Goal: Register for event/course

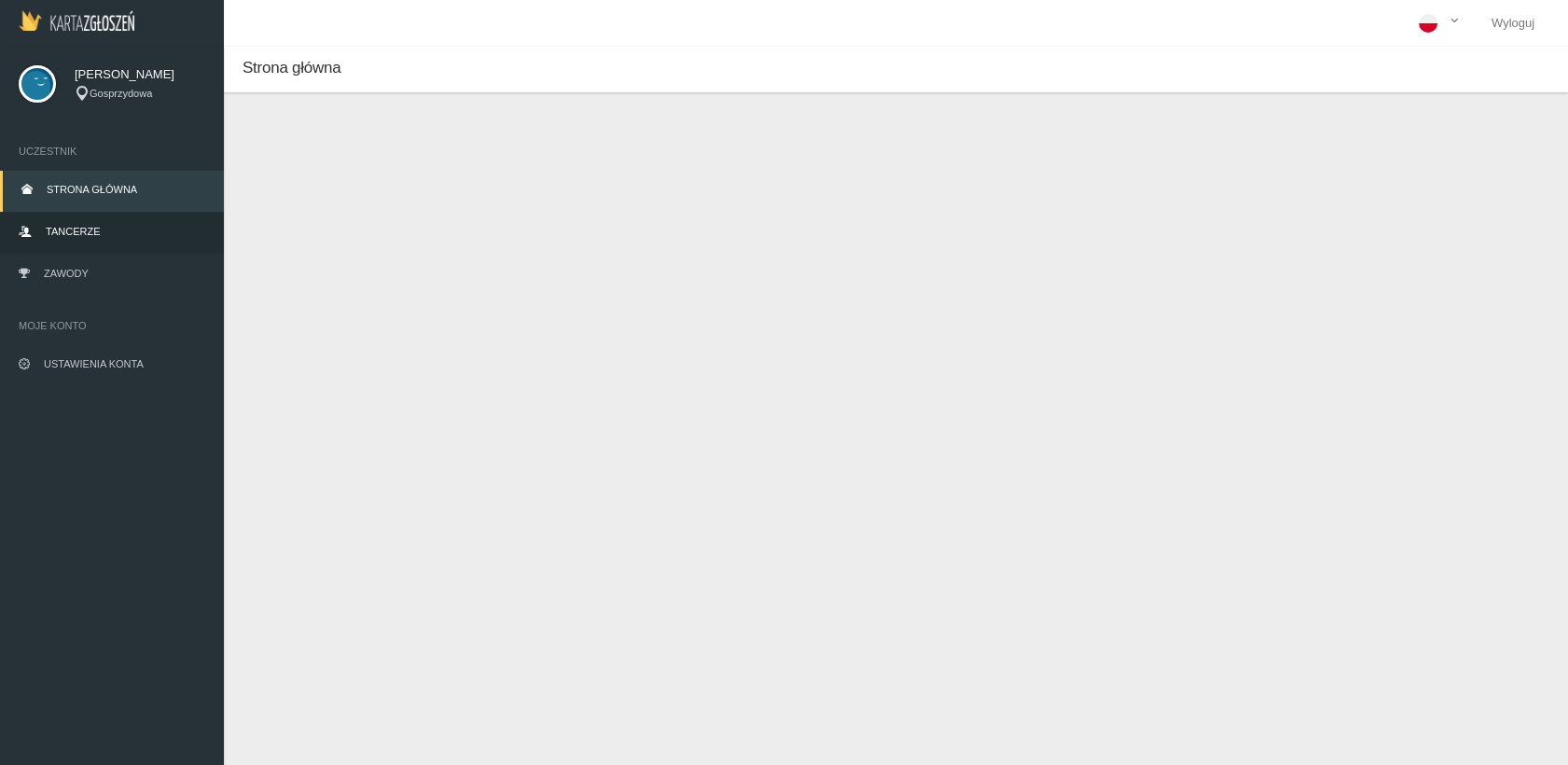
click at [98, 230] on link "Tancerze" at bounding box center [112, 233] width 224 height 41
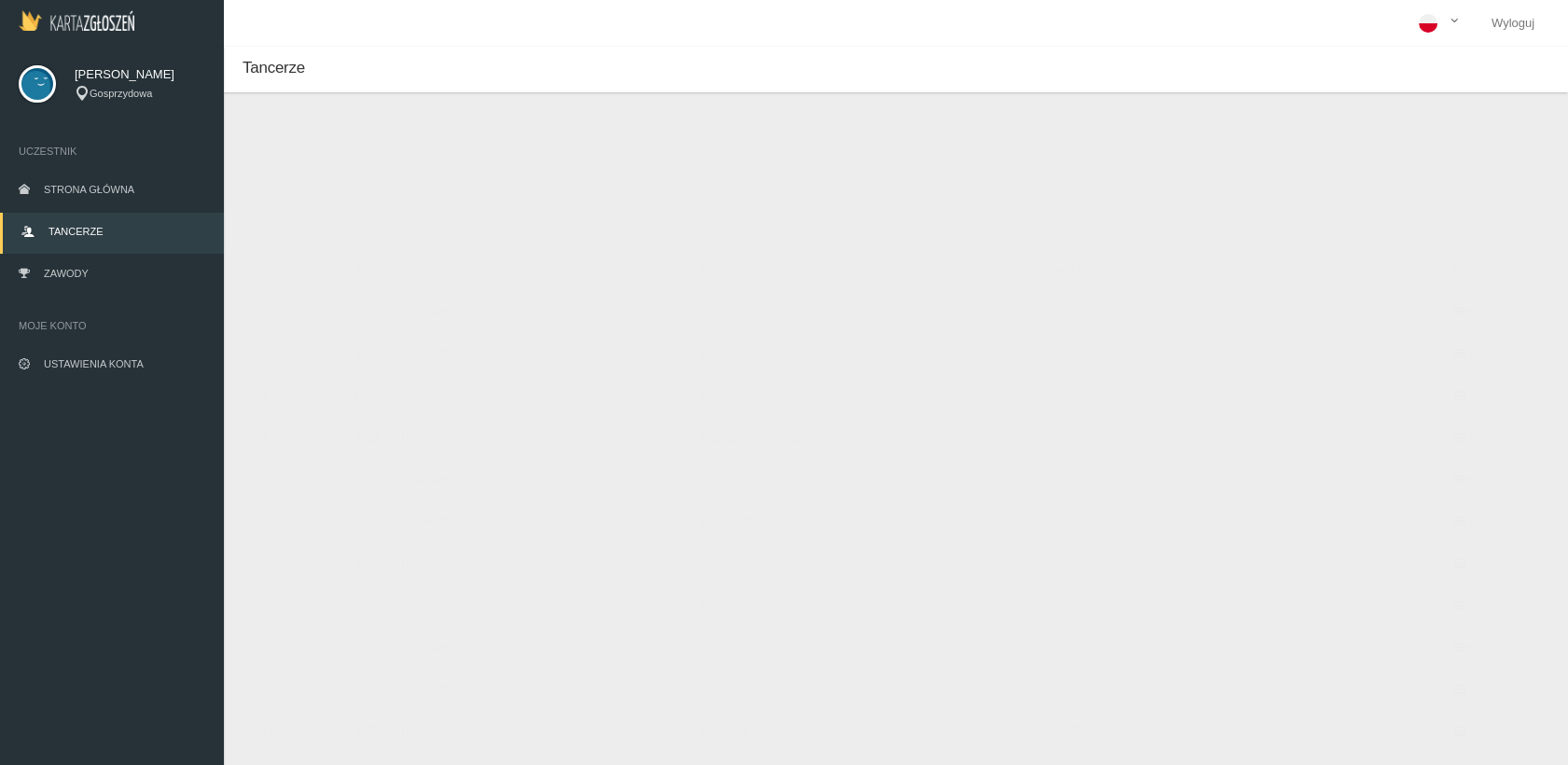
click at [326, 155] on button "Dodaj tancerza" at bounding box center [331, 156] width 141 height 35
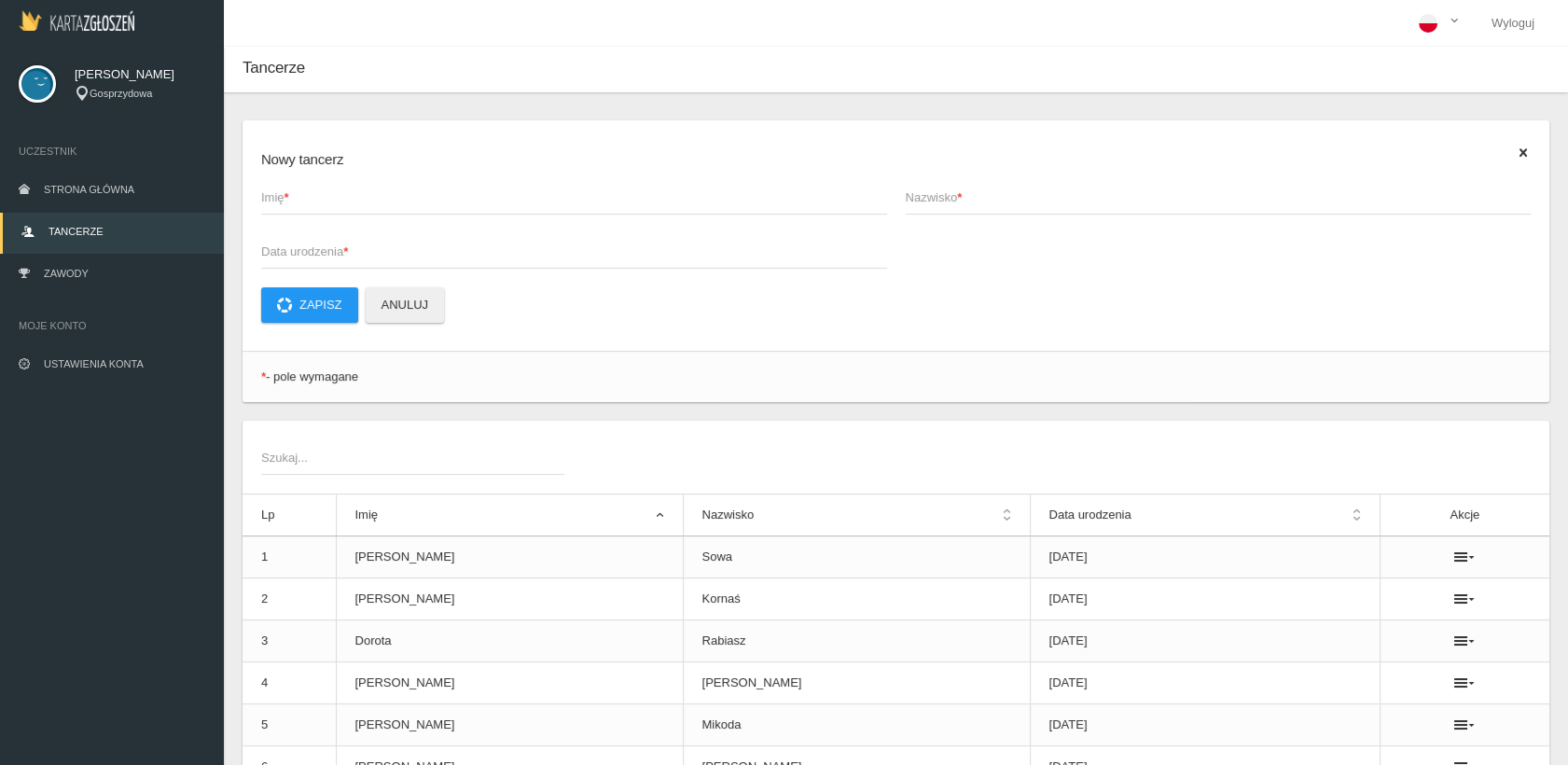
click at [307, 195] on span "Imię *" at bounding box center [565, 197] width 608 height 18
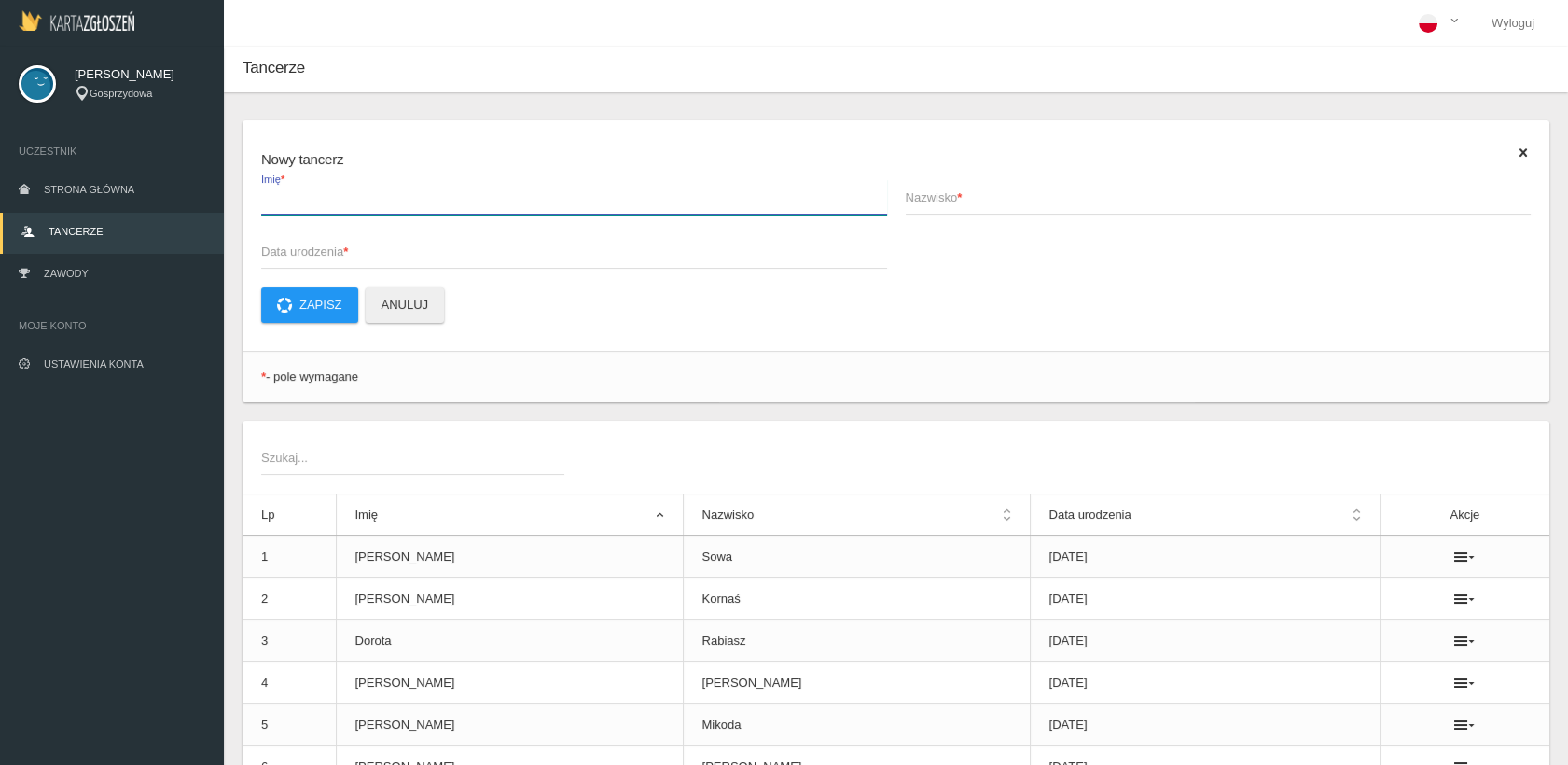
click at [307, 195] on input "Imię *" at bounding box center [575, 196] width 626 height 35
type input "[PERSON_NAME]"
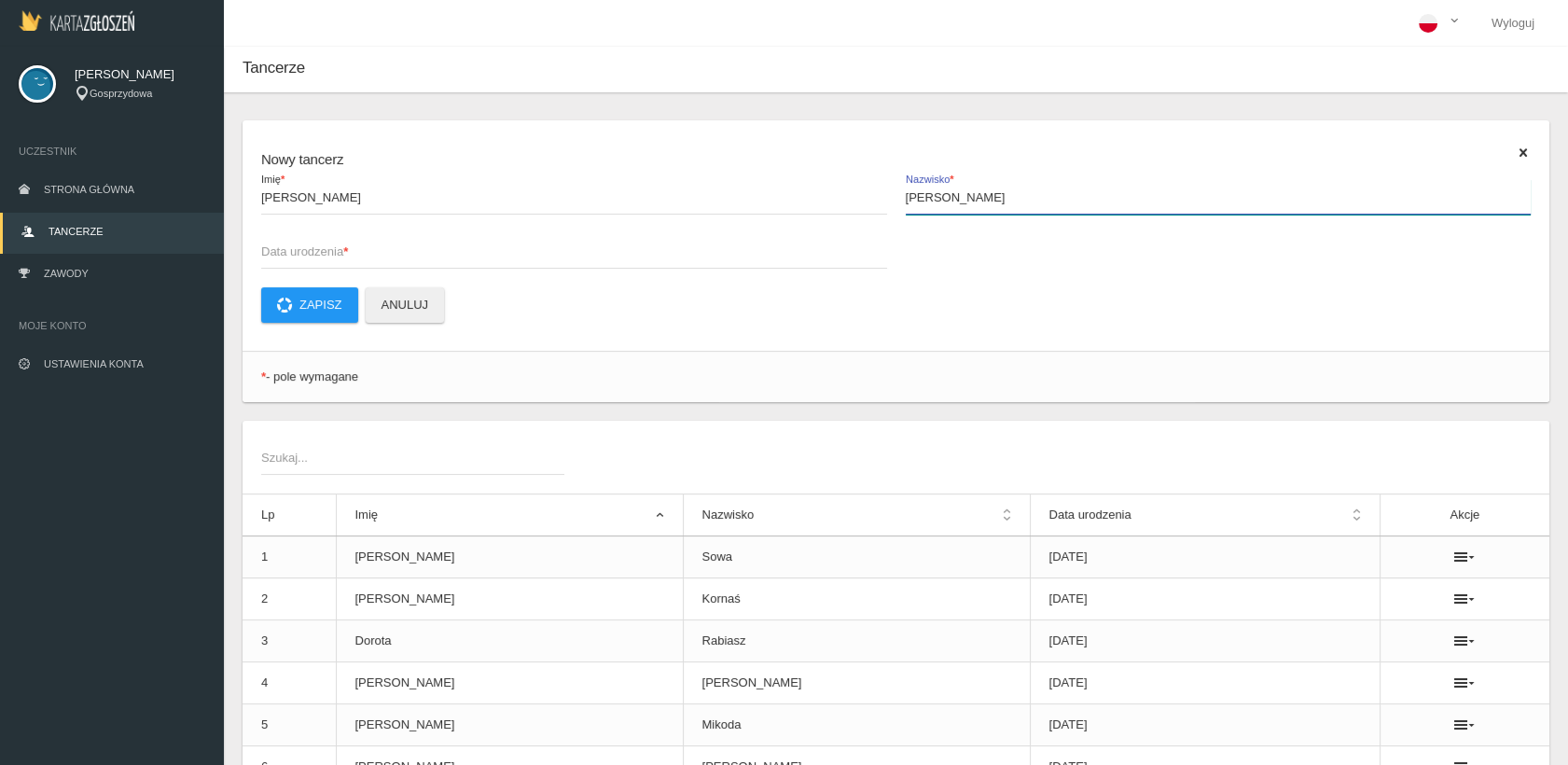
type input "[PERSON_NAME]"
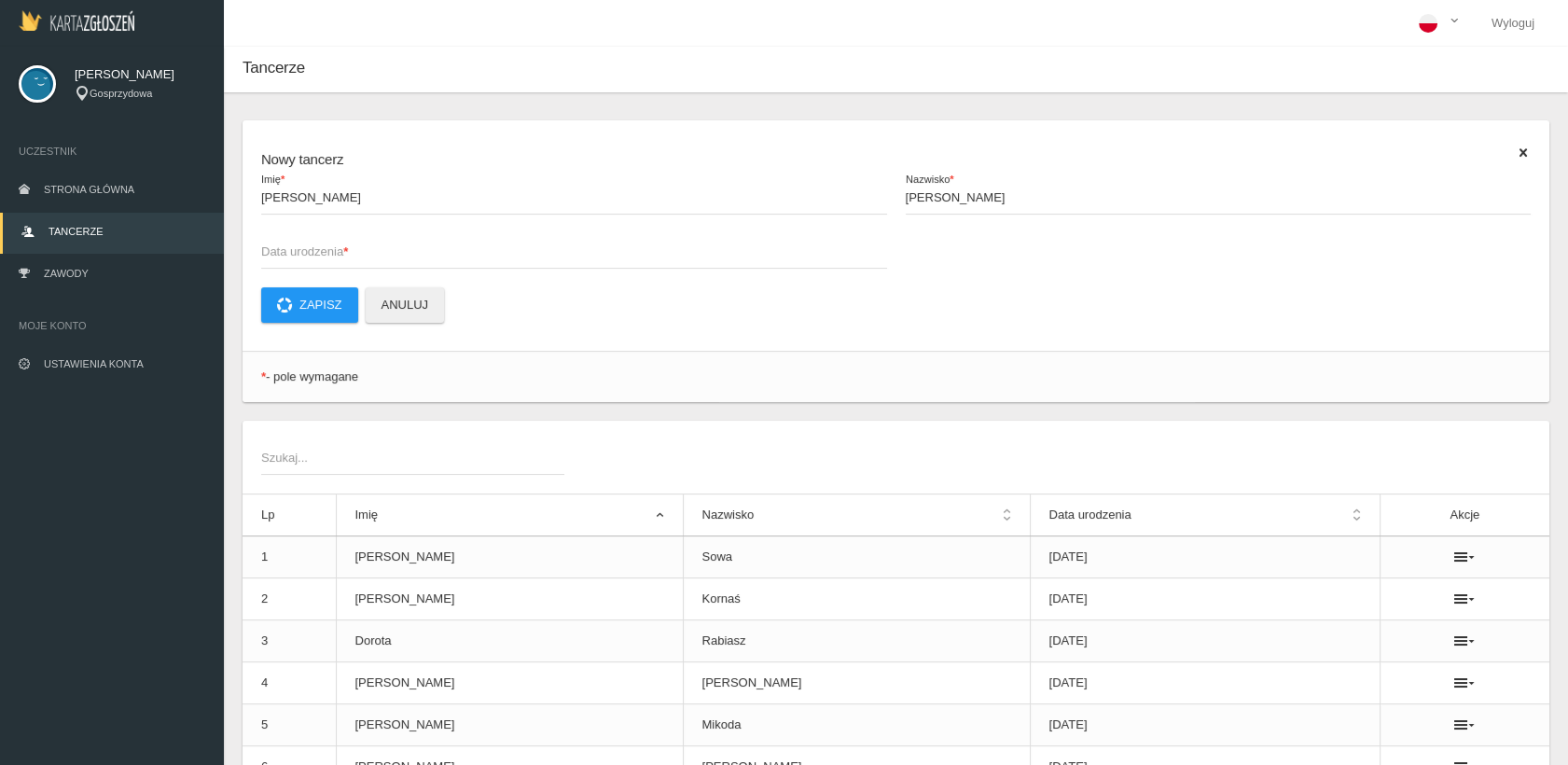
click at [267, 243] on span "Data urodzenia *" at bounding box center [565, 252] width 608 height 18
click at [267, 243] on input "Data urodzenia *" at bounding box center [575, 251] width 626 height 35
click at [321, 256] on input "Invalid date" at bounding box center [575, 251] width 626 height 35
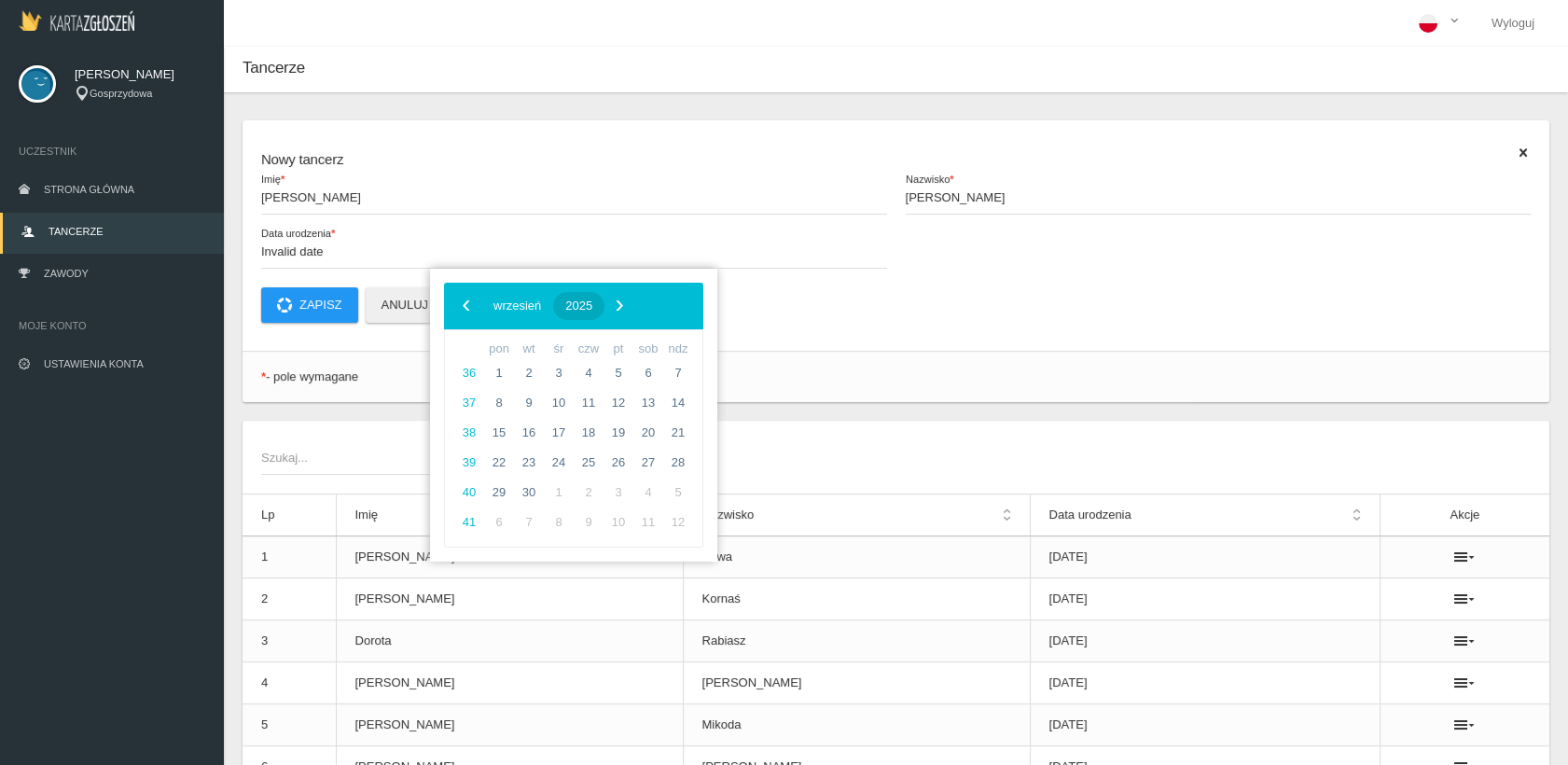
click at [592, 304] on span "2025" at bounding box center [579, 305] width 27 height 14
click at [469, 306] on span "‹" at bounding box center [466, 304] width 28 height 28
click at [662, 512] on span "2017" at bounding box center [663, 512] width 43 height 43
click at [658, 362] on span "marzec" at bounding box center [654, 364] width 77 height 30
click at [558, 460] on span "22" at bounding box center [558, 463] width 30 height 30
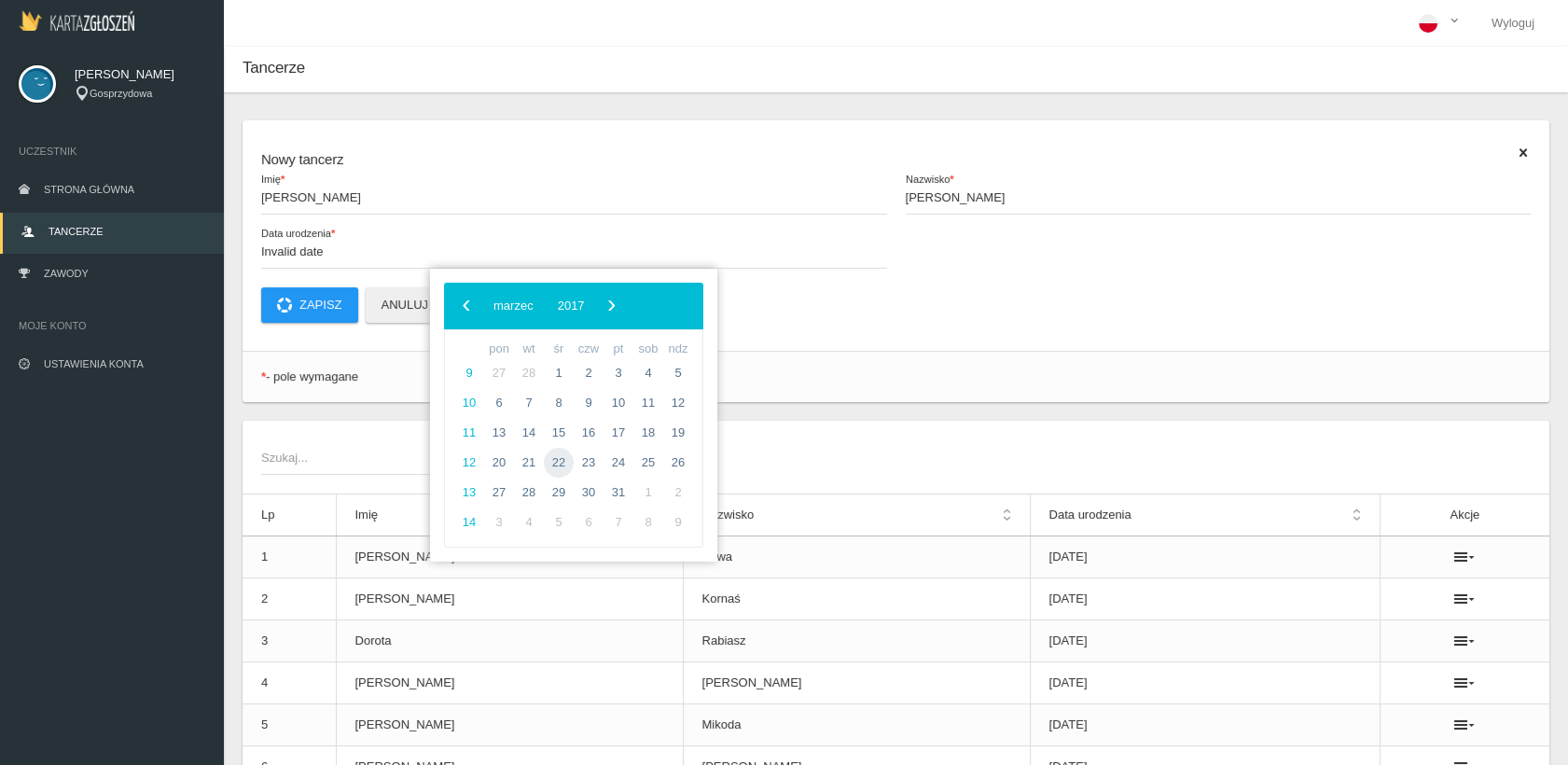
type input "[DATE]"
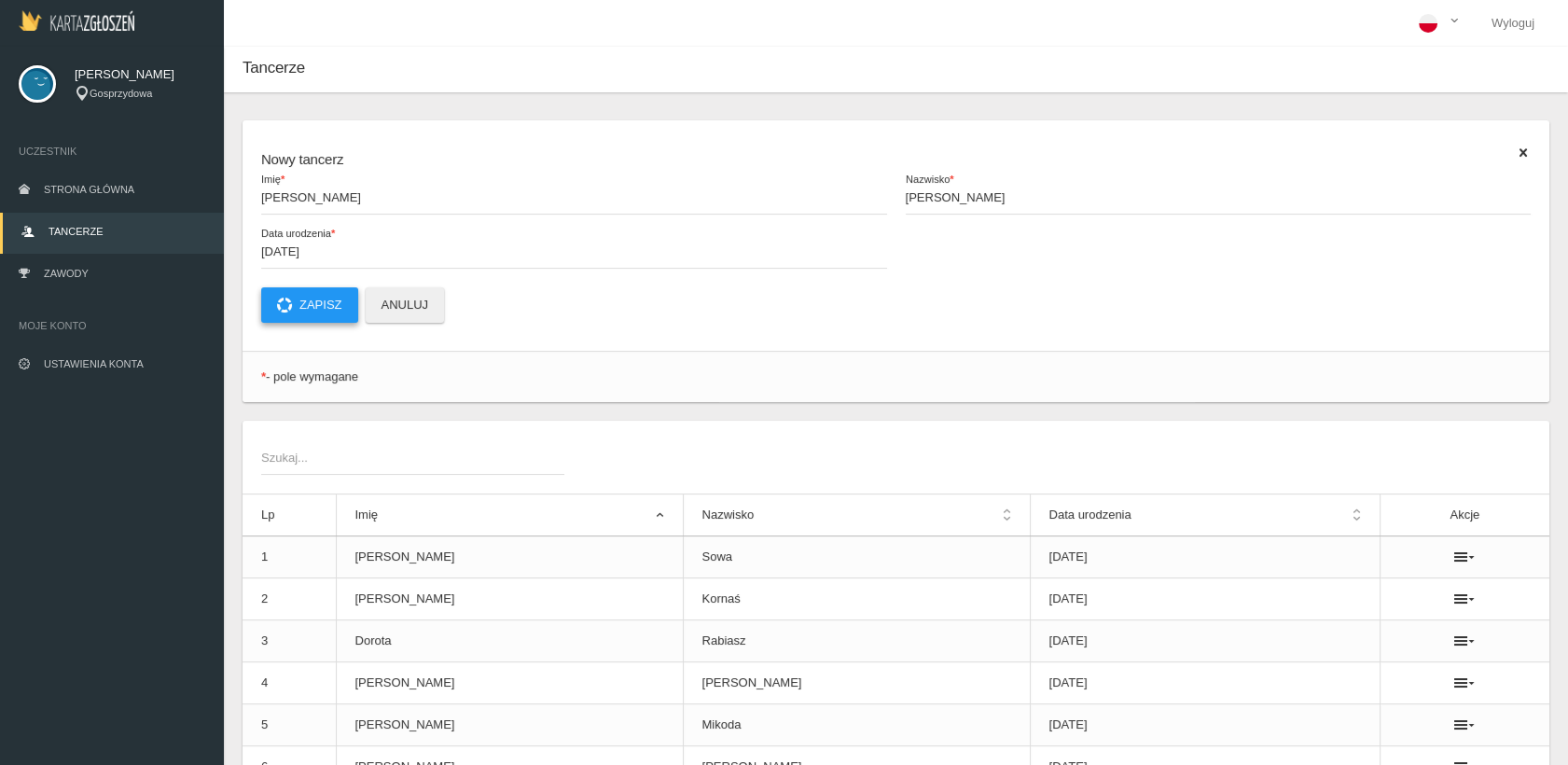
click at [321, 306] on button "Zapisz" at bounding box center [310, 305] width 97 height 35
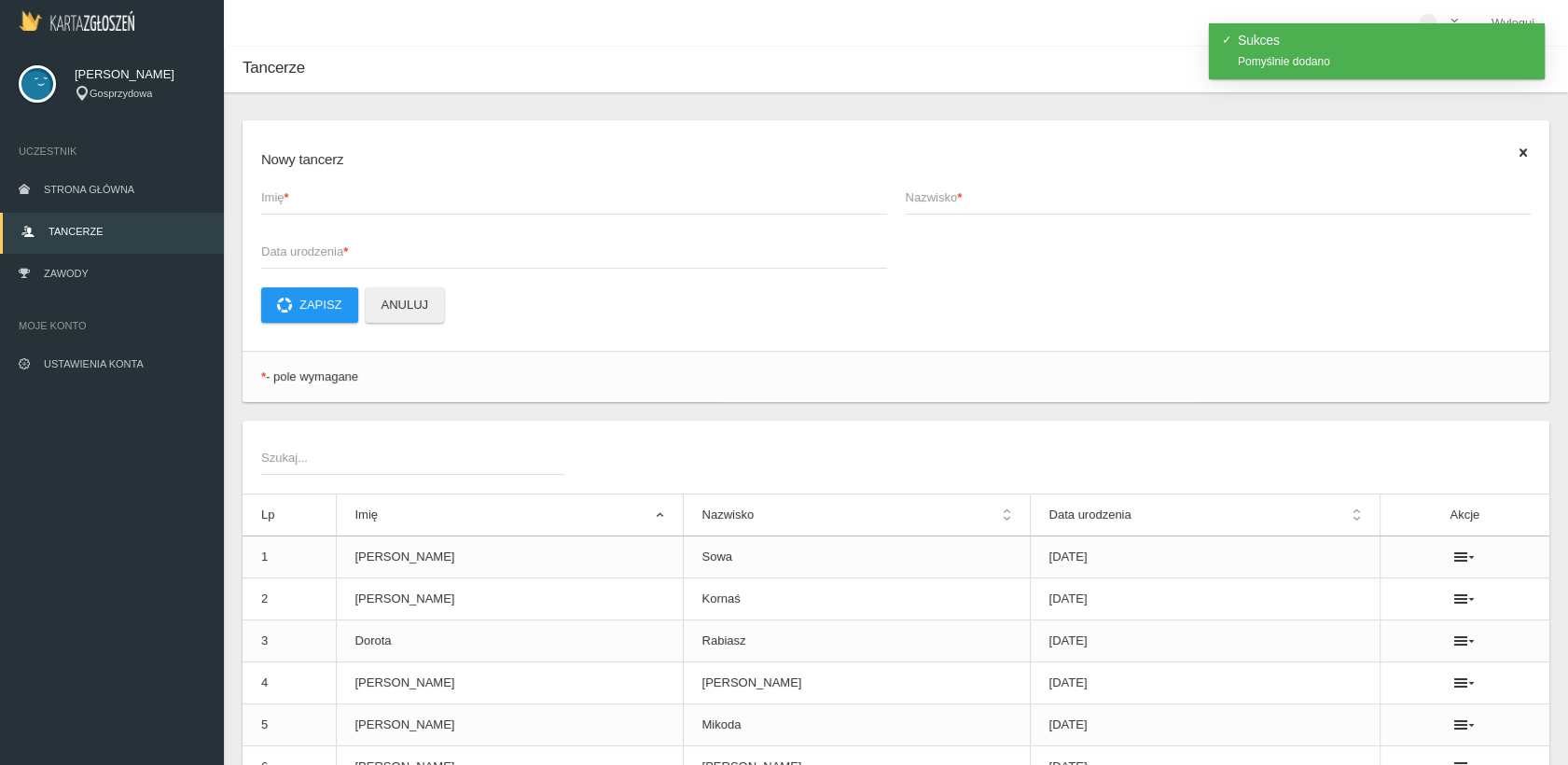
click at [266, 192] on span "Imię *" at bounding box center [565, 197] width 608 height 18
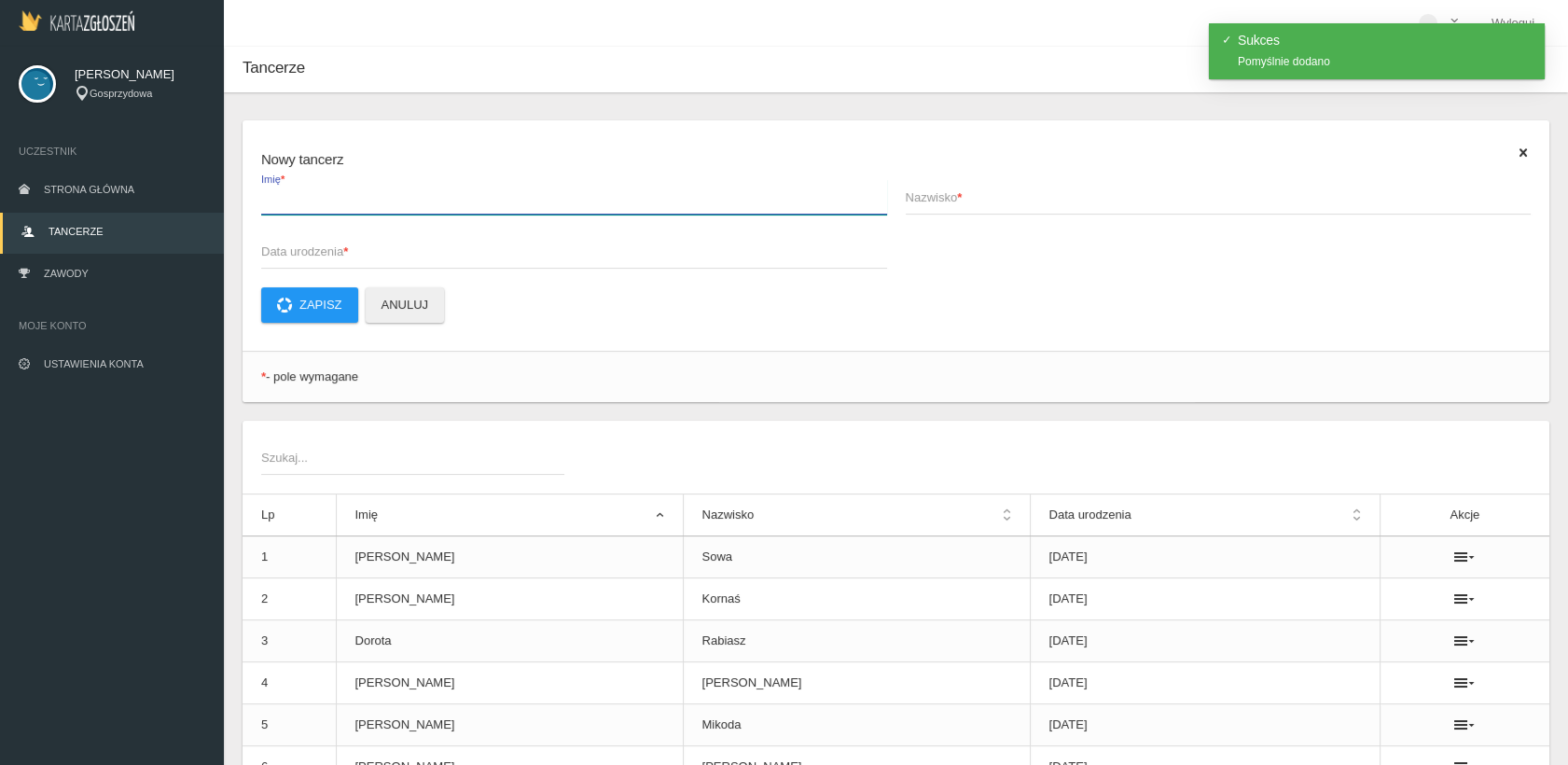
click at [266, 192] on input "Imię *" at bounding box center [575, 196] width 626 height 35
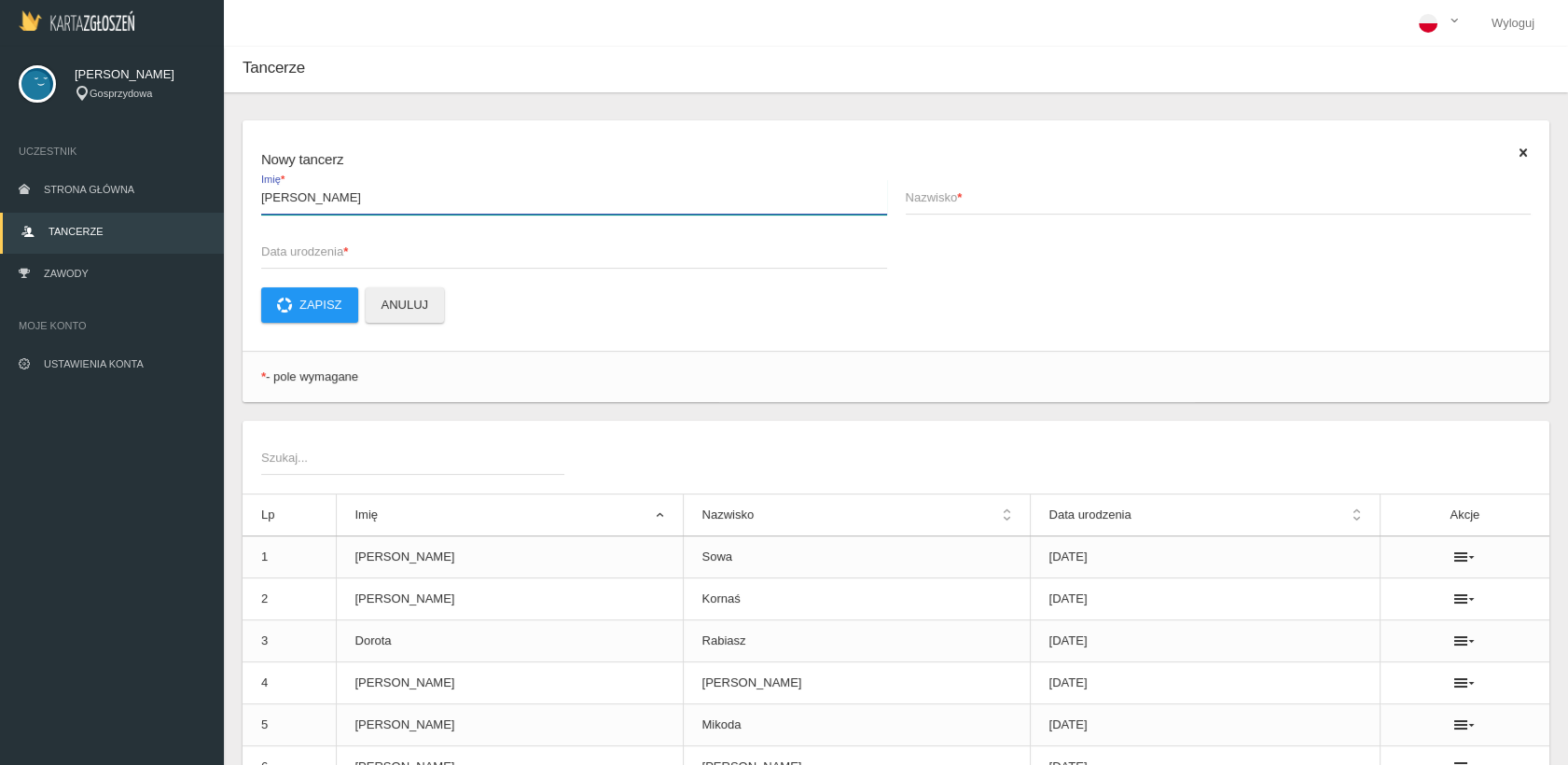
type input "[PERSON_NAME]"
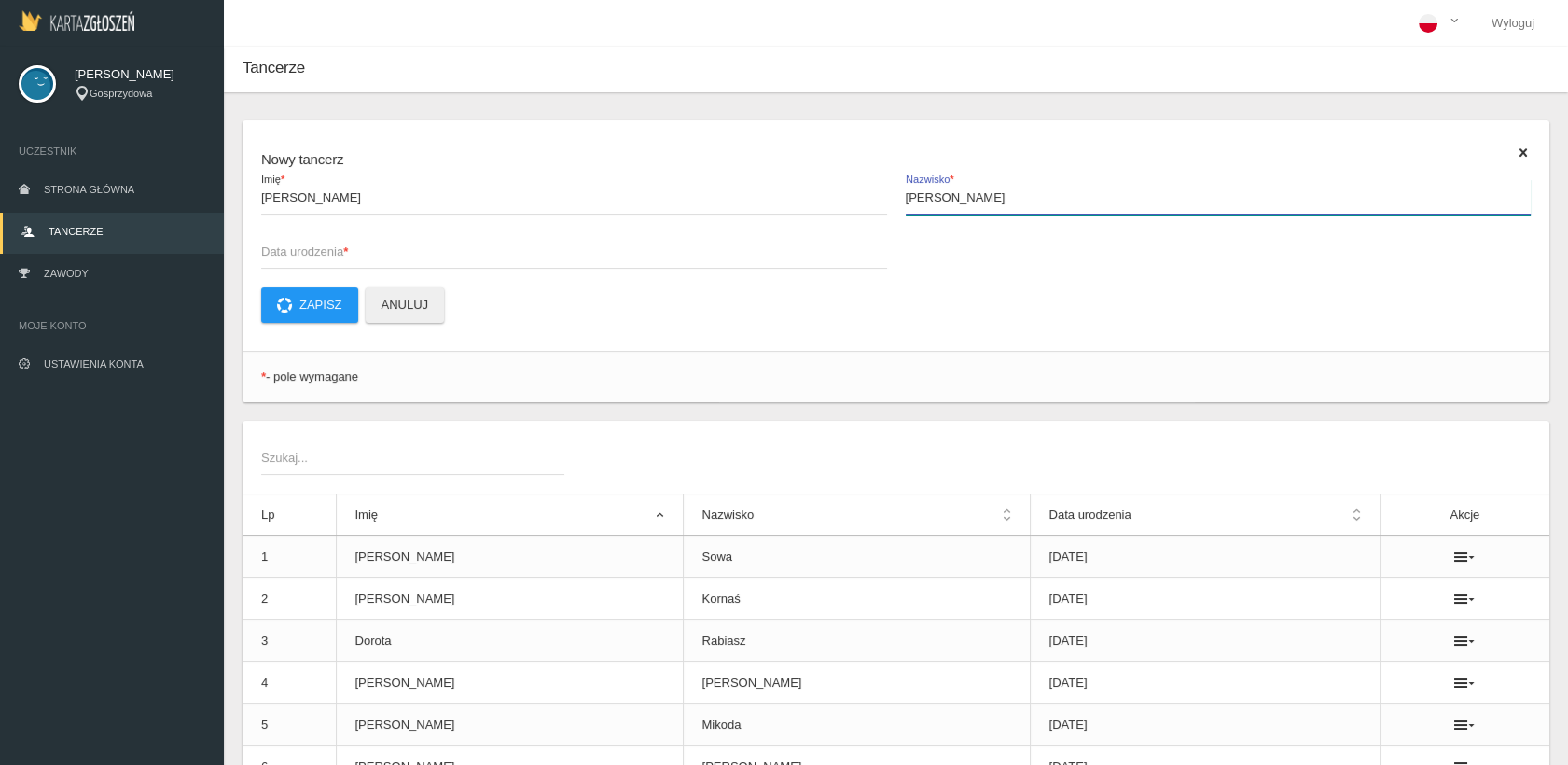
type input "[PERSON_NAME]"
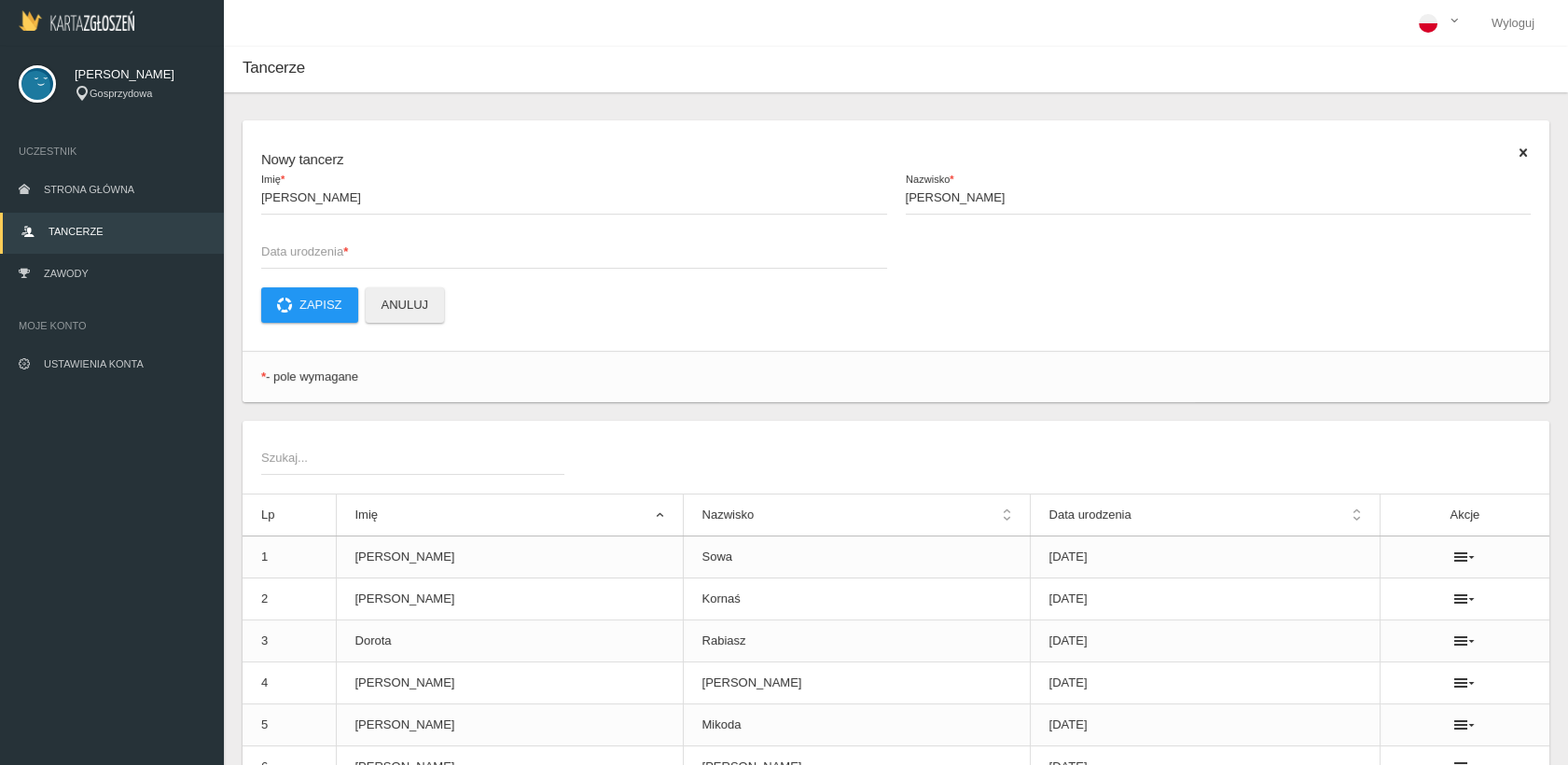
click at [268, 252] on span "Data urodzenia *" at bounding box center [565, 252] width 608 height 18
click at [268, 252] on input "Data urodzenia *" at bounding box center [575, 251] width 626 height 35
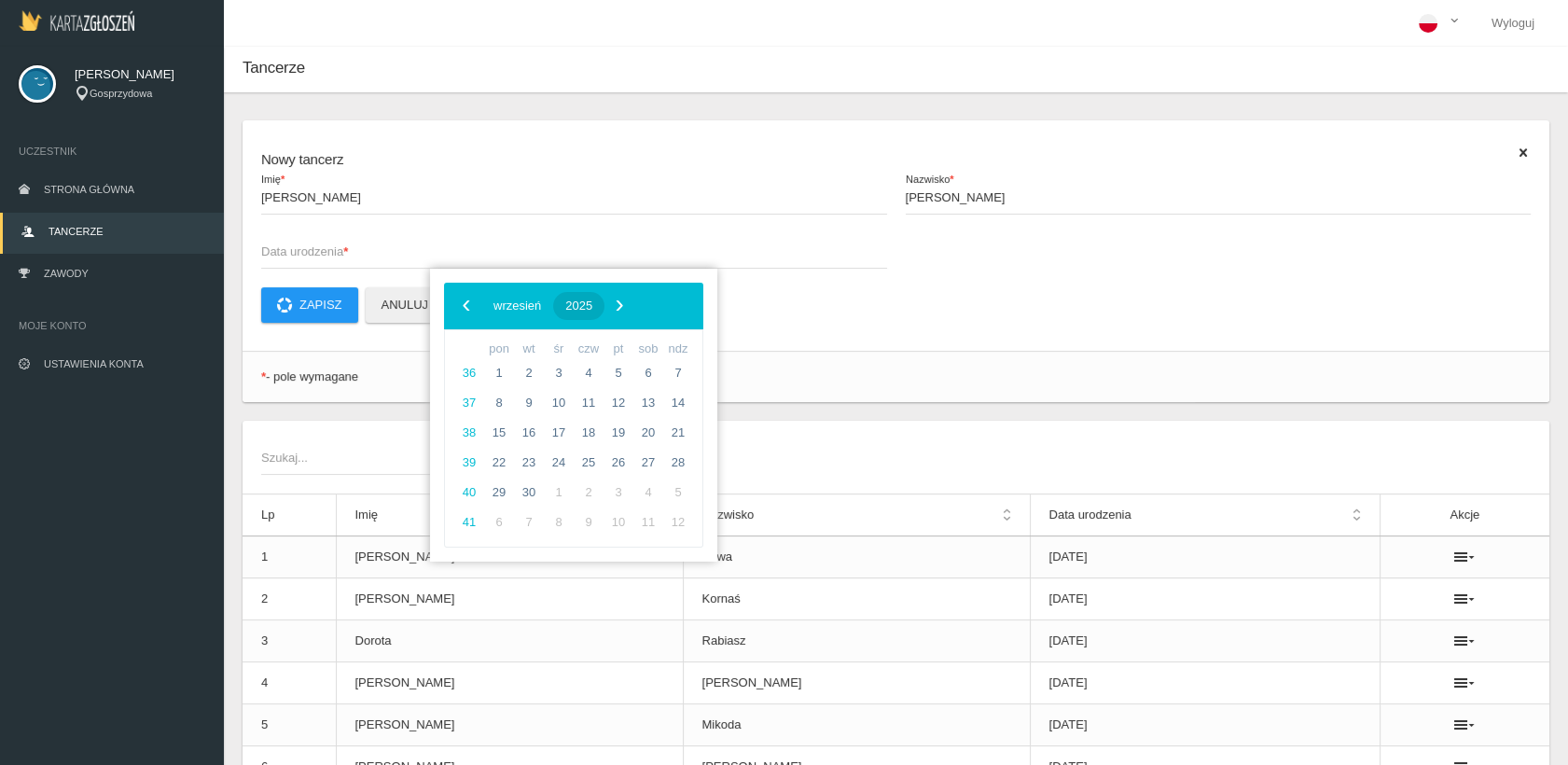
click at [592, 306] on span "2025" at bounding box center [579, 305] width 27 height 14
click at [538, 361] on span "2019" at bounding box center [543, 361] width 43 height 43
click at [512, 504] on span "październik" at bounding box center [501, 509] width 93 height 30
click at [590, 429] on span "17" at bounding box center [588, 433] width 30 height 30
type input "[DATE]"
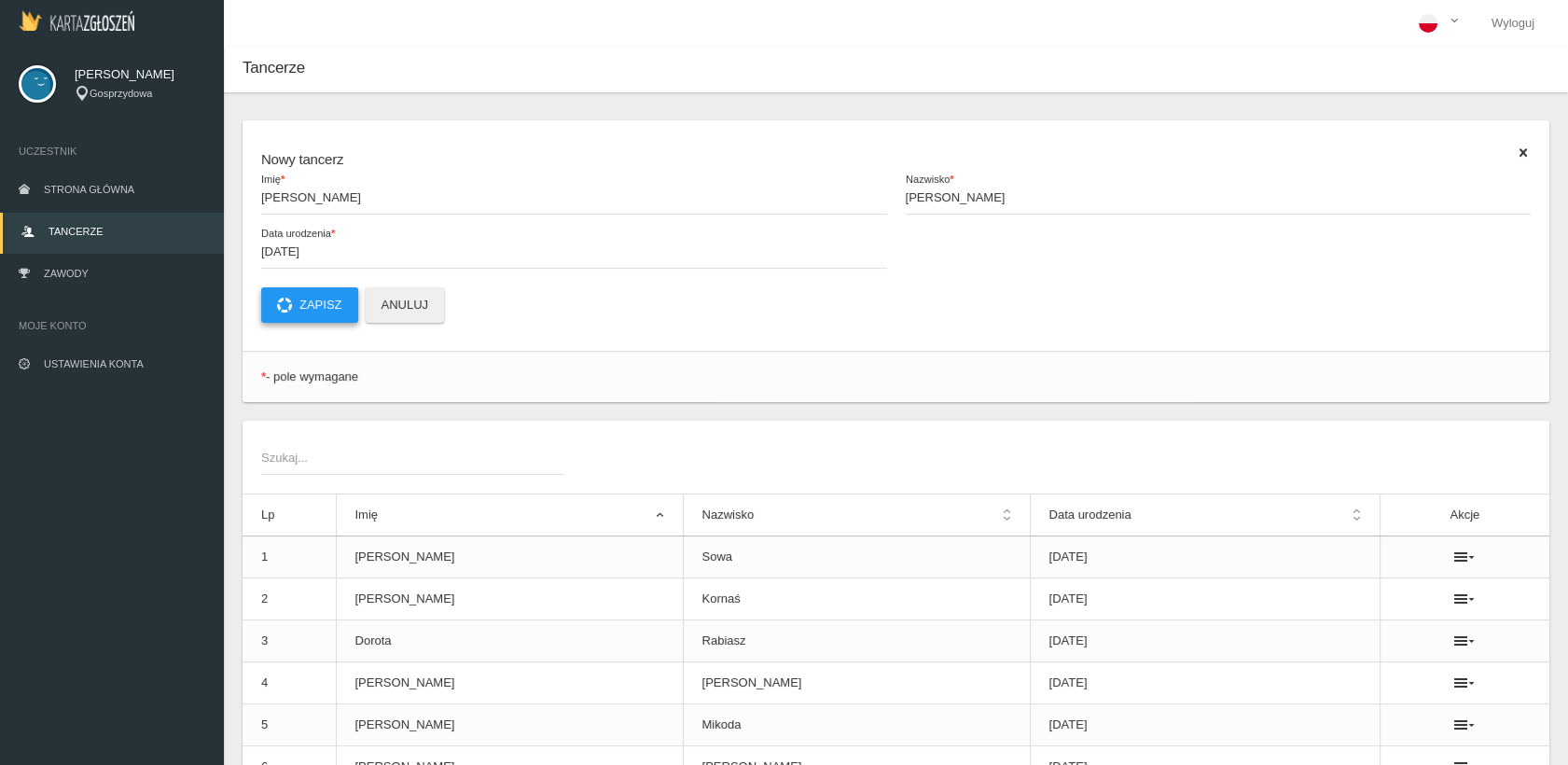
click at [320, 298] on button "Zapisz" at bounding box center [310, 305] width 97 height 35
click at [62, 273] on span "Zawody" at bounding box center [66, 273] width 45 height 12
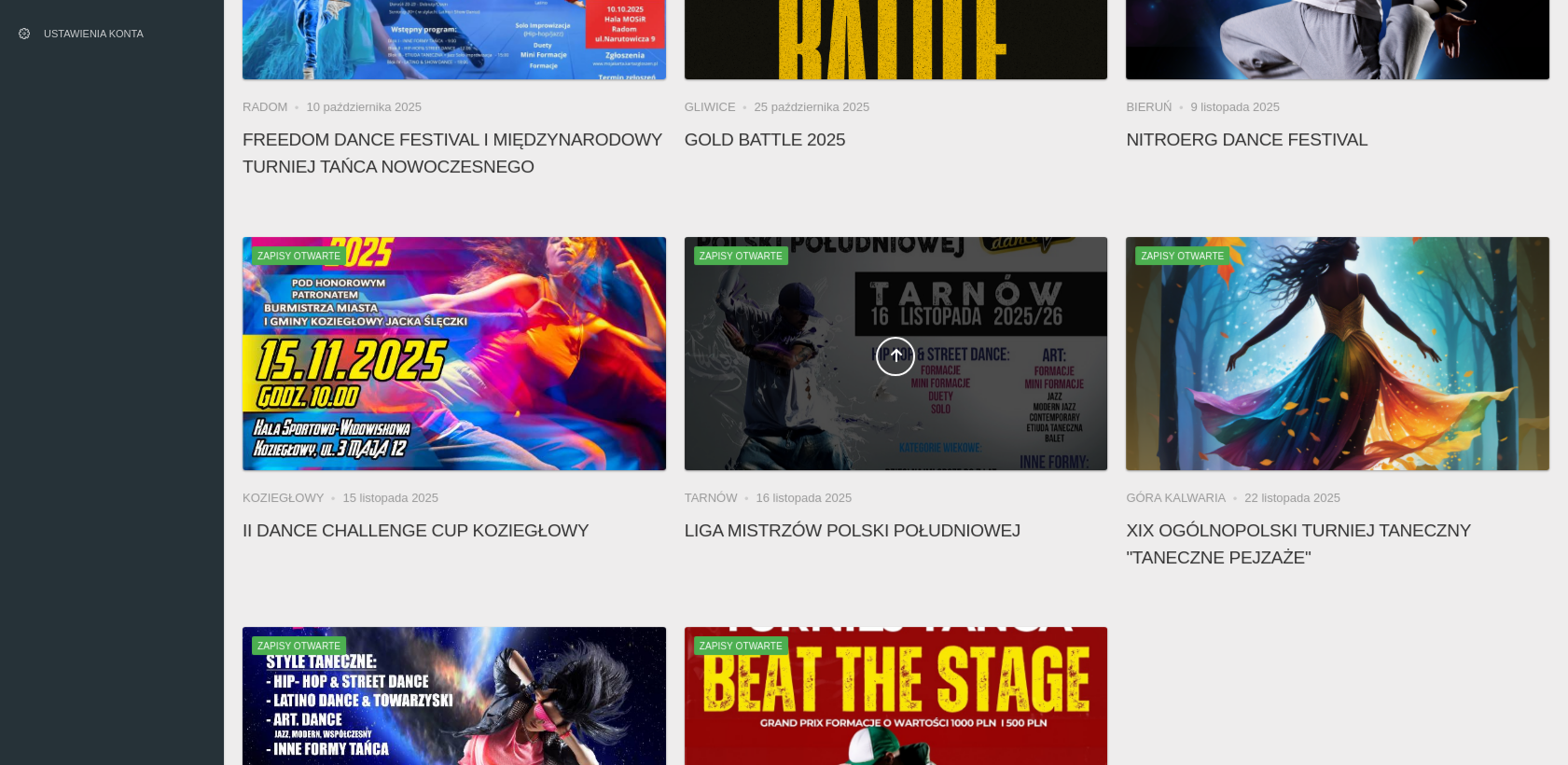
scroll to position [311, 0]
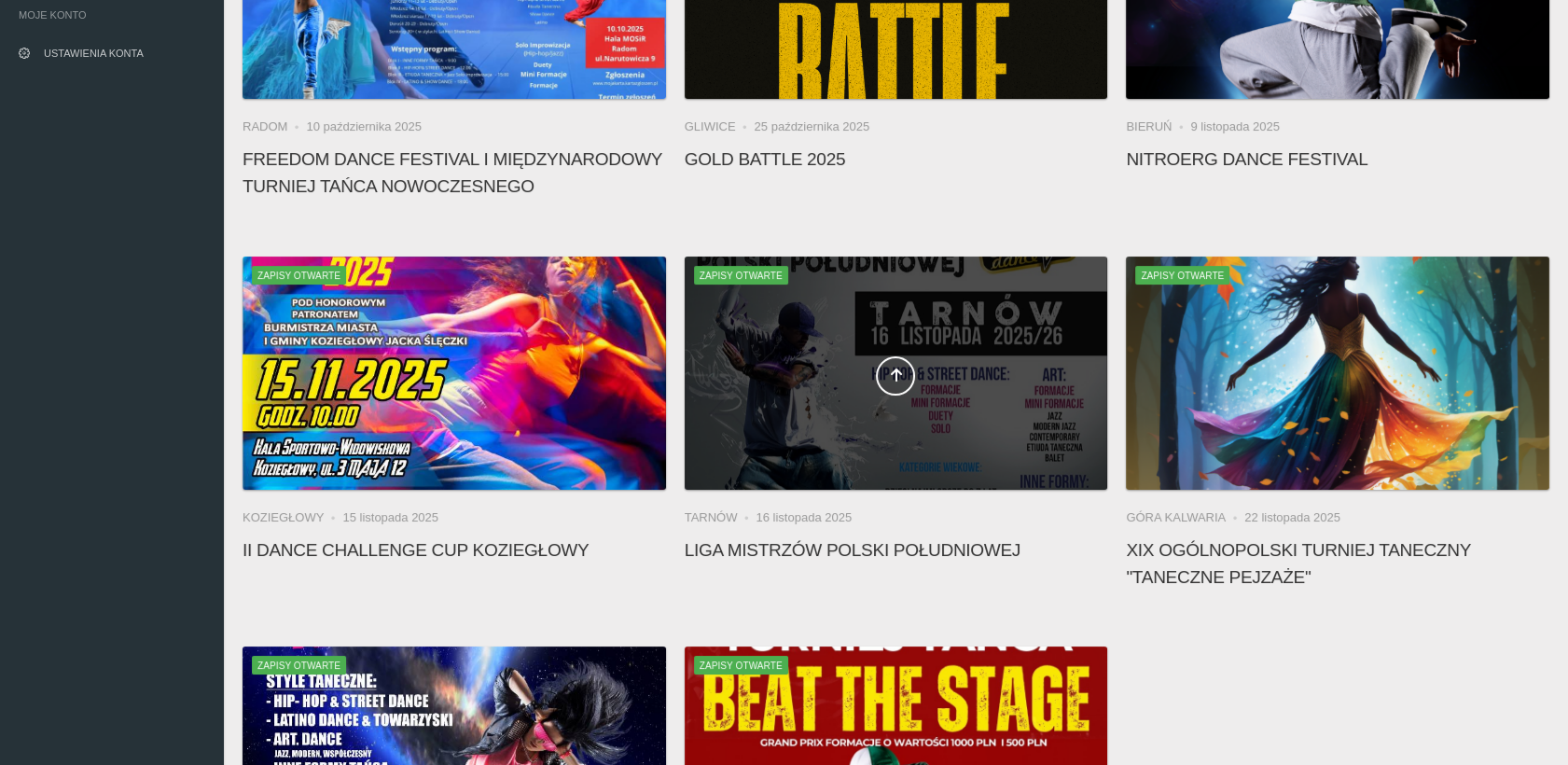
click at [828, 401] on div at bounding box center [896, 373] width 424 height 233
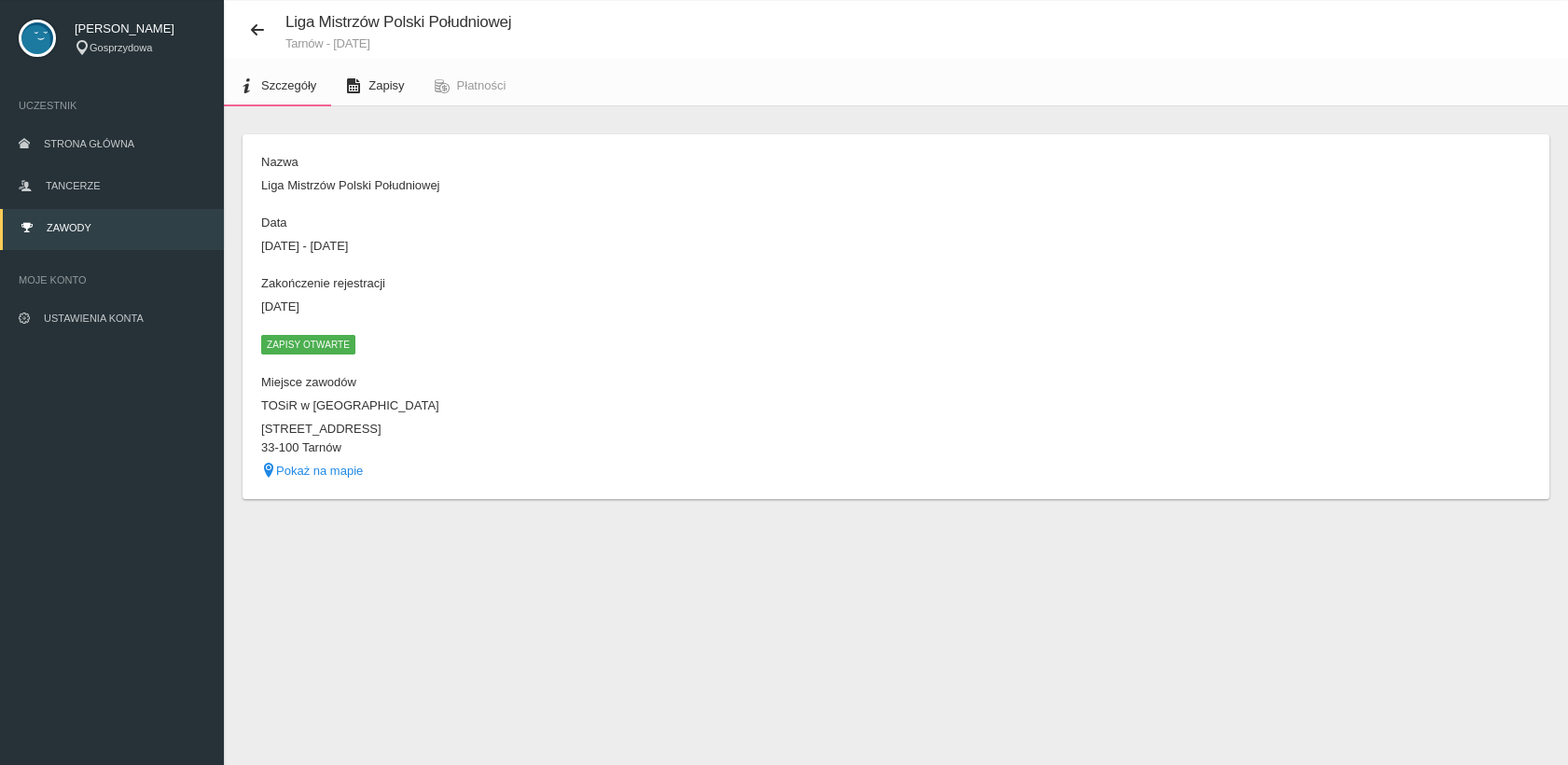
click at [386, 84] on span "Zapisy" at bounding box center [386, 86] width 35 height 14
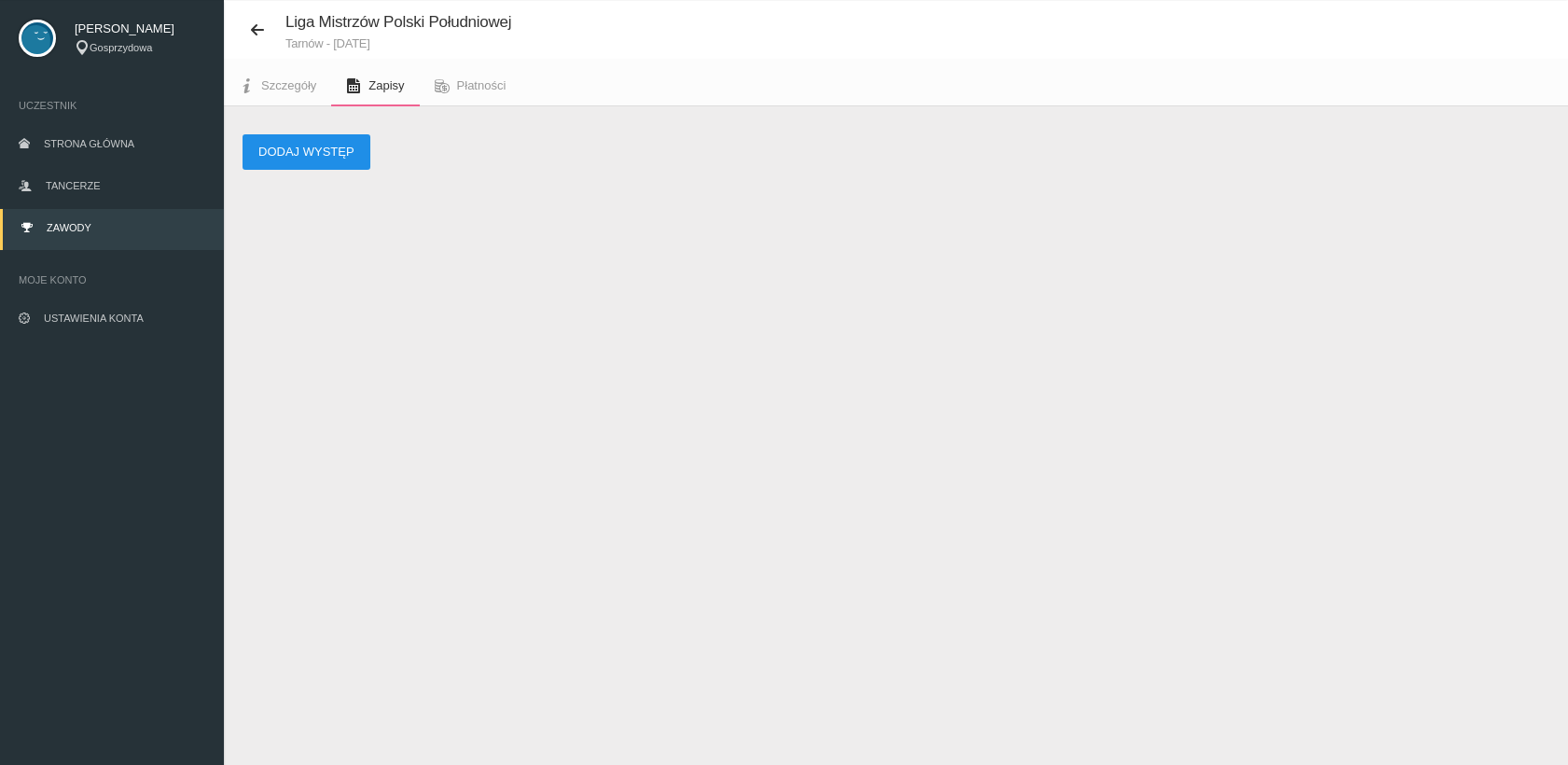
click at [330, 148] on button "Dodaj występ" at bounding box center [306, 152] width 127 height 35
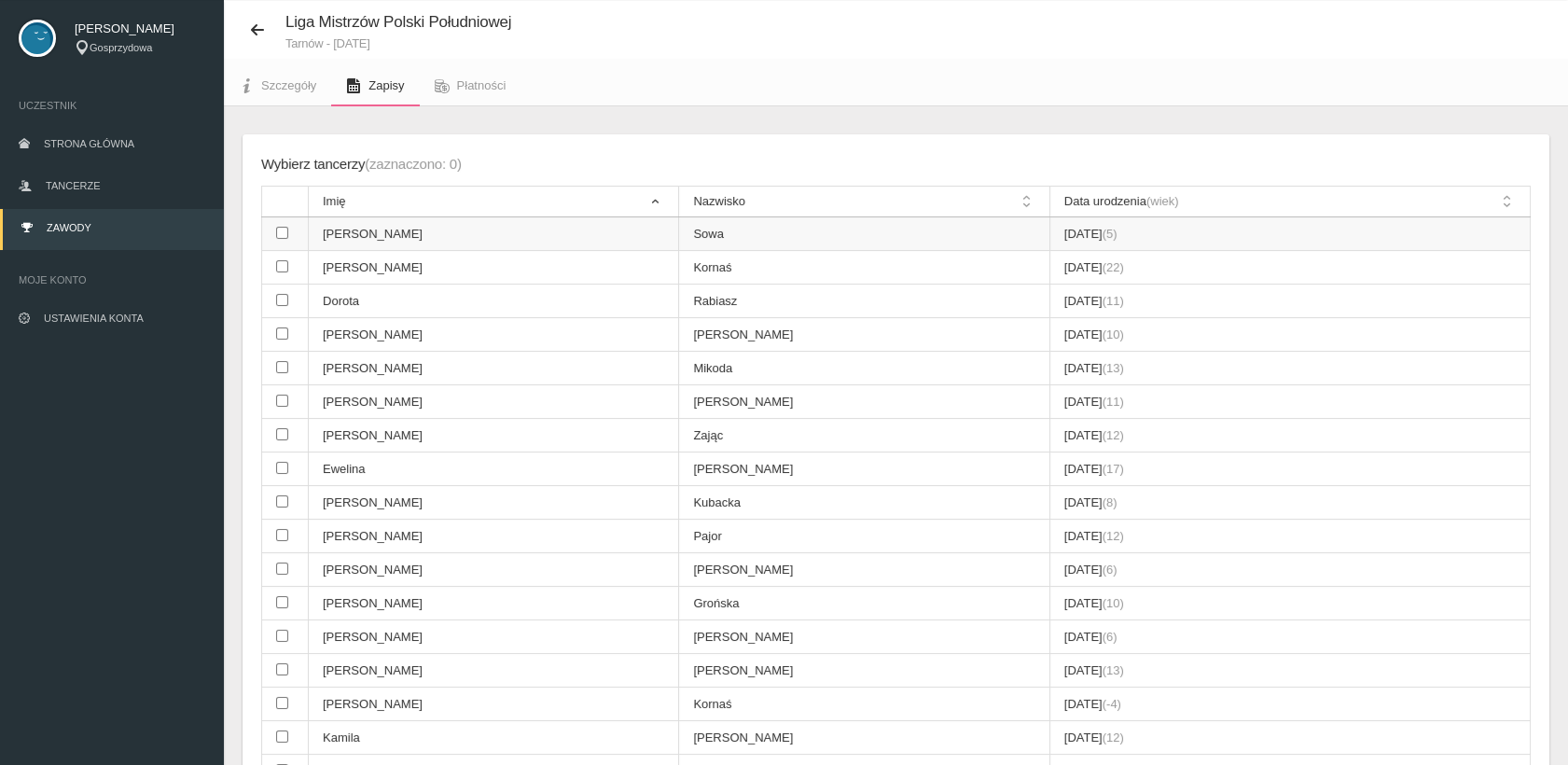
click at [282, 231] on input "checkbox" at bounding box center [282, 232] width 12 height 12
checkbox input "true"
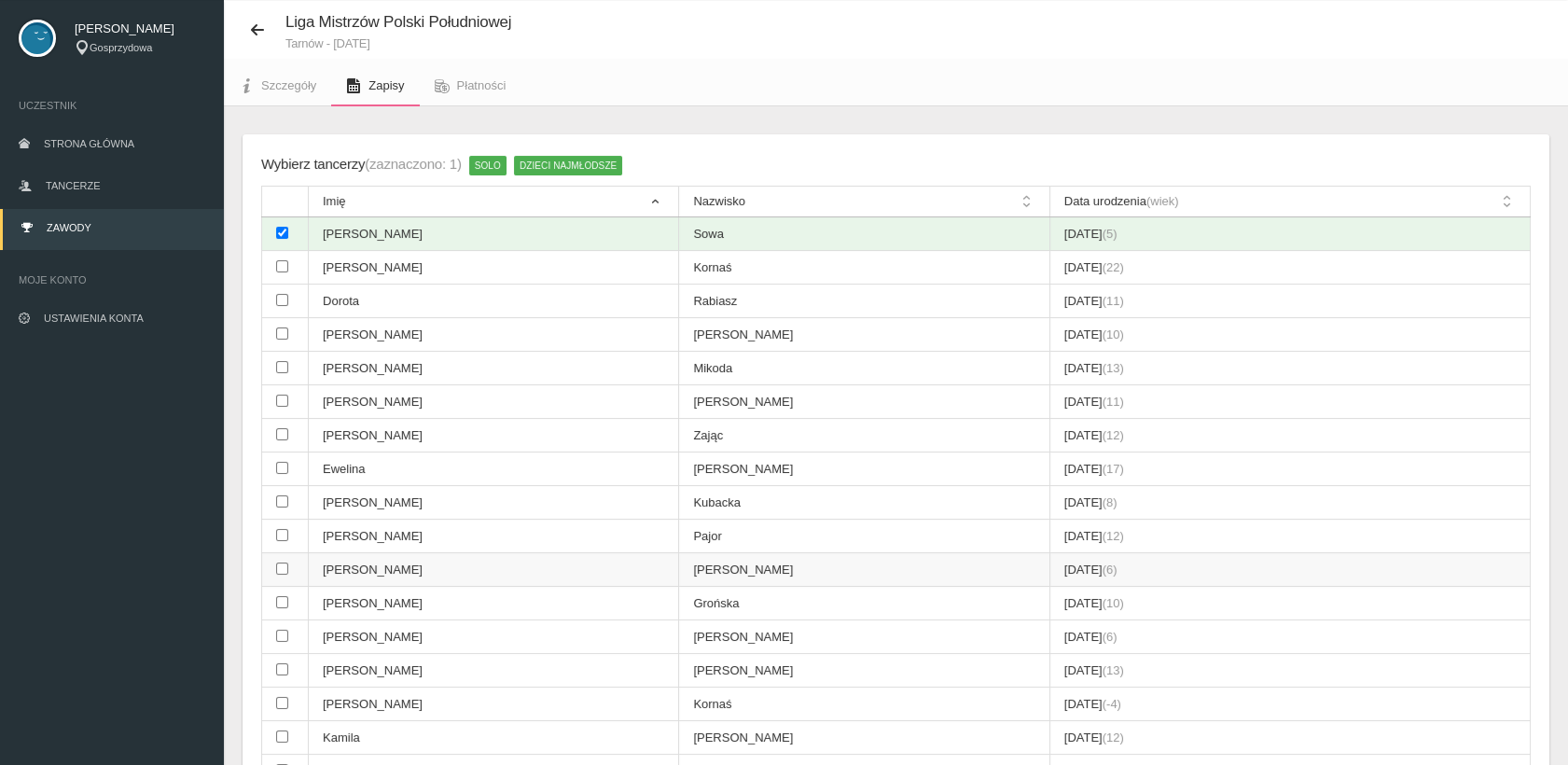
click at [279, 563] on input "checkbox" at bounding box center [282, 569] width 12 height 12
checkbox input "true"
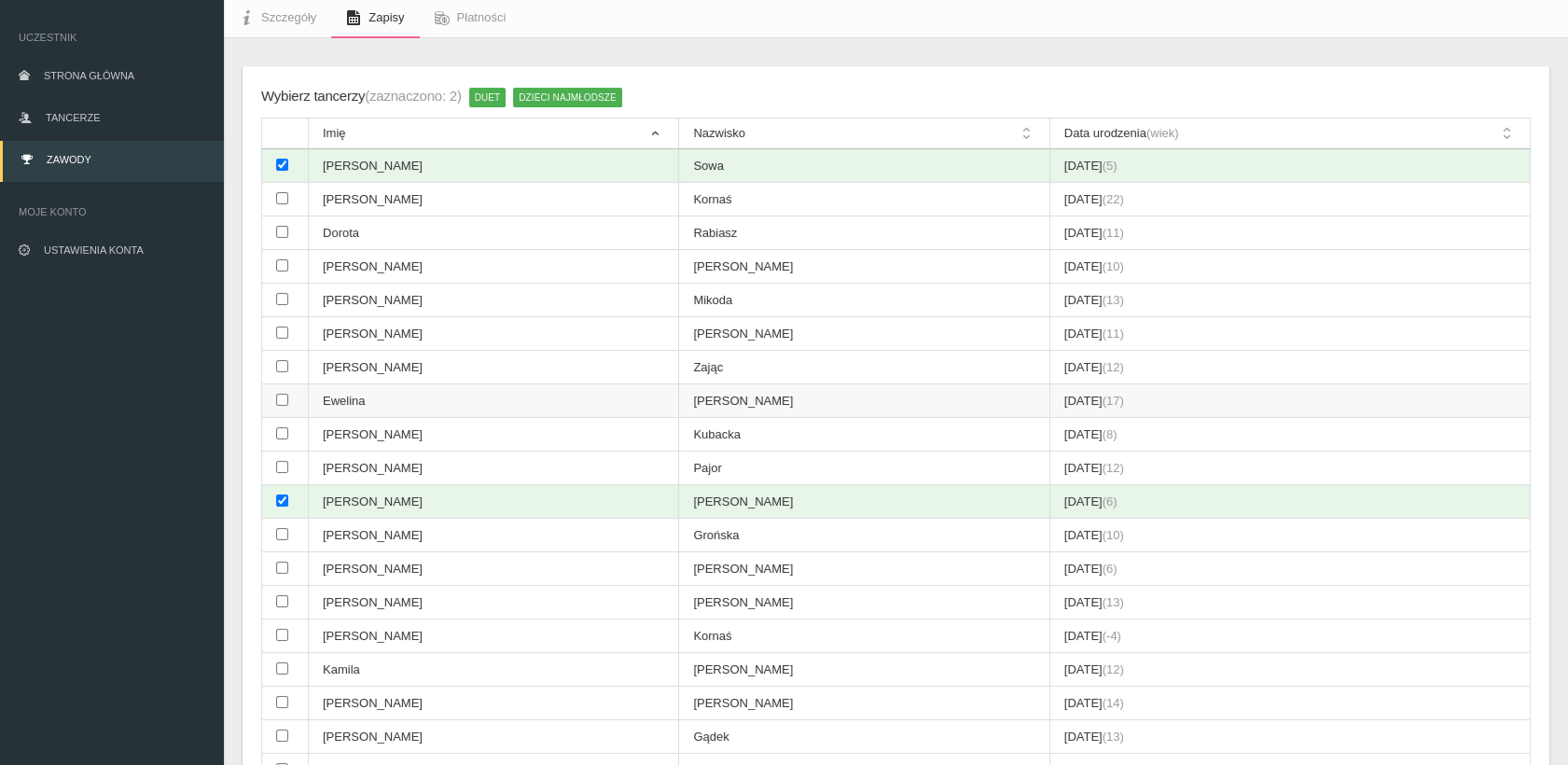
scroll to position [150, 0]
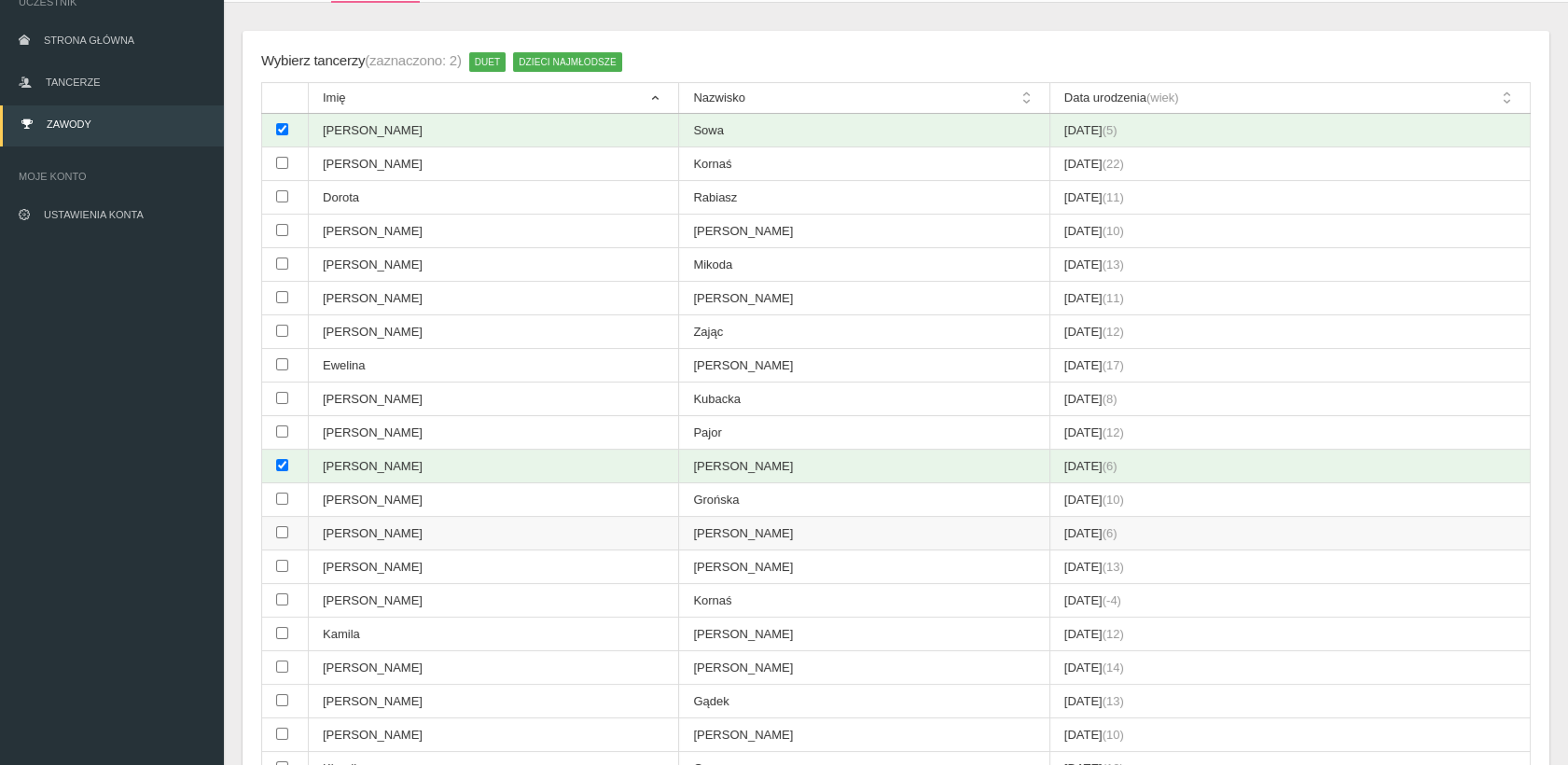
click at [279, 526] on input "checkbox" at bounding box center [282, 532] width 12 height 12
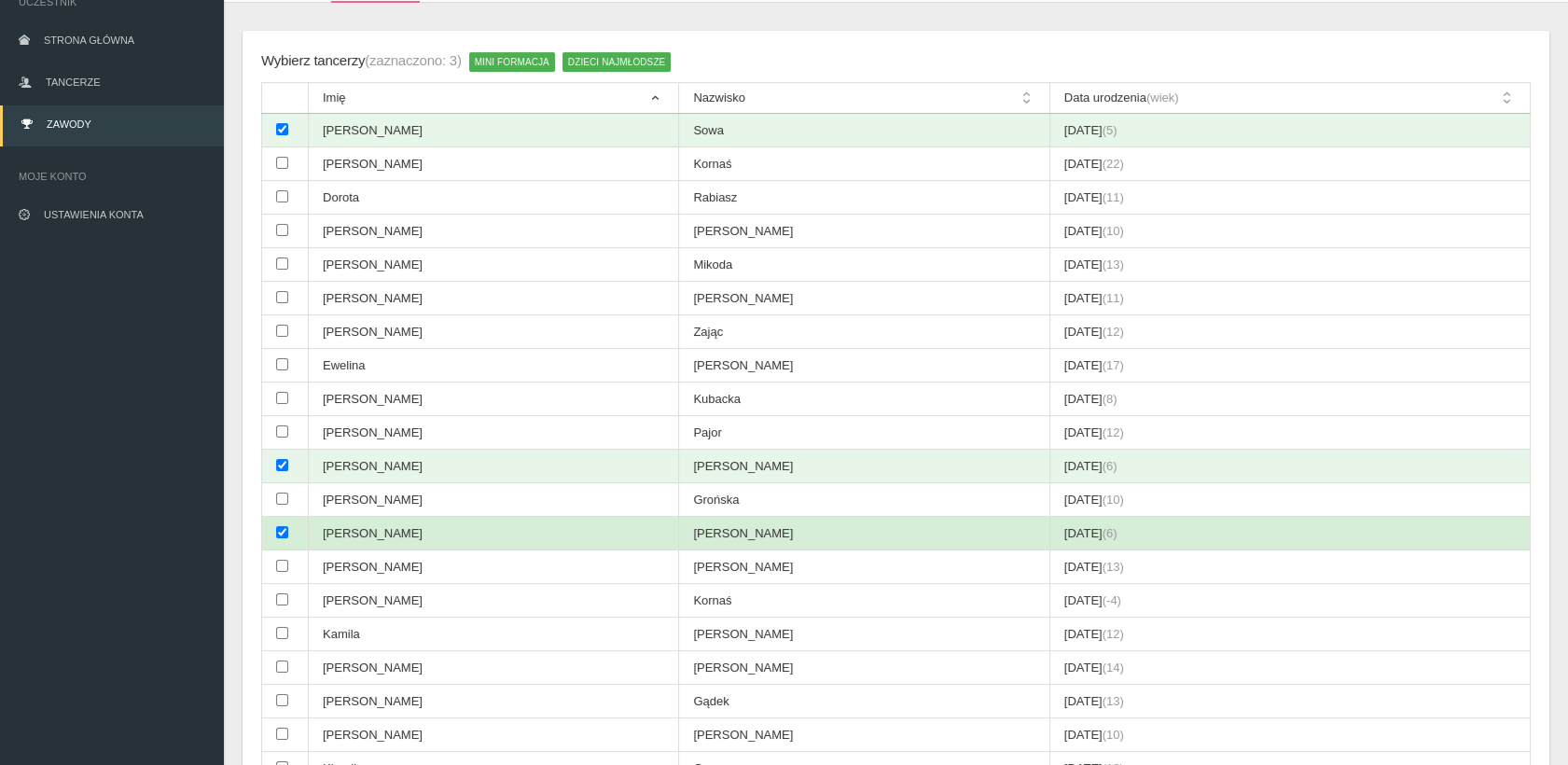
click at [380, 534] on td "[PERSON_NAME]" at bounding box center [494, 534] width 370 height 34
checkbox input "false"
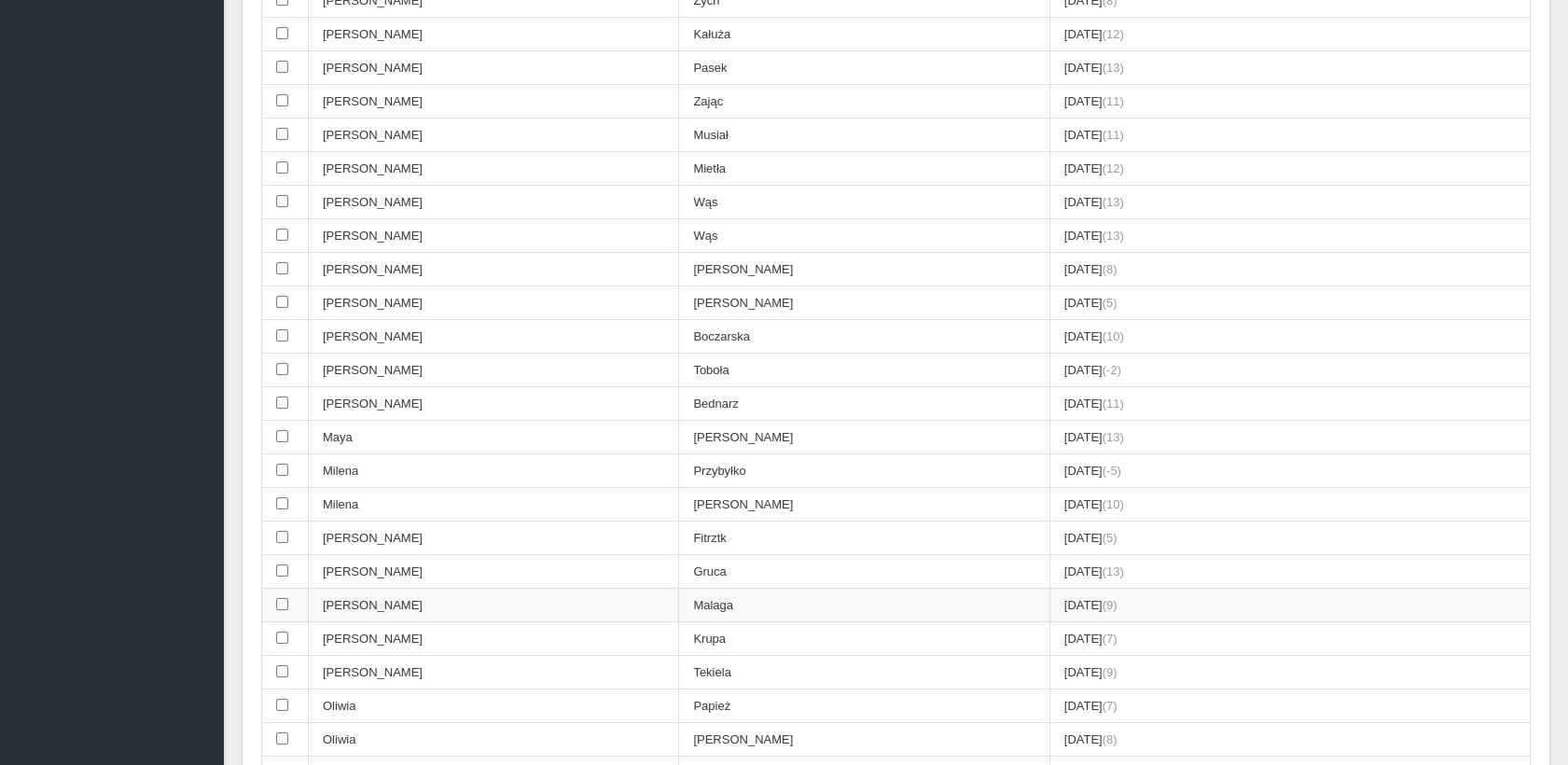
scroll to position [979, 0]
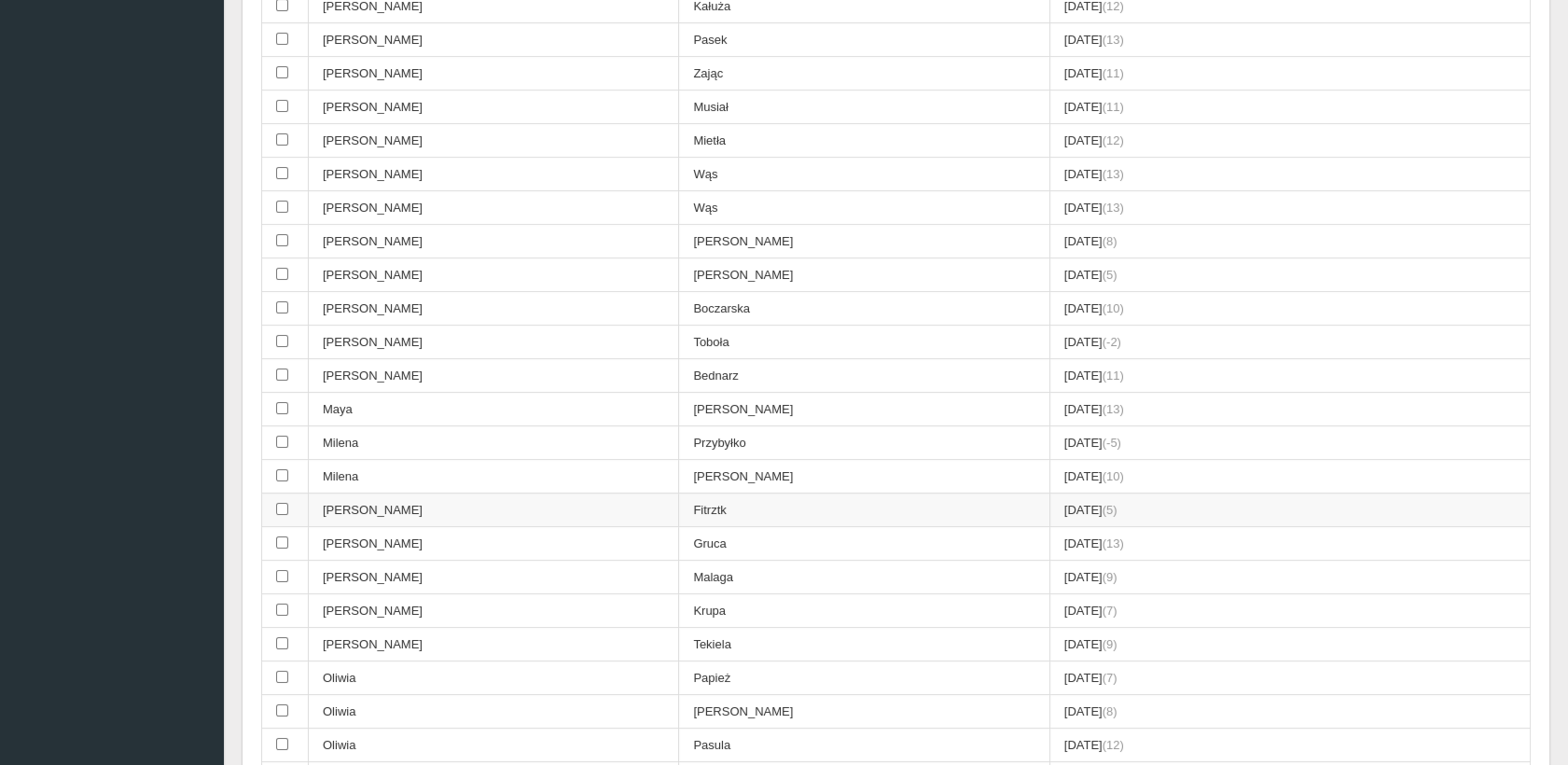
click at [282, 503] on input "checkbox" at bounding box center [282, 508] width 12 height 12
checkbox input "true"
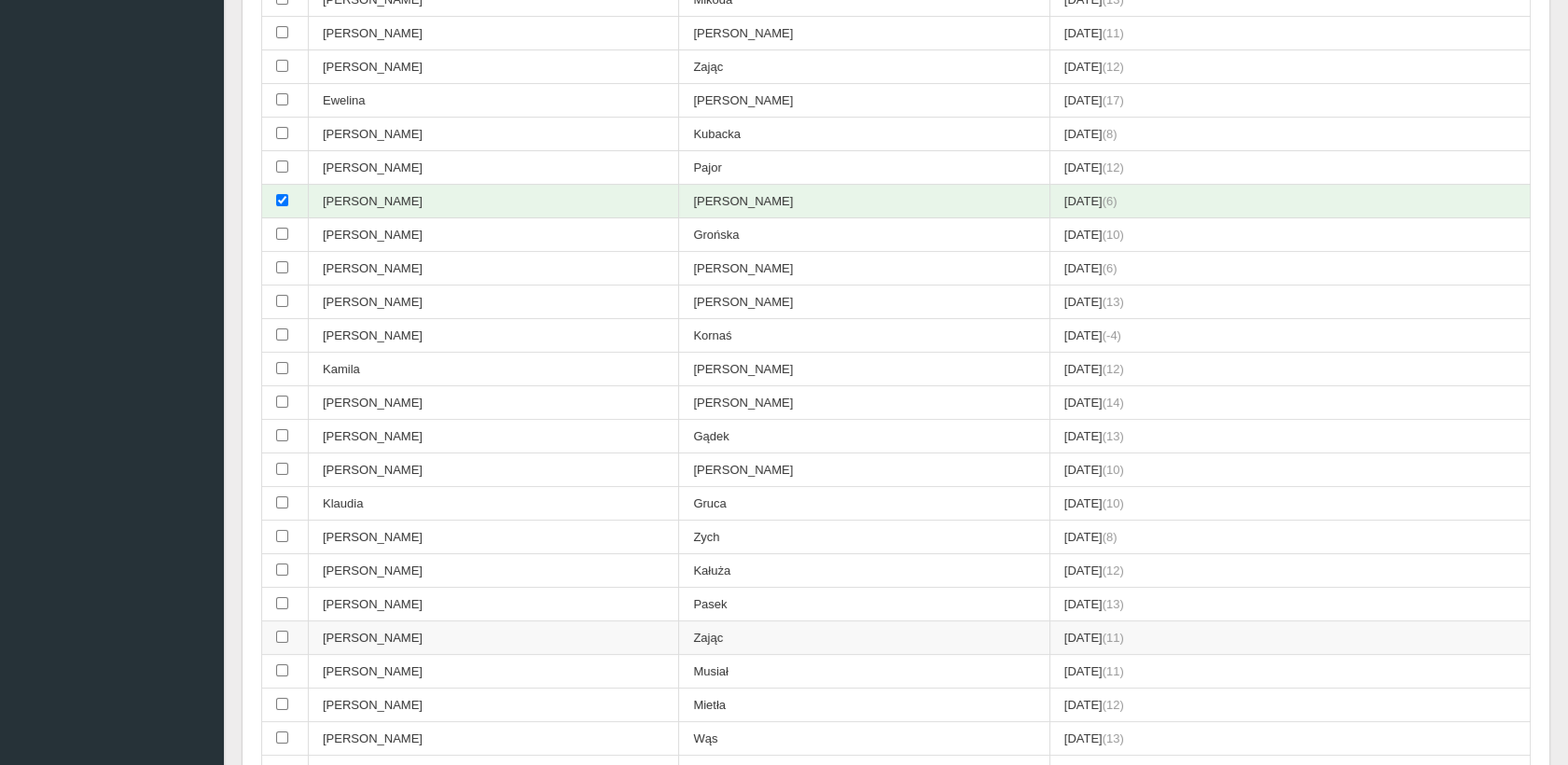
scroll to position [518, 0]
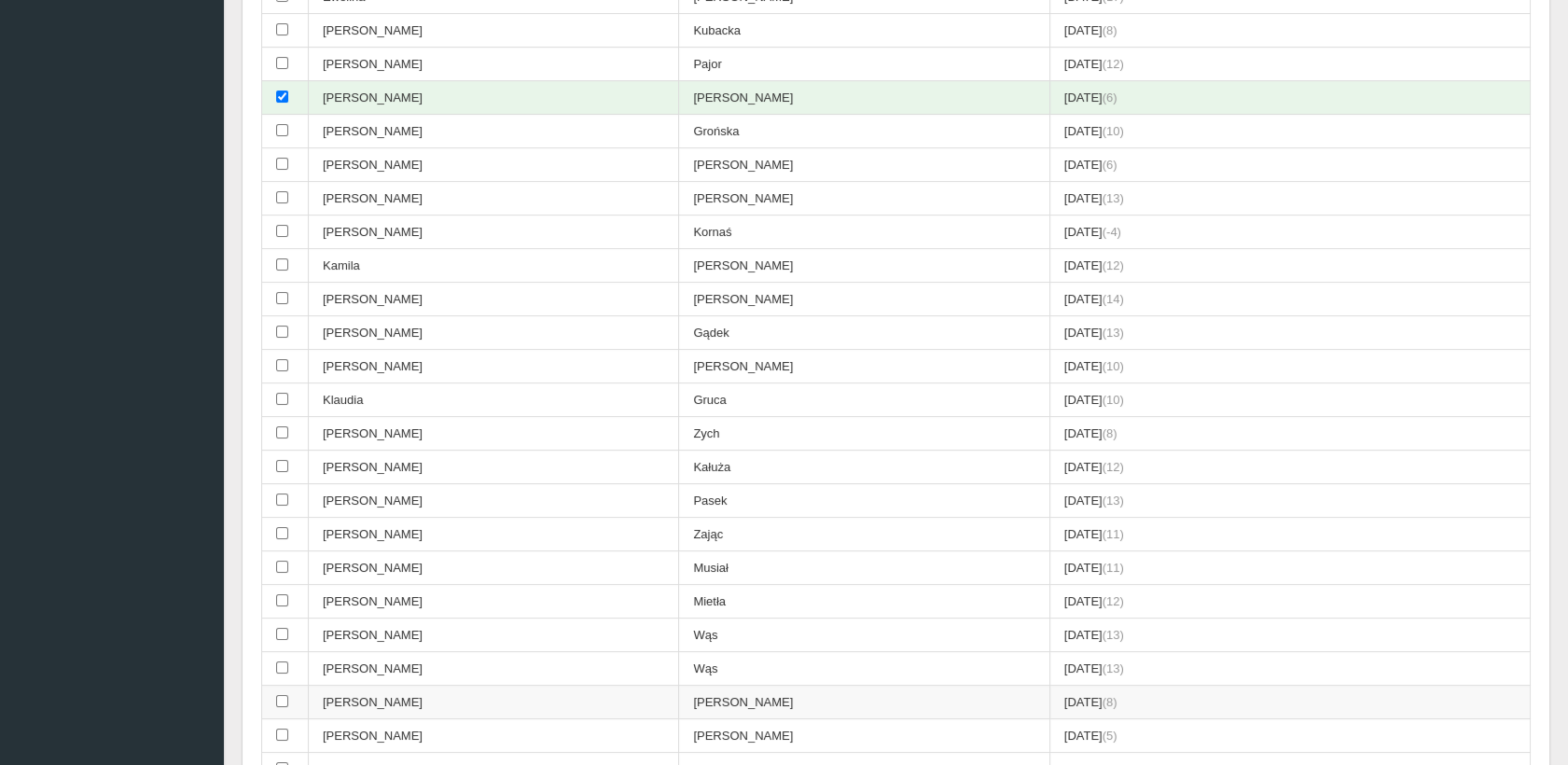
click at [283, 696] on input "checkbox" at bounding box center [282, 701] width 12 height 12
checkbox input "true"
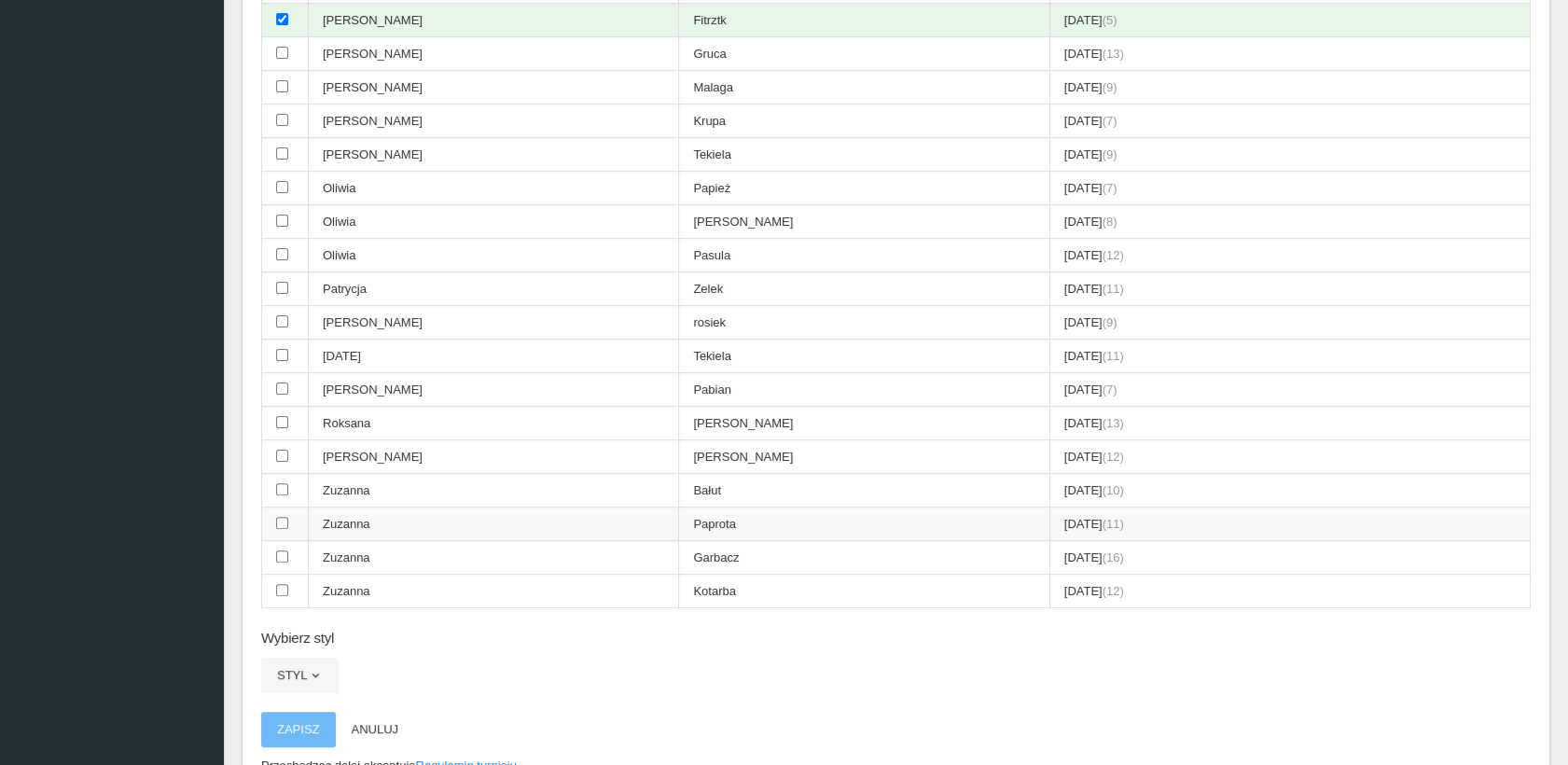
scroll to position [1554, 0]
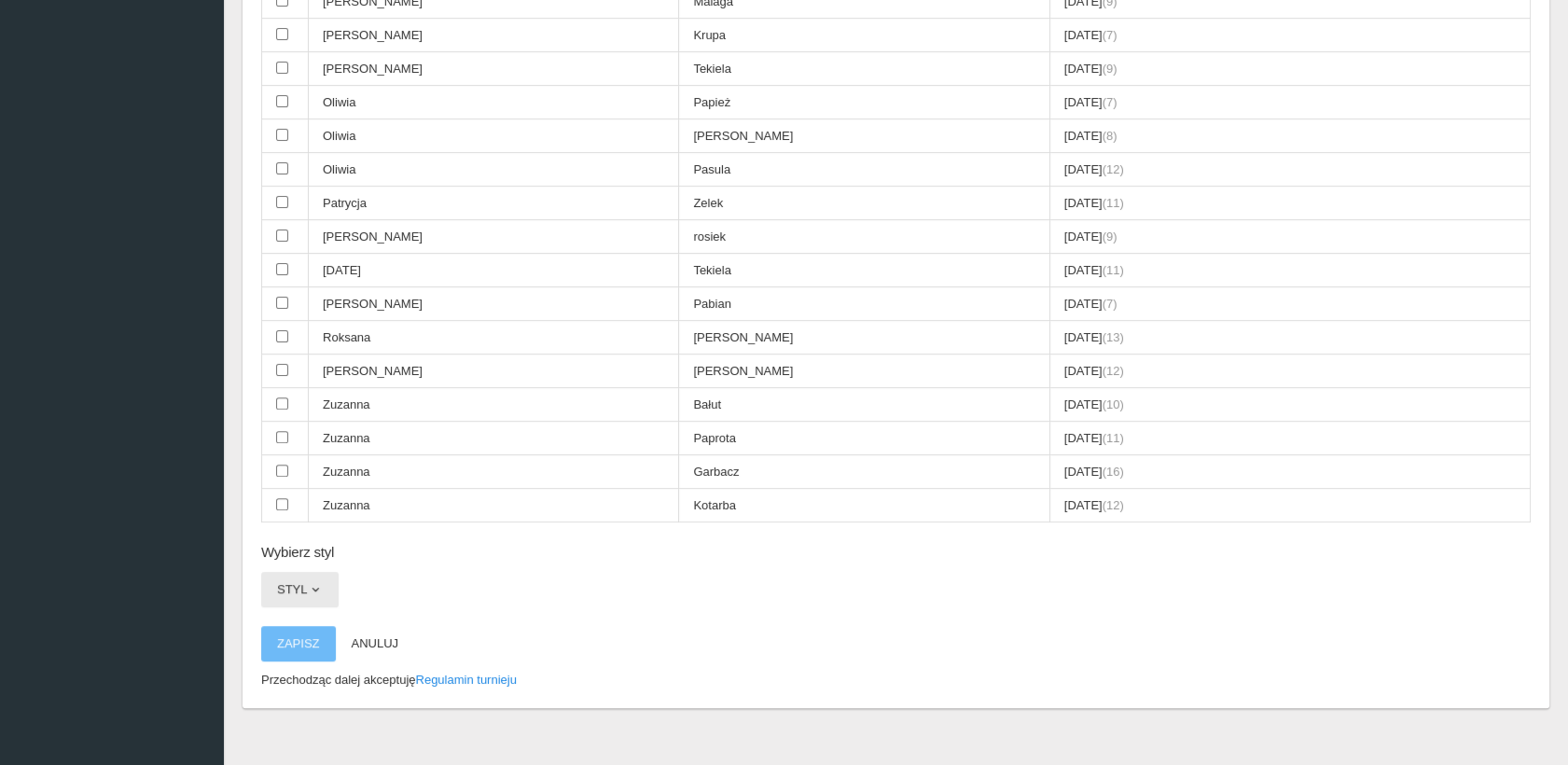
click at [322, 572] on button "Styl" at bounding box center [300, 589] width 78 height 35
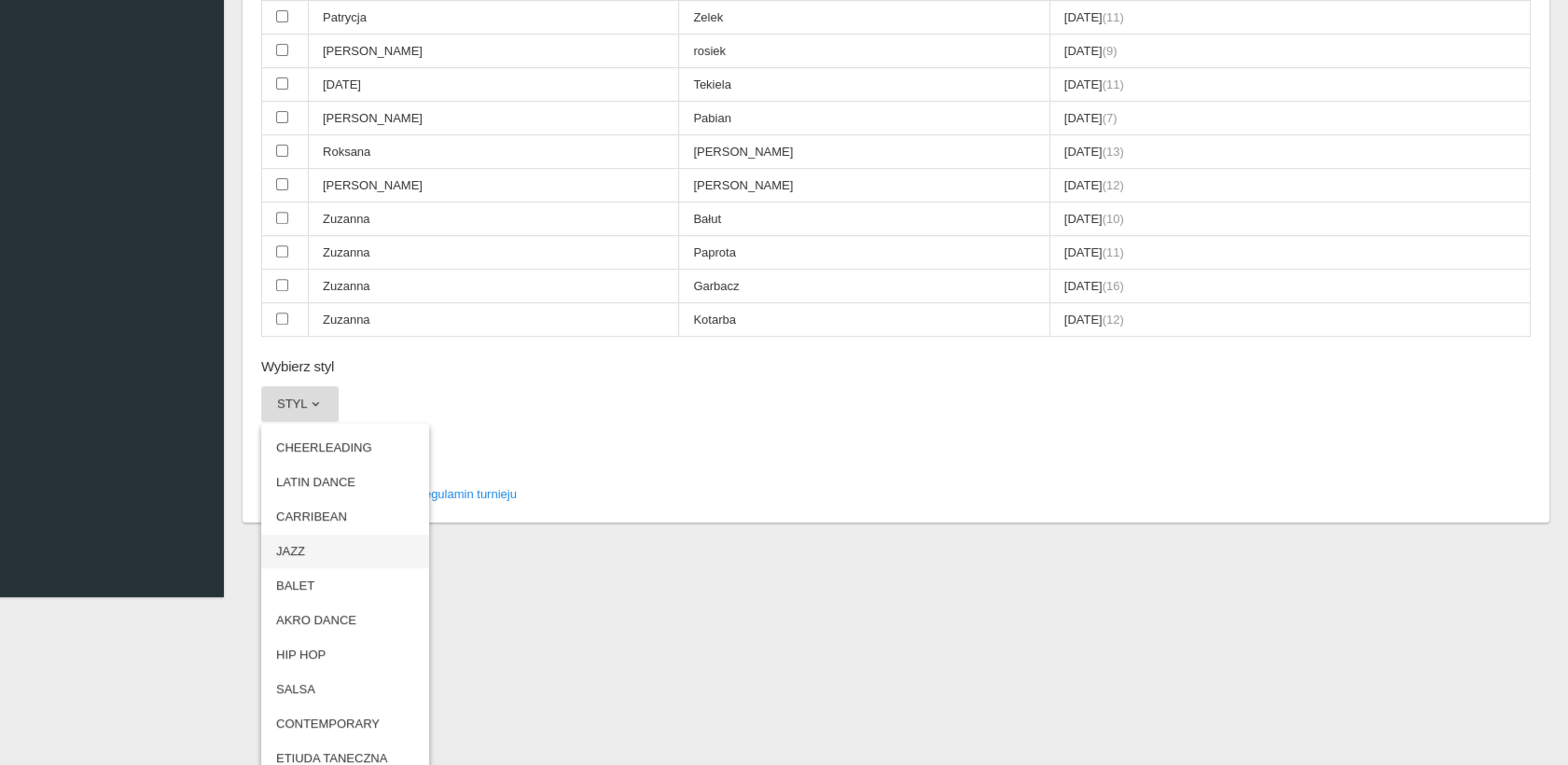
scroll to position [1705, 0]
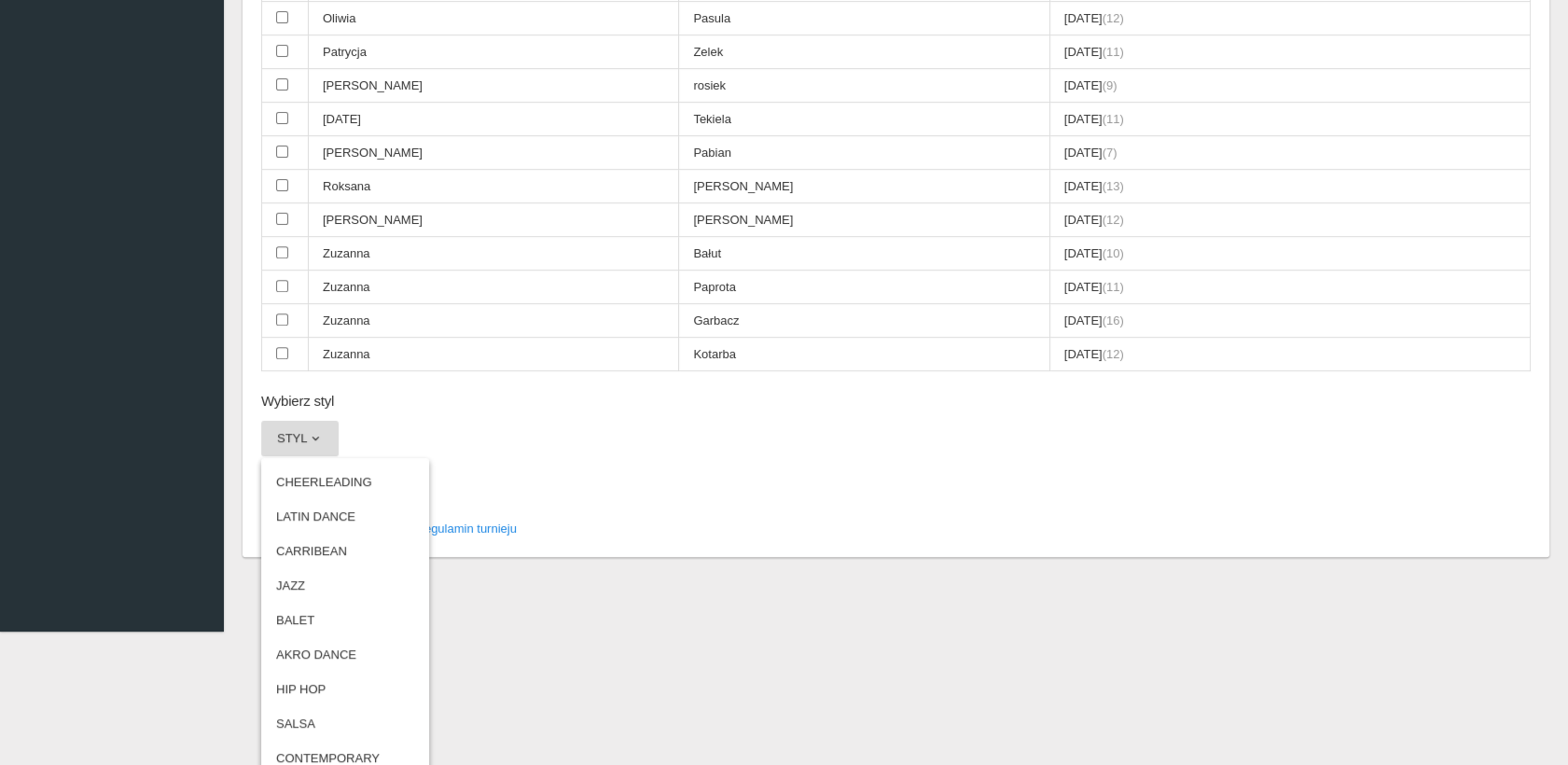
click at [313, 431] on span "button" at bounding box center [315, 437] width 15 height 15
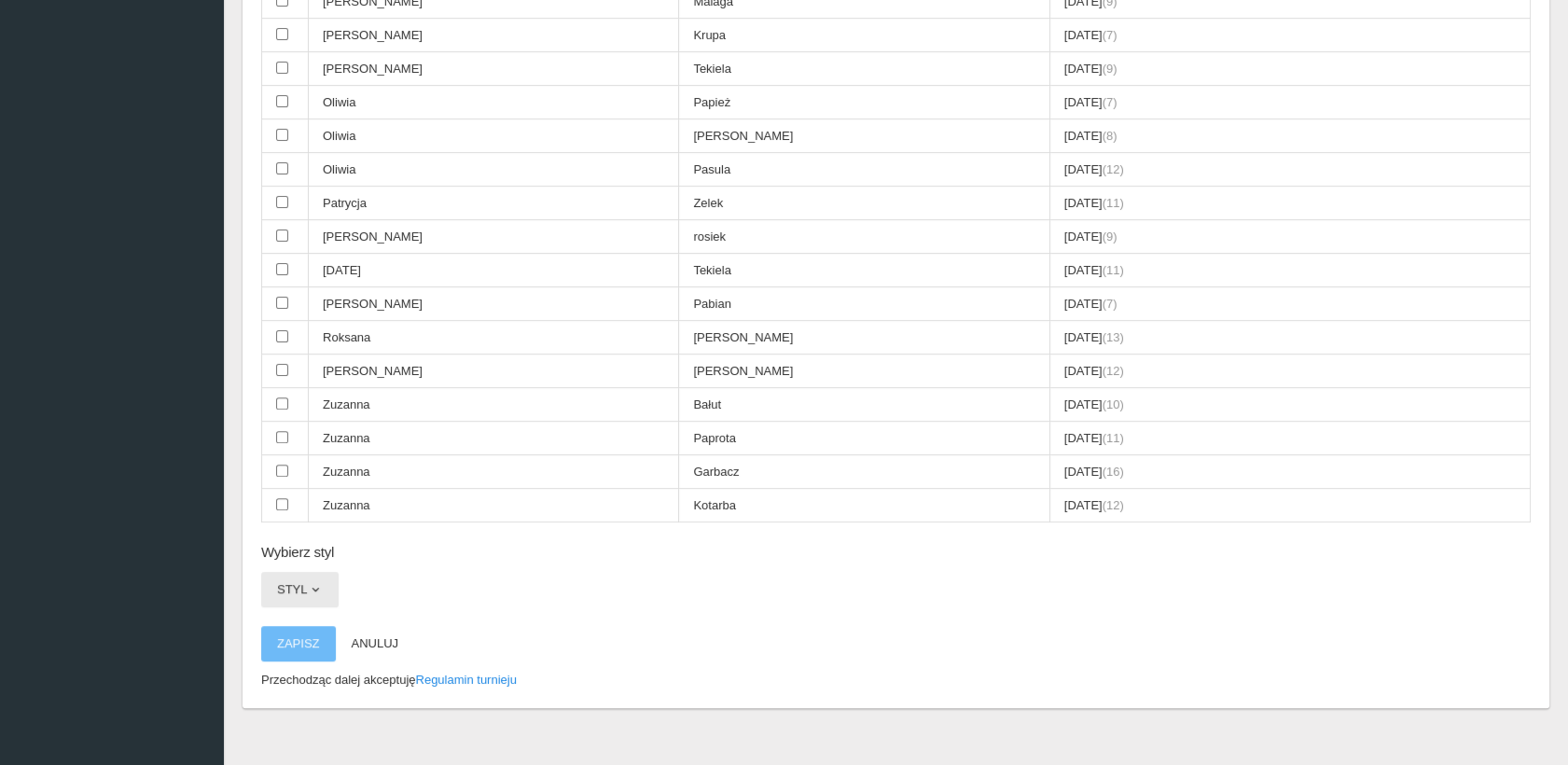
click at [313, 572] on button "Styl" at bounding box center [300, 589] width 78 height 35
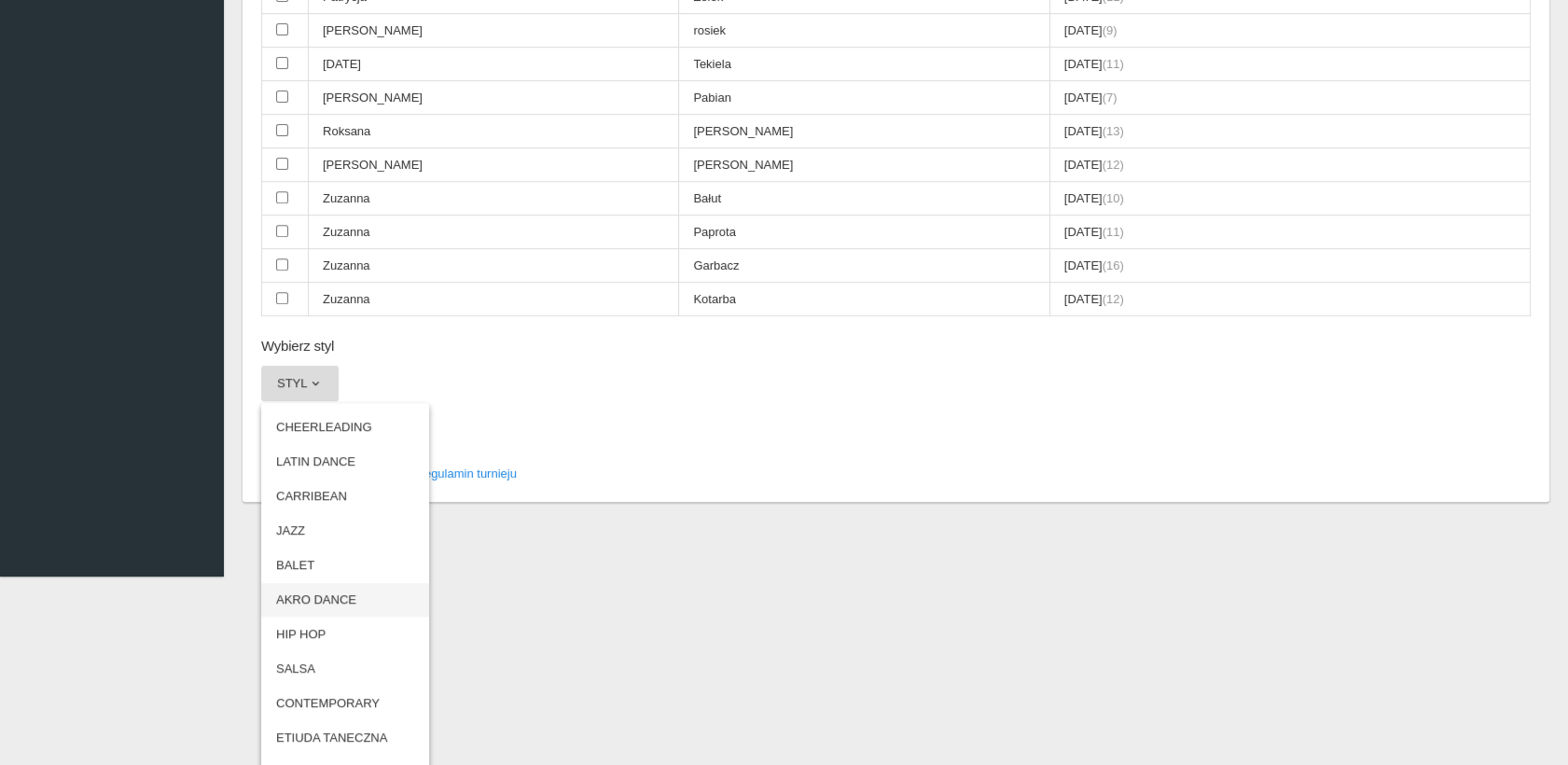
scroll to position [1809, 0]
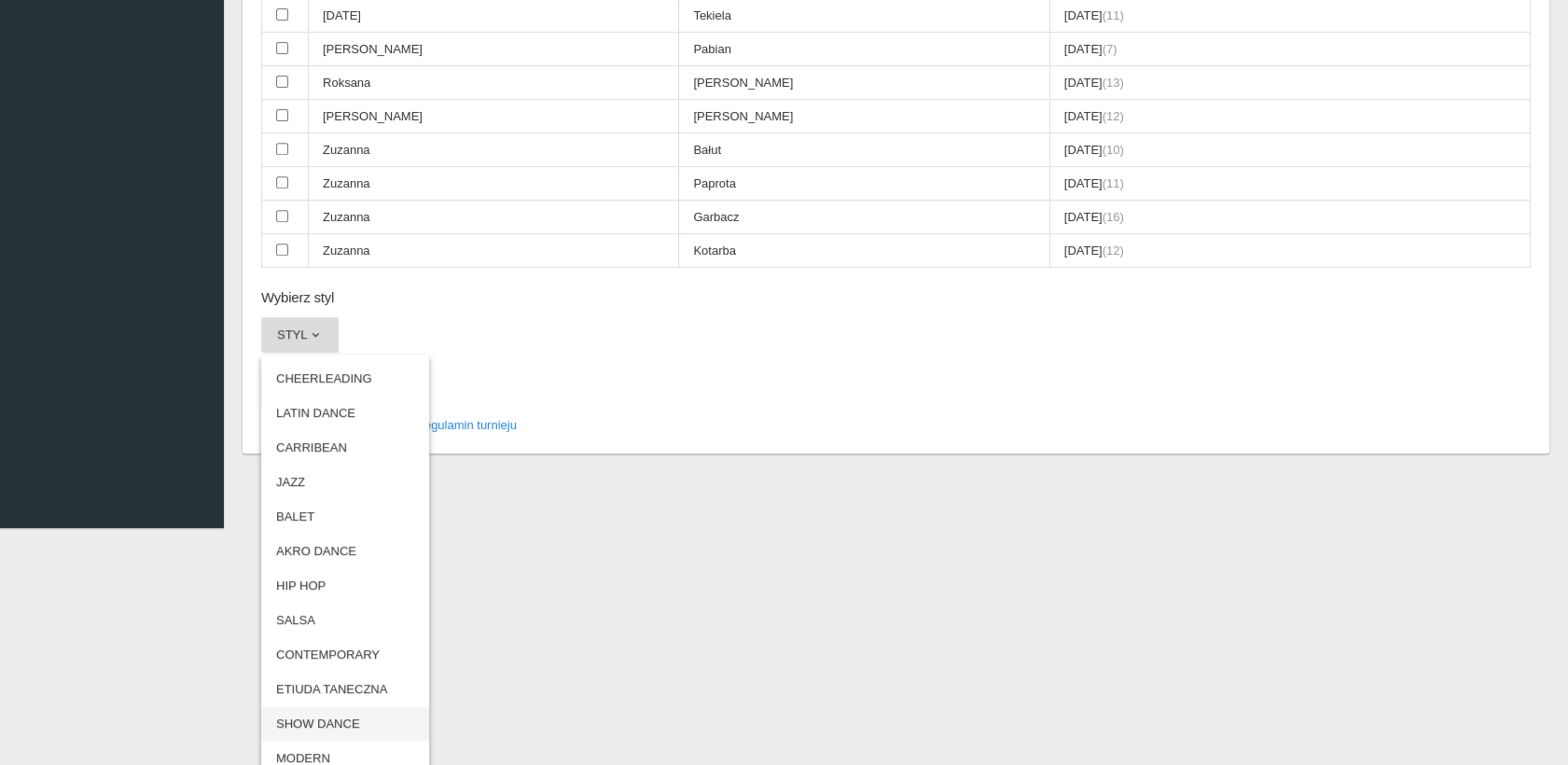
click at [351, 707] on link "SHOW DANCE" at bounding box center [345, 723] width 168 height 34
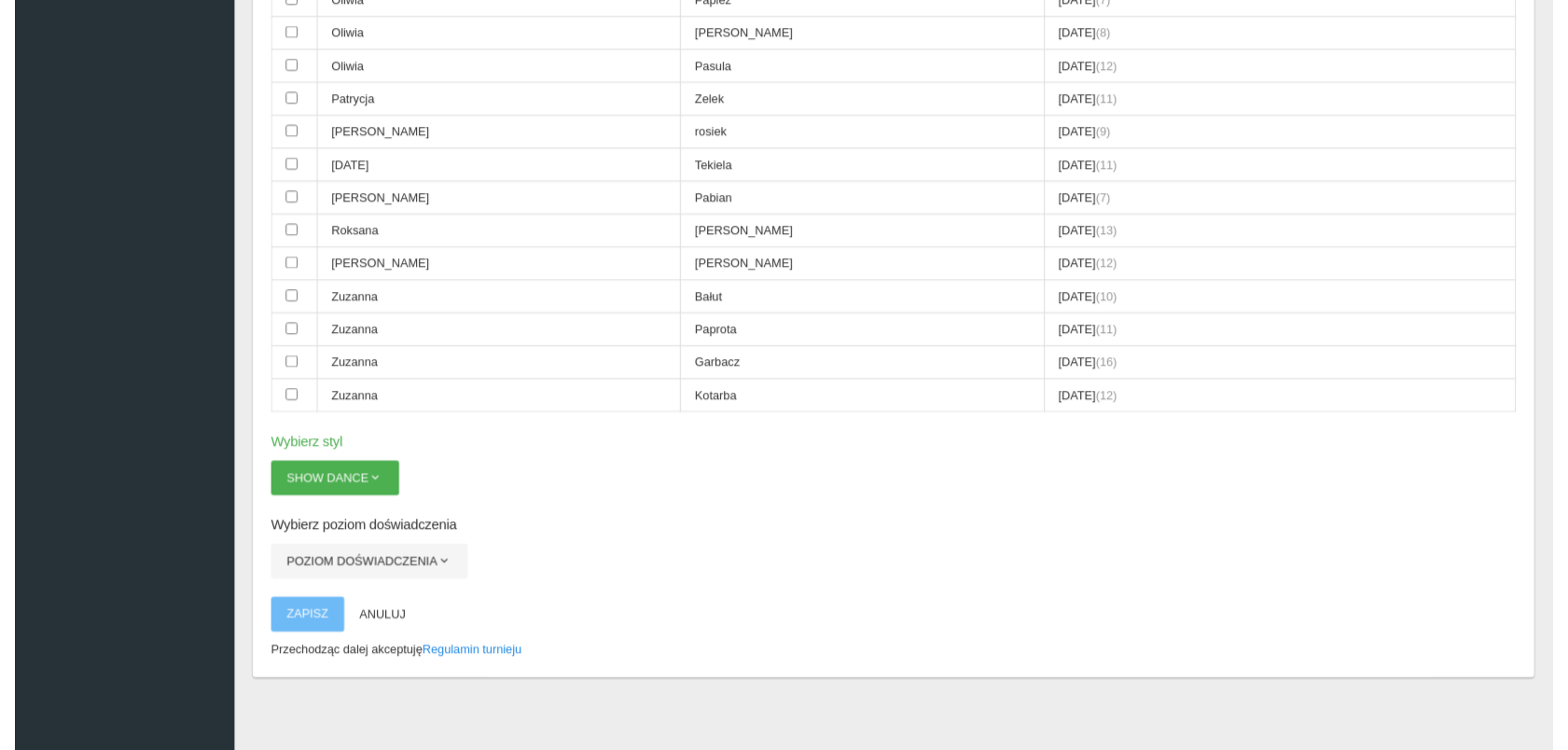
scroll to position [1638, 0]
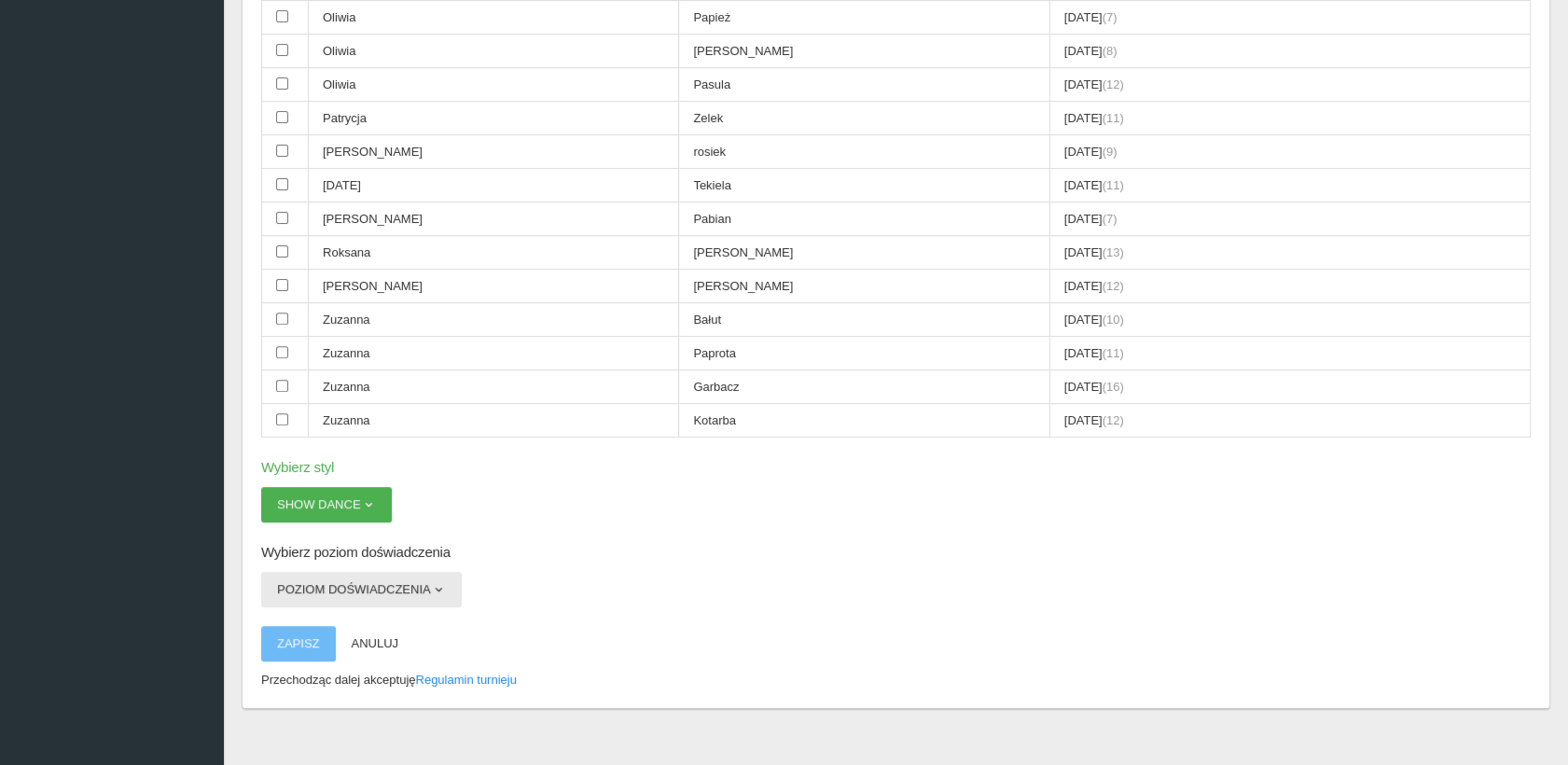
click at [411, 572] on button "Poziom doświadczenia" at bounding box center [362, 589] width 200 height 35
click at [337, 655] on link "BASIC" at bounding box center [345, 668] width 168 height 34
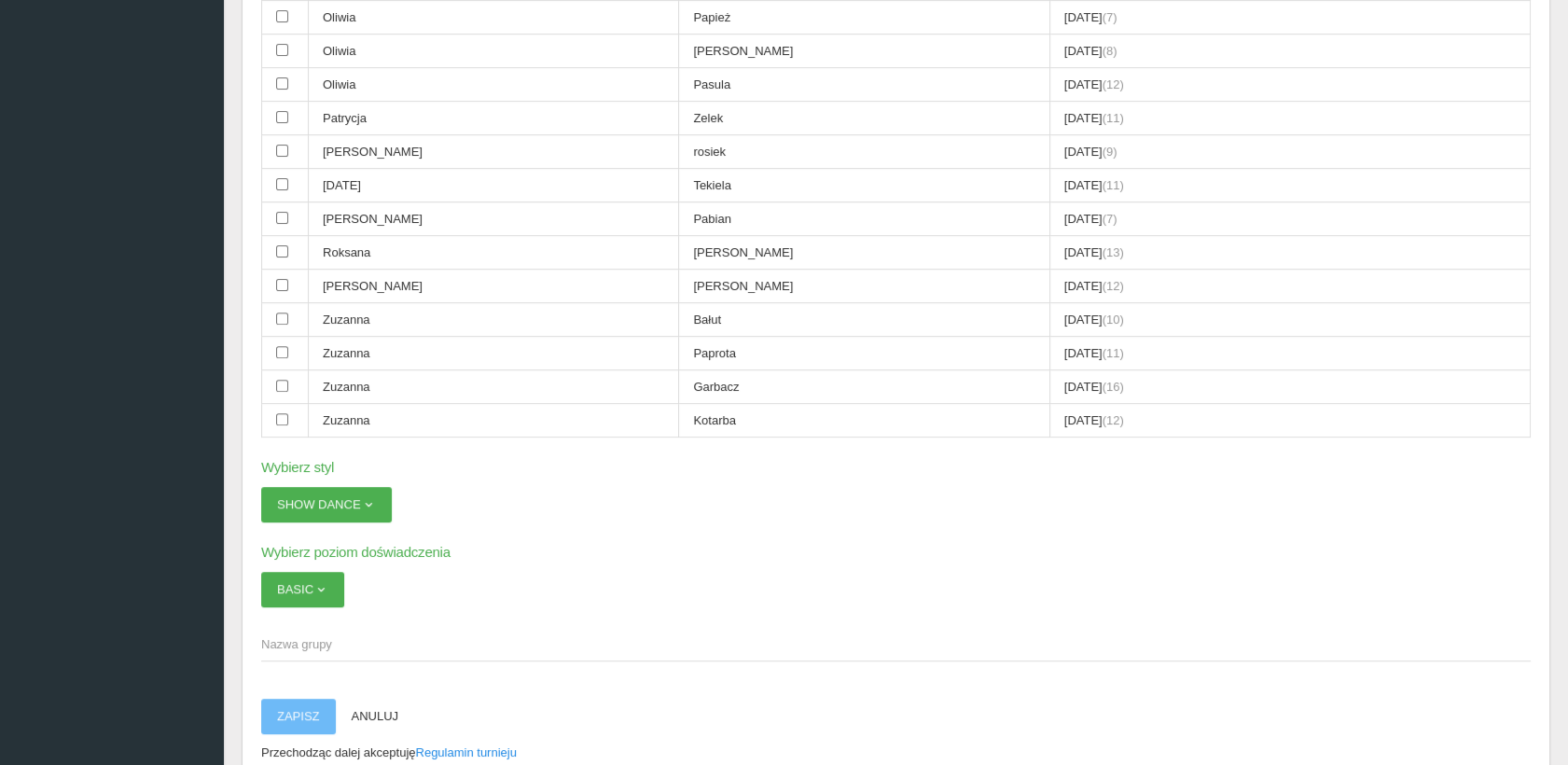
click at [281, 636] on span "Nazwa grupy" at bounding box center [887, 644] width 1251 height 18
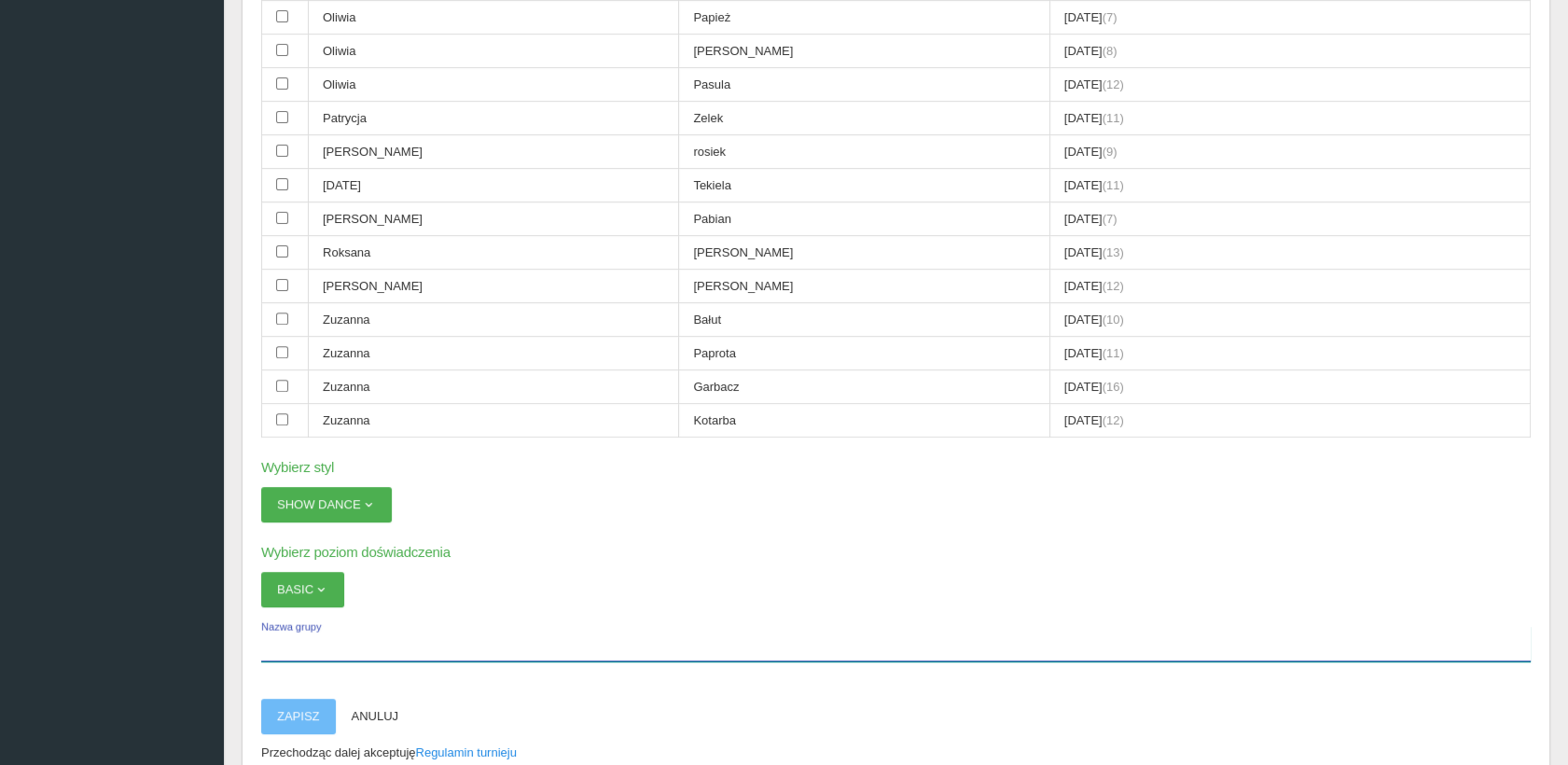
click at [281, 626] on input "Nazwa grupy" at bounding box center [896, 643] width 1270 height 35
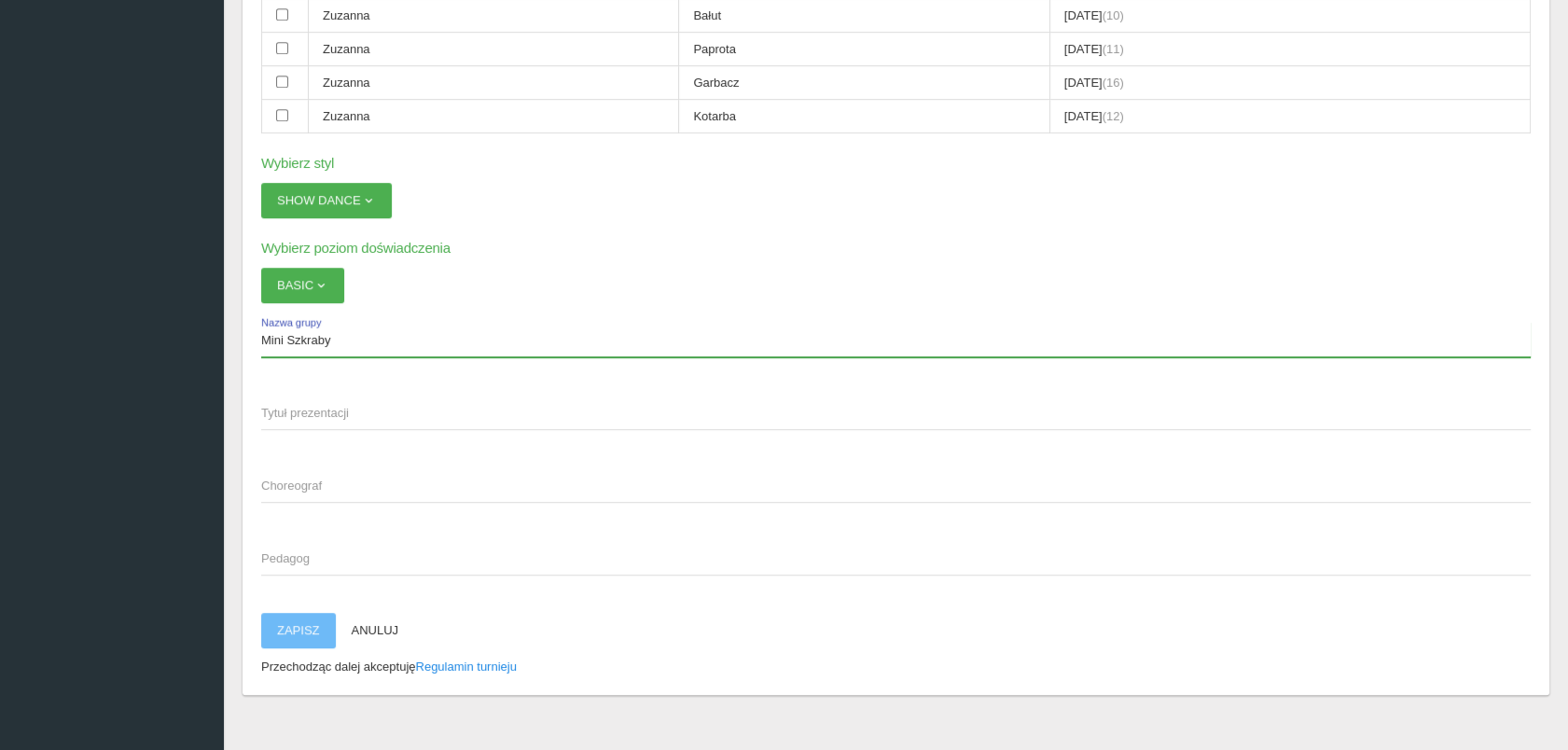
scroll to position [1945, 0]
type input "Mini Szkraby"
click at [302, 401] on span "Tytuł prezentacji" at bounding box center [887, 410] width 1251 height 18
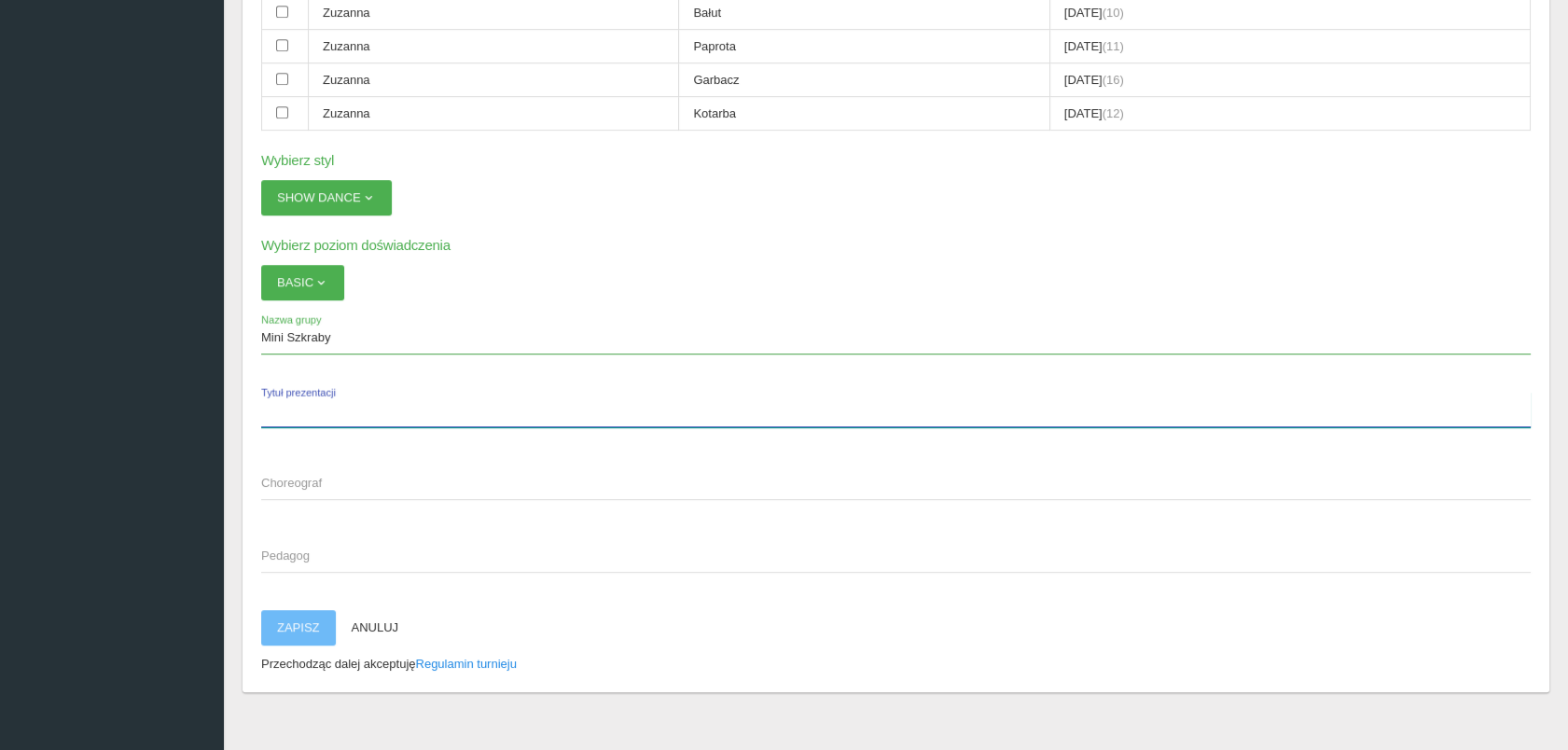
click at [302, 392] on input "Tytuł prezentacji" at bounding box center [896, 409] width 1270 height 35
type input "Barbie"
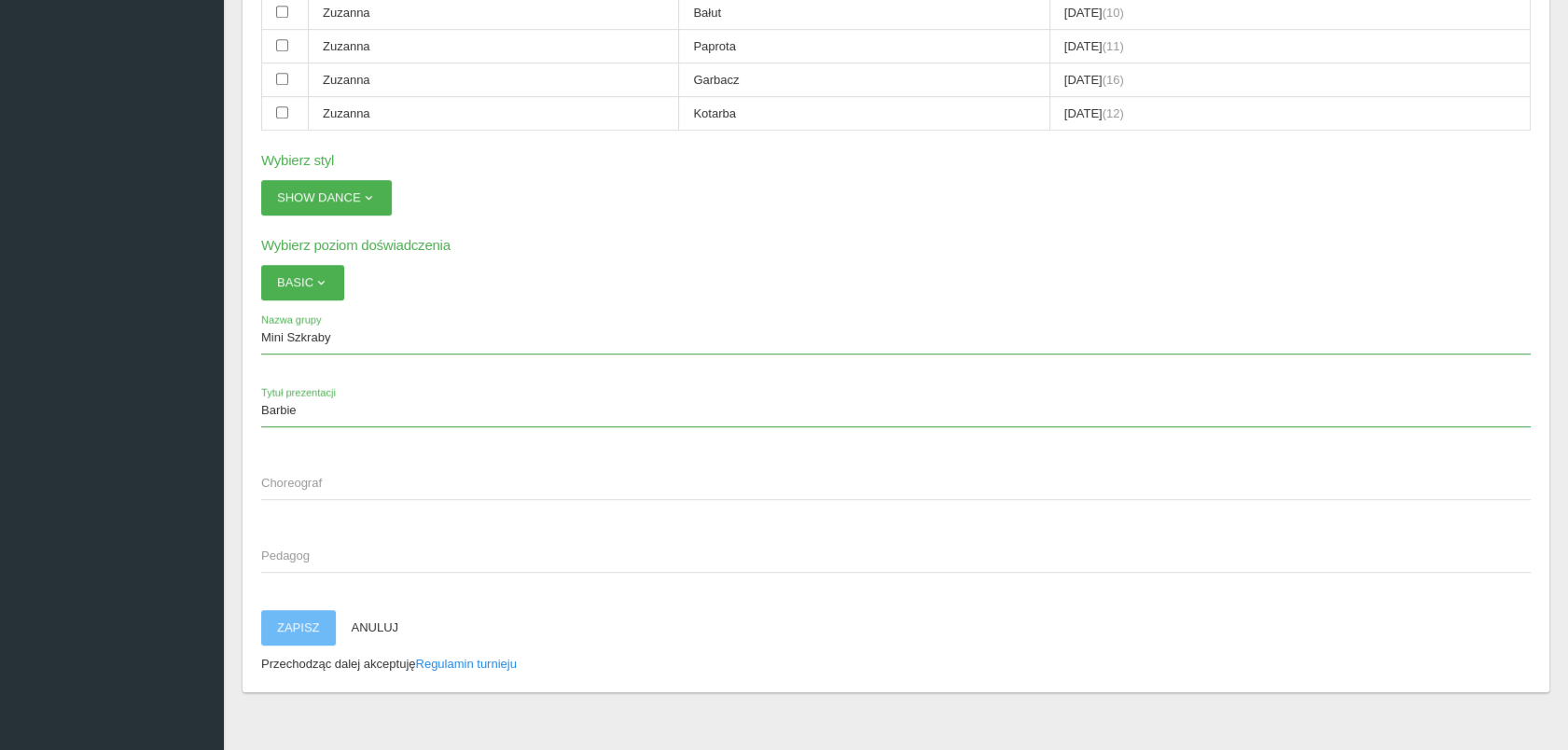
click at [274, 474] on span "Choreograf" at bounding box center [887, 483] width 1251 height 18
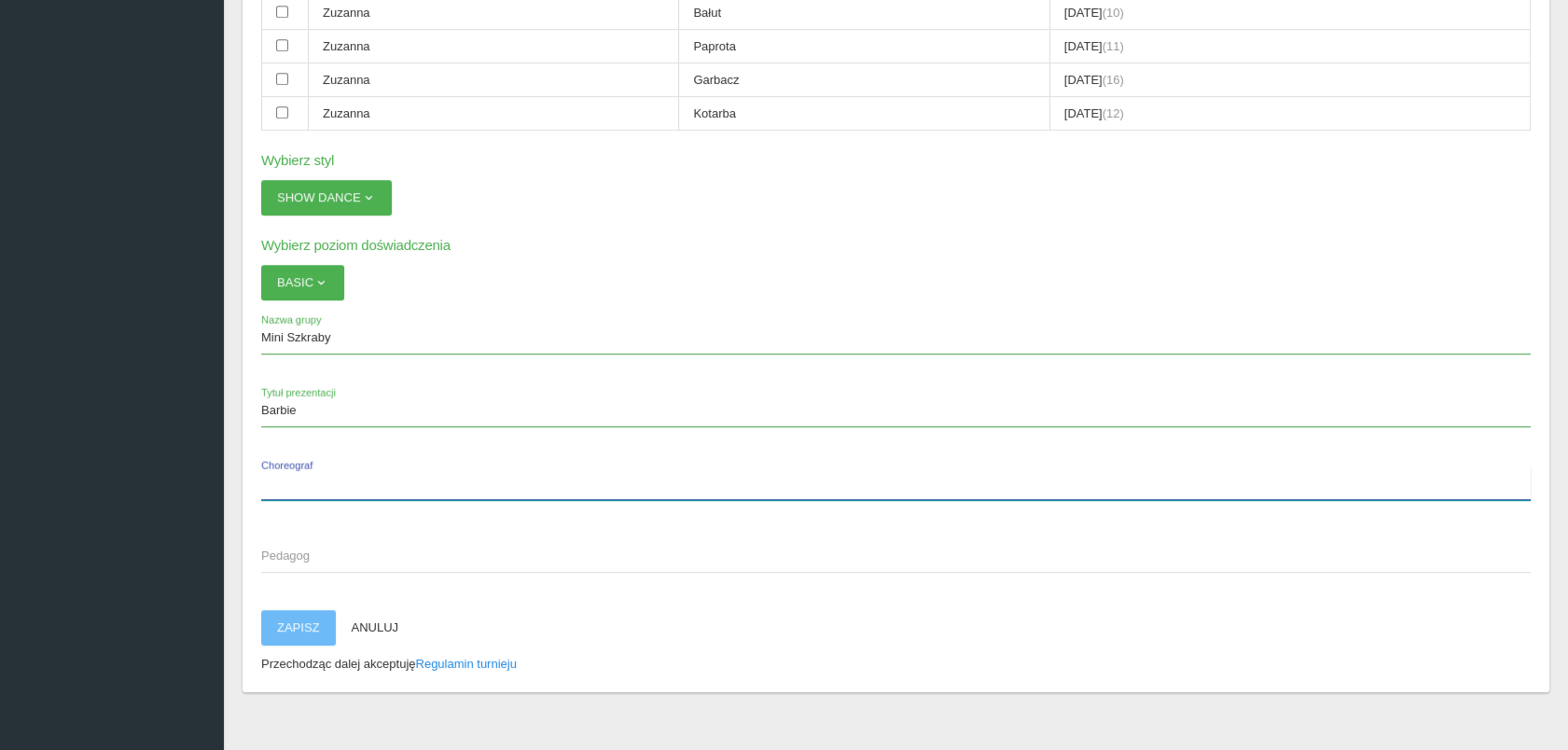
click at [274, 464] on input "Choreograf" at bounding box center [896, 482] width 1270 height 35
type input "[PERSON_NAME]"
click at [274, 546] on span "Pedagog" at bounding box center [887, 555] width 1251 height 18
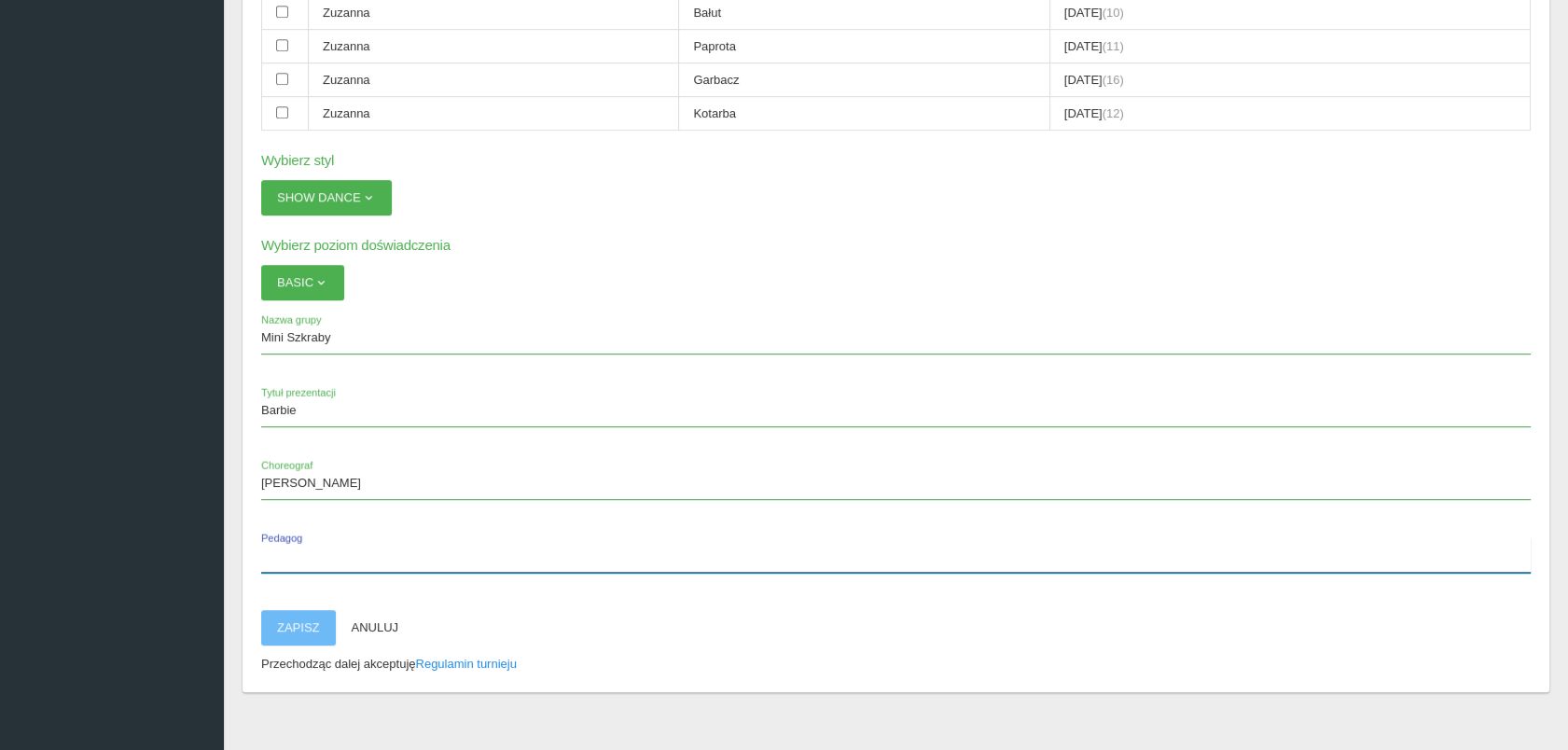
click at [274, 537] on input "Pedagog" at bounding box center [896, 555] width 1270 height 35
type input "[PERSON_NAME]"
click at [295, 610] on button "Zapisz" at bounding box center [298, 628] width 75 height 35
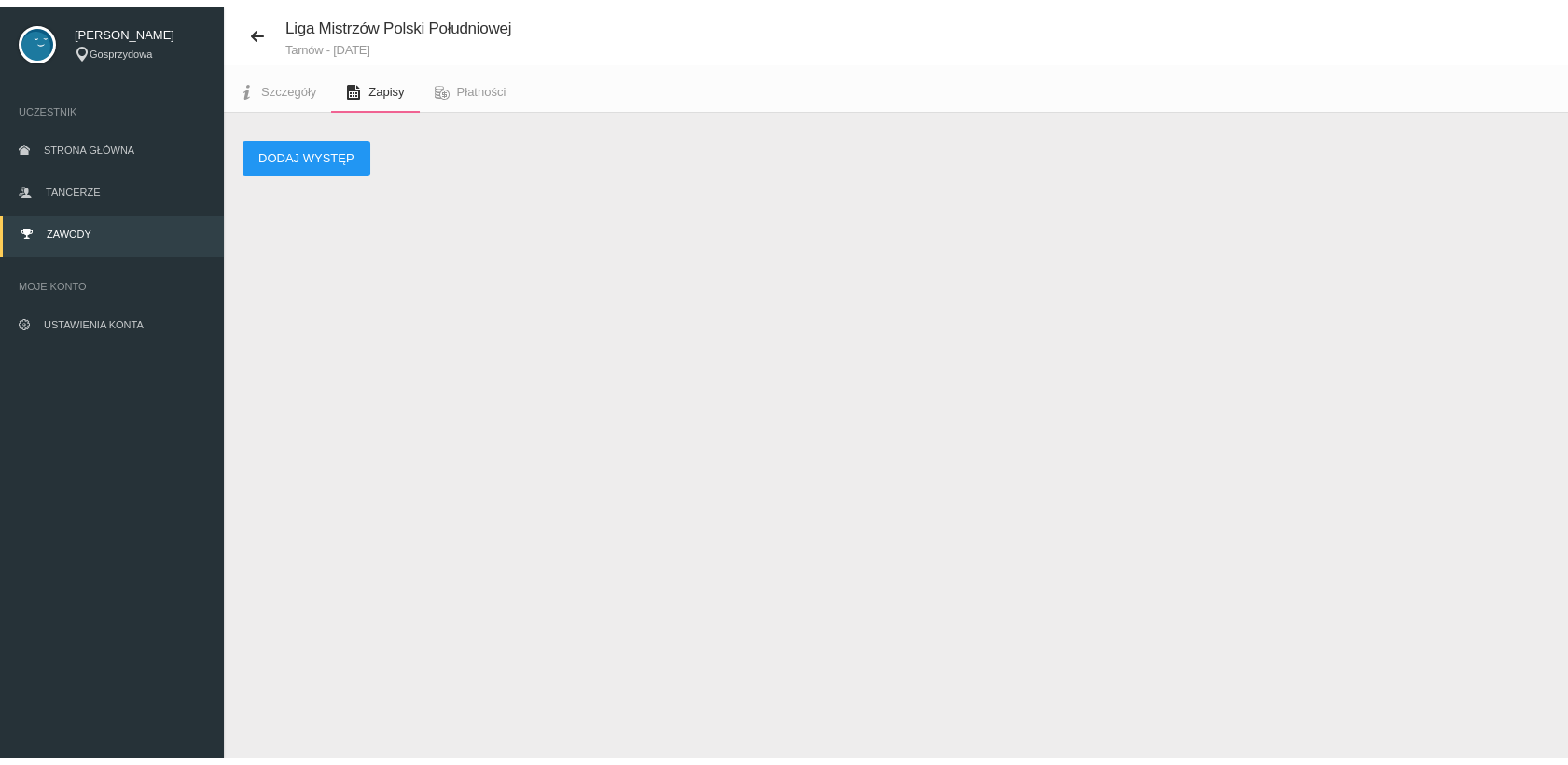
scroll to position [46, 0]
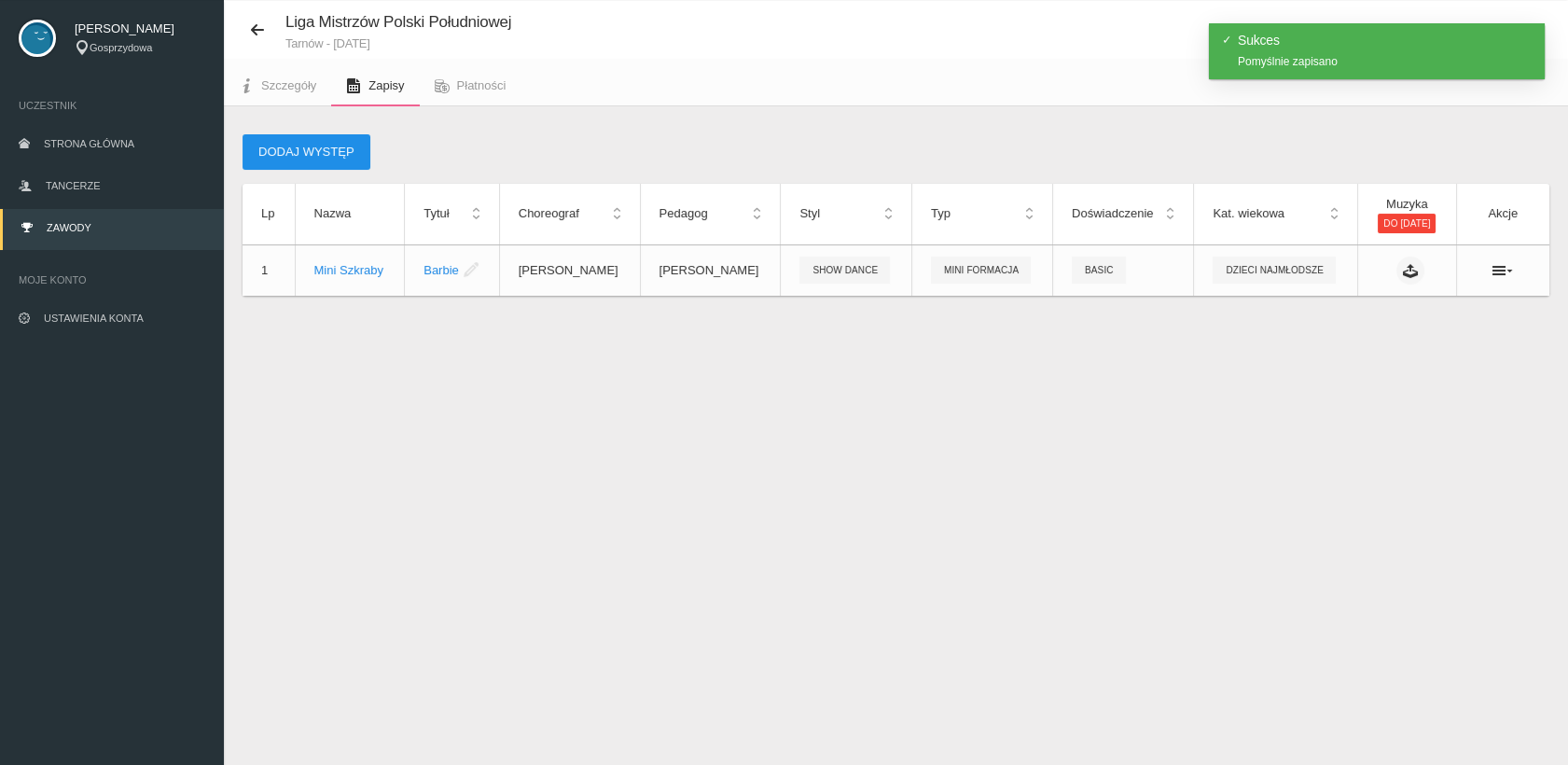
click at [329, 151] on button "Dodaj występ" at bounding box center [306, 152] width 127 height 35
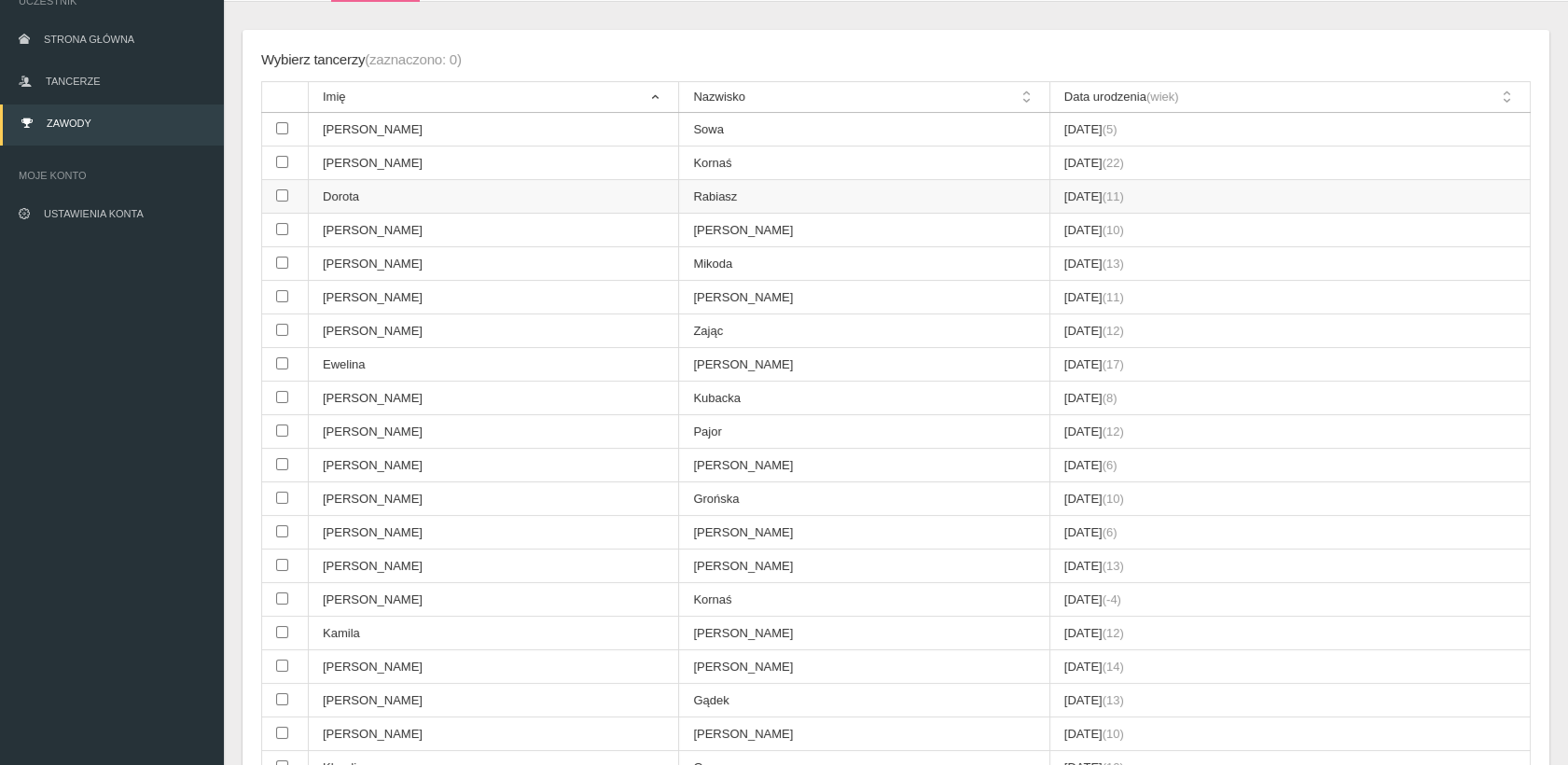
scroll to position [150, 0]
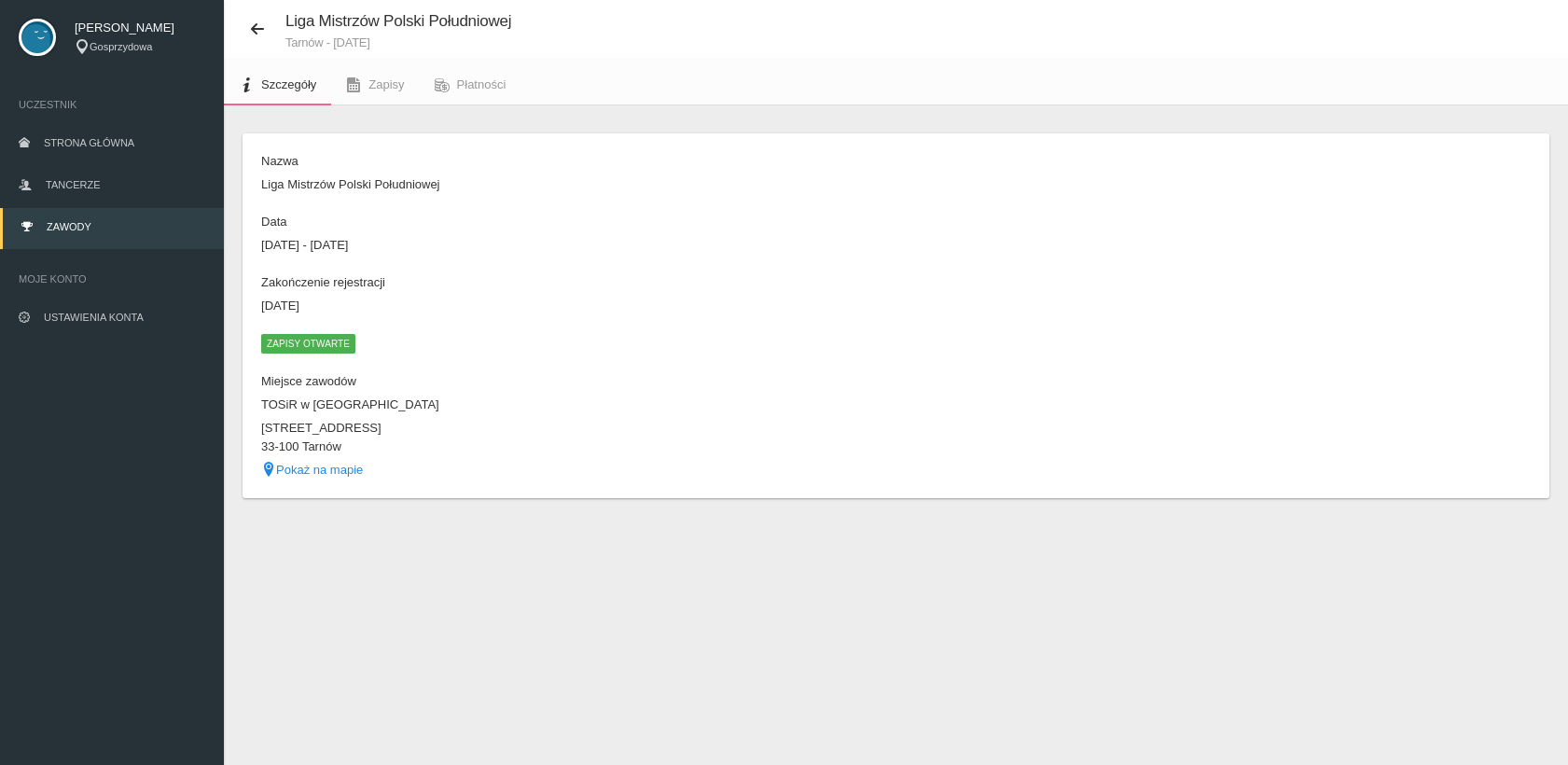
scroll to position [46, 0]
click at [369, 86] on span "Zapisy" at bounding box center [386, 86] width 35 height 14
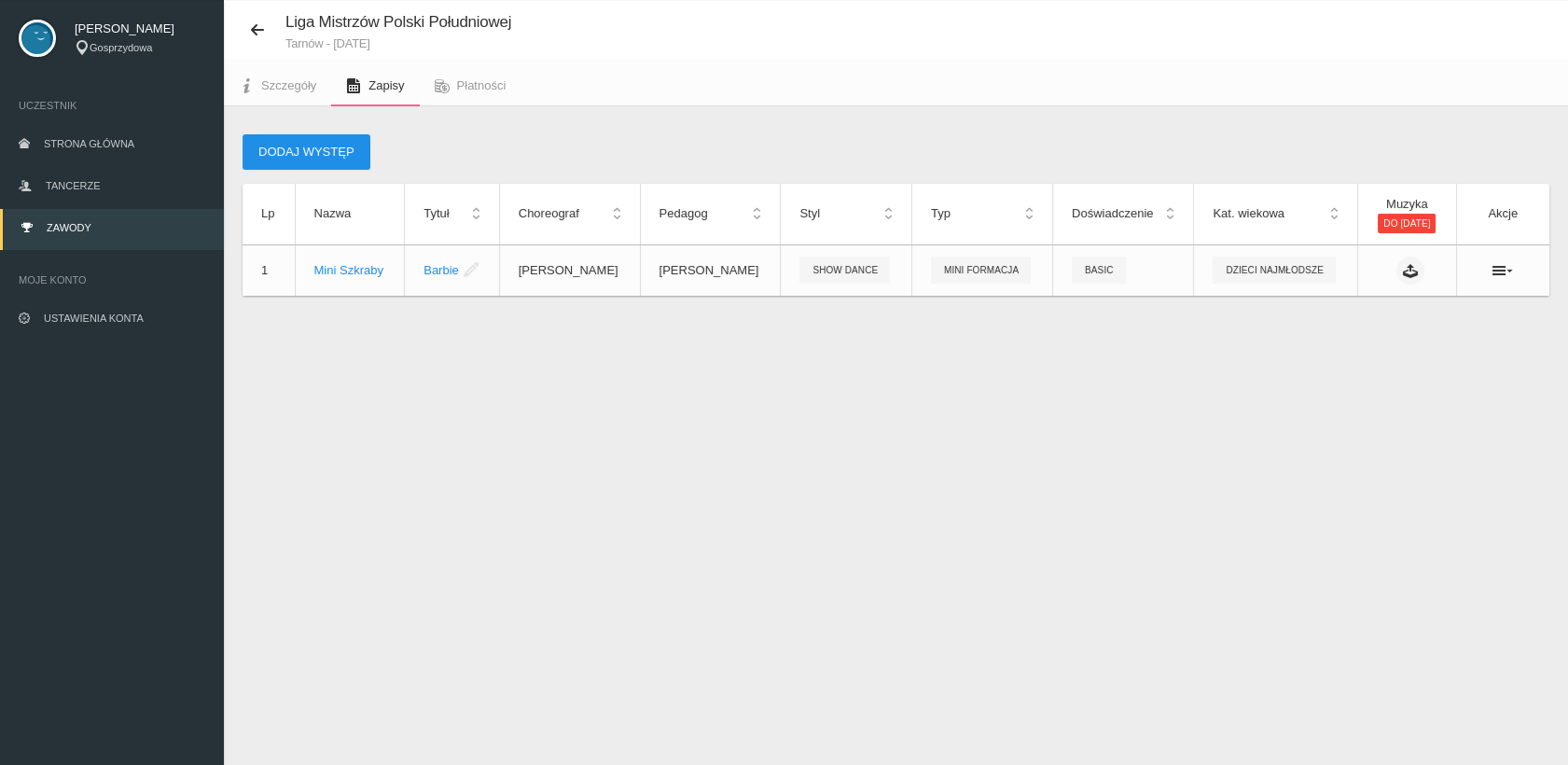
click at [313, 156] on button "Dodaj występ" at bounding box center [306, 152] width 127 height 35
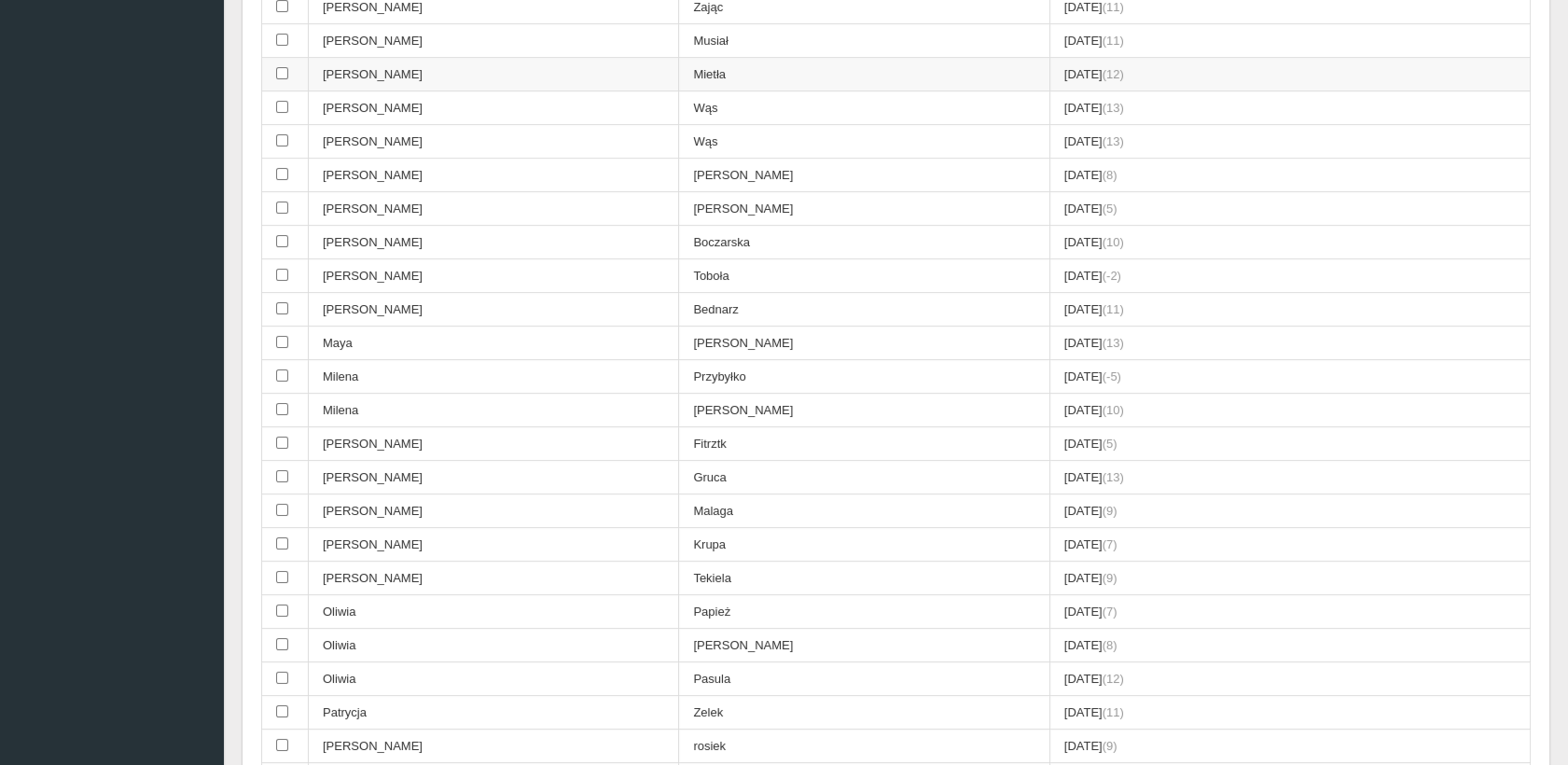
scroll to position [1082, 0]
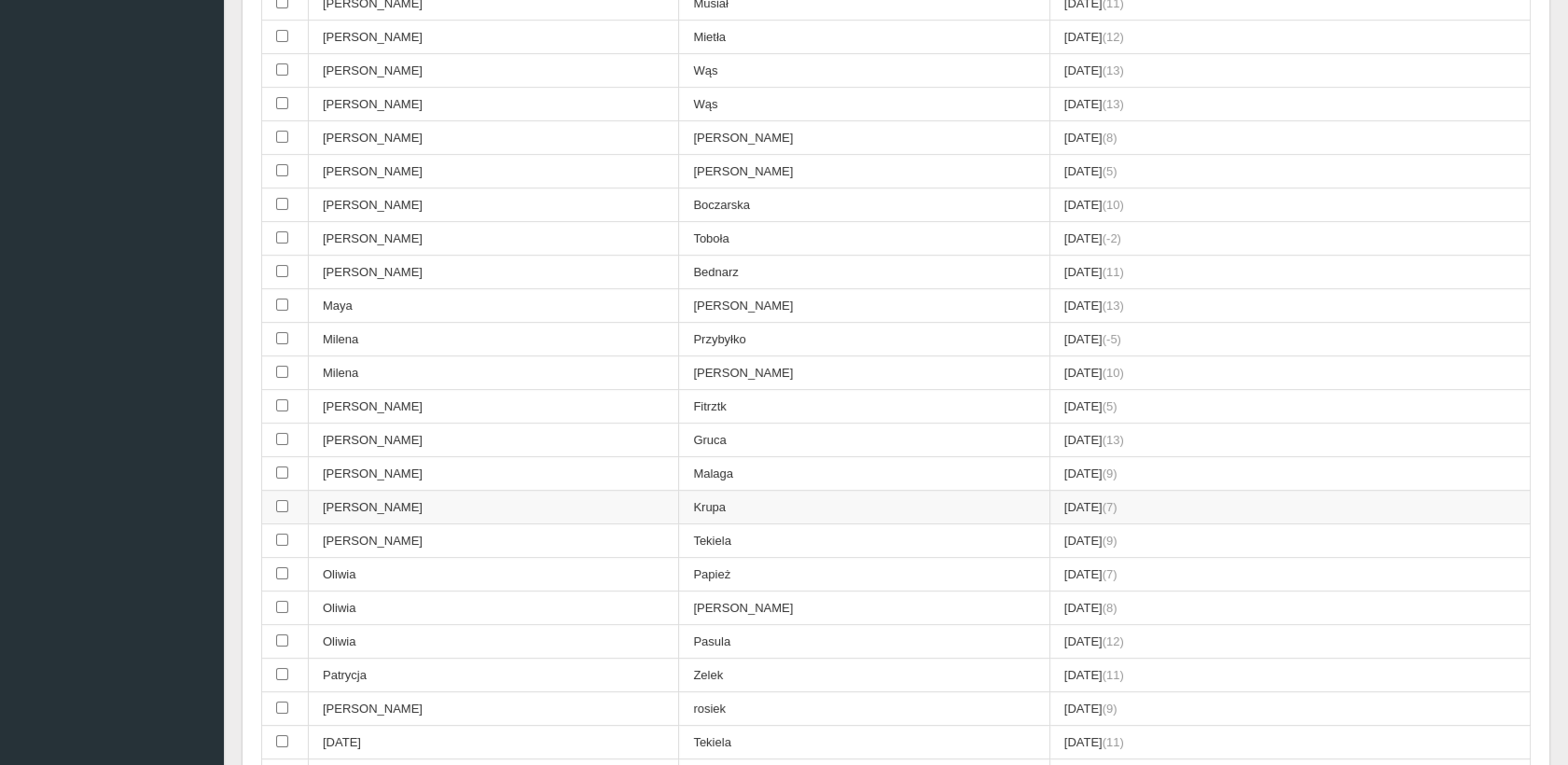
click at [282, 500] on input "checkbox" at bounding box center [282, 505] width 12 height 12
checkbox input "true"
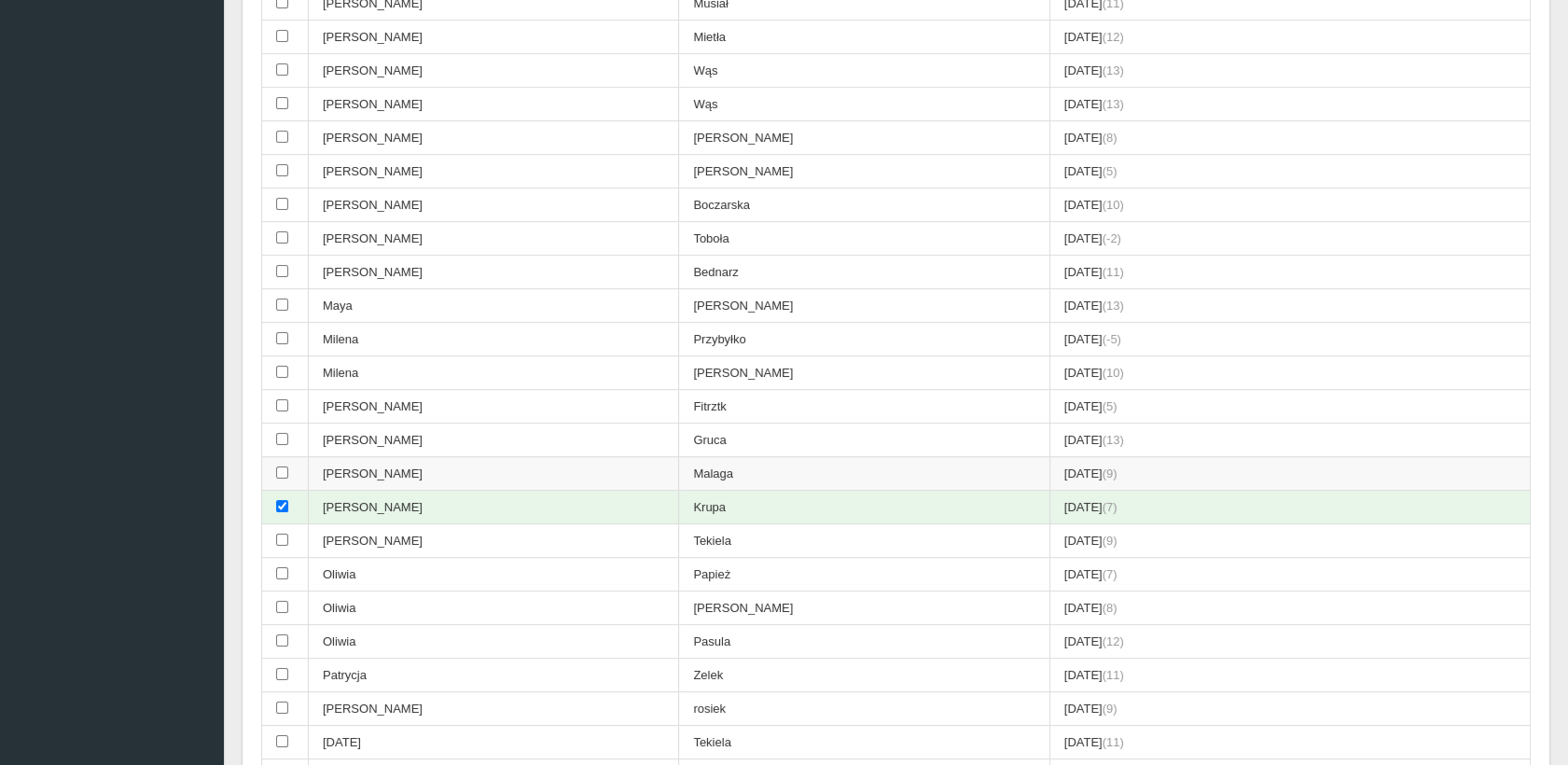
click at [282, 467] on input "checkbox" at bounding box center [282, 472] width 12 height 12
checkbox input "true"
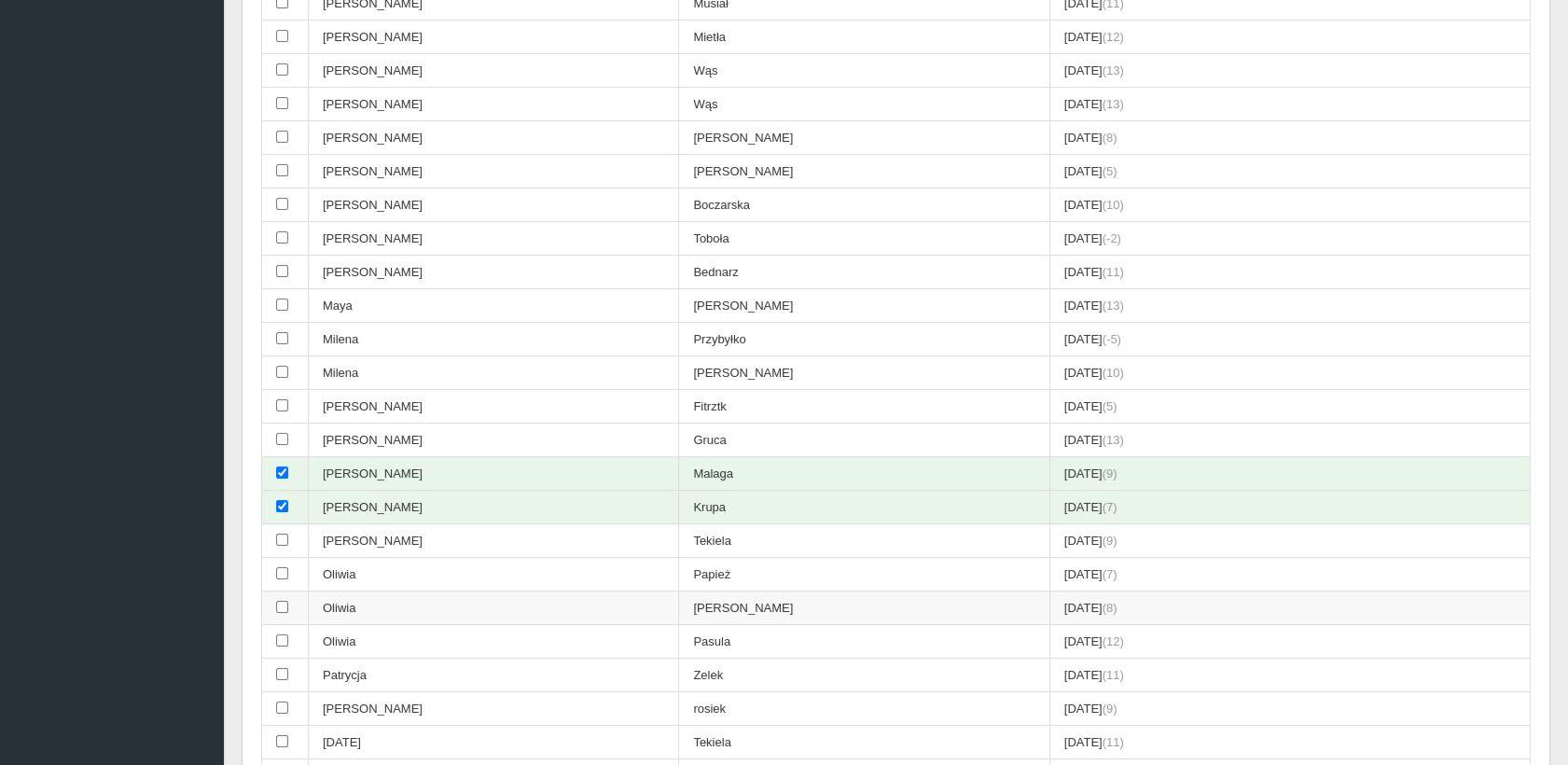
click at [280, 601] on input "checkbox" at bounding box center [282, 607] width 12 height 12
checkbox input "true"
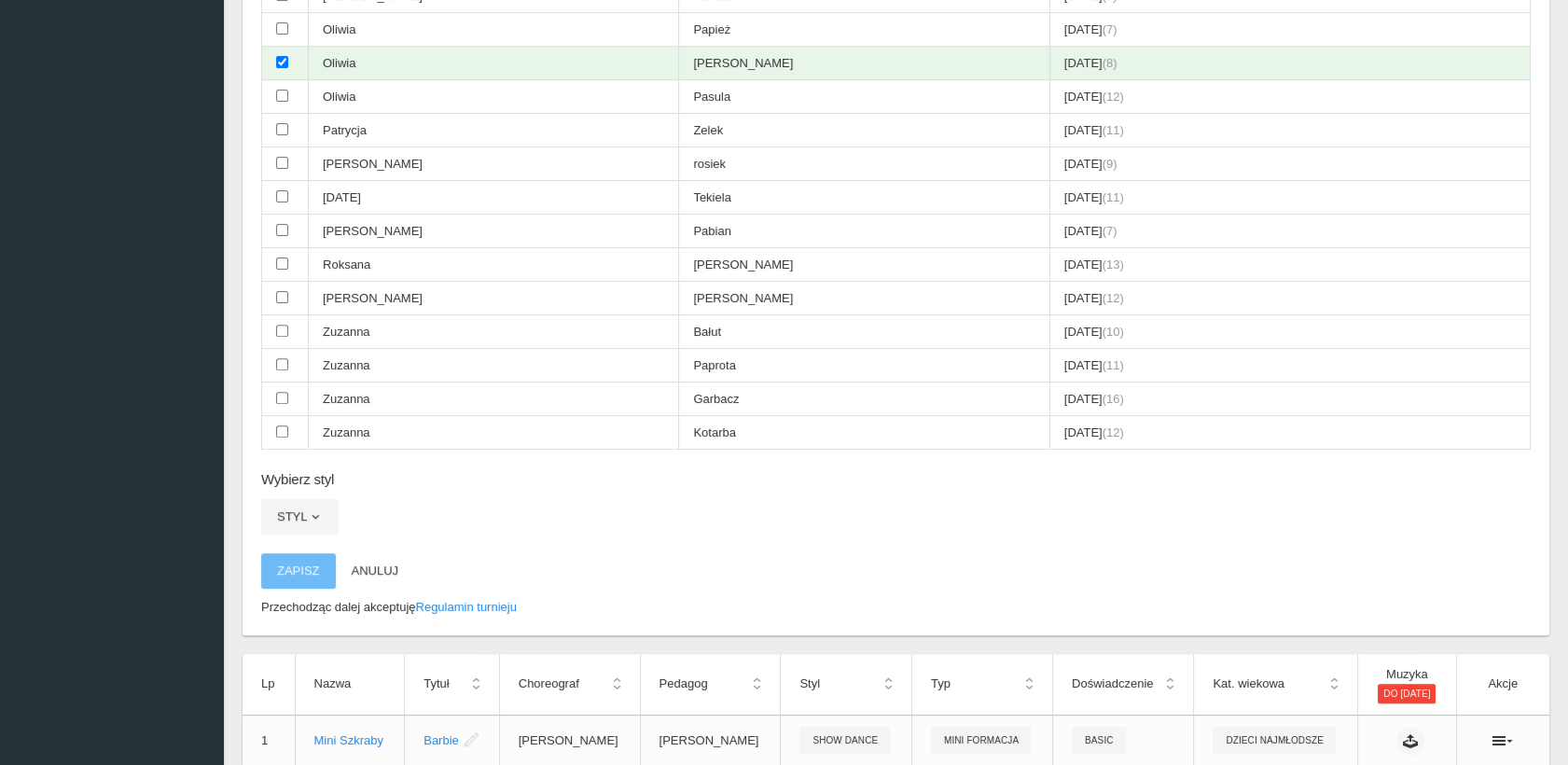
scroll to position [1694, 0]
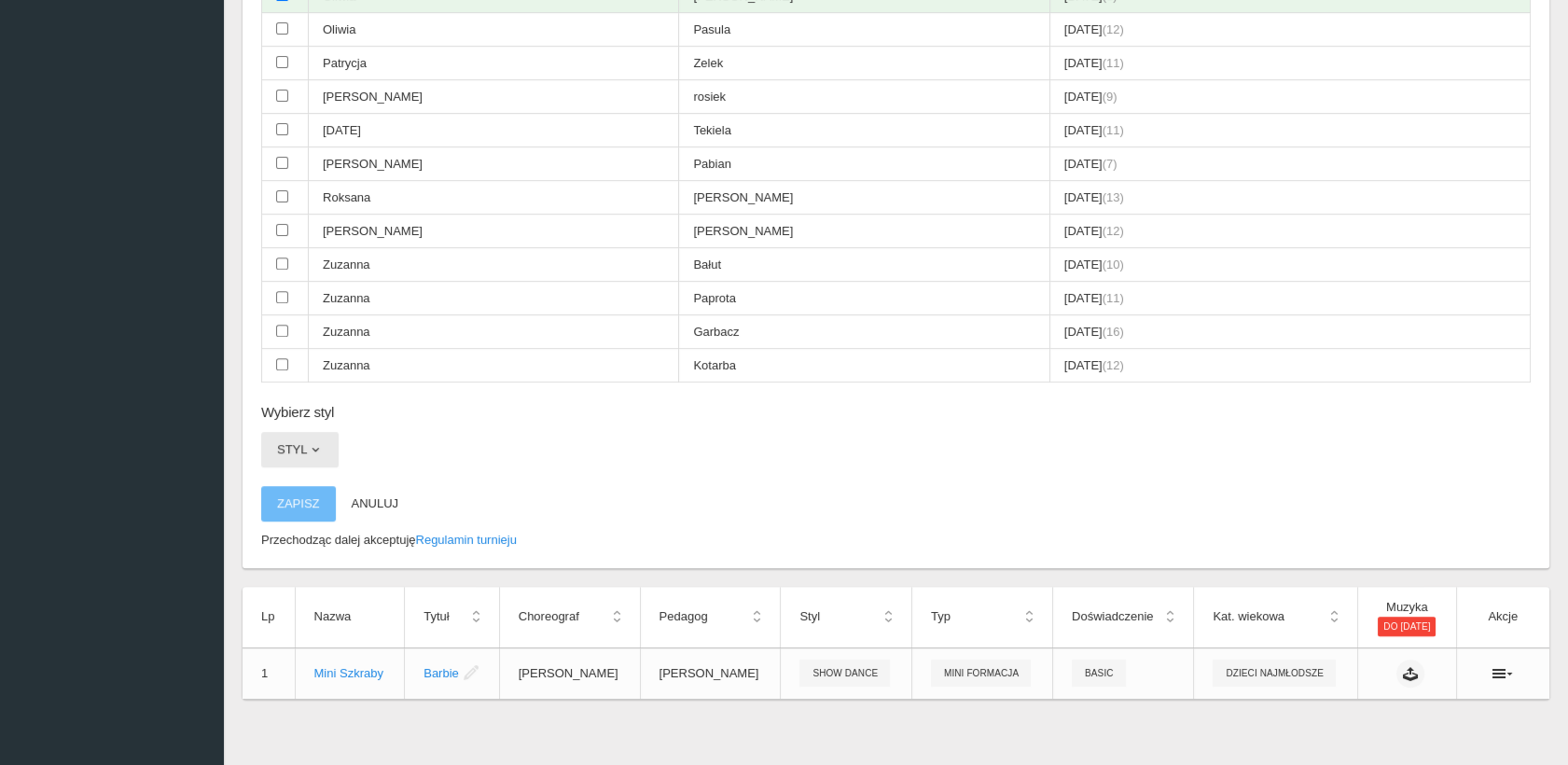
click at [312, 442] on span "button" at bounding box center [315, 449] width 15 height 15
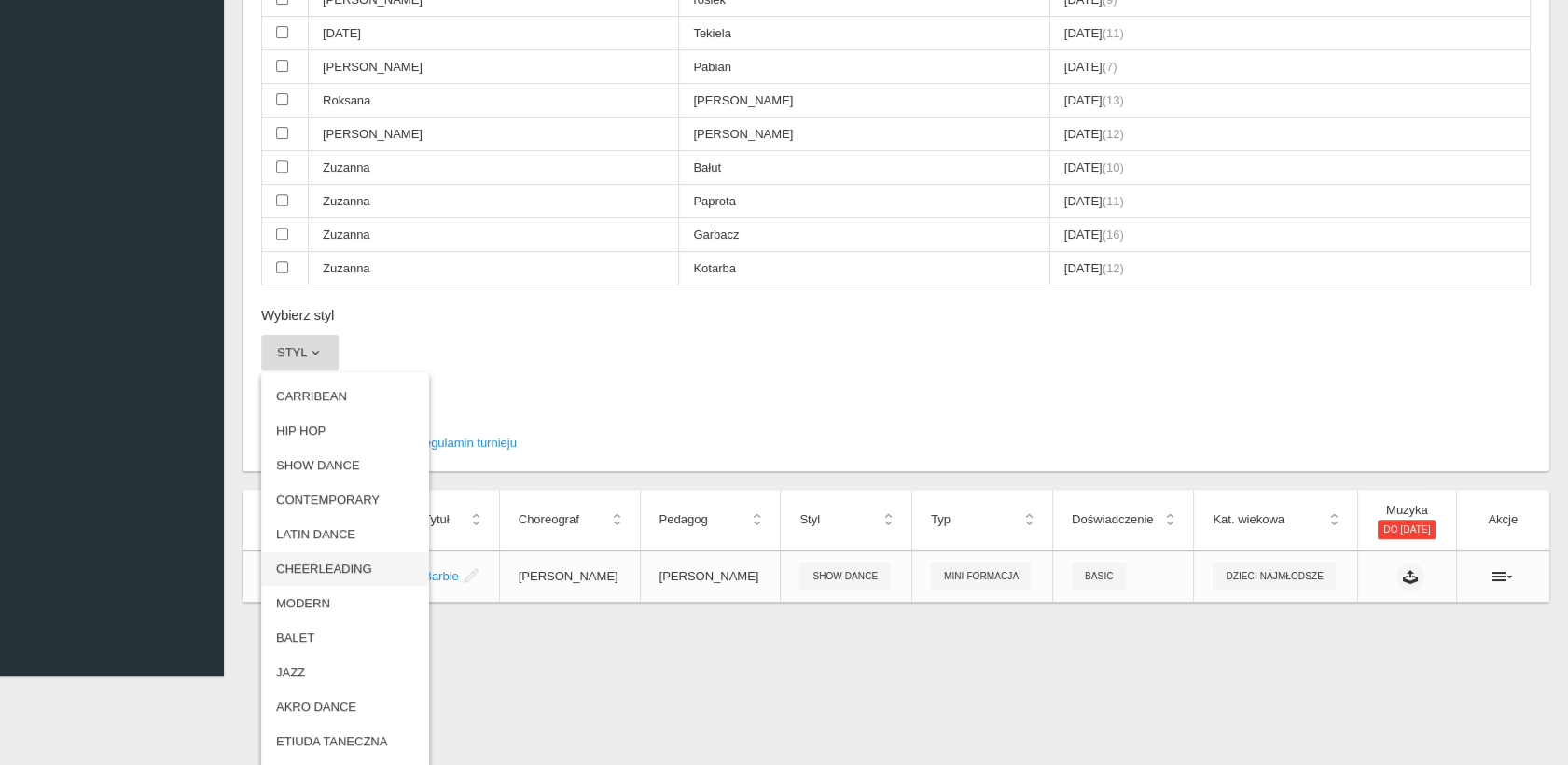
scroll to position [1809, 0]
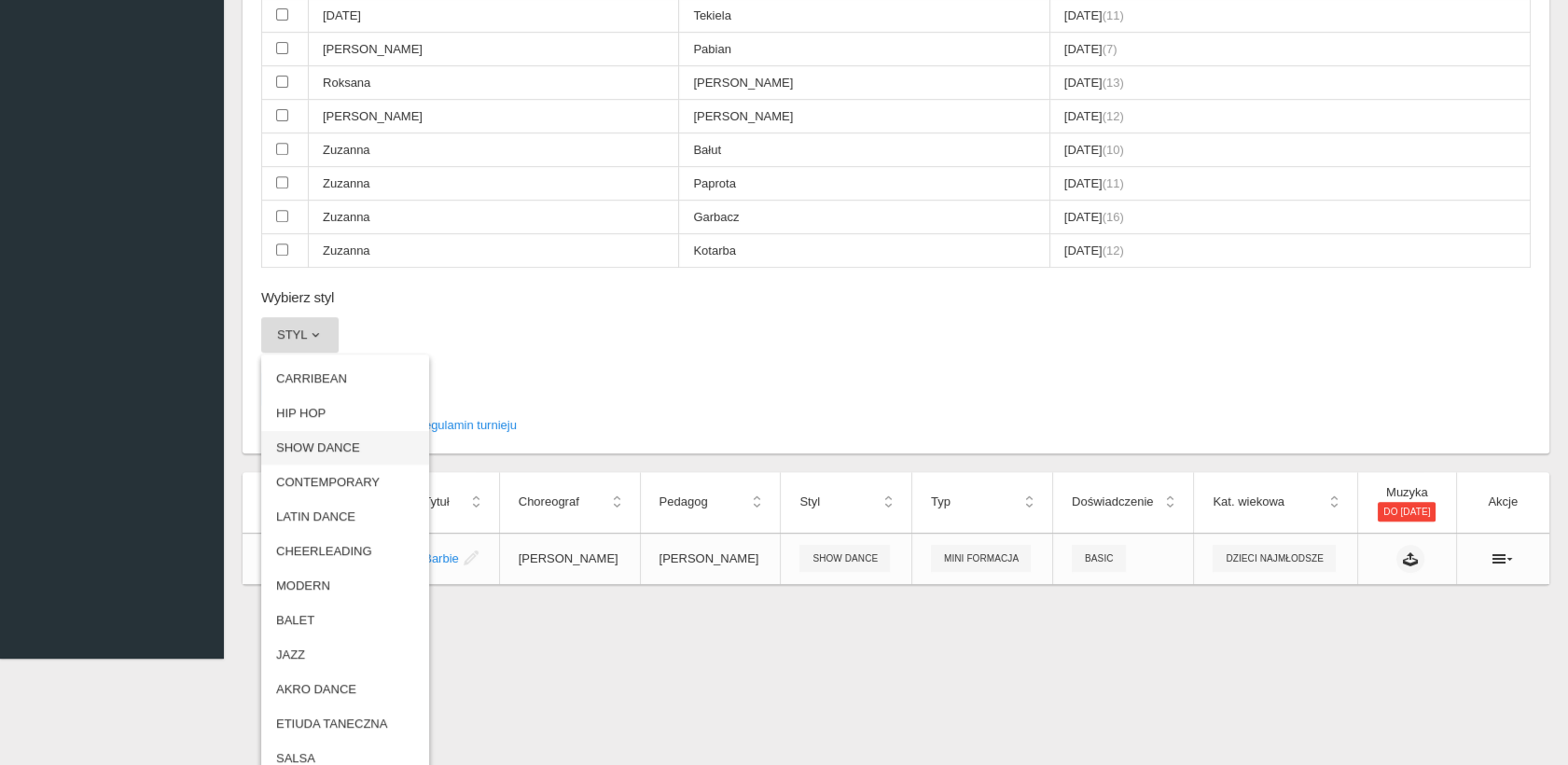
click at [328, 431] on link "SHOW DANCE" at bounding box center [345, 447] width 168 height 34
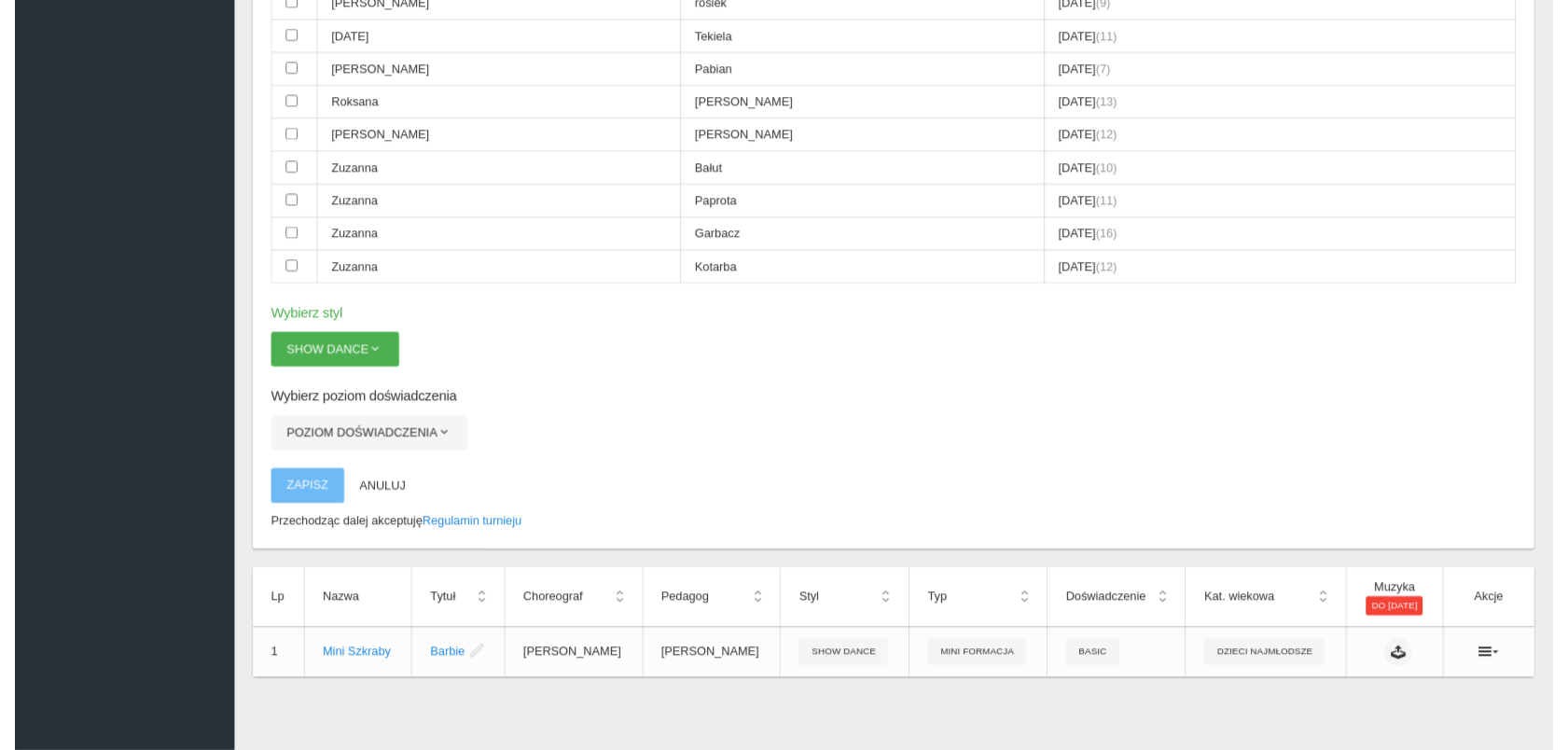
scroll to position [1778, 0]
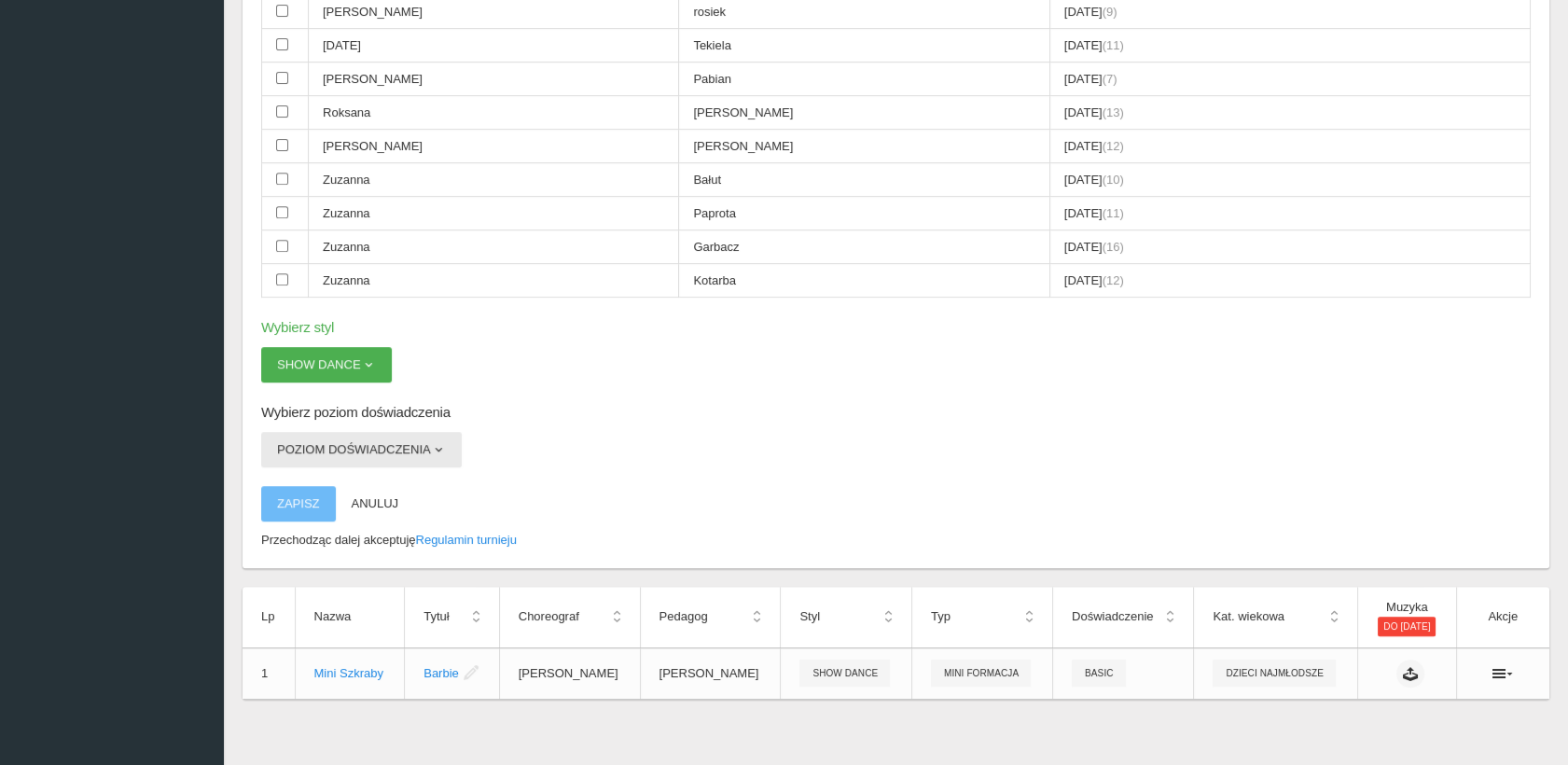
click at [330, 432] on button "Poziom doświadczenia" at bounding box center [362, 449] width 200 height 35
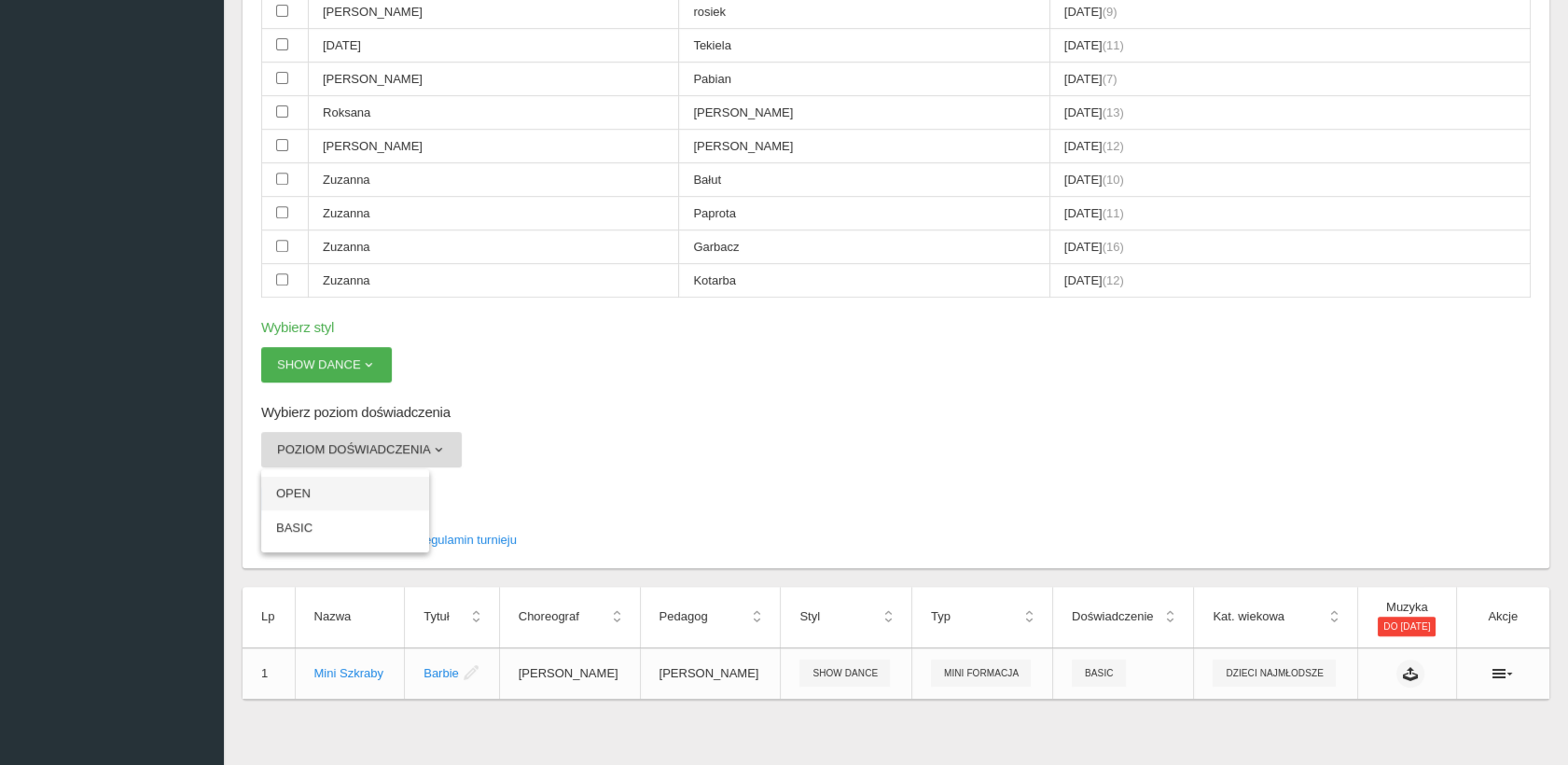
click at [302, 476] on link "OPEN" at bounding box center [345, 493] width 168 height 34
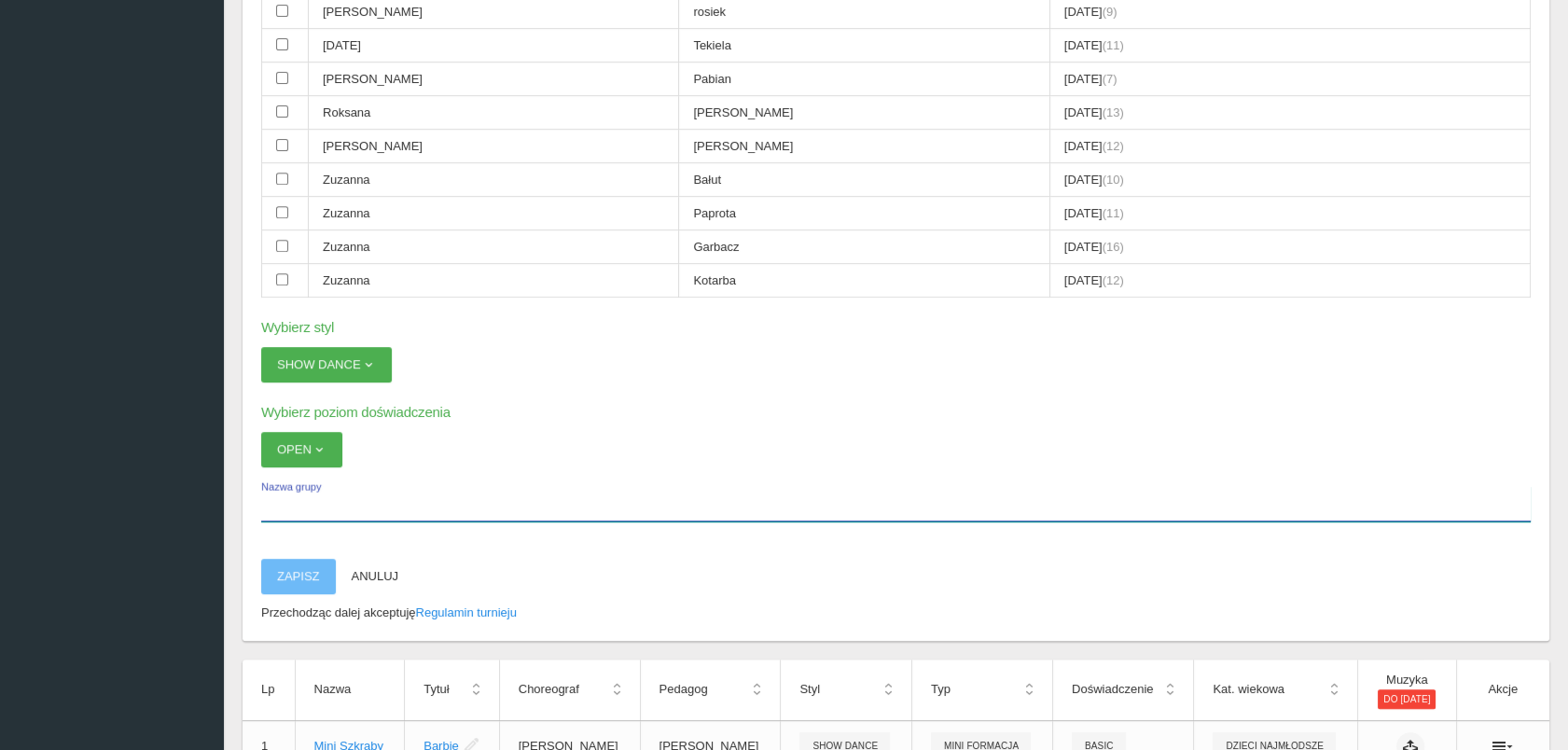
click at [338, 486] on input "Nazwa grupy" at bounding box center [896, 503] width 1270 height 35
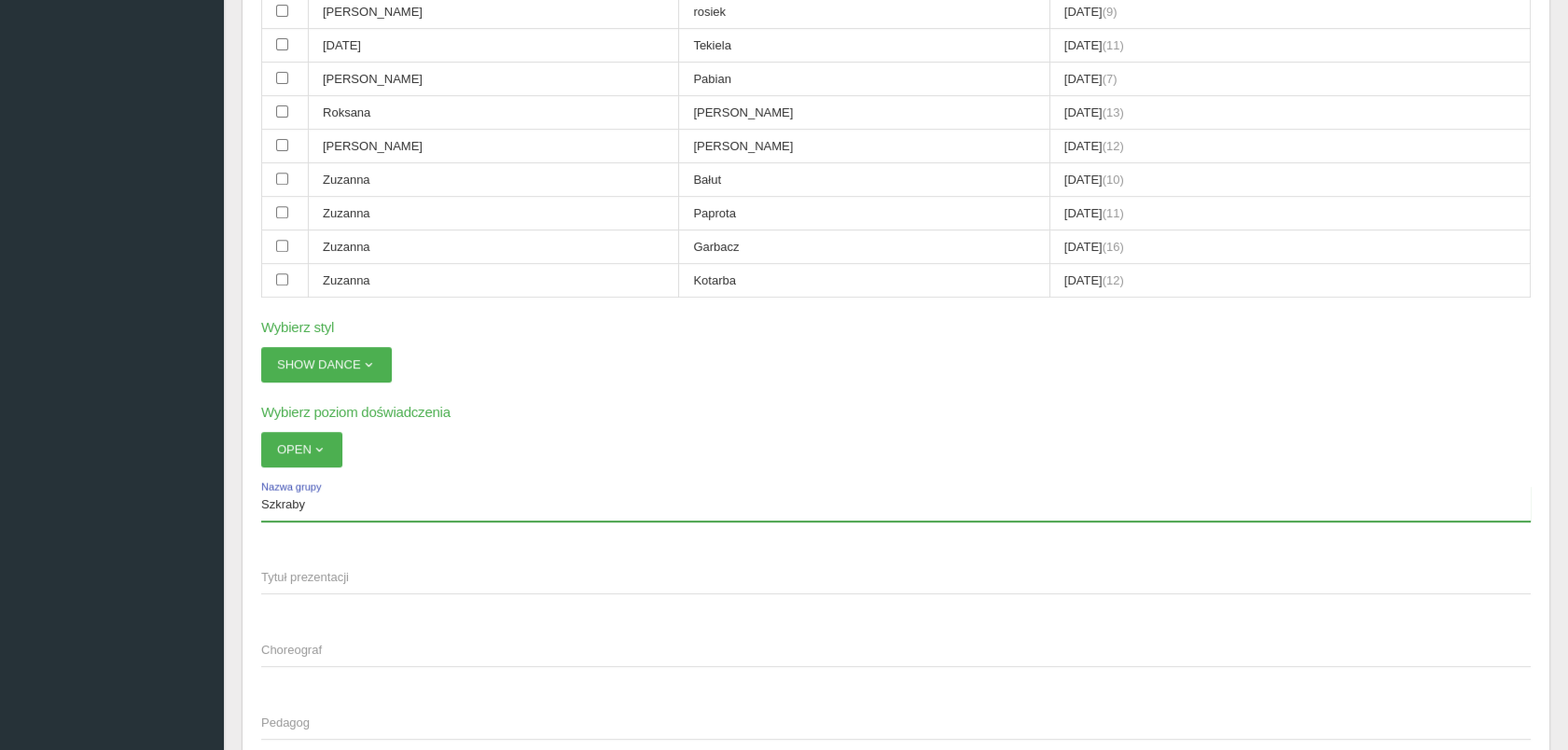
type input "Szkraby"
click at [277, 567] on span "Tytuł prezentacji" at bounding box center [887, 576] width 1251 height 18
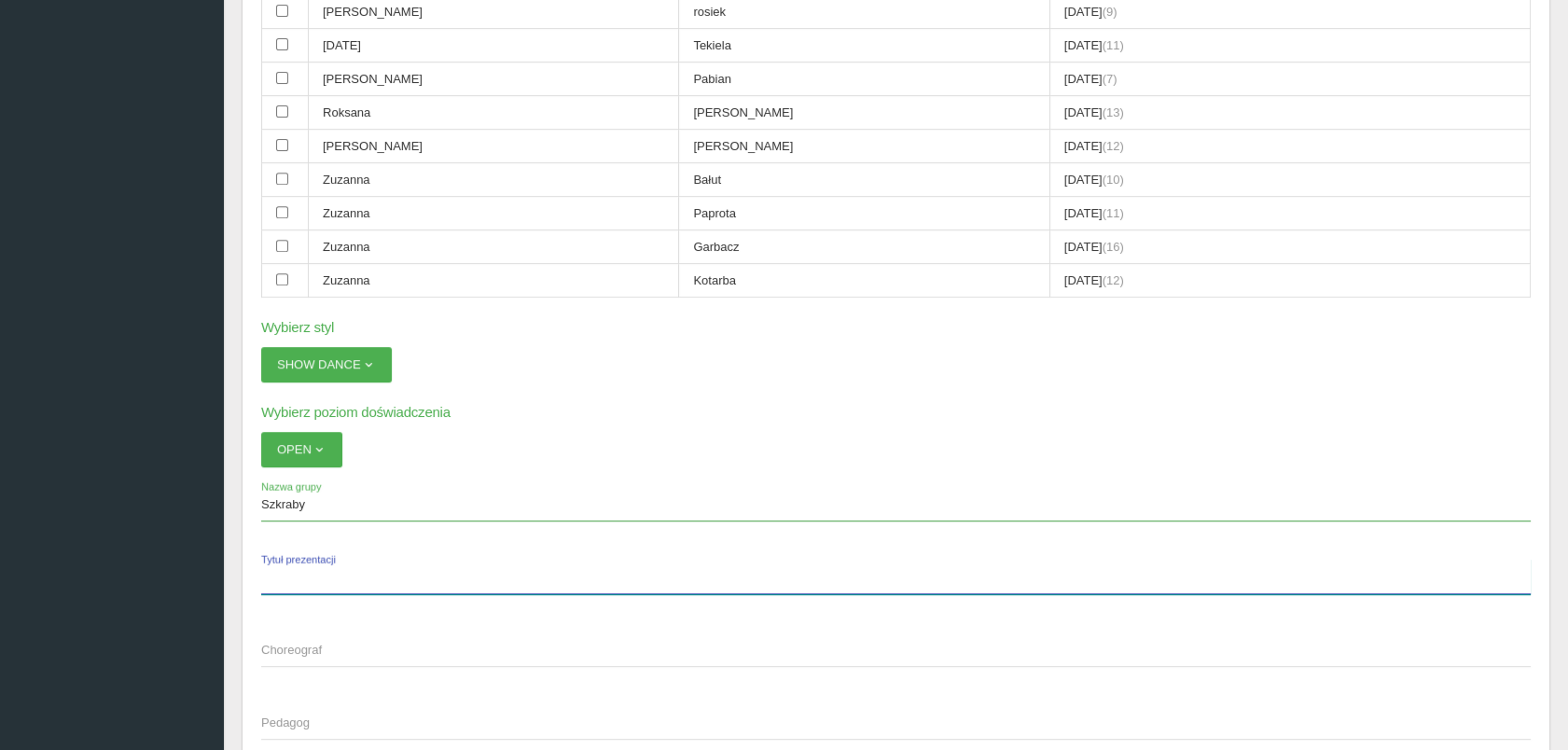
click at [277, 559] on input "Tytuł prezentacji" at bounding box center [896, 576] width 1270 height 35
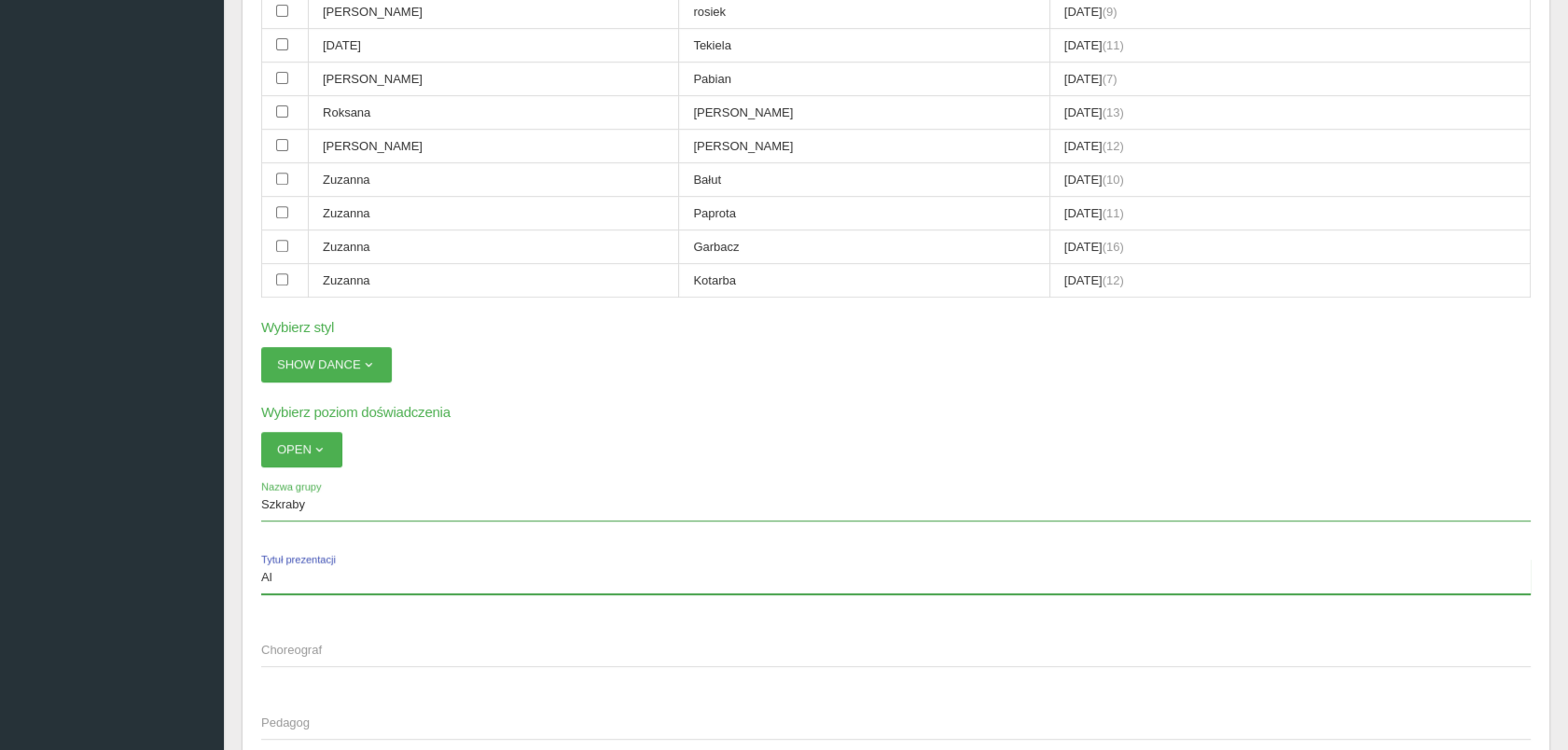
type input "A"
click at [339, 563] on input "Księżniczki u aladyna." at bounding box center [896, 576] width 1270 height 35
type input "Księżniczki u [GEOGRAPHIC_DATA]."
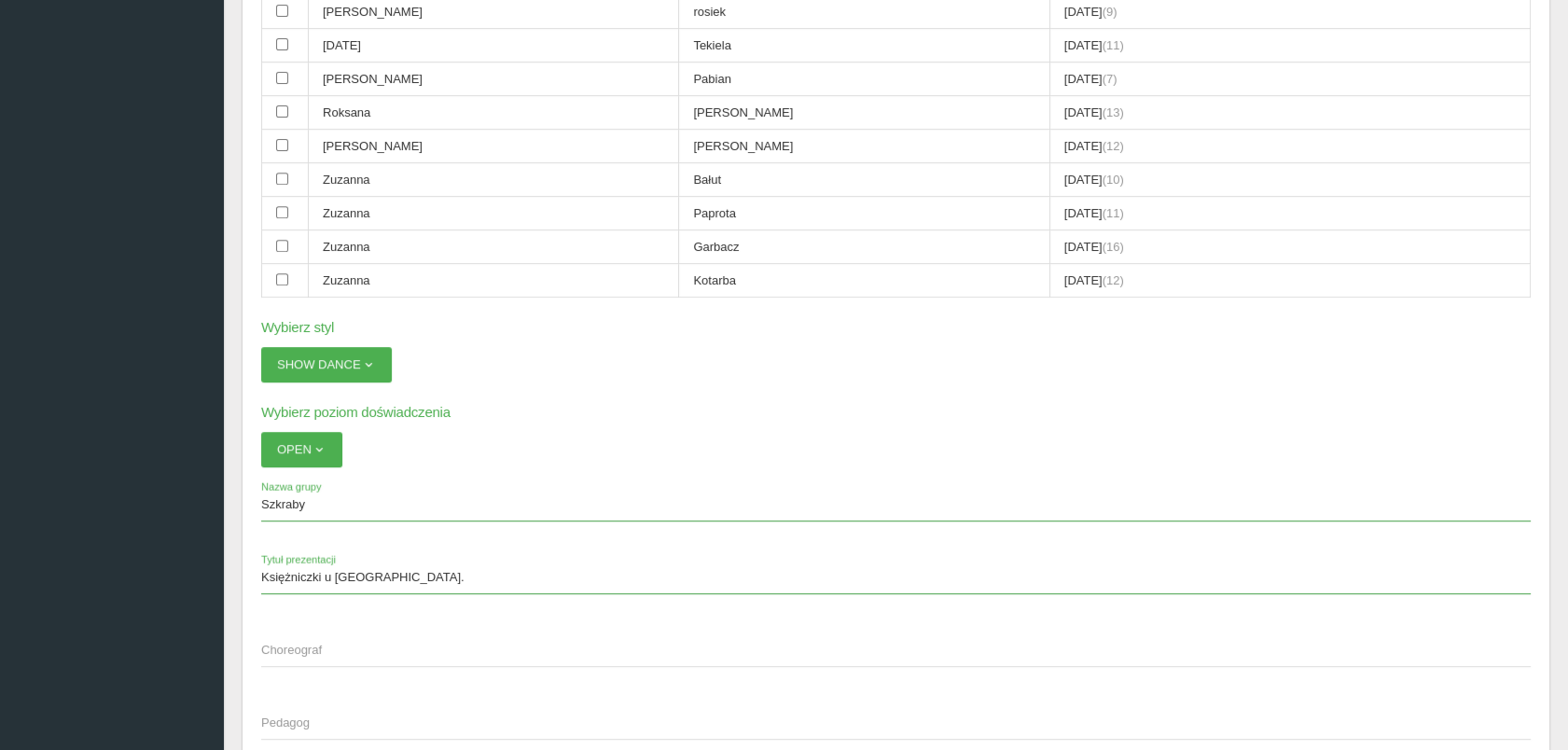
click at [288, 640] on span "Choreograf" at bounding box center [887, 649] width 1251 height 18
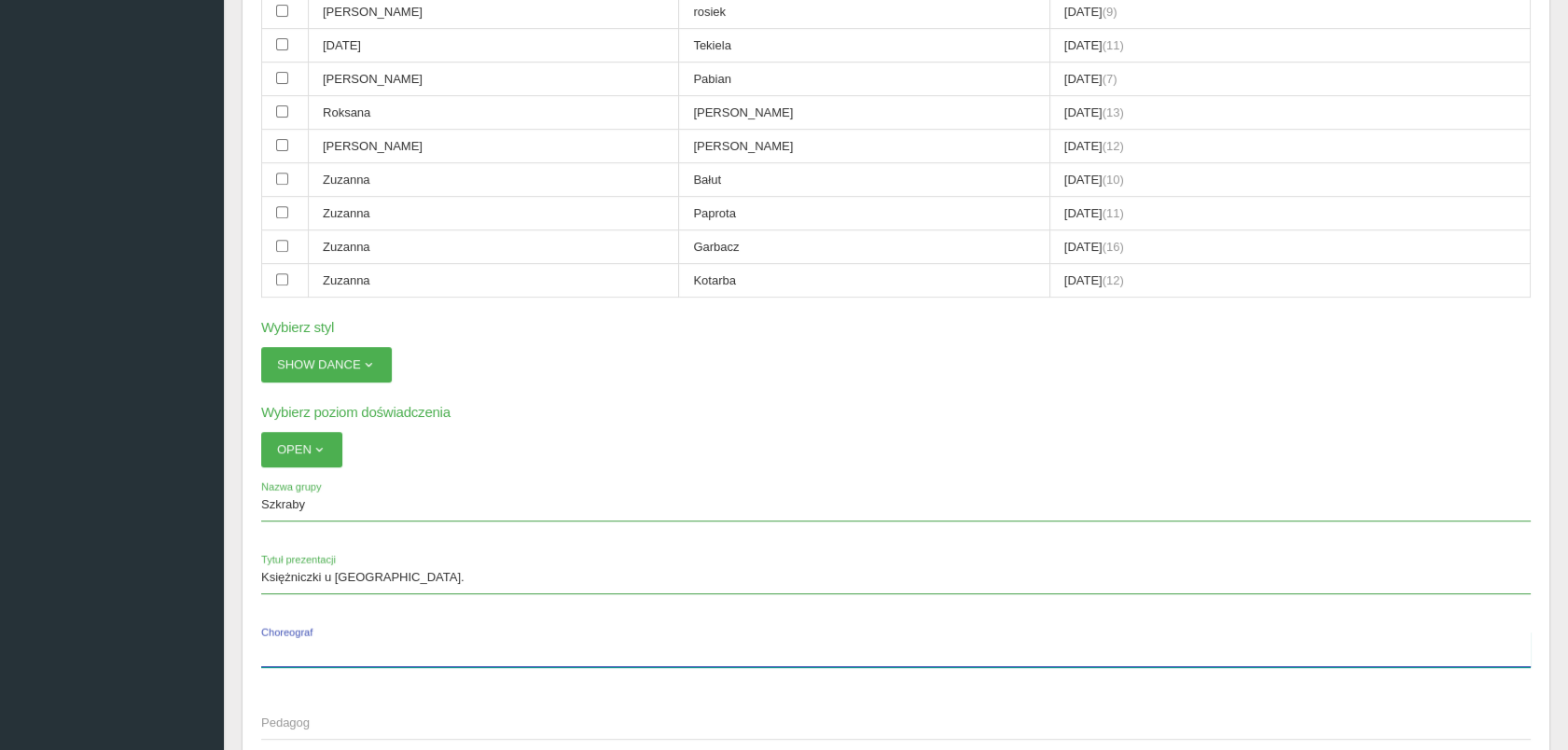
click at [288, 631] on input "Choreograf" at bounding box center [896, 649] width 1270 height 35
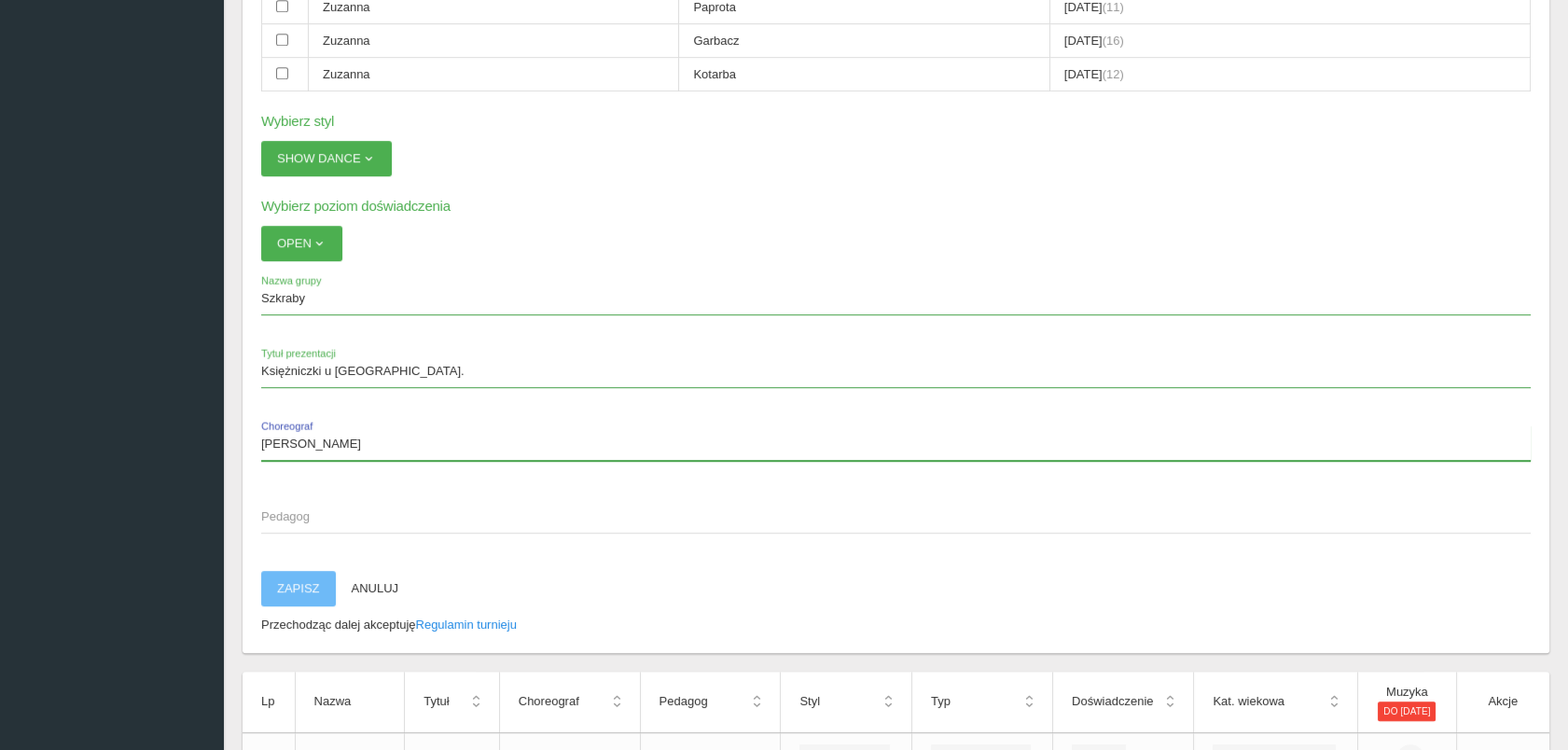
scroll to position [1985, 0]
type input "[PERSON_NAME]"
click at [309, 506] on span "Pedagog" at bounding box center [887, 515] width 1251 height 18
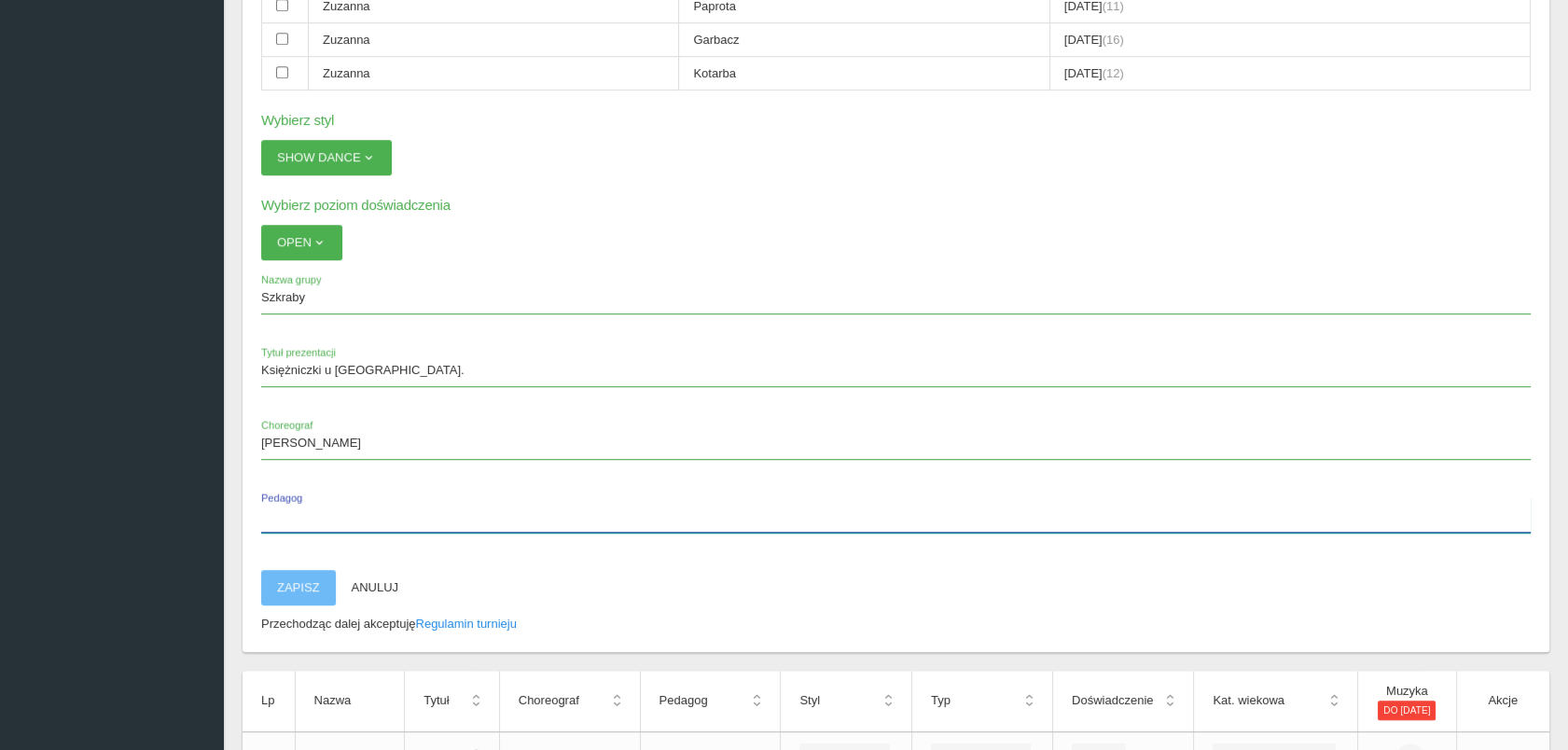
click at [309, 497] on input "Pedagog" at bounding box center [896, 515] width 1270 height 35
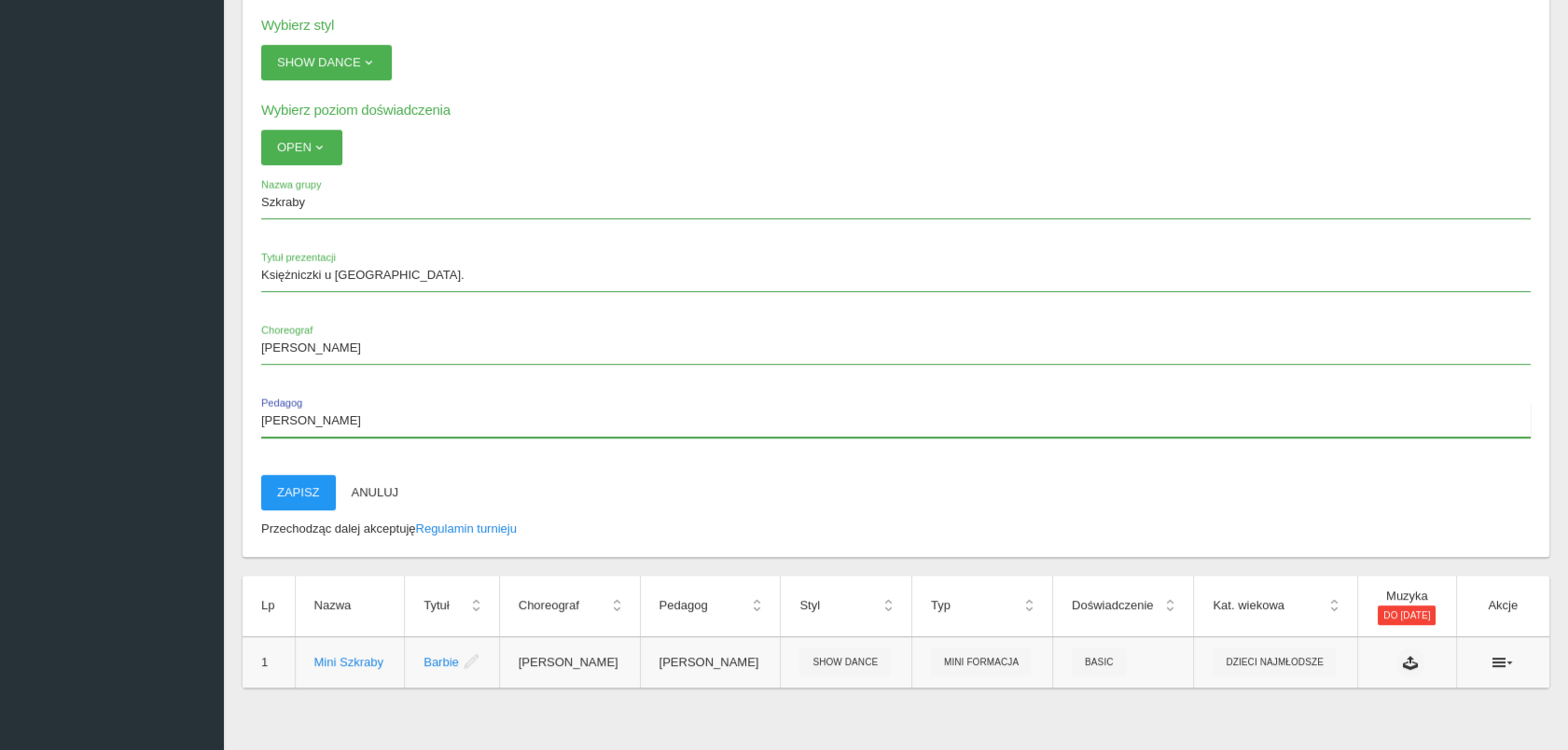
scroll to position [2085, 0]
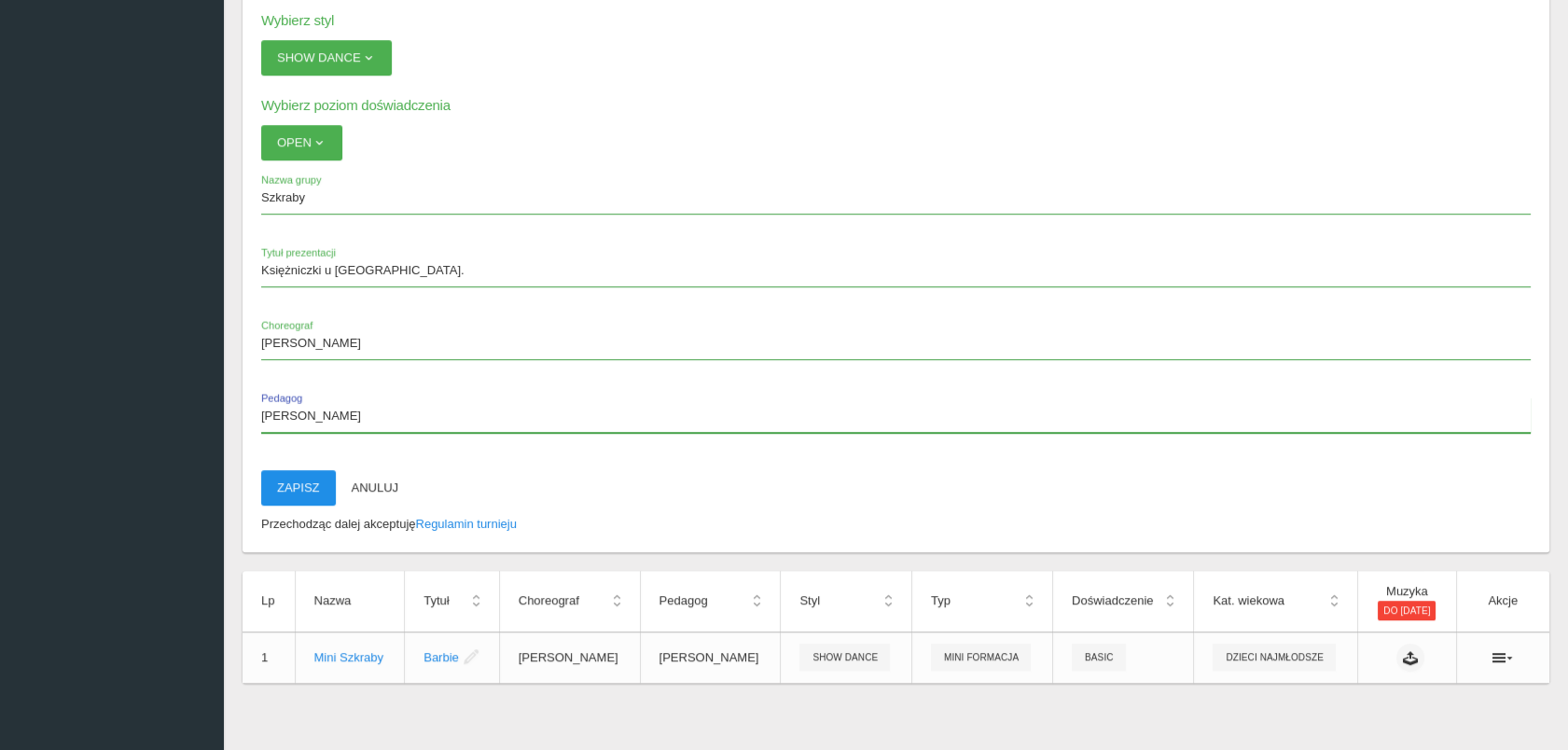
type input "[PERSON_NAME]"
click at [298, 470] on button "Zapisz" at bounding box center [298, 488] width 75 height 35
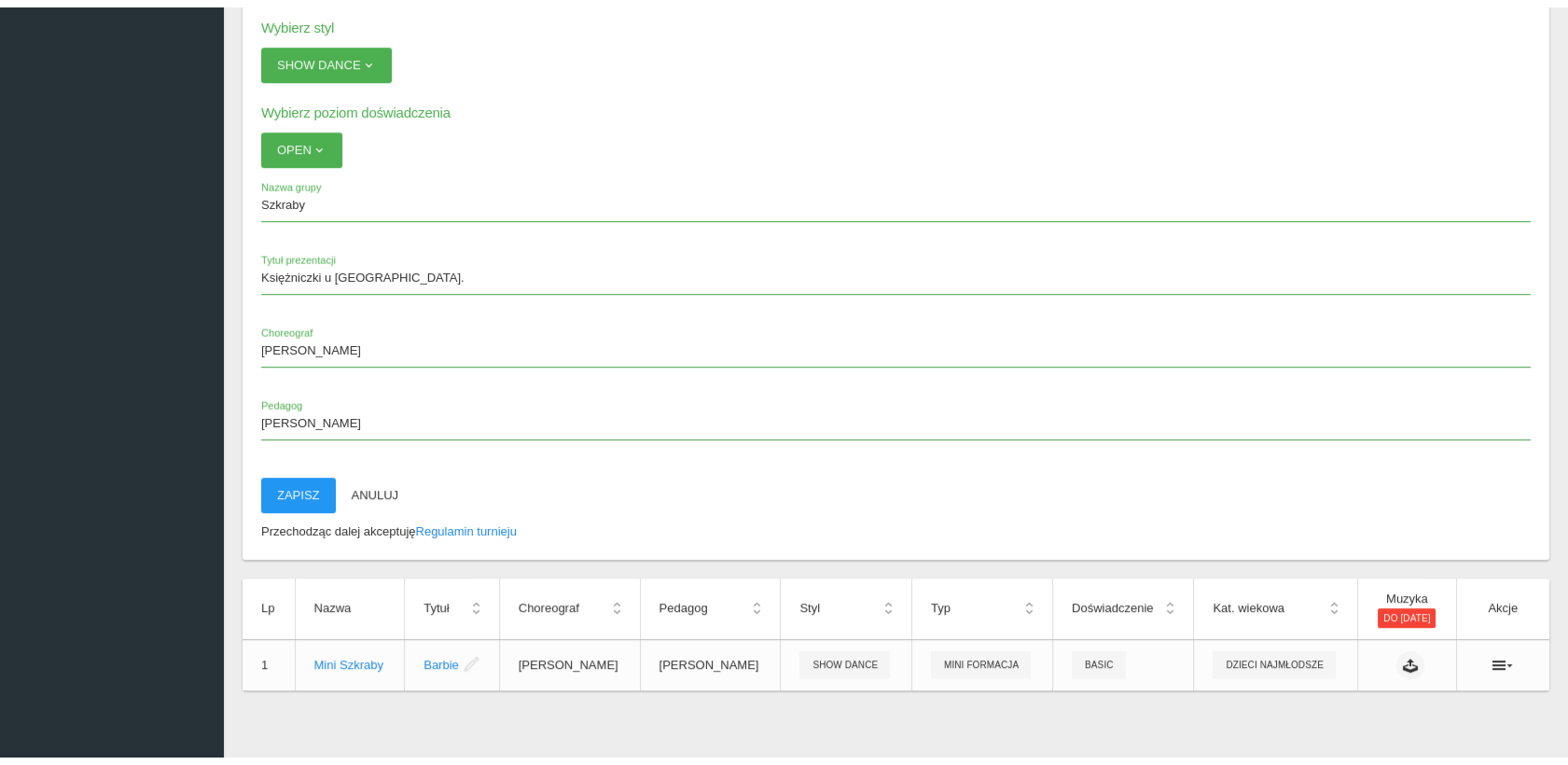
scroll to position [46, 0]
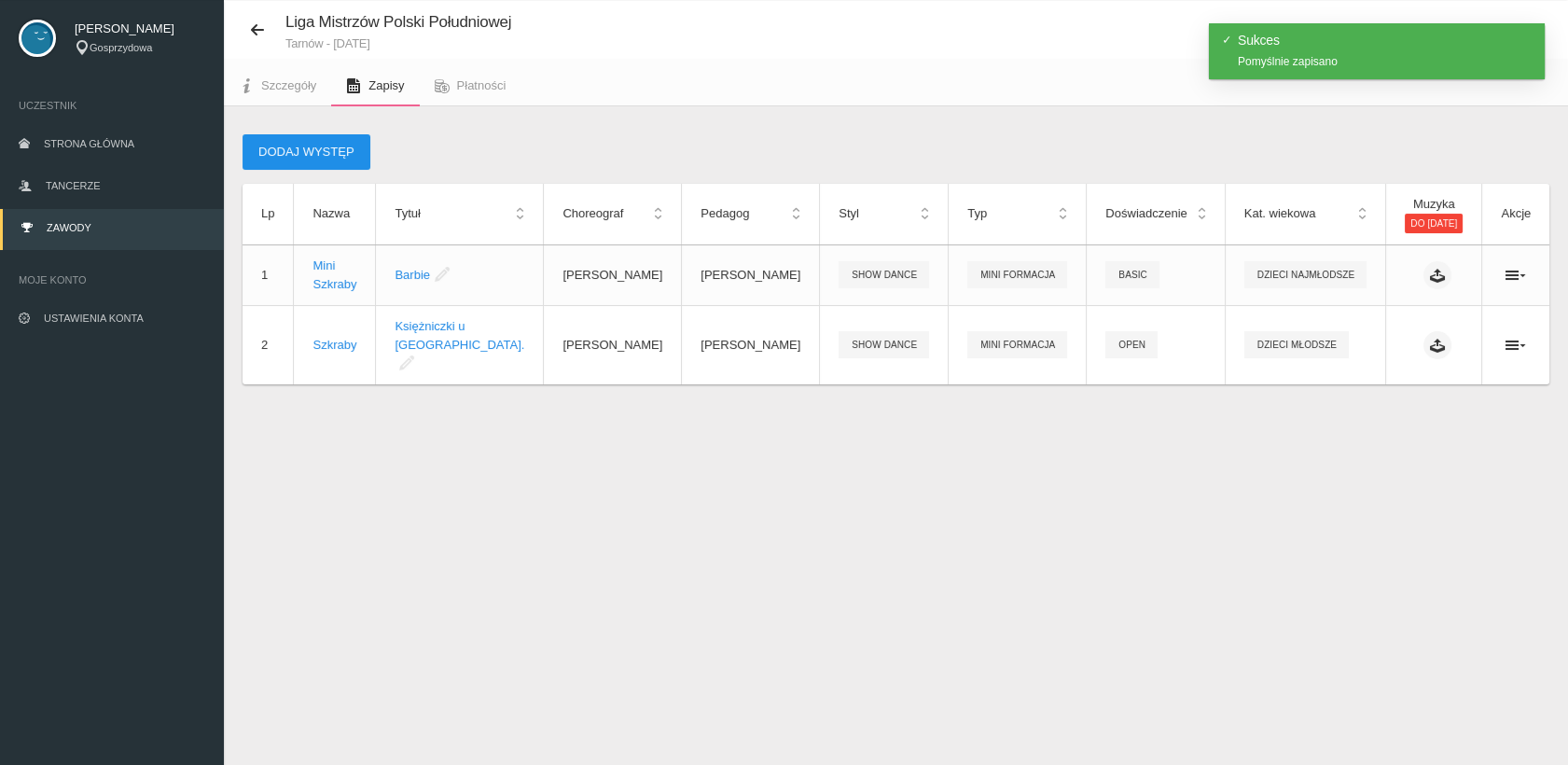
click at [317, 155] on button "Dodaj występ" at bounding box center [306, 152] width 127 height 35
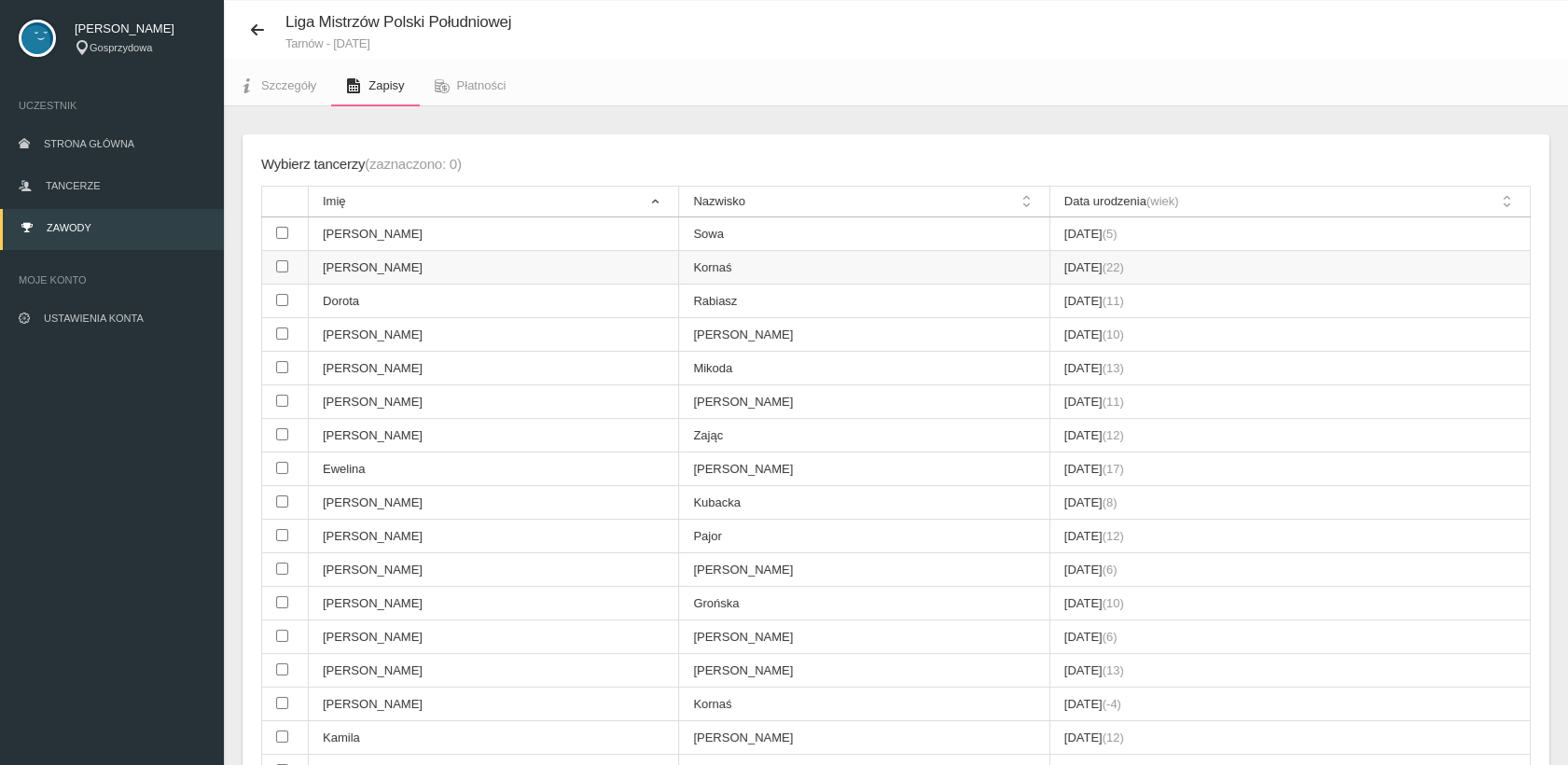
click at [284, 263] on input "checkbox" at bounding box center [282, 266] width 12 height 12
checkbox input "true"
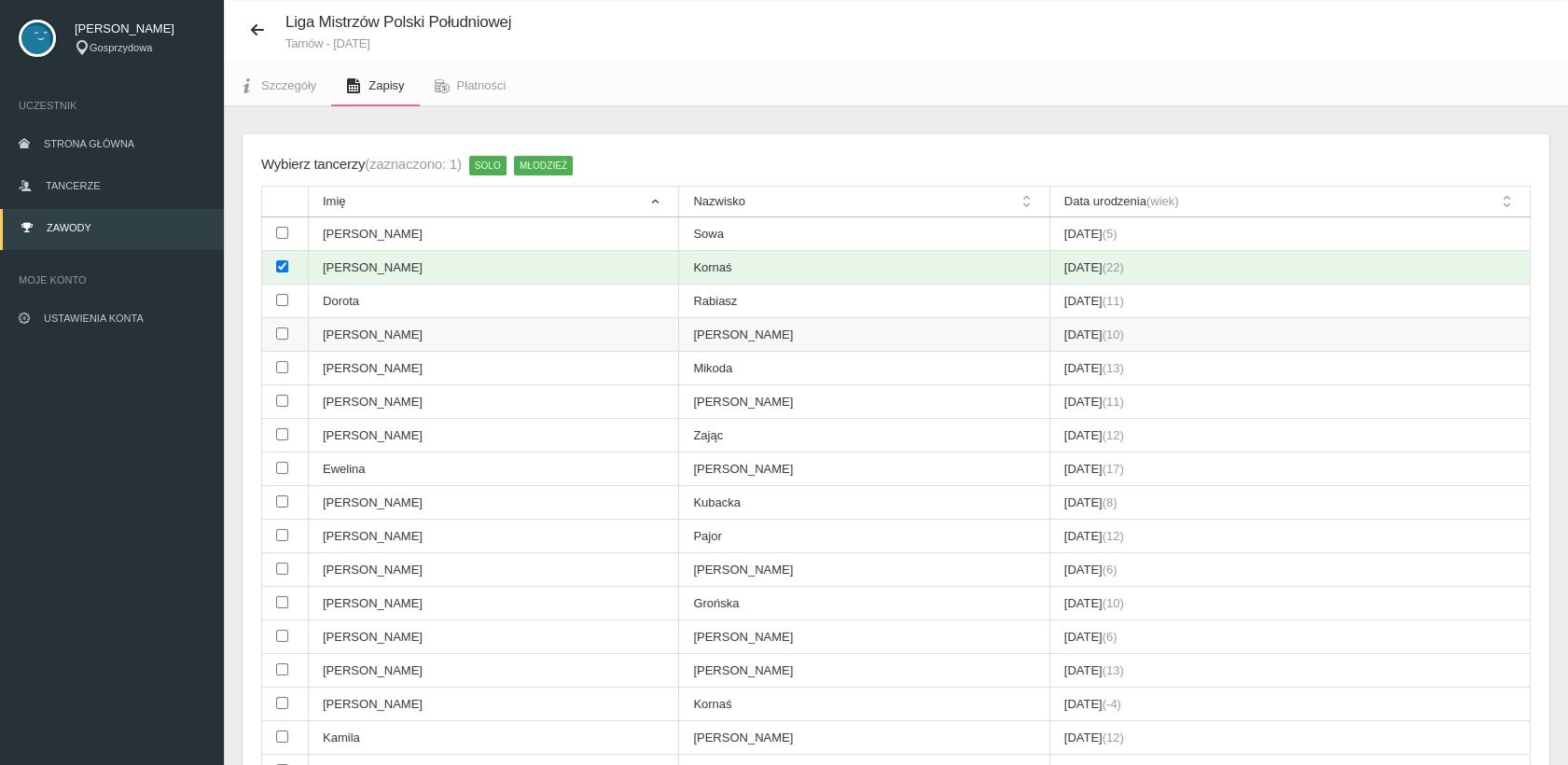
click at [282, 335] on input "checkbox" at bounding box center [282, 333] width 12 height 12
checkbox input "true"
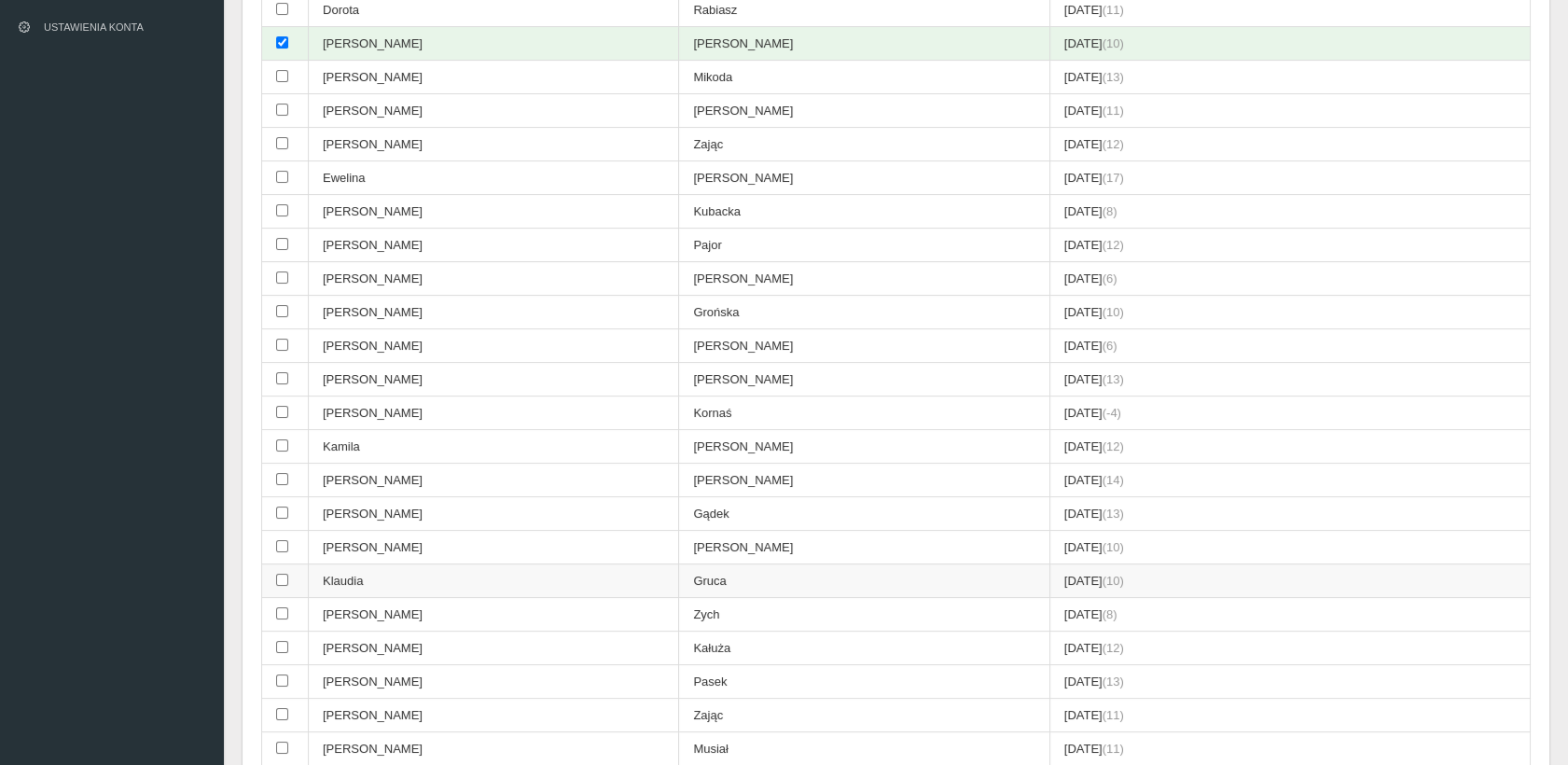
scroll to position [461, 0]
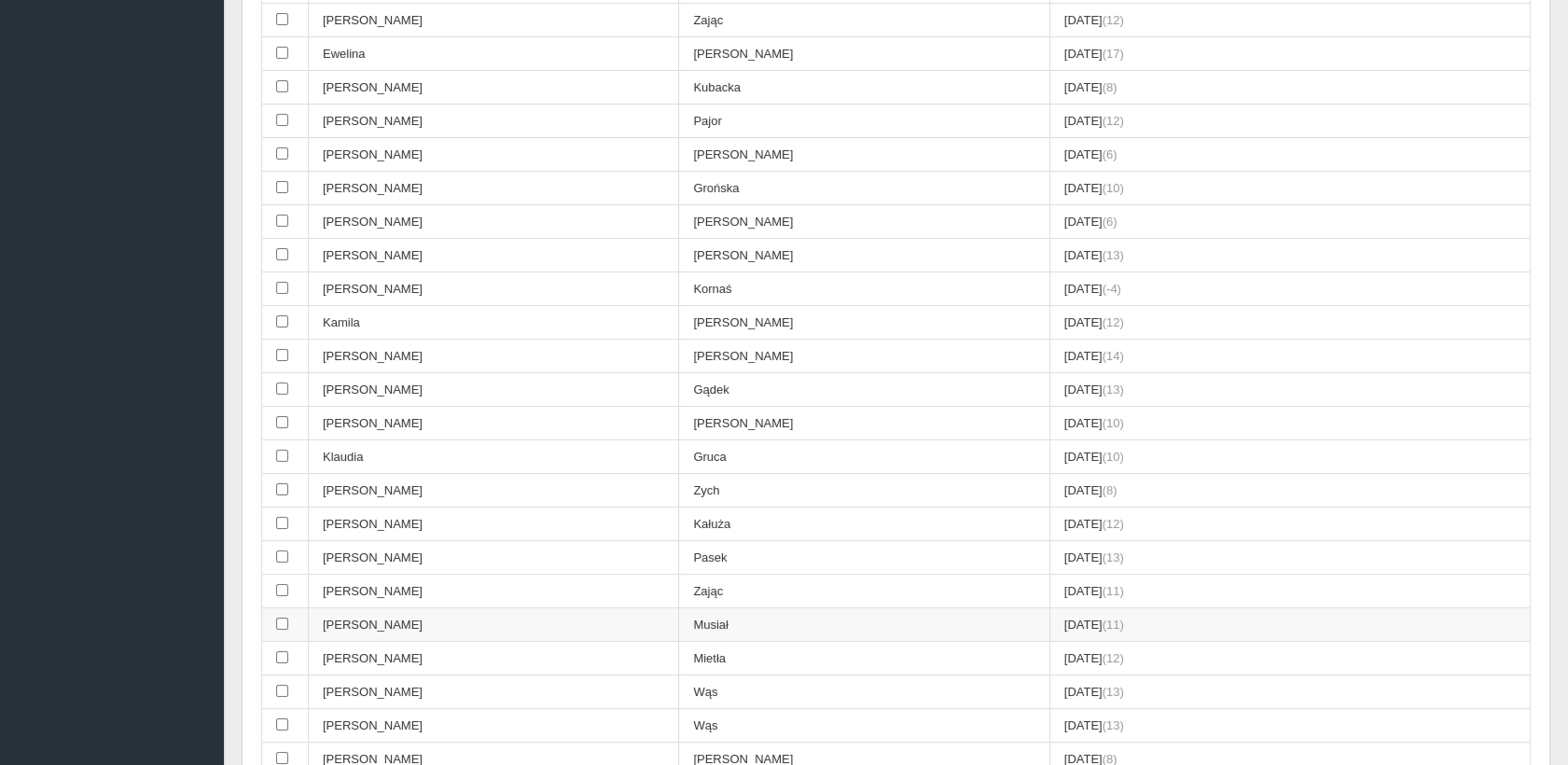
click at [284, 617] on input "checkbox" at bounding box center [282, 623] width 12 height 12
checkbox input "true"
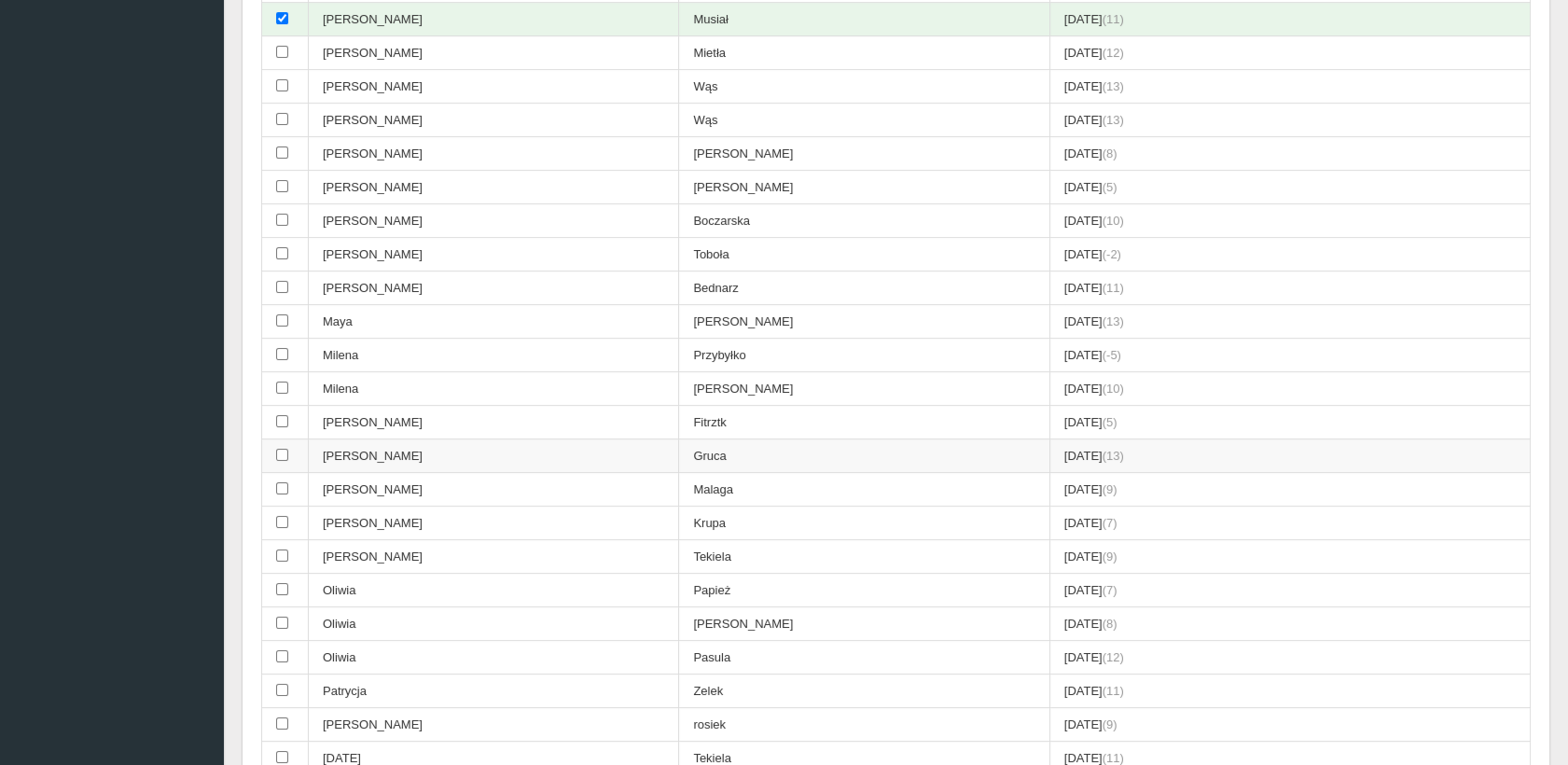
scroll to position [1082, 0]
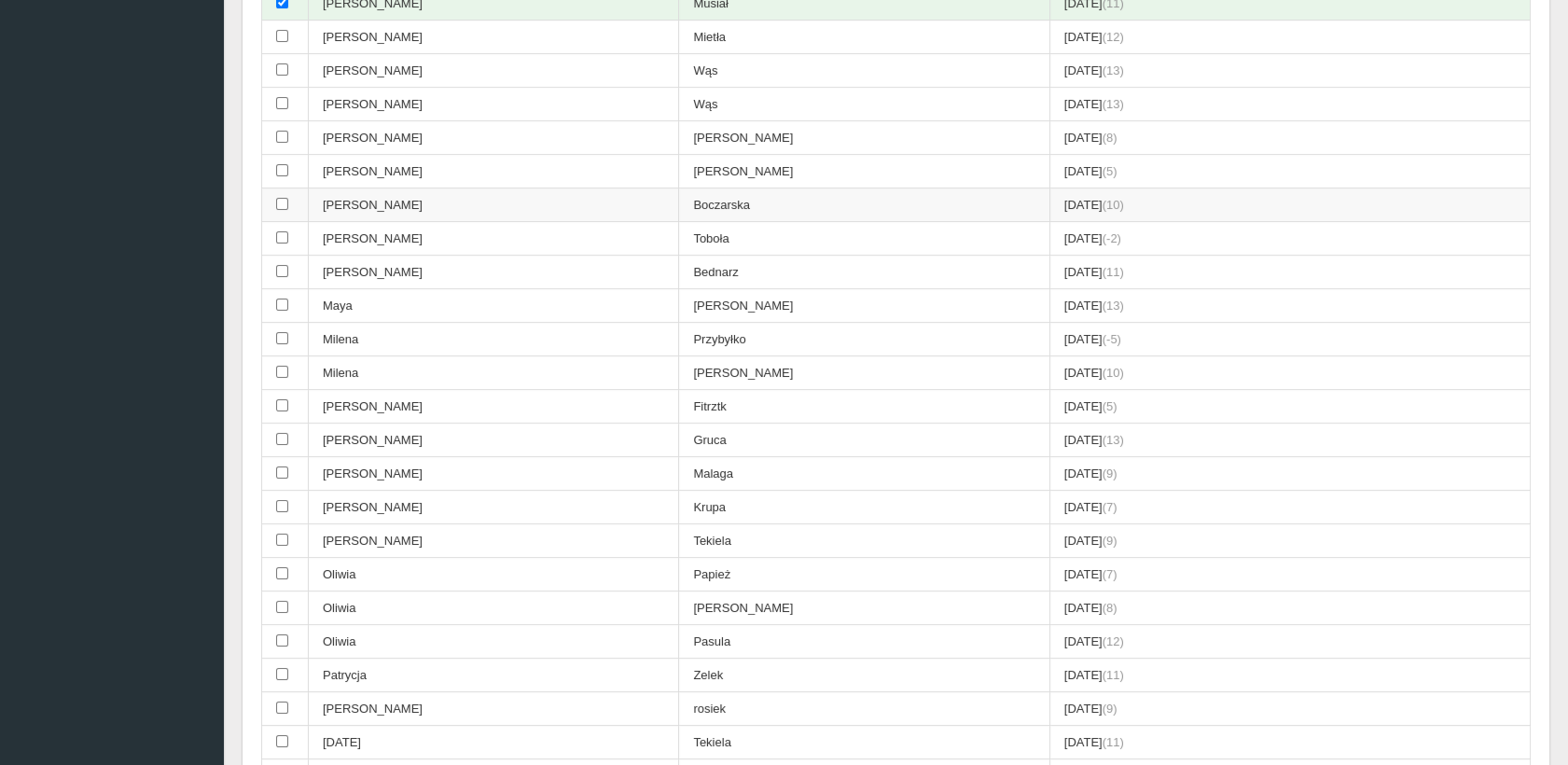
click at [284, 197] on input "checkbox" at bounding box center [282, 203] width 12 height 12
checkbox input "true"
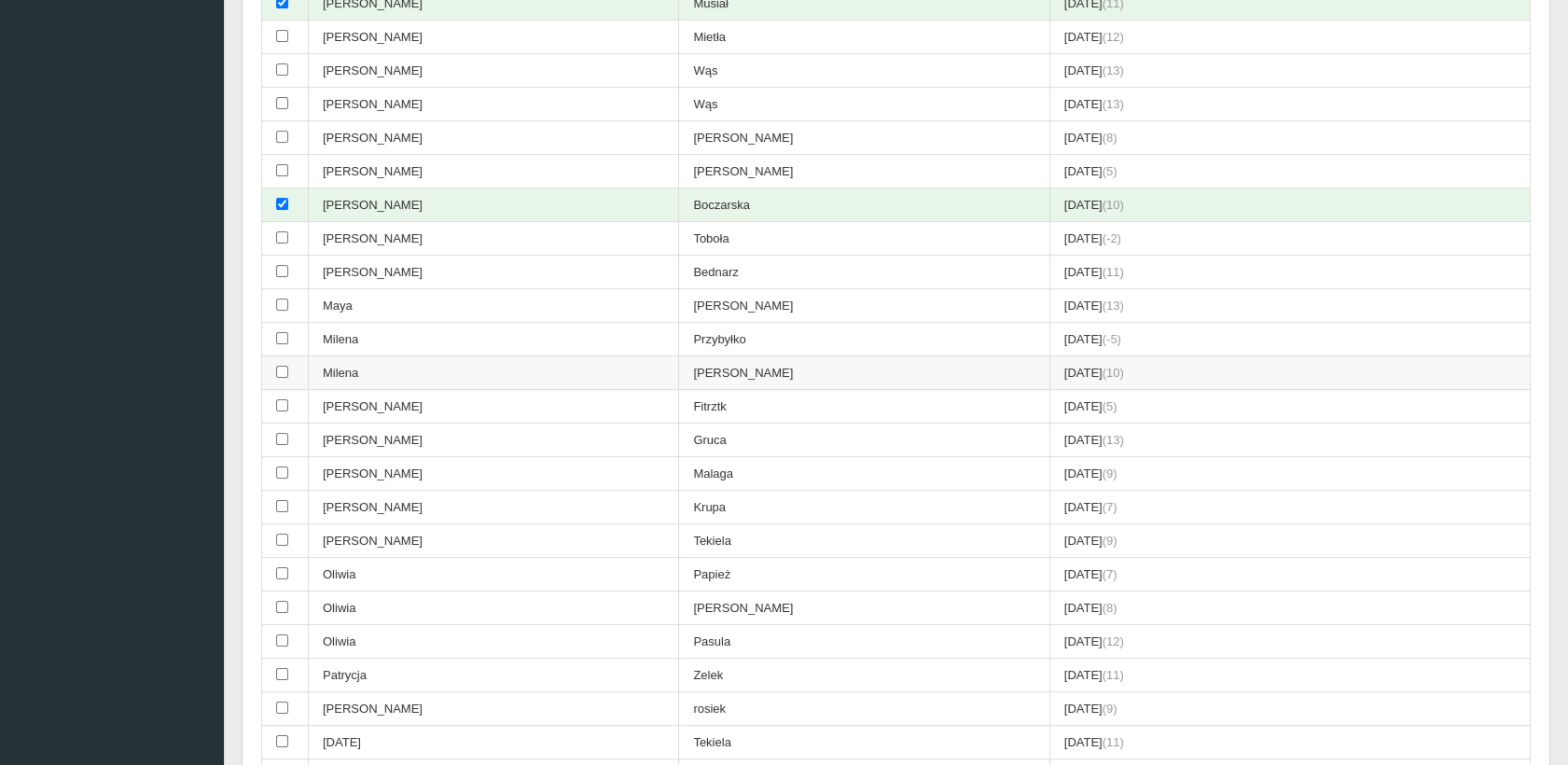
click at [278, 365] on input "checkbox" at bounding box center [282, 371] width 12 height 12
checkbox input "true"
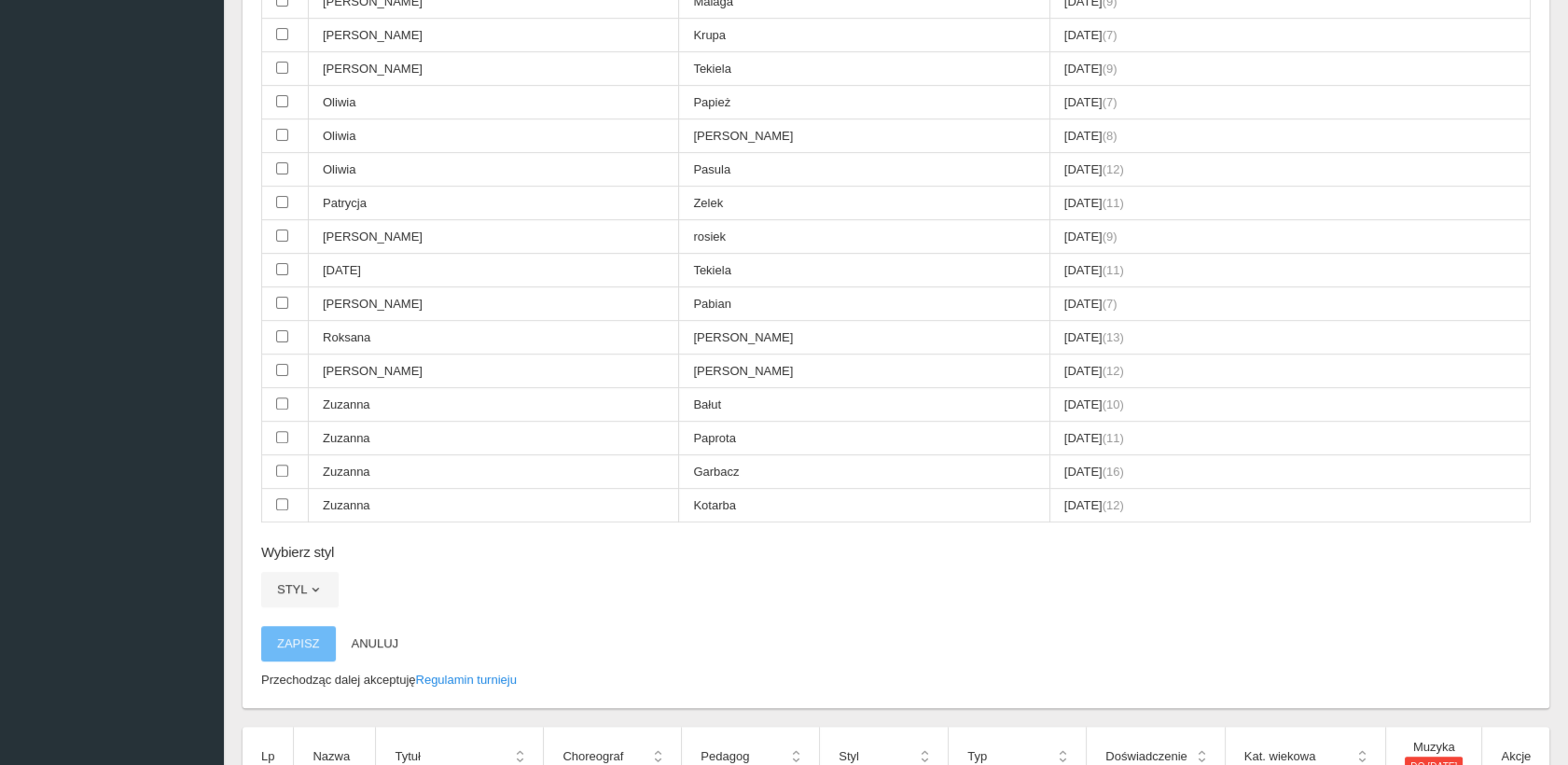
scroll to position [1754, 0]
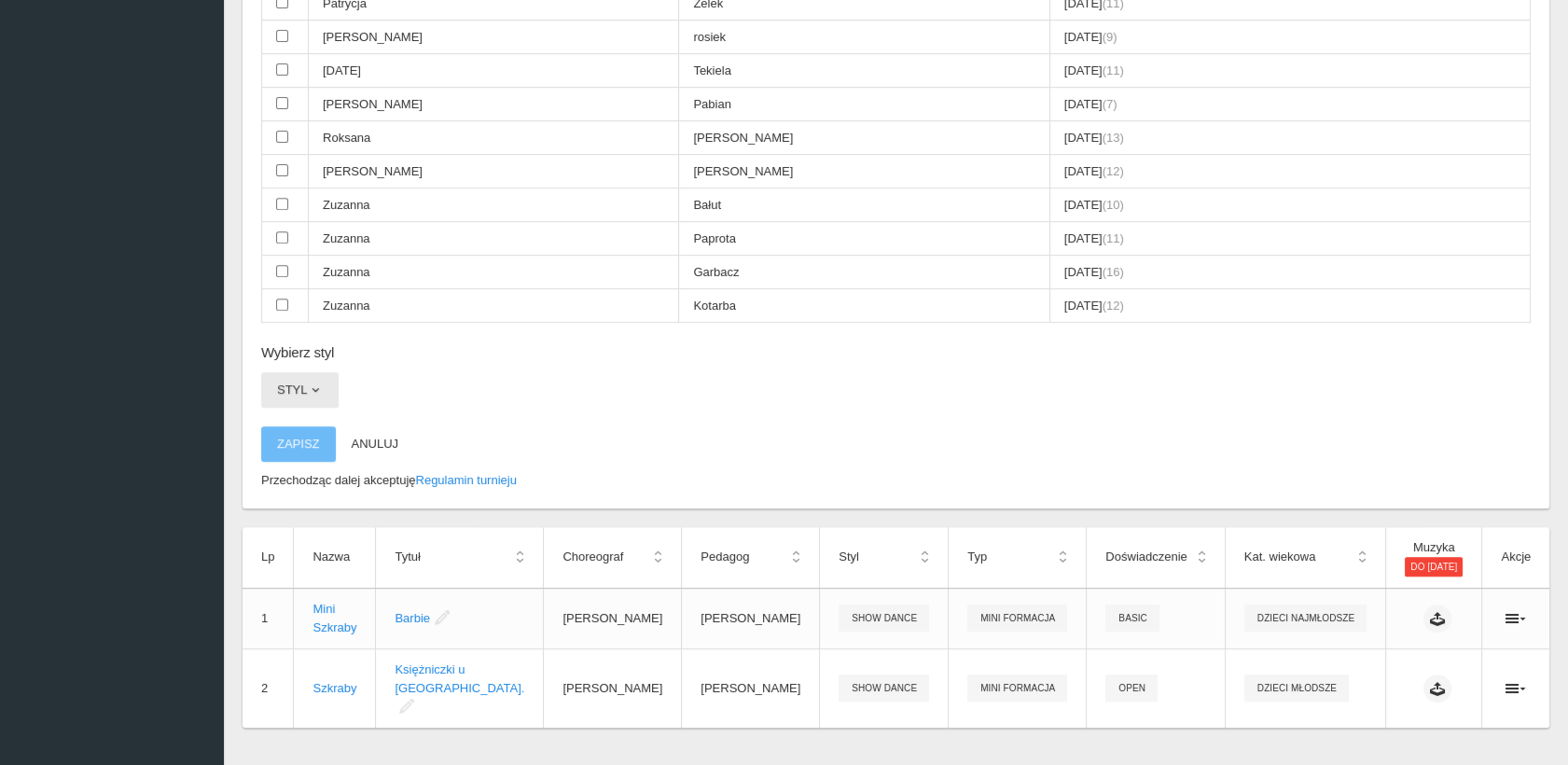
click at [298, 372] on button "Styl" at bounding box center [300, 390] width 78 height 35
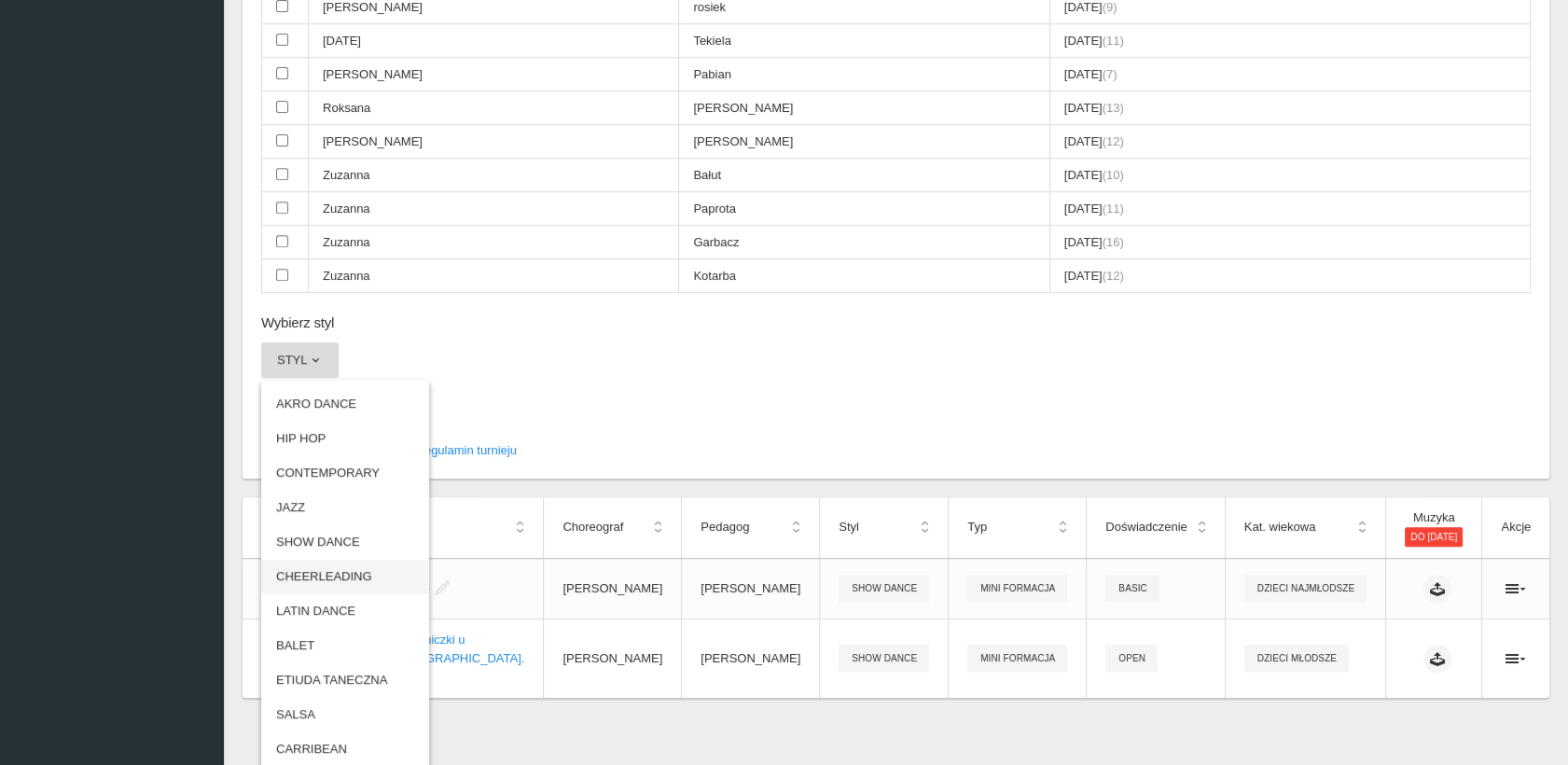
scroll to position [1809, 0]
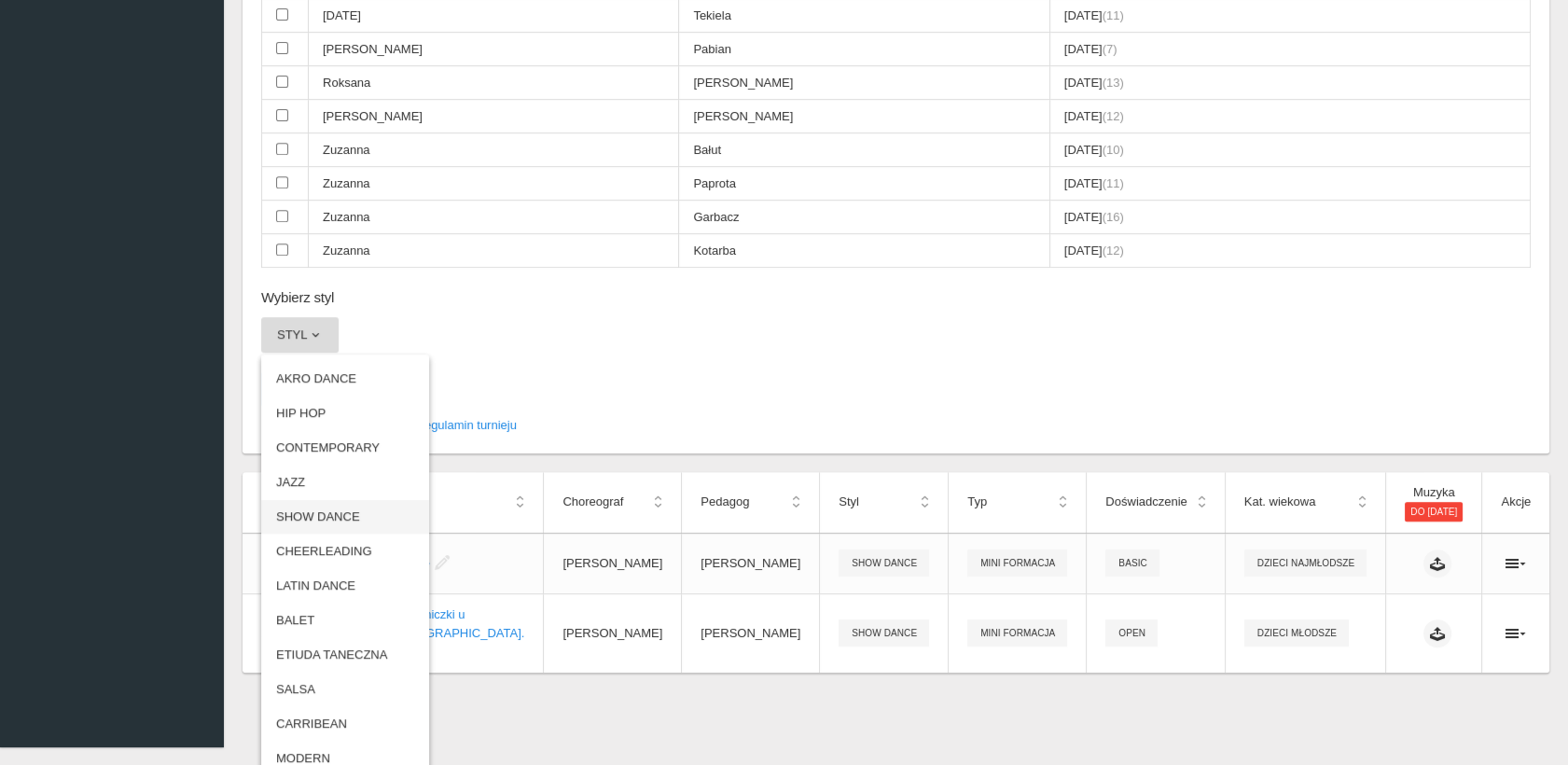
click at [335, 500] on link "SHOW DANCE" at bounding box center [345, 516] width 168 height 34
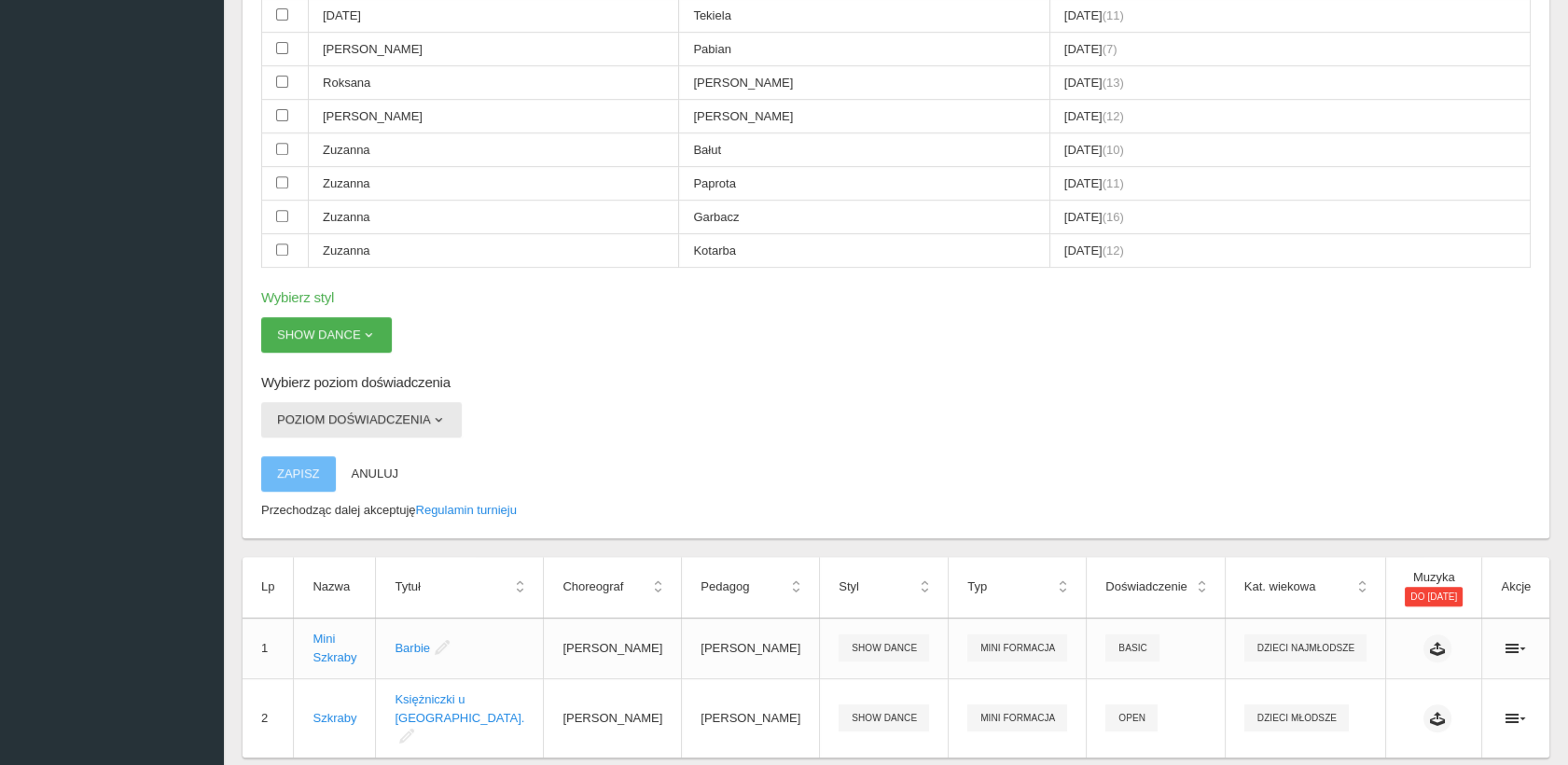
click at [415, 402] on button "Poziom doświadczenia" at bounding box center [362, 420] width 200 height 35
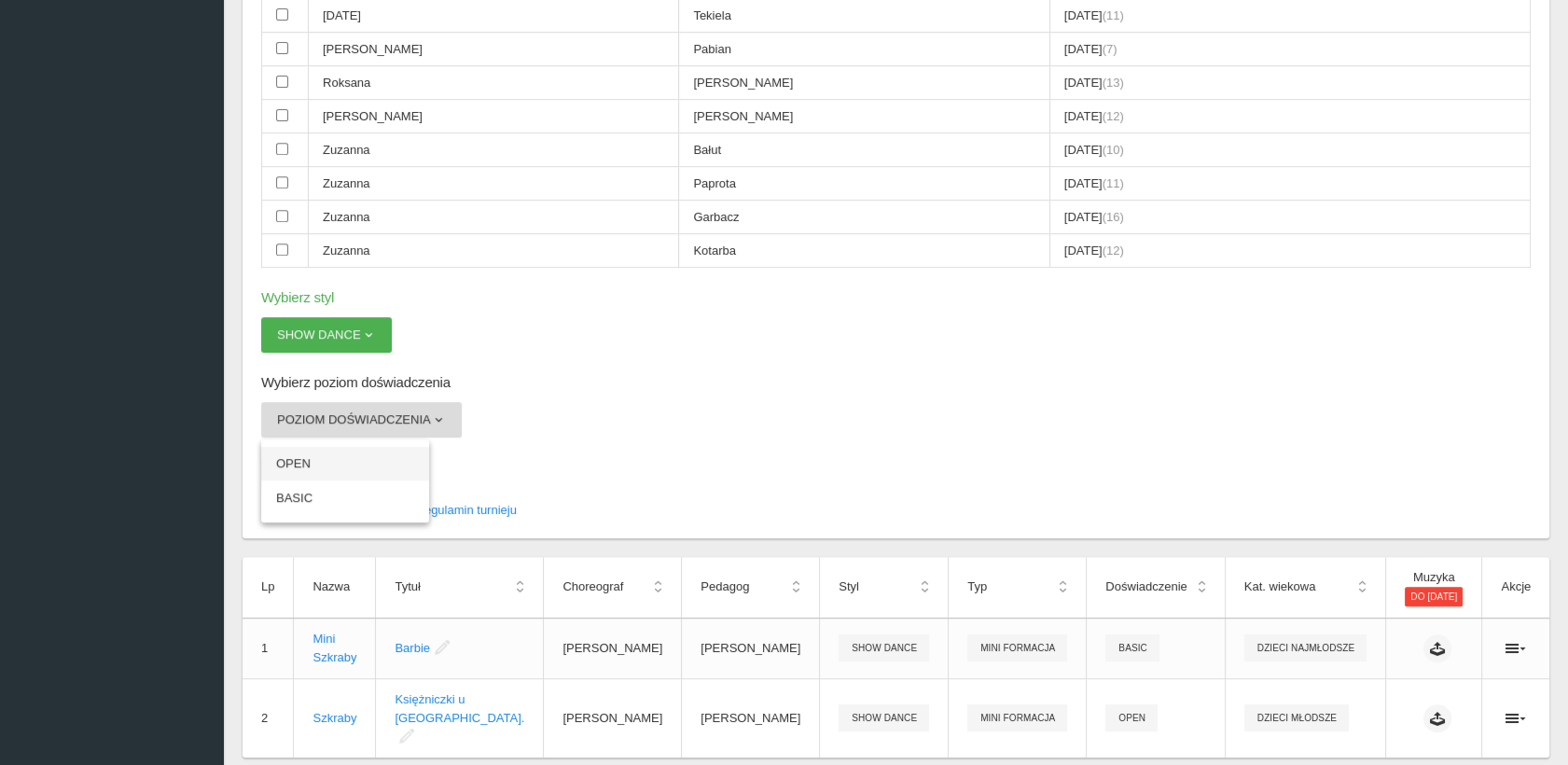
click at [357, 447] on link "OPEN" at bounding box center [345, 464] width 168 height 34
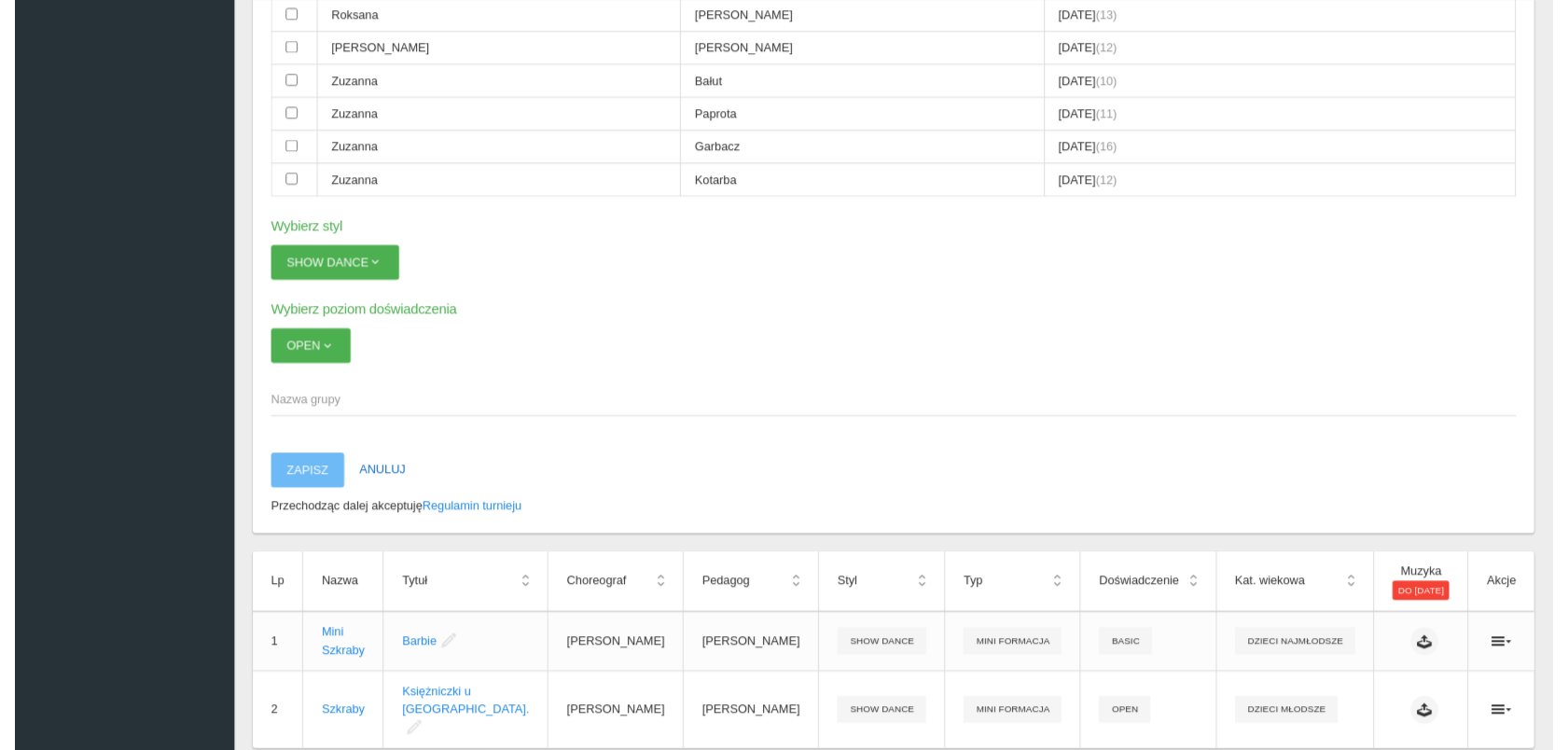
scroll to position [1910, 0]
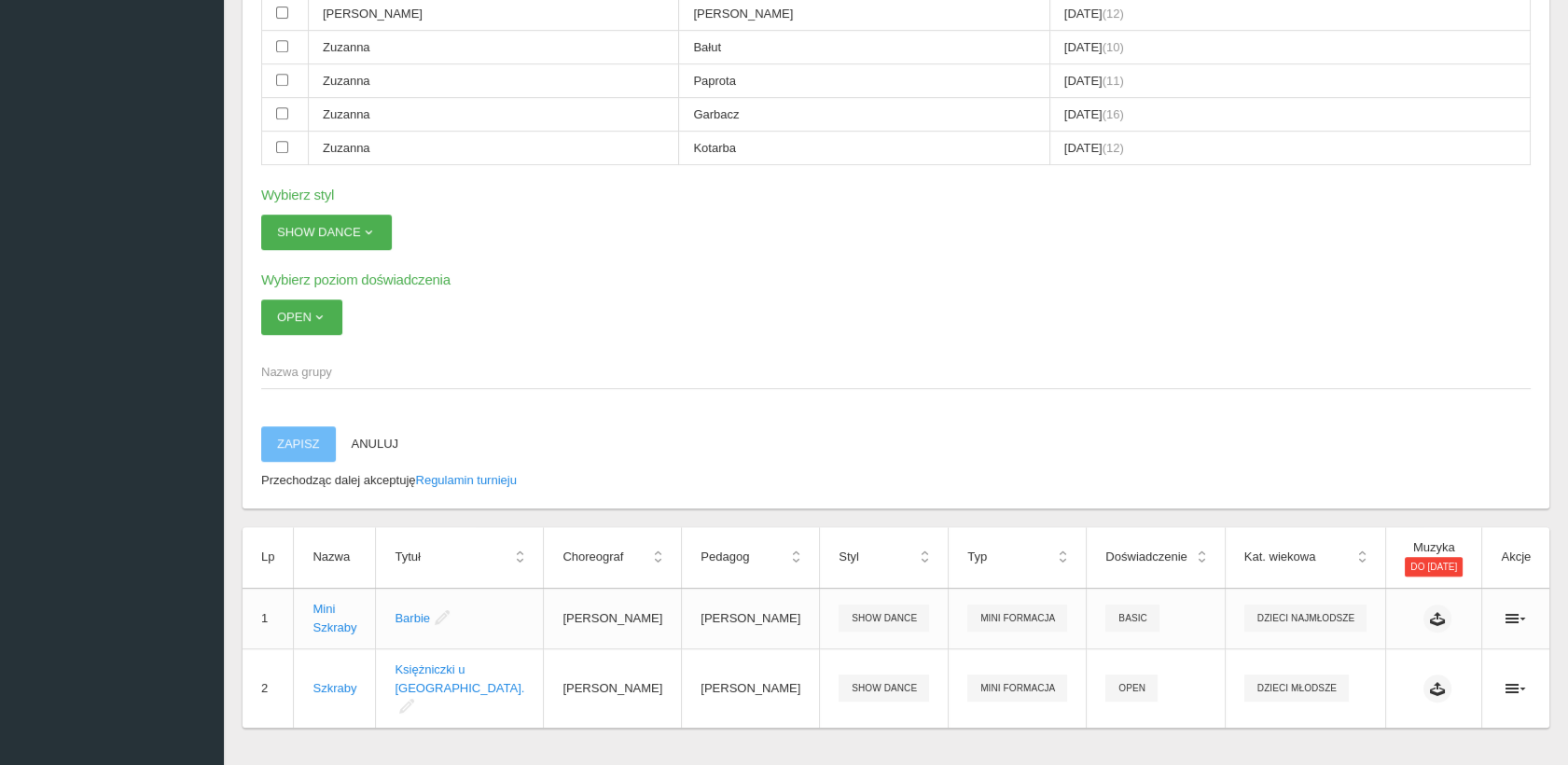
click at [314, 363] on span "Nazwa grupy" at bounding box center [887, 371] width 1251 height 18
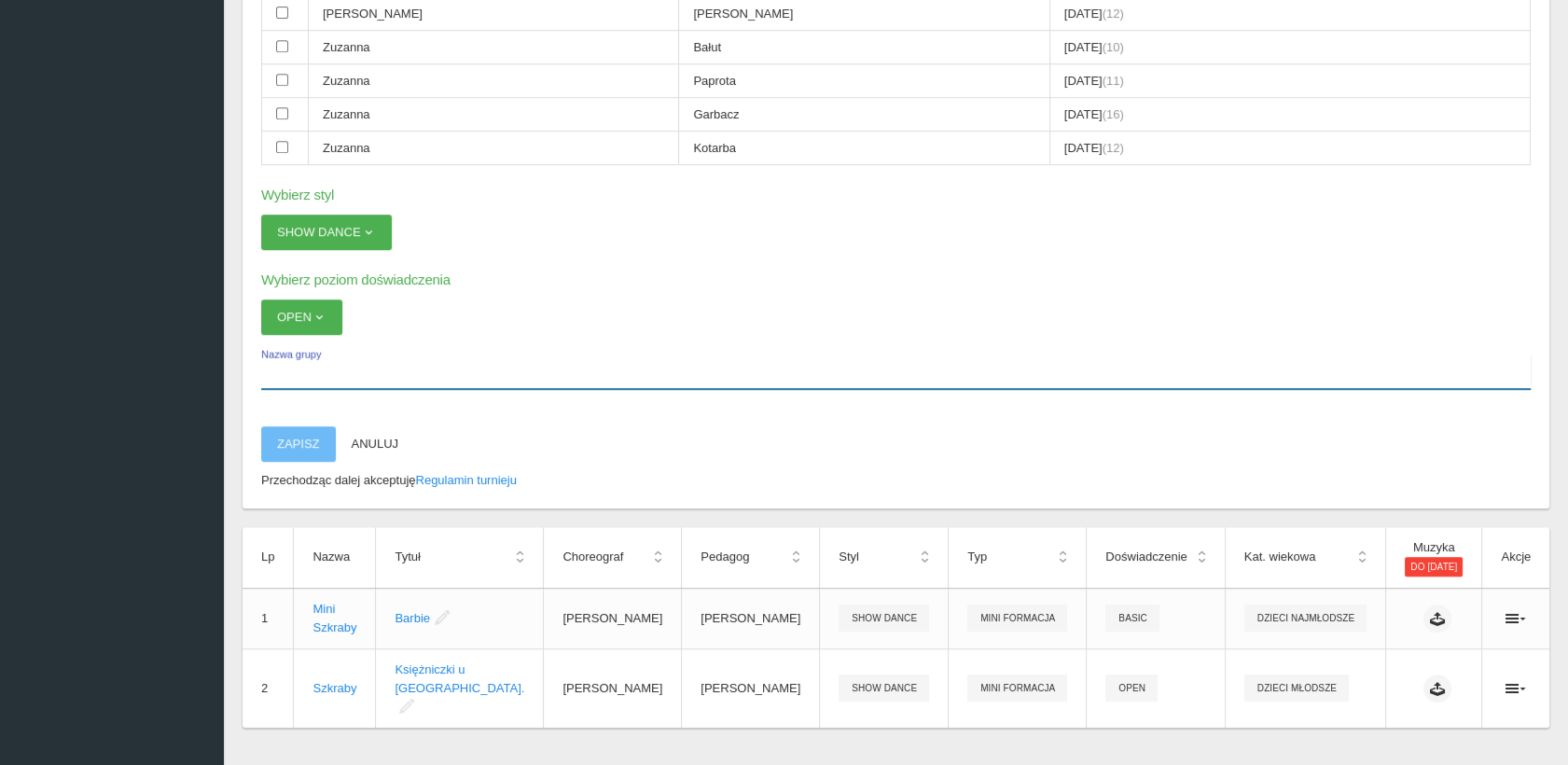
click at [314, 355] on input "Nazwa grupy" at bounding box center [896, 371] width 1270 height 35
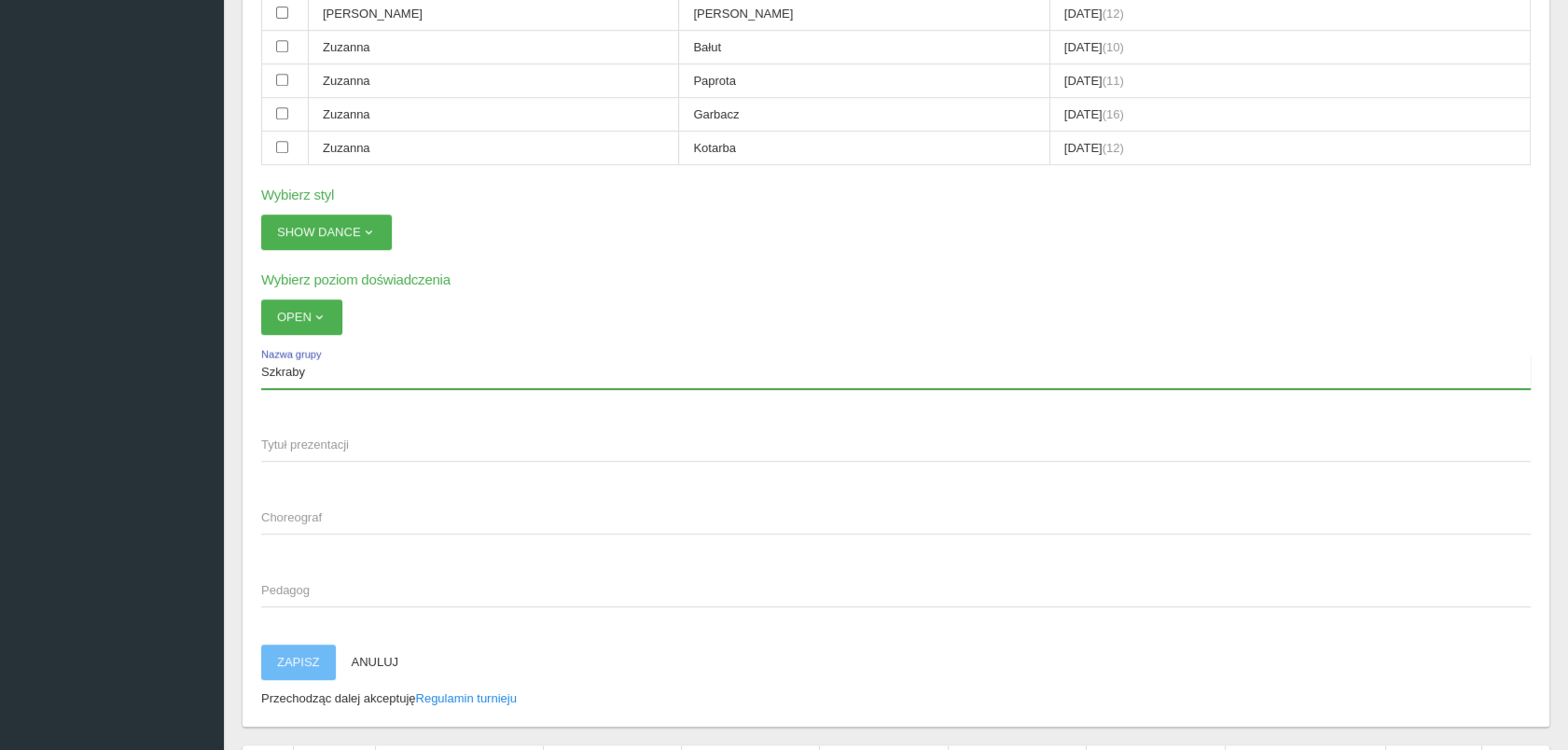
type input "Szkraby"
click at [308, 435] on span "Tytuł prezentacji" at bounding box center [887, 444] width 1251 height 18
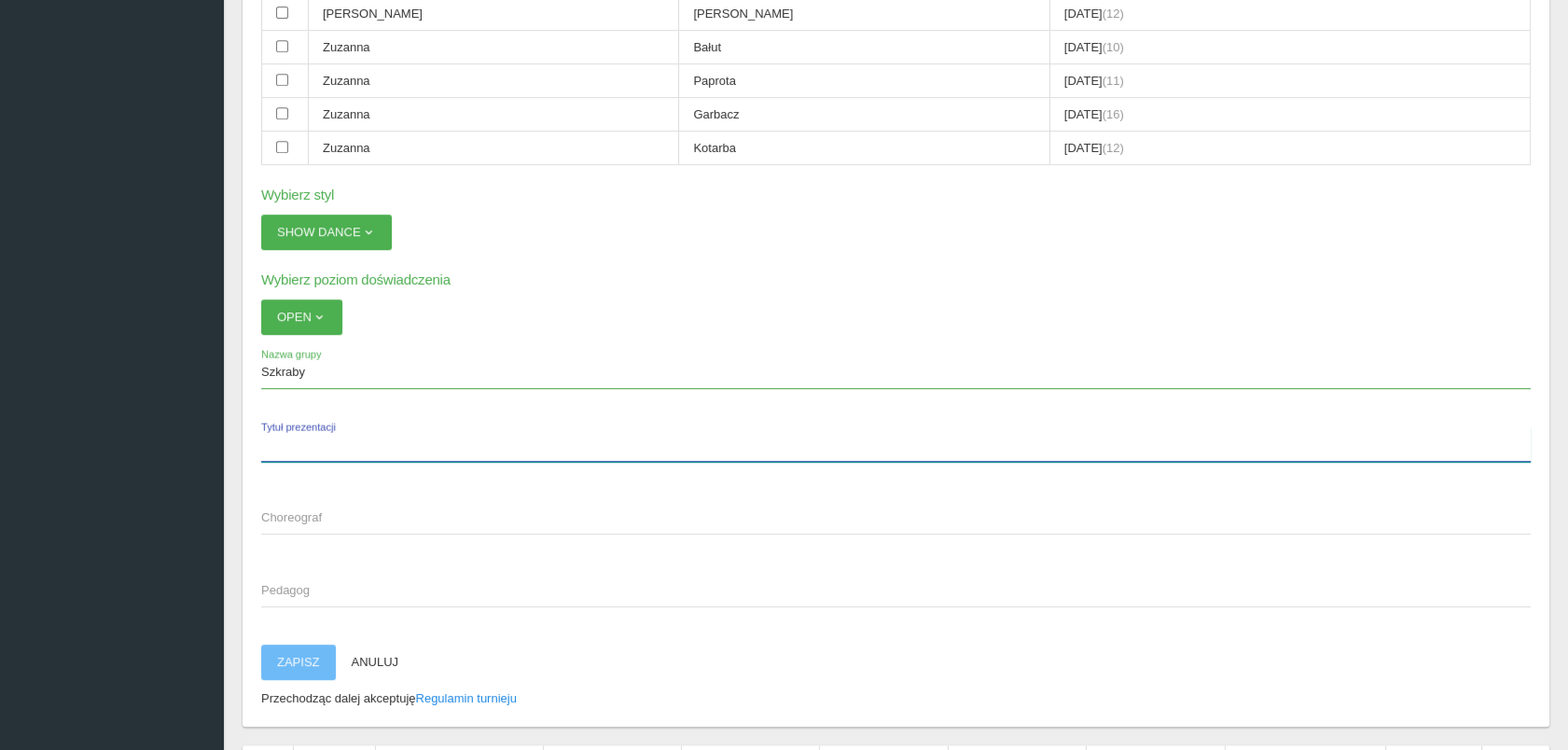
click at [308, 426] on input "Tytuł prezentacji" at bounding box center [896, 444] width 1270 height 35
type input "Różowa pantera"
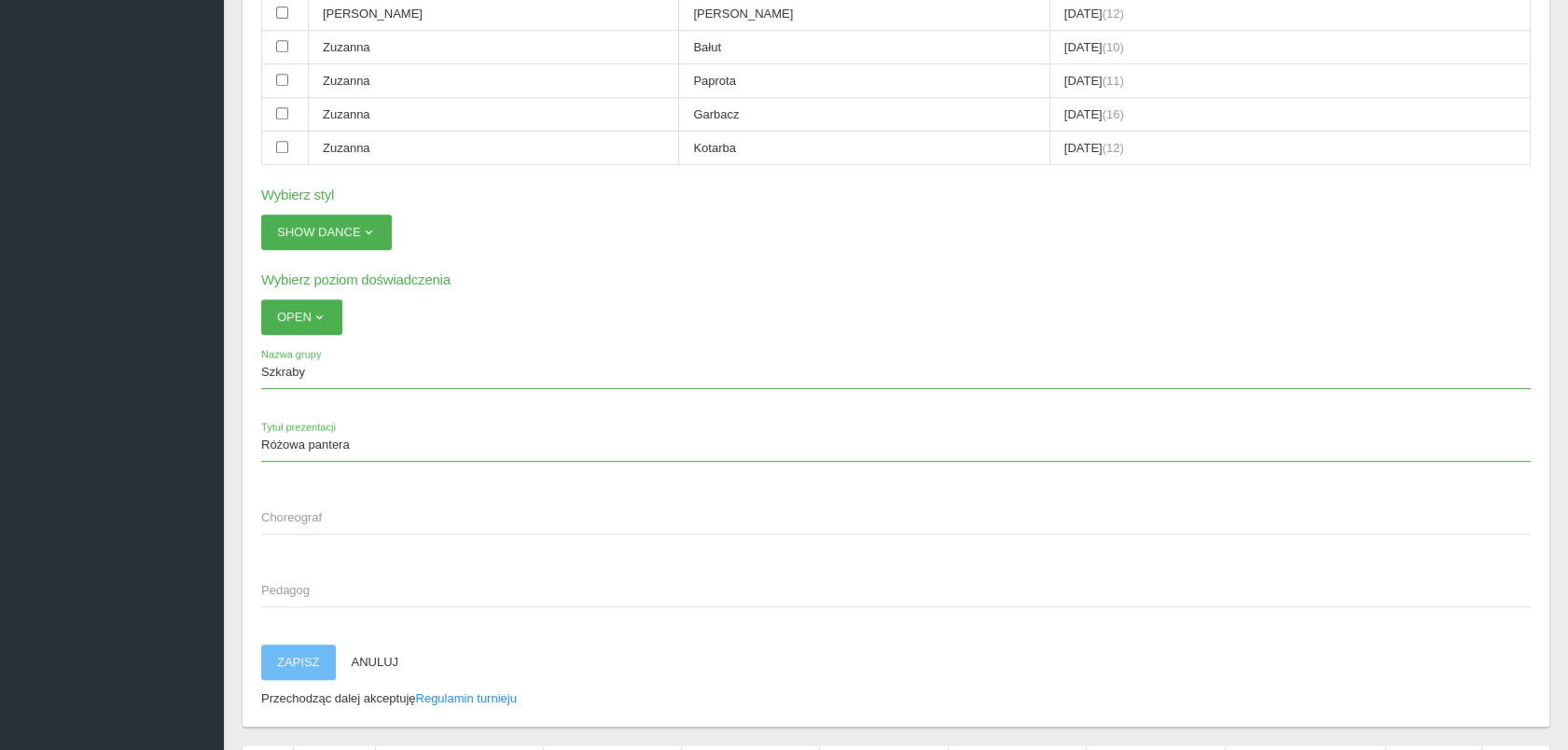
click at [280, 508] on span "Choreograf" at bounding box center [887, 517] width 1251 height 18
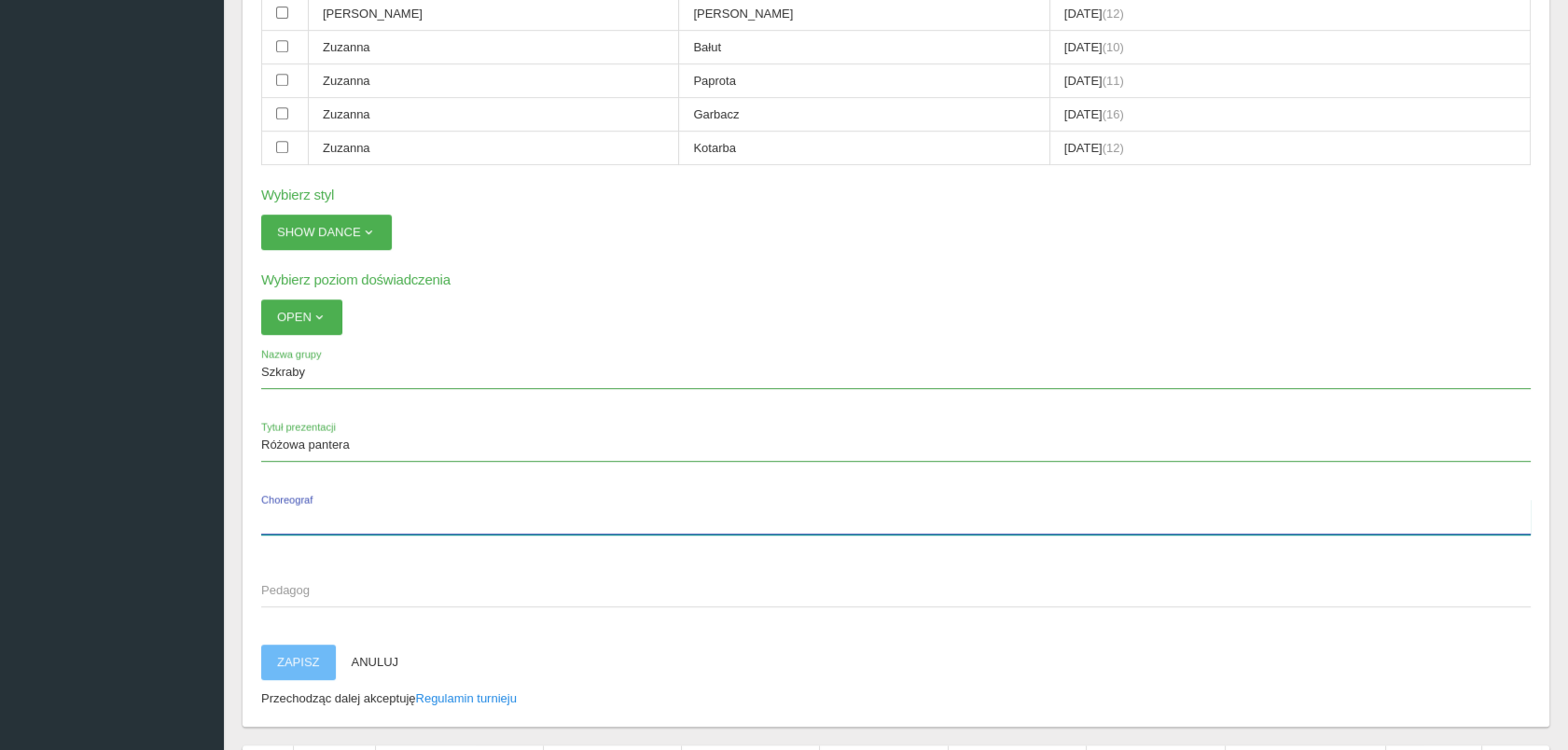
click at [280, 502] on input "Choreograf" at bounding box center [896, 516] width 1270 height 35
type input "[PERSON_NAME]"
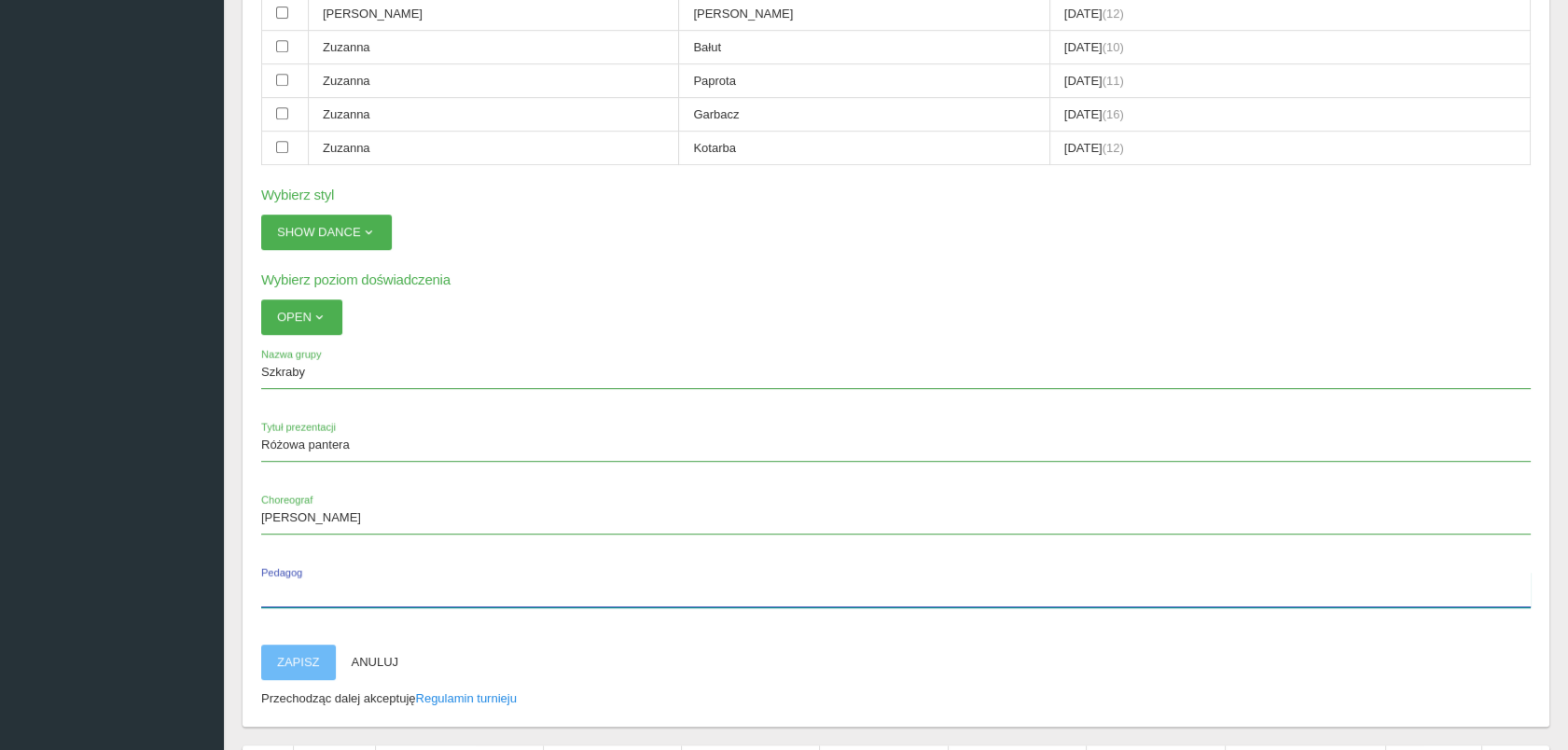
click at [280, 571] on label "Pedagog" at bounding box center [896, 589] width 1270 height 35
click at [280, 571] on input "Pedagog" at bounding box center [896, 589] width 1270 height 35
type input "[PERSON_NAME]"
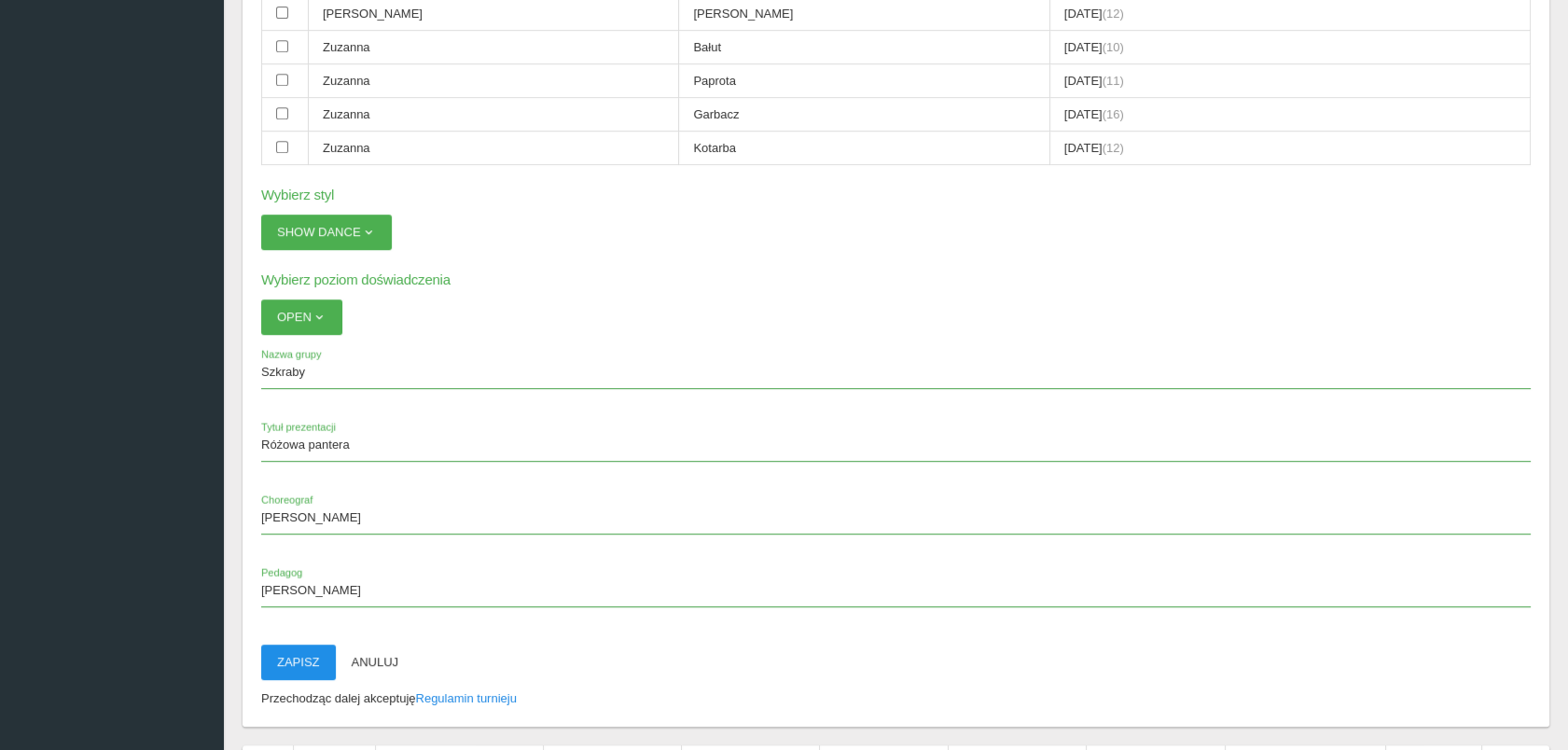
click at [298, 646] on button "Zapisz" at bounding box center [298, 662] width 75 height 35
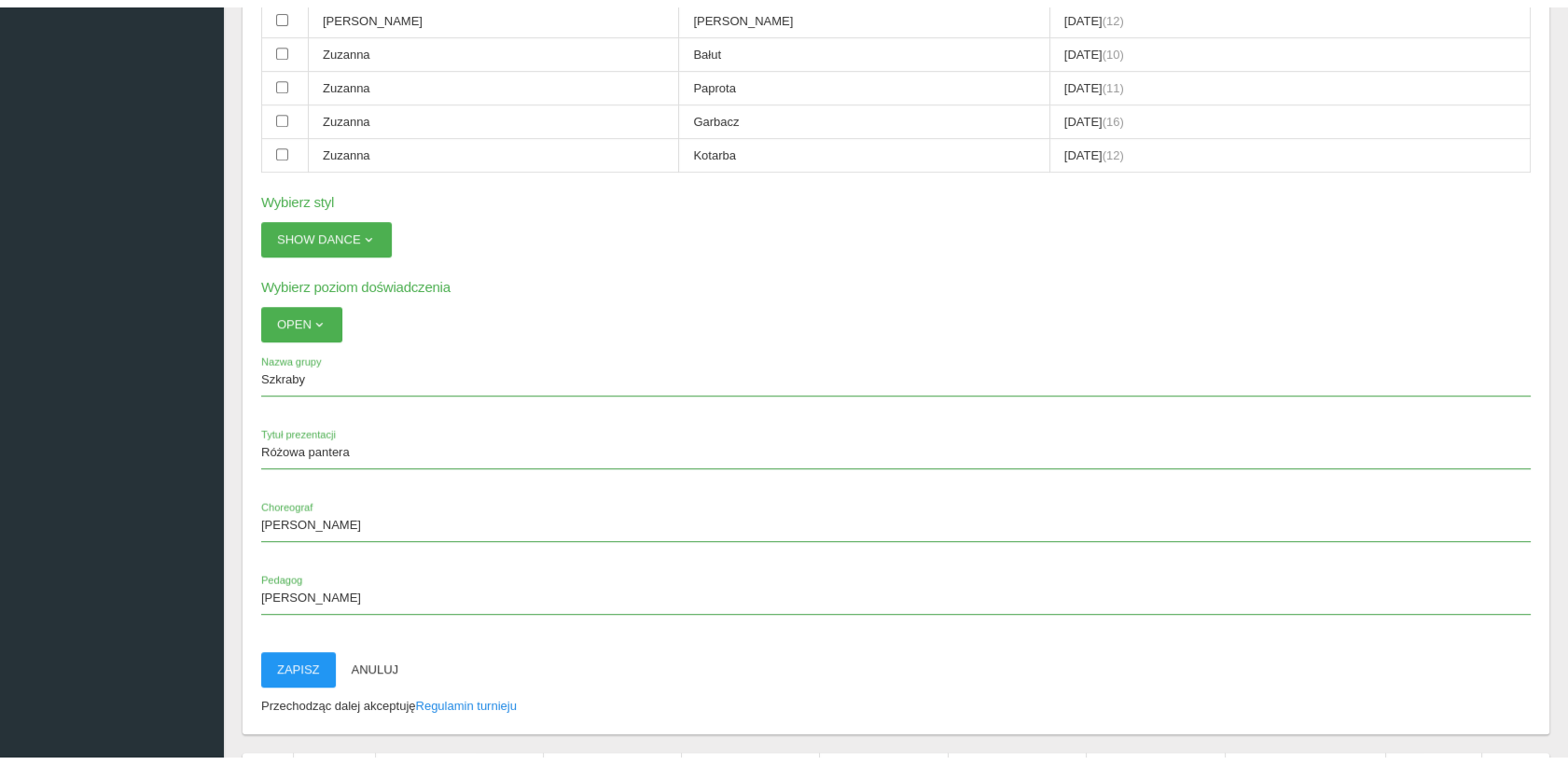
scroll to position [46, 0]
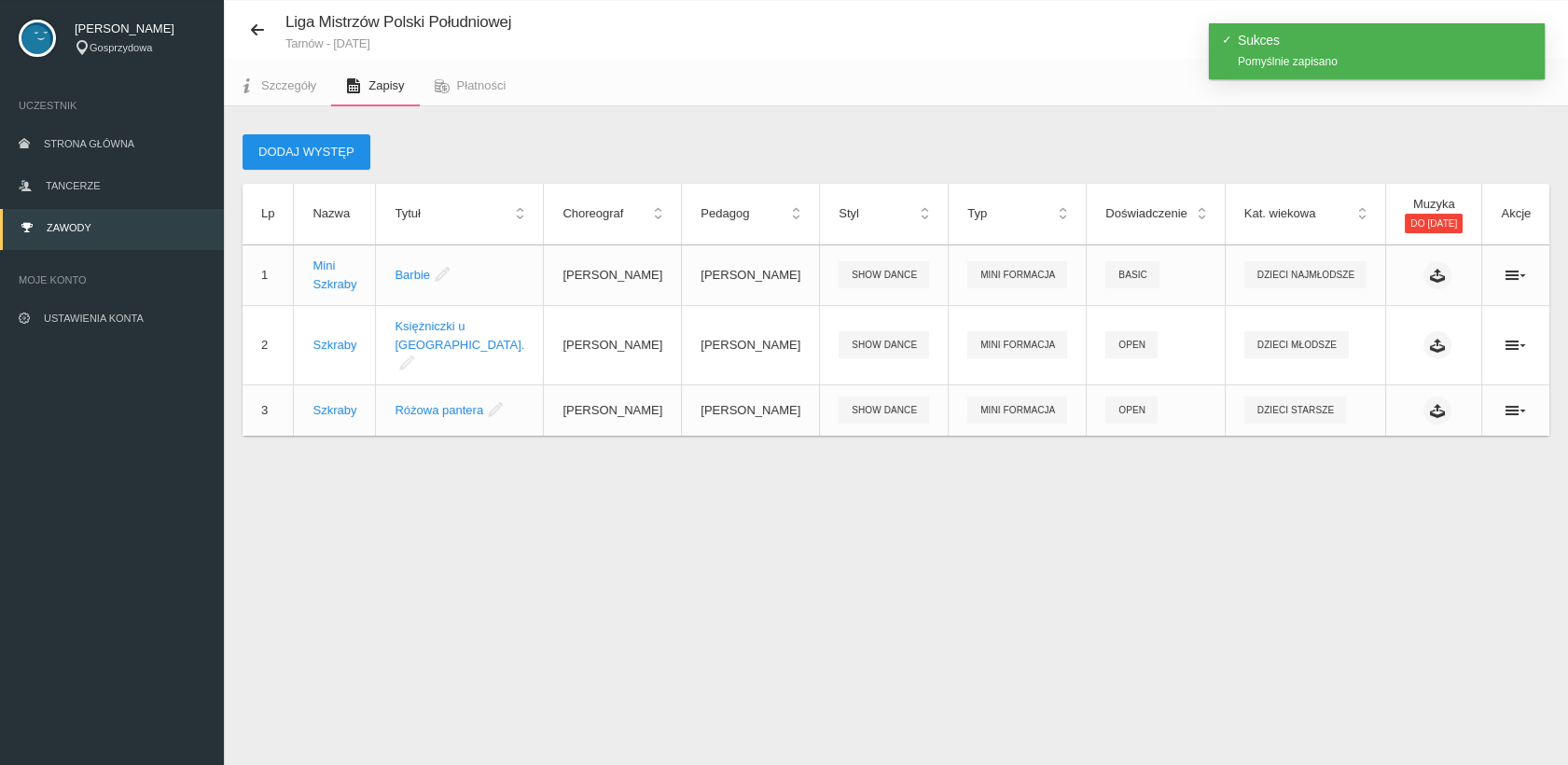
click at [302, 146] on button "Dodaj występ" at bounding box center [306, 152] width 127 height 35
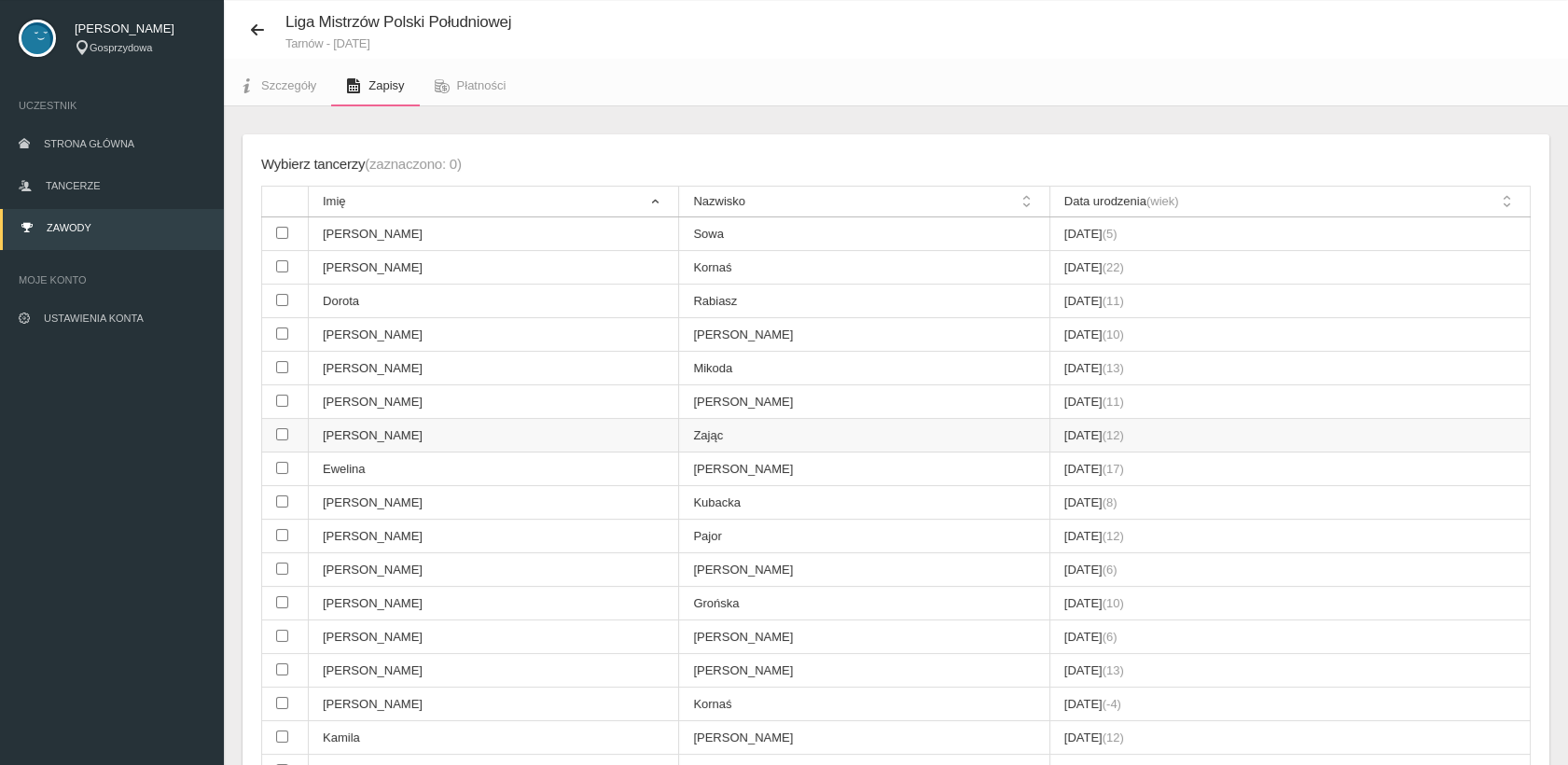
scroll to position [150, 0]
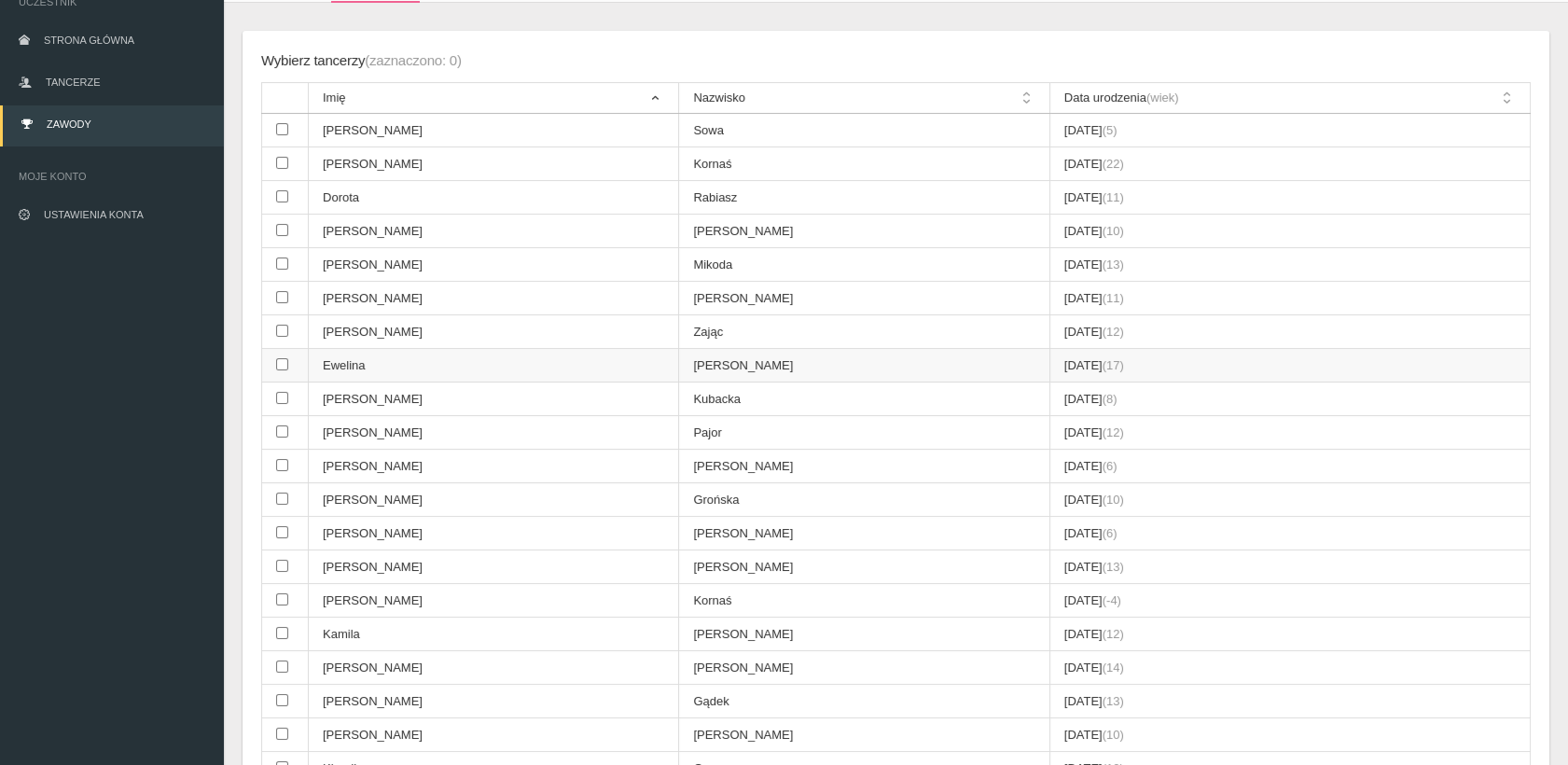
click at [280, 359] on input "checkbox" at bounding box center [282, 365] width 12 height 12
checkbox input "true"
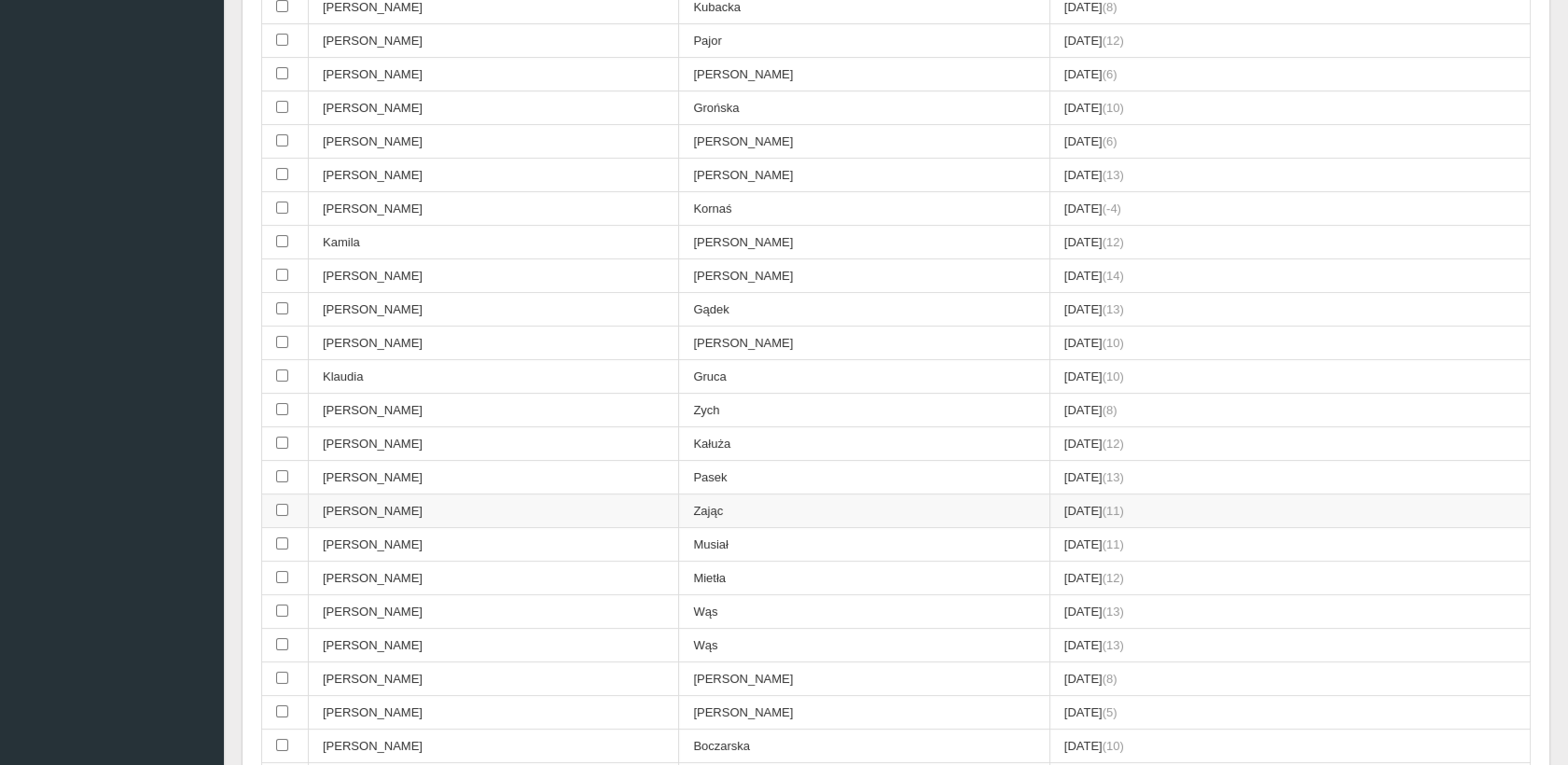
scroll to position [668, 0]
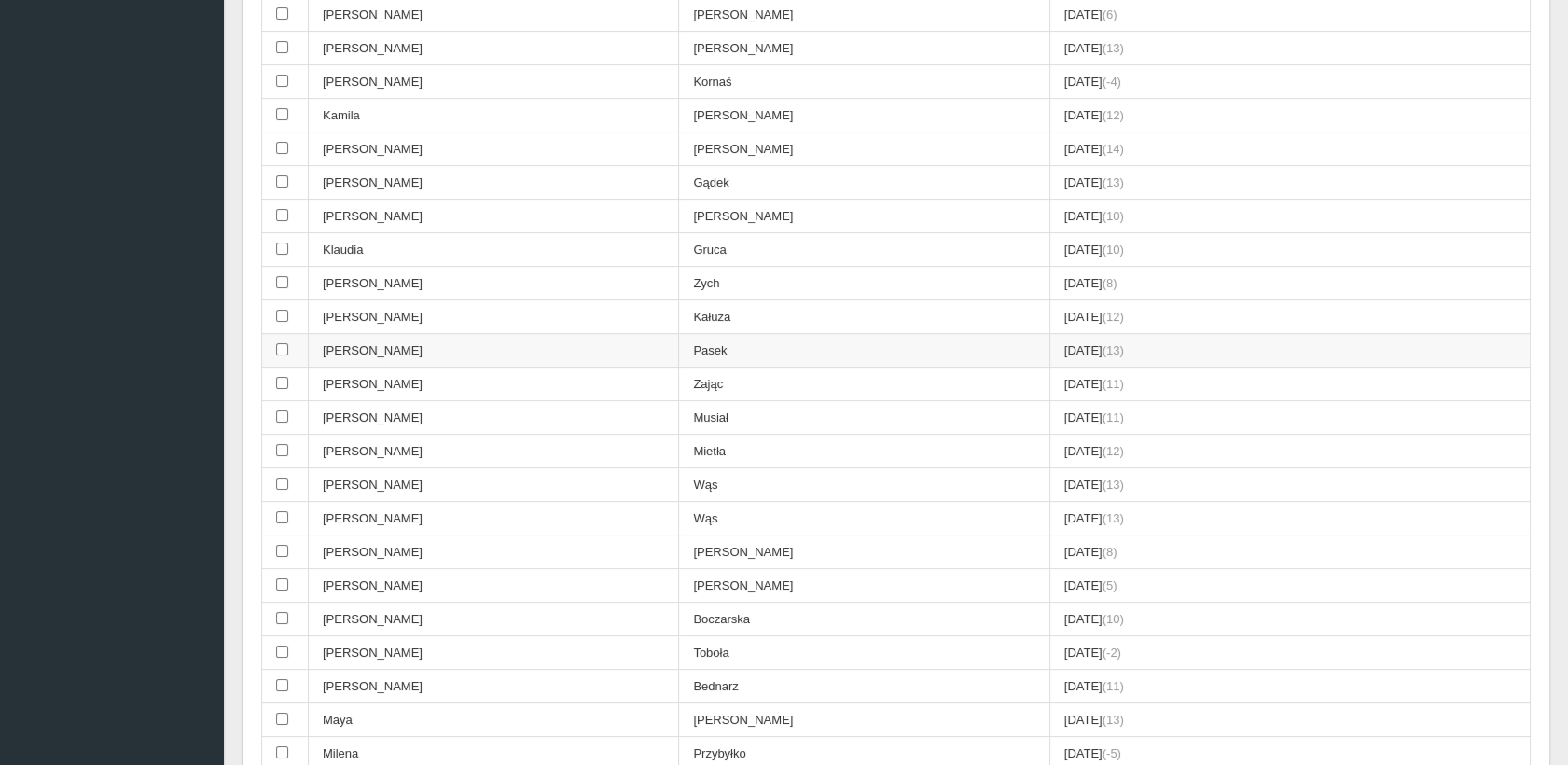
click at [280, 343] on input "checkbox" at bounding box center [282, 349] width 12 height 12
checkbox input "true"
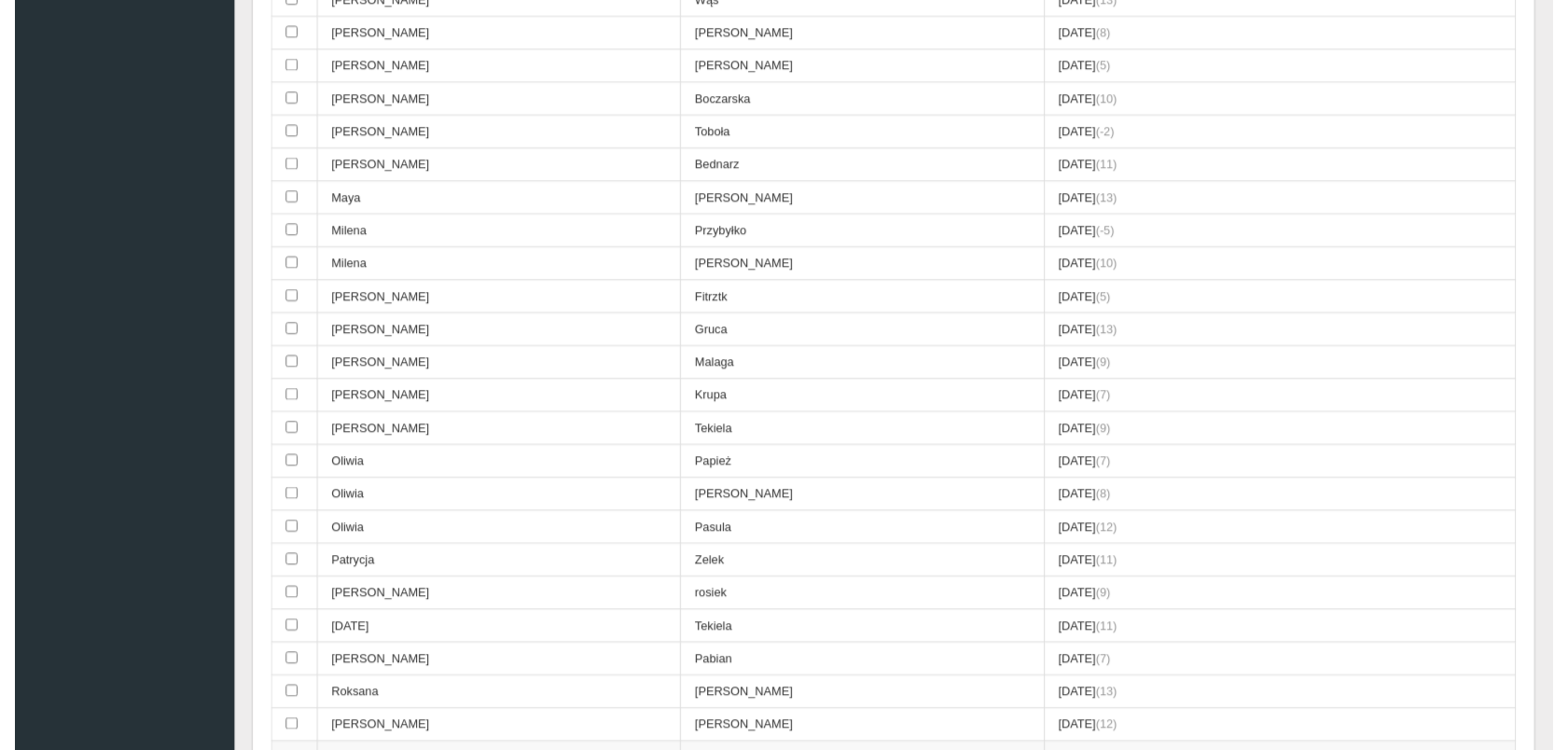
scroll to position [1814, 0]
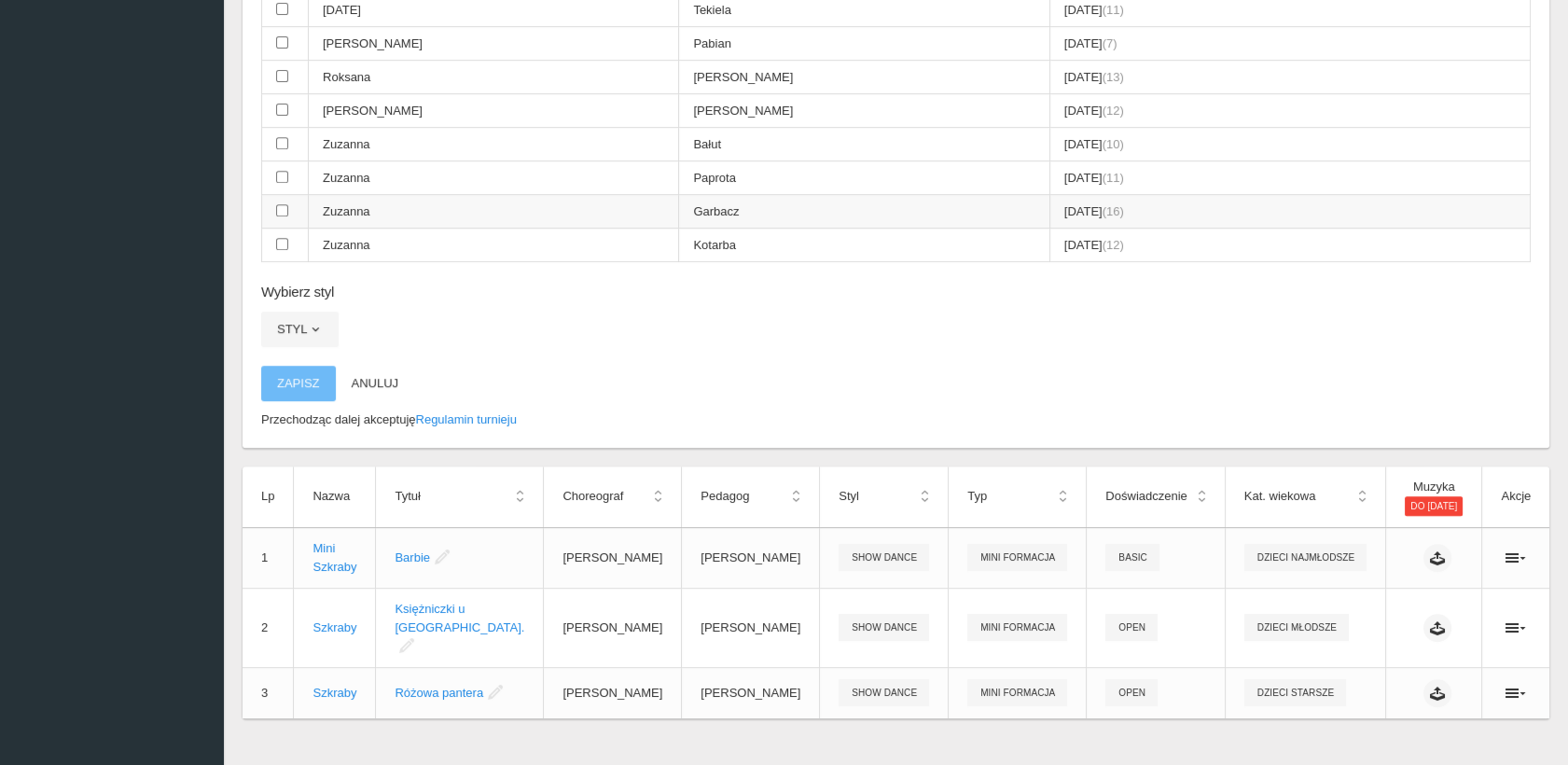
click at [284, 204] on input "checkbox" at bounding box center [282, 210] width 12 height 12
checkbox input "true"
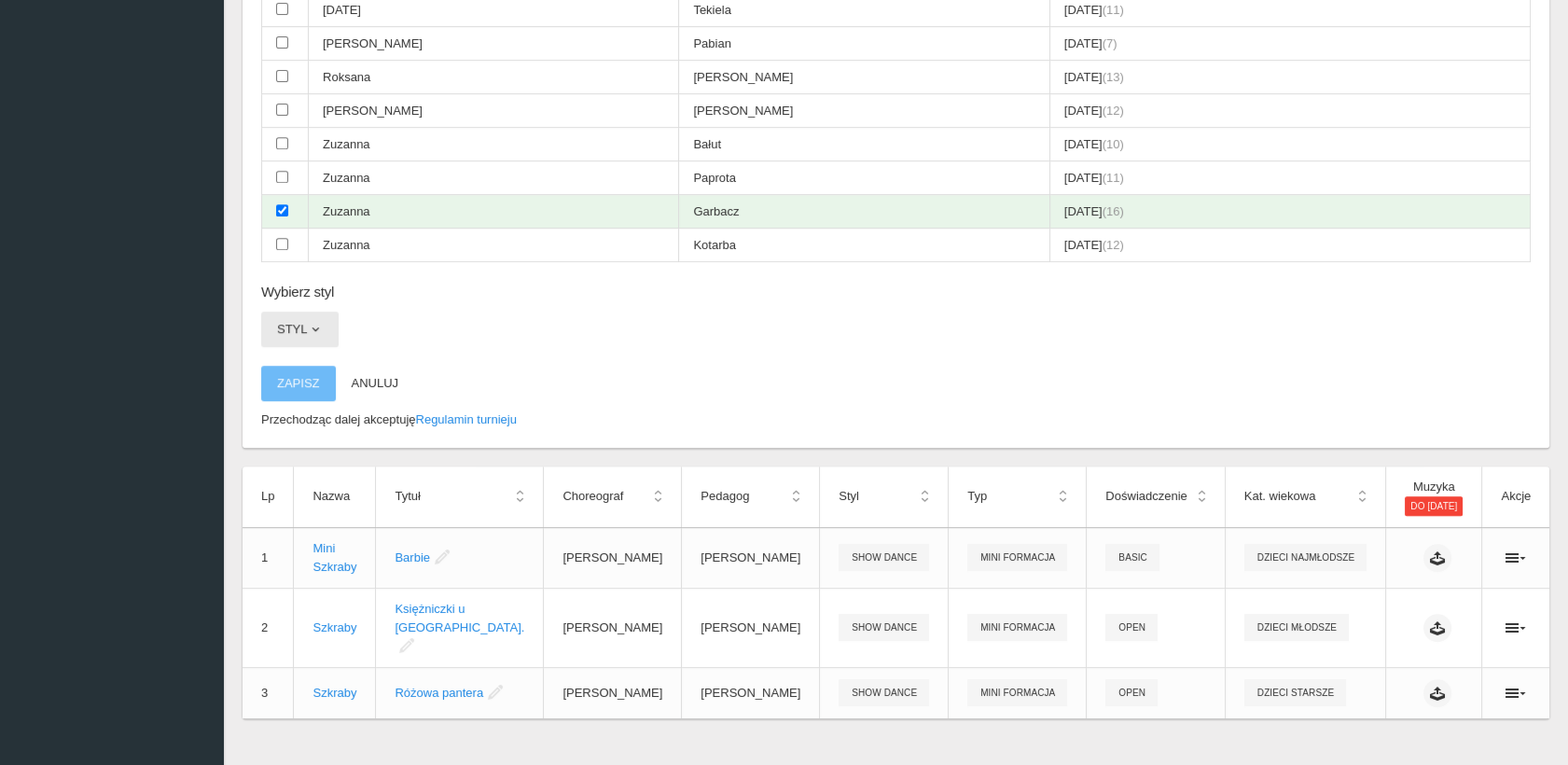
click at [310, 312] on button "Styl" at bounding box center [300, 330] width 78 height 35
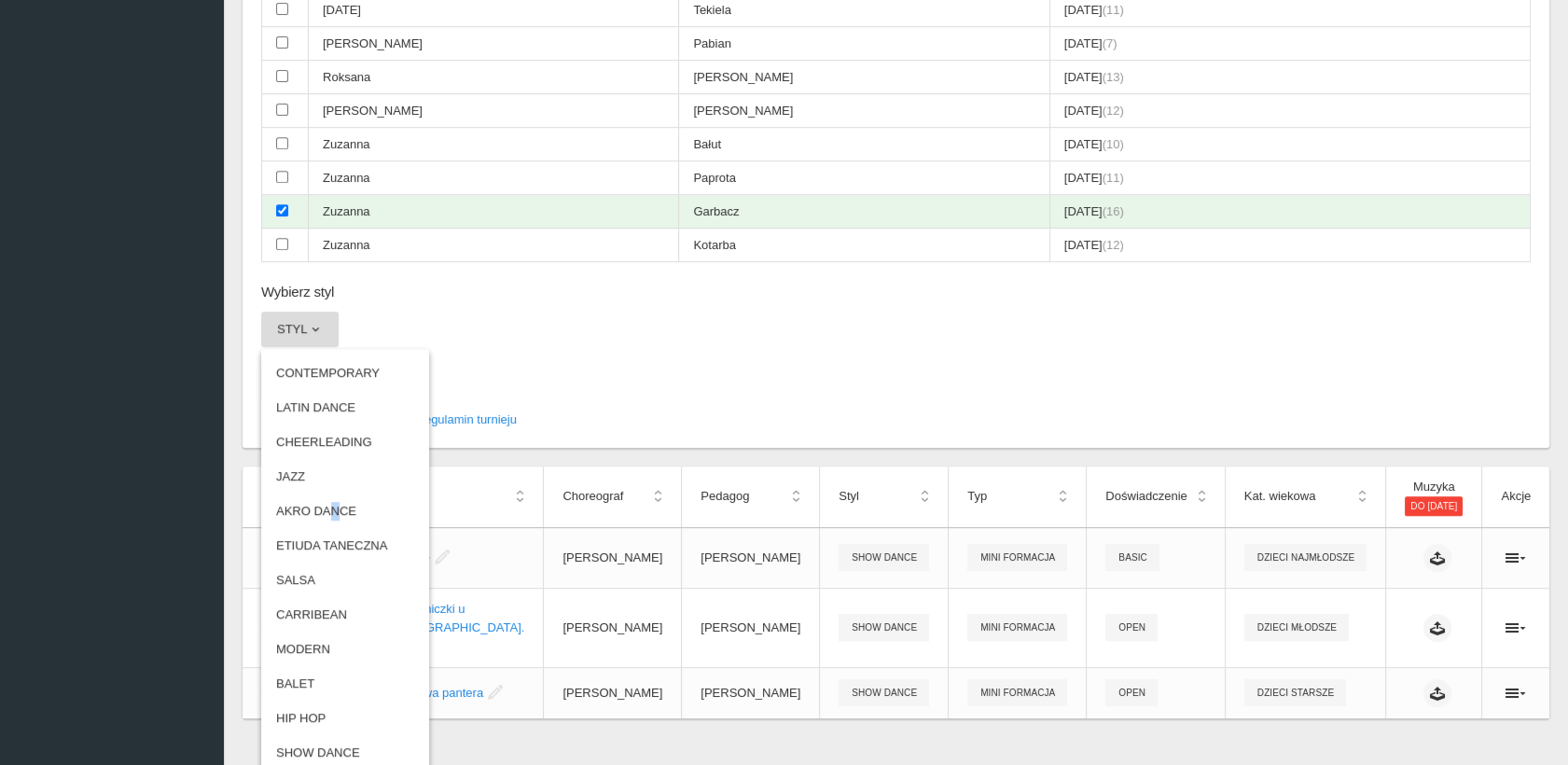
click at [323, 495] on link "AKRO DANCE" at bounding box center [345, 511] width 168 height 34
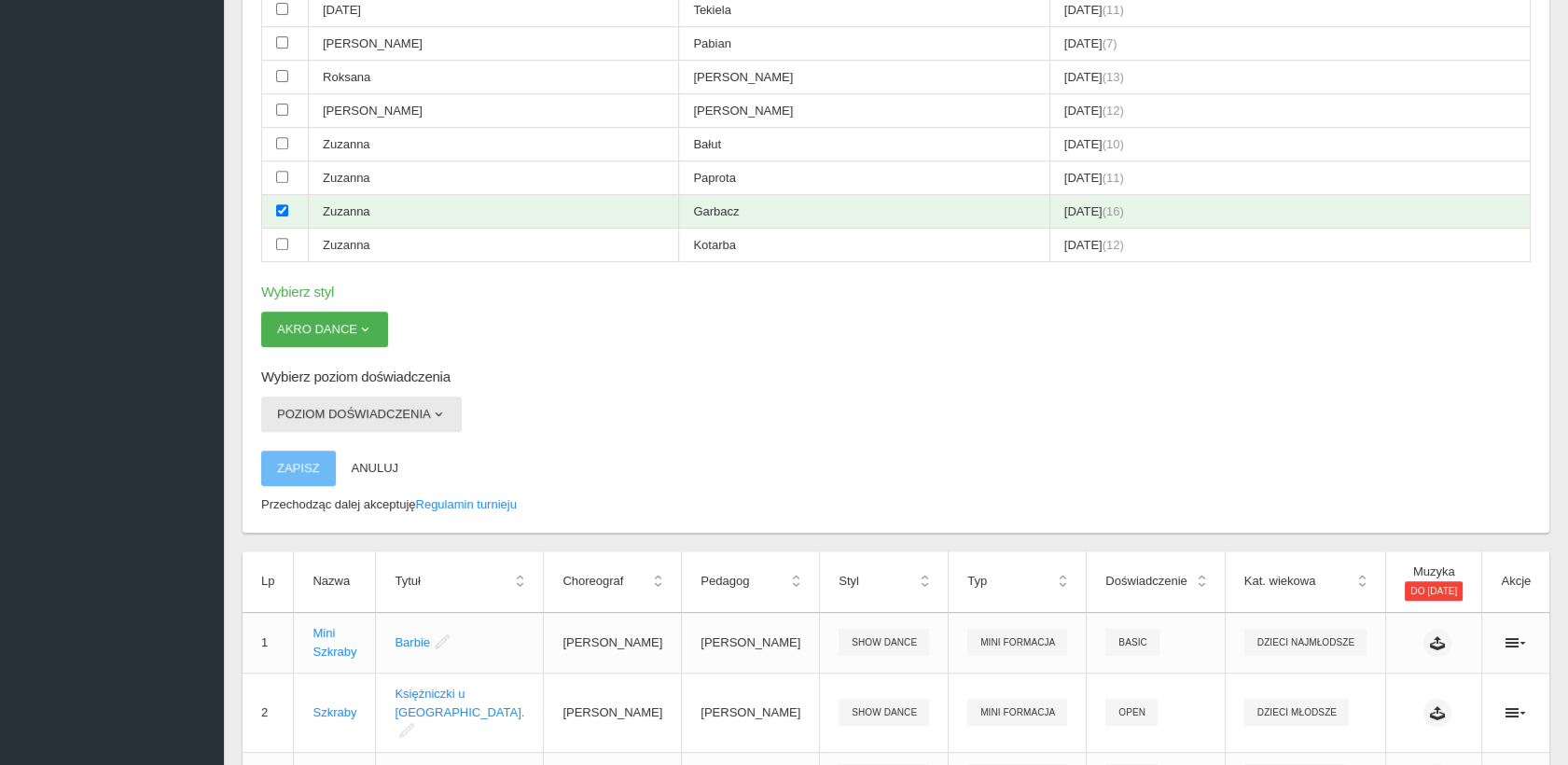
click at [405, 397] on button "Poziom doświadczenia" at bounding box center [362, 414] width 200 height 35
click at [347, 441] on link "OPEN" at bounding box center [345, 458] width 168 height 34
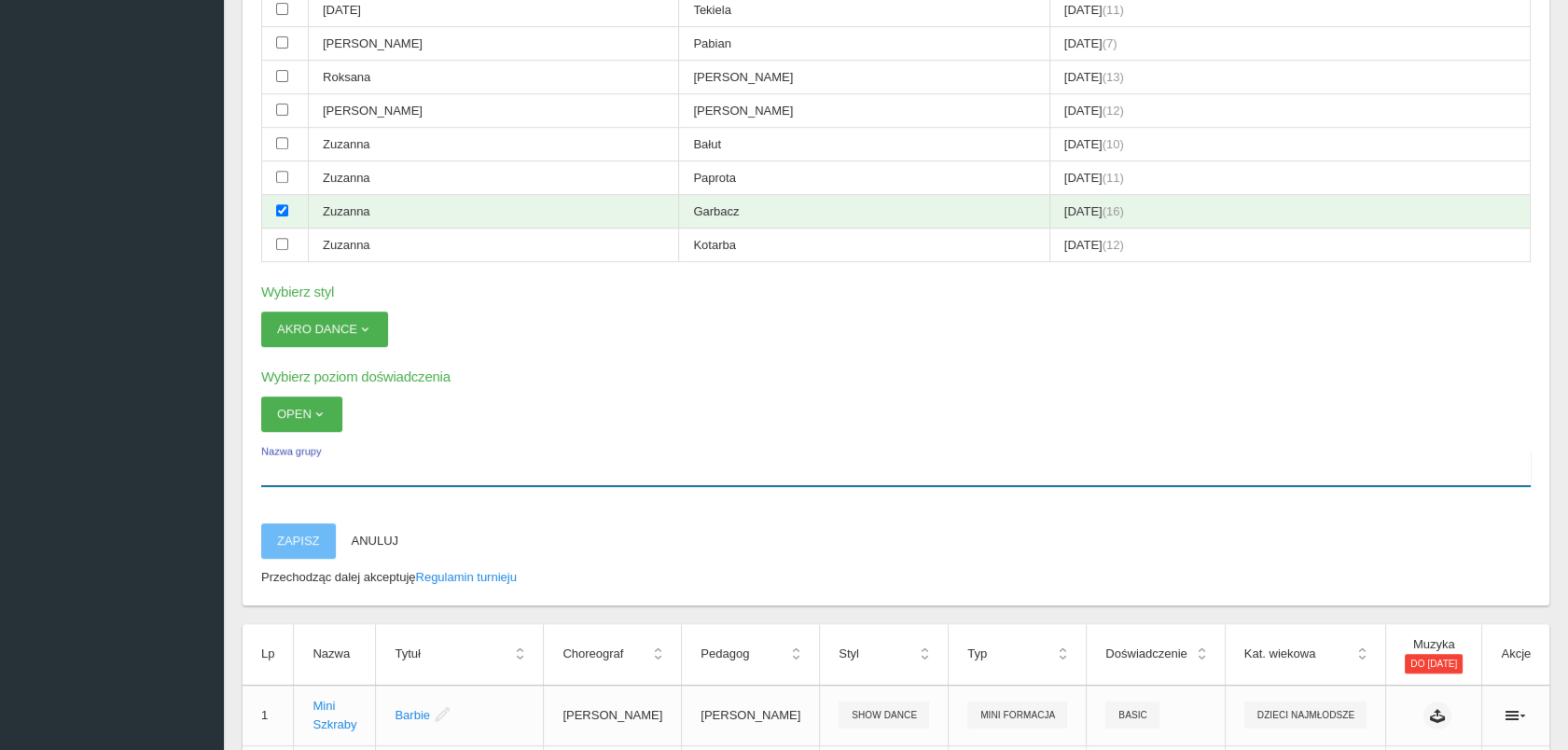
click at [281, 451] on label "Nazwa grupy" at bounding box center [896, 468] width 1270 height 35
click at [281, 451] on input "Nazwa grupy" at bounding box center [896, 468] width 1270 height 35
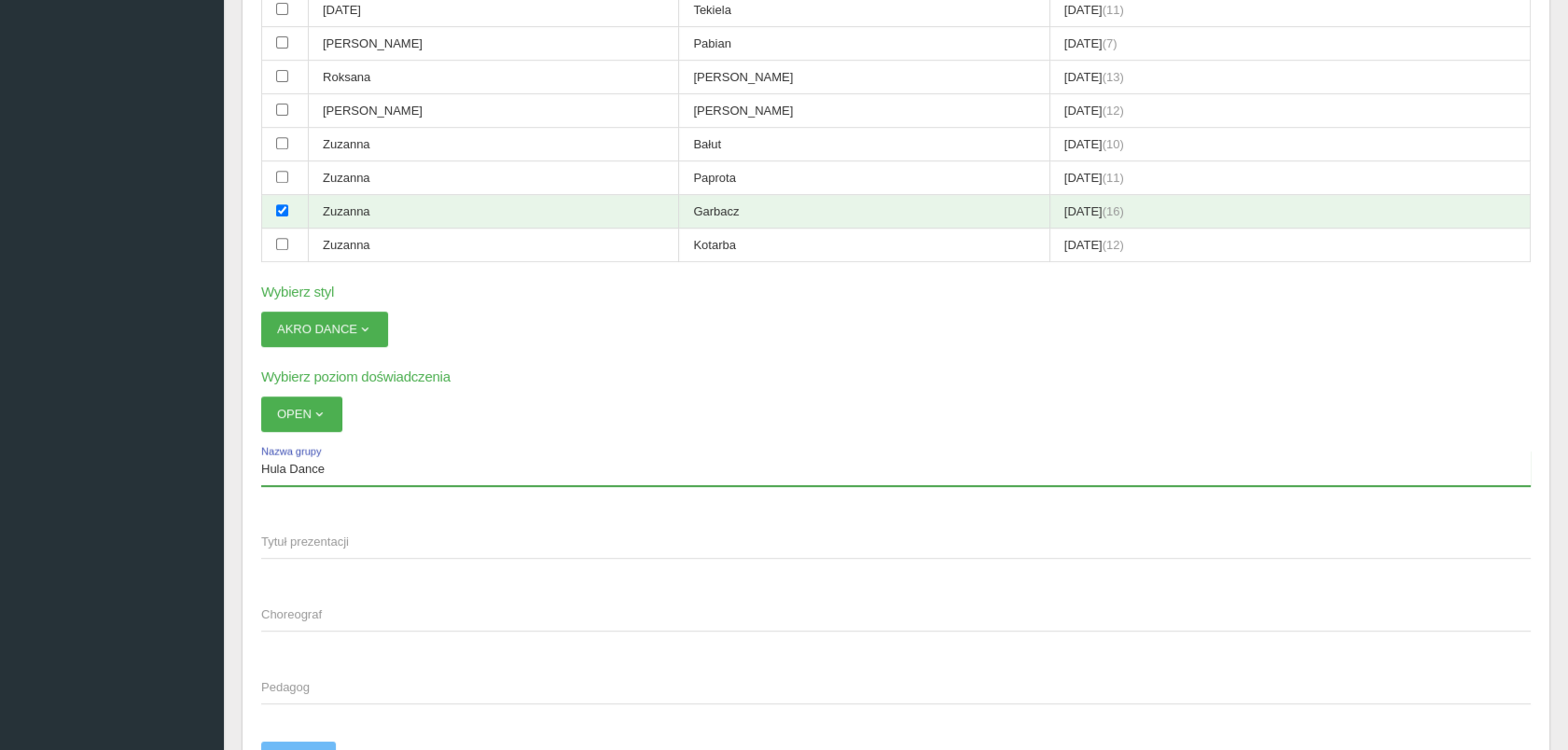
type input "Hula Dance"
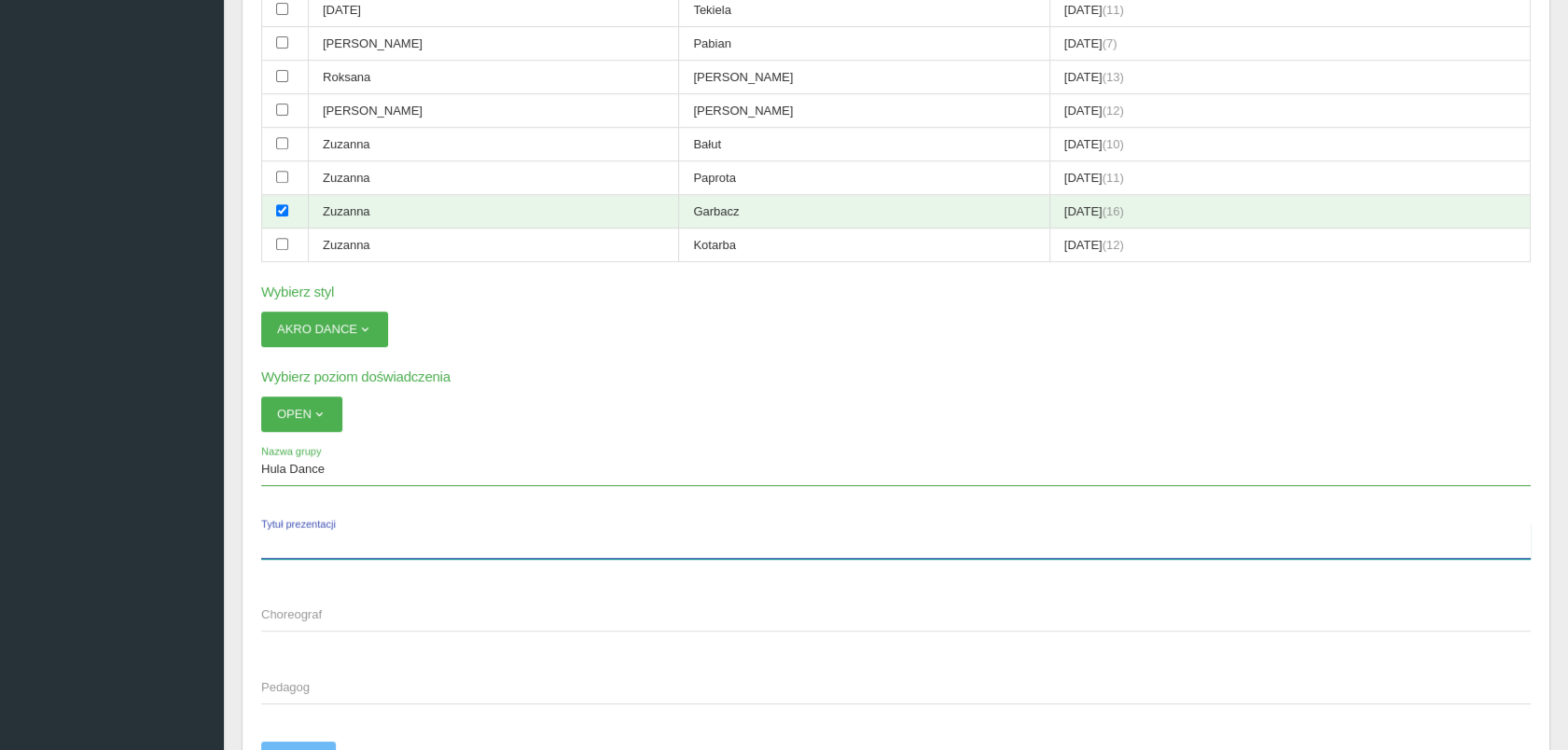
drag, startPoint x: 273, startPoint y: 514, endPoint x: 272, endPoint y: 528, distance: 14.0
click at [274, 517] on span "Tytuł prezentacji" at bounding box center [955, 525] width 1387 height 16
click at [274, 523] on input "Tytuł prezentacji" at bounding box center [896, 540] width 1270 height 35
type input "Zakręcone"
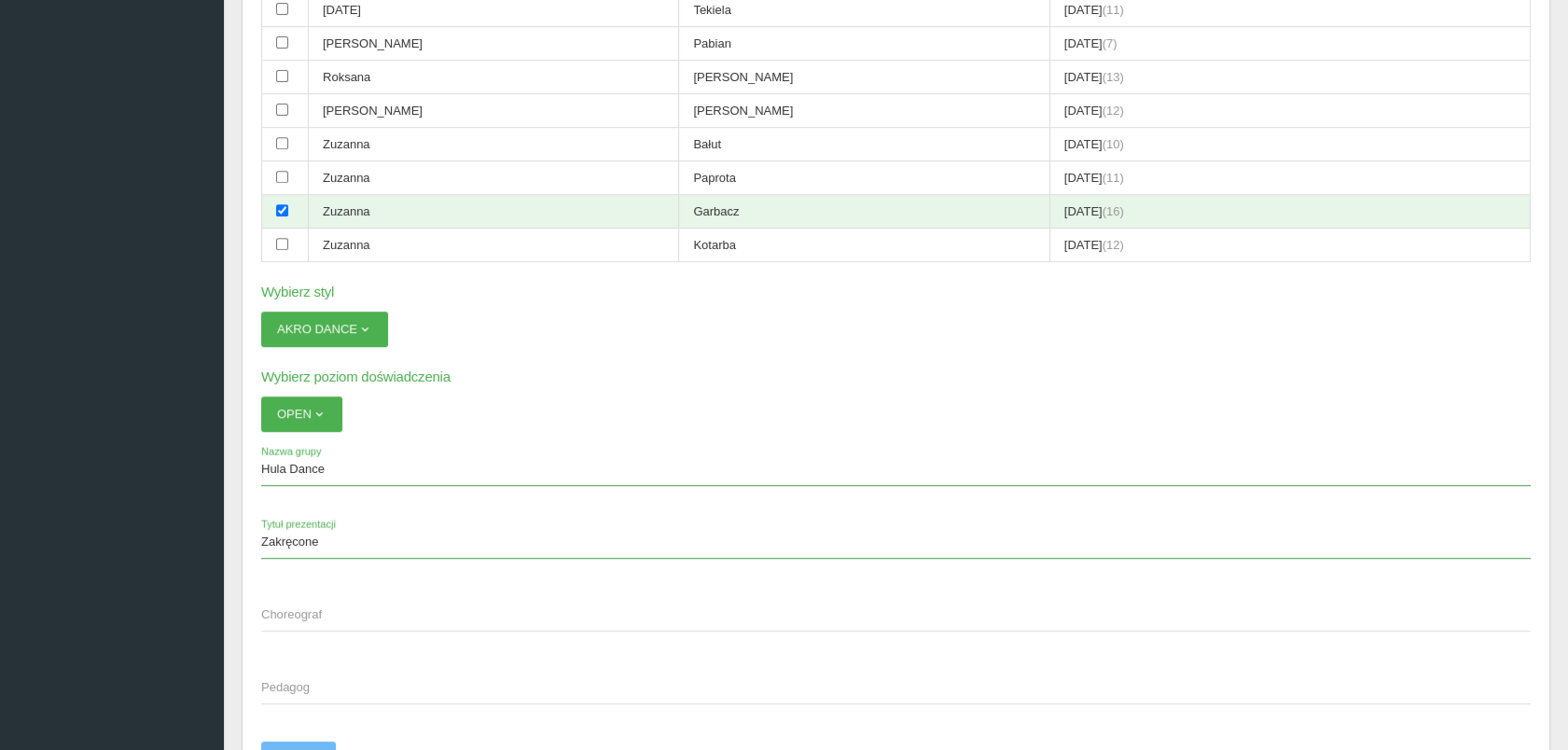
click at [288, 605] on span "Choreograf" at bounding box center [887, 614] width 1251 height 18
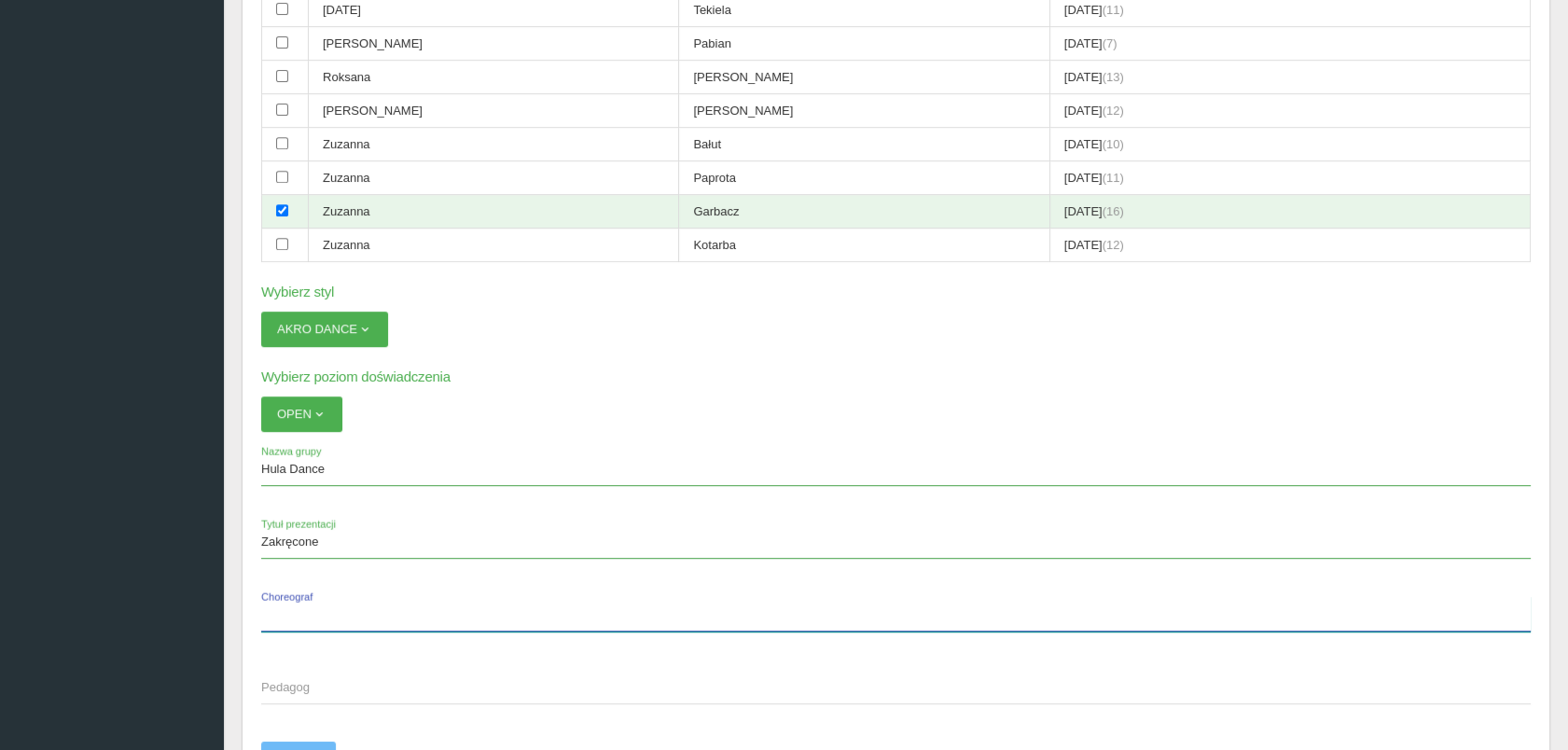
click at [288, 596] on input "Choreograf" at bounding box center [896, 613] width 1270 height 35
drag, startPoint x: 395, startPoint y: 595, endPoint x: 250, endPoint y: 616, distance: 146.5
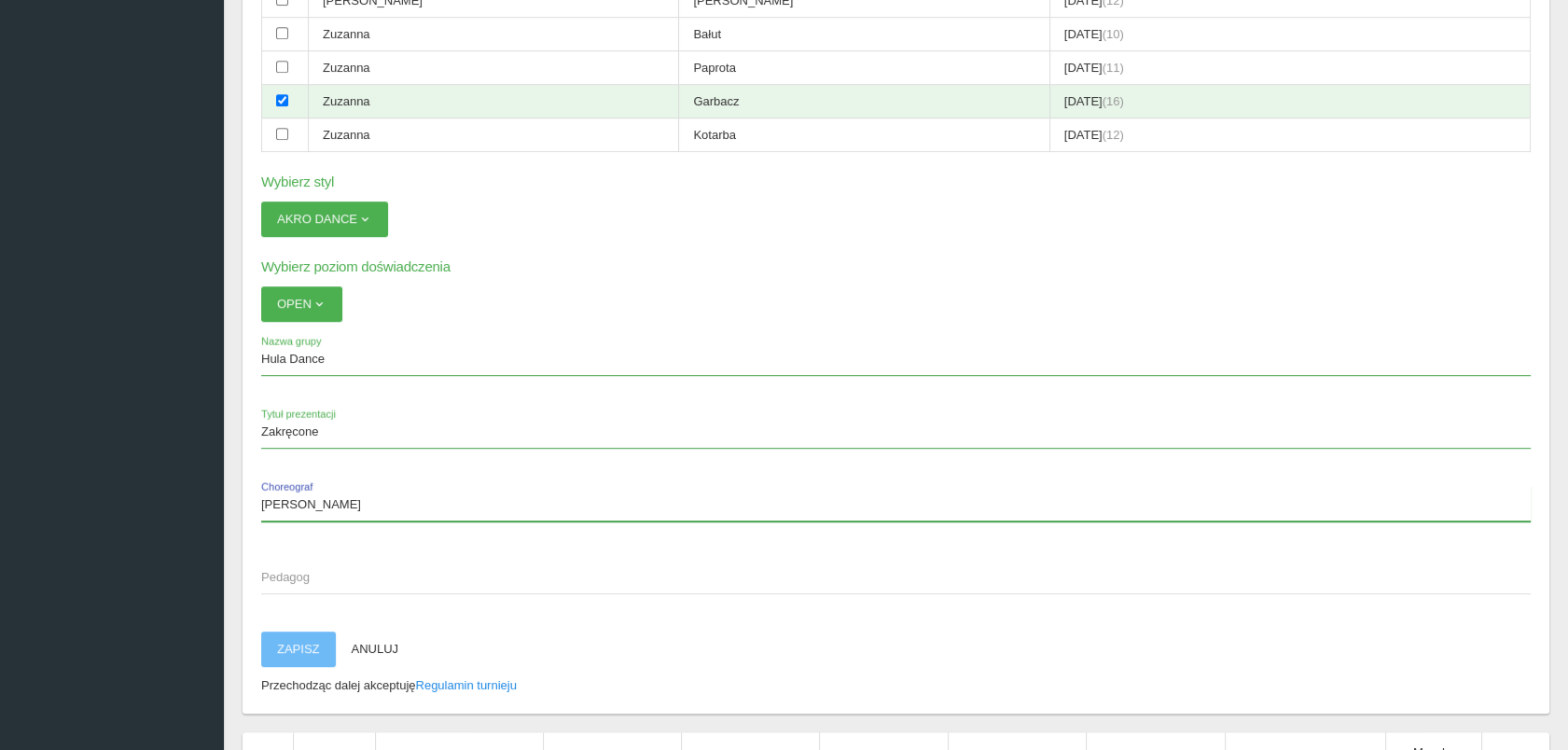
scroll to position [2125, 0]
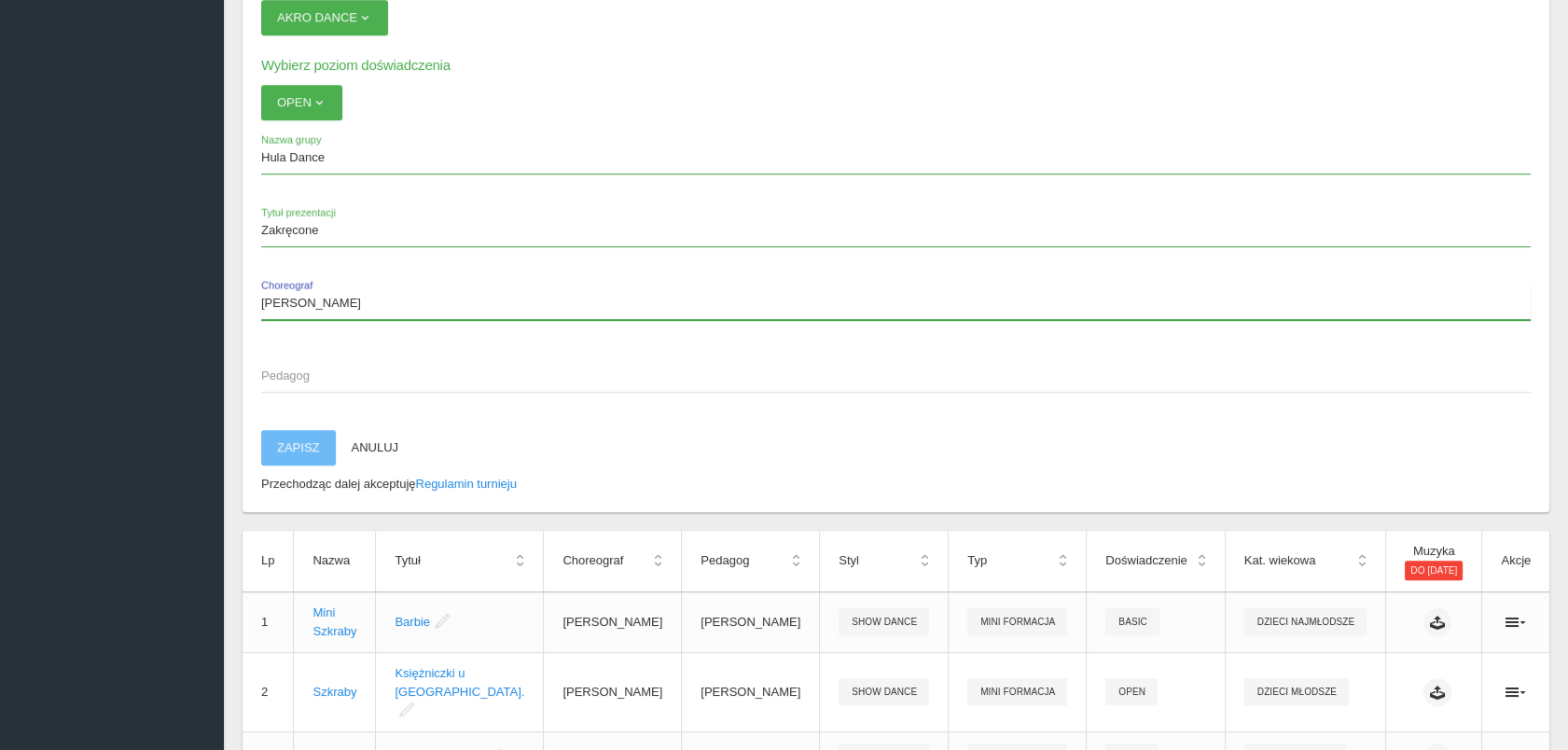
type input "[PERSON_NAME]"
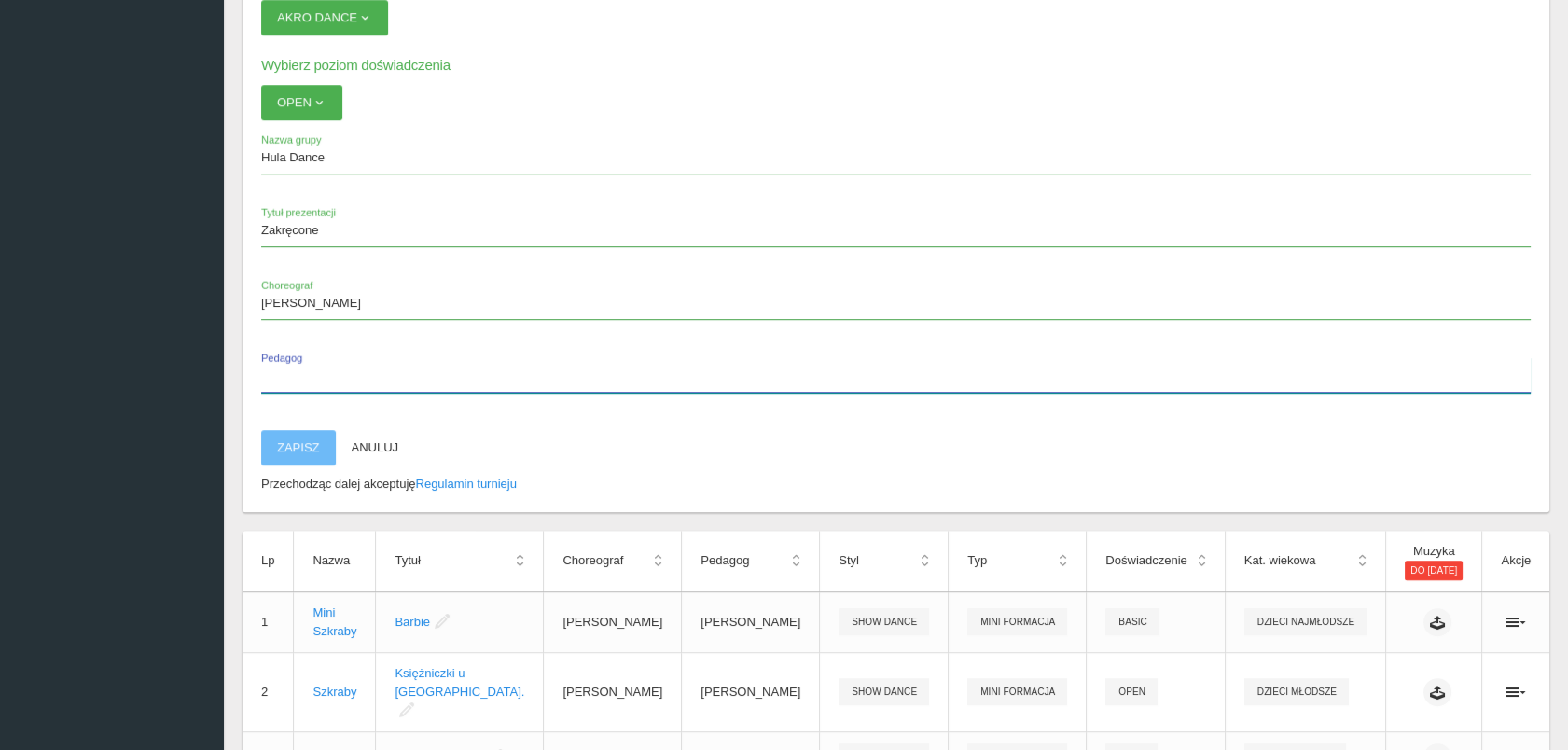
click at [284, 358] on label "Pedagog" at bounding box center [896, 375] width 1270 height 35
click at [284, 358] on input "Pedagog" at bounding box center [896, 375] width 1270 height 35
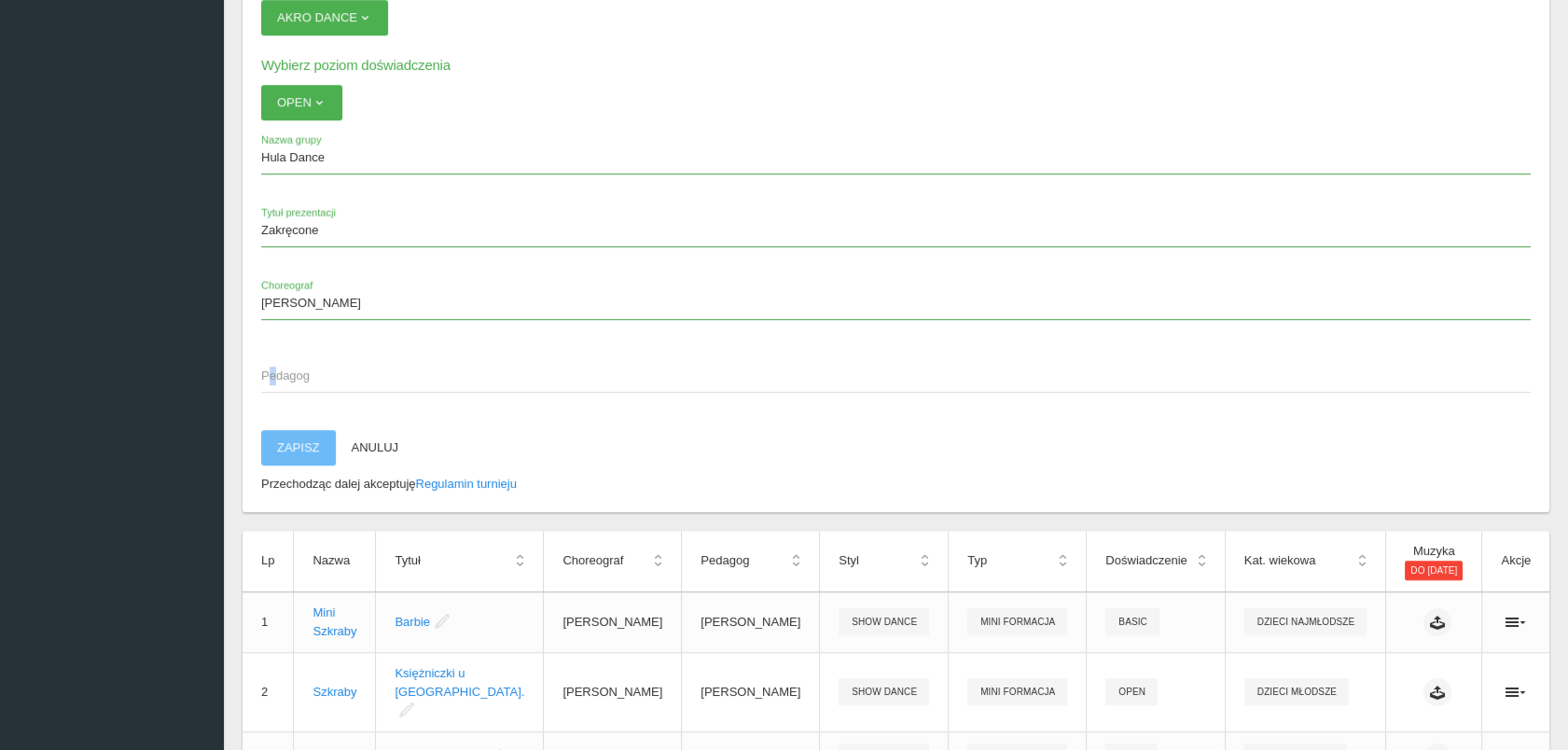
drag, startPoint x: 278, startPoint y: 345, endPoint x: 267, endPoint y: 352, distance: 13.0
click at [267, 366] on span "Pedagog" at bounding box center [887, 375] width 1251 height 18
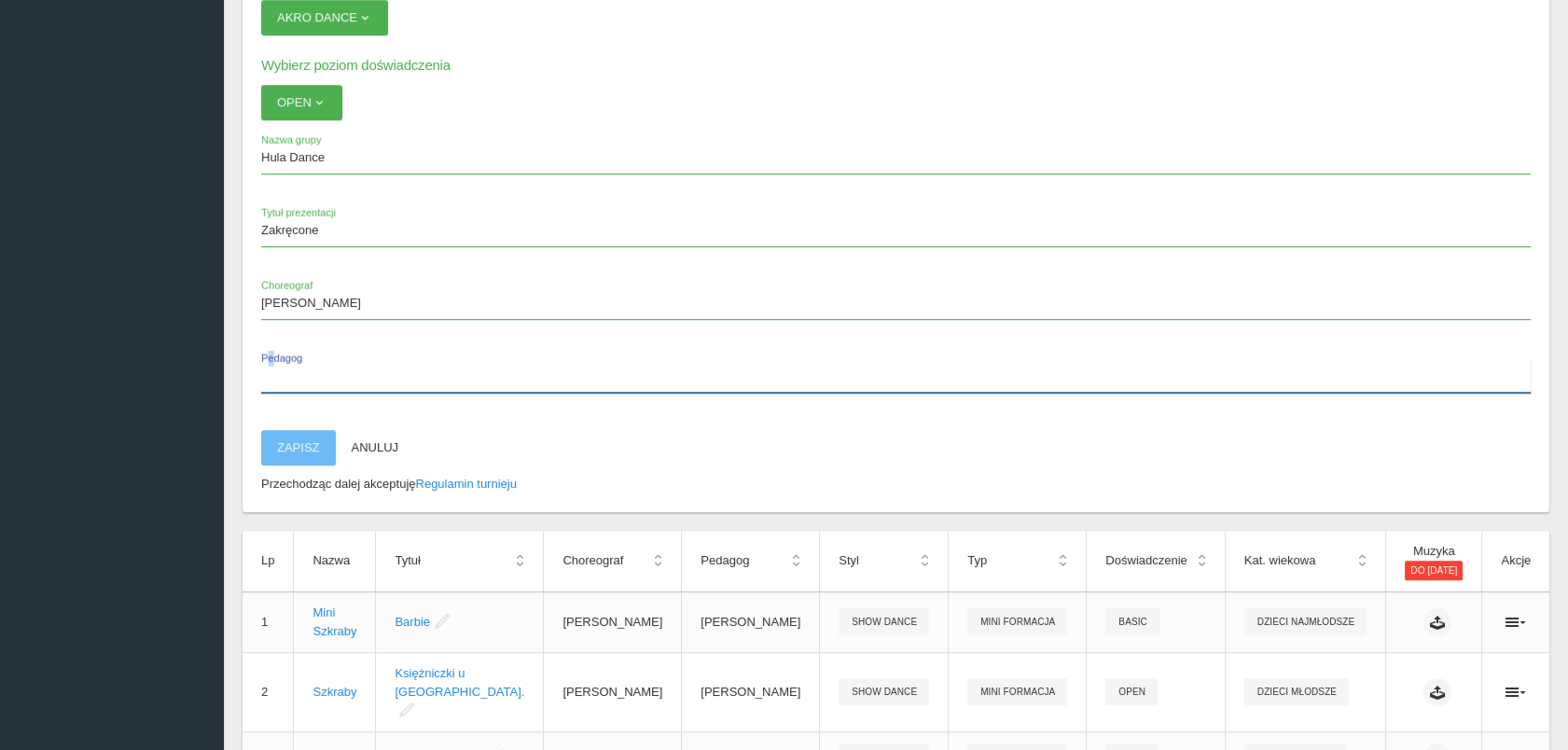
click at [267, 358] on input "Pedagog" at bounding box center [896, 375] width 1270 height 35
paste input "[PERSON_NAME]"
type input "[PERSON_NAME]"
click at [299, 429] on button "Zapisz" at bounding box center [298, 447] width 75 height 35
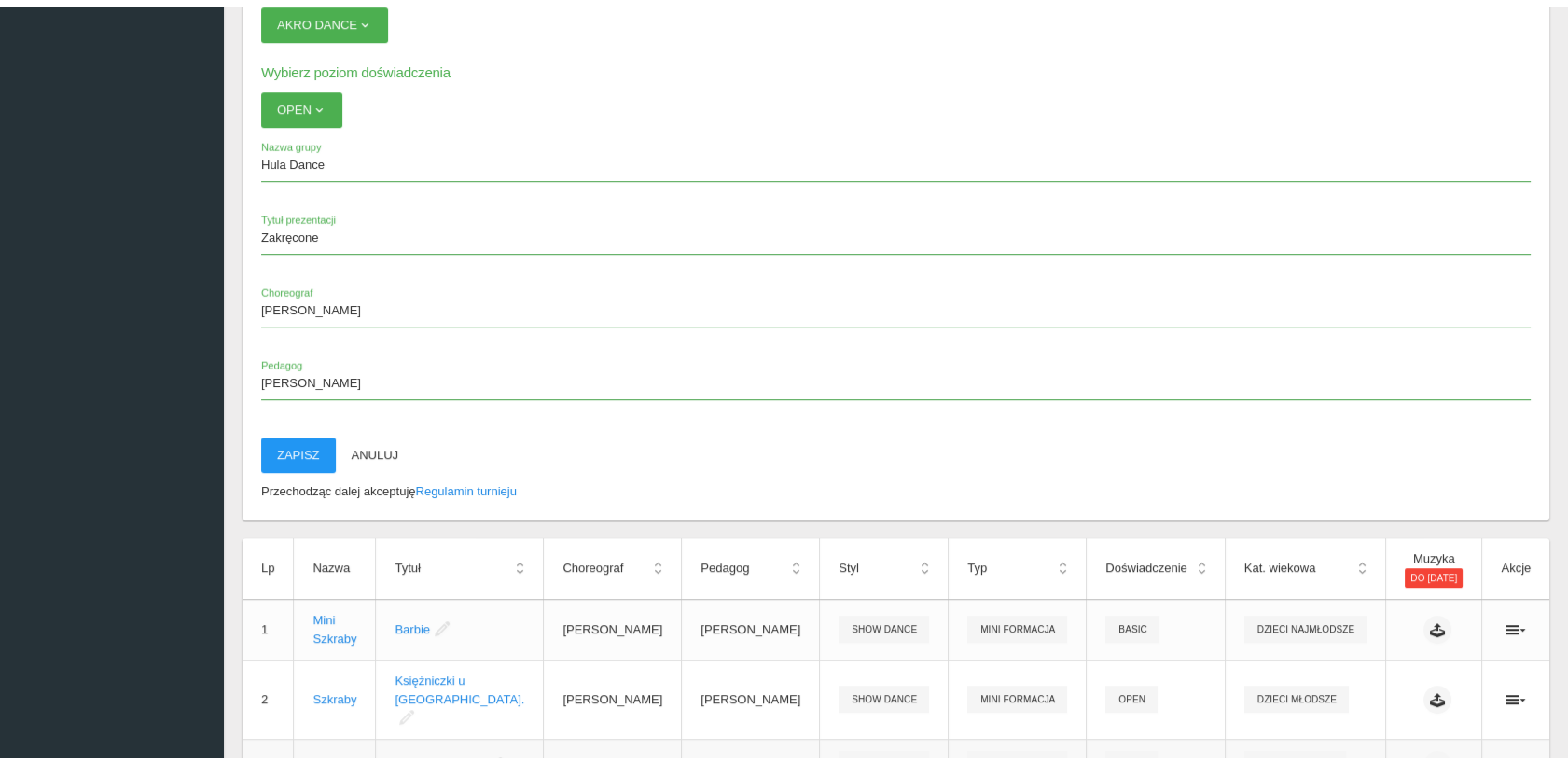
scroll to position [46, 0]
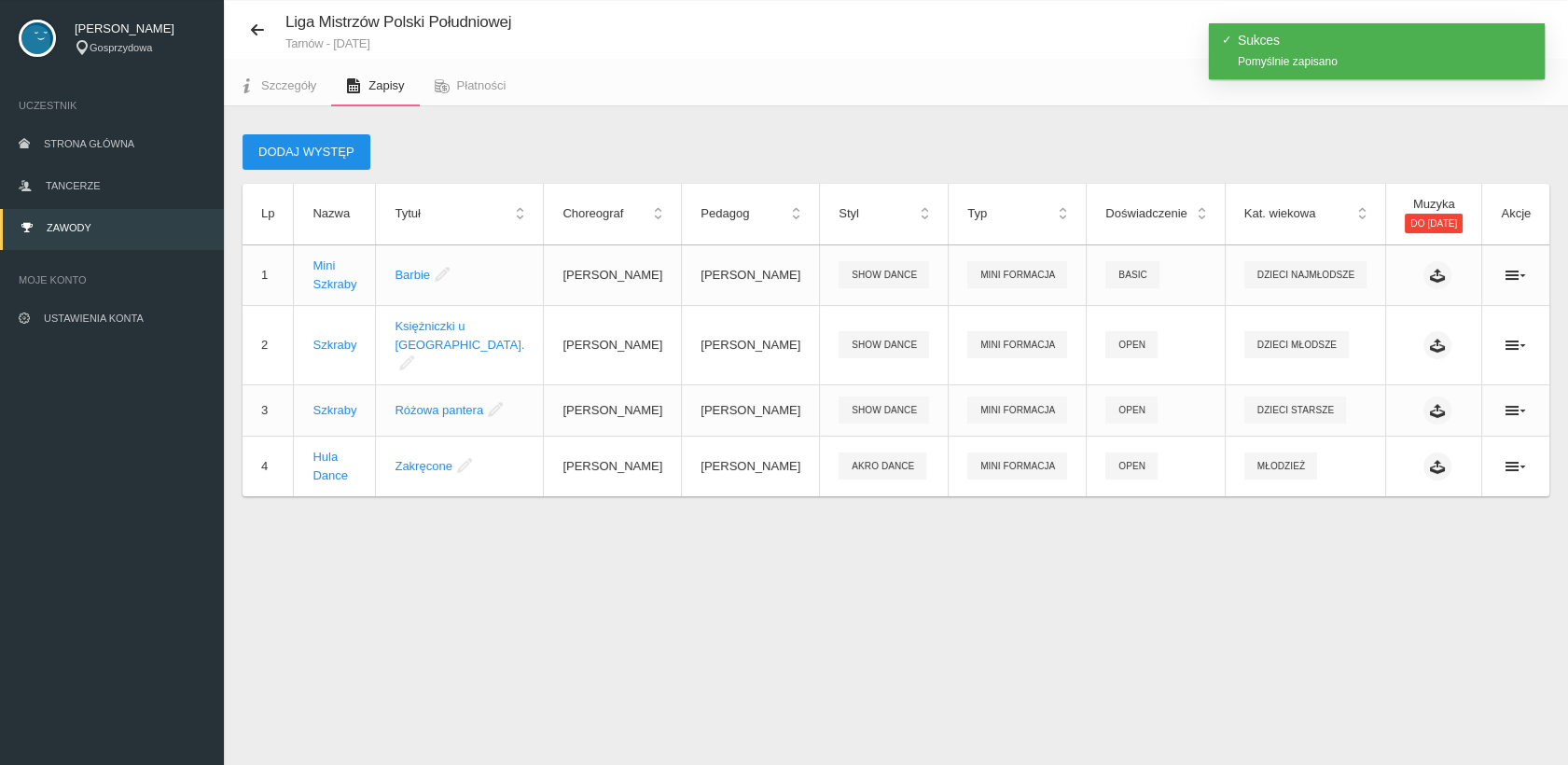
click at [304, 152] on button "Dodaj występ" at bounding box center [306, 152] width 127 height 35
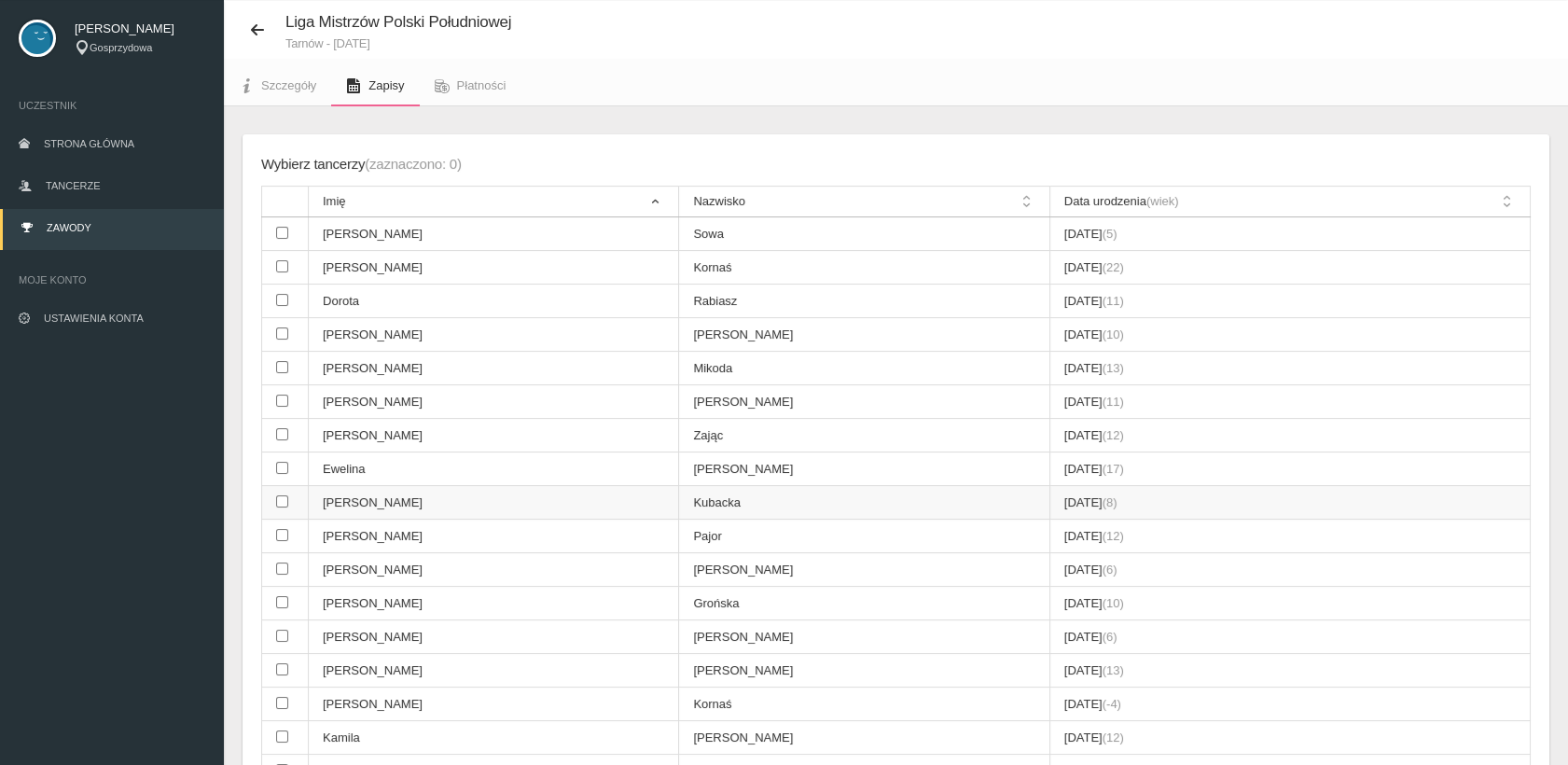
click at [276, 496] on input "checkbox" at bounding box center [282, 502] width 12 height 12
checkbox input "true"
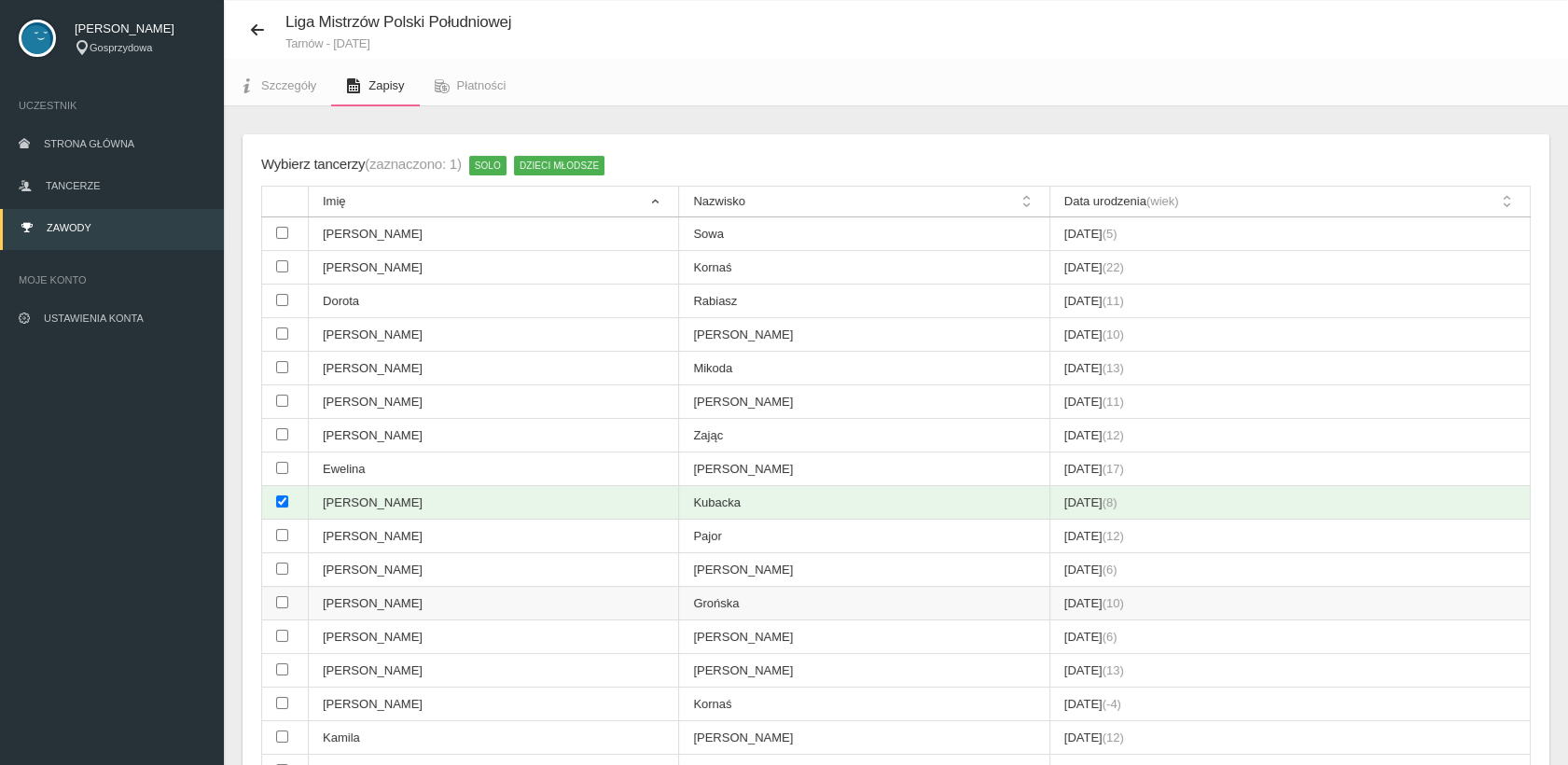
click at [281, 598] on input "checkbox" at bounding box center [282, 602] width 12 height 12
checkbox input "true"
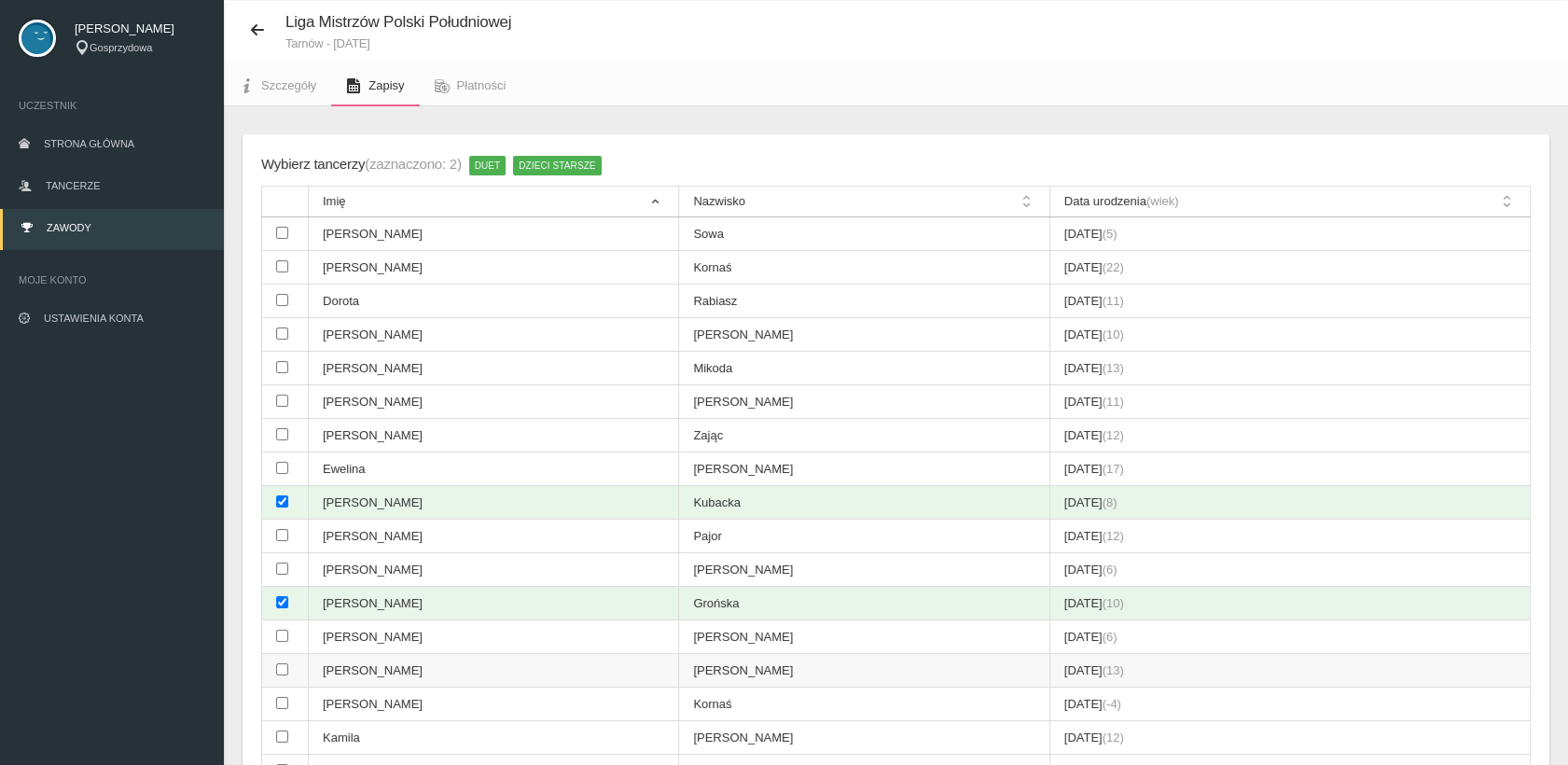
scroll to position [150, 0]
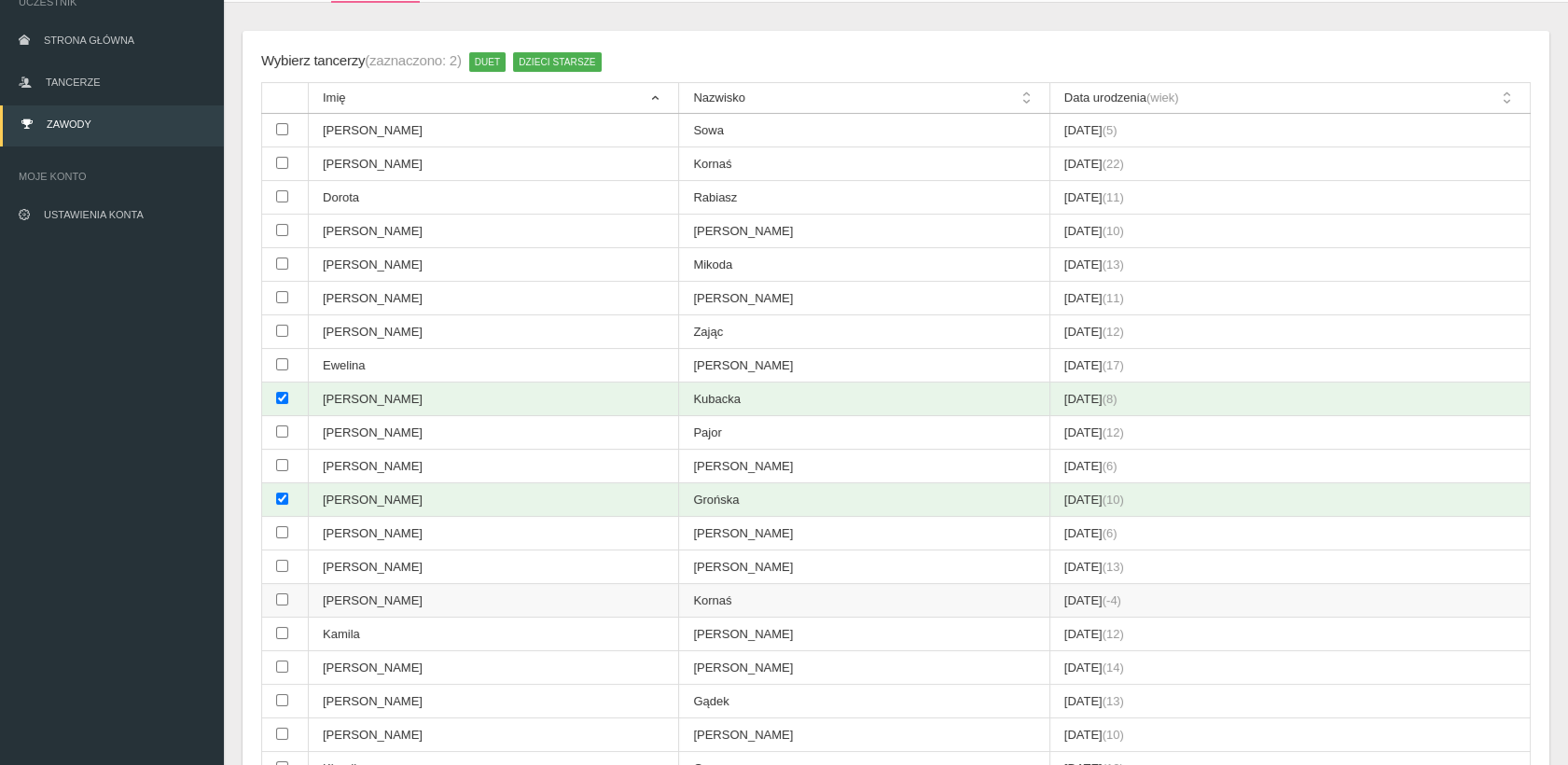
click at [278, 593] on input "checkbox" at bounding box center [282, 599] width 12 height 12
checkbox input "true"
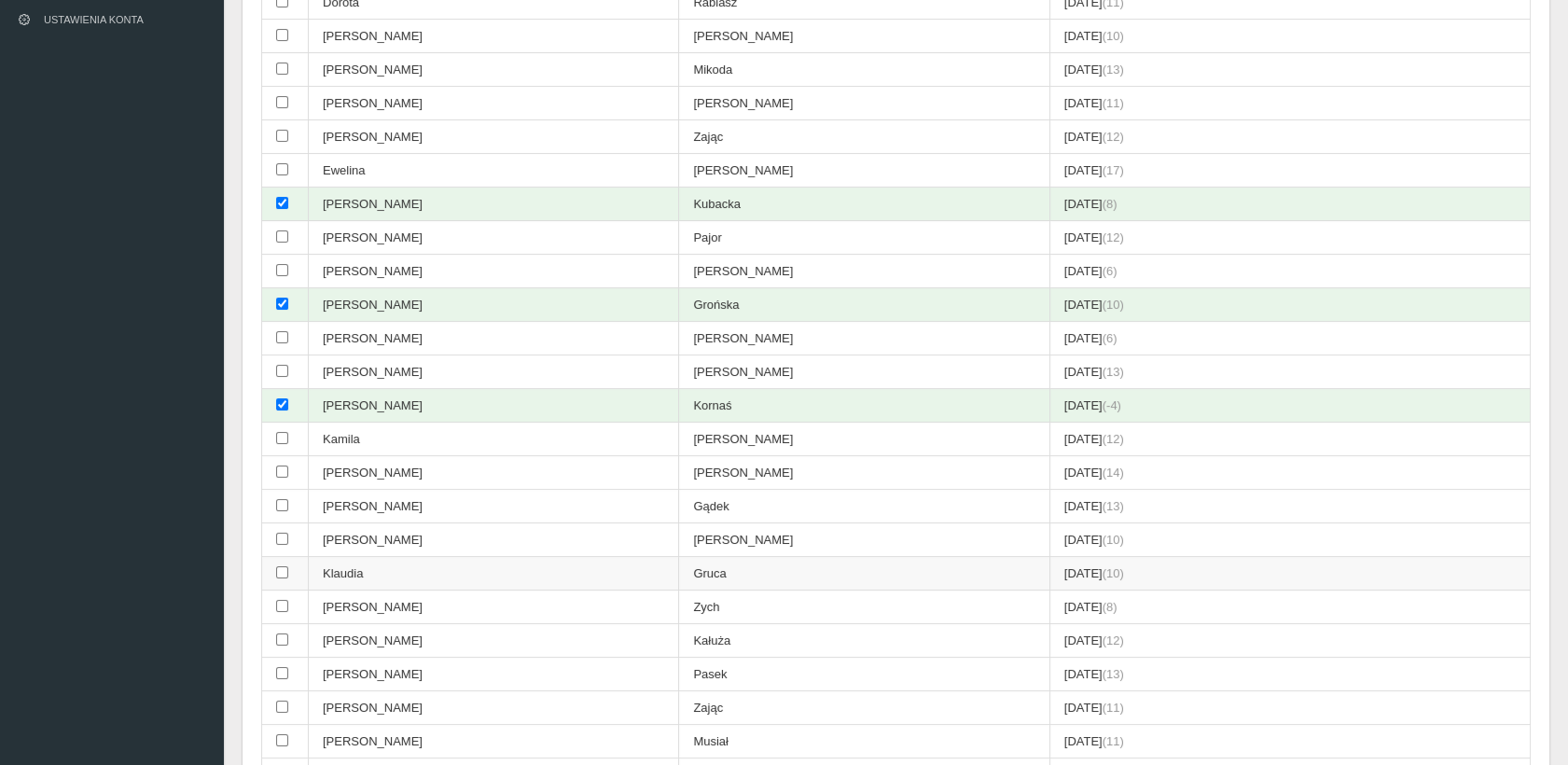
scroll to position [358, 0]
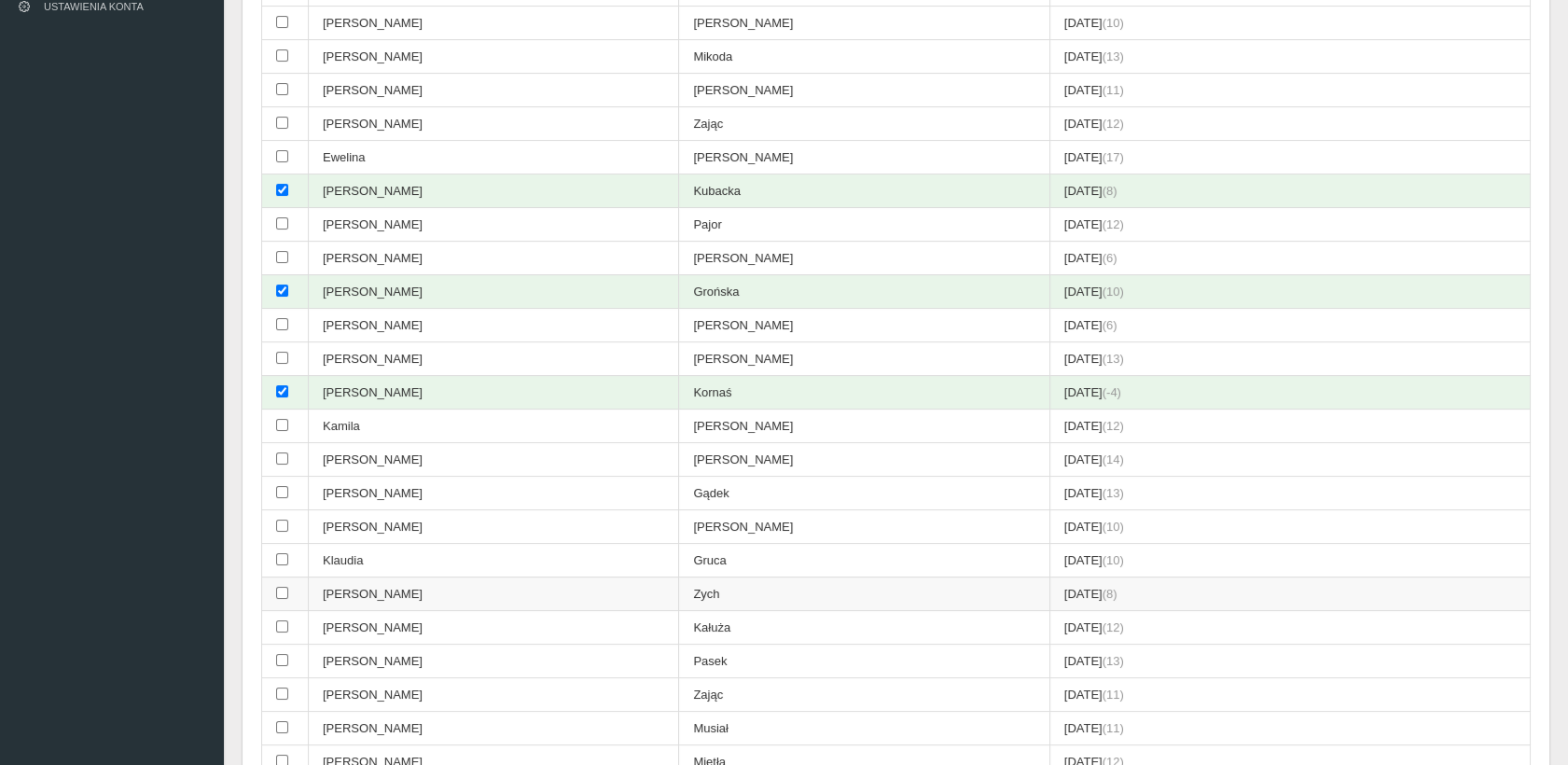
click at [281, 588] on input "checkbox" at bounding box center [282, 593] width 12 height 12
checkbox input "true"
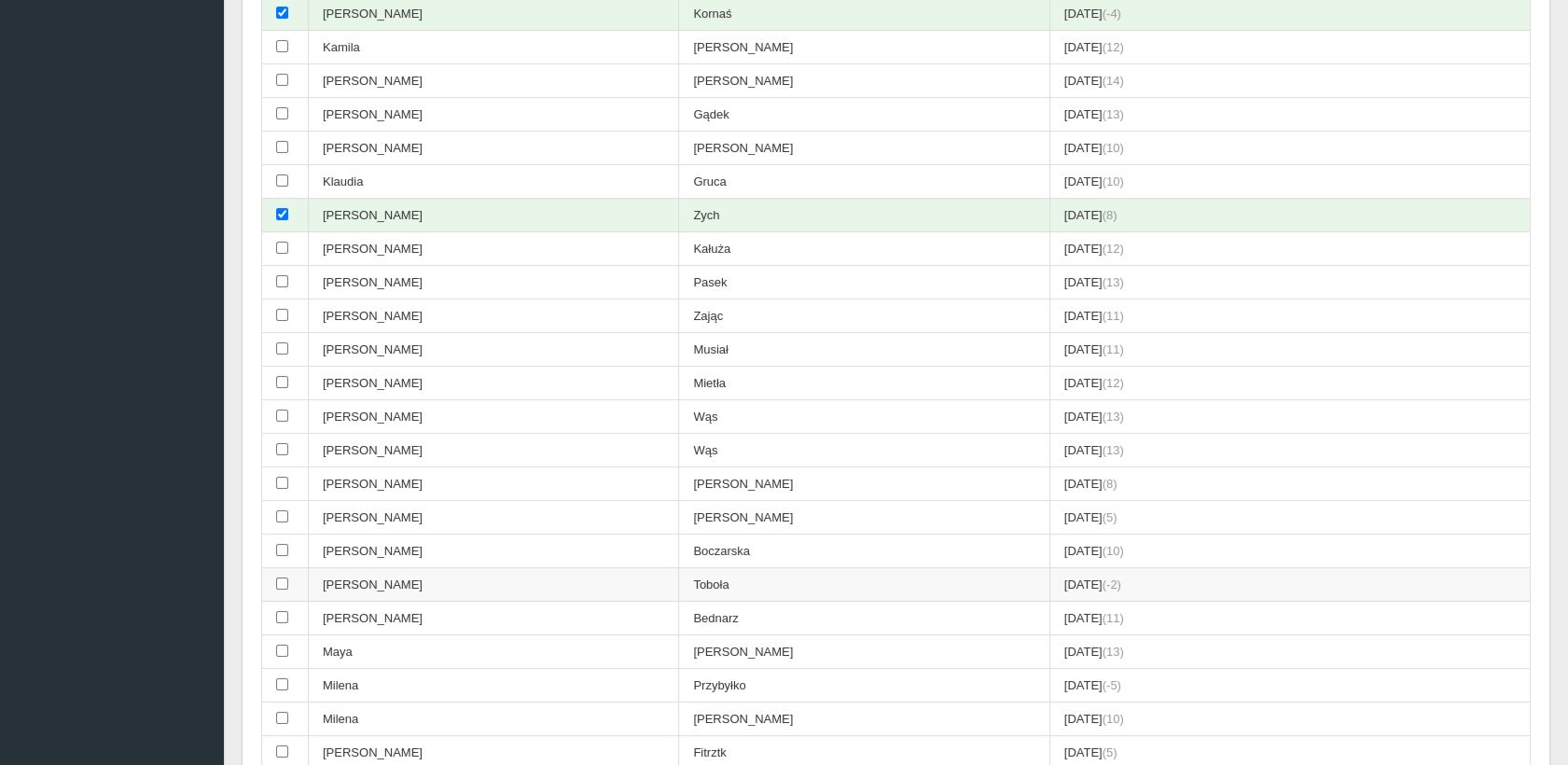
scroll to position [772, 0]
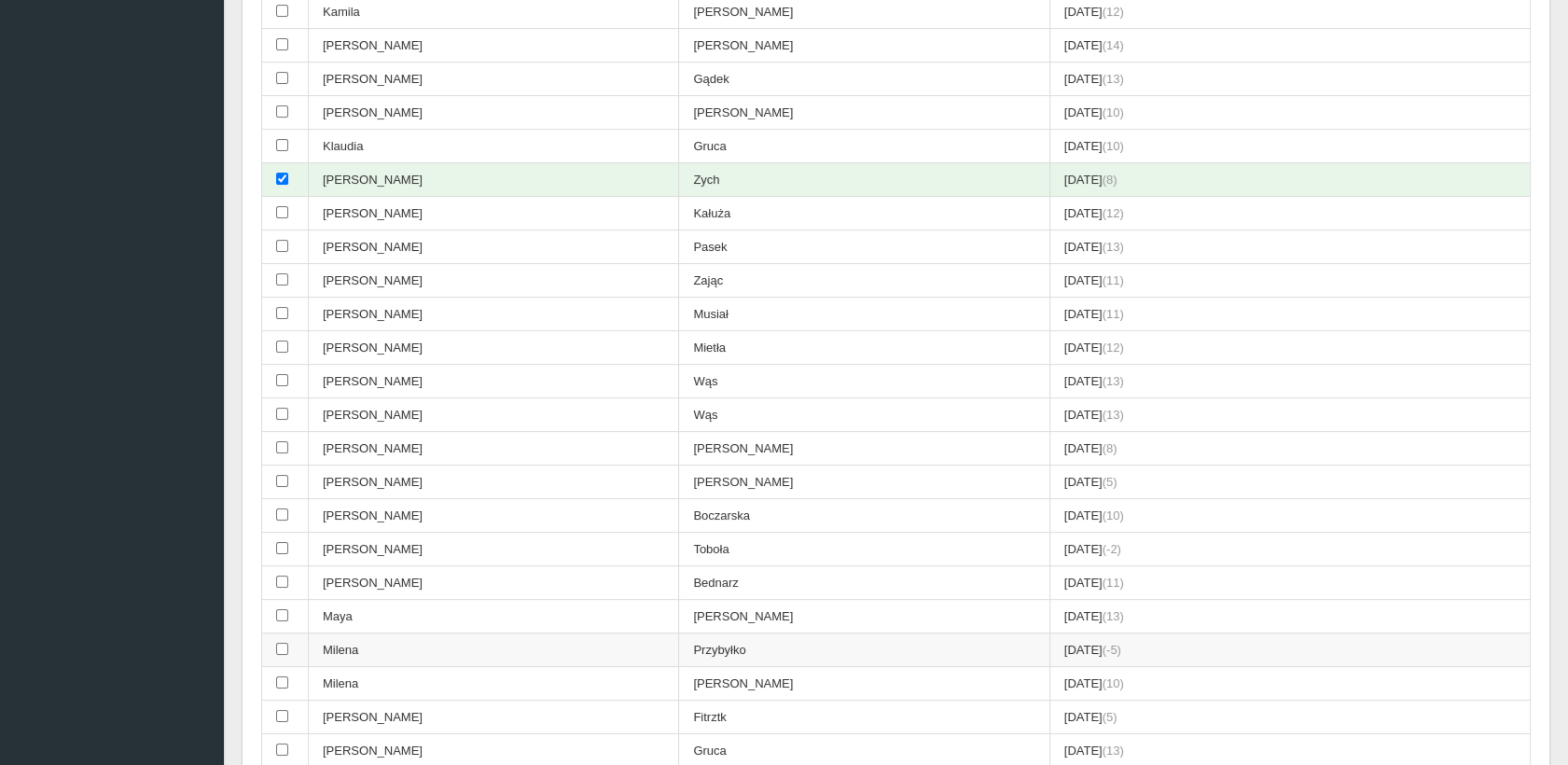
click at [276, 643] on input "checkbox" at bounding box center [282, 648] width 12 height 12
checkbox input "true"
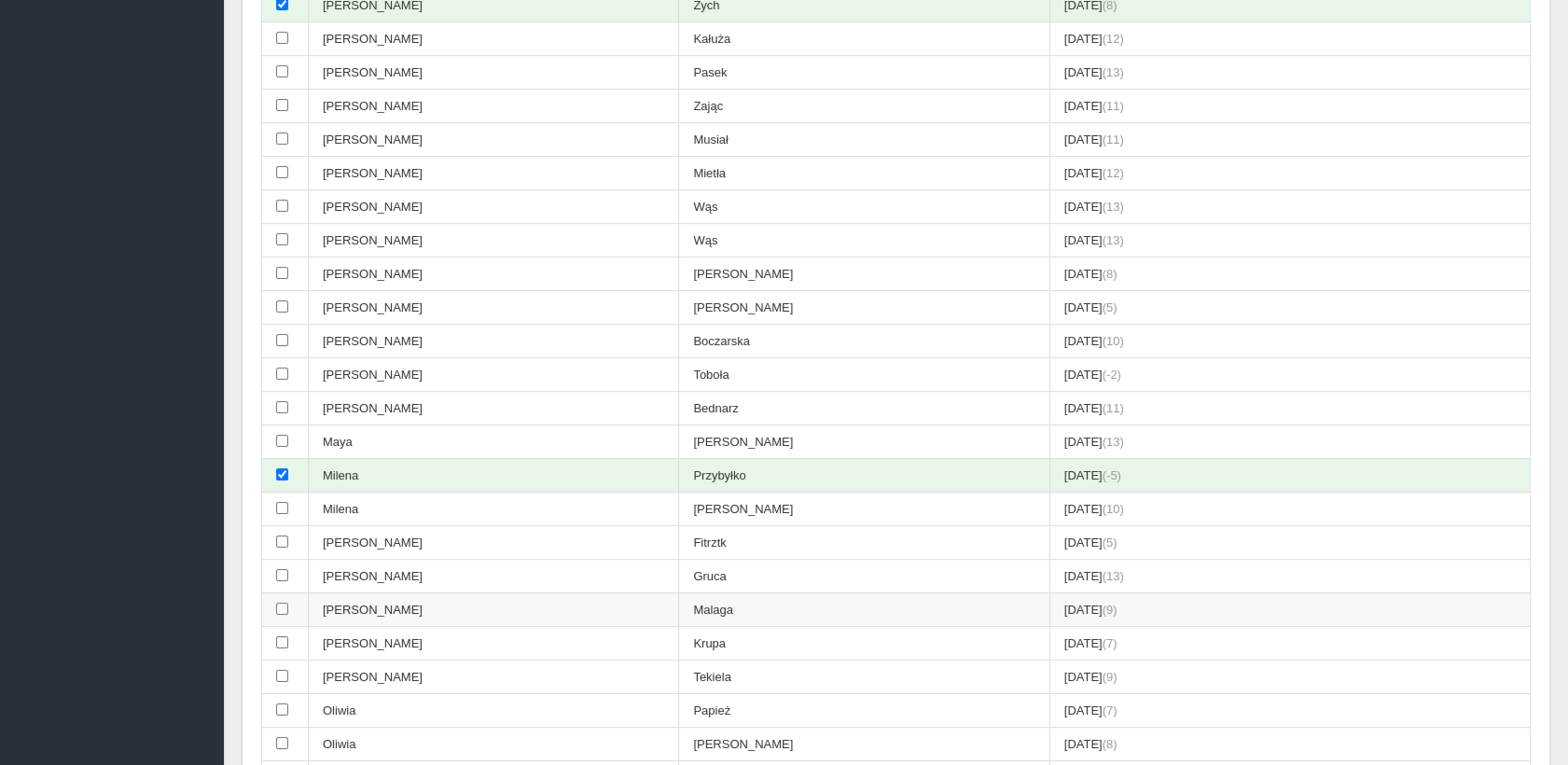
scroll to position [979, 0]
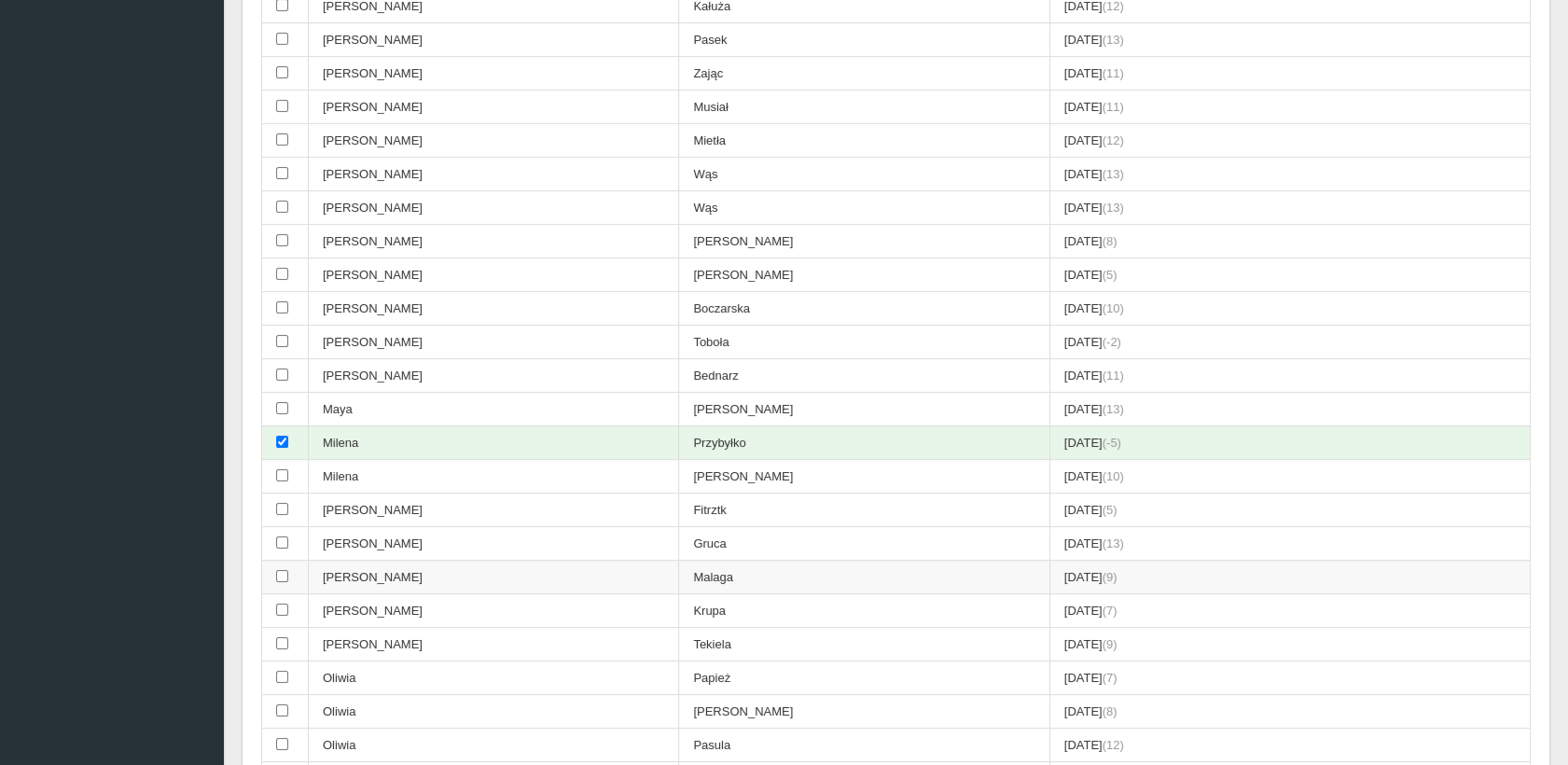
click at [280, 570] on input "checkbox" at bounding box center [282, 575] width 12 height 12
checkbox input "true"
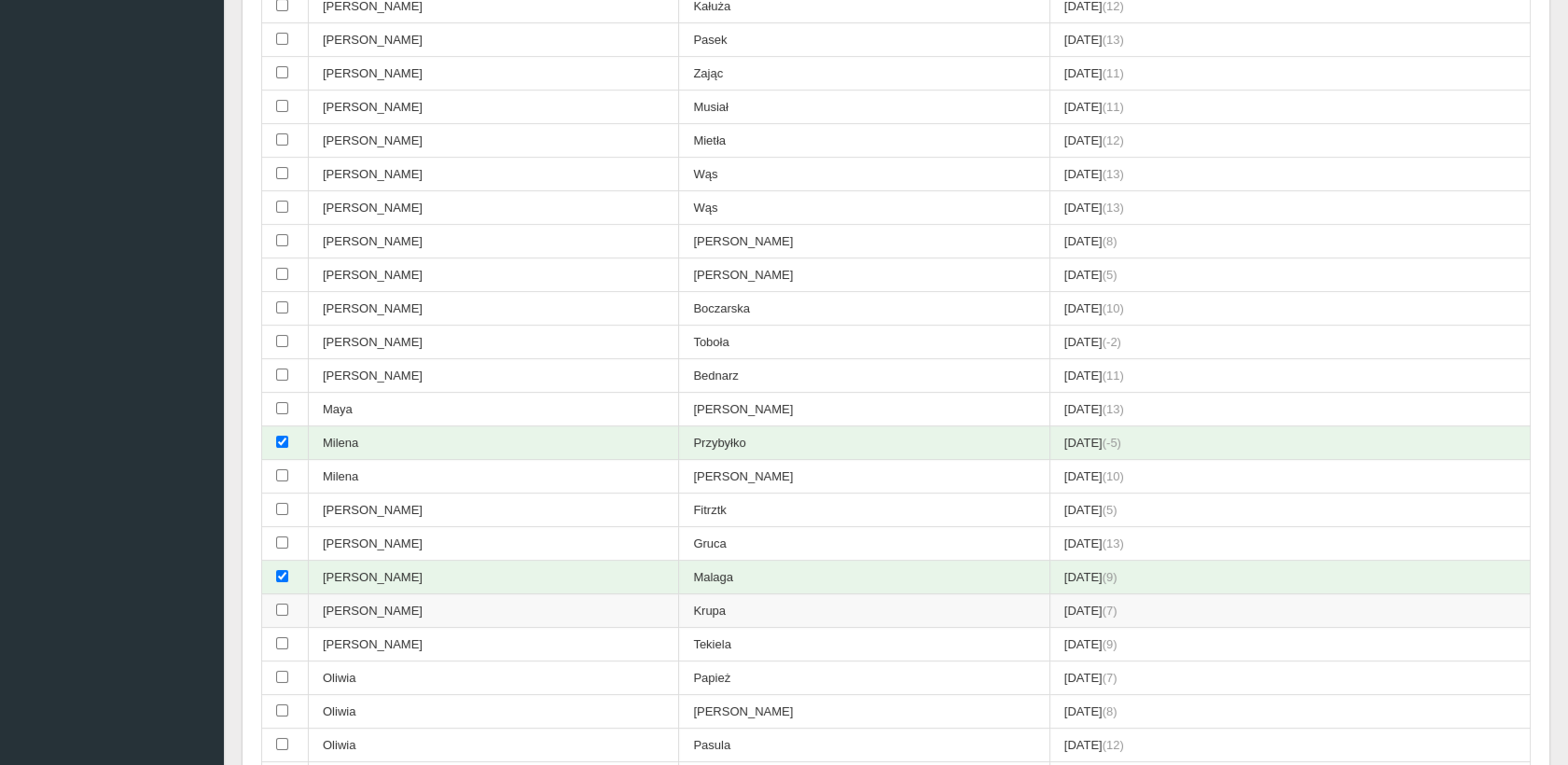
click at [284, 604] on input "checkbox" at bounding box center [282, 609] width 12 height 12
checkbox input "true"
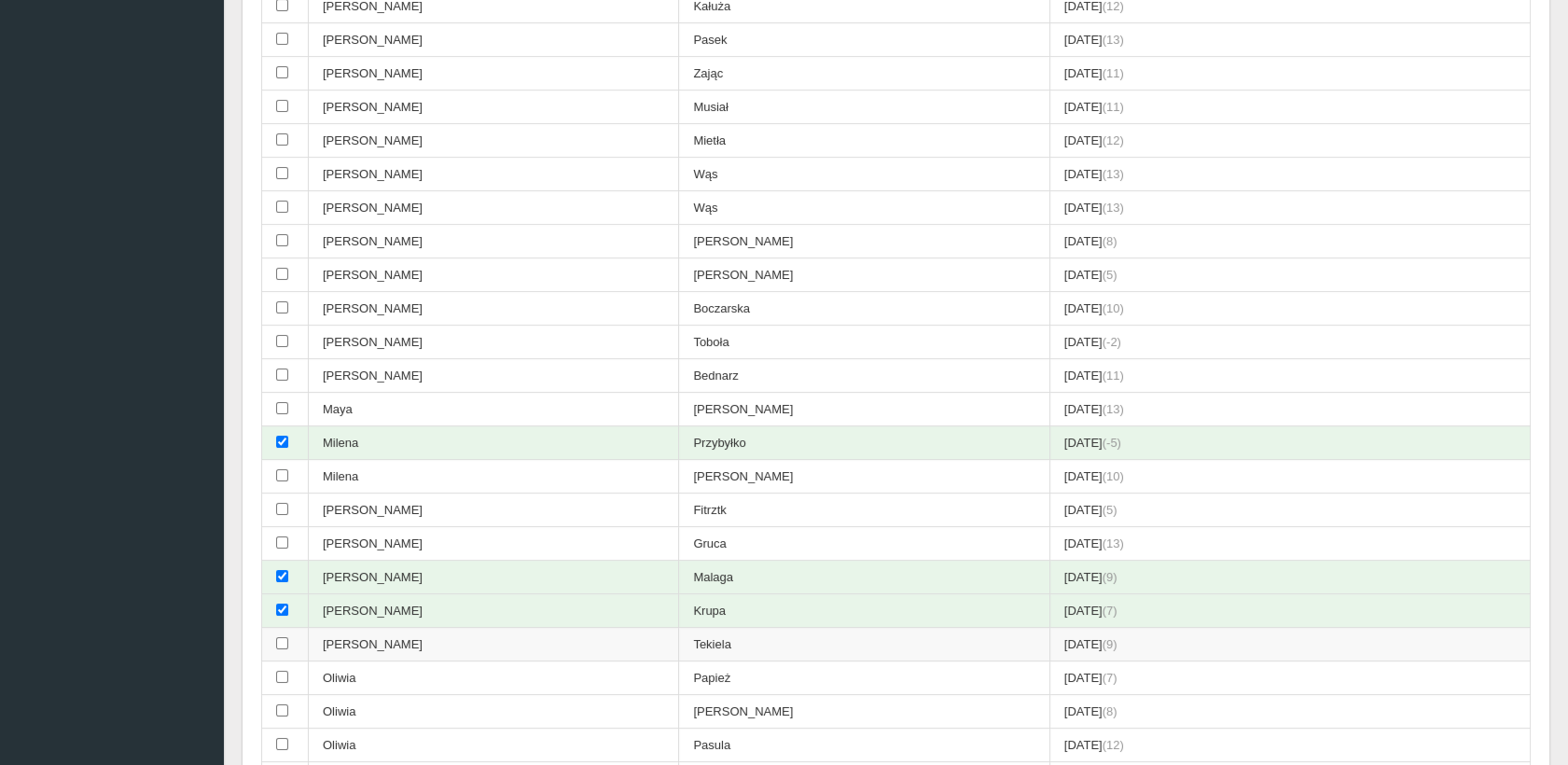
click at [278, 637] on input "checkbox" at bounding box center [282, 643] width 12 height 12
checkbox input "true"
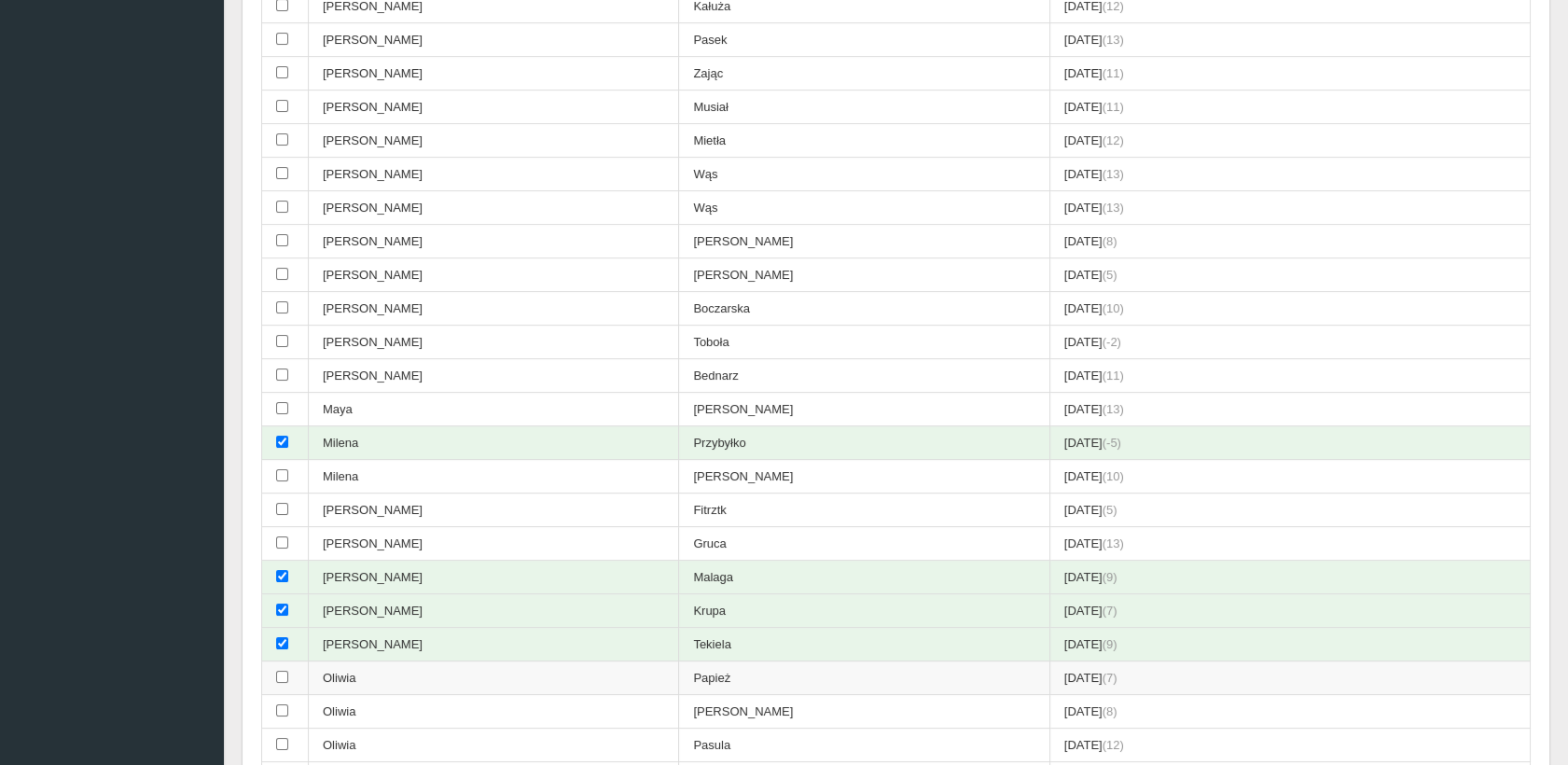
click at [278, 671] on input "checkbox" at bounding box center [282, 677] width 12 height 12
checkbox input "true"
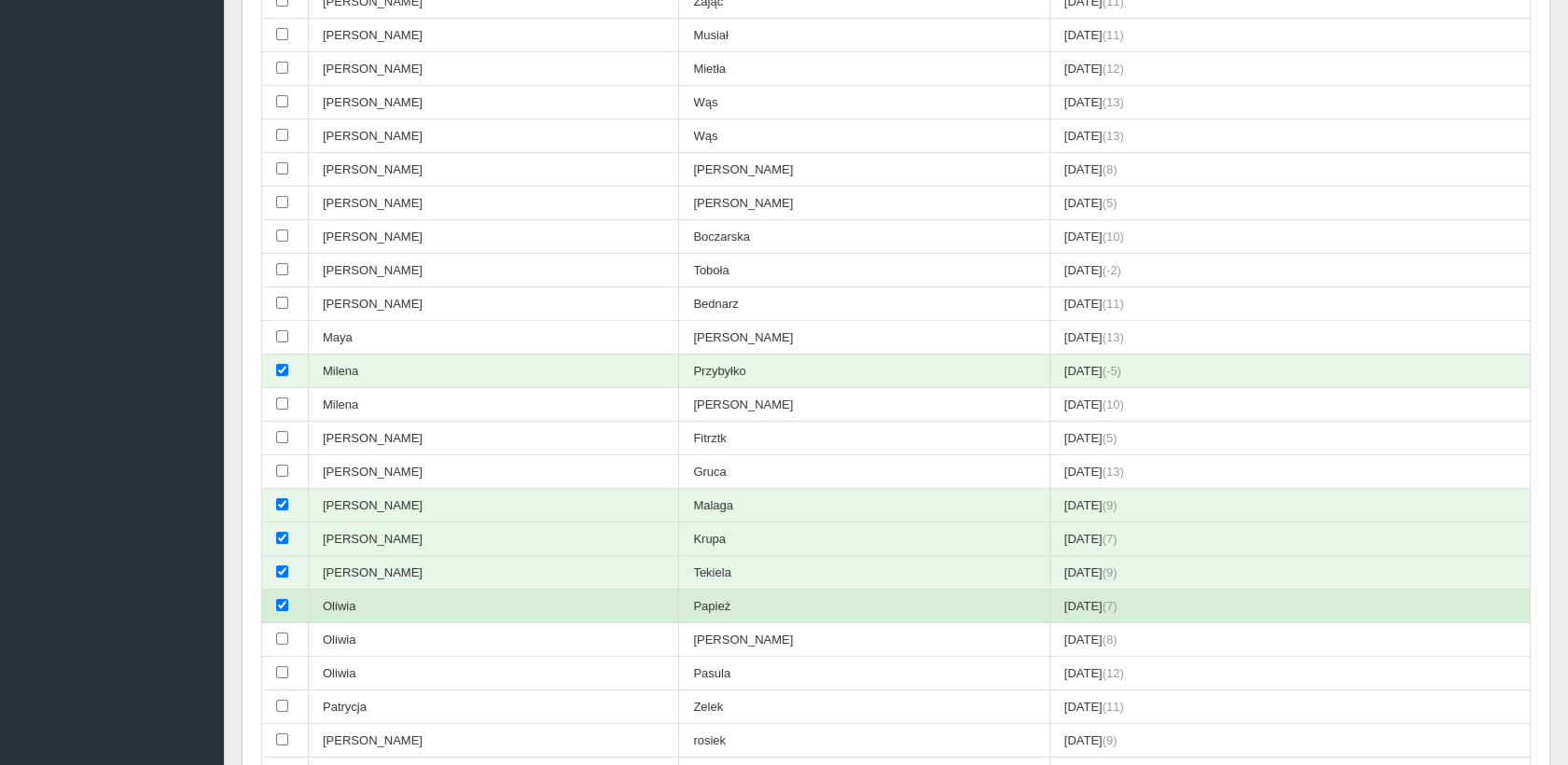
scroll to position [1082, 0]
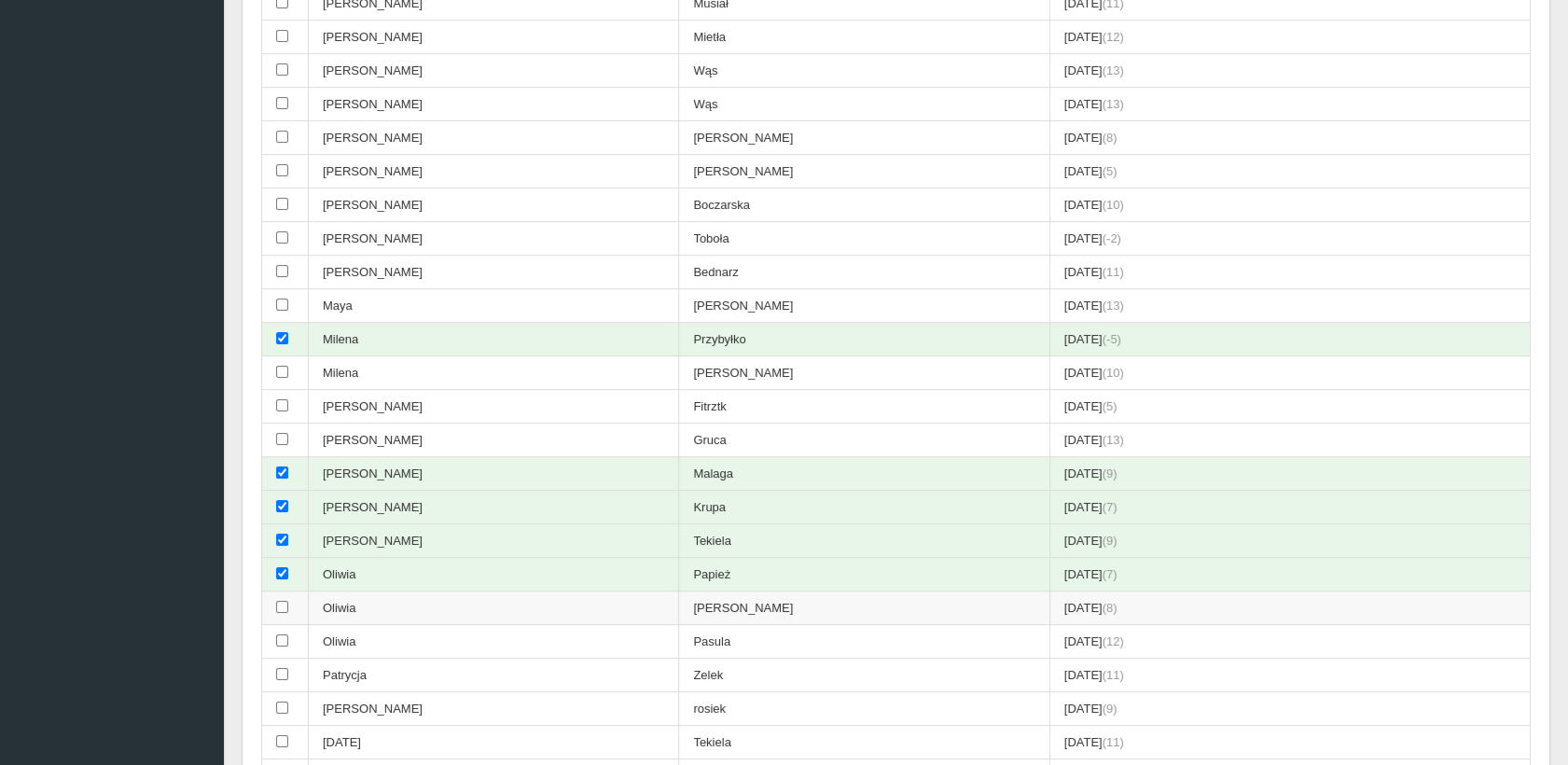
click at [282, 601] on input "checkbox" at bounding box center [282, 607] width 12 height 12
checkbox input "true"
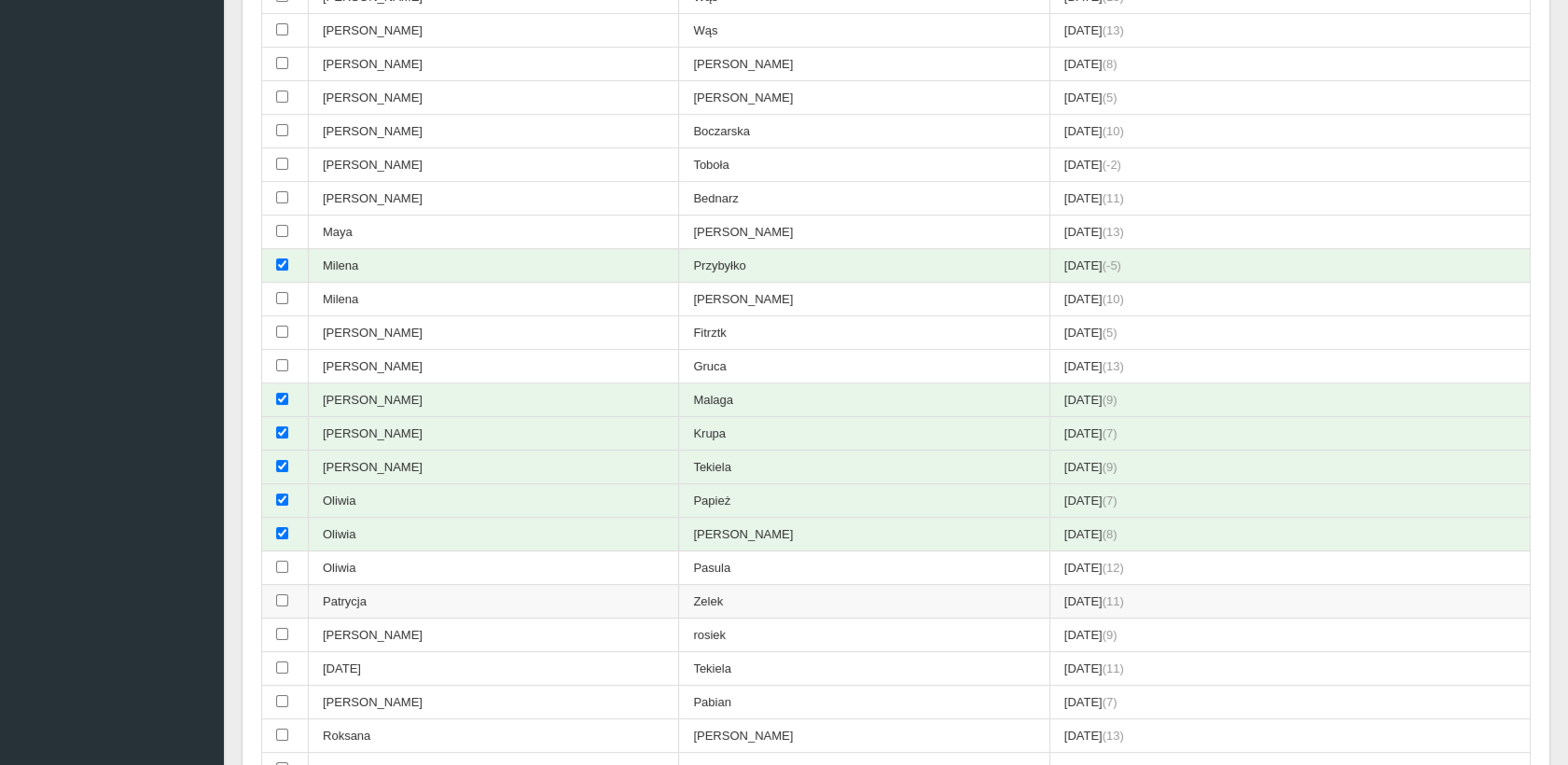
scroll to position [1187, 0]
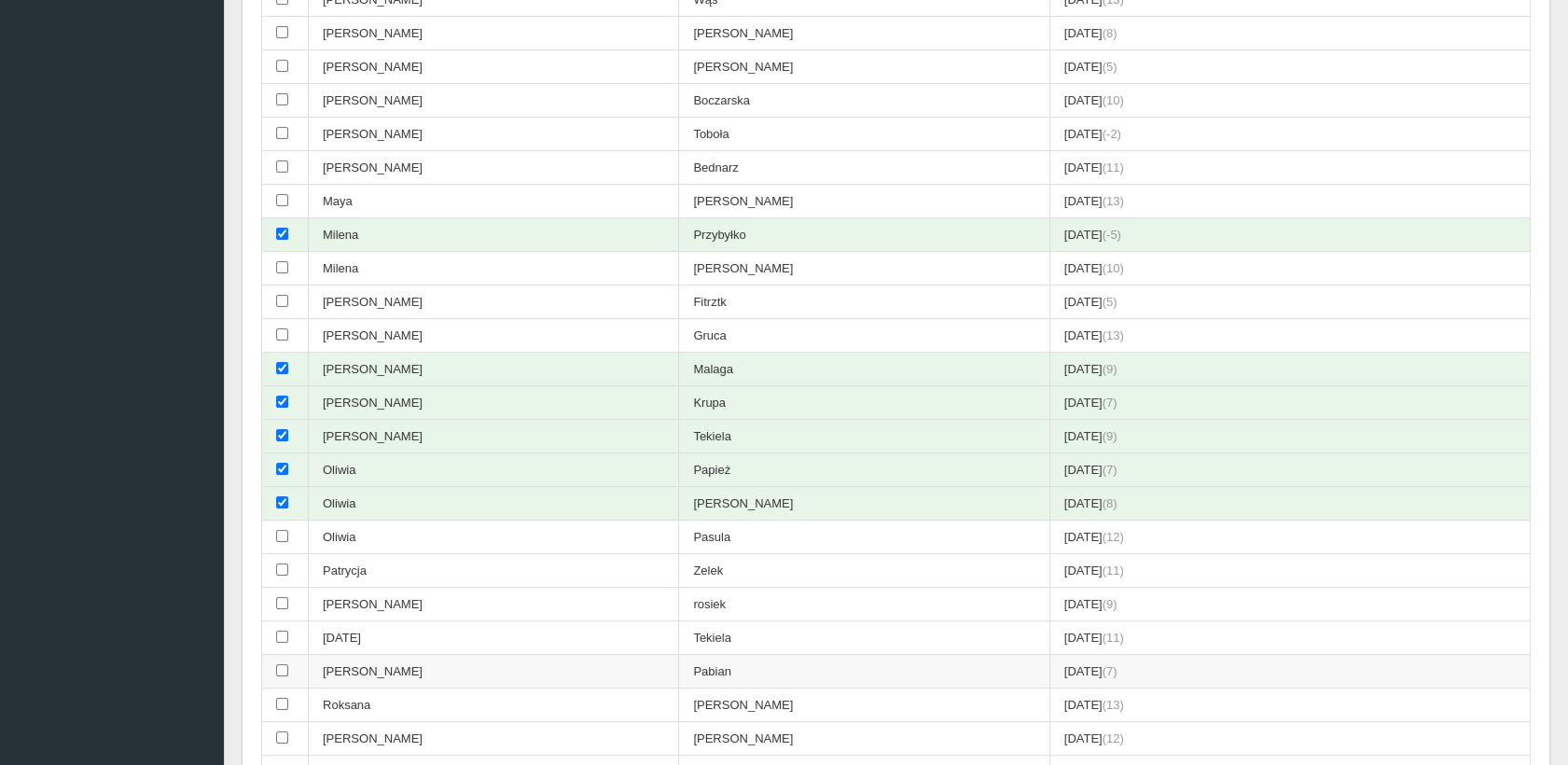
click at [290, 660] on td at bounding box center [286, 672] width 47 height 34
checkbox input "true"
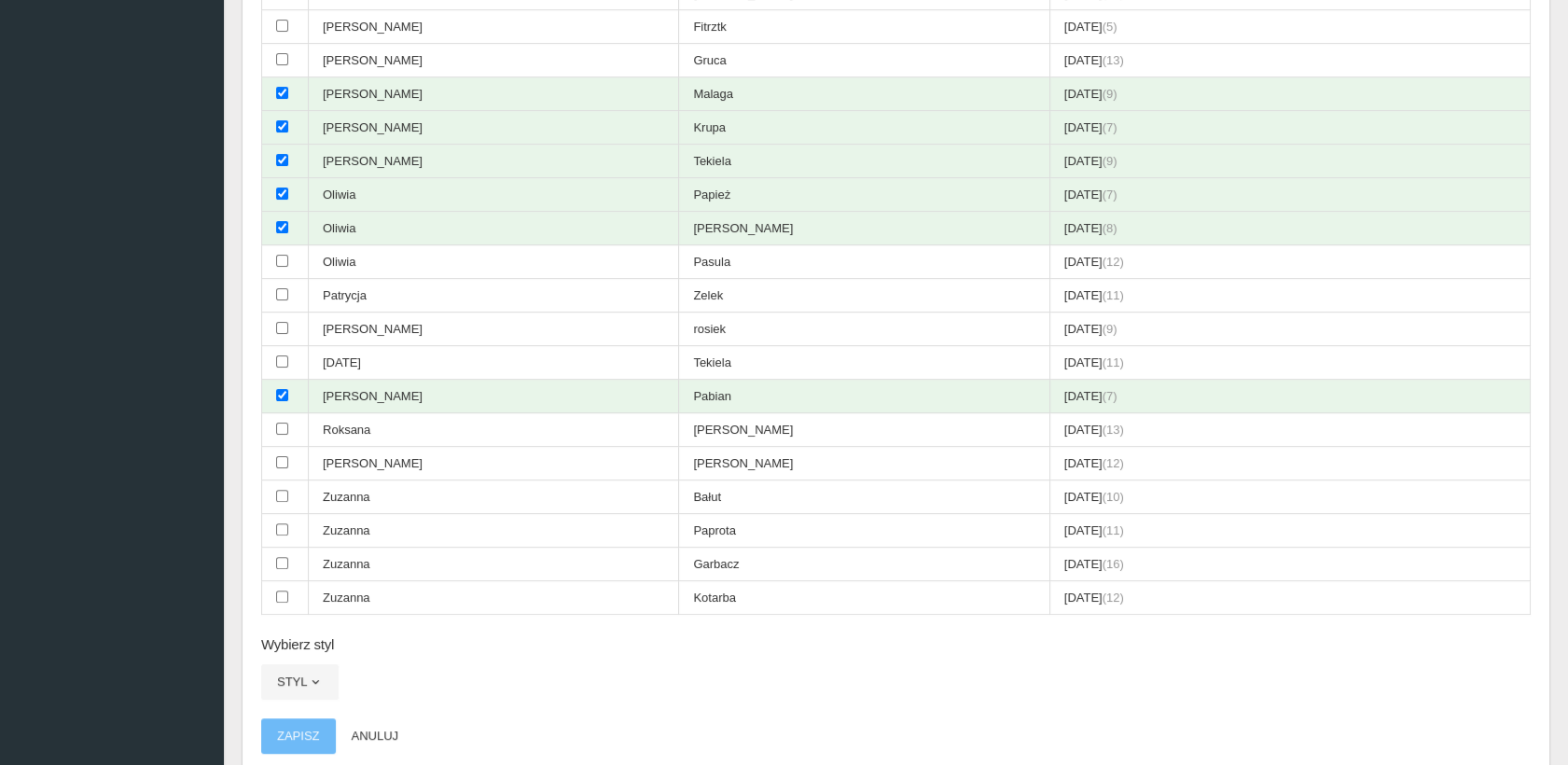
scroll to position [1497, 0]
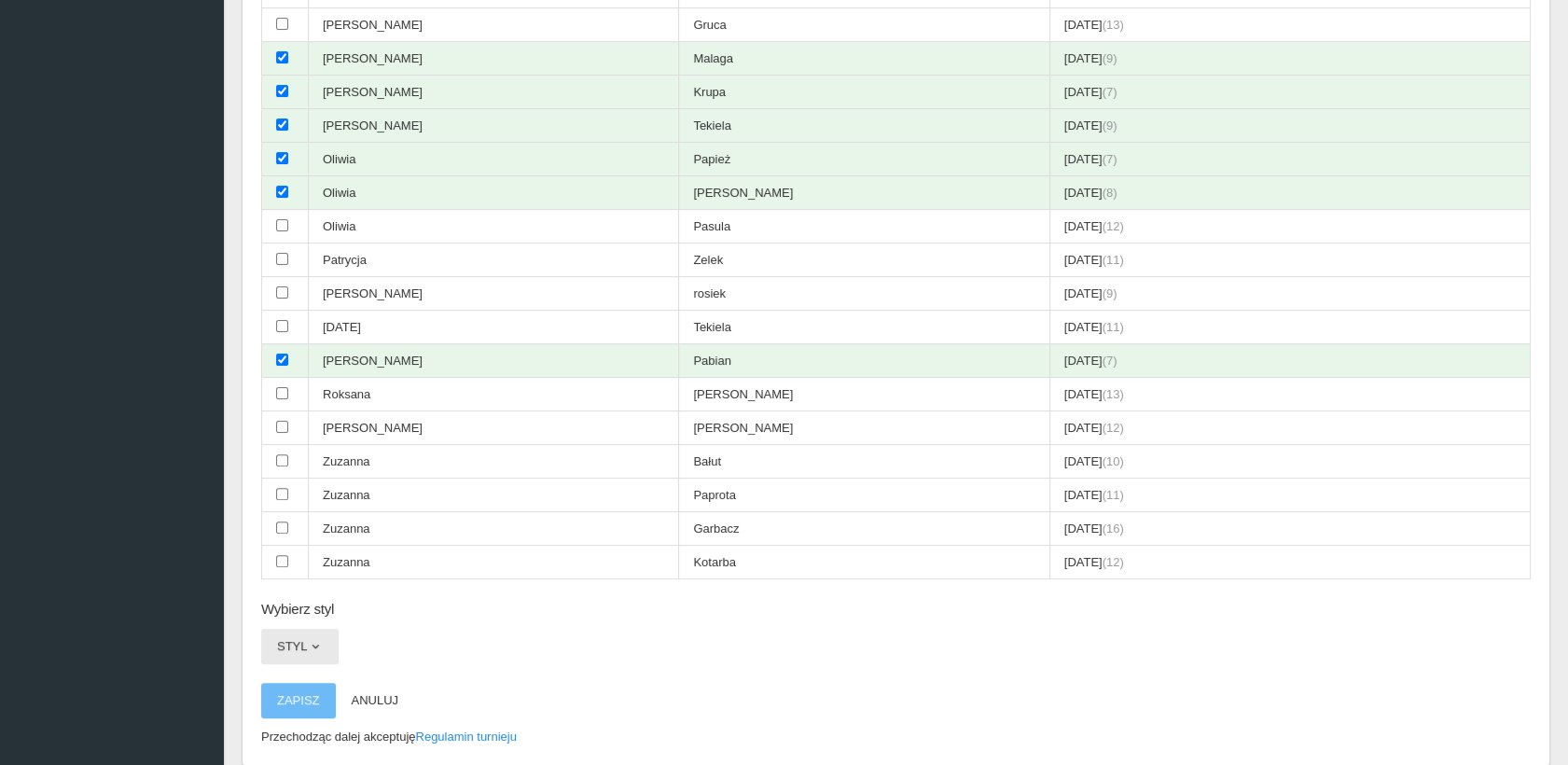
click at [311, 639] on span "button" at bounding box center [315, 645] width 15 height 15
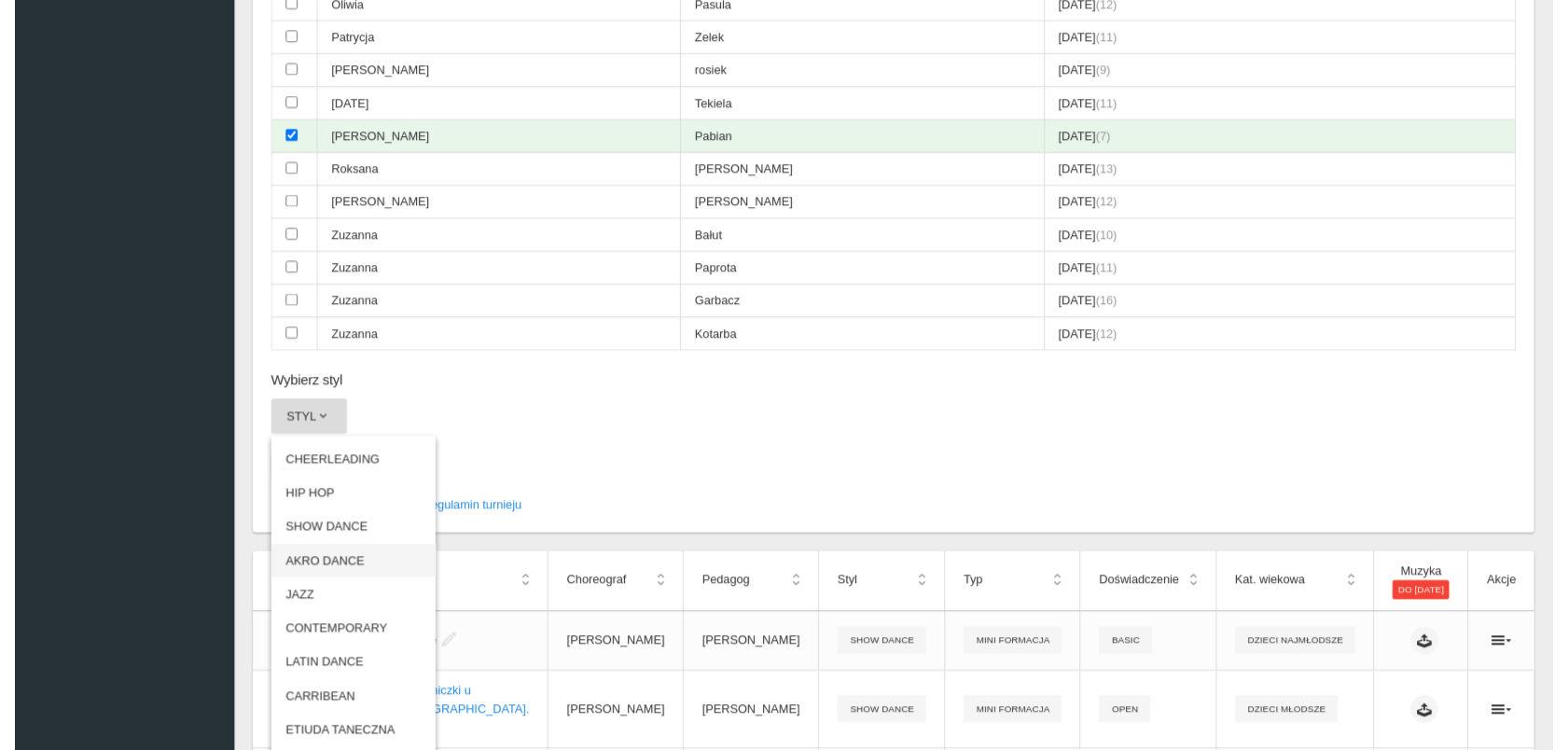
scroll to position [1667, 0]
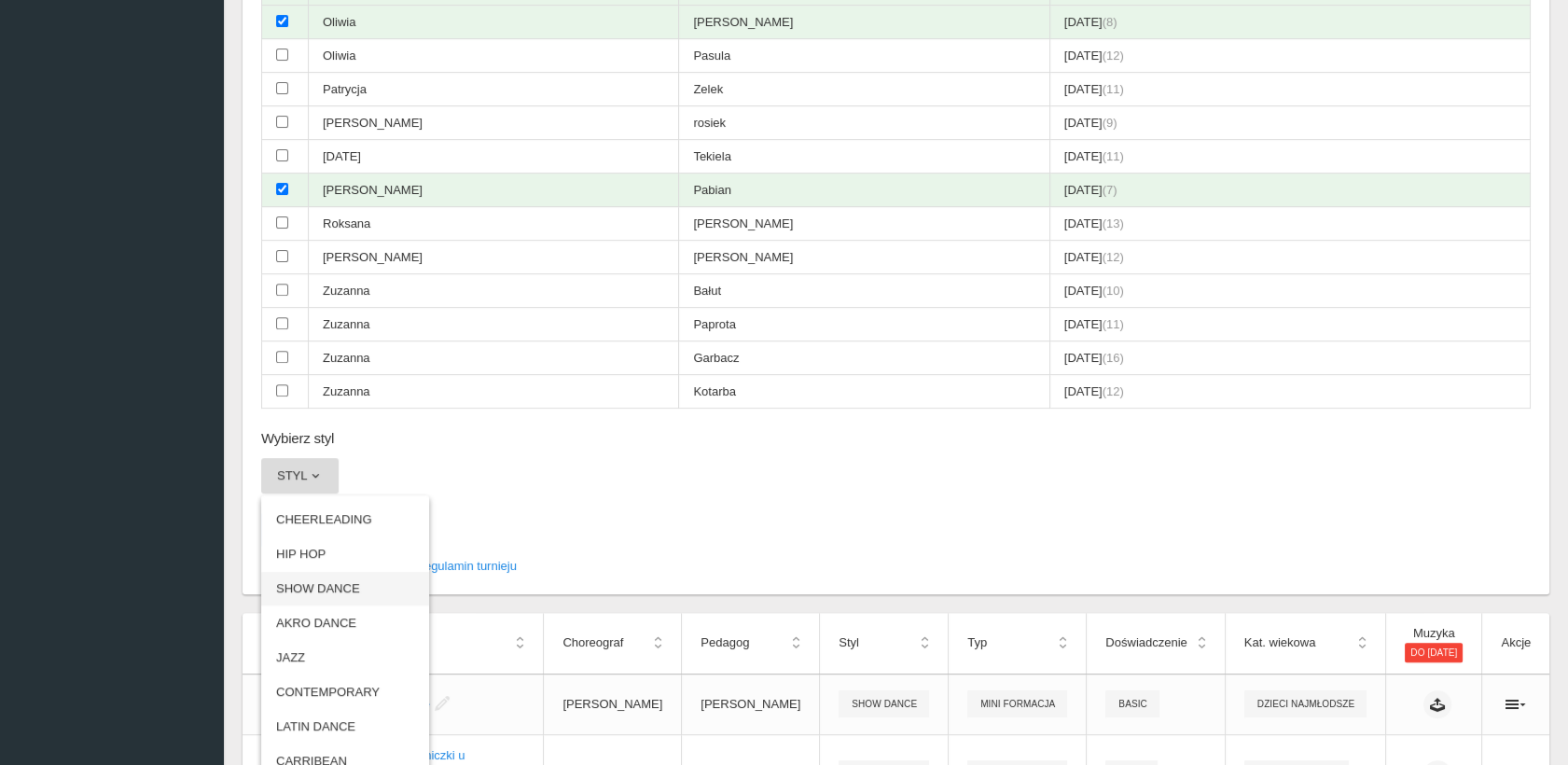
click at [336, 572] on link "SHOW DANCE" at bounding box center [345, 588] width 168 height 34
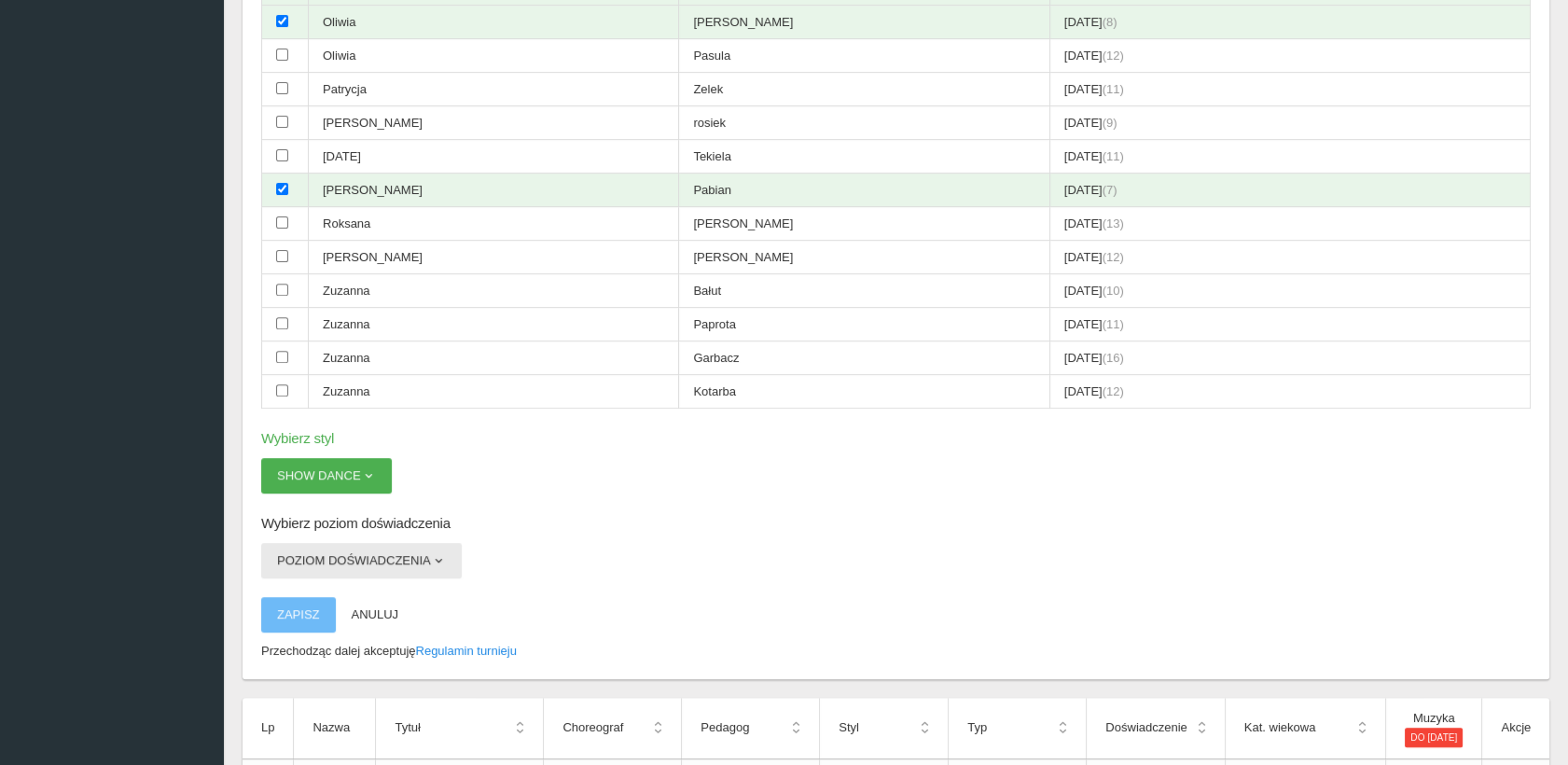
click at [431, 553] on span "button" at bounding box center [437, 560] width 15 height 15
click at [335, 588] on link "BASIC" at bounding box center [345, 605] width 168 height 34
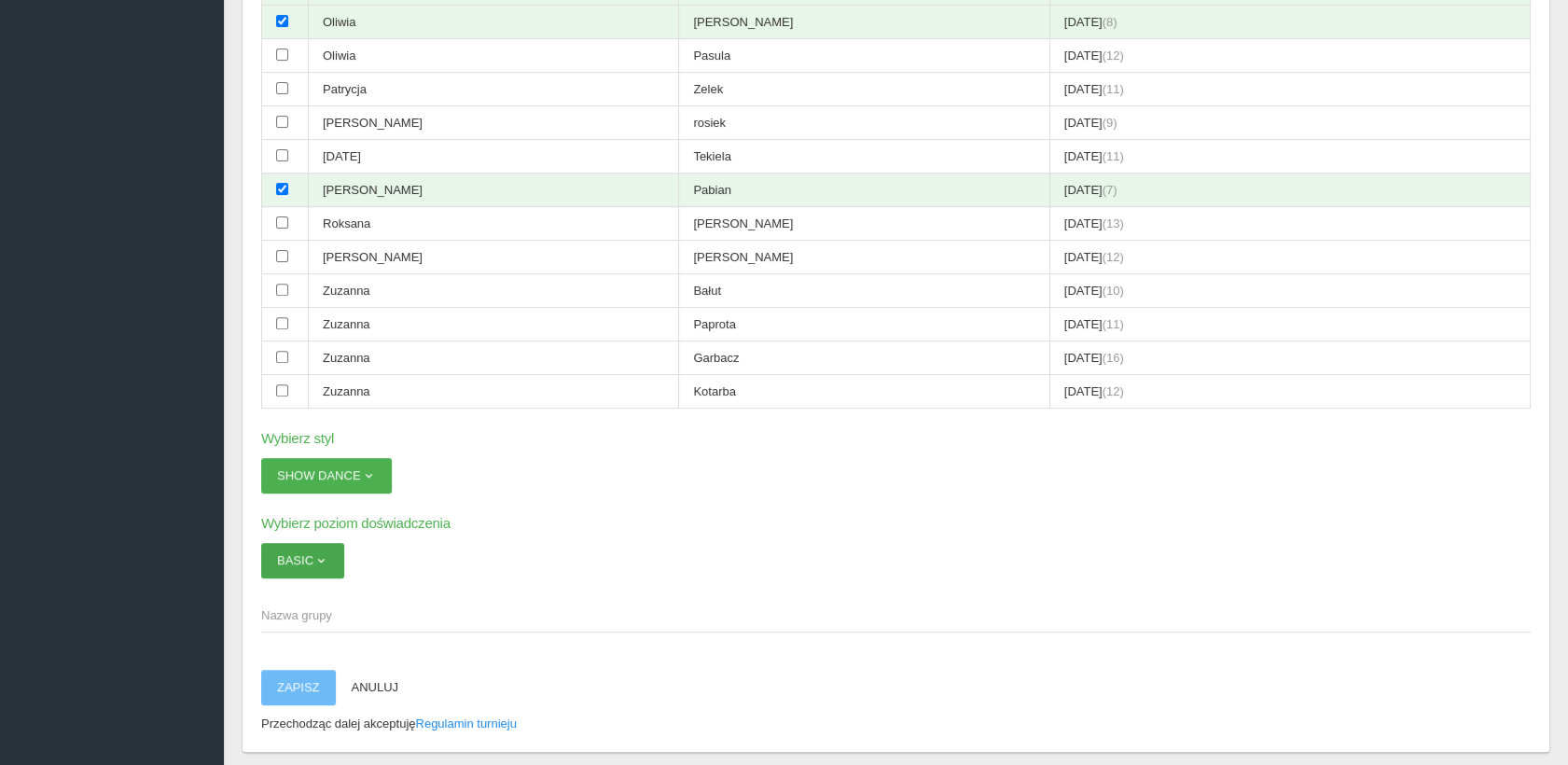
click at [313, 553] on span "button" at bounding box center [320, 560] width 15 height 15
click at [312, 622] on link "OPEN" at bounding box center [345, 639] width 168 height 34
click at [298, 607] on span "Nazwa grupy" at bounding box center [887, 615] width 1251 height 18
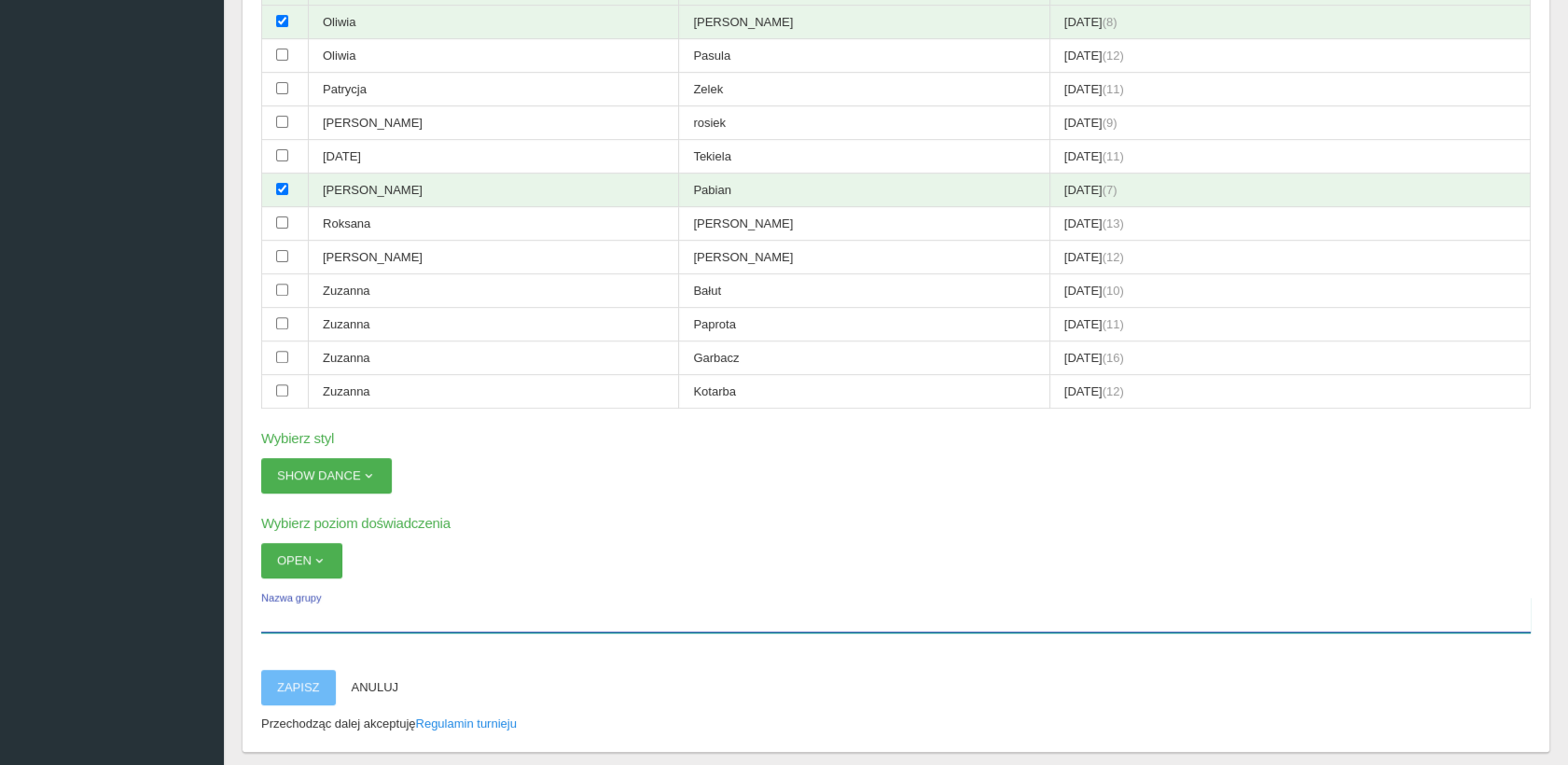
click at [298, 597] on input "Nazwa grupy" at bounding box center [896, 614] width 1270 height 35
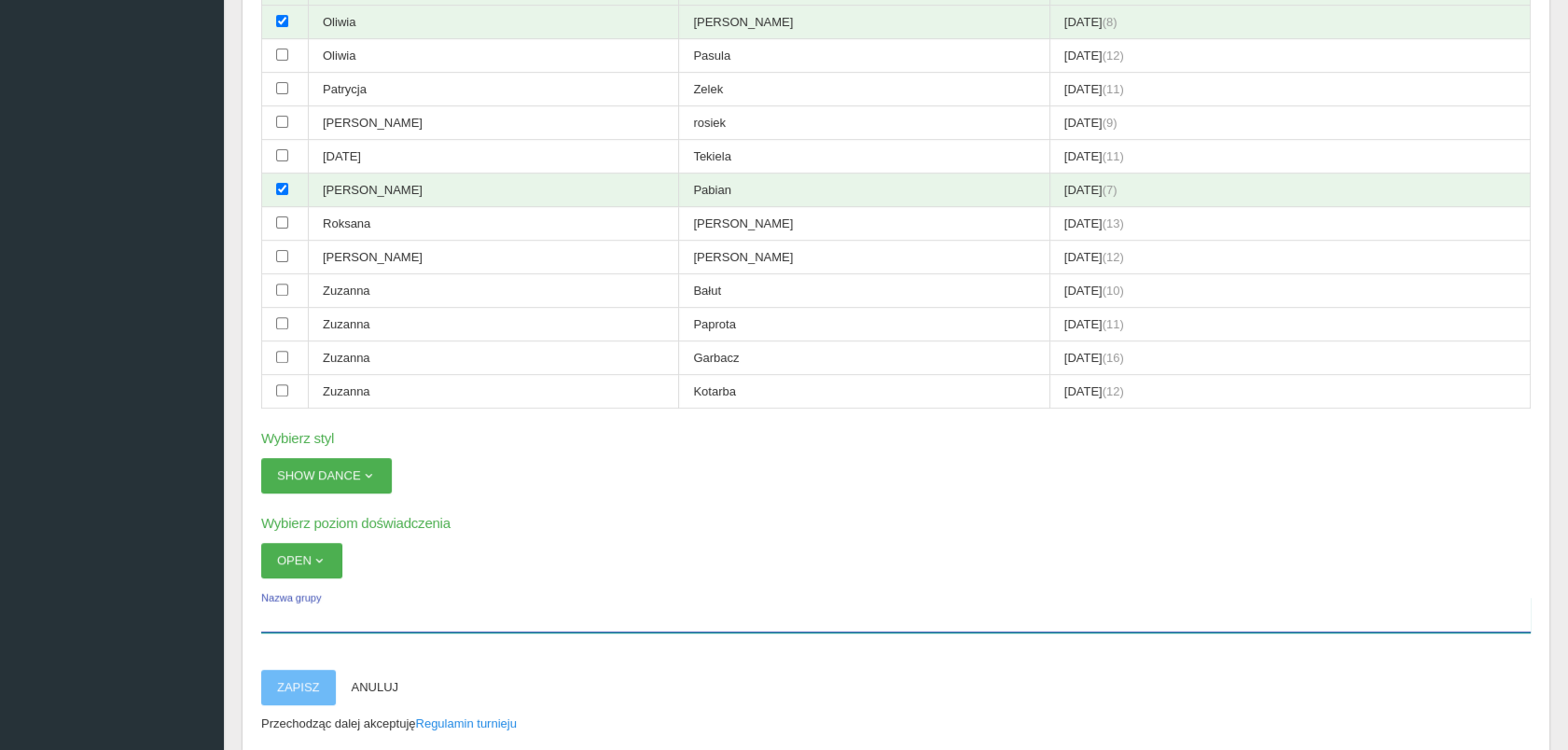
click at [302, 597] on input "Nazwa grupy" at bounding box center [896, 614] width 1270 height 35
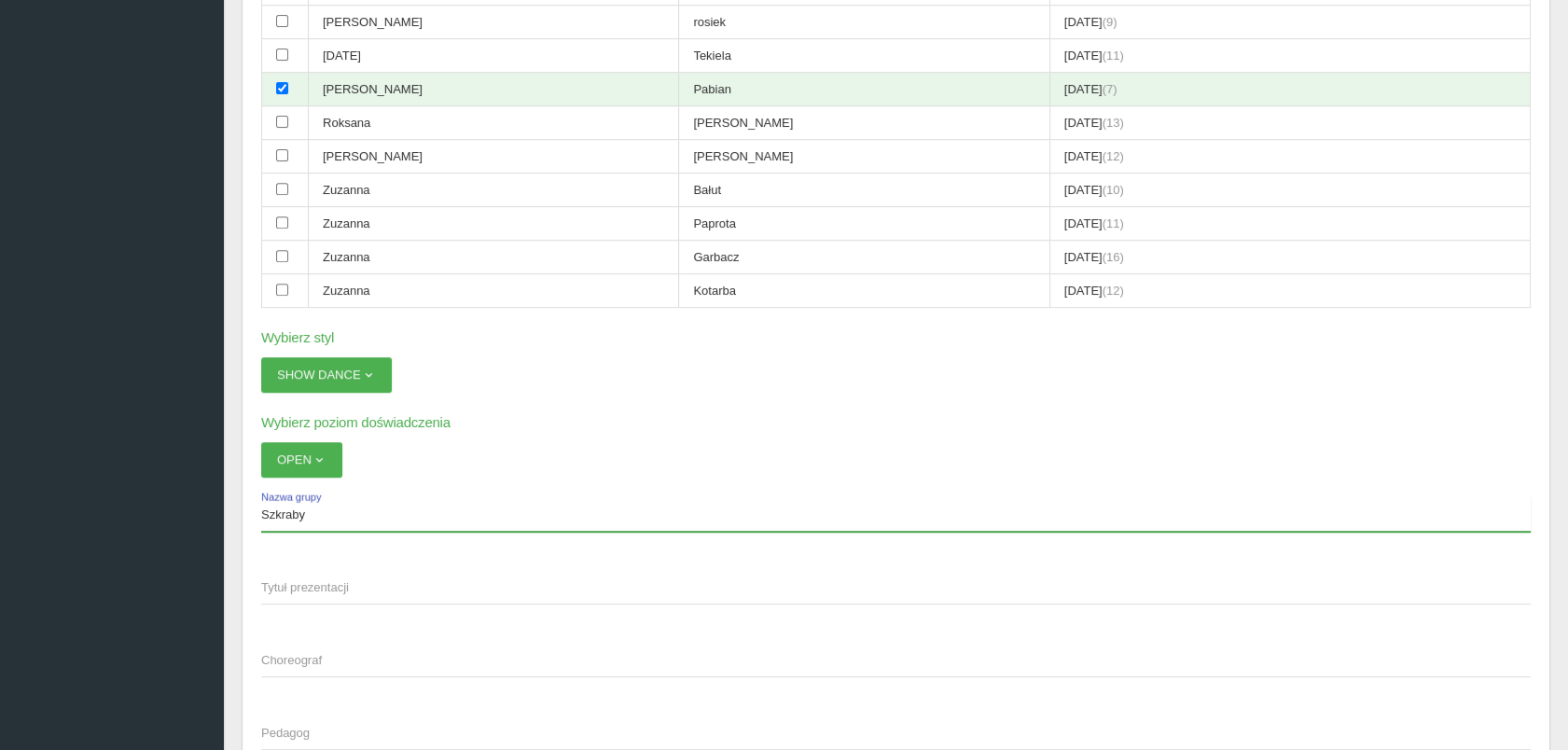
scroll to position [1874, 0]
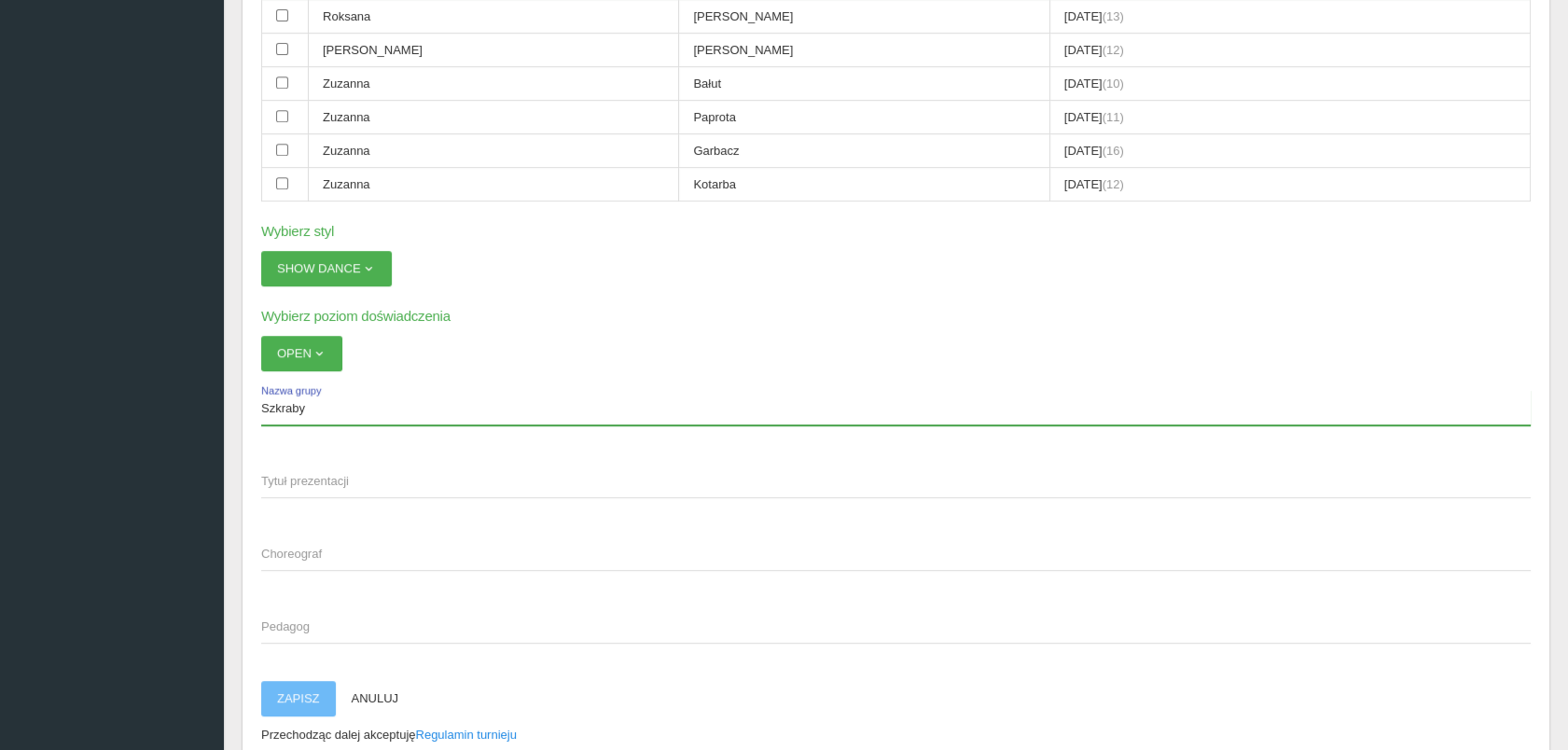
type input "Szkraby"
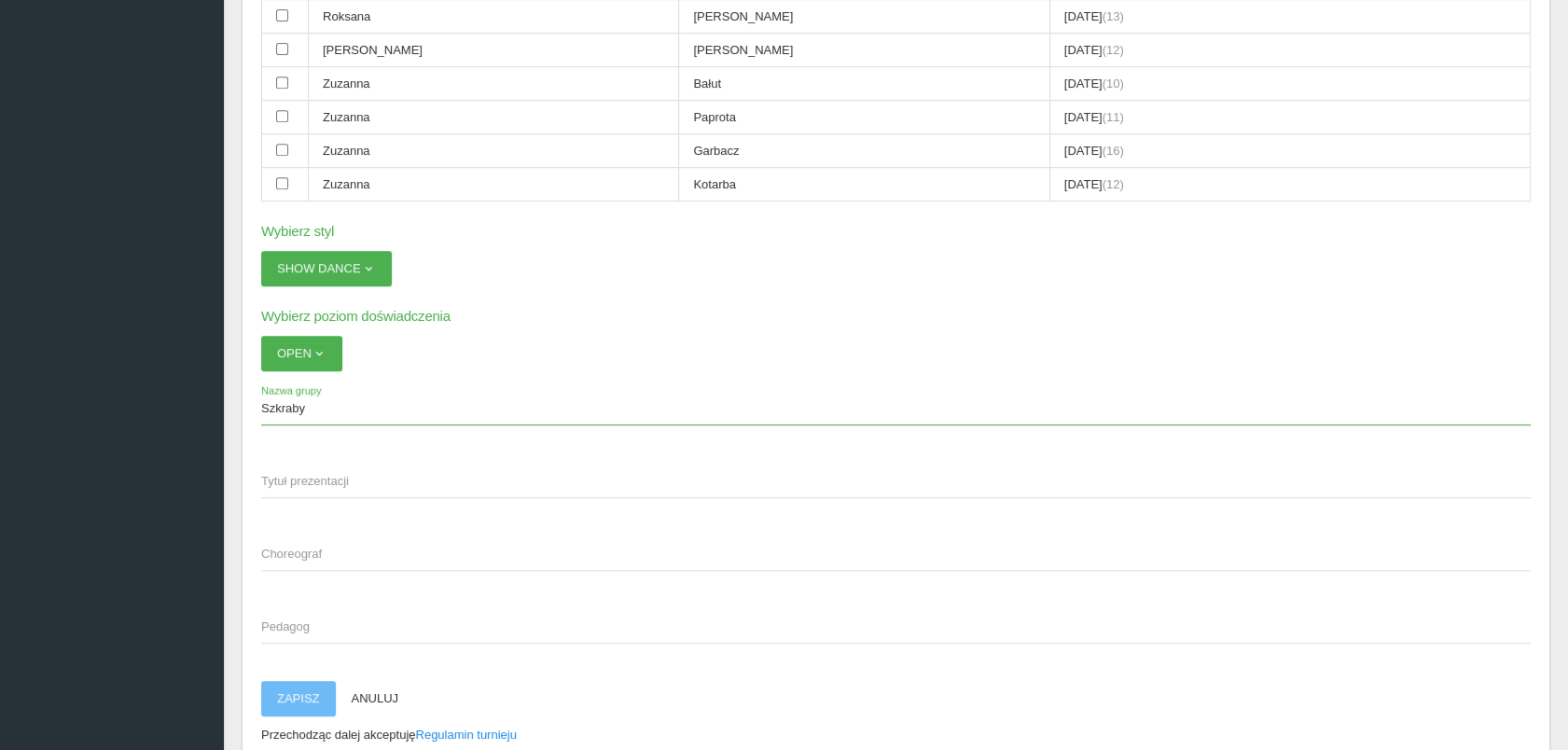
click at [267, 472] on span "Tytuł prezentacji" at bounding box center [887, 481] width 1251 height 18
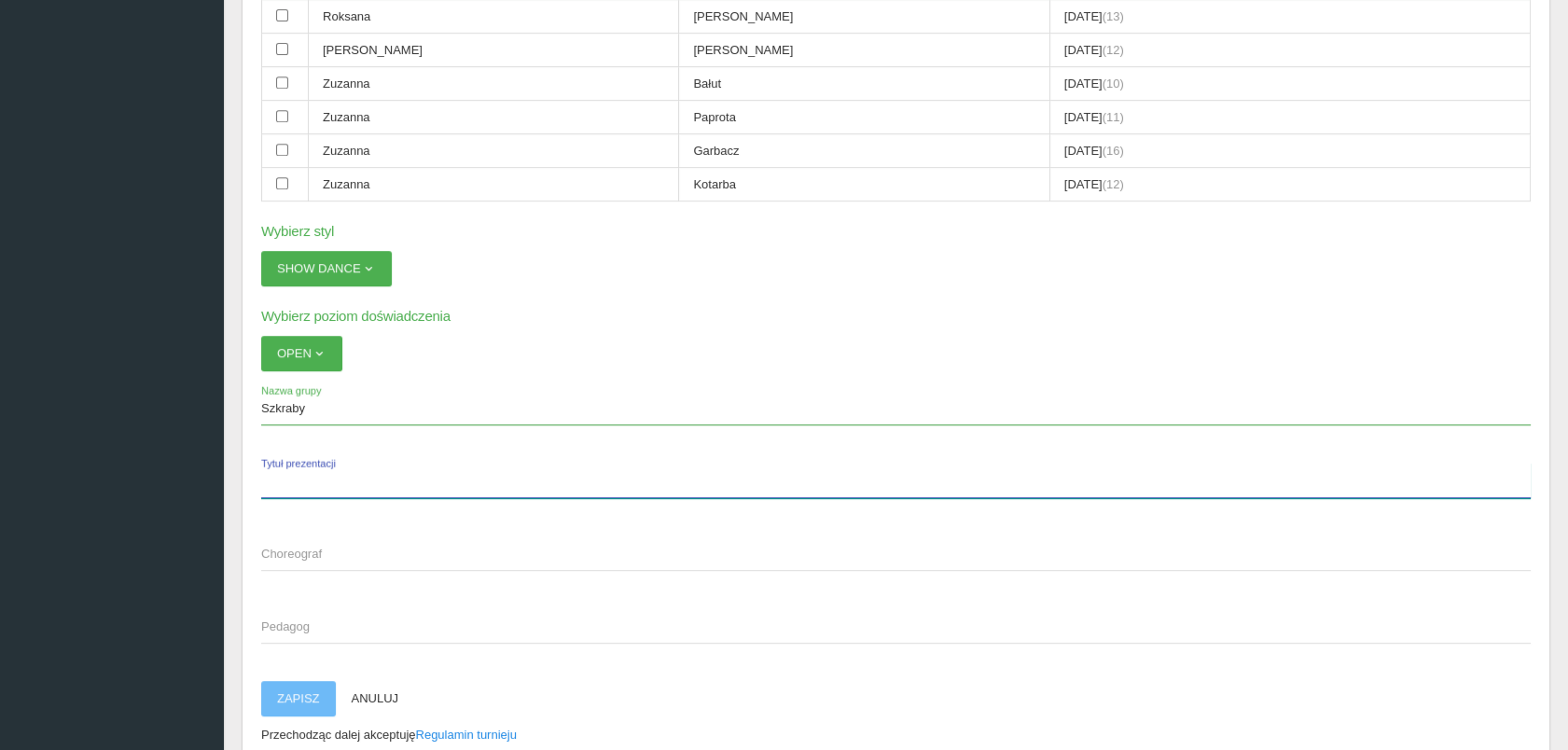
click at [267, 462] on input "Tytuł prezentacji" at bounding box center [896, 480] width 1270 height 35
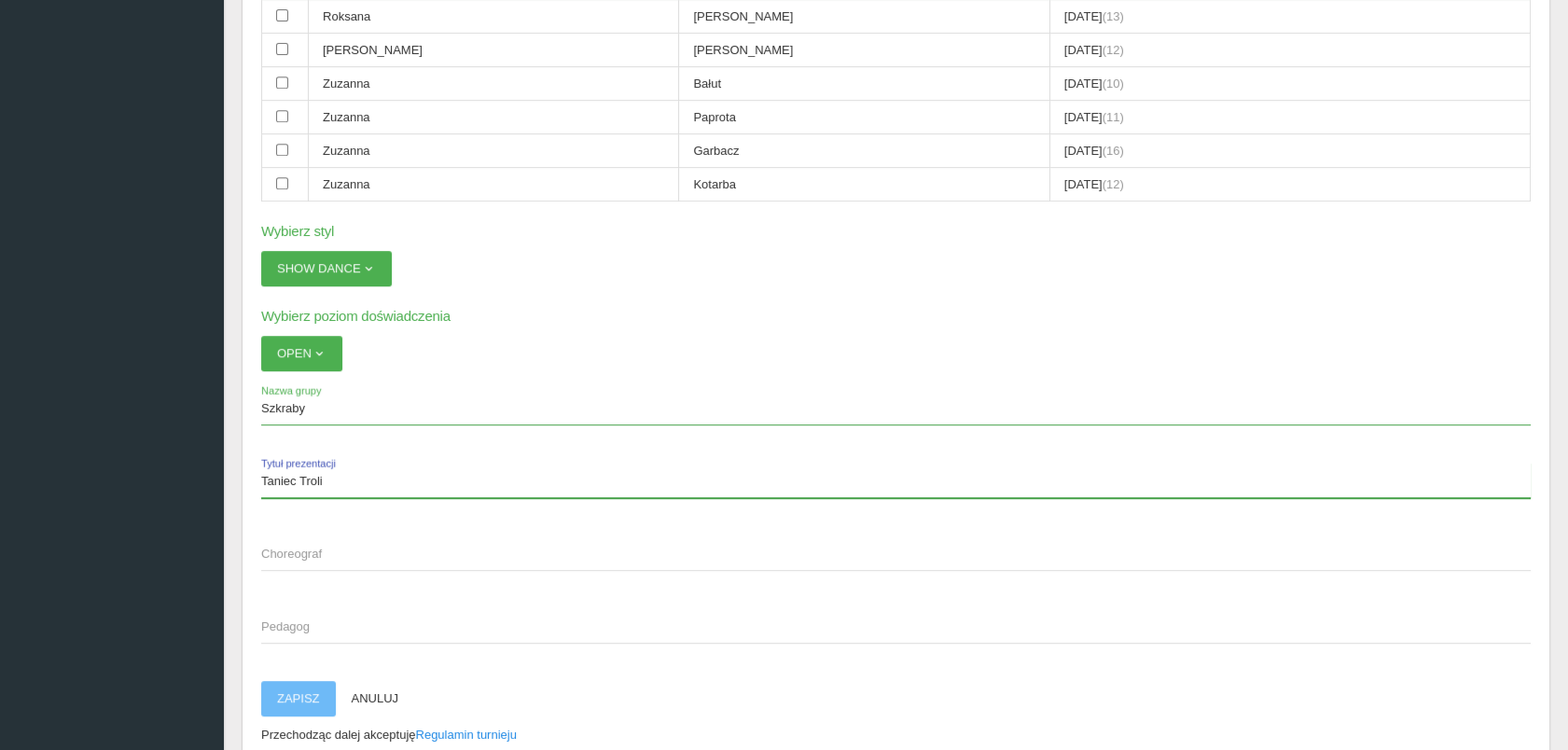
type input "Taniec Troli"
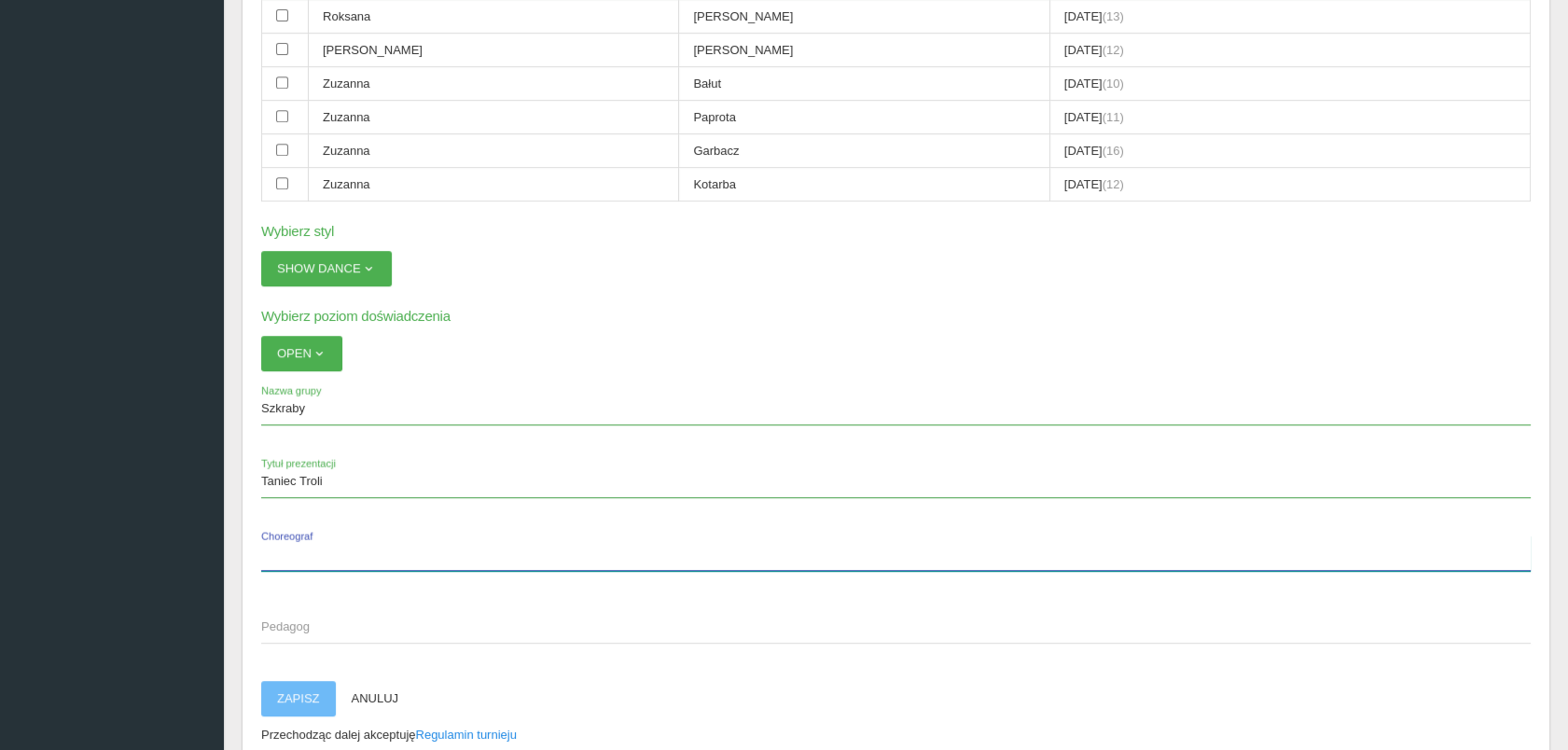
click at [275, 535] on label "Choreograf" at bounding box center [896, 553] width 1270 height 35
click at [275, 535] on input "Choreograf" at bounding box center [896, 553] width 1270 height 35
type input "[PERSON_NAME]"
click at [284, 608] on label "Pedagog" at bounding box center [896, 626] width 1270 height 35
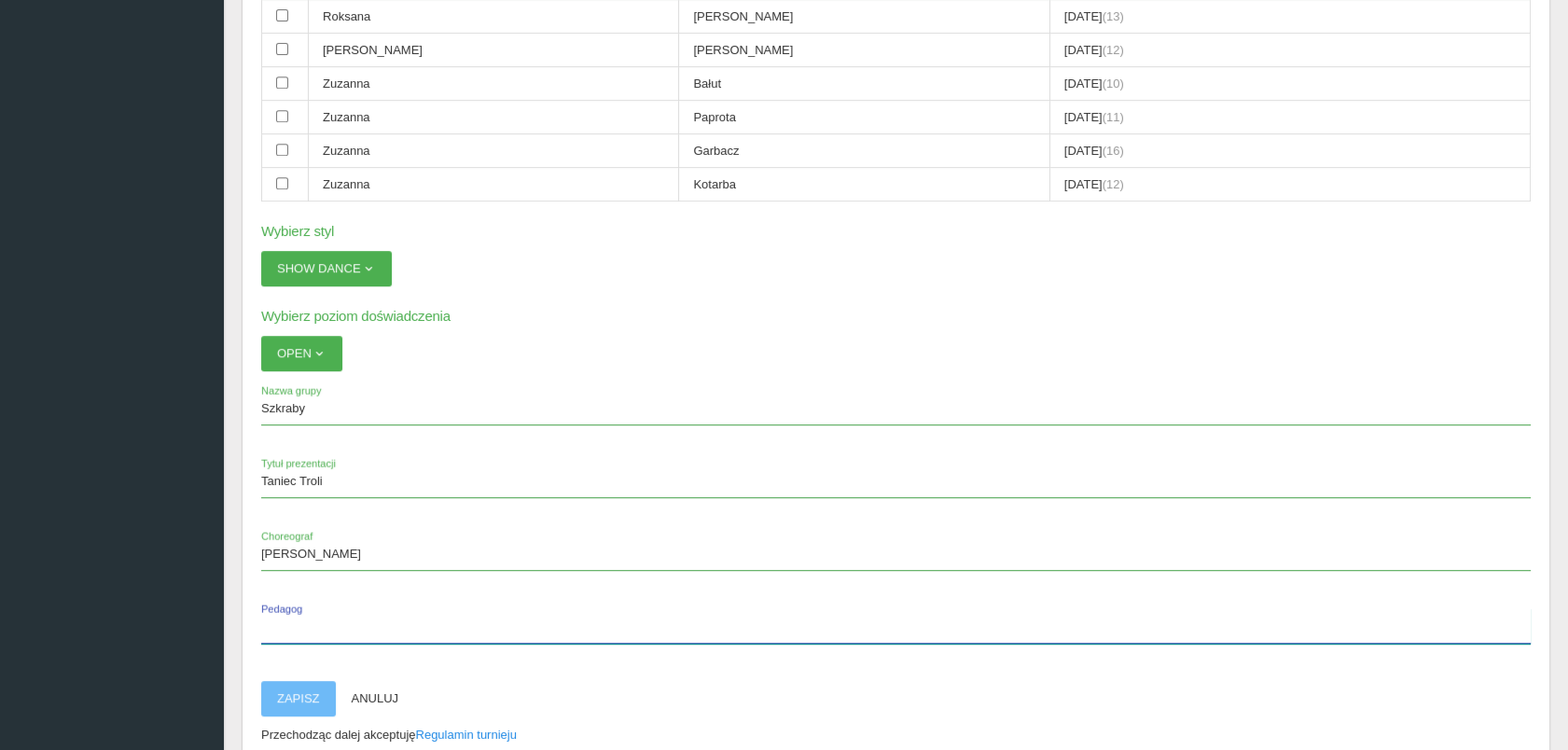
click at [284, 608] on input "Pedagog" at bounding box center [896, 626] width 1270 height 35
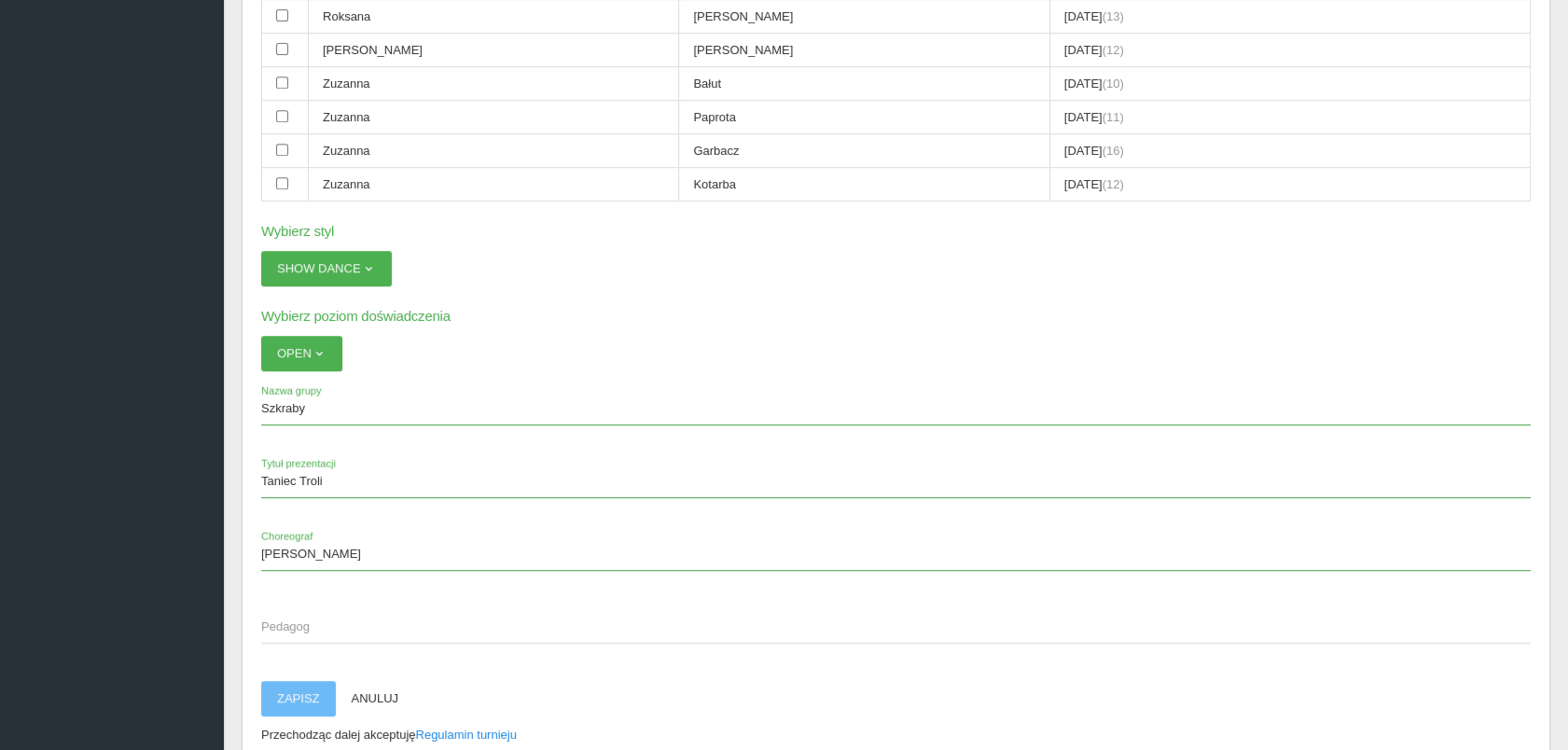
drag, startPoint x: 280, startPoint y: 595, endPoint x: 268, endPoint y: 608, distance: 17.7
click at [268, 617] on span "Pedagog" at bounding box center [887, 626] width 1251 height 18
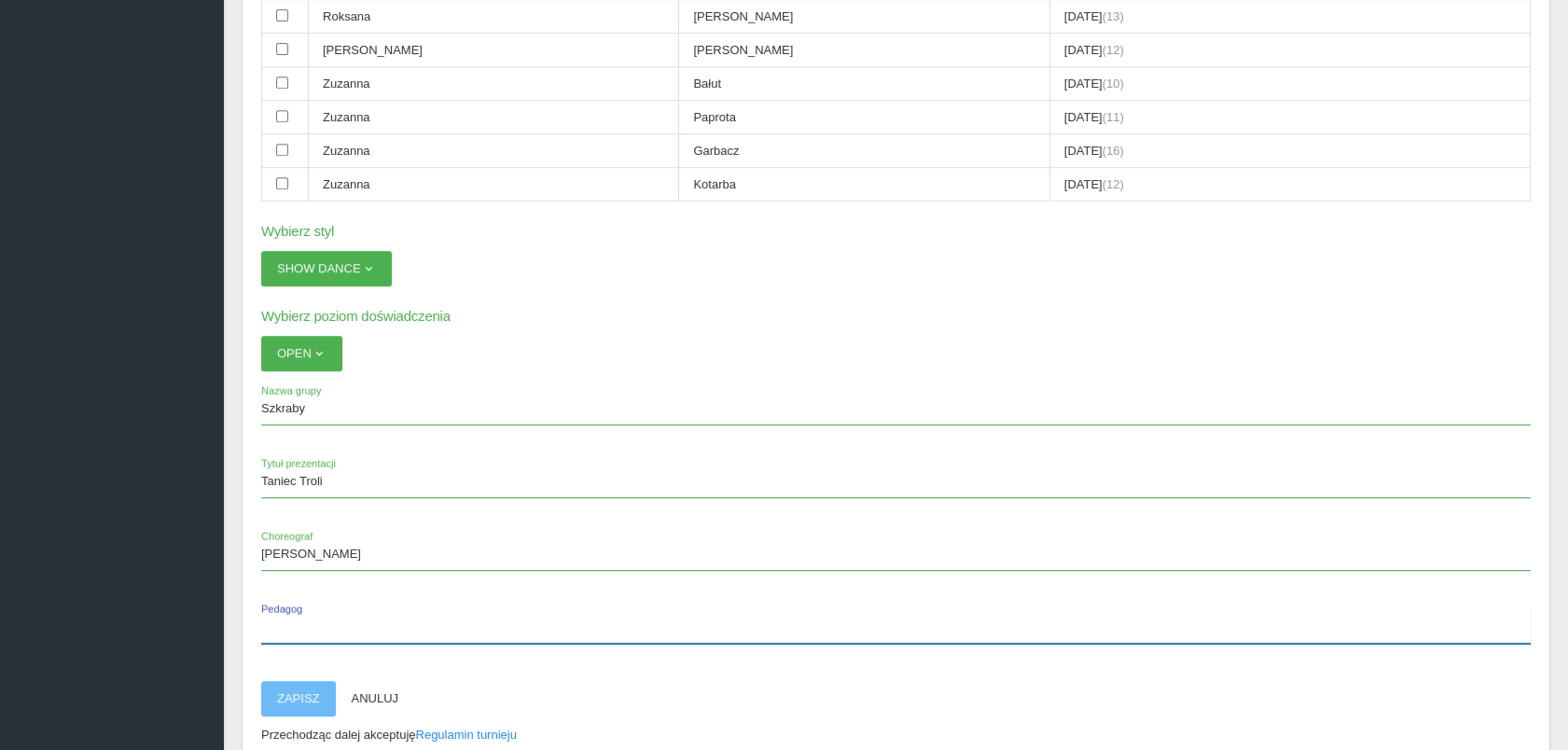
click at [268, 608] on input "Pedagog" at bounding box center [896, 626] width 1270 height 35
paste input "[PERSON_NAME]"
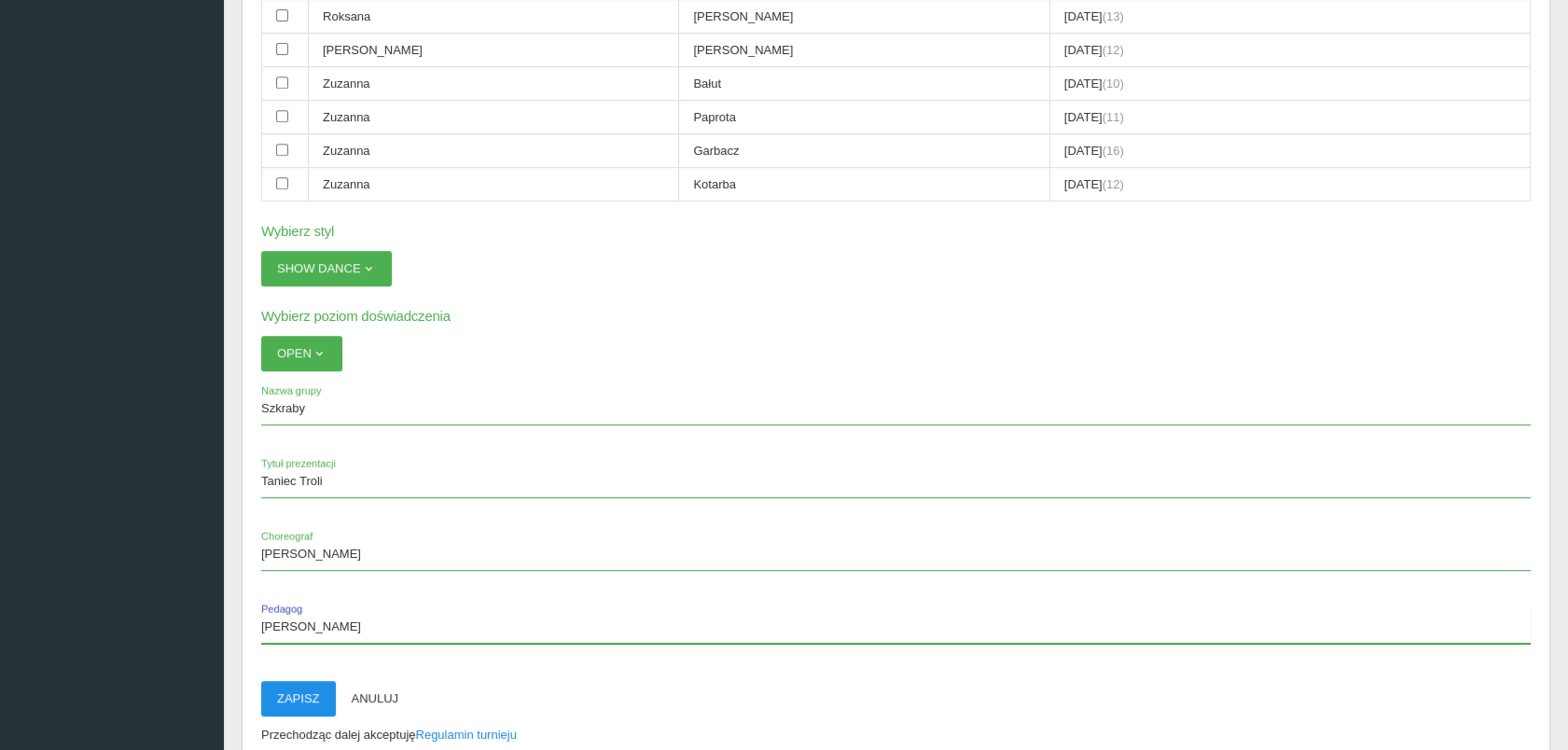
type input "[PERSON_NAME]"
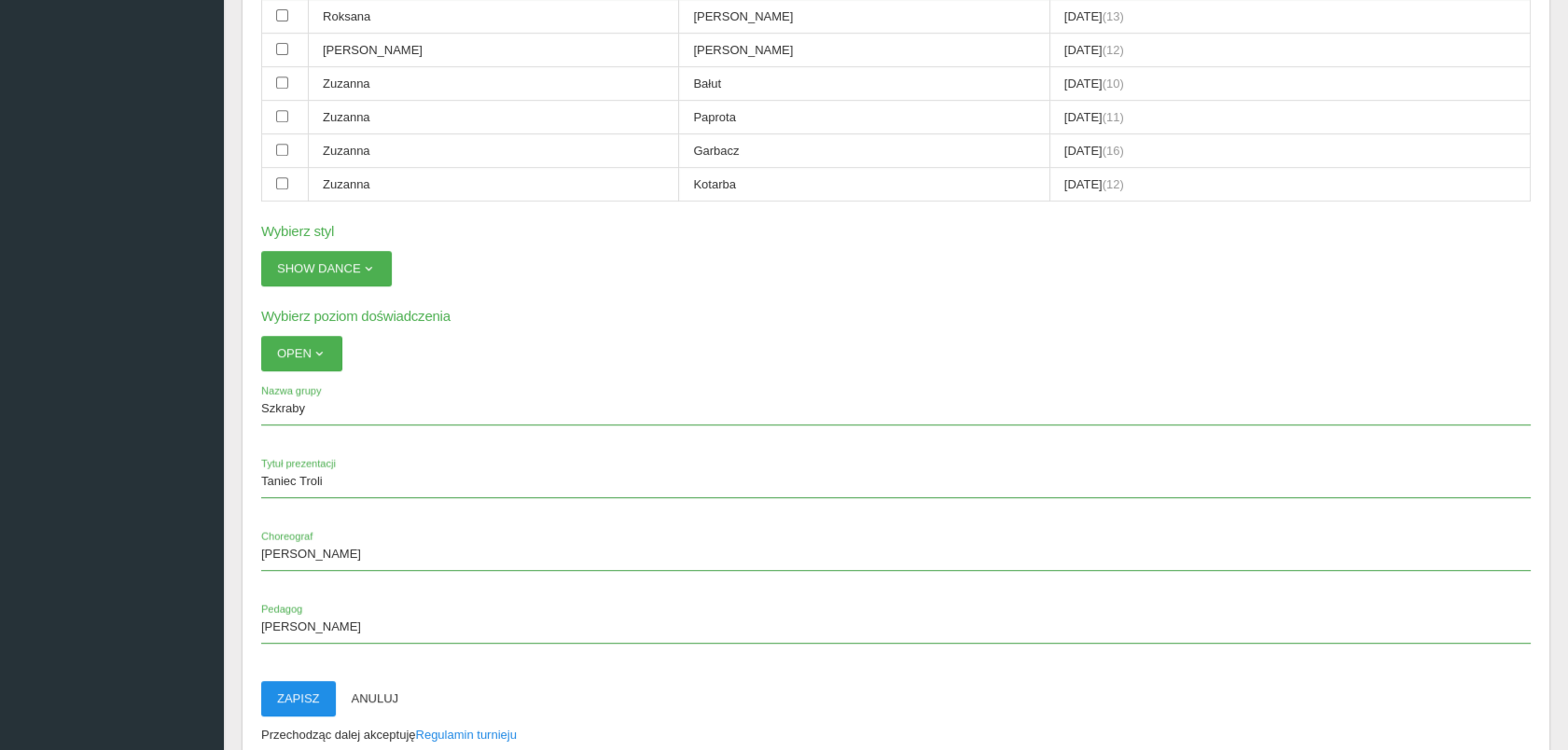
click at [303, 681] on button "Zapisz" at bounding box center [298, 699] width 75 height 35
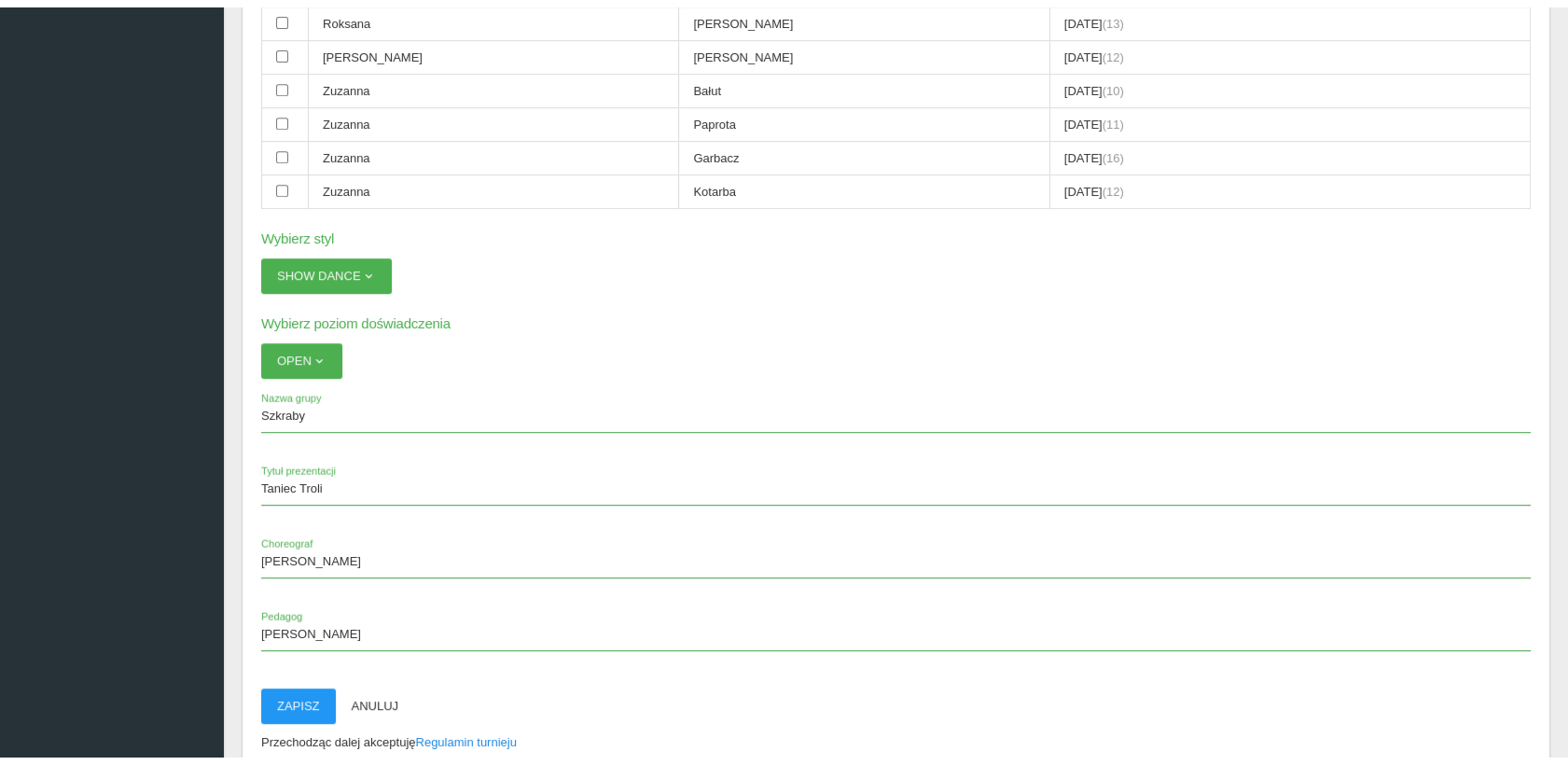
scroll to position [46, 0]
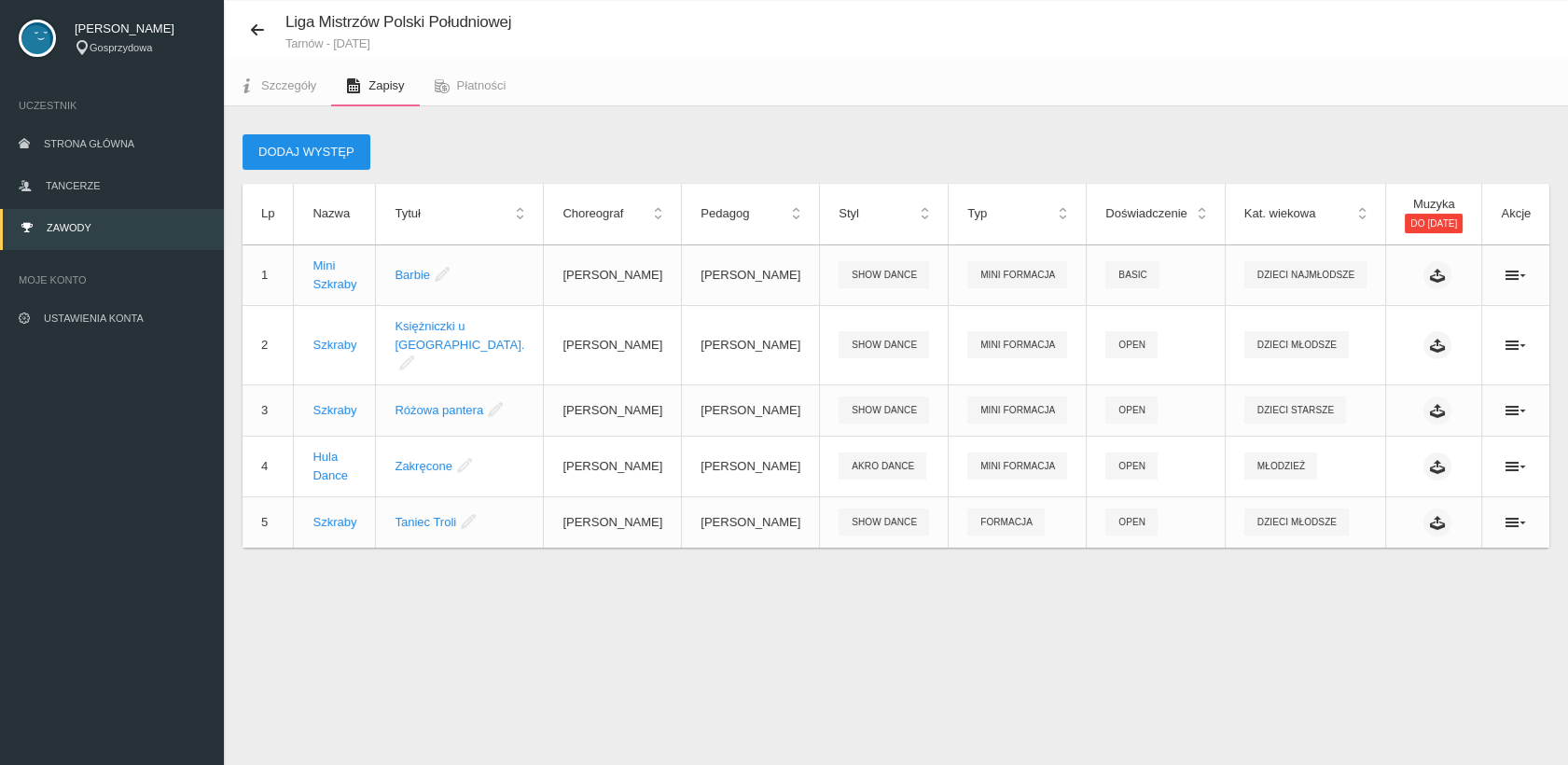
click at [304, 147] on button "Dodaj występ" at bounding box center [306, 152] width 127 height 35
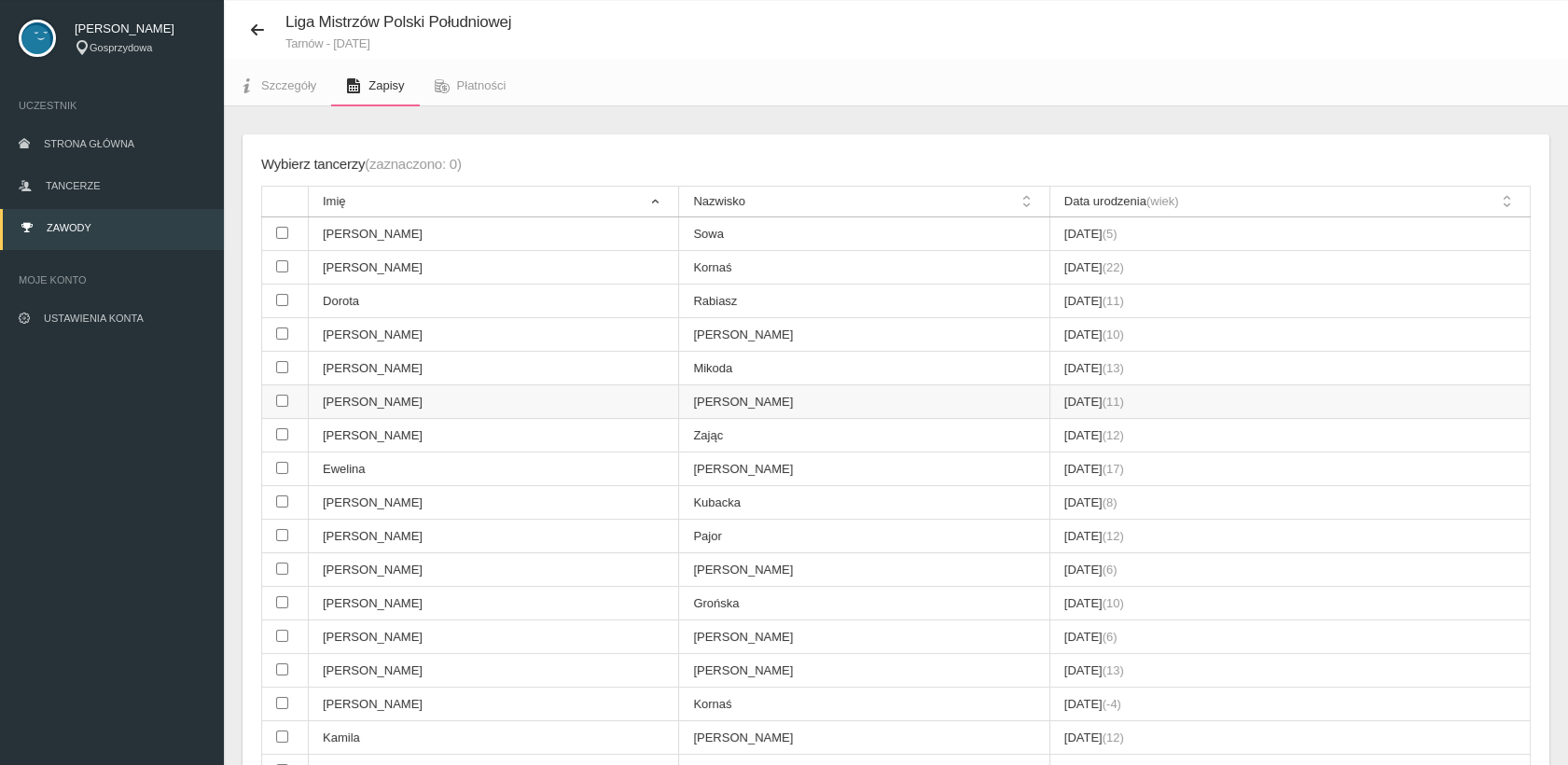
click at [283, 397] on input "checkbox" at bounding box center [282, 400] width 12 height 12
checkbox input "true"
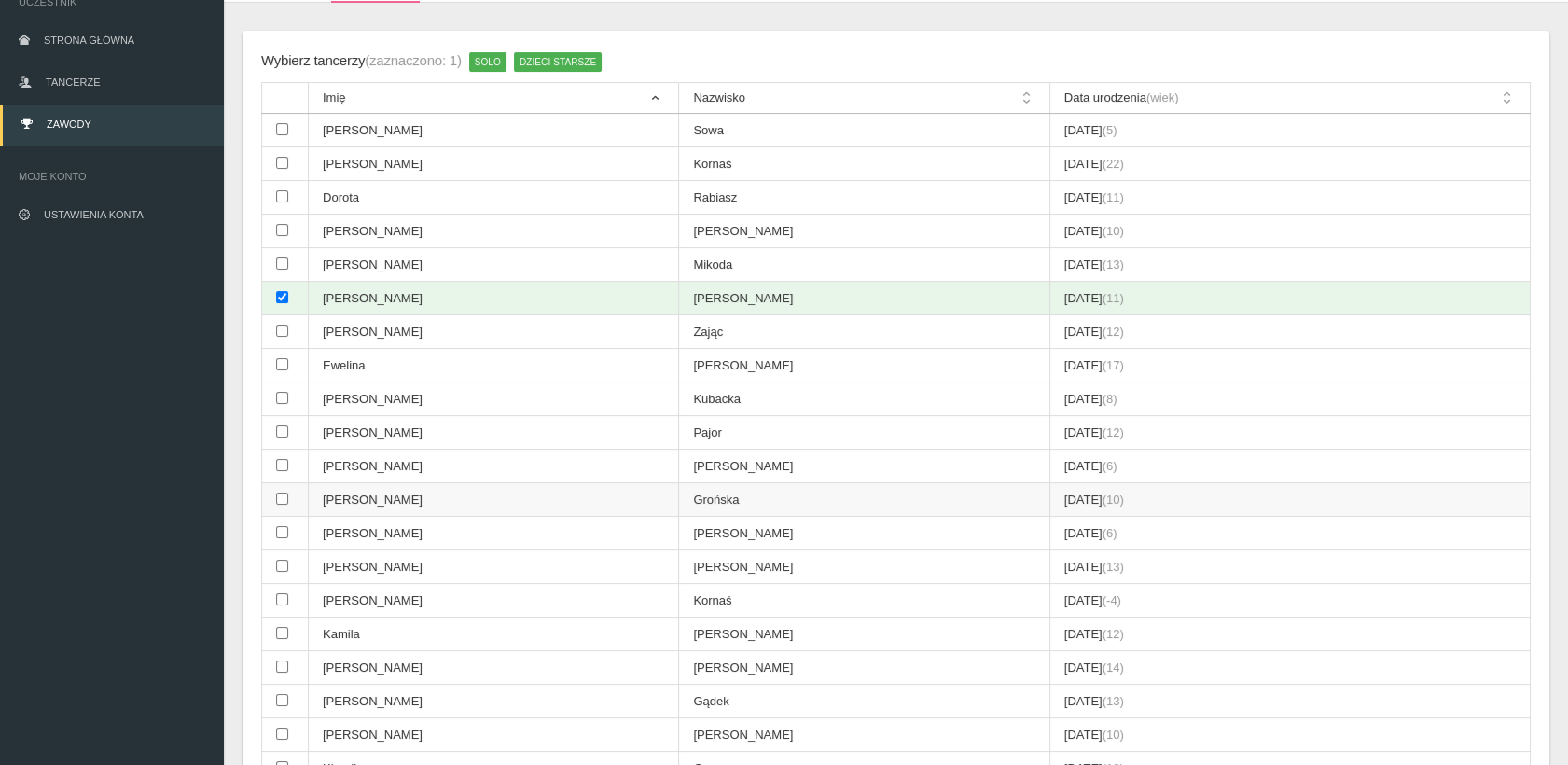
scroll to position [254, 0]
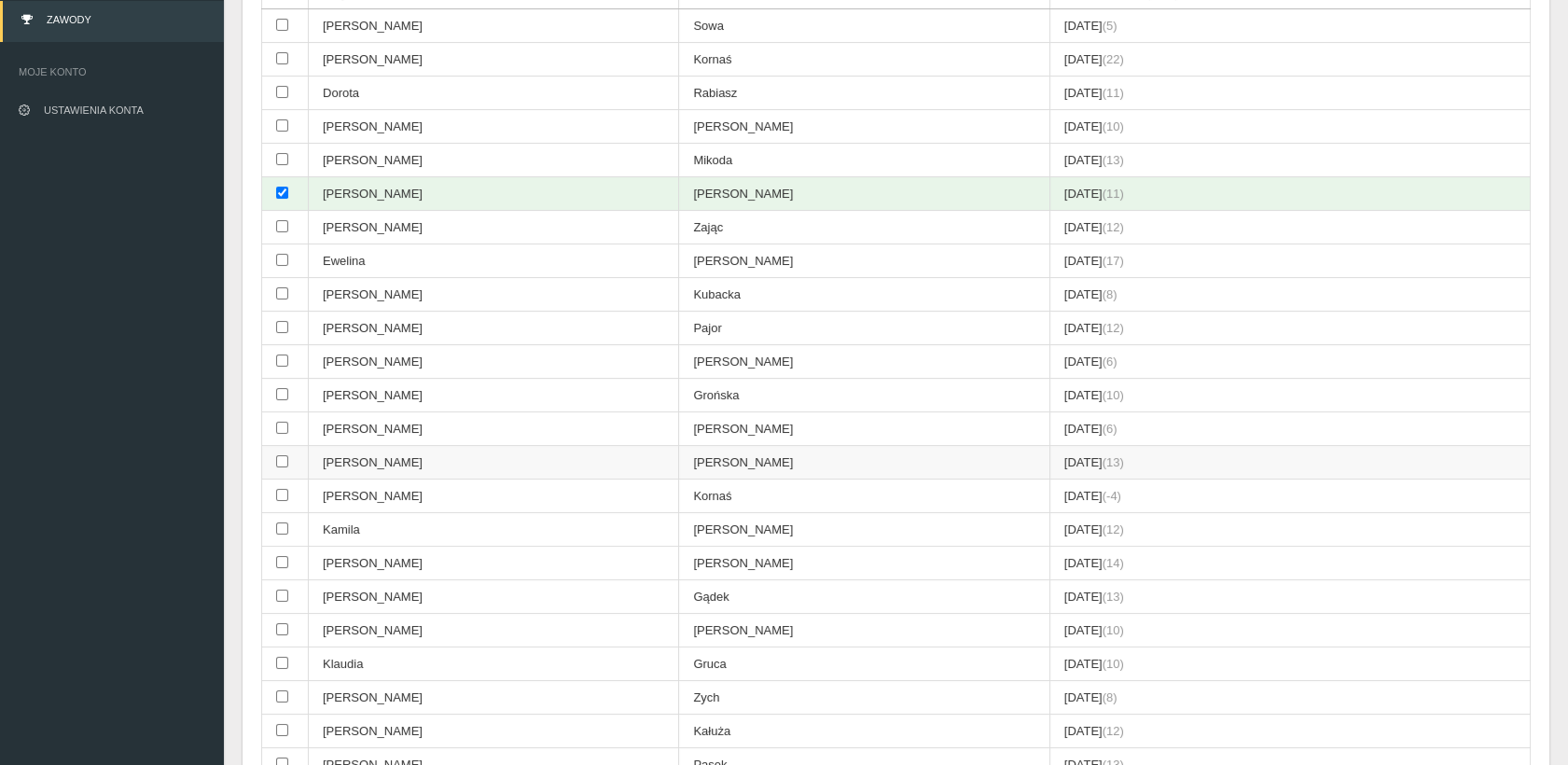
click at [278, 455] on input "checkbox" at bounding box center [282, 461] width 12 height 12
checkbox input "true"
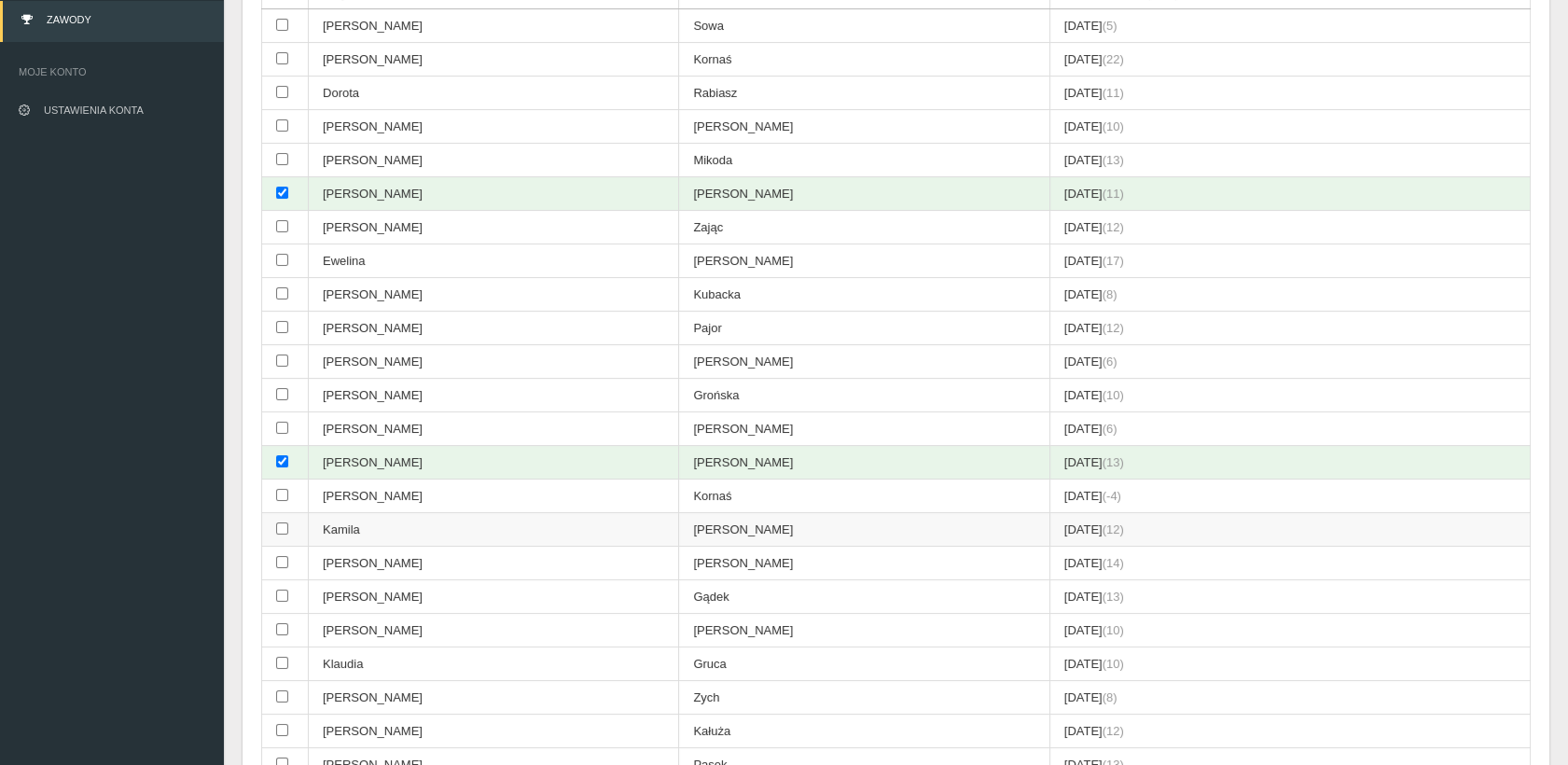
click at [279, 522] on input "checkbox" at bounding box center [282, 528] width 12 height 12
checkbox input "true"
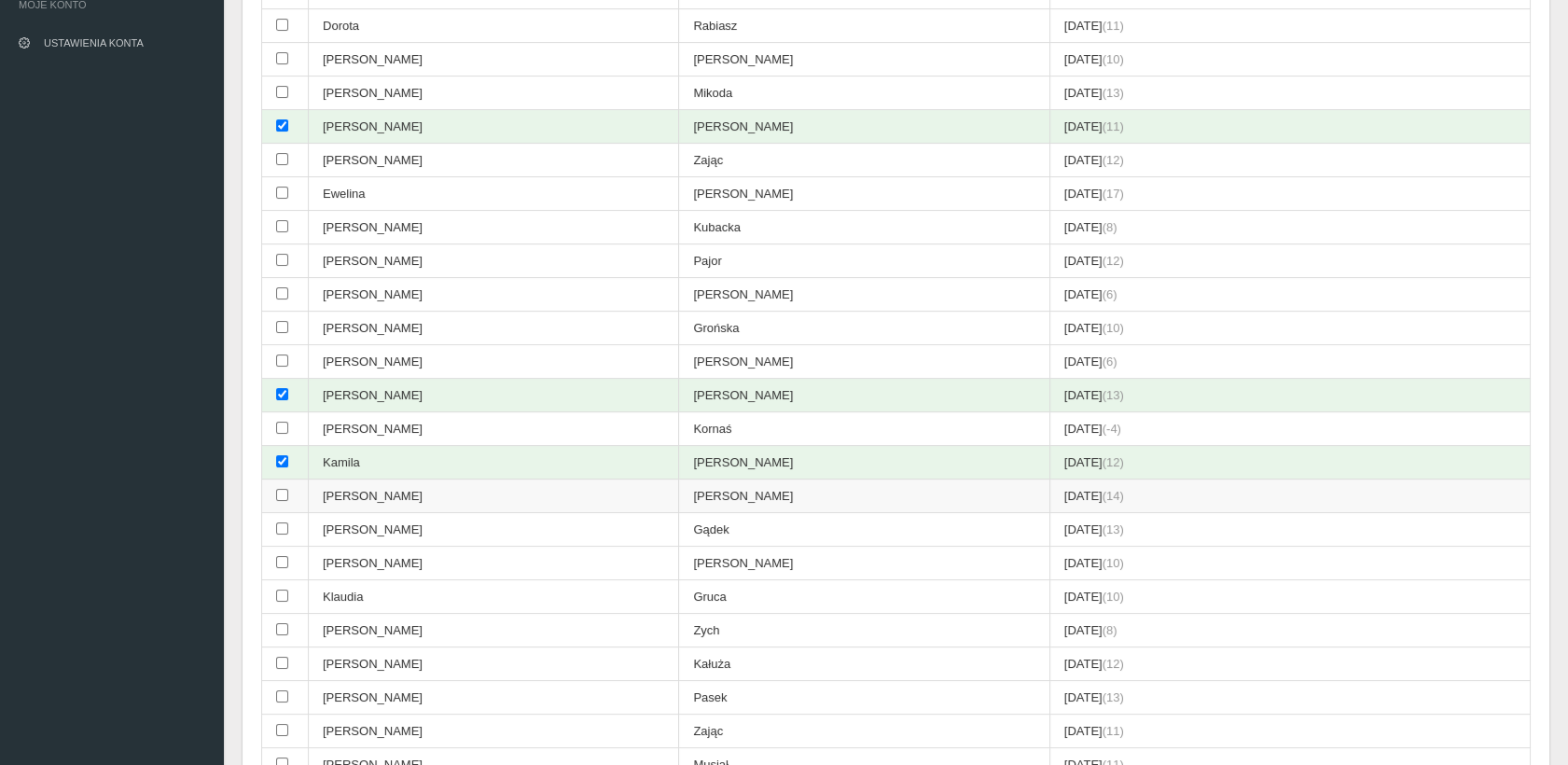
scroll to position [358, 0]
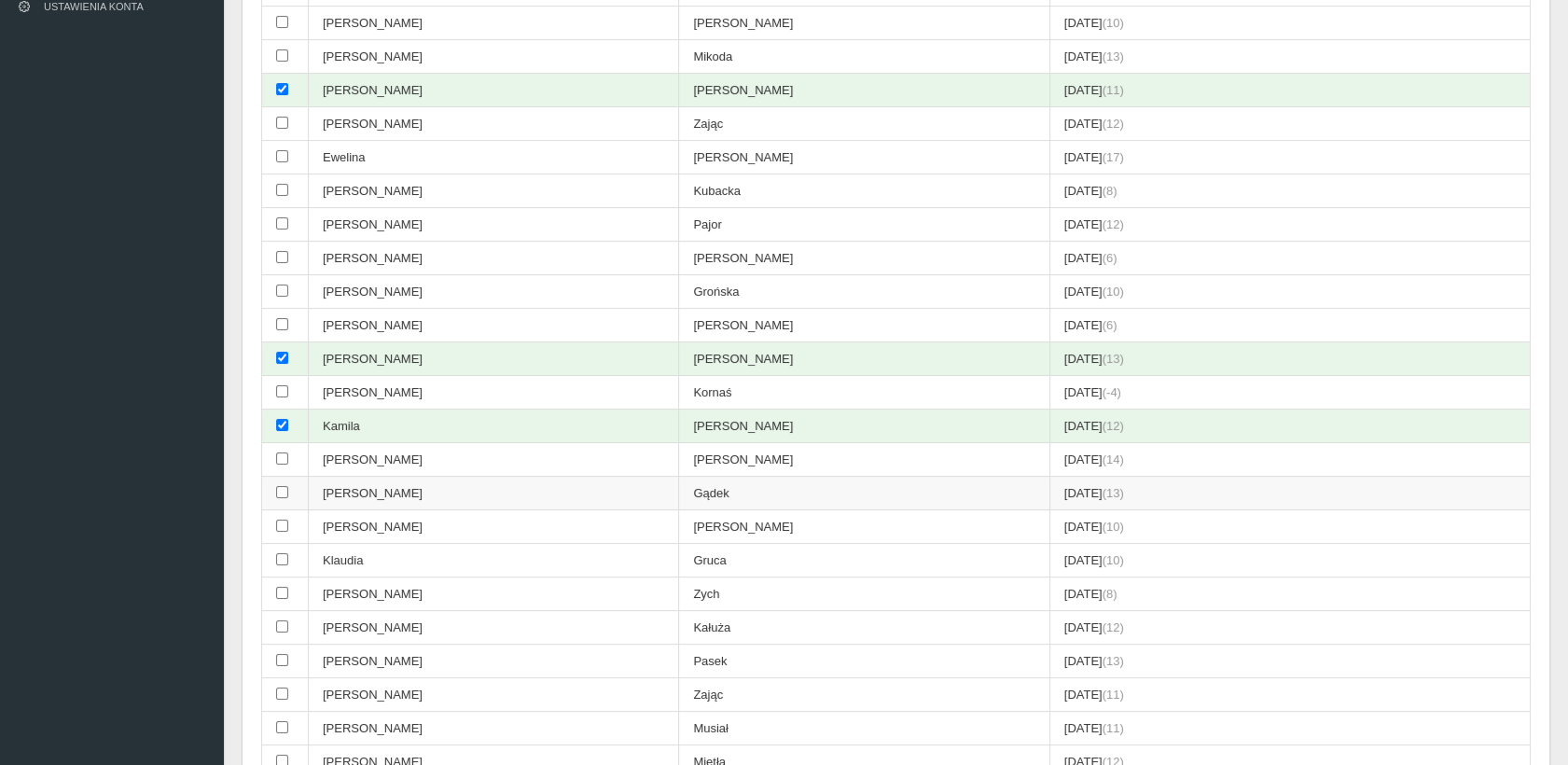
click at [280, 486] on input "checkbox" at bounding box center [282, 492] width 12 height 12
checkbox input "true"
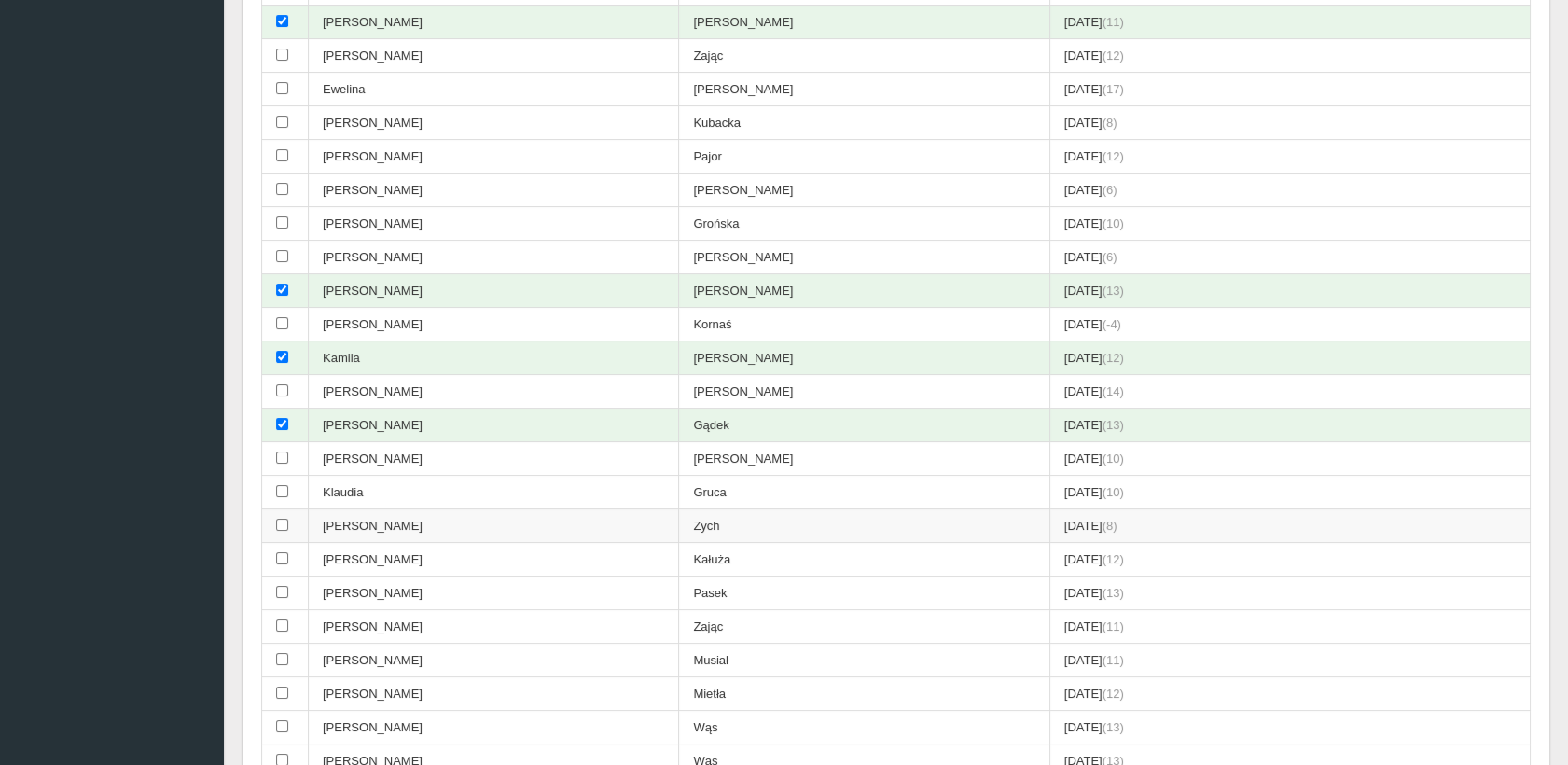
scroll to position [461, 0]
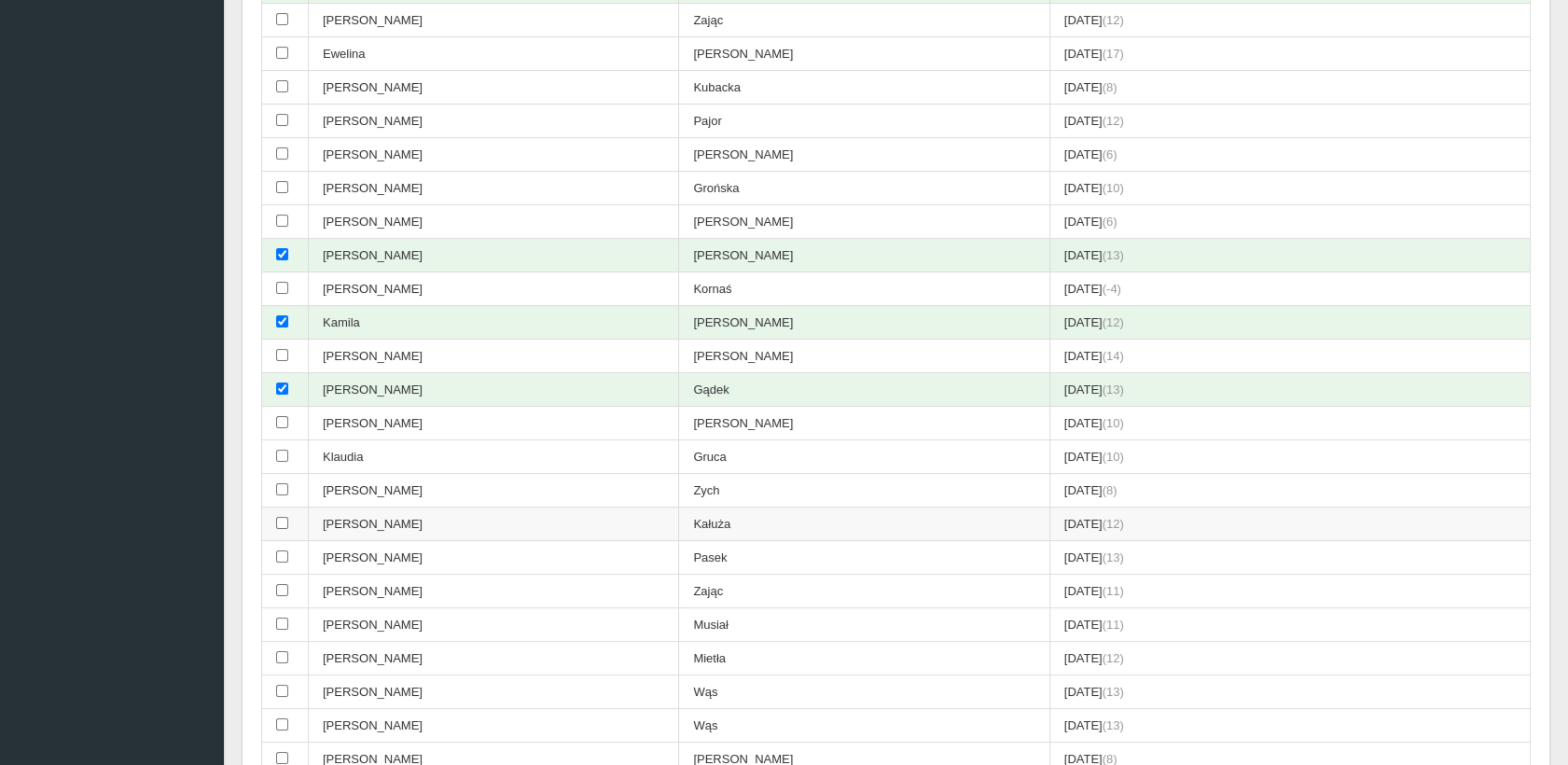
click at [285, 518] on input "checkbox" at bounding box center [282, 523] width 12 height 12
checkbox input "true"
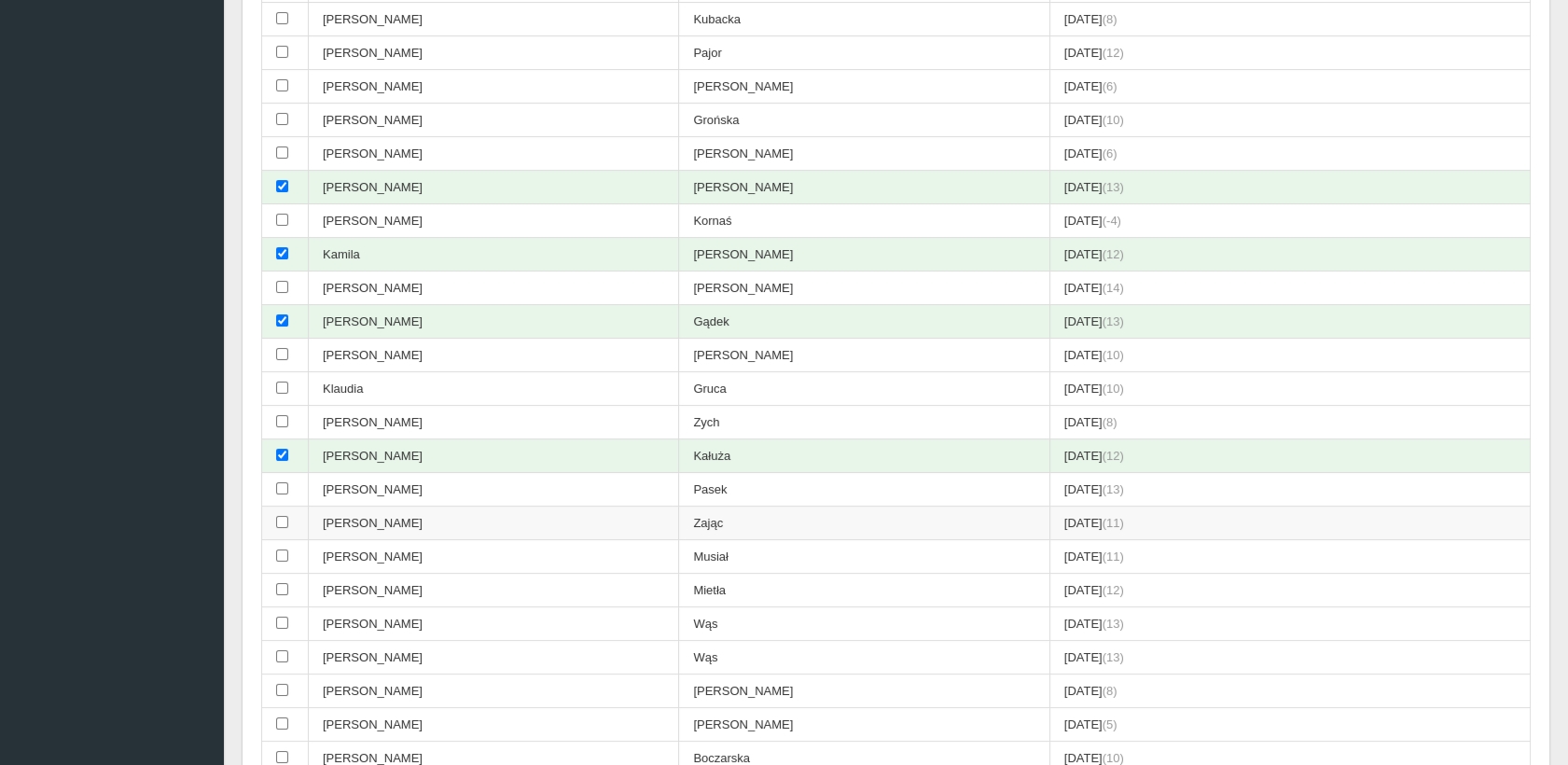
scroll to position [565, 0]
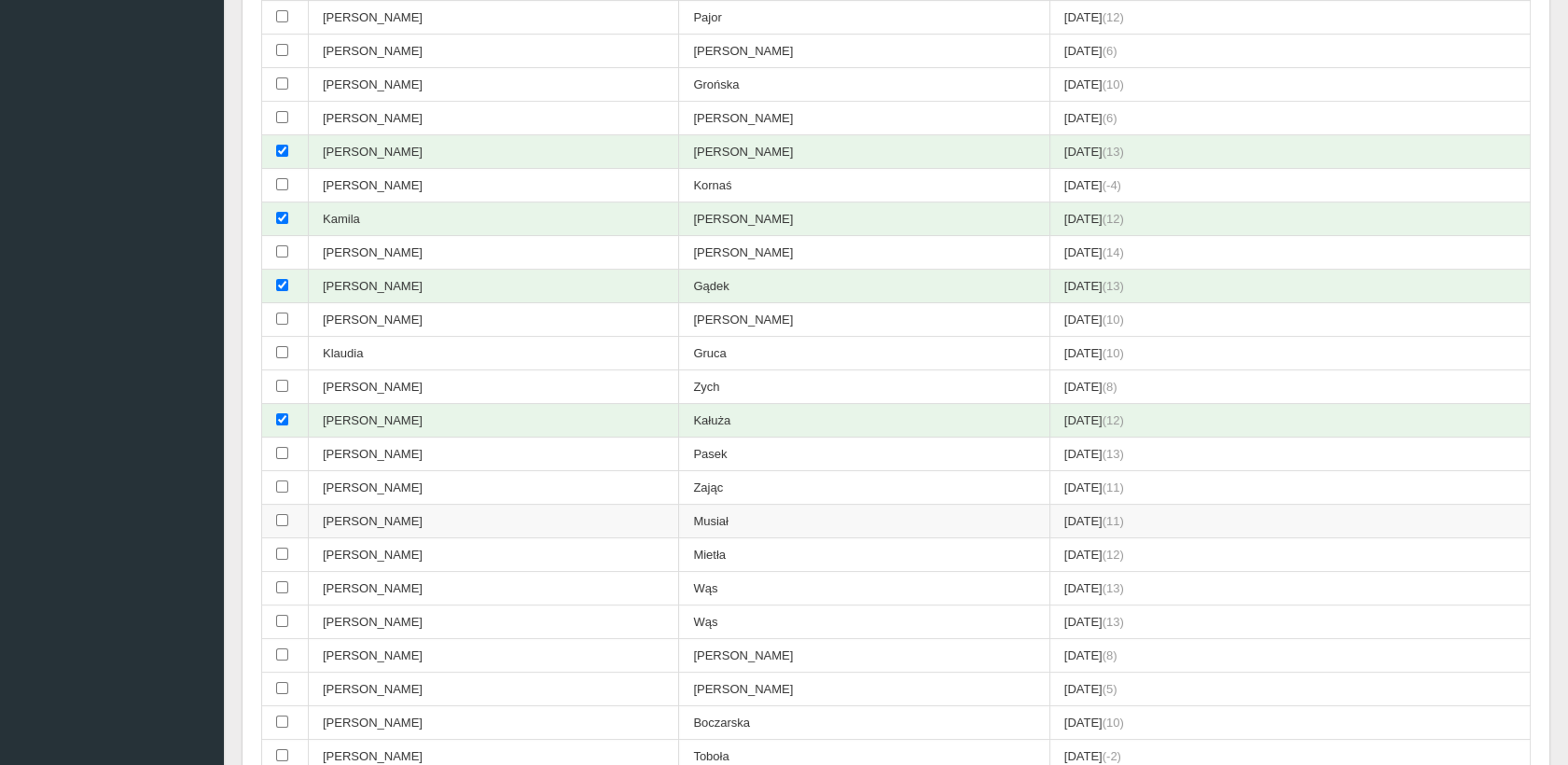
click at [282, 514] on input "checkbox" at bounding box center [282, 520] width 12 height 12
checkbox input "true"
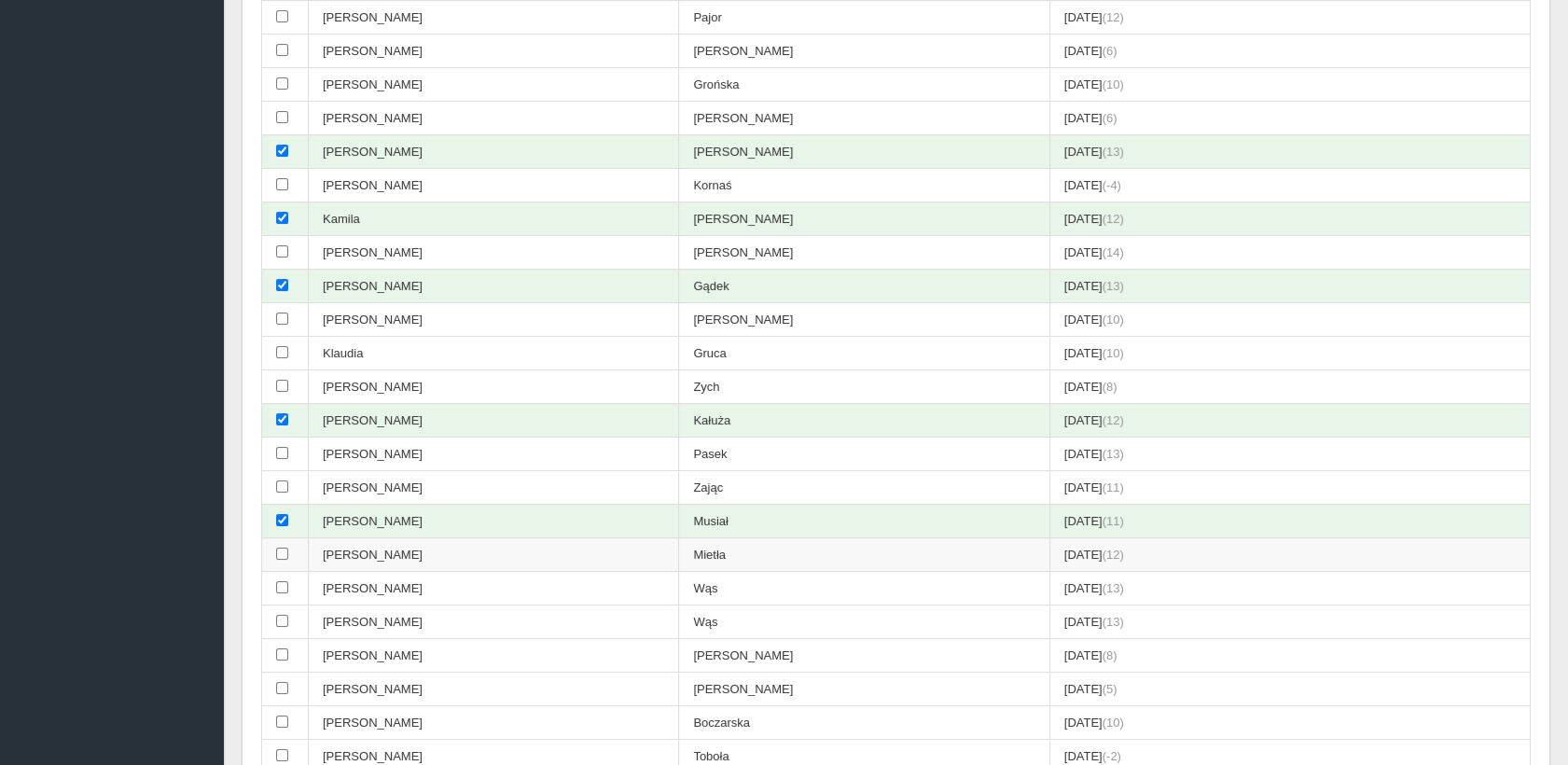
click at [280, 547] on input "checkbox" at bounding box center [282, 553] width 12 height 12
checkbox input "true"
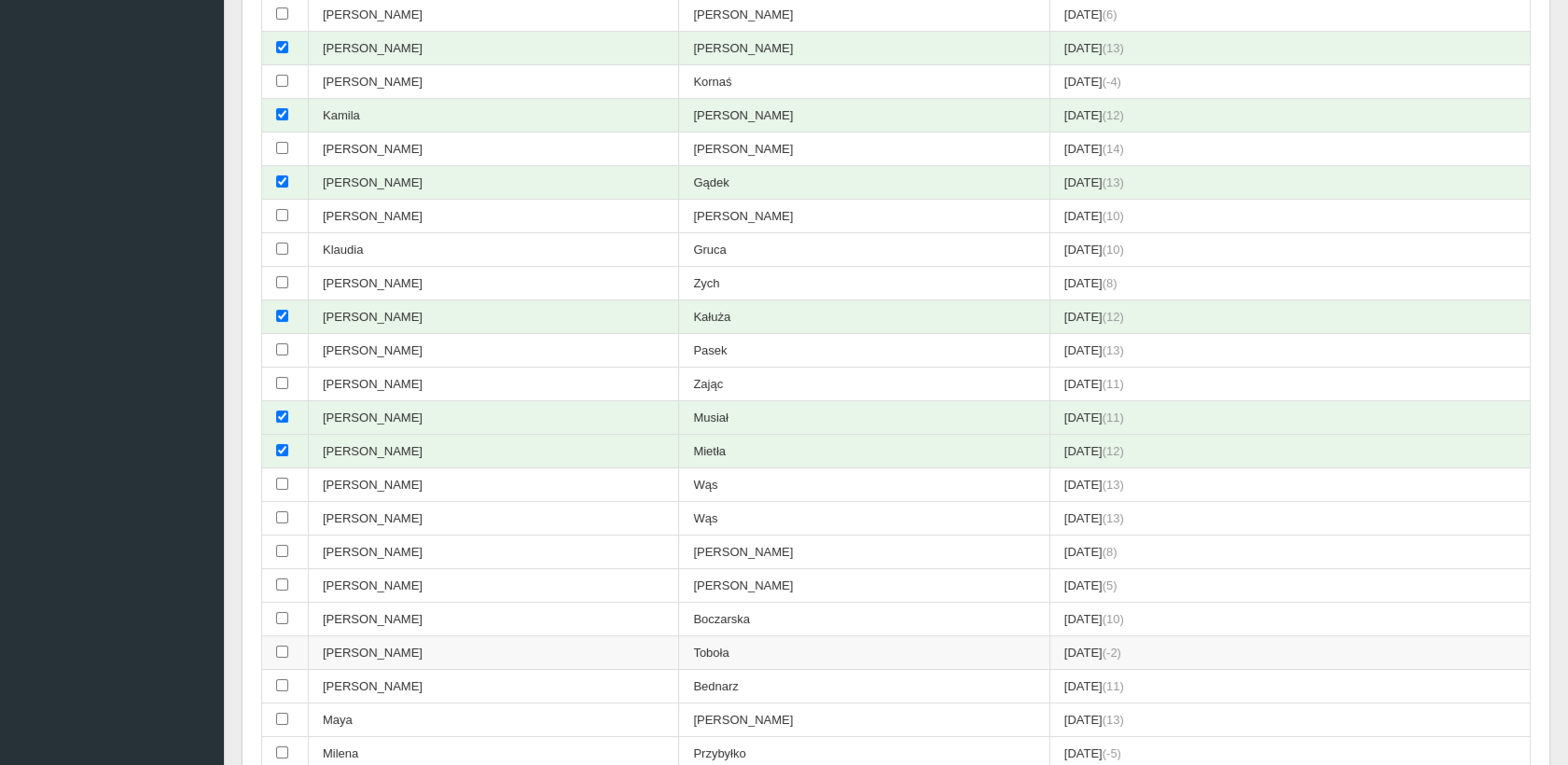
scroll to position [772, 0]
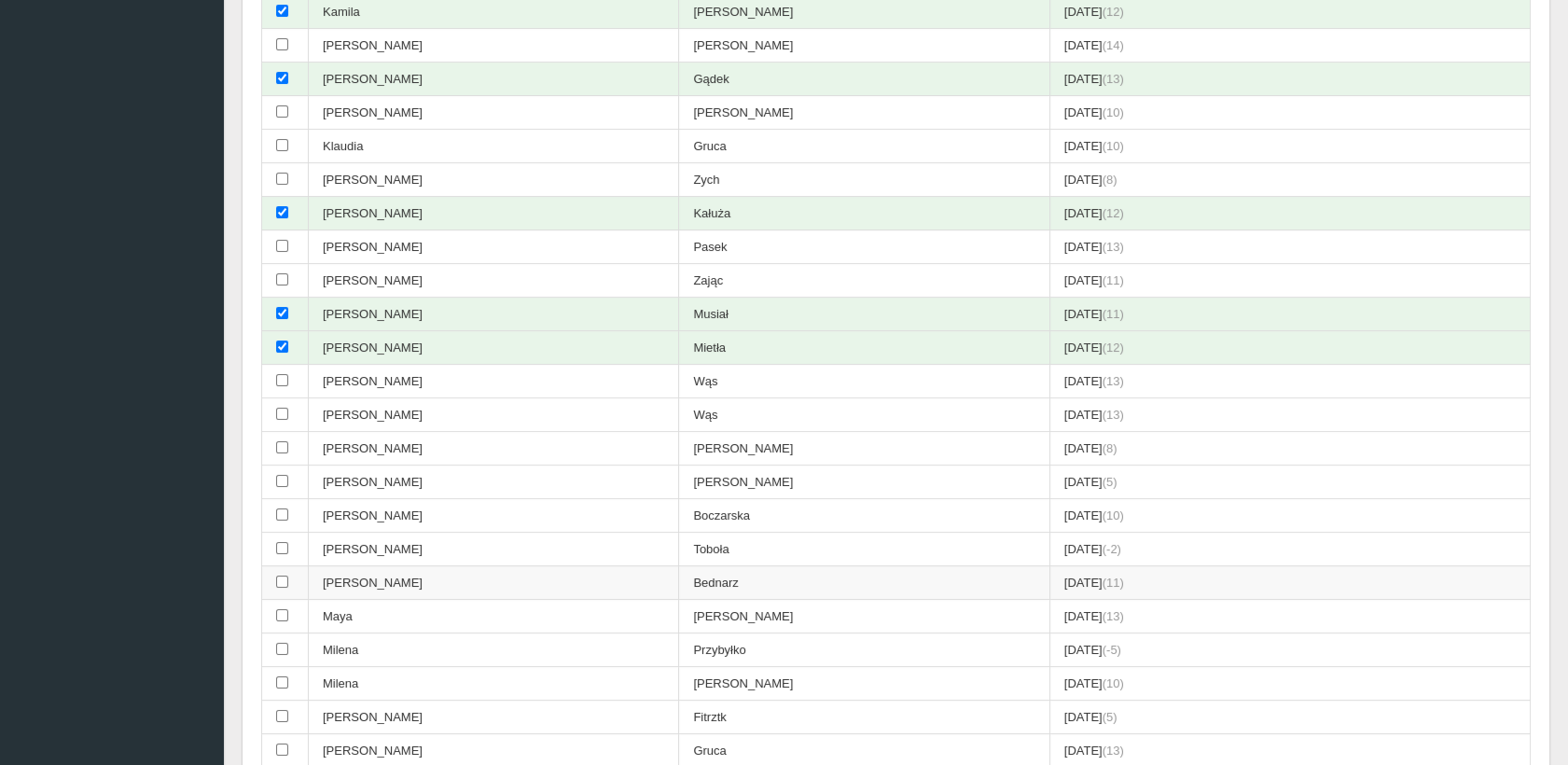
click at [281, 575] on input "checkbox" at bounding box center [282, 581] width 12 height 12
checkbox input "true"
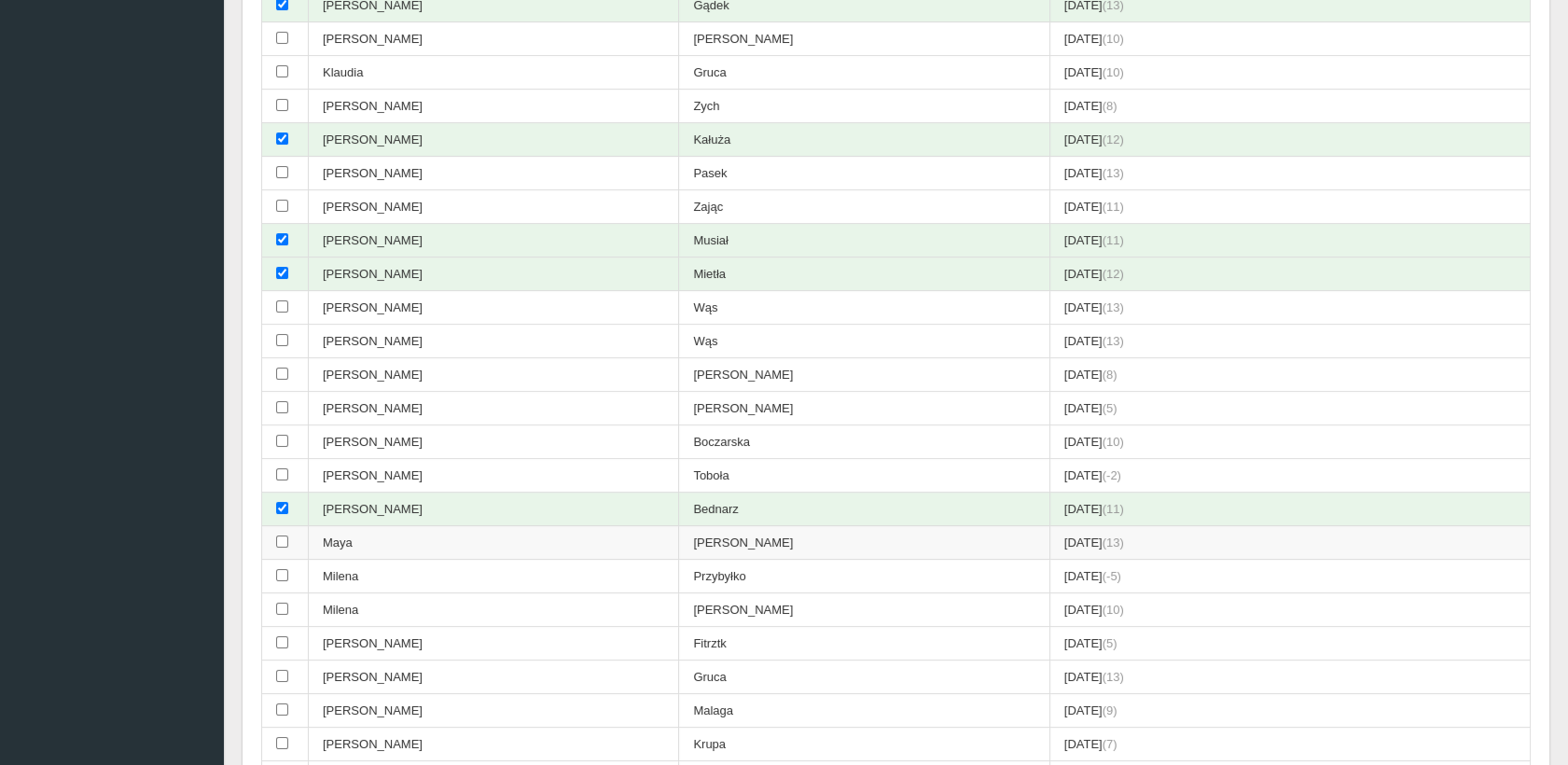
scroll to position [875, 0]
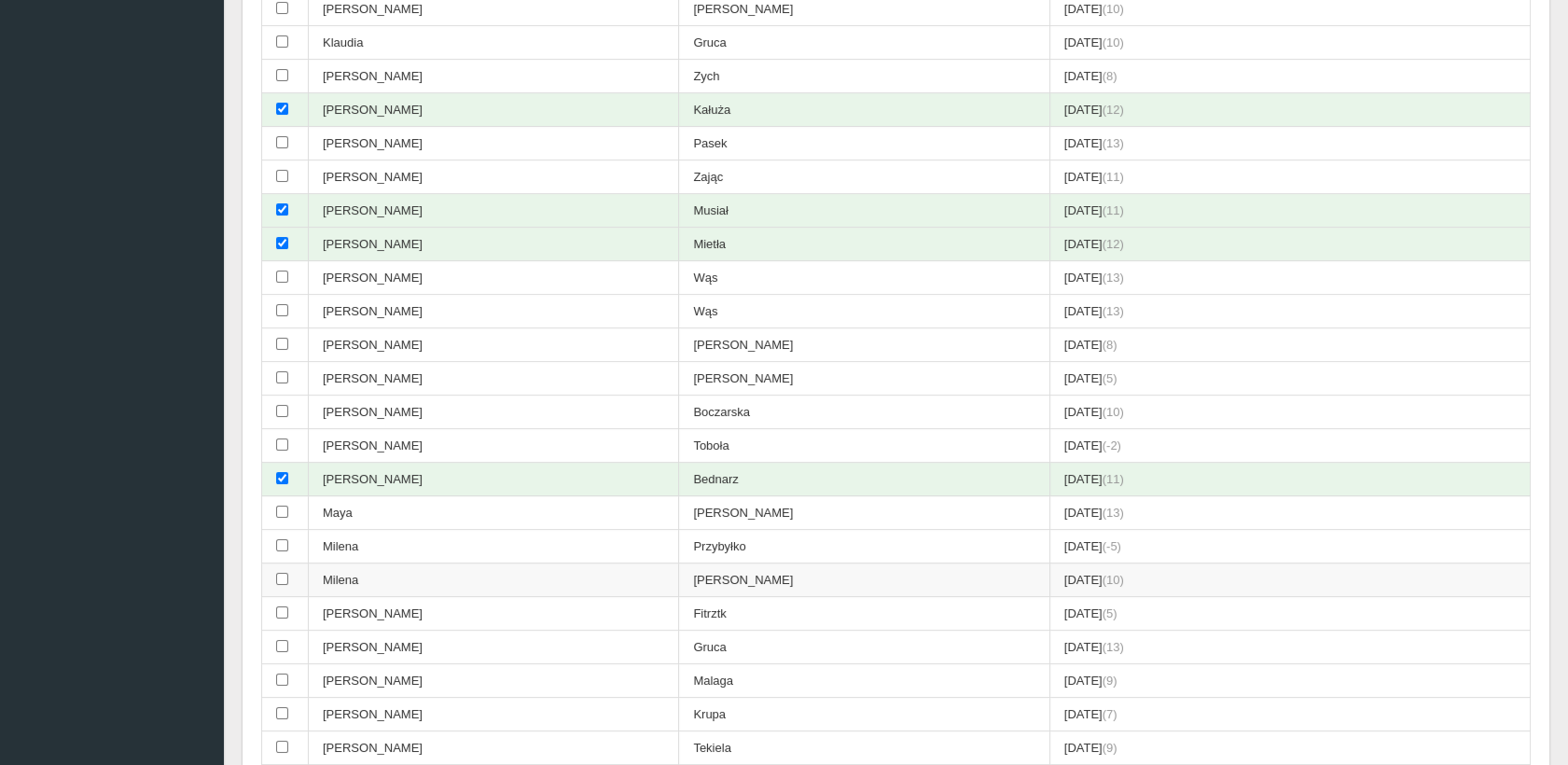
click at [277, 573] on input "checkbox" at bounding box center [282, 578] width 12 height 12
checkbox input "true"
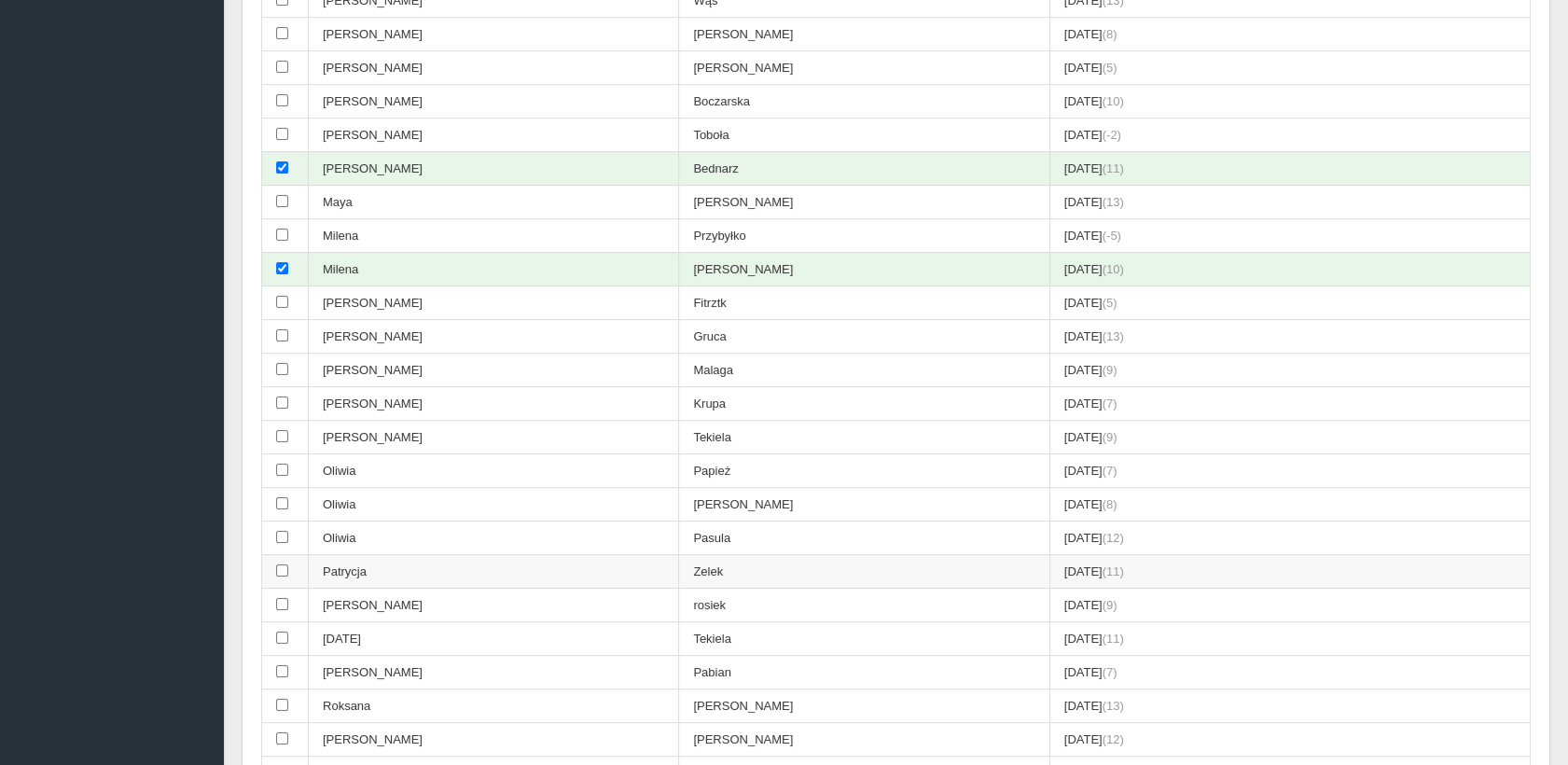
scroll to position [1187, 0]
click at [280, 564] on input "checkbox" at bounding box center [282, 570] width 12 height 12
checkbox input "true"
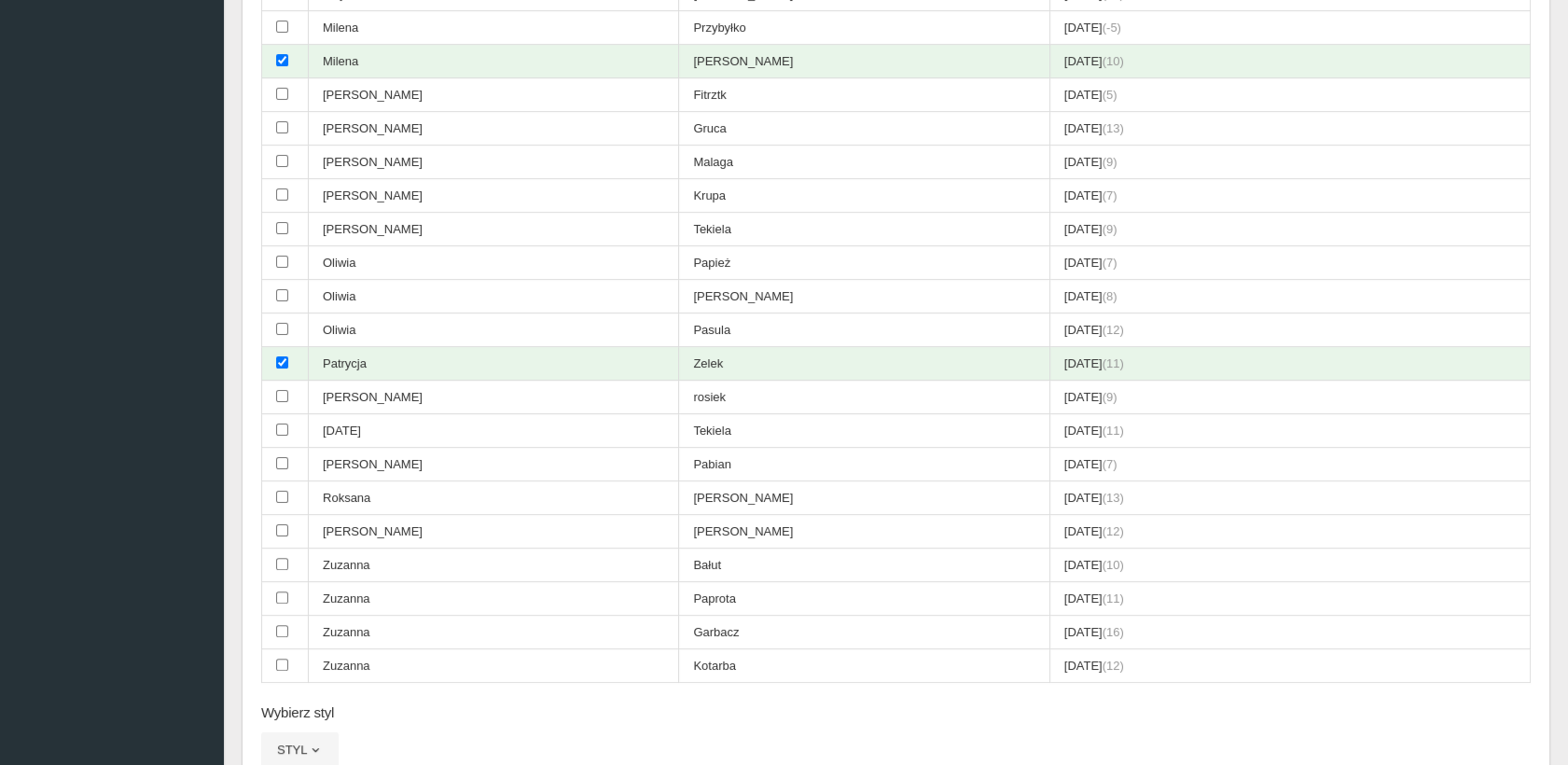
scroll to position [1497, 0]
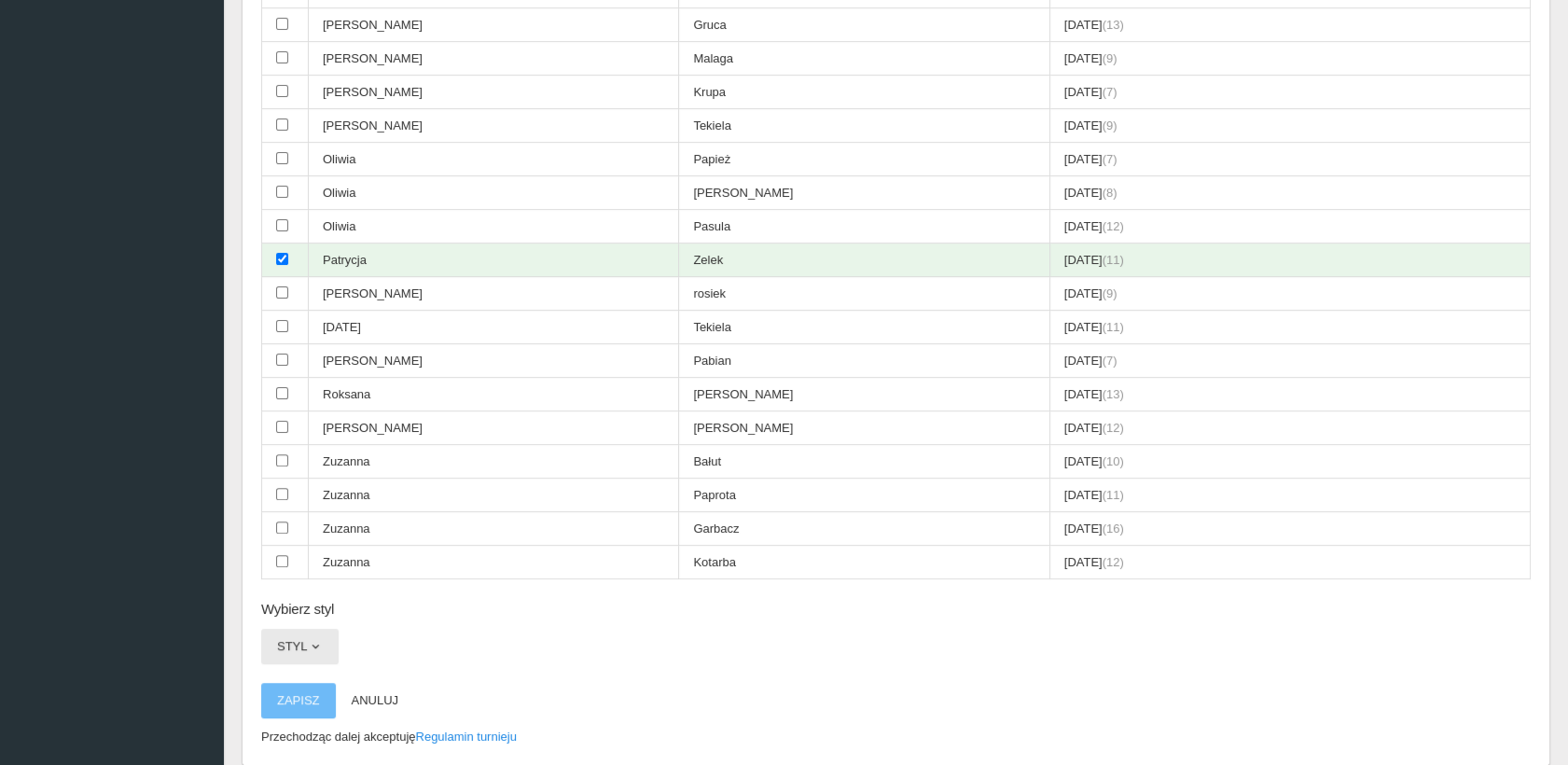
click at [300, 629] on button "Styl" at bounding box center [300, 646] width 78 height 35
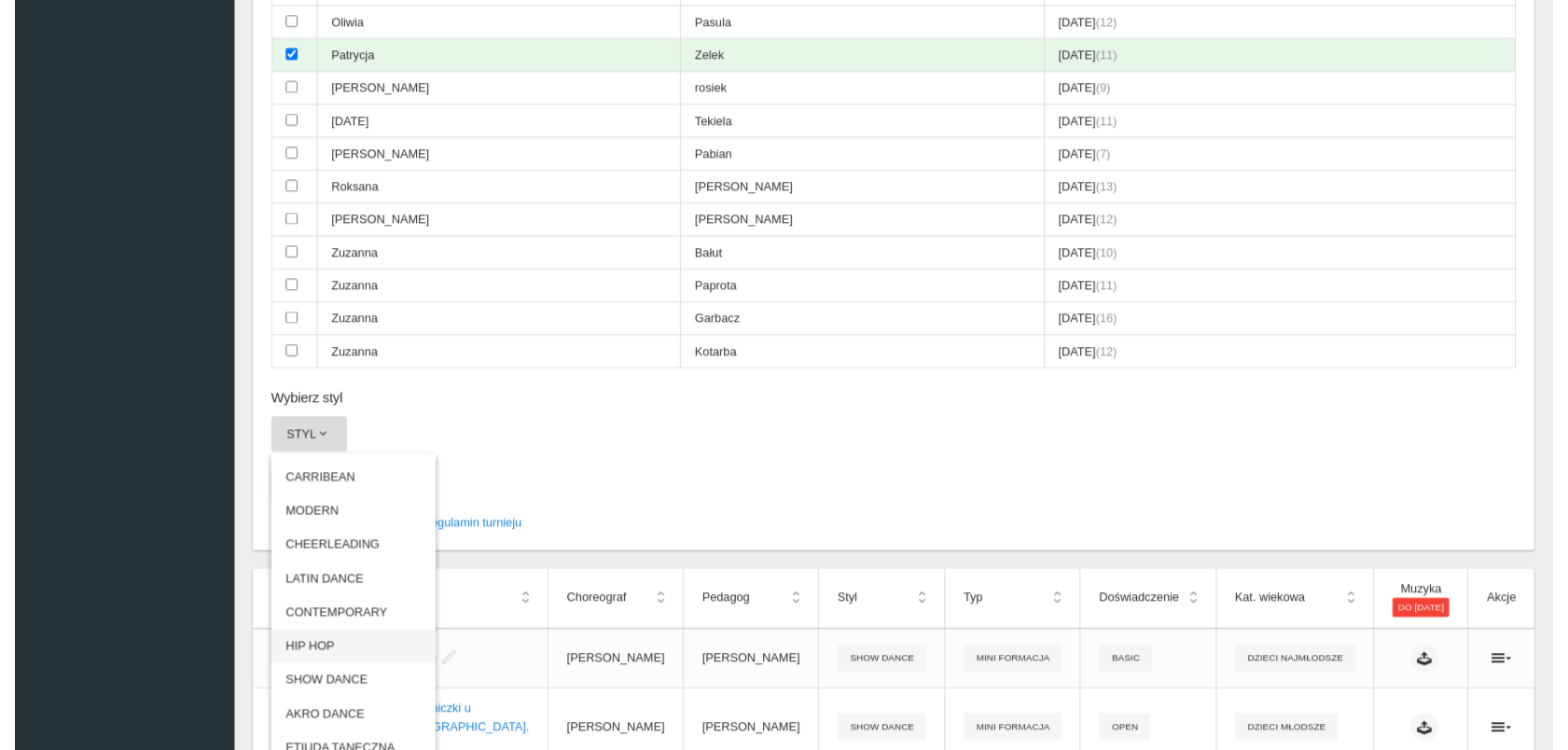
scroll to position [1703, 0]
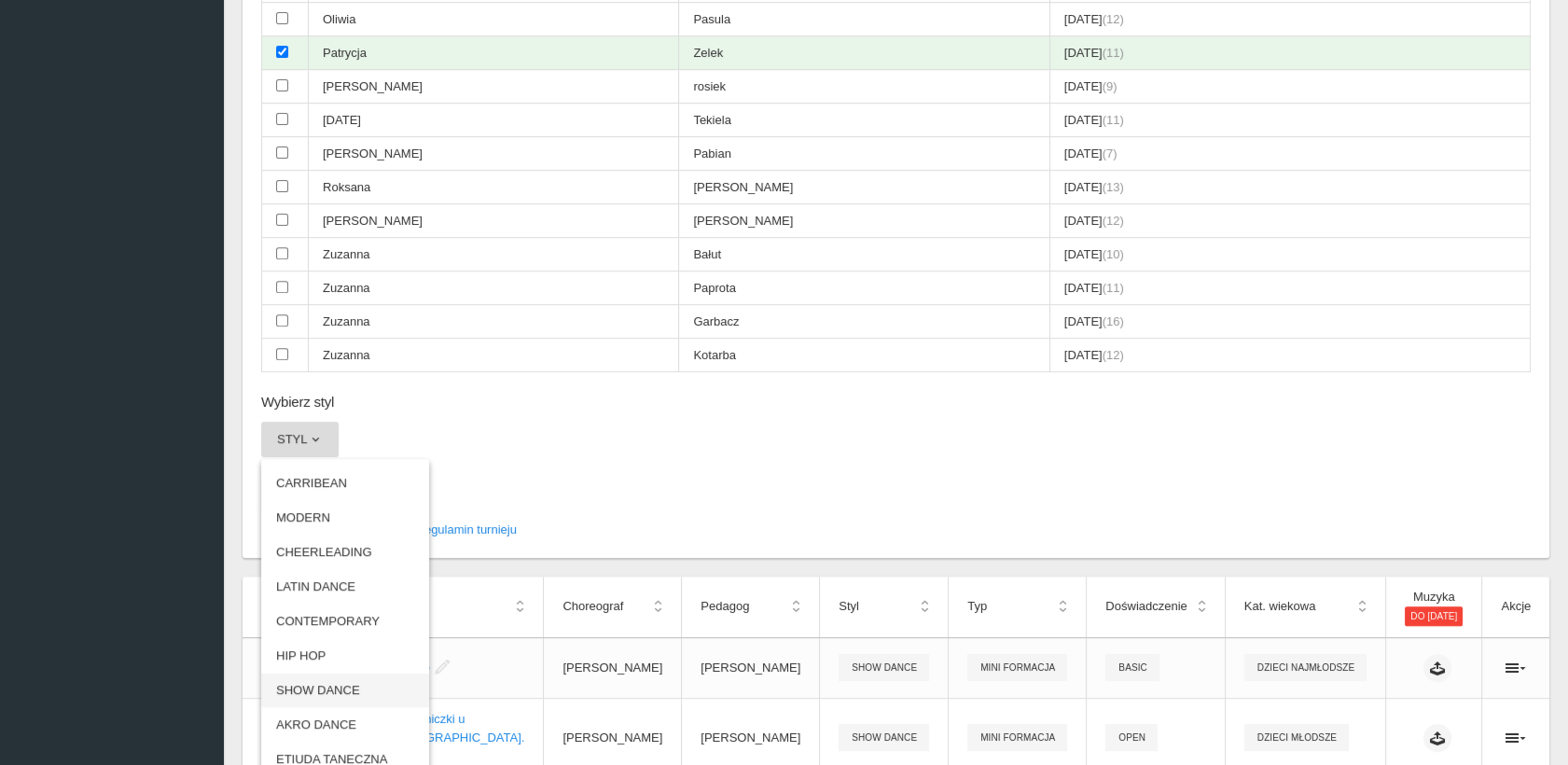
click at [340, 674] on link "SHOW DANCE" at bounding box center [345, 690] width 168 height 34
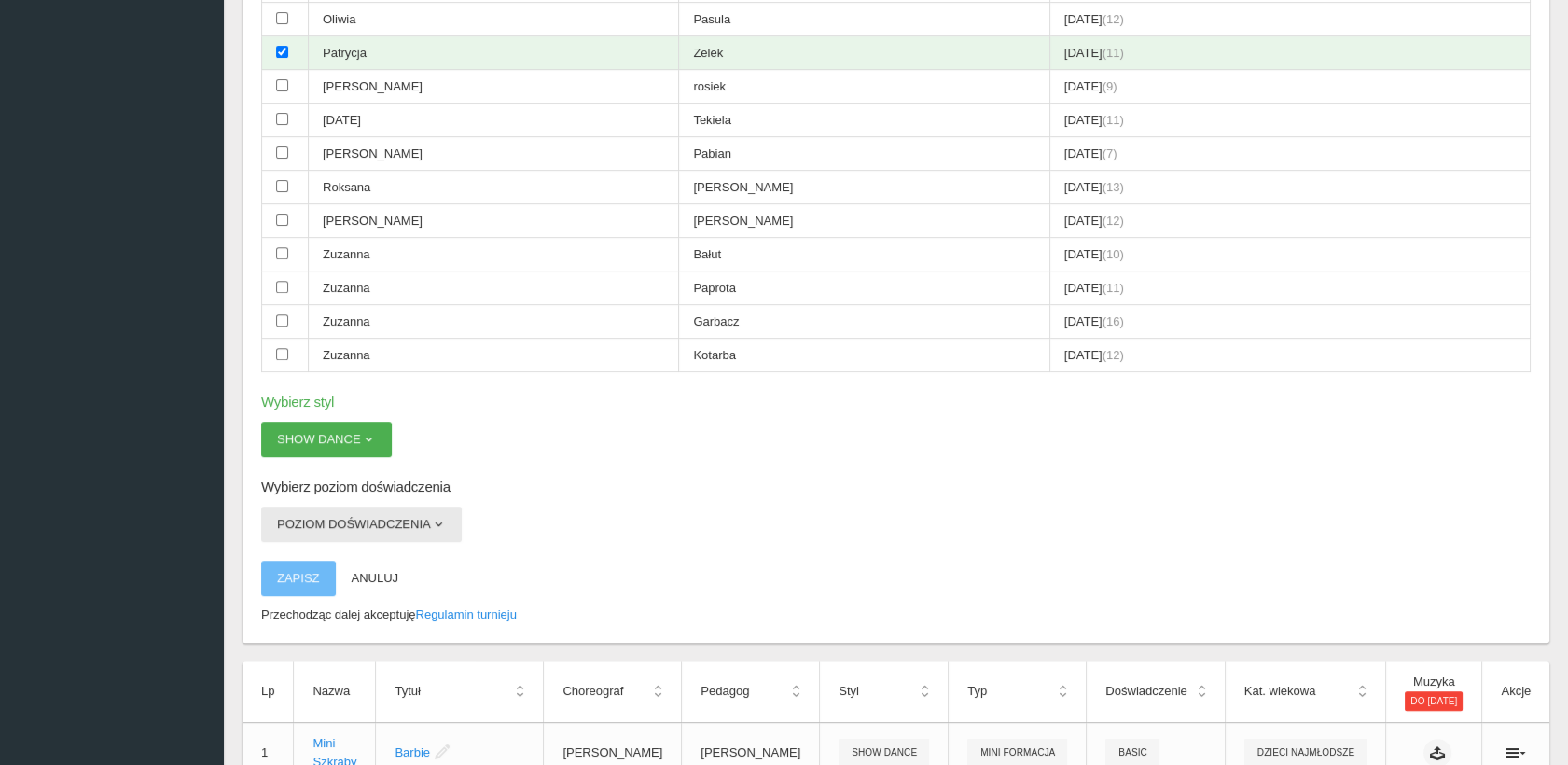
click at [313, 506] on button "Poziom doświadczenia" at bounding box center [362, 524] width 200 height 35
click at [314, 551] on link "OPEN" at bounding box center [345, 568] width 168 height 34
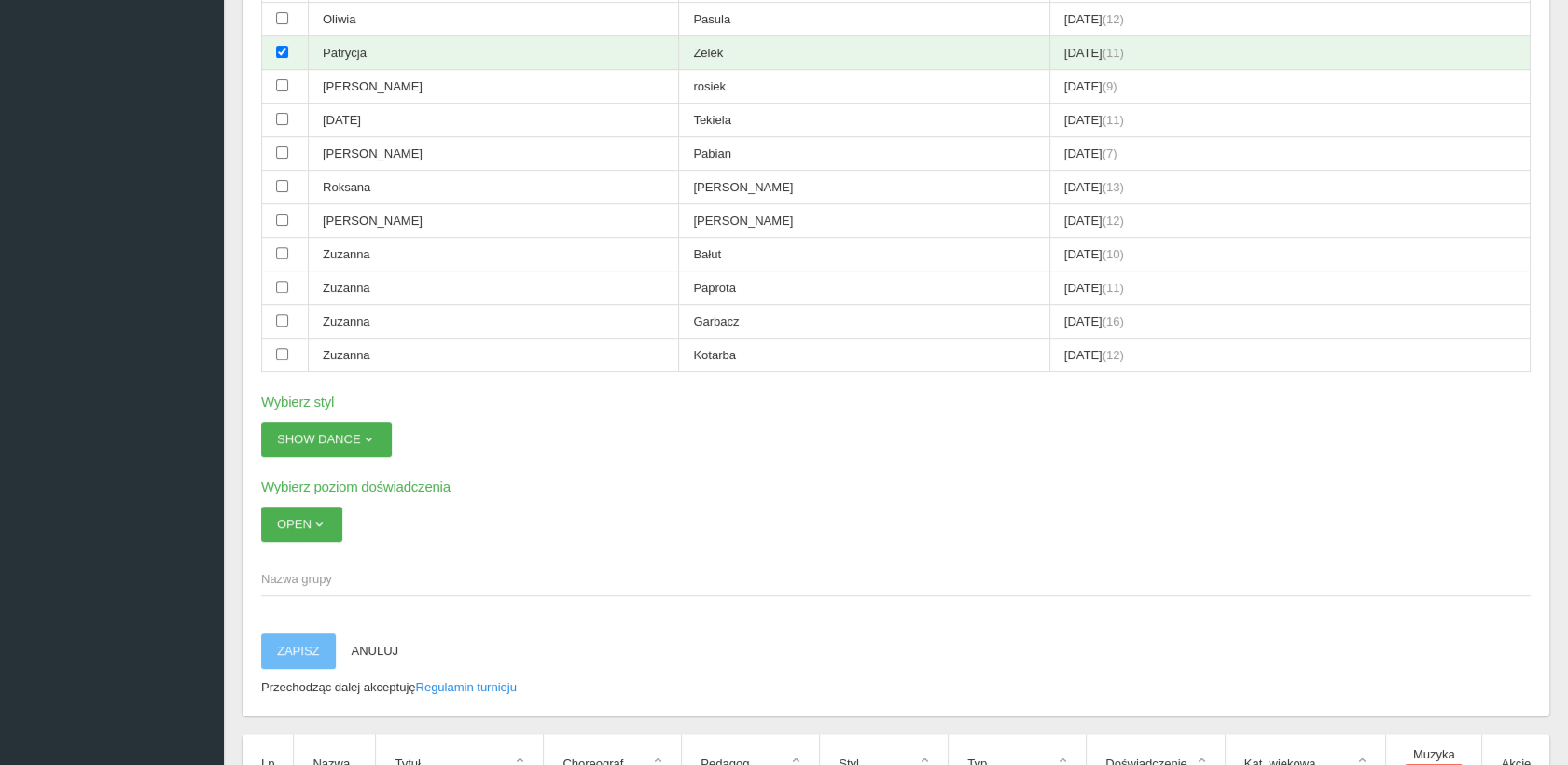
click at [303, 570] on span "Nazwa grupy" at bounding box center [887, 578] width 1251 height 18
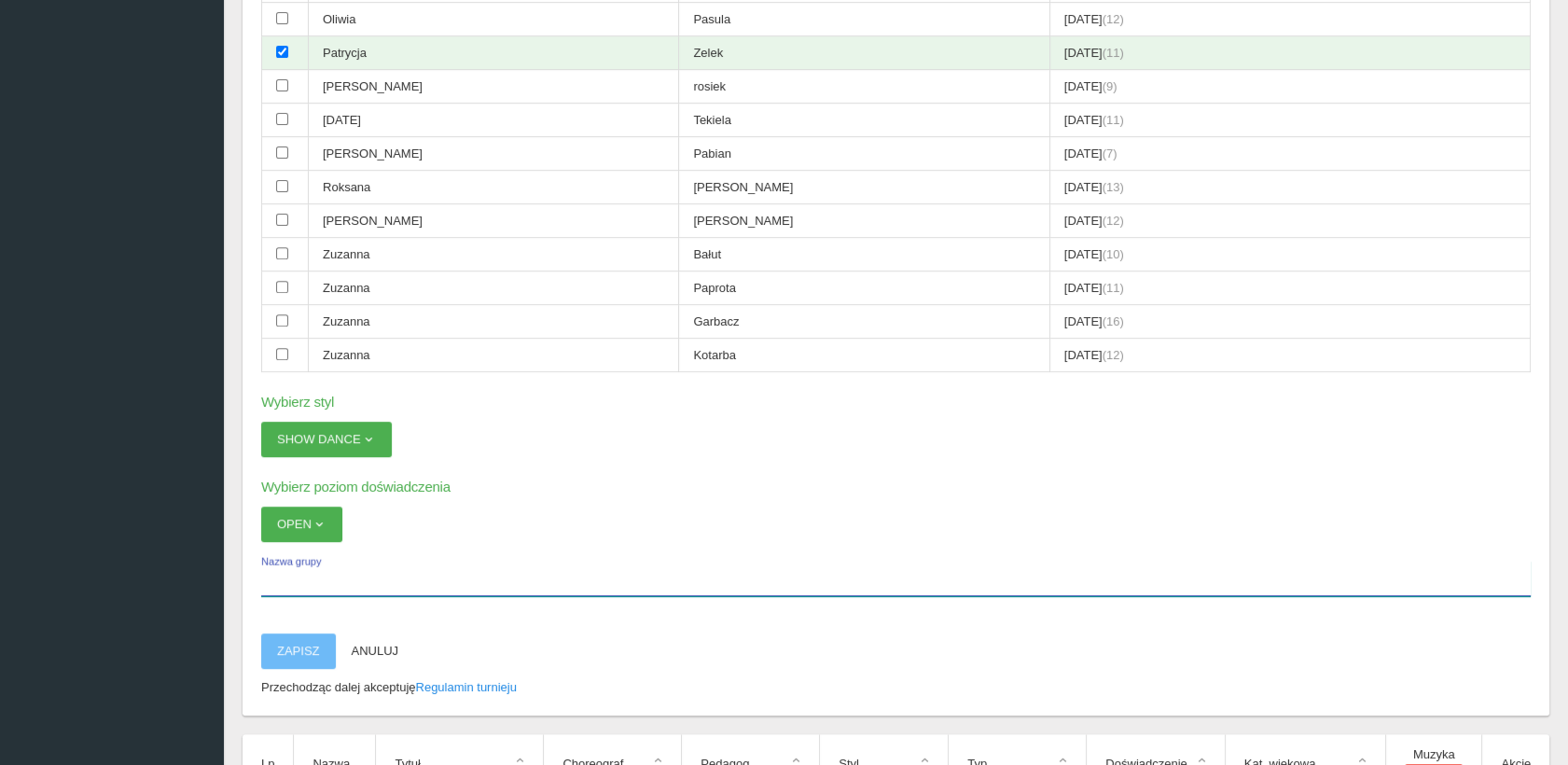
click at [303, 561] on input "Nazwa grupy" at bounding box center [896, 578] width 1270 height 35
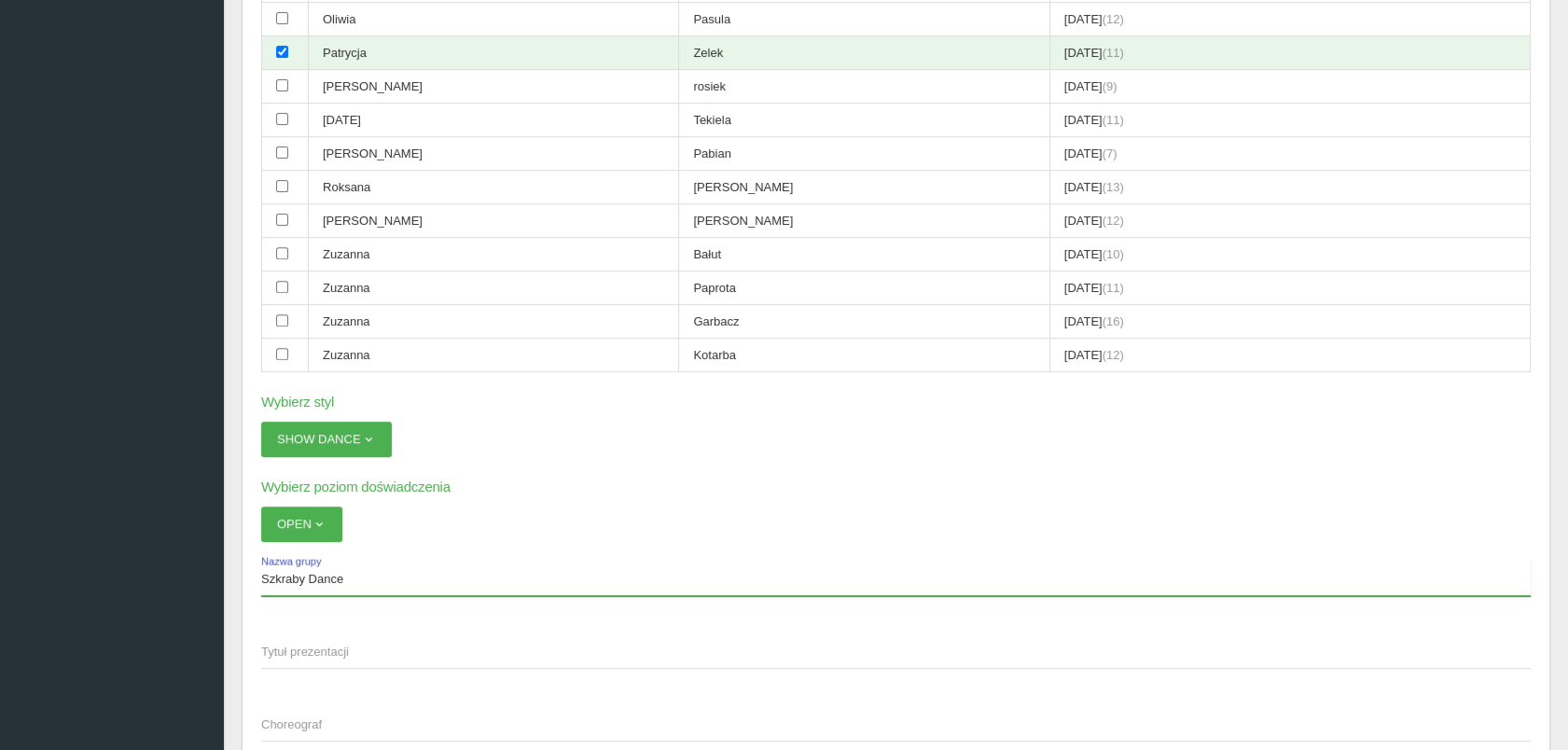
type input "Szkraby Dance"
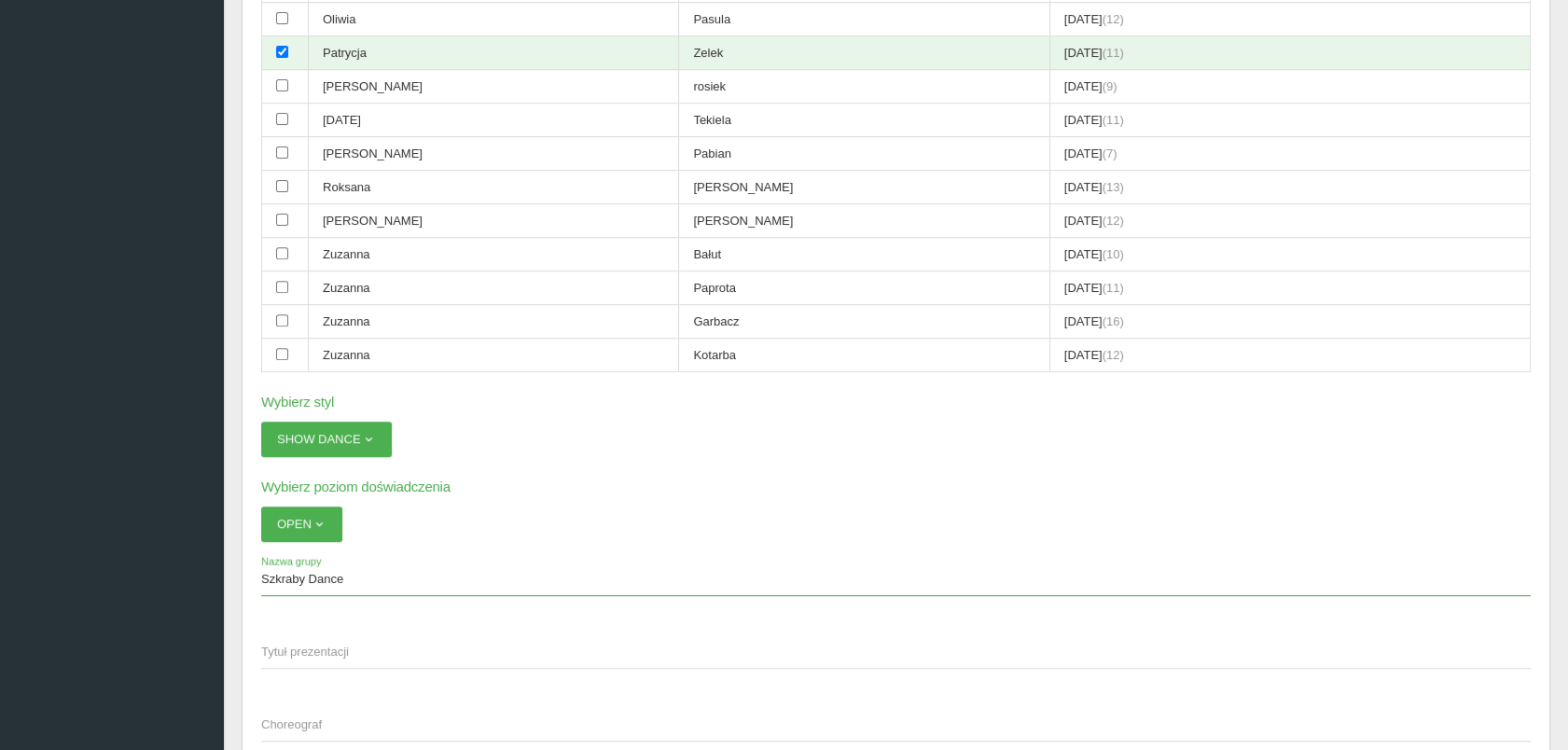
drag, startPoint x: 314, startPoint y: 628, endPoint x: 332, endPoint y: 615, distance: 22.2
click at [317, 642] on span "Tytuł prezentacji" at bounding box center [887, 651] width 1251 height 18
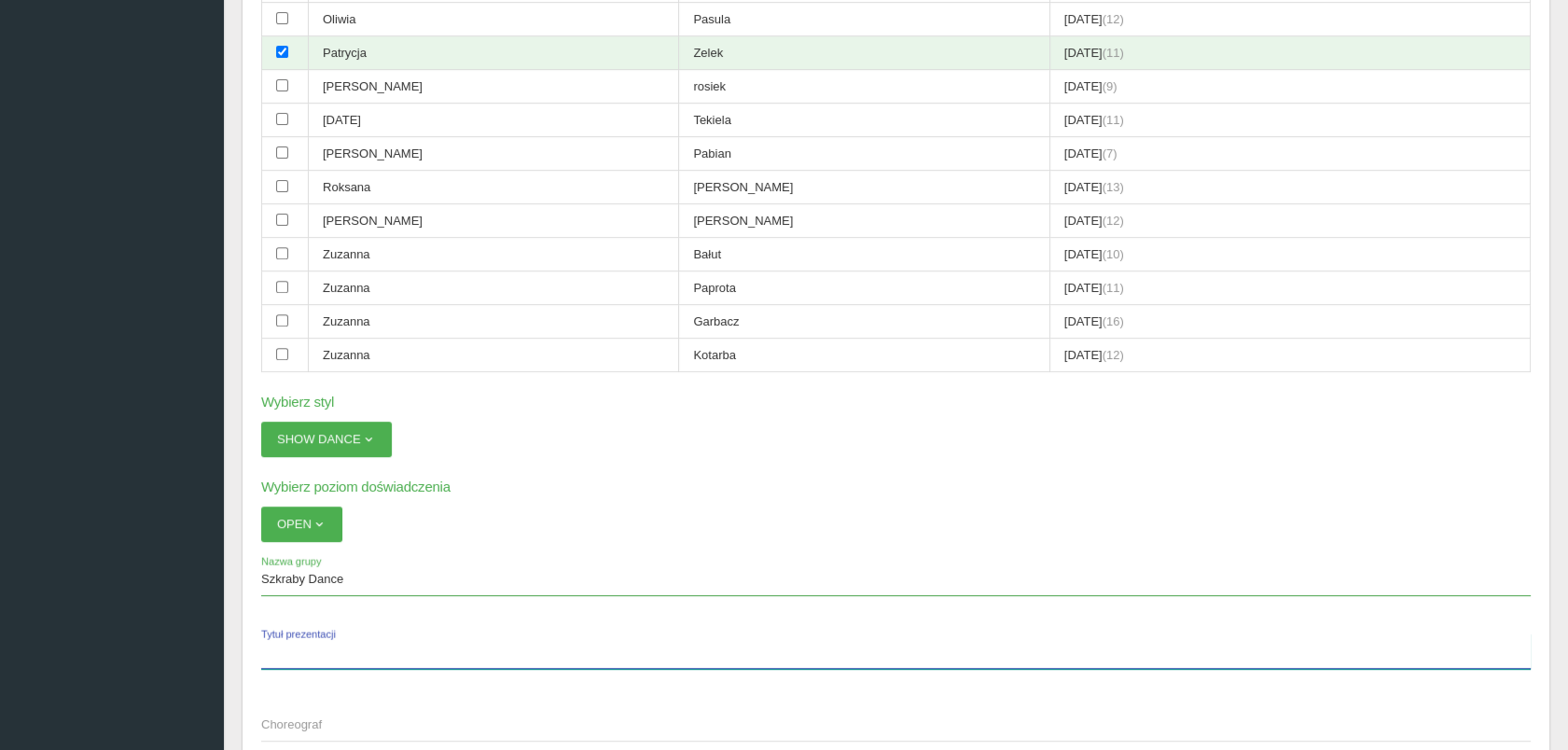
click at [317, 633] on input "Tytuł prezentacji" at bounding box center [896, 651] width 1270 height 35
type input "Aladyn"
drag, startPoint x: 291, startPoint y: 699, endPoint x: 291, endPoint y: 722, distance: 23.0
click at [291, 715] on span "Choreograf" at bounding box center [887, 724] width 1251 height 18
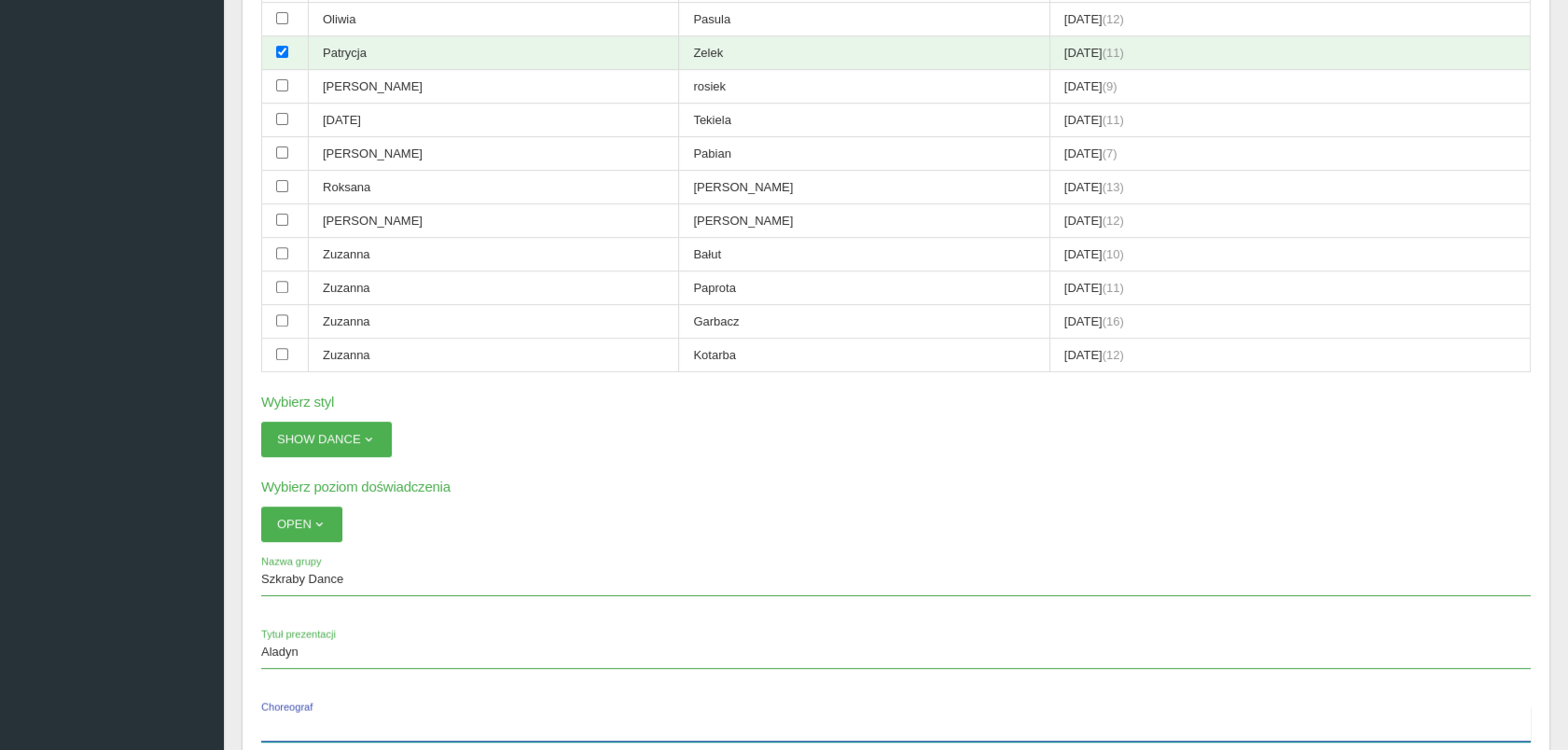
click at [291, 712] on input "Choreograf" at bounding box center [896, 723] width 1270 height 35
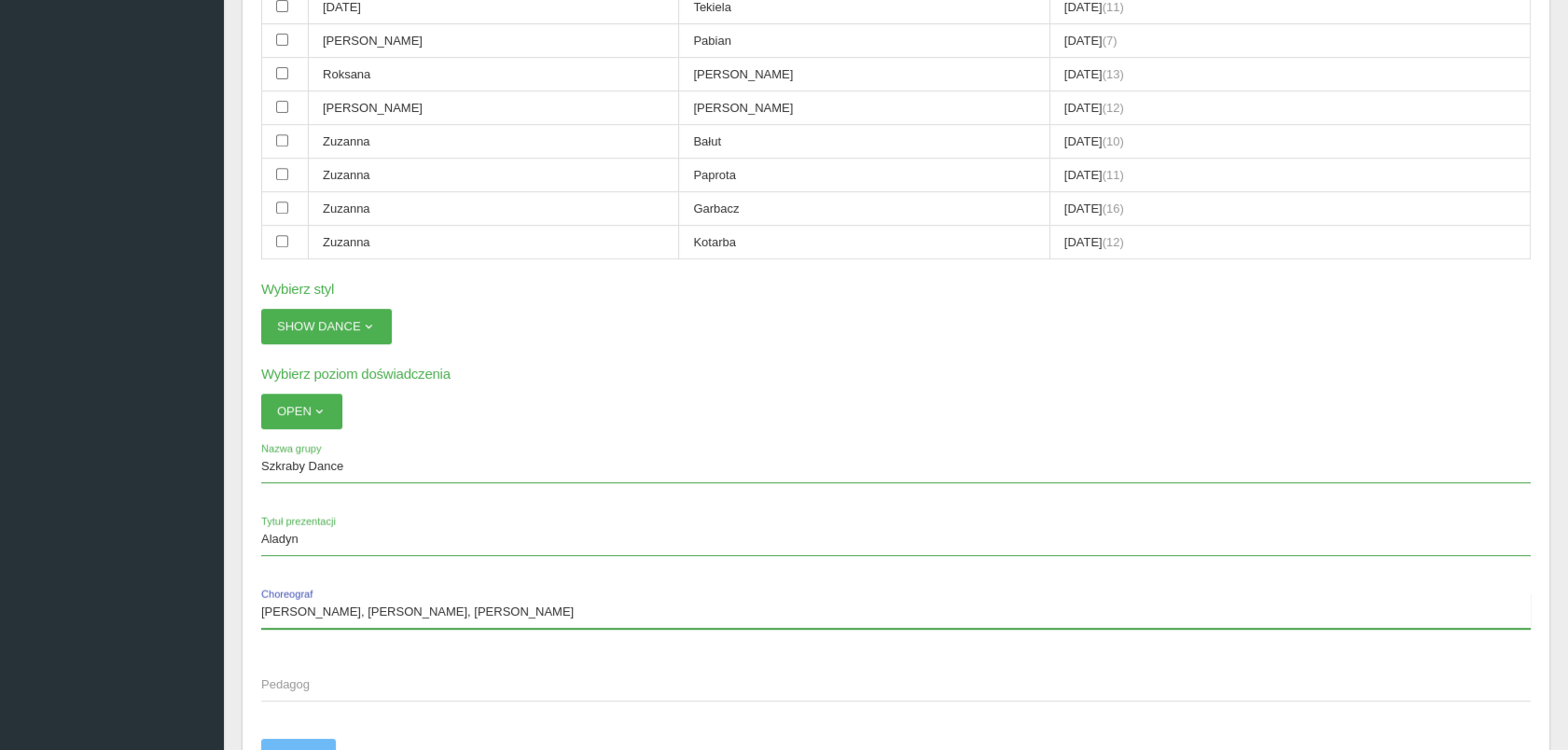
scroll to position [2014, 0]
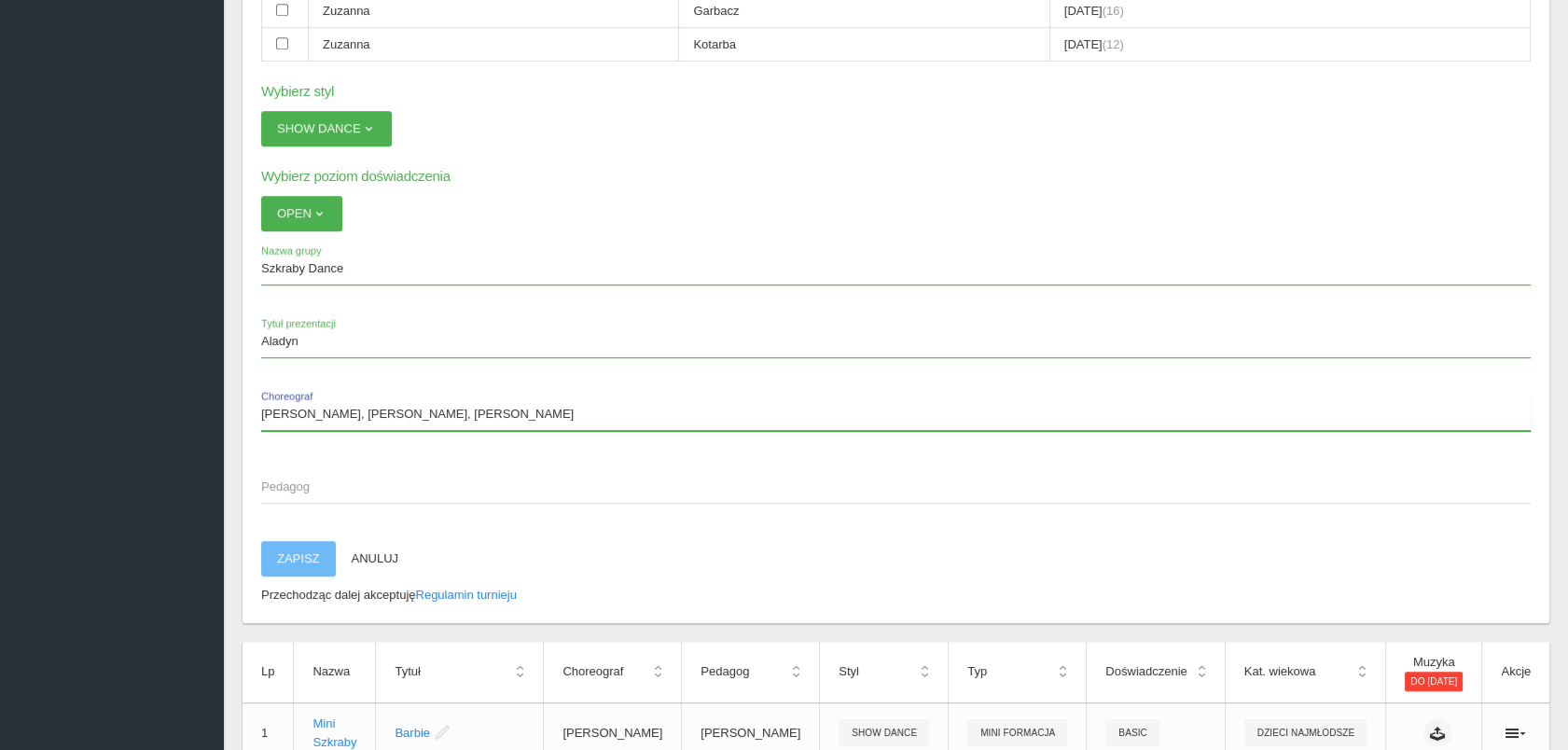
type input "[PERSON_NAME], [PERSON_NAME], [PERSON_NAME]"
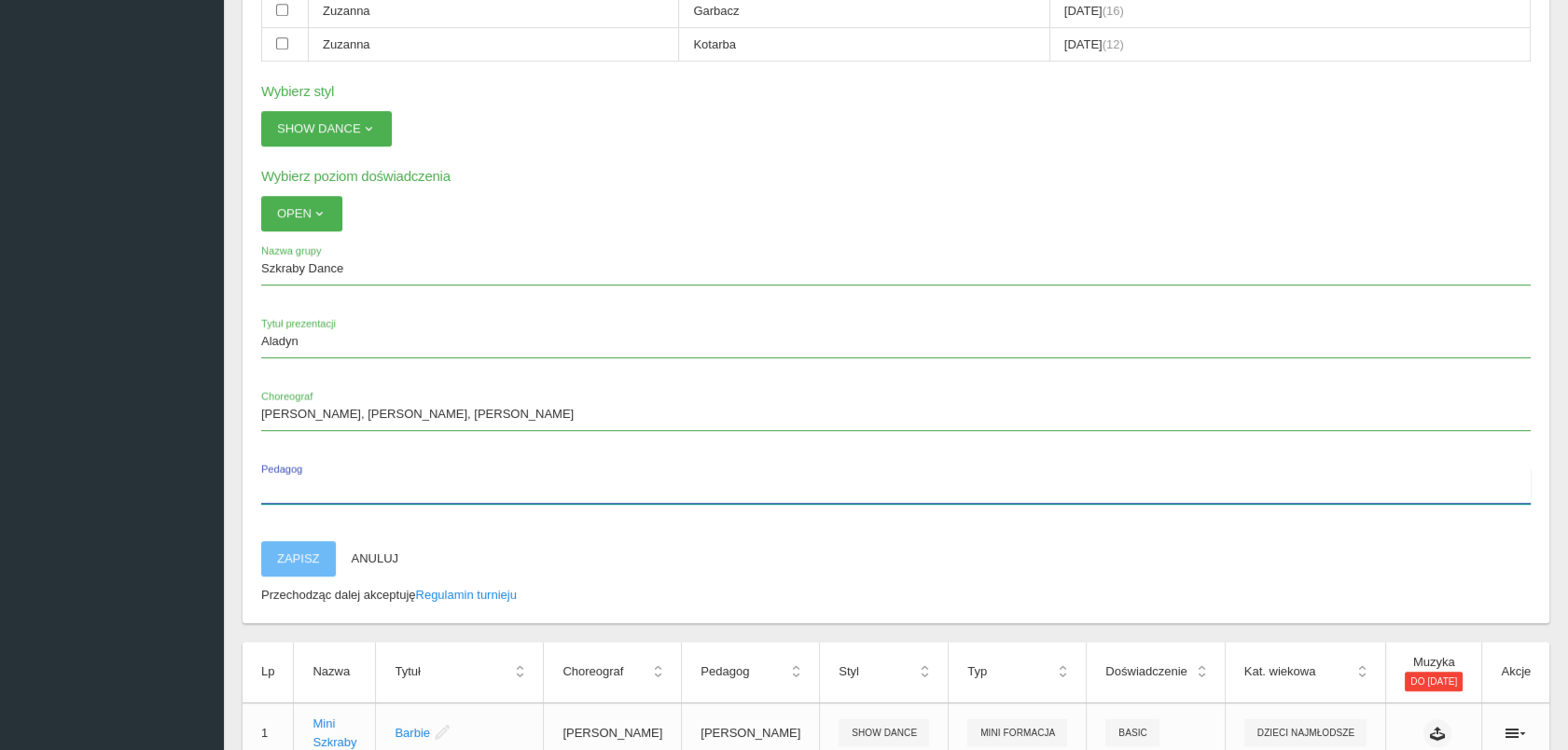
click at [290, 468] on label "Pedagog" at bounding box center [896, 486] width 1270 height 35
click at [290, 468] on input "Pedagog" at bounding box center [896, 486] width 1270 height 35
paste input "[PERSON_NAME]"
type input "[PERSON_NAME]"
click at [297, 541] on button "Zapisz" at bounding box center [298, 559] width 75 height 35
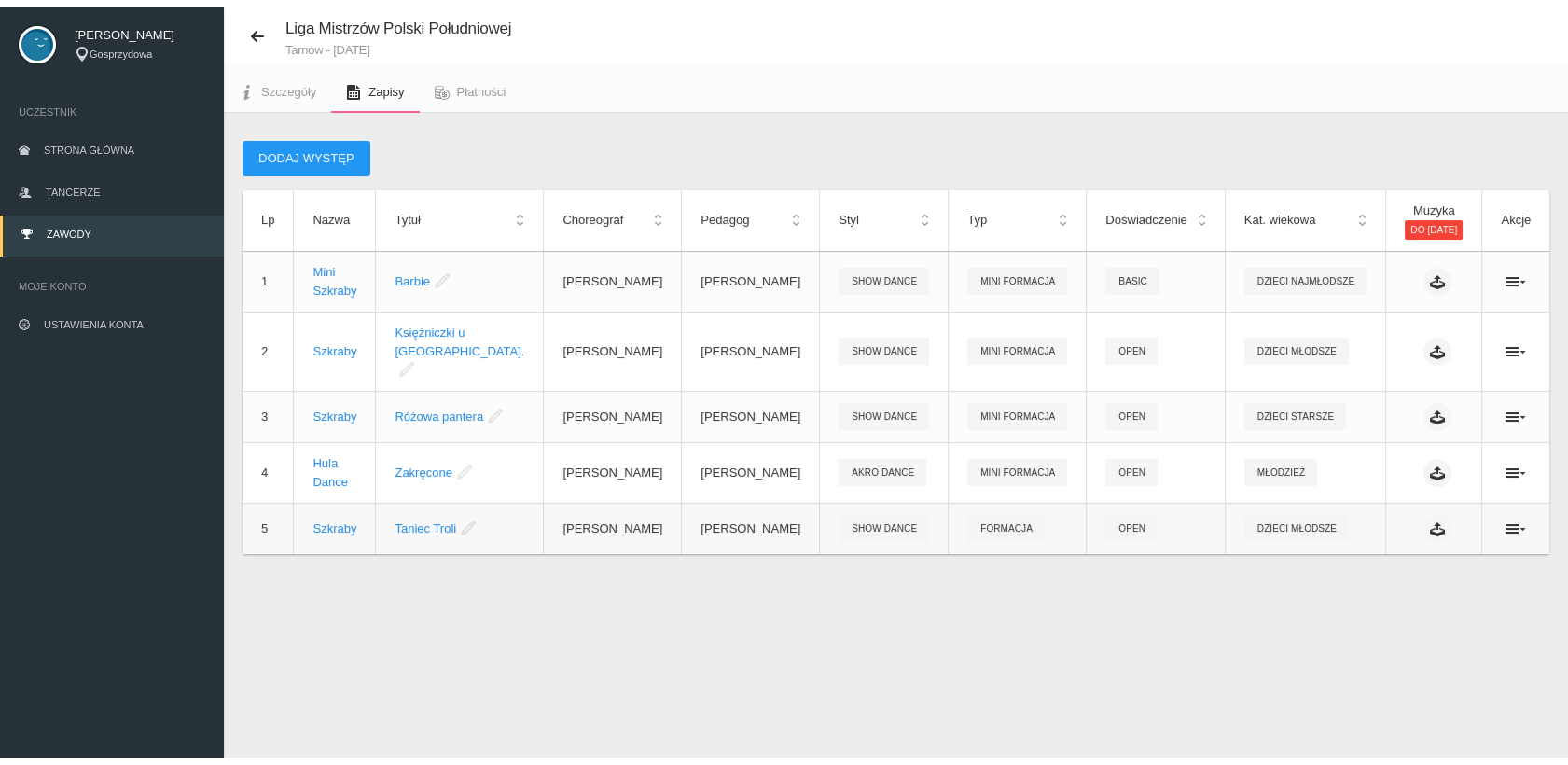
scroll to position [46, 0]
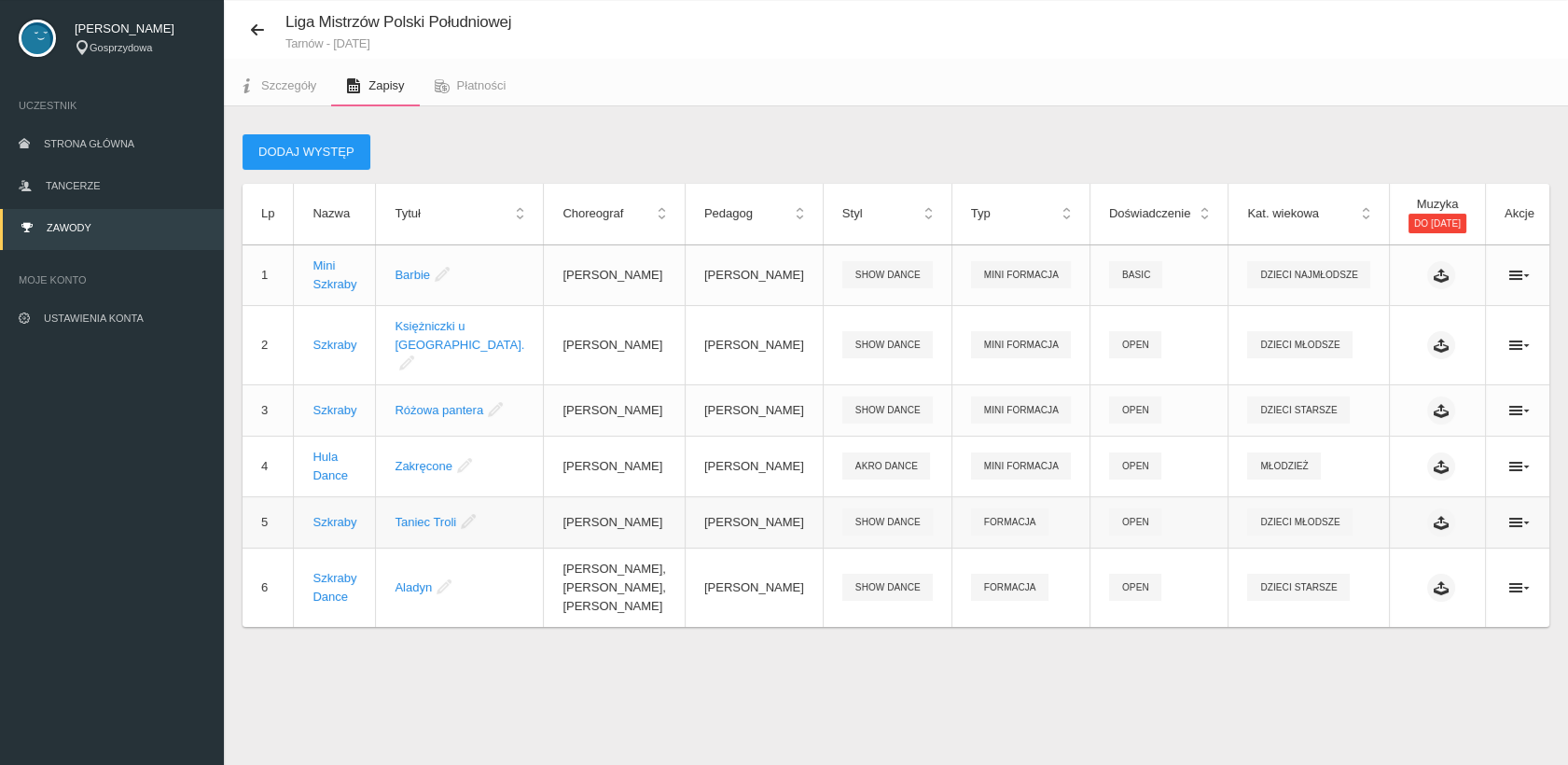
click at [1517, 515] on ul at bounding box center [1519, 522] width 30 height 15
click at [1510, 516] on icon at bounding box center [1519, 522] width 20 height 15
drag, startPoint x: 1387, startPoint y: 549, endPoint x: 1345, endPoint y: 533, distance: 44.9
click at [1386, 549] on link "Edytuj" at bounding box center [1410, 550] width 187 height 34
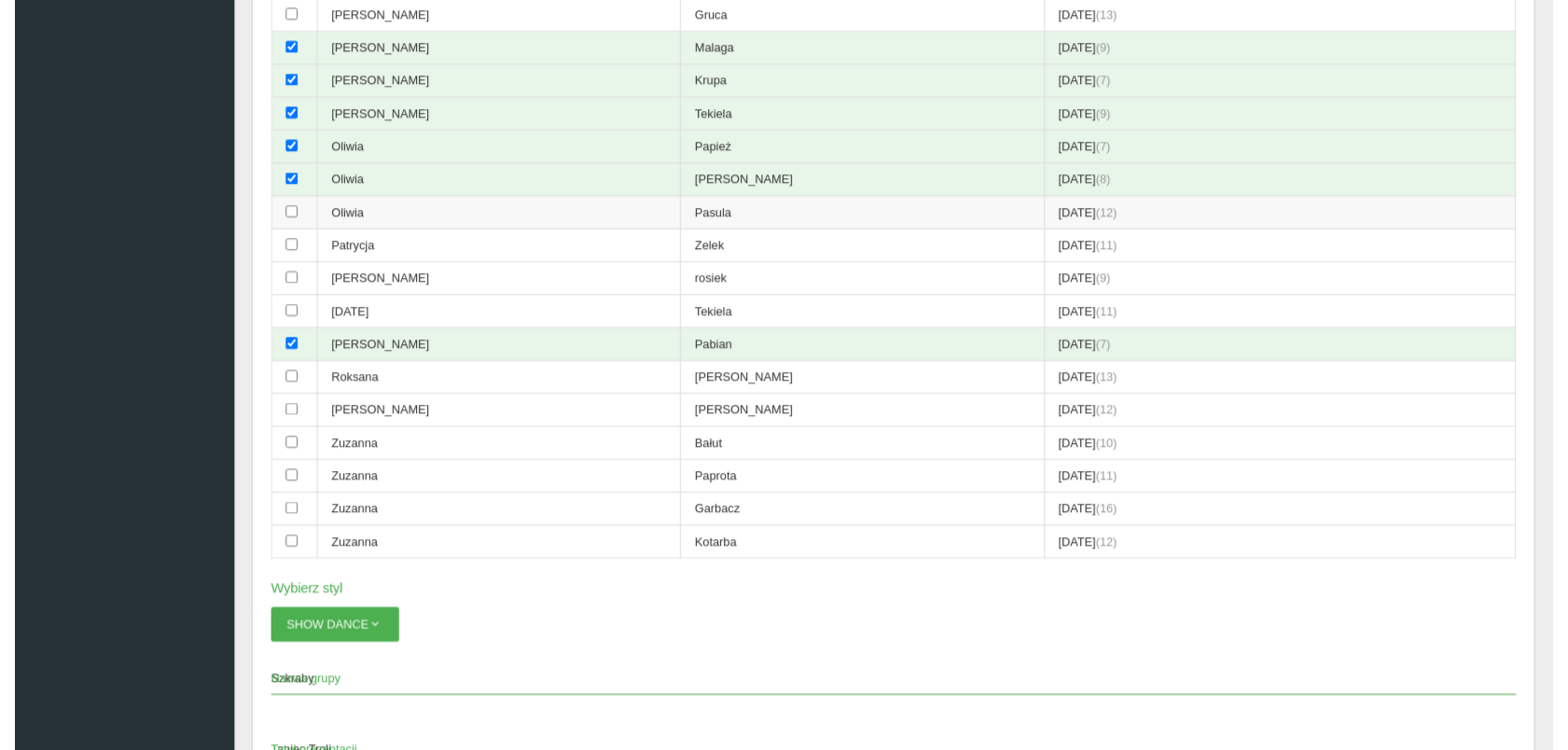
scroll to position [1496, 0]
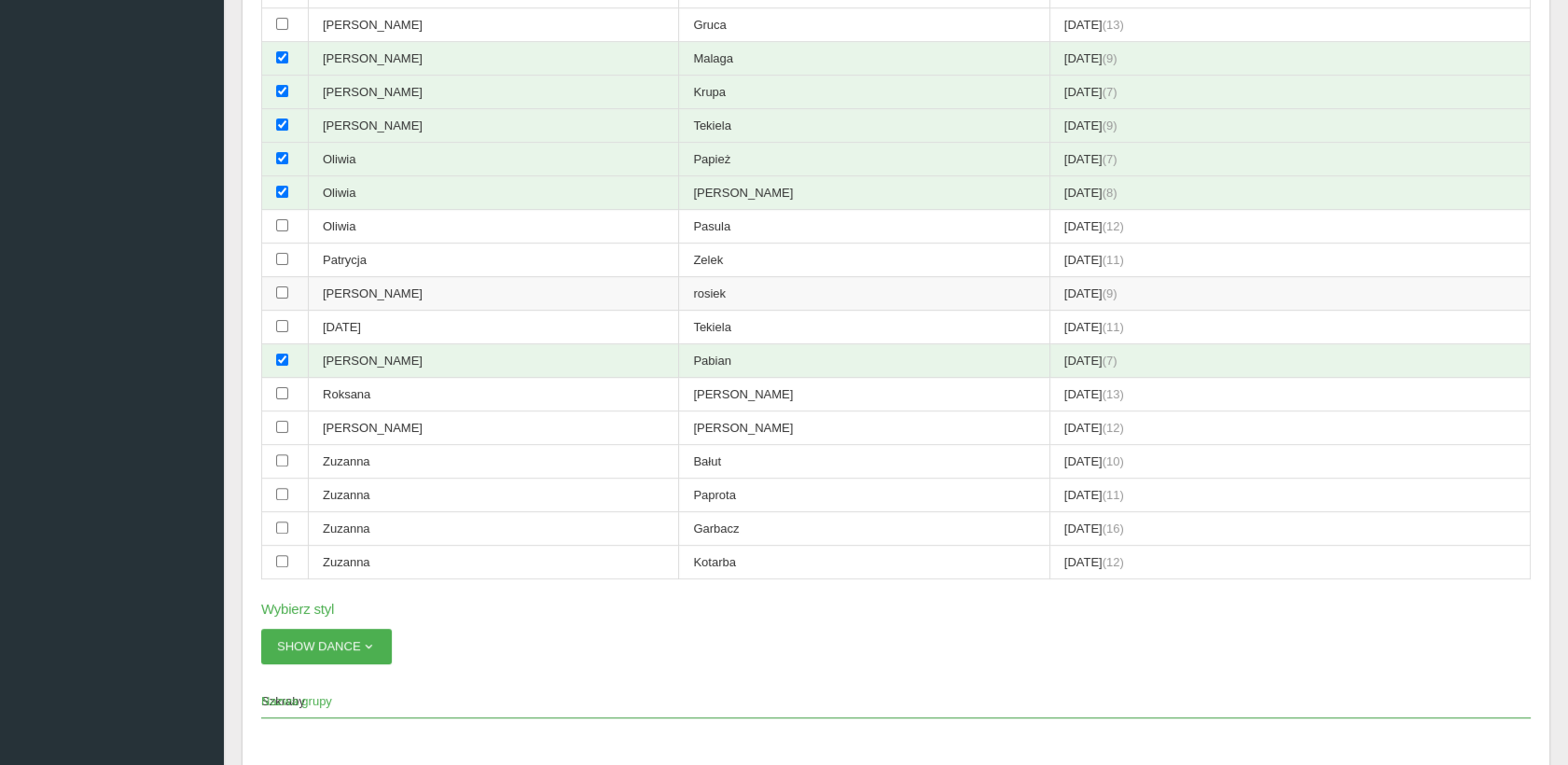
click at [283, 287] on input "checkbox" at bounding box center [282, 293] width 12 height 12
checkbox input "true"
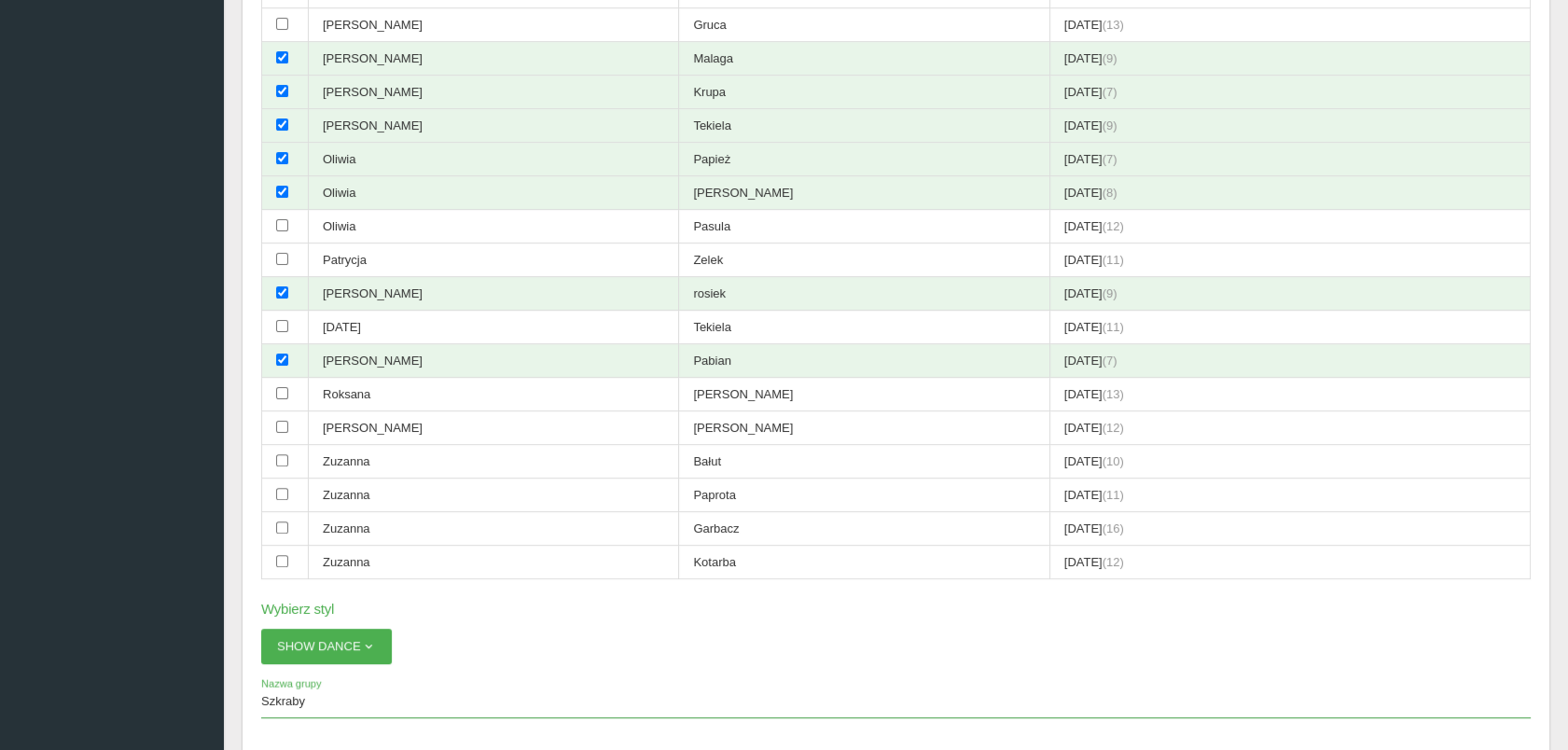
scroll to position [2014, 0]
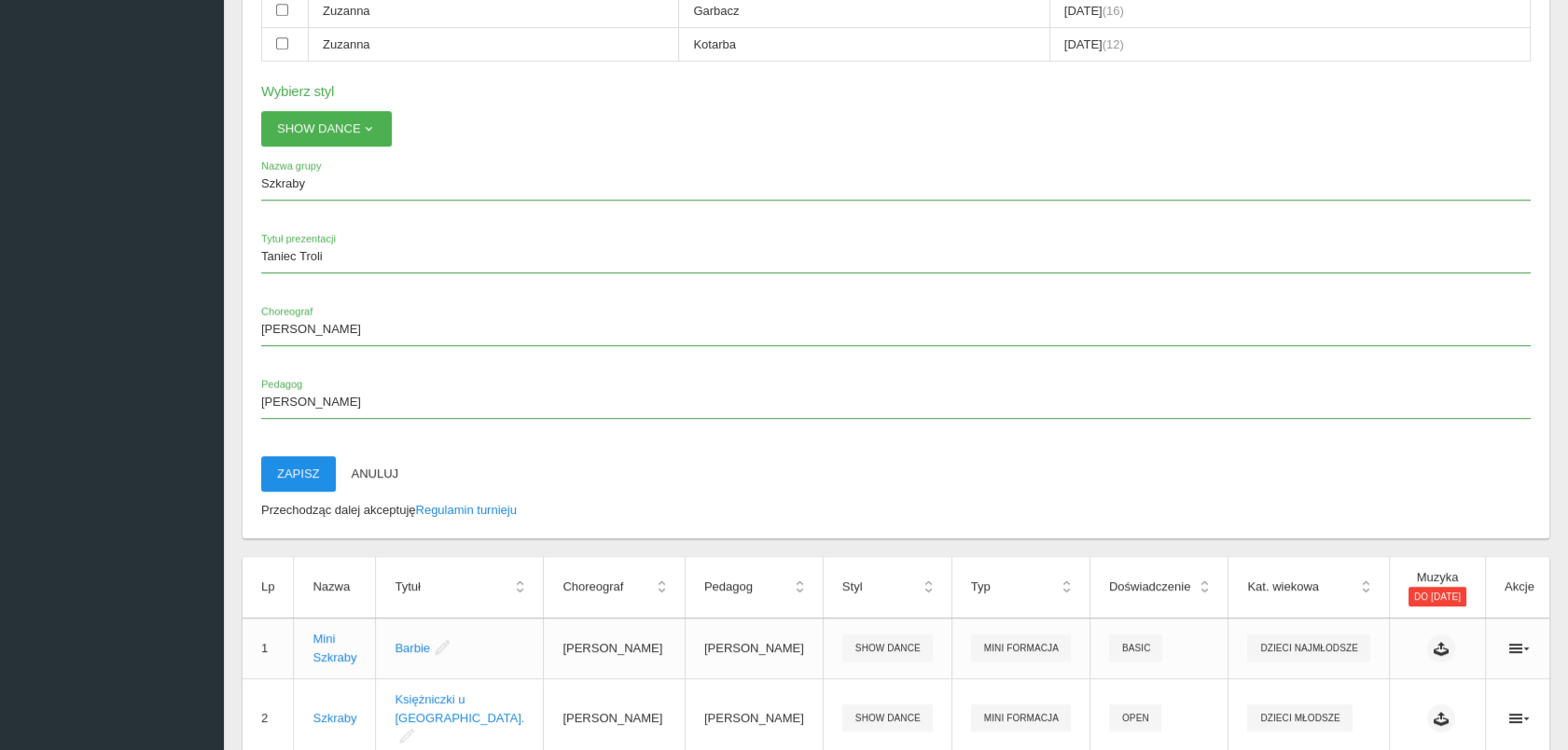
drag, startPoint x: 284, startPoint y: 444, endPoint x: 888, endPoint y: 94, distance: 698.1
click at [285, 456] on button "Zapisz" at bounding box center [298, 473] width 75 height 35
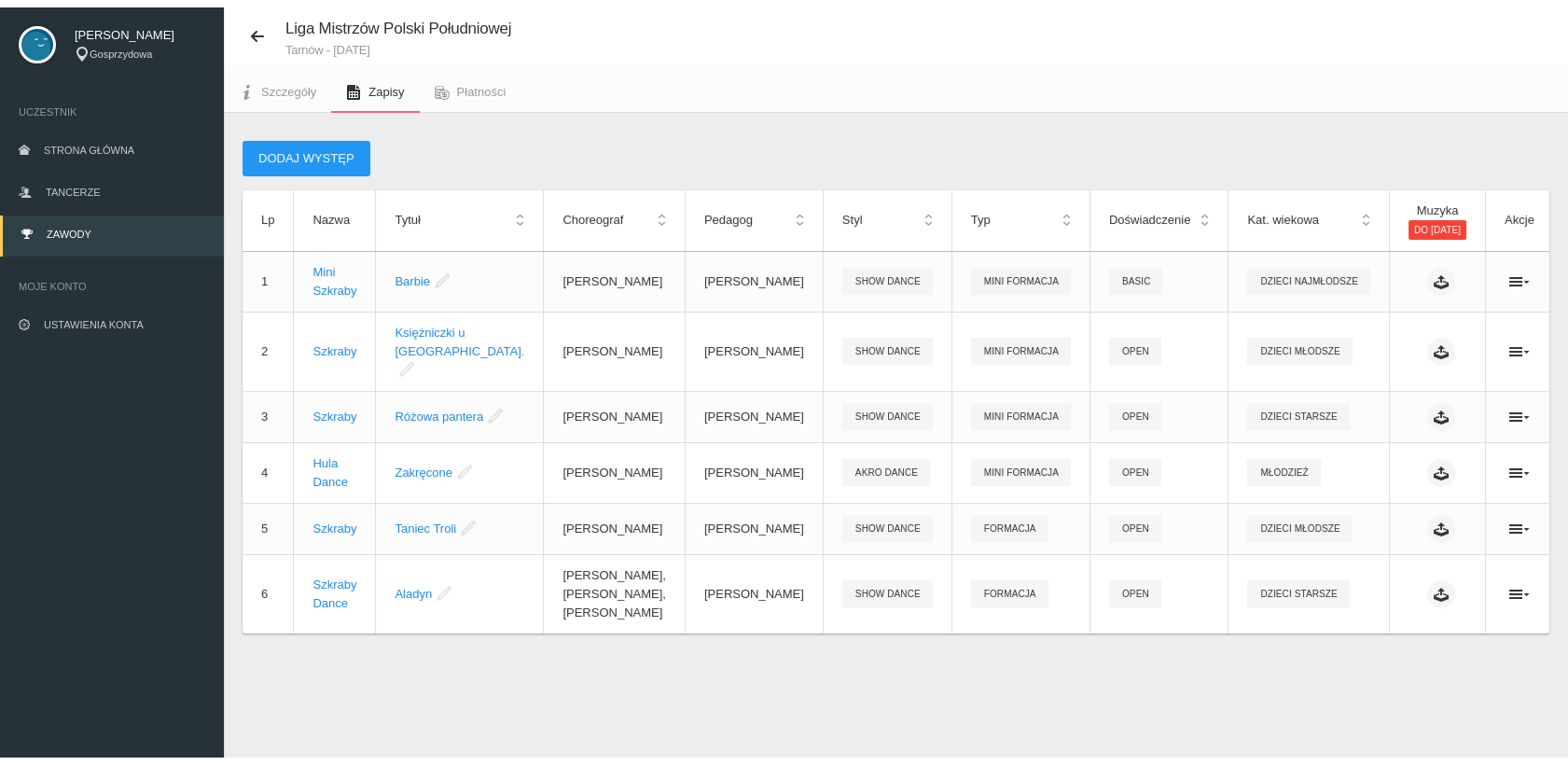
scroll to position [46, 0]
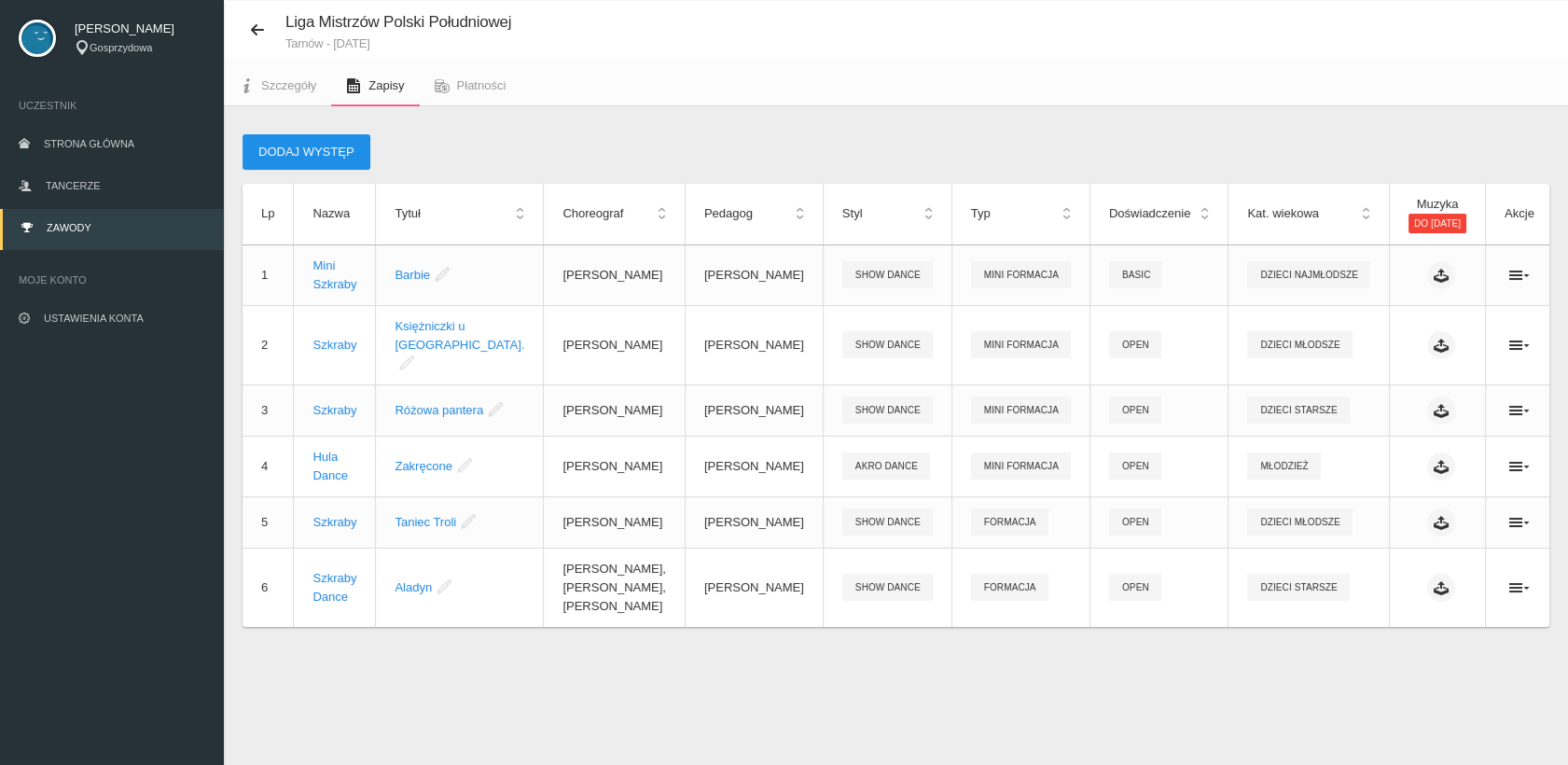
click at [307, 153] on button "Dodaj występ" at bounding box center [306, 152] width 127 height 35
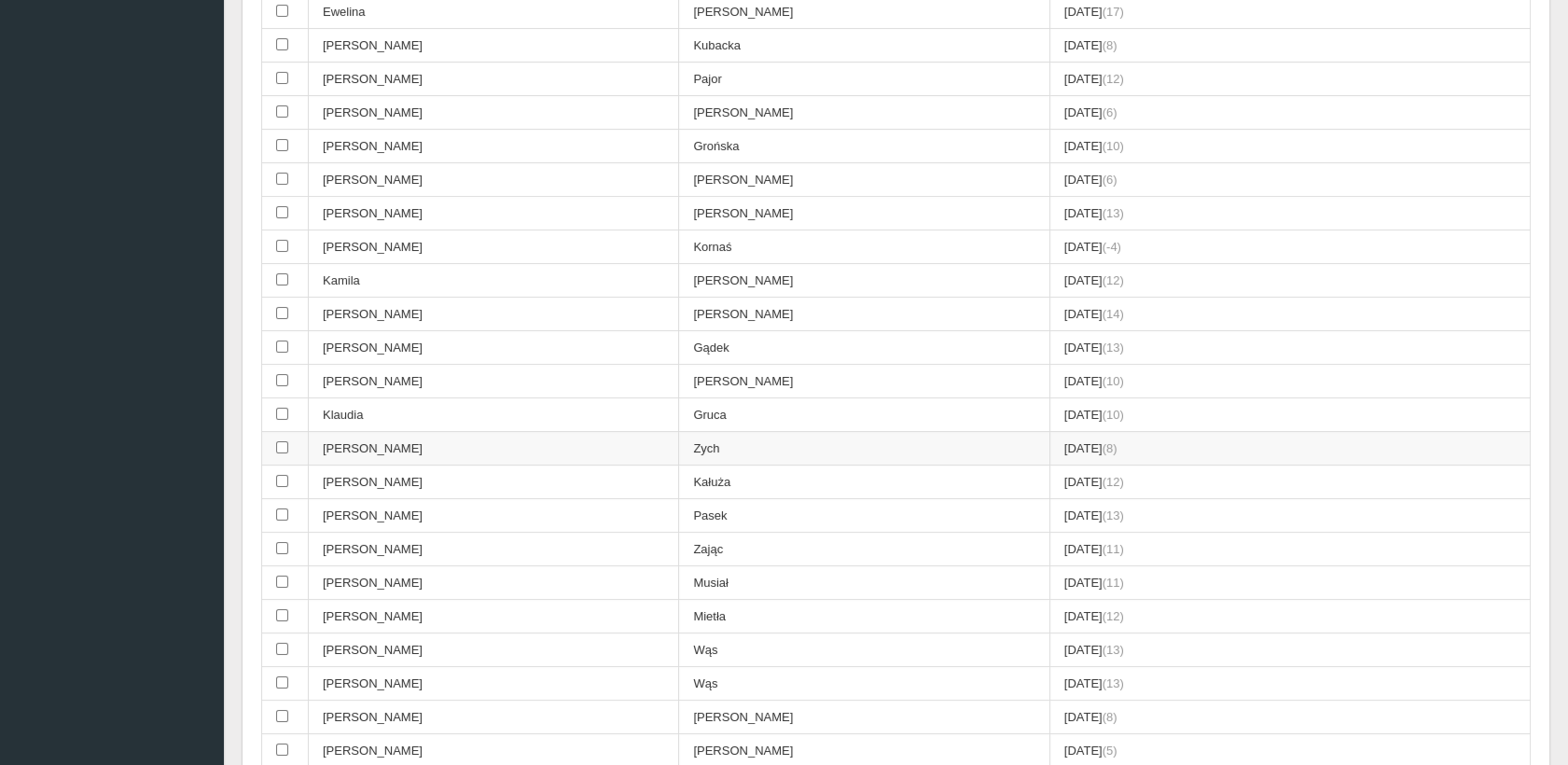
scroll to position [621, 0]
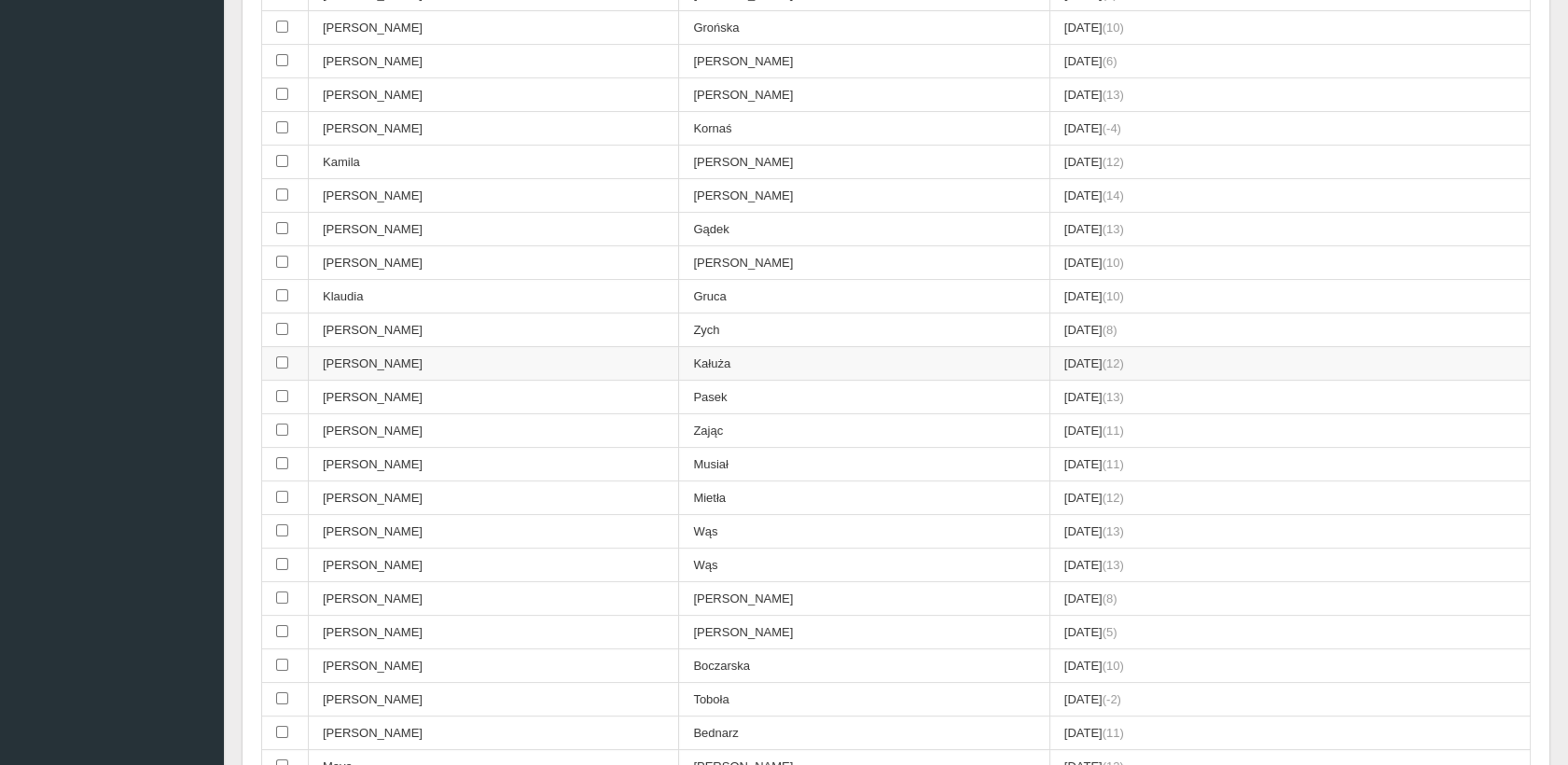
drag, startPoint x: 284, startPoint y: 351, endPoint x: 291, endPoint y: 364, distance: 14.8
click at [283, 357] on input "checkbox" at bounding box center [282, 363] width 12 height 12
checkbox input "true"
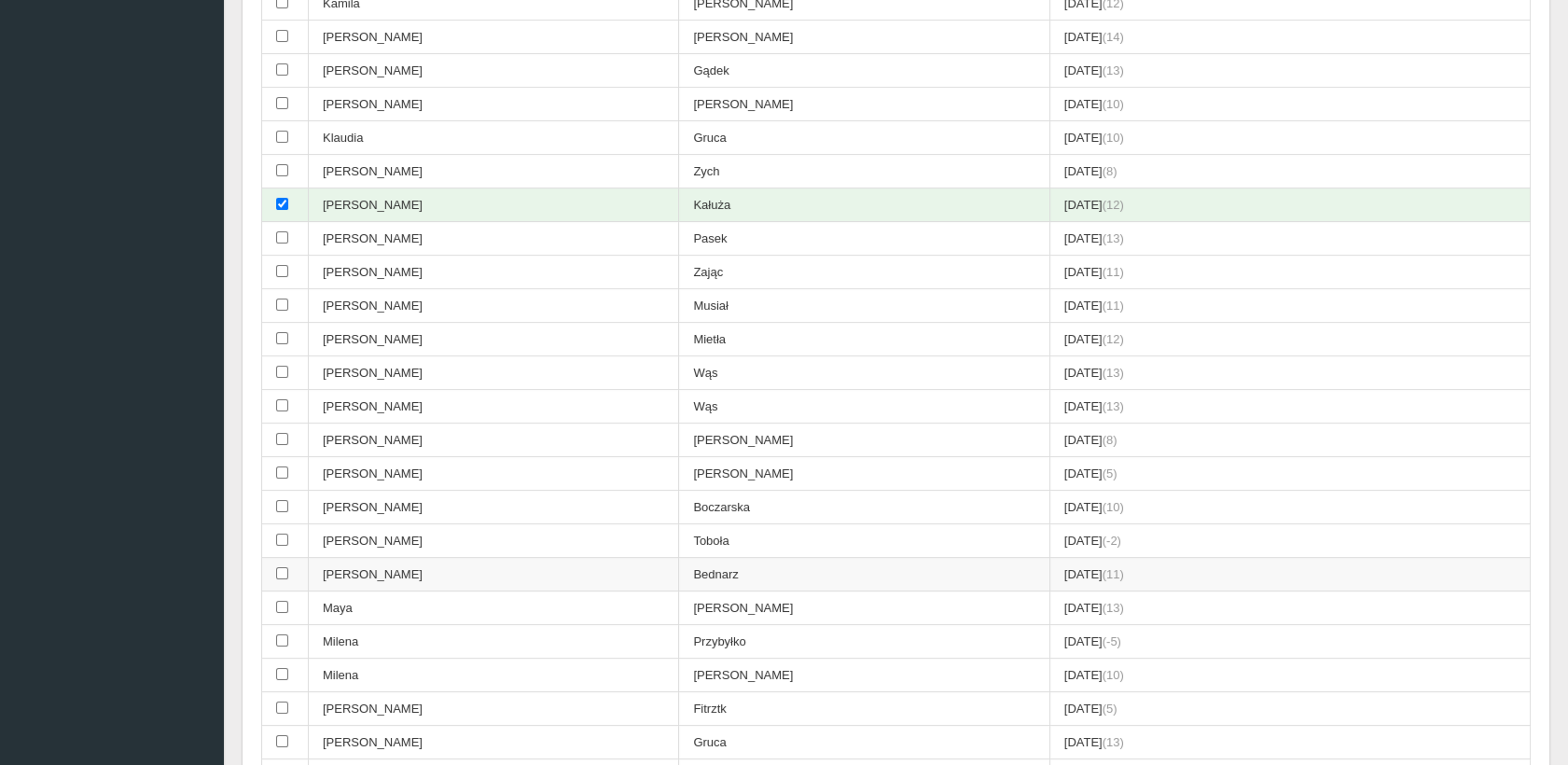
scroll to position [933, 0]
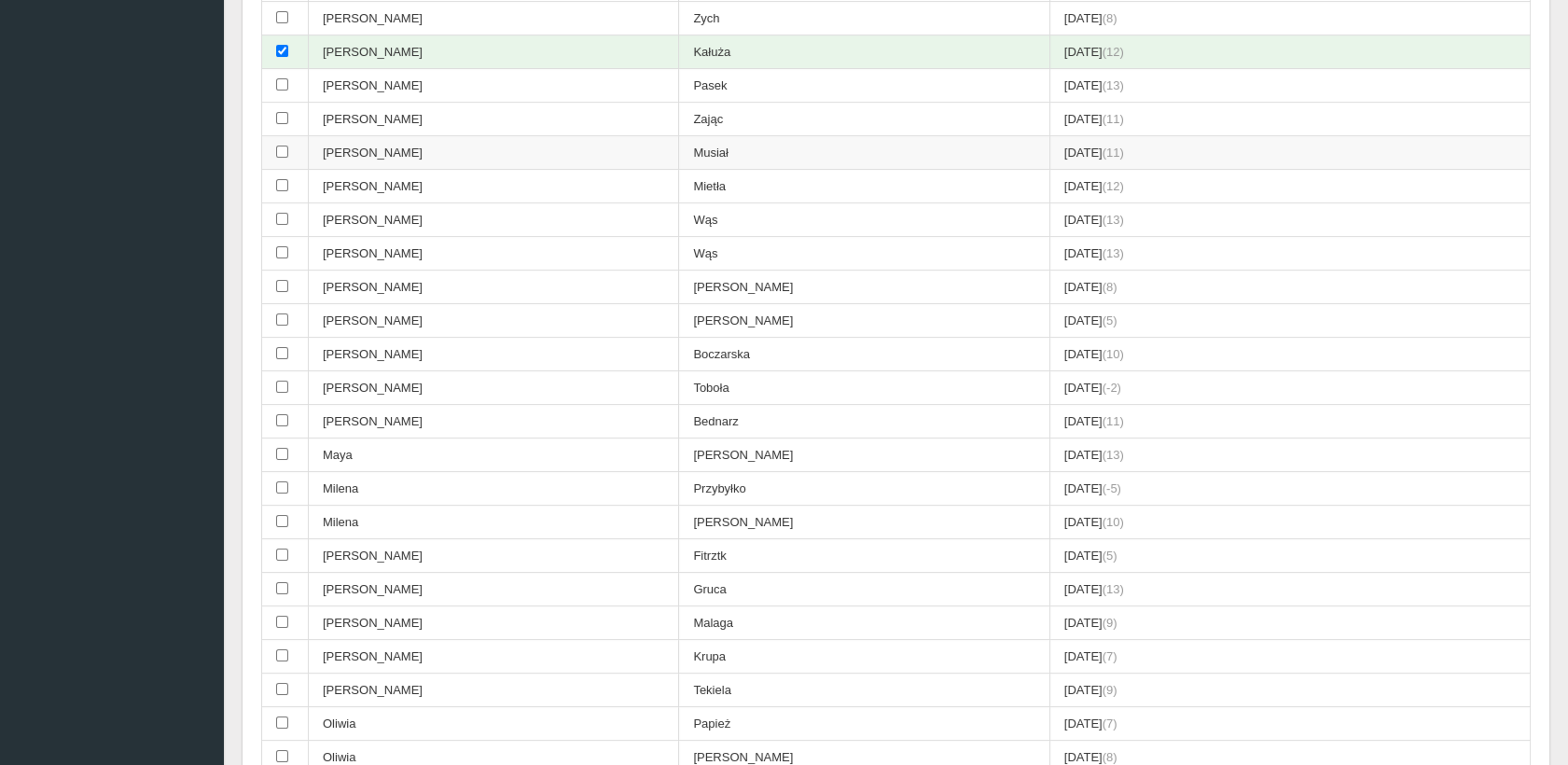
click at [282, 146] on input "checkbox" at bounding box center [282, 152] width 12 height 12
checkbox input "true"
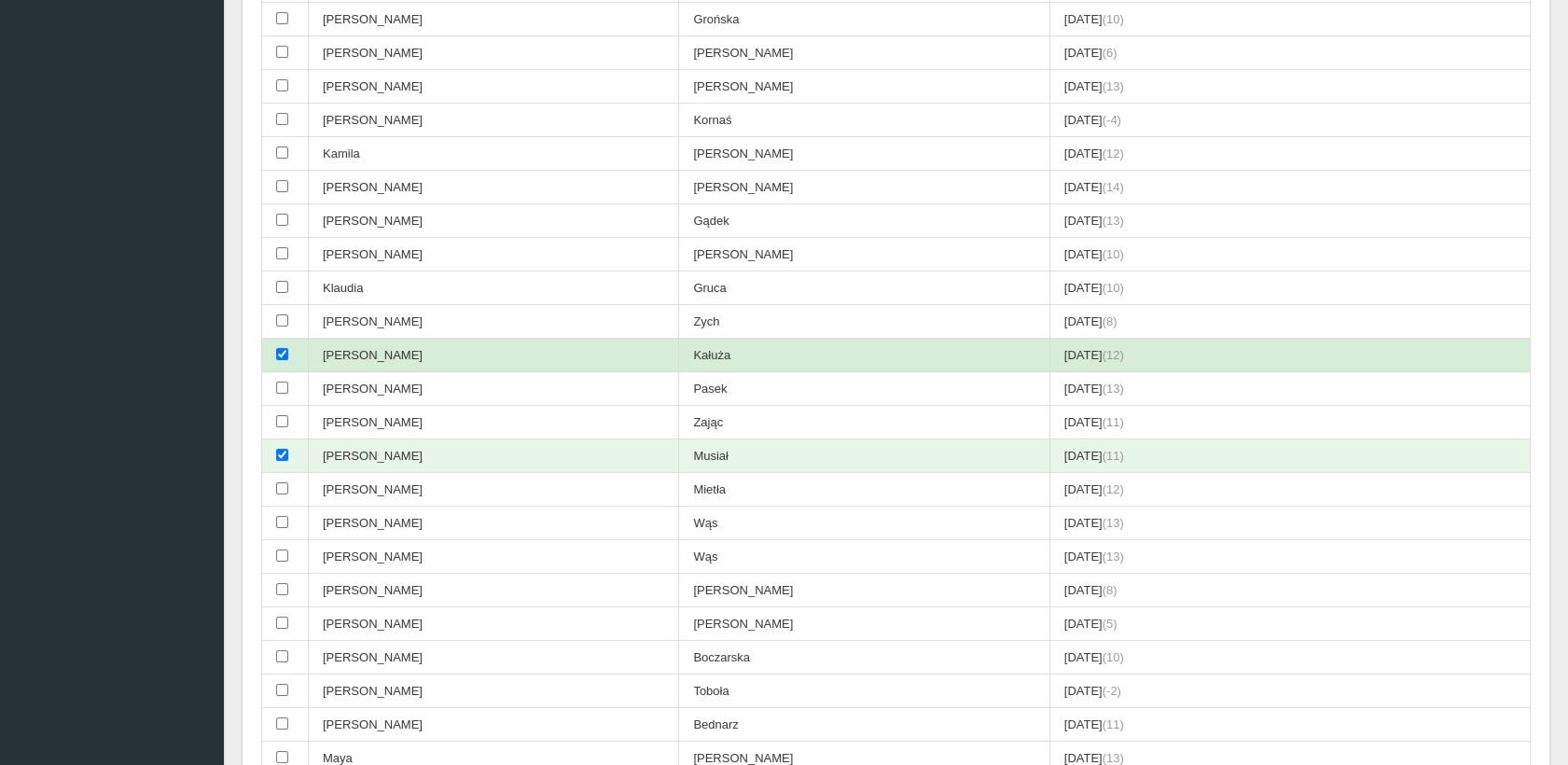
scroll to position [621, 0]
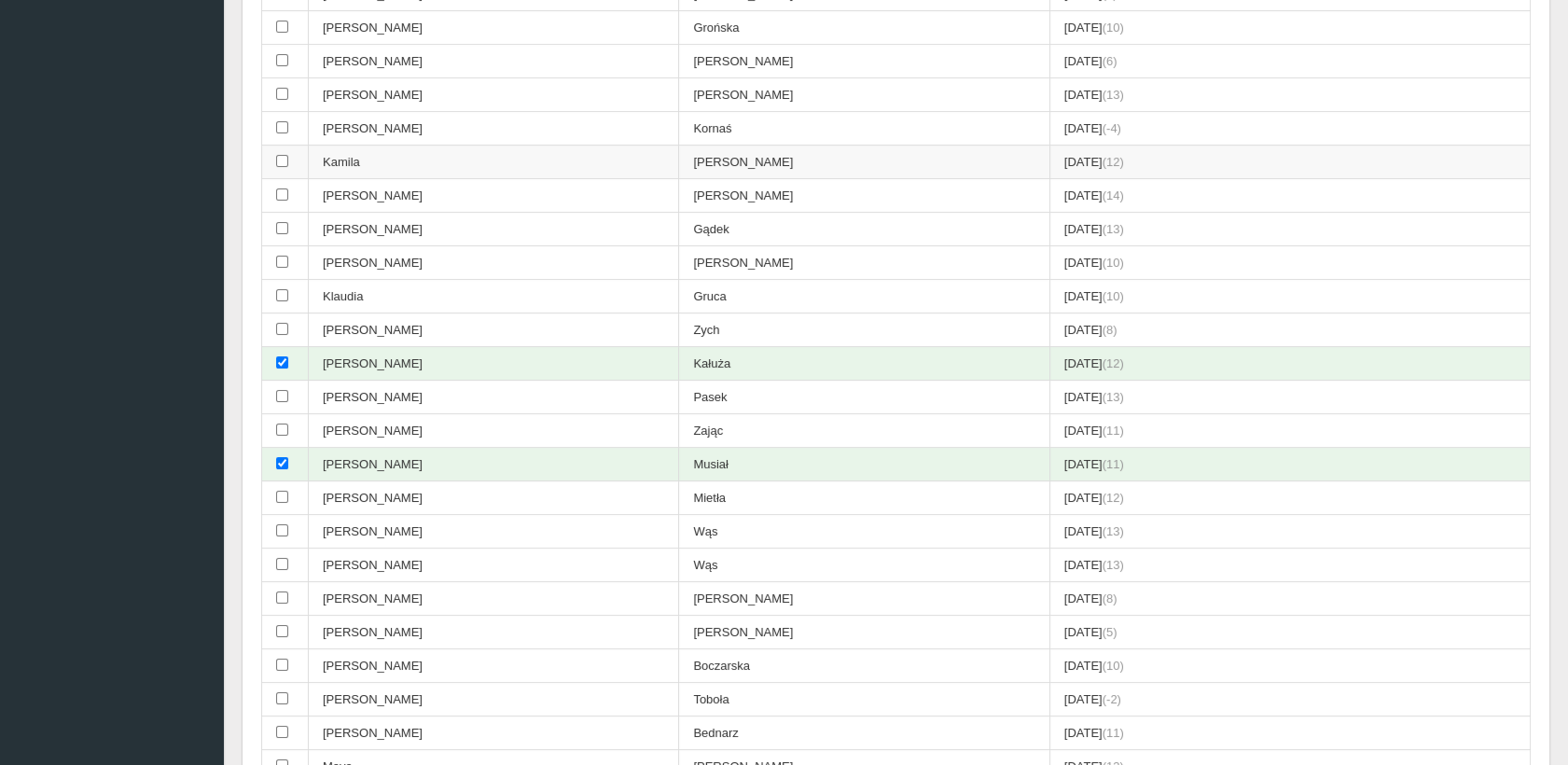
click at [284, 156] on input "checkbox" at bounding box center [282, 160] width 12 height 12
checkbox input "true"
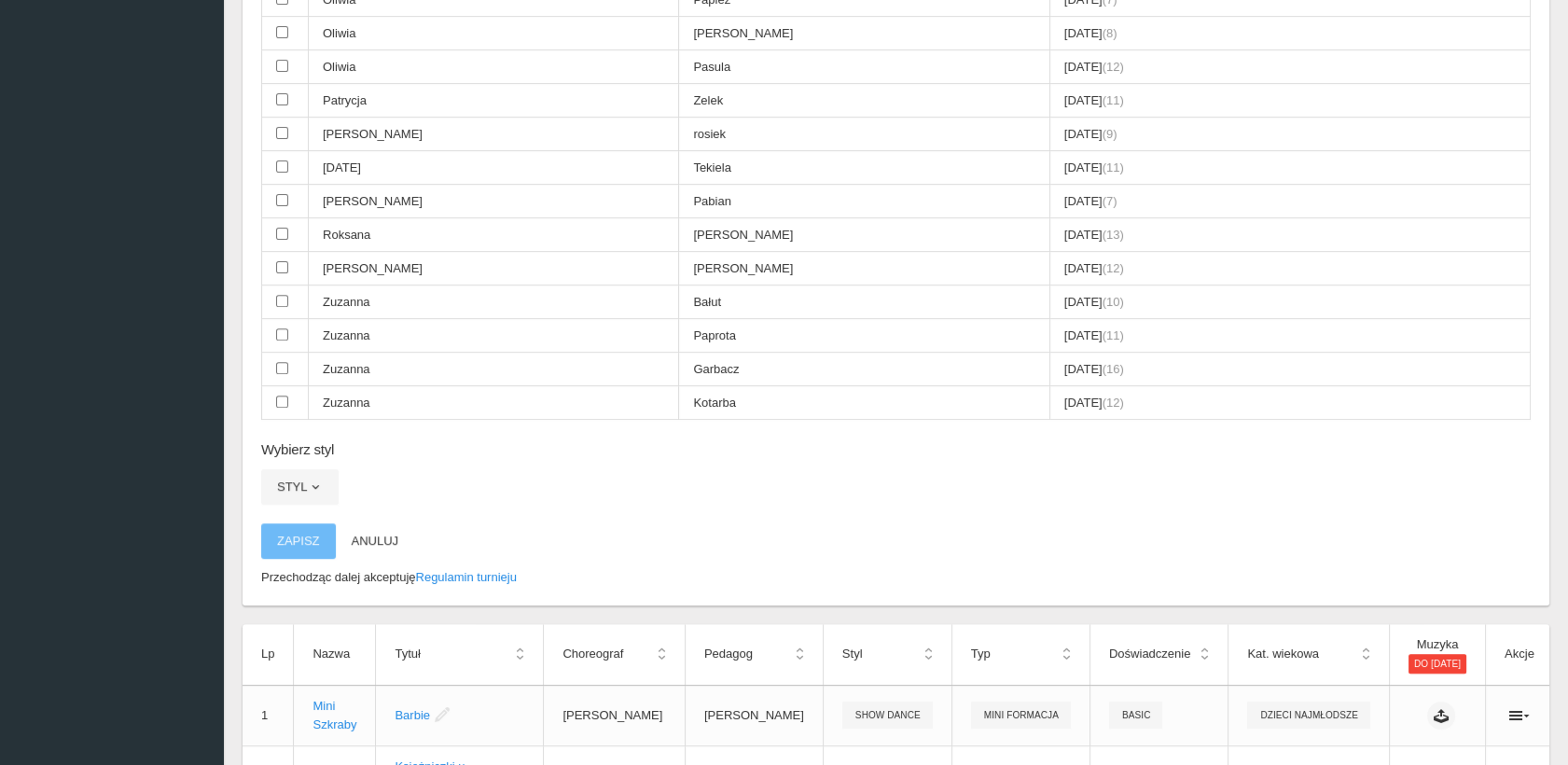
scroll to position [2015, 0]
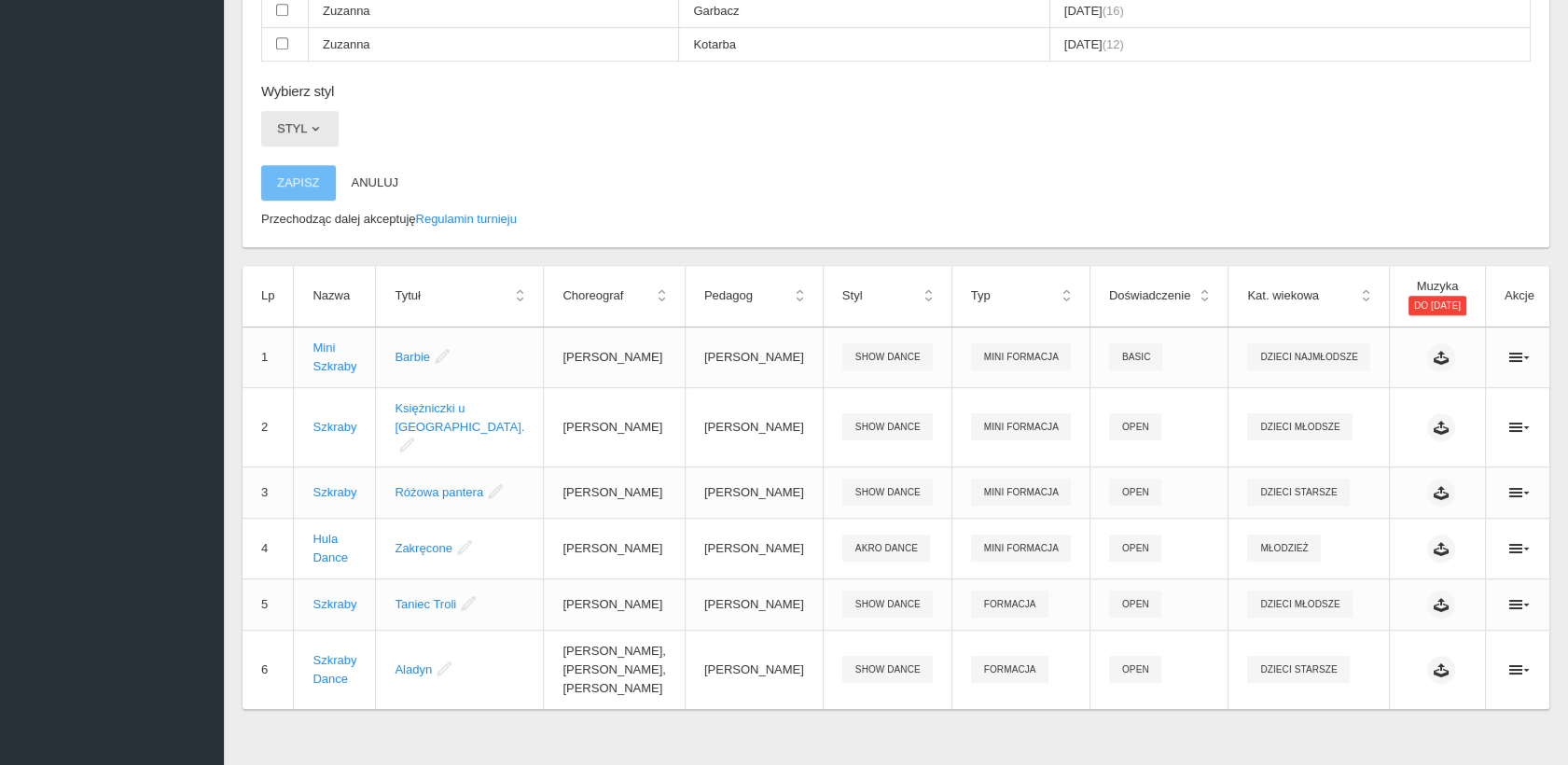
click at [308, 122] on span "button" at bounding box center [315, 128] width 15 height 15
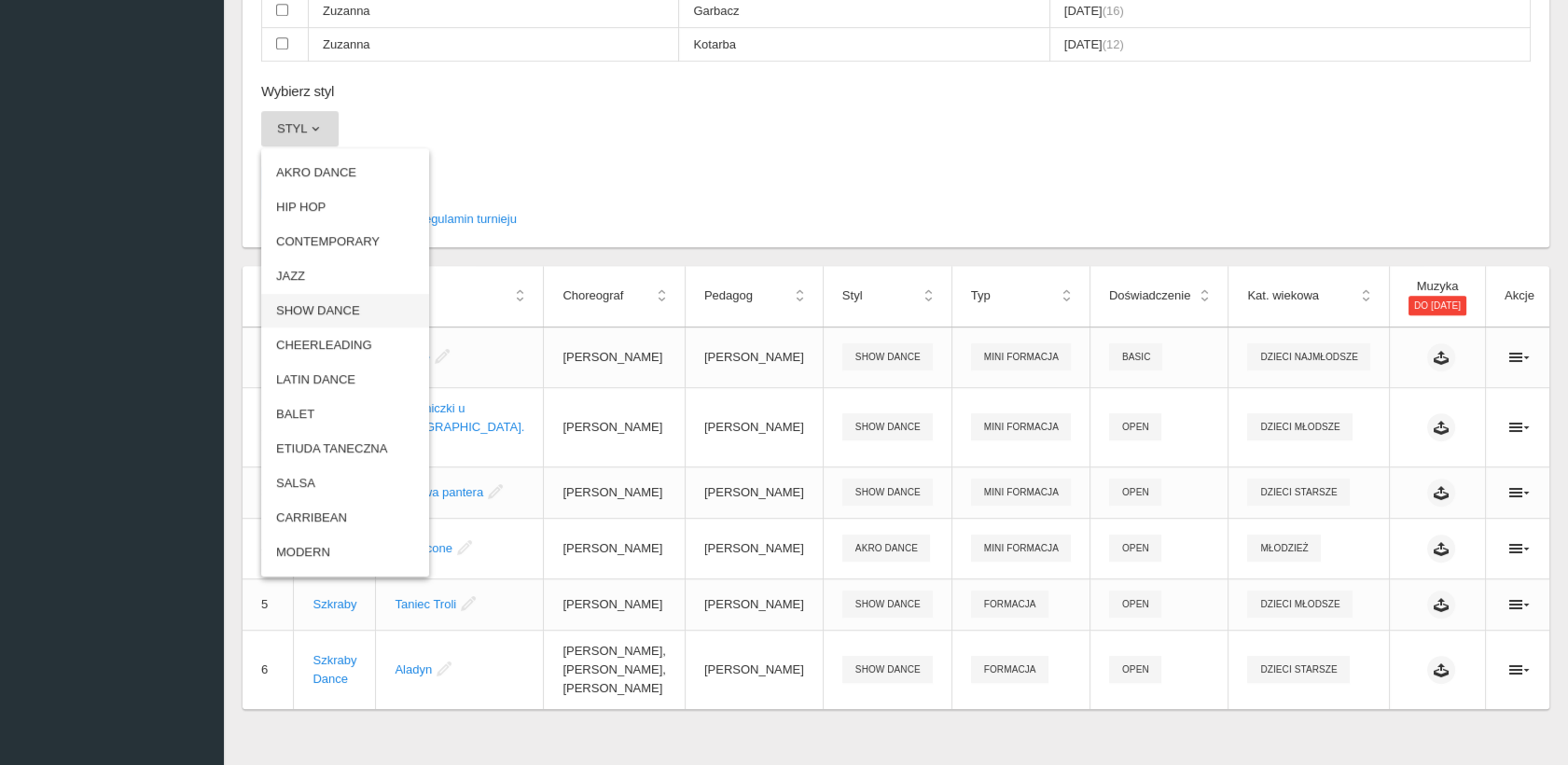
click at [333, 296] on link "SHOW DANCE" at bounding box center [345, 310] width 168 height 34
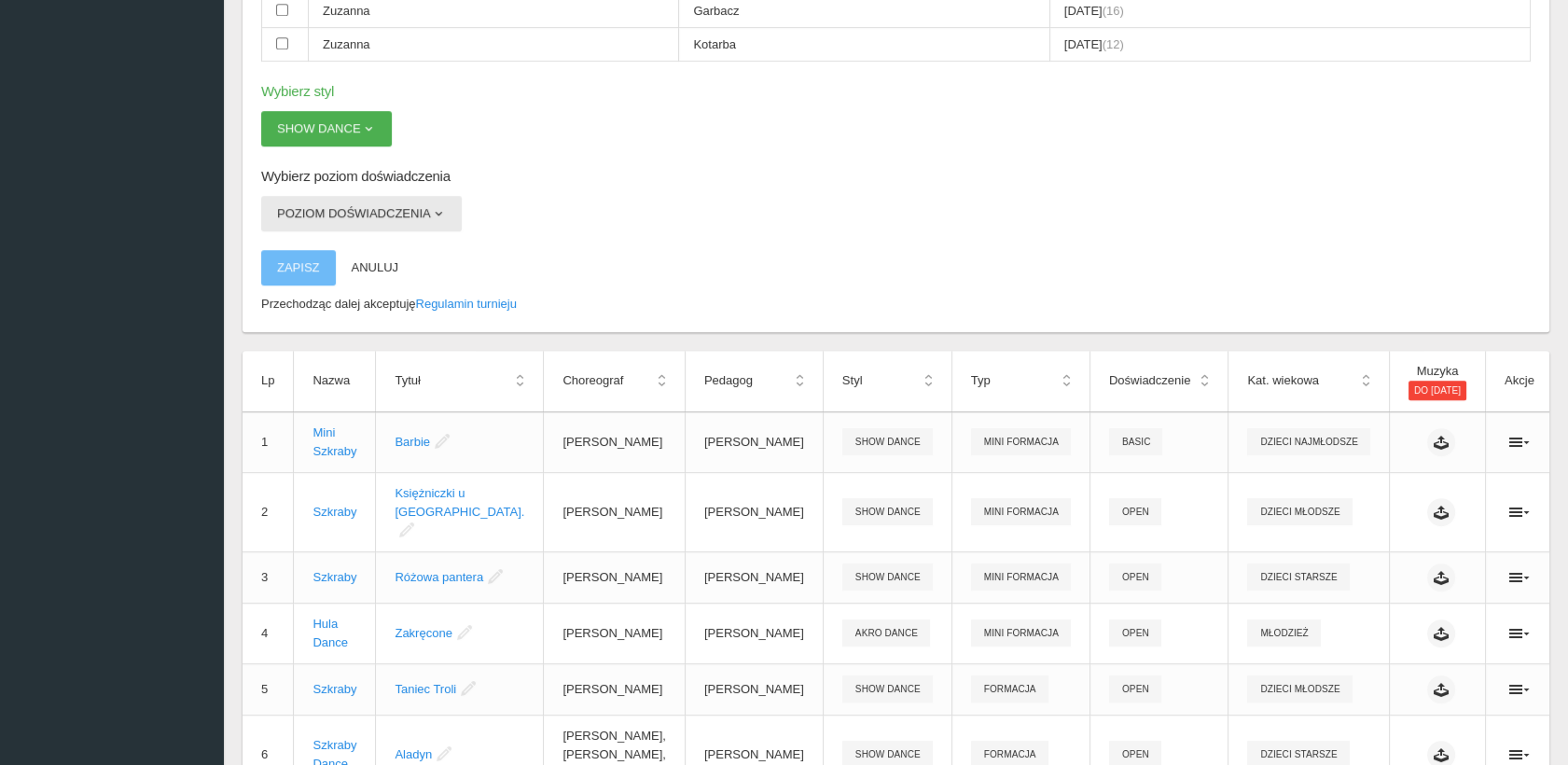
click at [313, 196] on button "Poziom doświadczenia" at bounding box center [362, 214] width 200 height 35
click at [329, 241] on link "OPEN" at bounding box center [345, 258] width 168 height 34
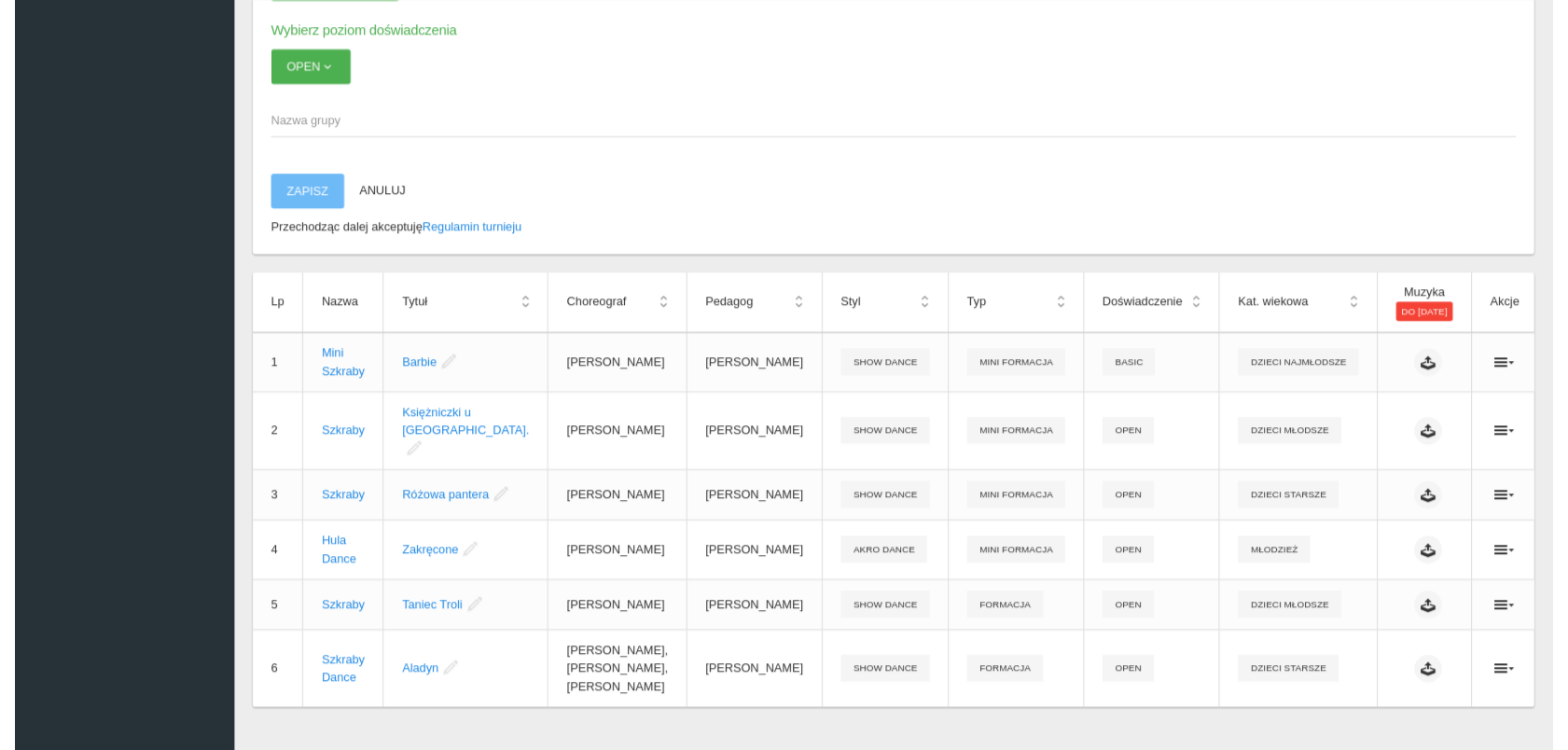
scroll to position [2171, 0]
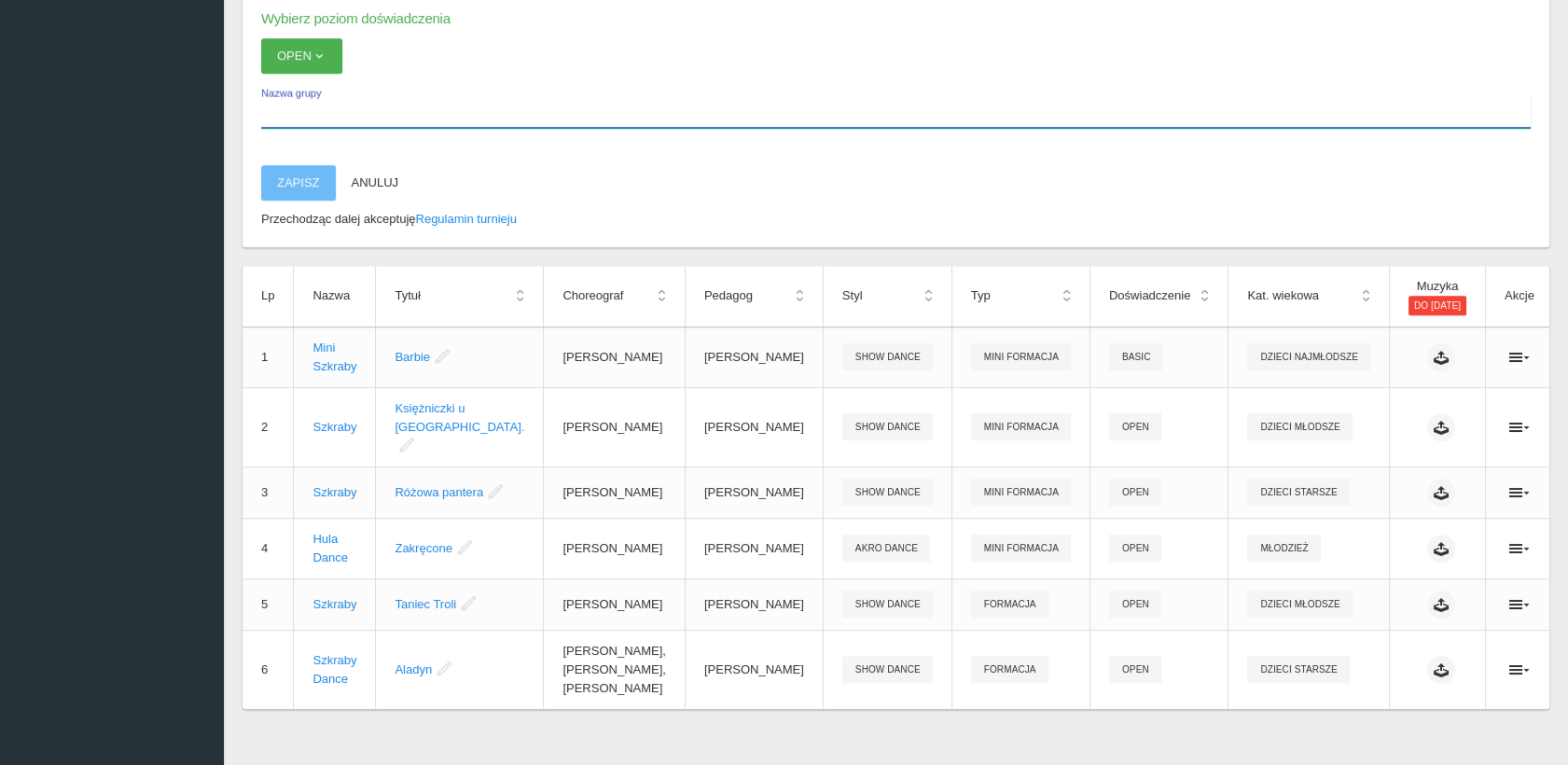
click at [270, 86] on span "Nazwa grupy" at bounding box center [955, 93] width 1387 height 16
click at [270, 92] on input "Nazwa grupy" at bounding box center [896, 110] width 1270 height 35
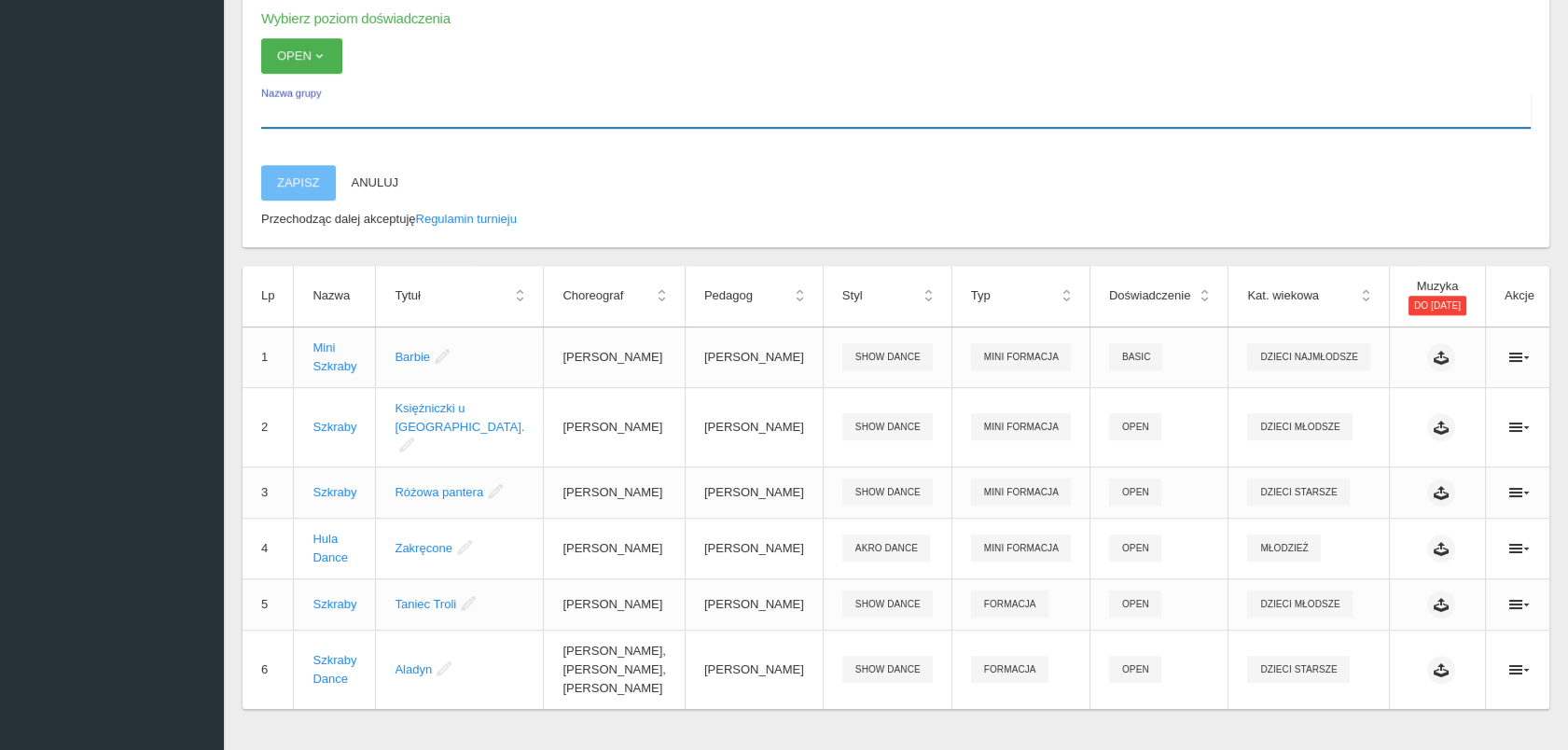
type input "T"
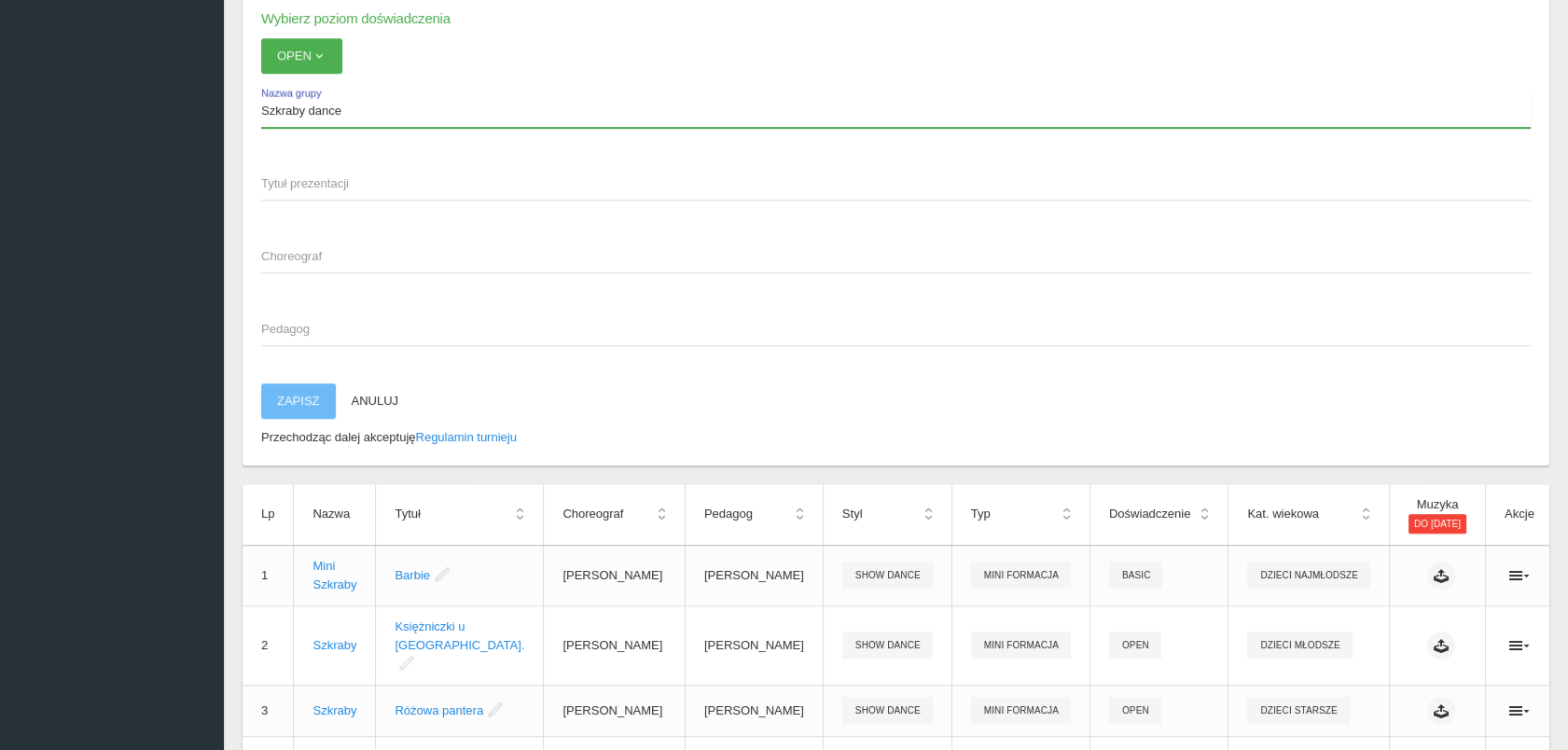
click at [314, 93] on input "Szkraby dance" at bounding box center [896, 110] width 1270 height 35
type input "Szkraby Dance"
click at [298, 174] on span "Tytuł prezentacji" at bounding box center [887, 183] width 1251 height 18
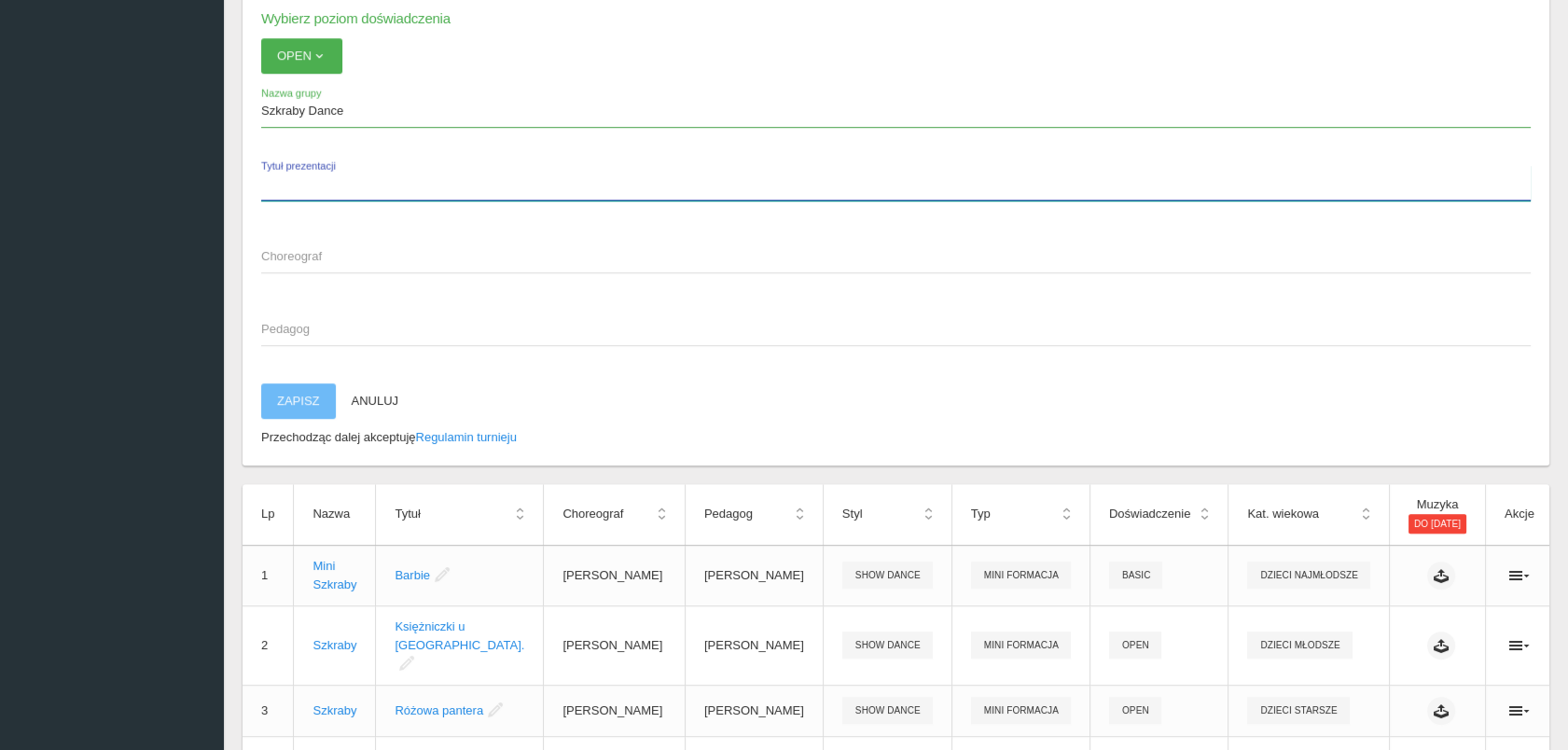
click at [298, 165] on input "Tytuł prezentacji" at bounding box center [896, 183] width 1270 height 35
drag, startPoint x: 264, startPoint y: 163, endPoint x: 281, endPoint y: 170, distance: 18.4
click at [268, 168] on input "aladynie!" at bounding box center [896, 183] width 1270 height 35
type input "Aladynie!"
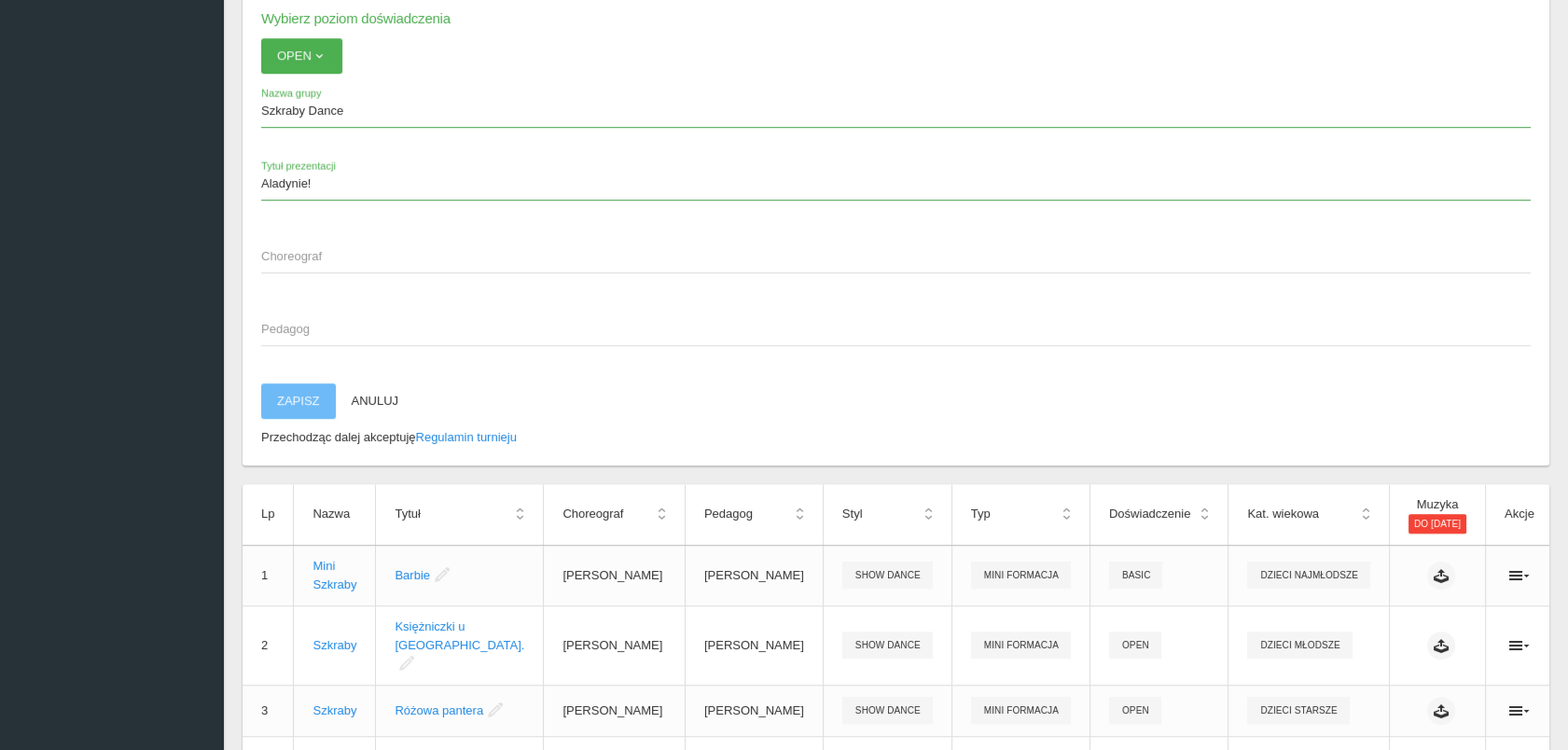
click at [265, 247] on span "Choreograf" at bounding box center [887, 256] width 1251 height 18
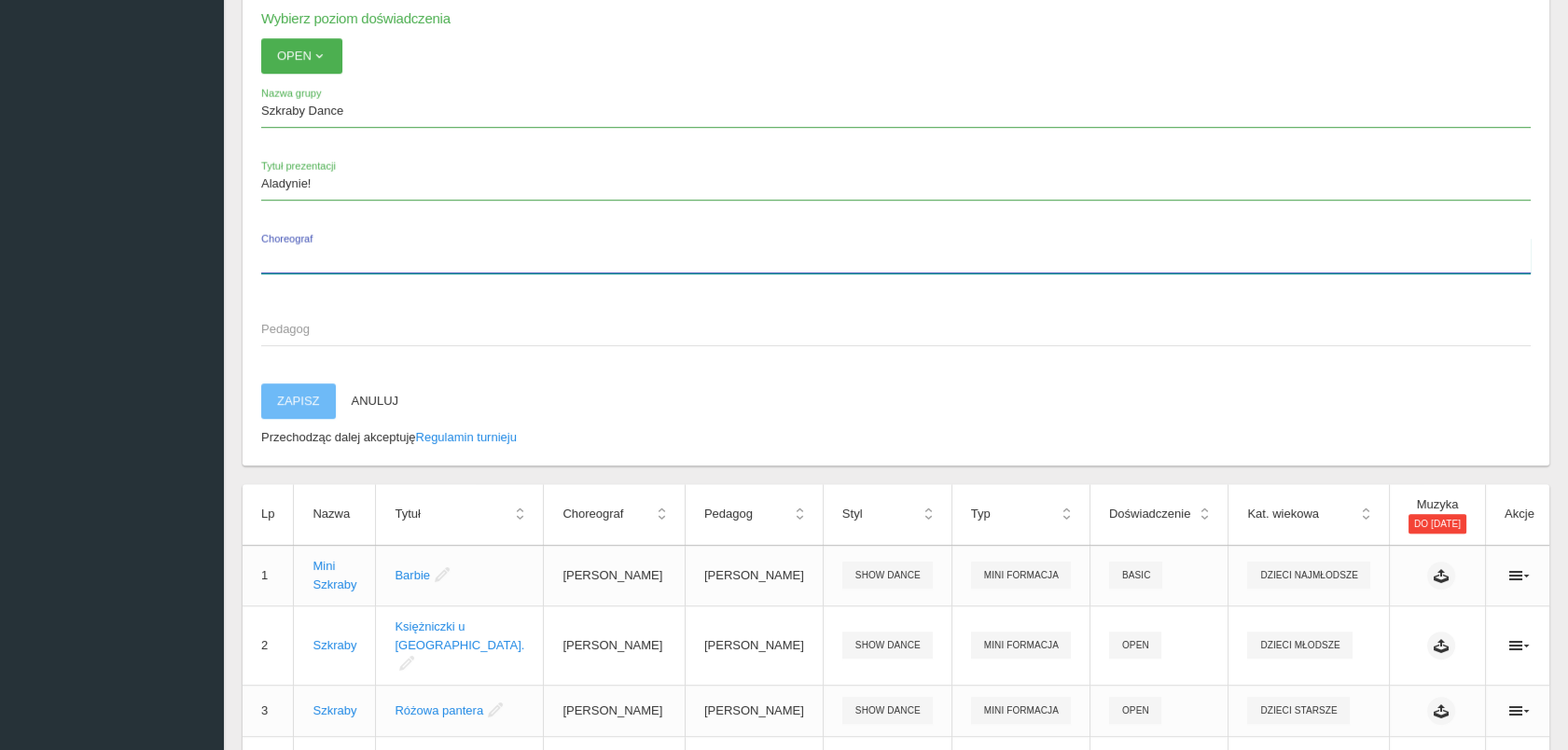
click at [265, 238] on input "Choreograf" at bounding box center [896, 256] width 1270 height 35
type input "[PERSON_NAME]"
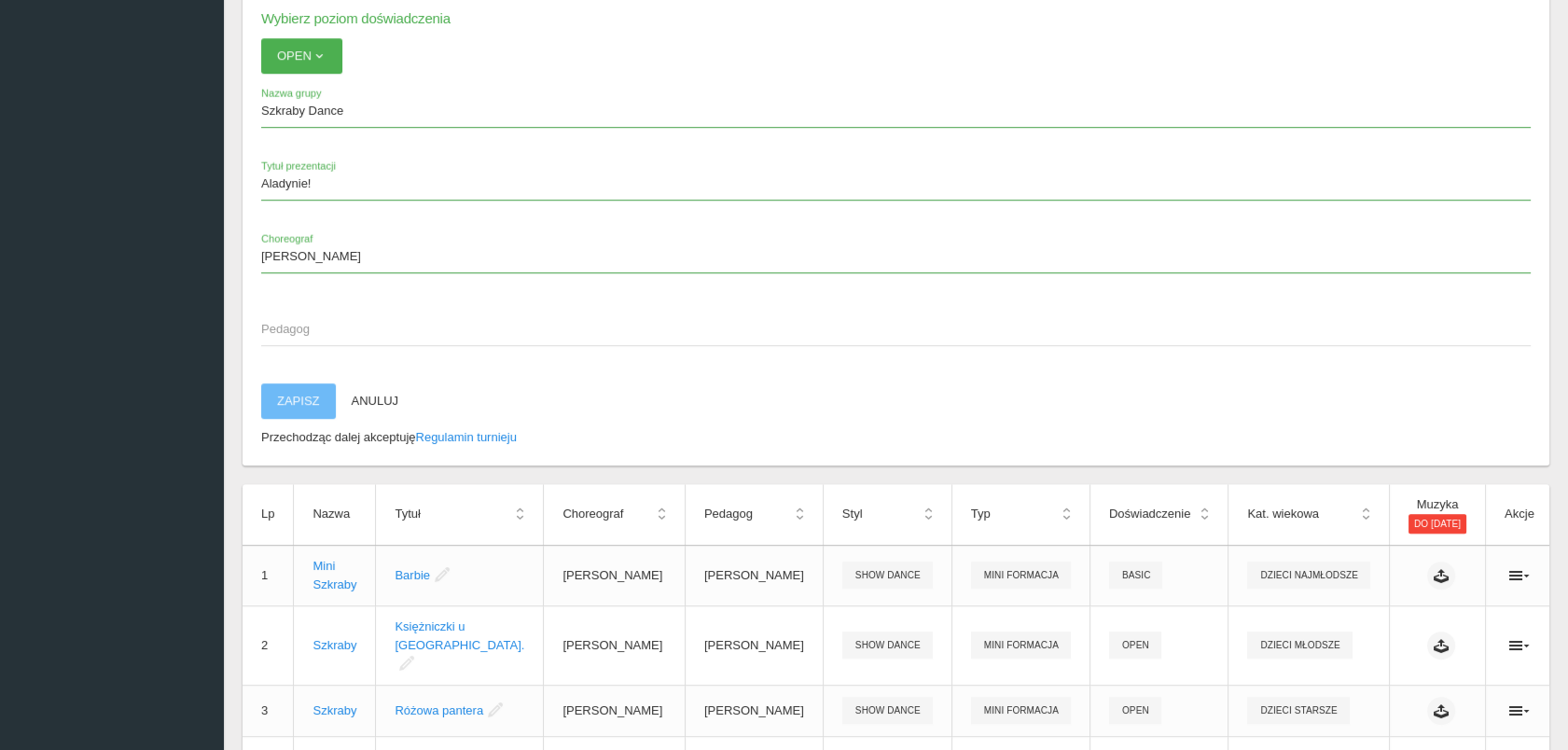
click at [305, 320] on span "Pedagog" at bounding box center [887, 328] width 1251 height 18
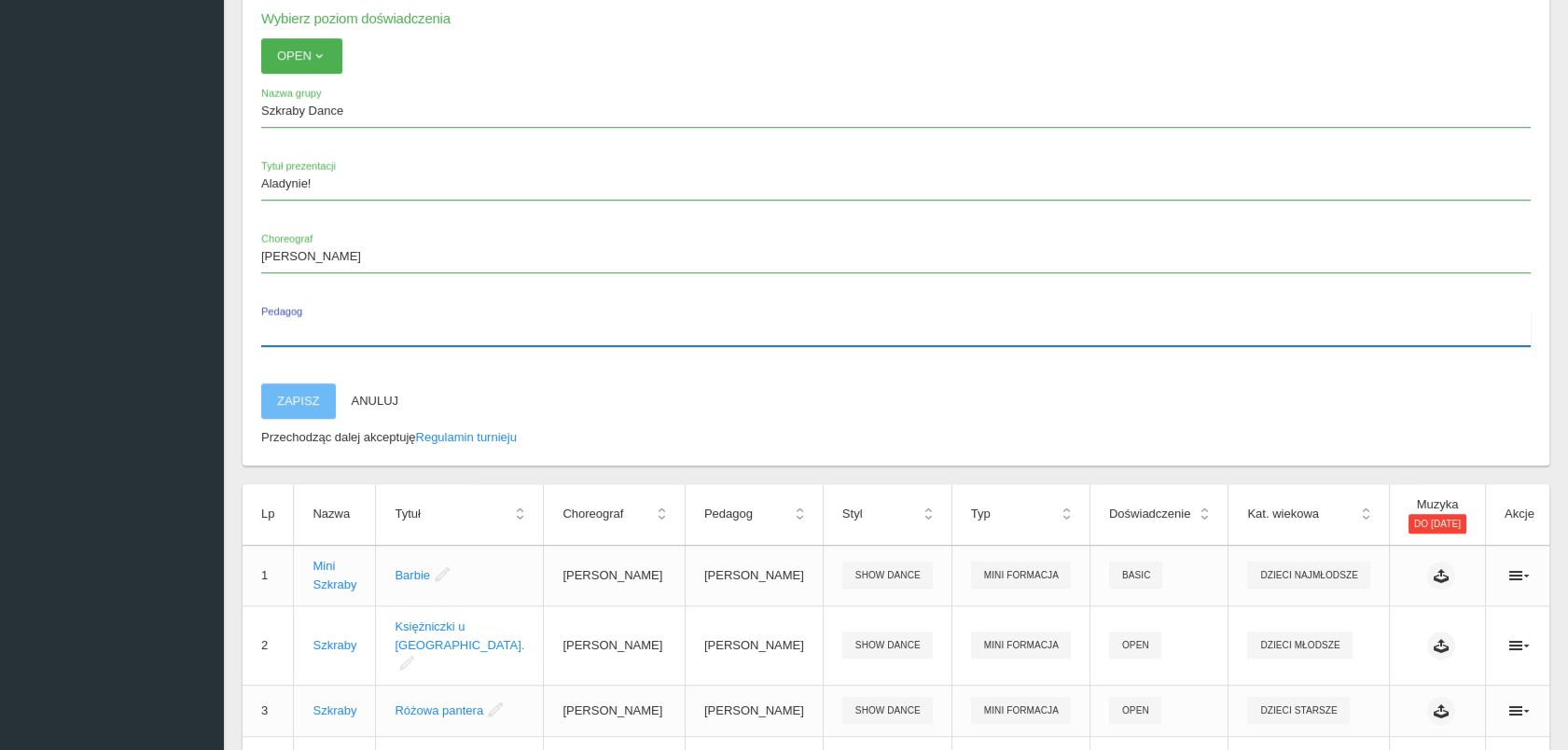
click at [305, 311] on input "Pedagog" at bounding box center [896, 328] width 1270 height 35
paste input "[PERSON_NAME]"
type input "[PERSON_NAME]"
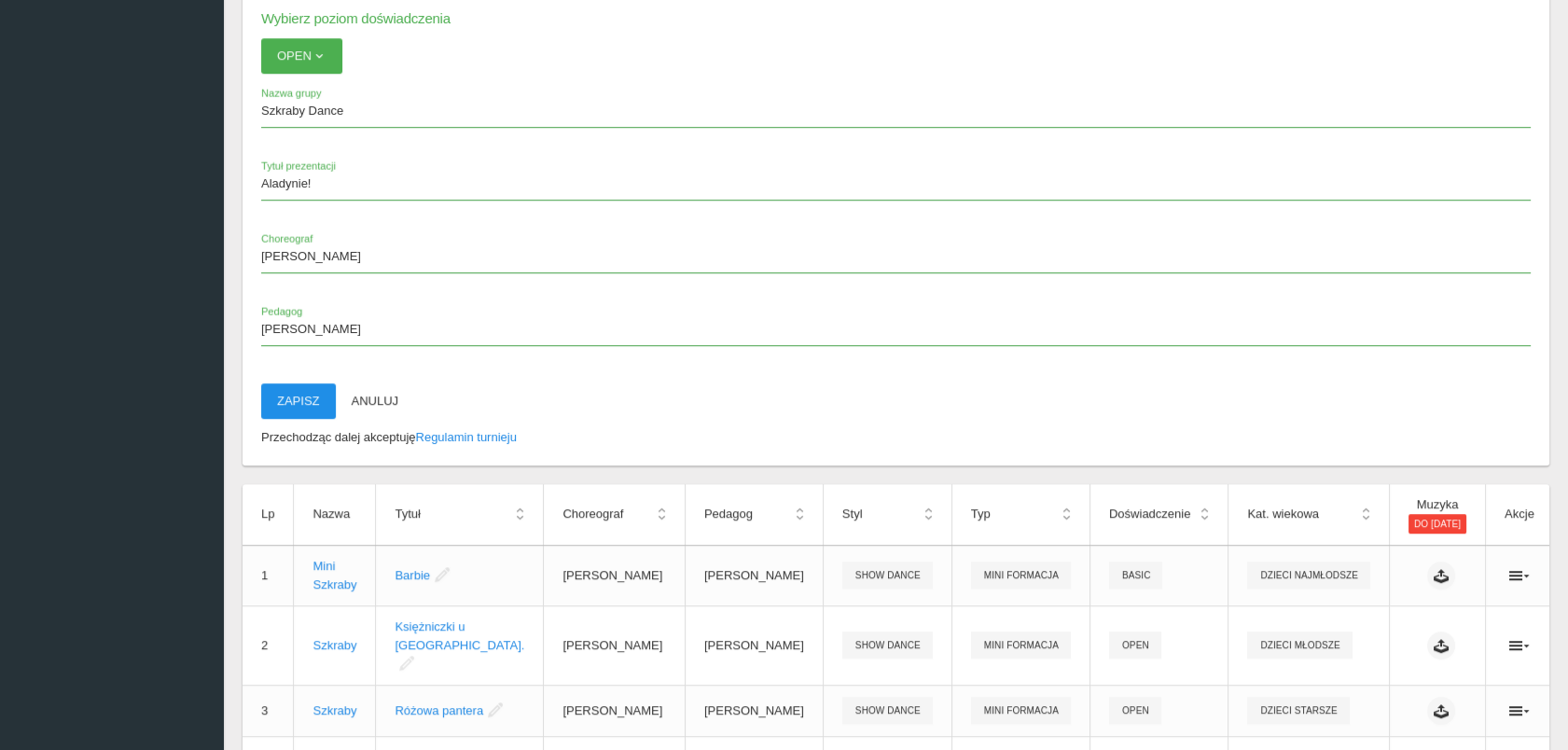
click at [302, 383] on button "Zapisz" at bounding box center [298, 400] width 75 height 35
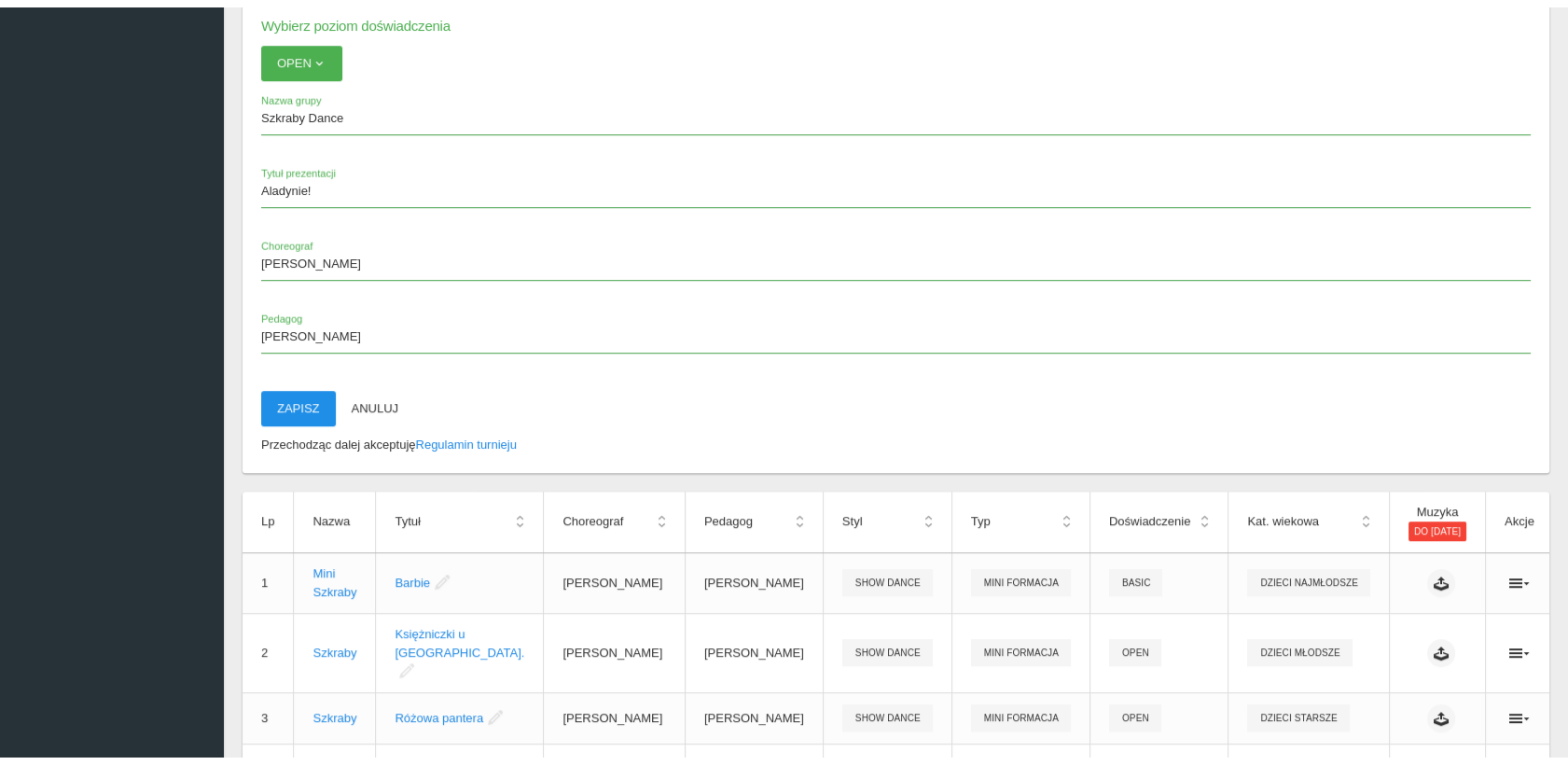
scroll to position [46, 0]
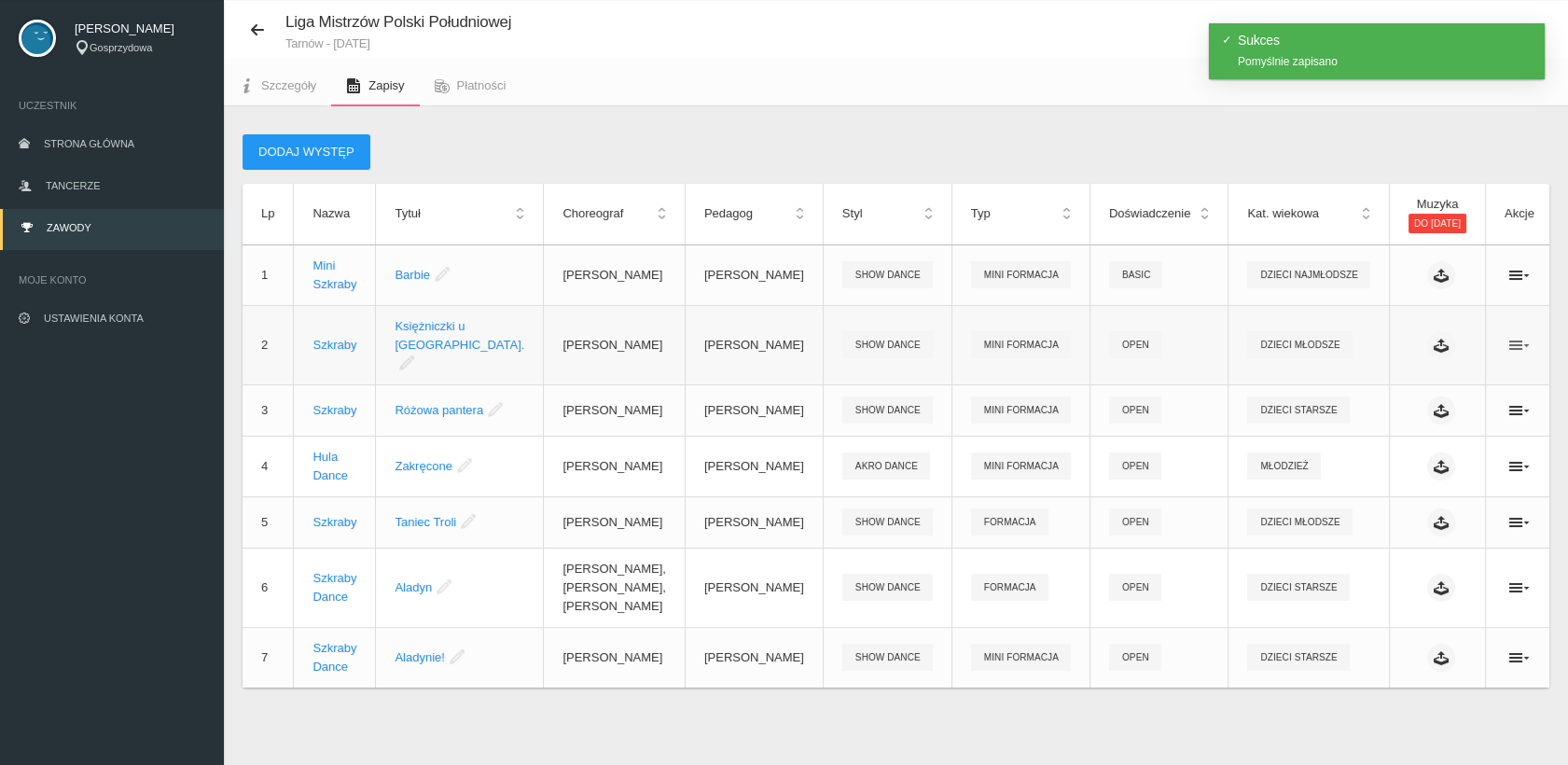
click at [1510, 337] on icon at bounding box center [1519, 344] width 20 height 15
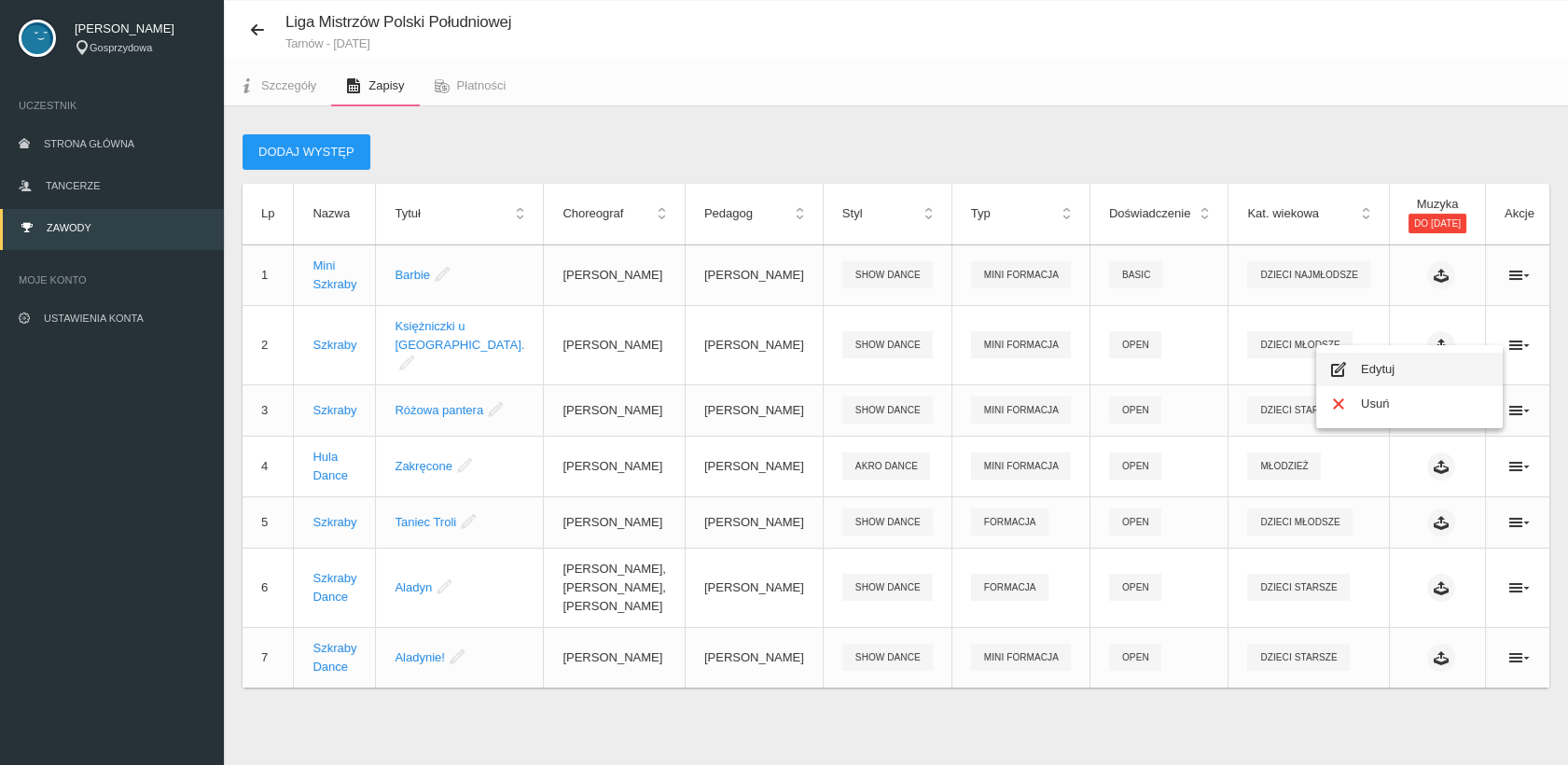
click at [1391, 366] on link "Edytuj" at bounding box center [1410, 369] width 187 height 34
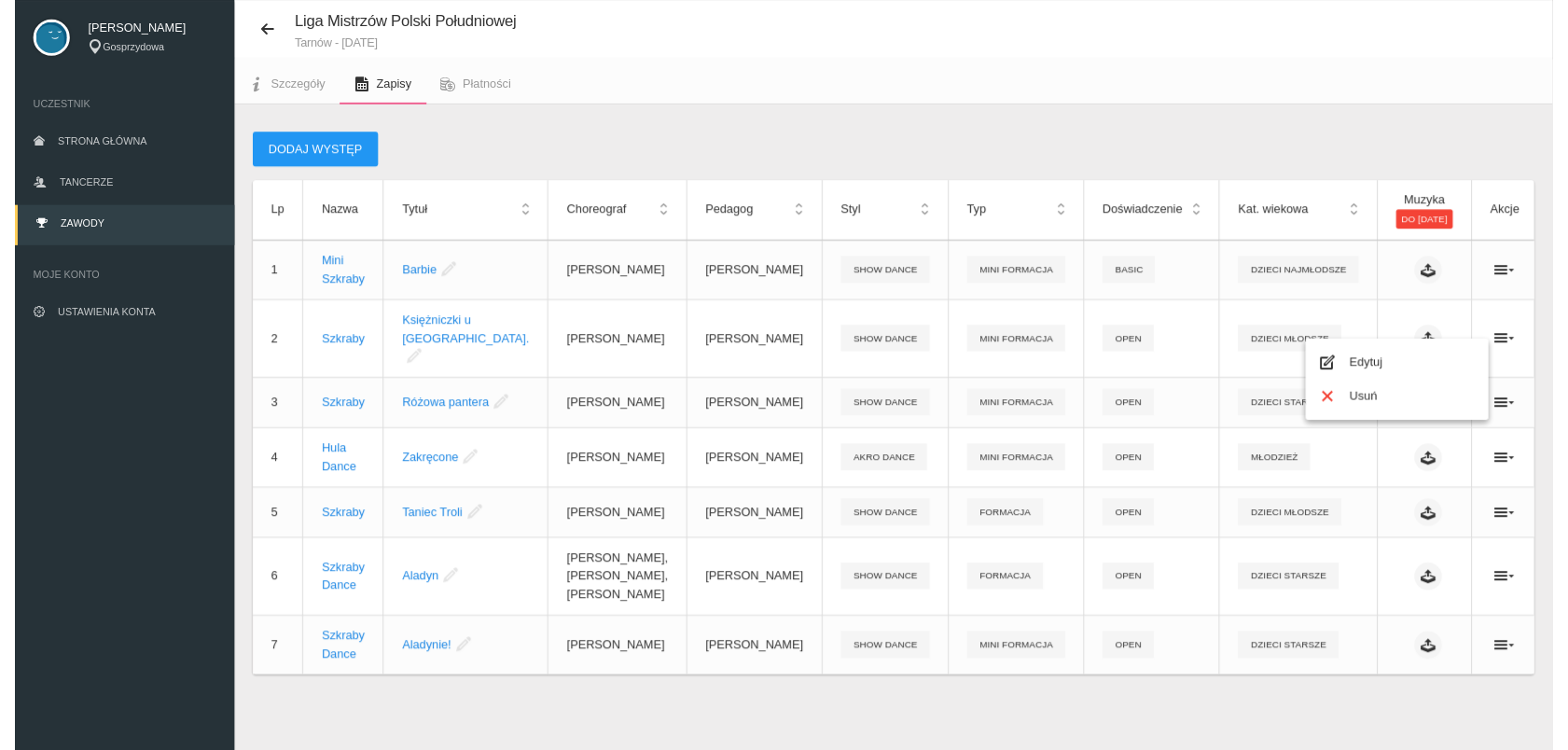
scroll to position [2171, 0]
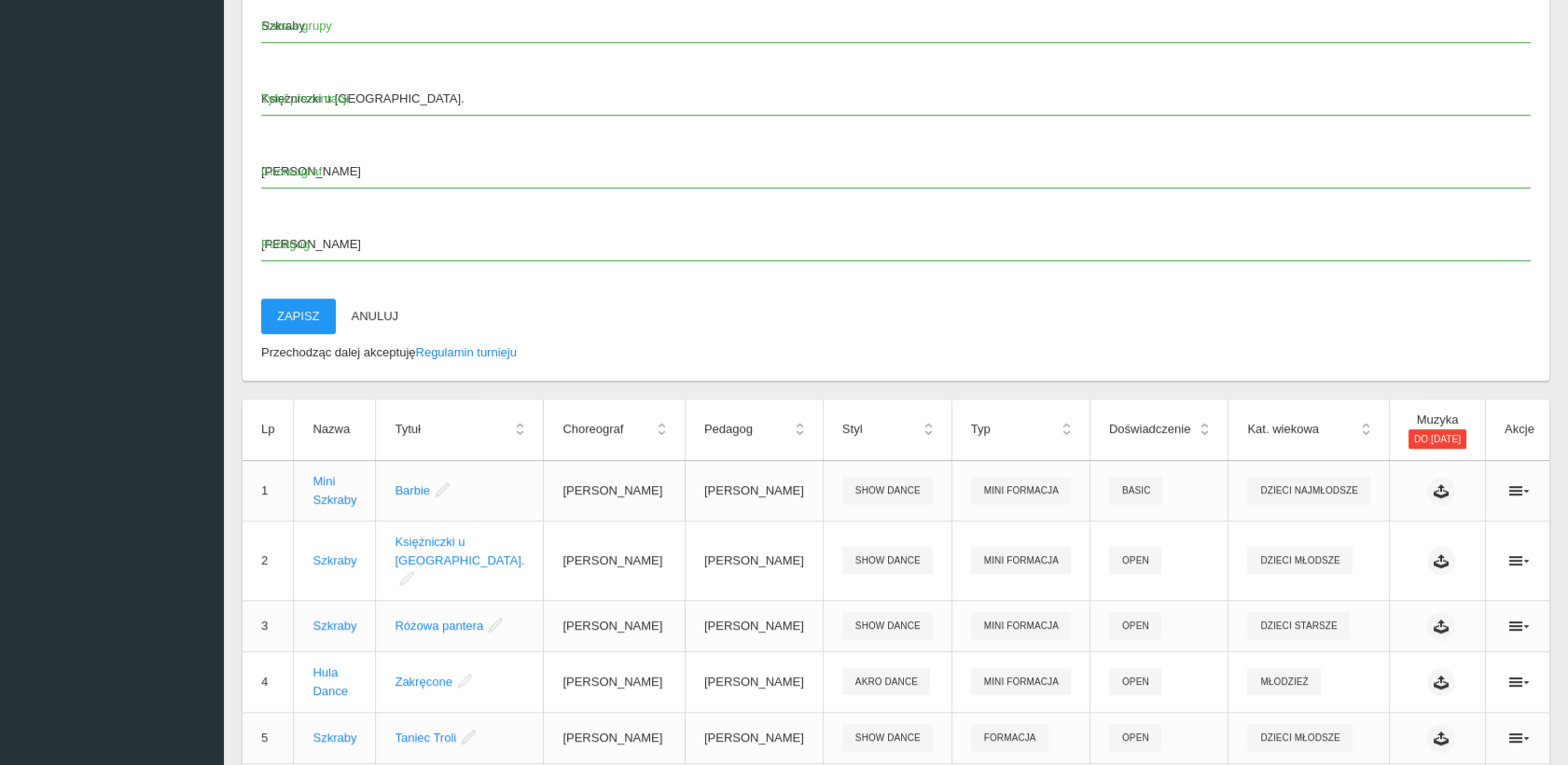
click at [261, 162] on span "Choreograf" at bounding box center [887, 171] width 1251 height 18
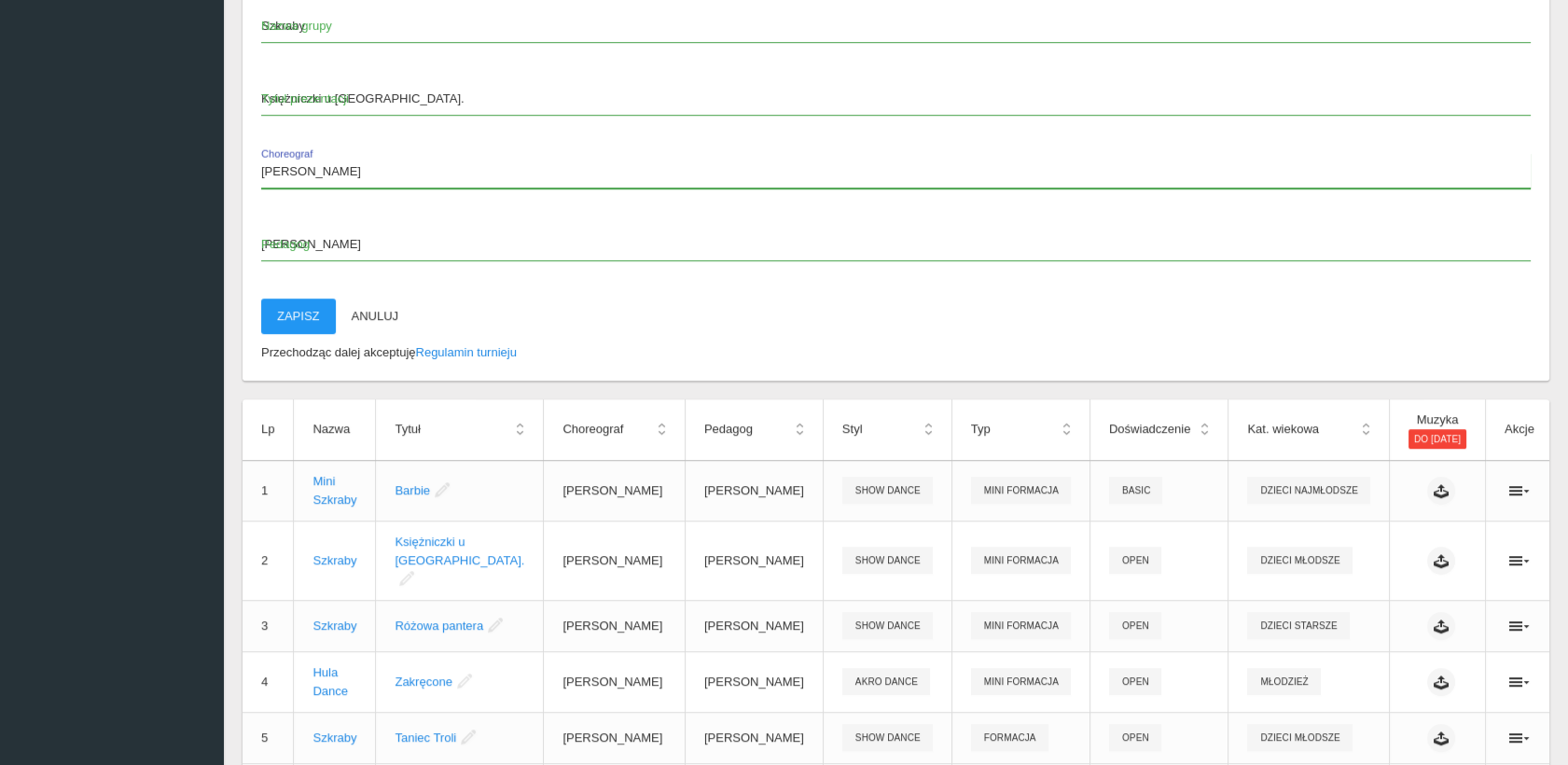
click at [261, 153] on input "[PERSON_NAME]" at bounding box center [896, 170] width 1270 height 35
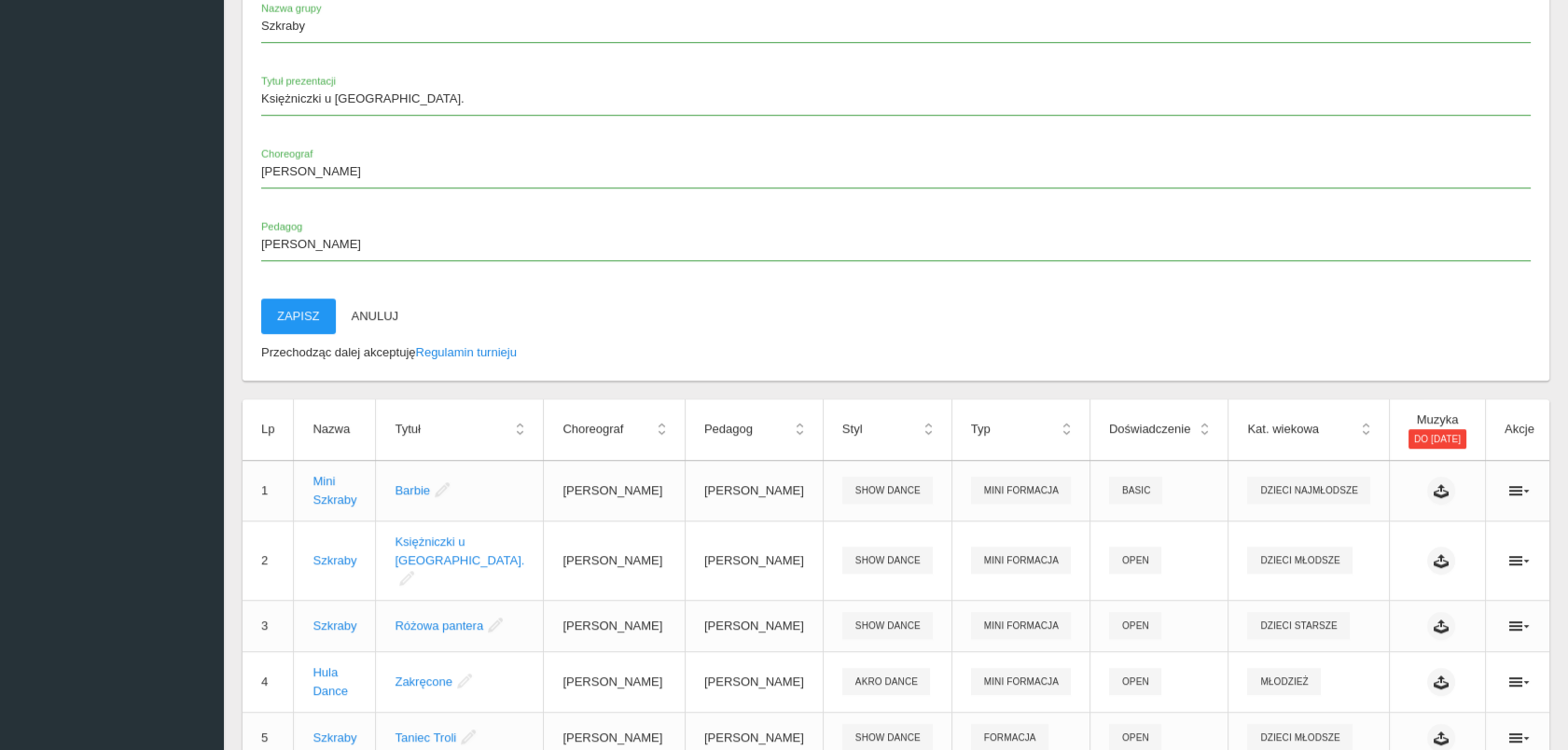
drag, startPoint x: 259, startPoint y: 152, endPoint x: 362, endPoint y: 120, distance: 107.9
click at [368, 113] on app-labeled-field "Księżniczki u [GEOGRAPHIC_DATA]. Tytuł prezentacji" at bounding box center [896, 108] width 1270 height 54
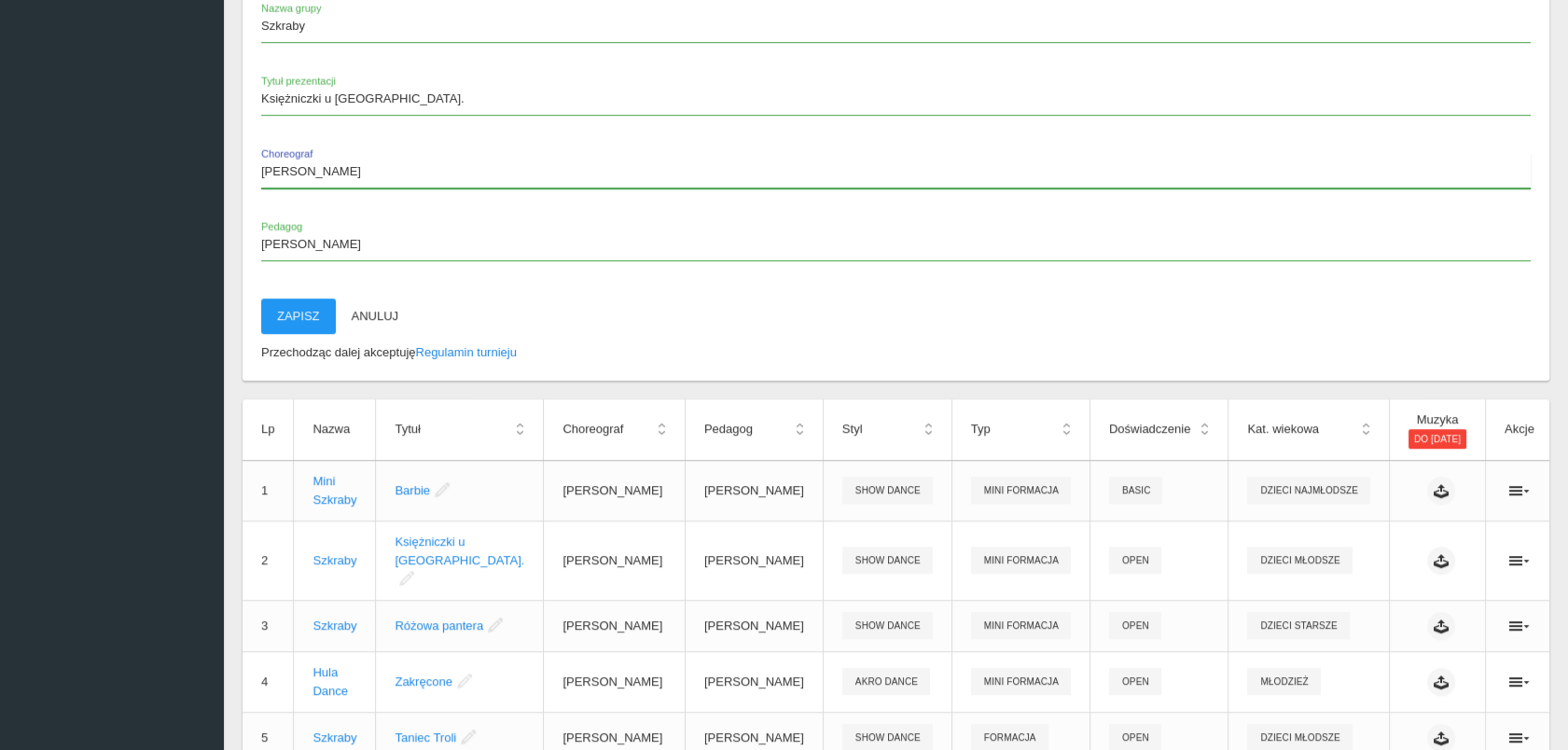
click at [261, 157] on input "[PERSON_NAME]" at bounding box center [896, 170] width 1270 height 35
paste input "[PERSON_NAME]"
type input "[PERSON_NAME], [PERSON_NAME]"
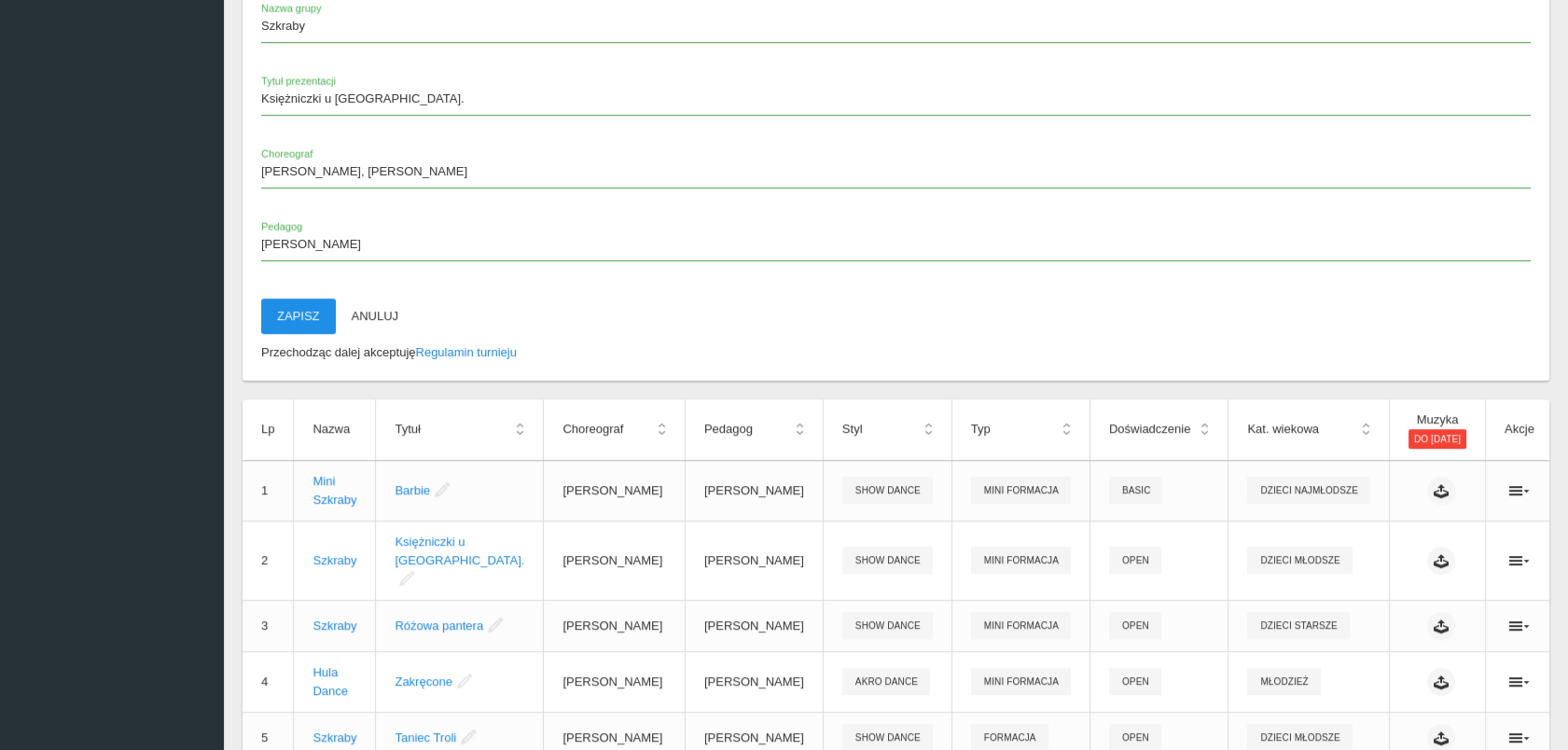
click at [298, 298] on button "Zapisz" at bounding box center [298, 316] width 75 height 35
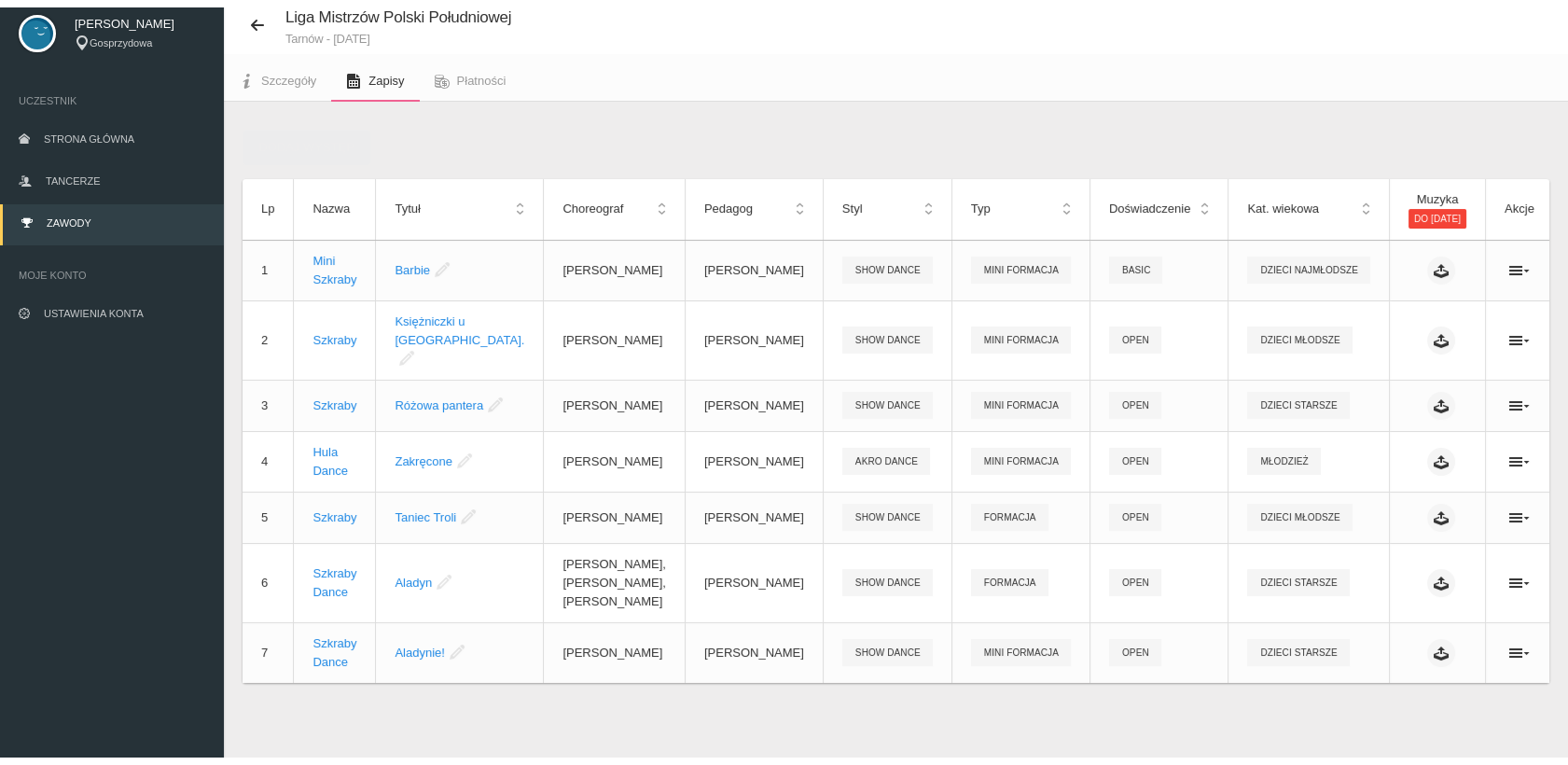
scroll to position [46, 0]
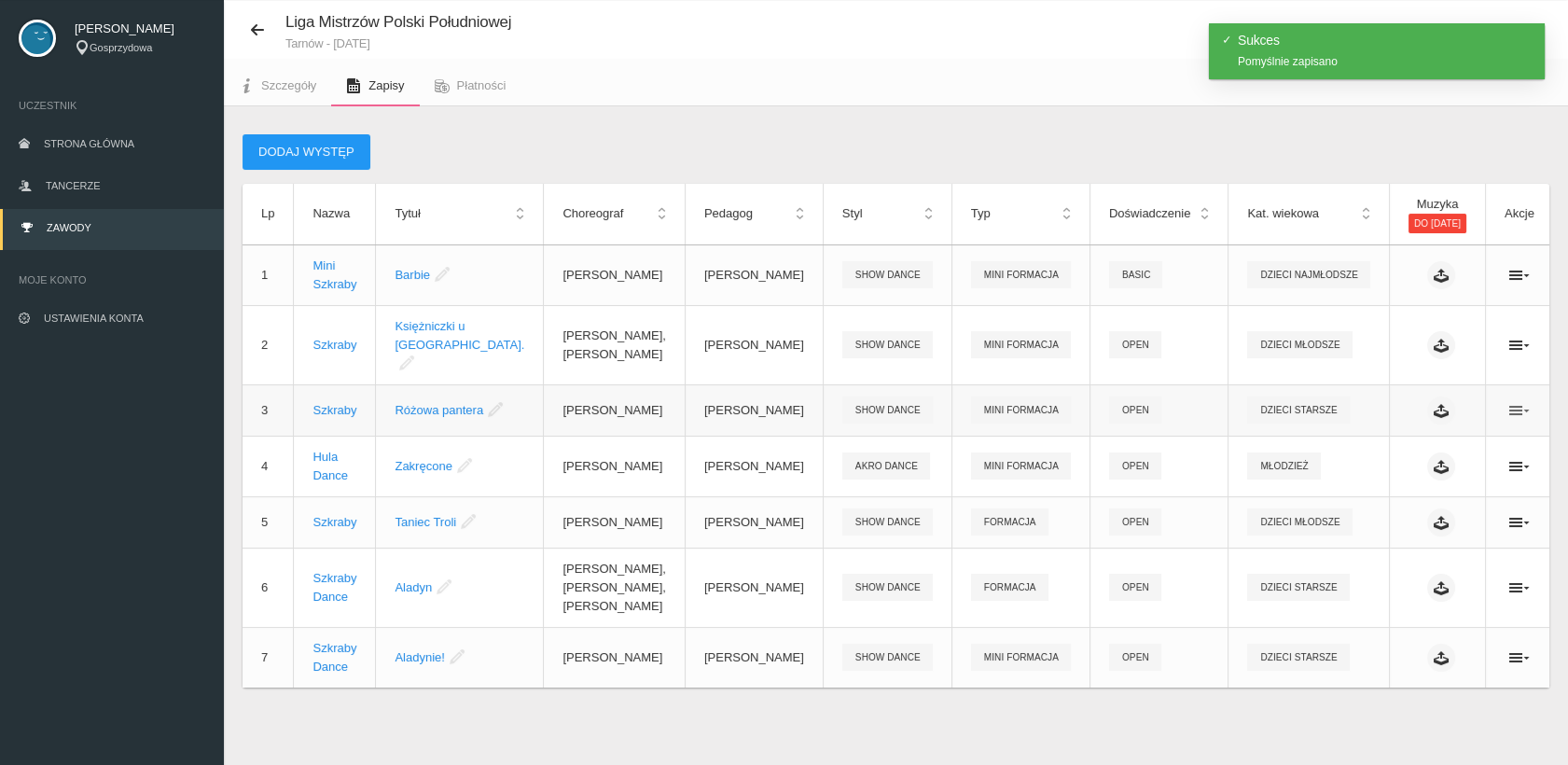
click at [1510, 403] on icon at bounding box center [1519, 410] width 20 height 15
click at [1366, 425] on link "Edytuj" at bounding box center [1410, 430] width 187 height 34
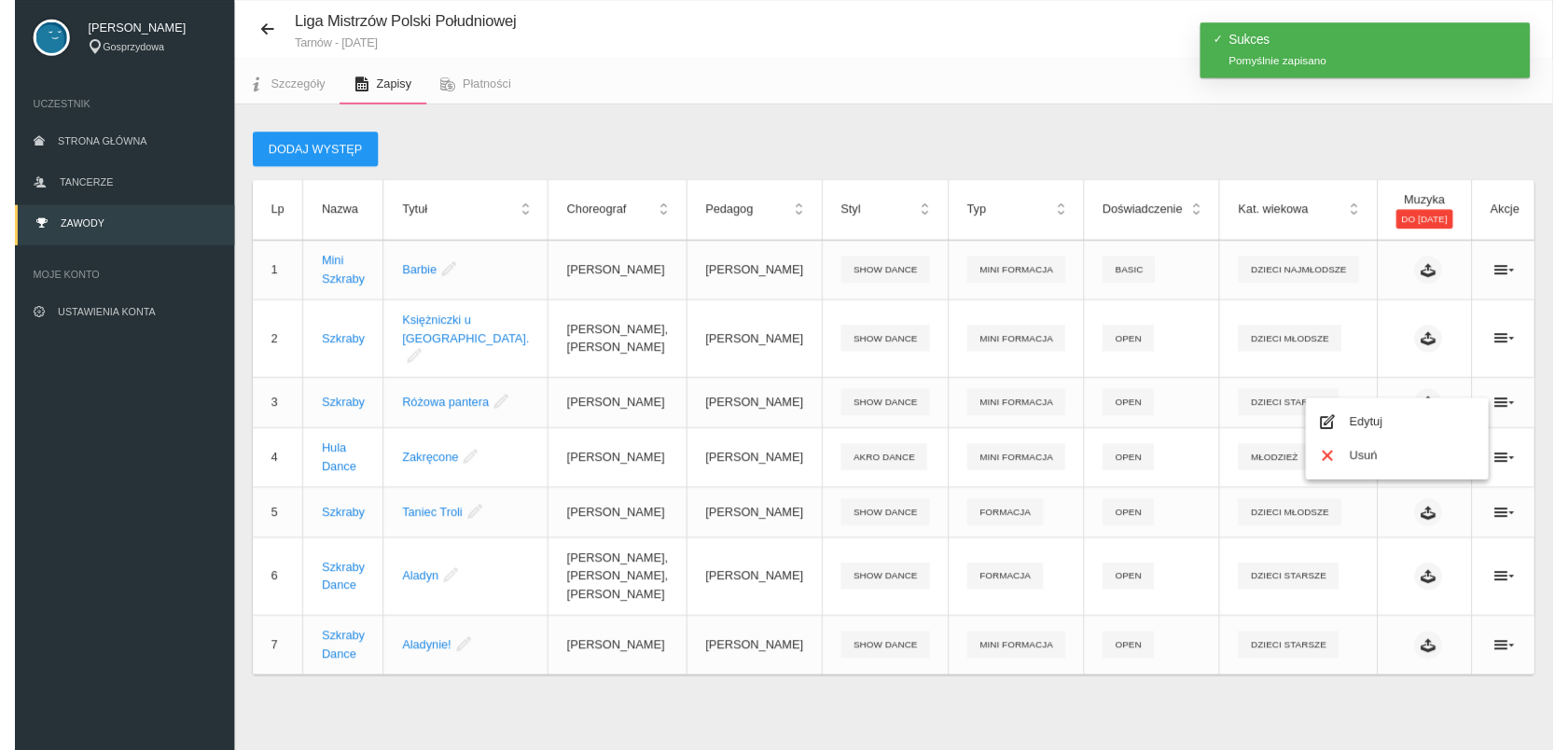
scroll to position [2171, 0]
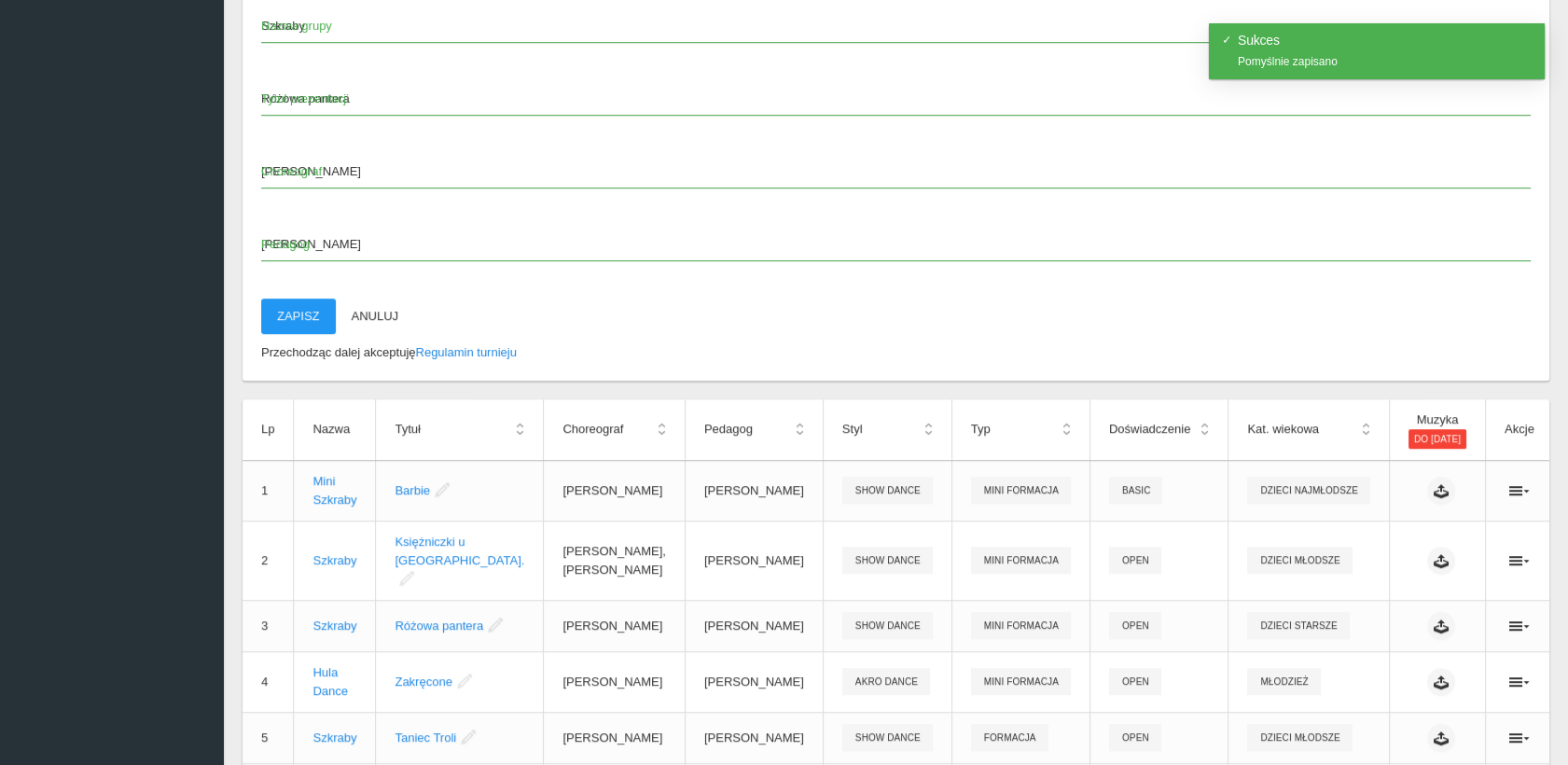
click at [265, 162] on span "Choreograf" at bounding box center [887, 171] width 1251 height 18
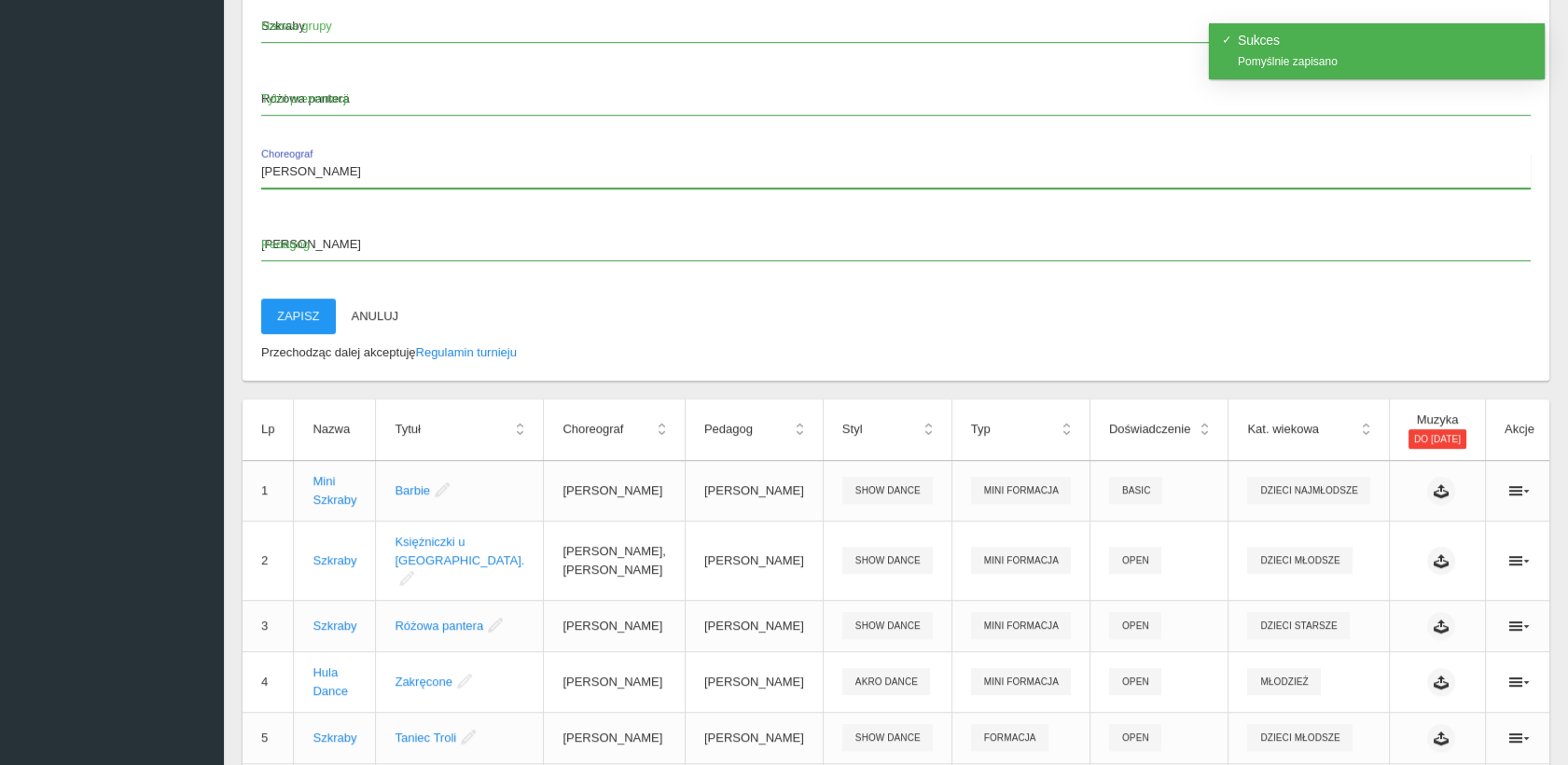
click at [265, 153] on input "[PERSON_NAME]" at bounding box center [896, 170] width 1270 height 35
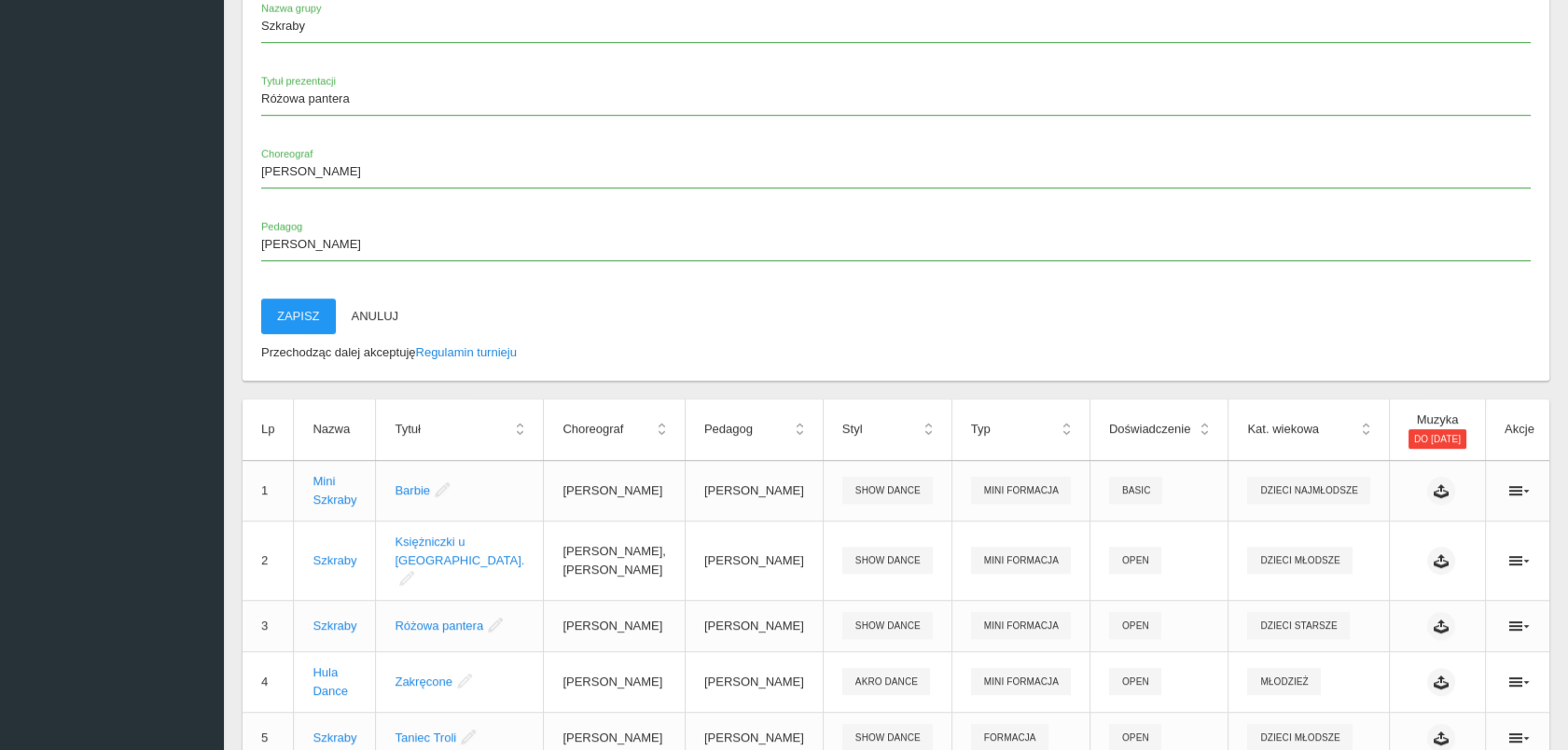
drag, startPoint x: 260, startPoint y: 146, endPoint x: 418, endPoint y: 111, distance: 161.8
click at [418, 111] on app-labeled-field "Różowa pantera Tytuł prezentacji" at bounding box center [896, 108] width 1270 height 54
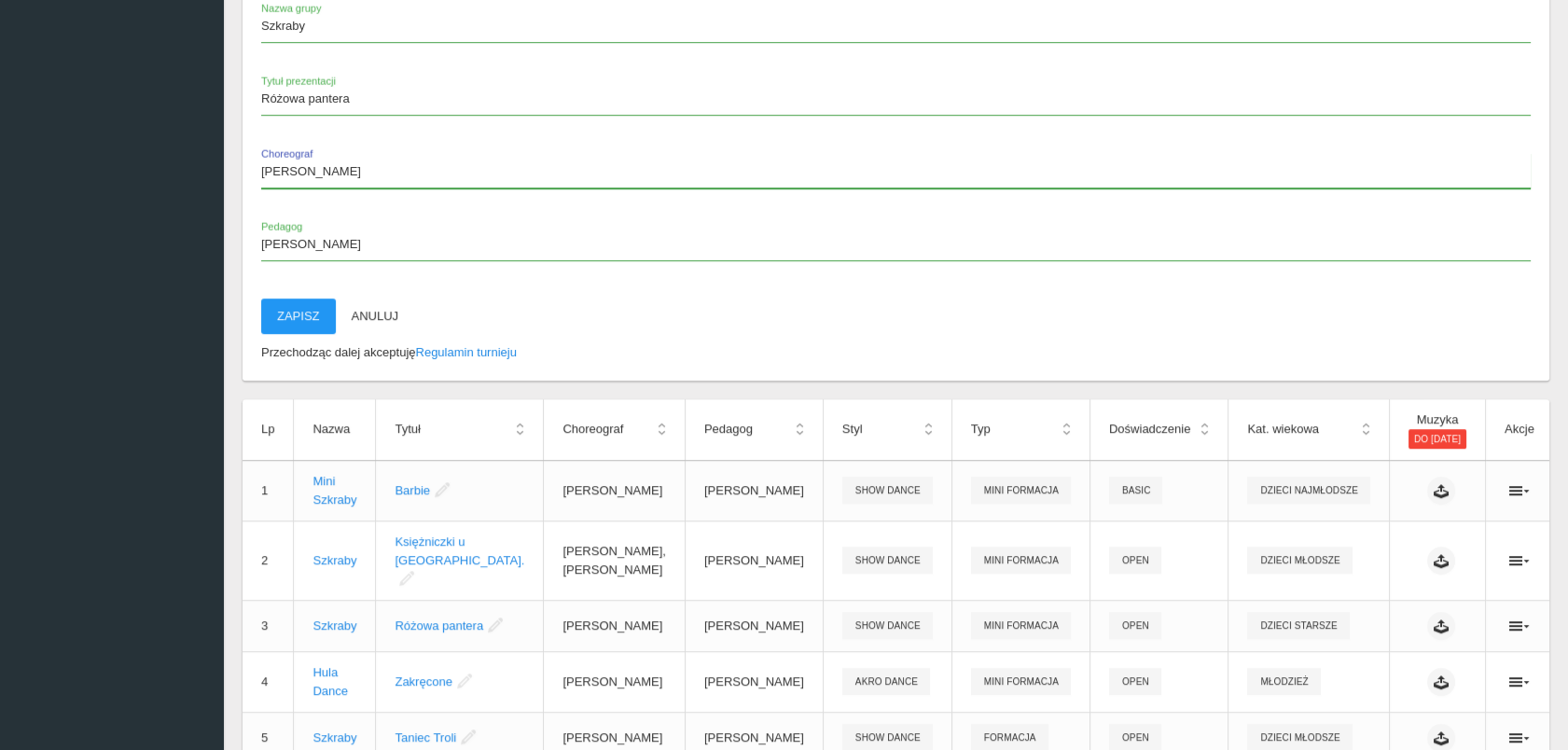
click at [261, 153] on input "[PERSON_NAME]" at bounding box center [896, 170] width 1270 height 35
paste input "[PERSON_NAME]"
type input "[PERSON_NAME], [PERSON_NAME]"
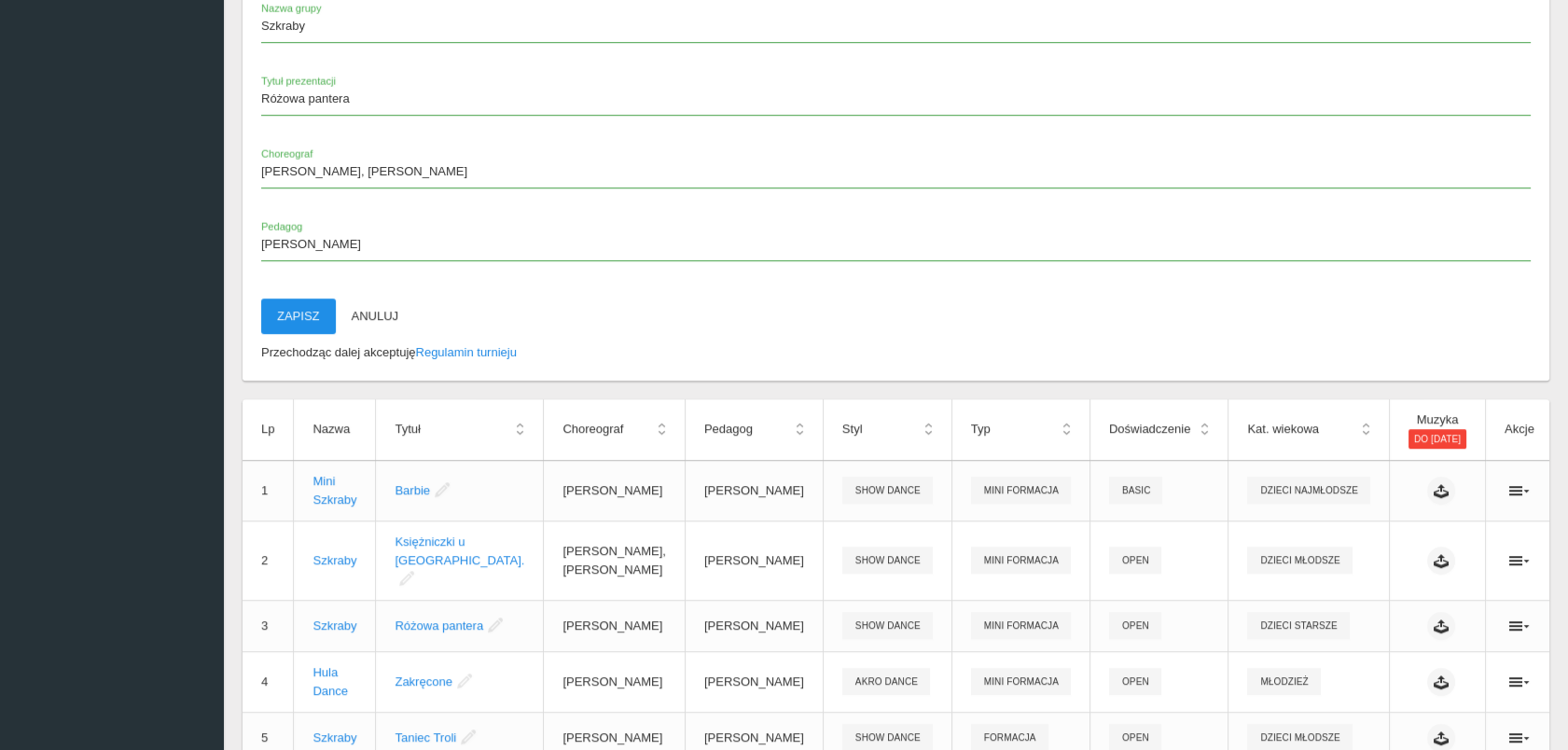
drag, startPoint x: 293, startPoint y: 290, endPoint x: 897, endPoint y: 85, distance: 637.8
click at [296, 298] on button "Zapisz" at bounding box center [298, 316] width 75 height 35
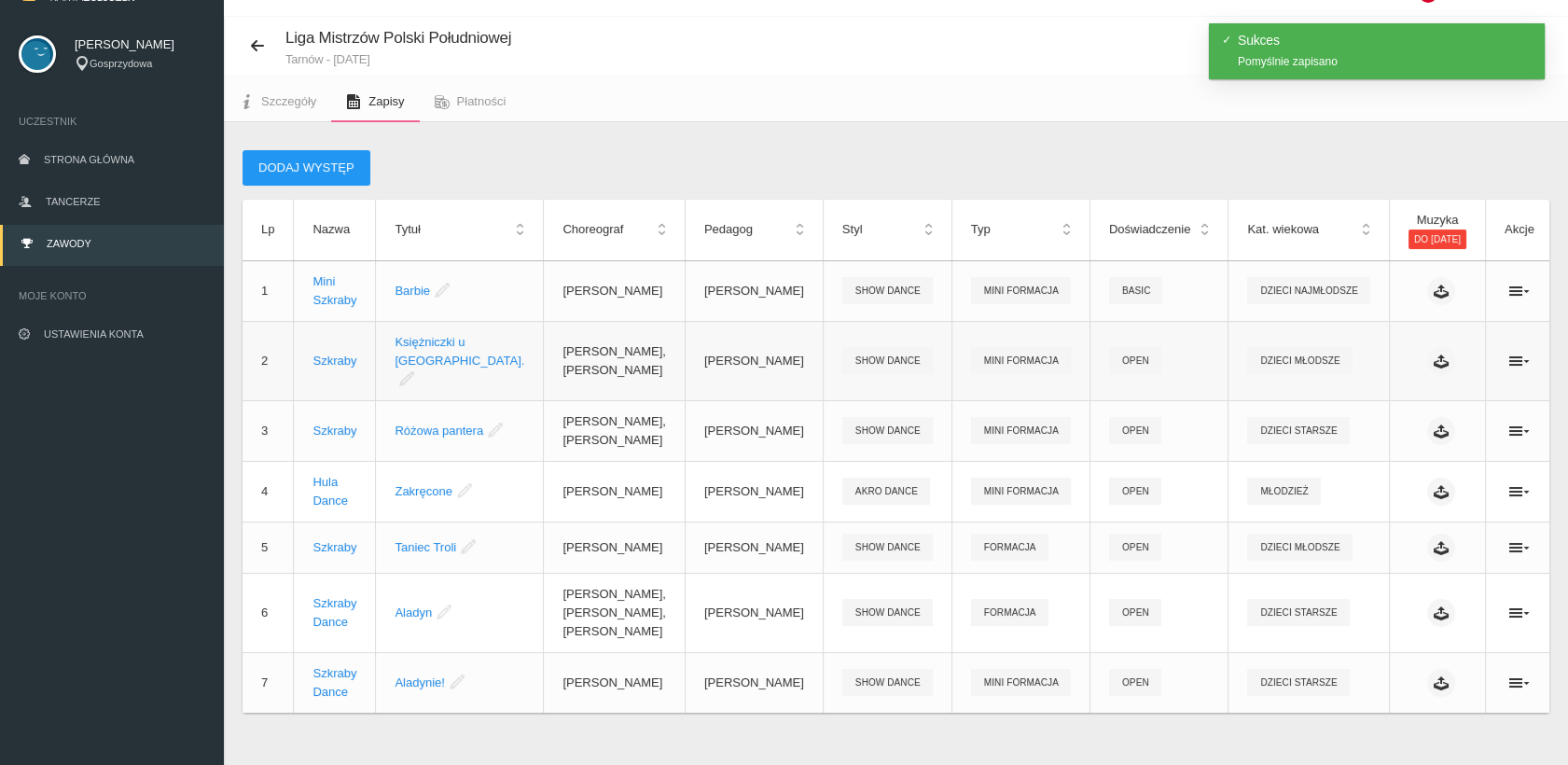
scroll to position [46, 0]
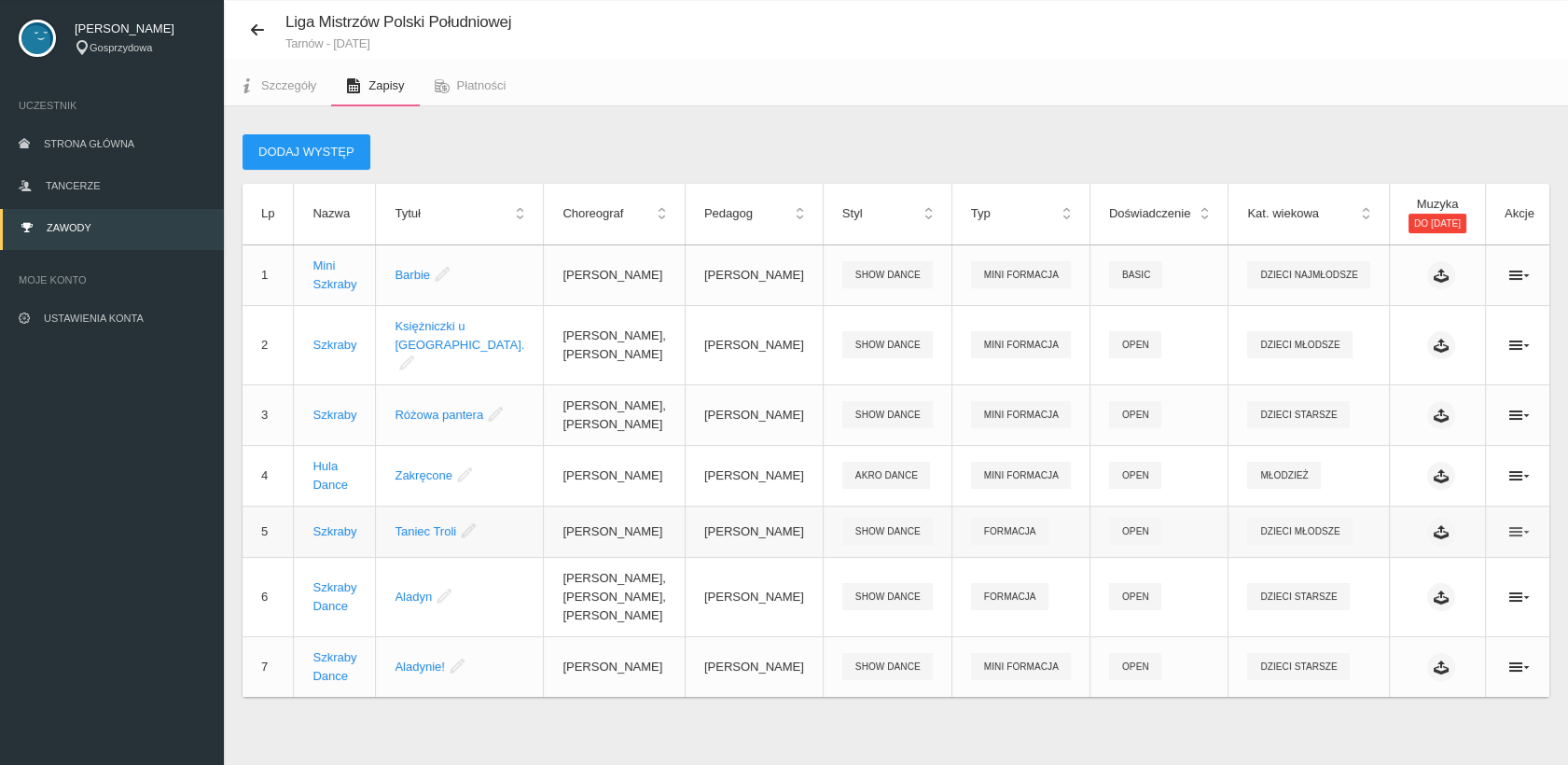
click at [1510, 524] on icon at bounding box center [1519, 531] width 20 height 15
click at [1398, 547] on link "Edytuj" at bounding box center [1410, 550] width 187 height 34
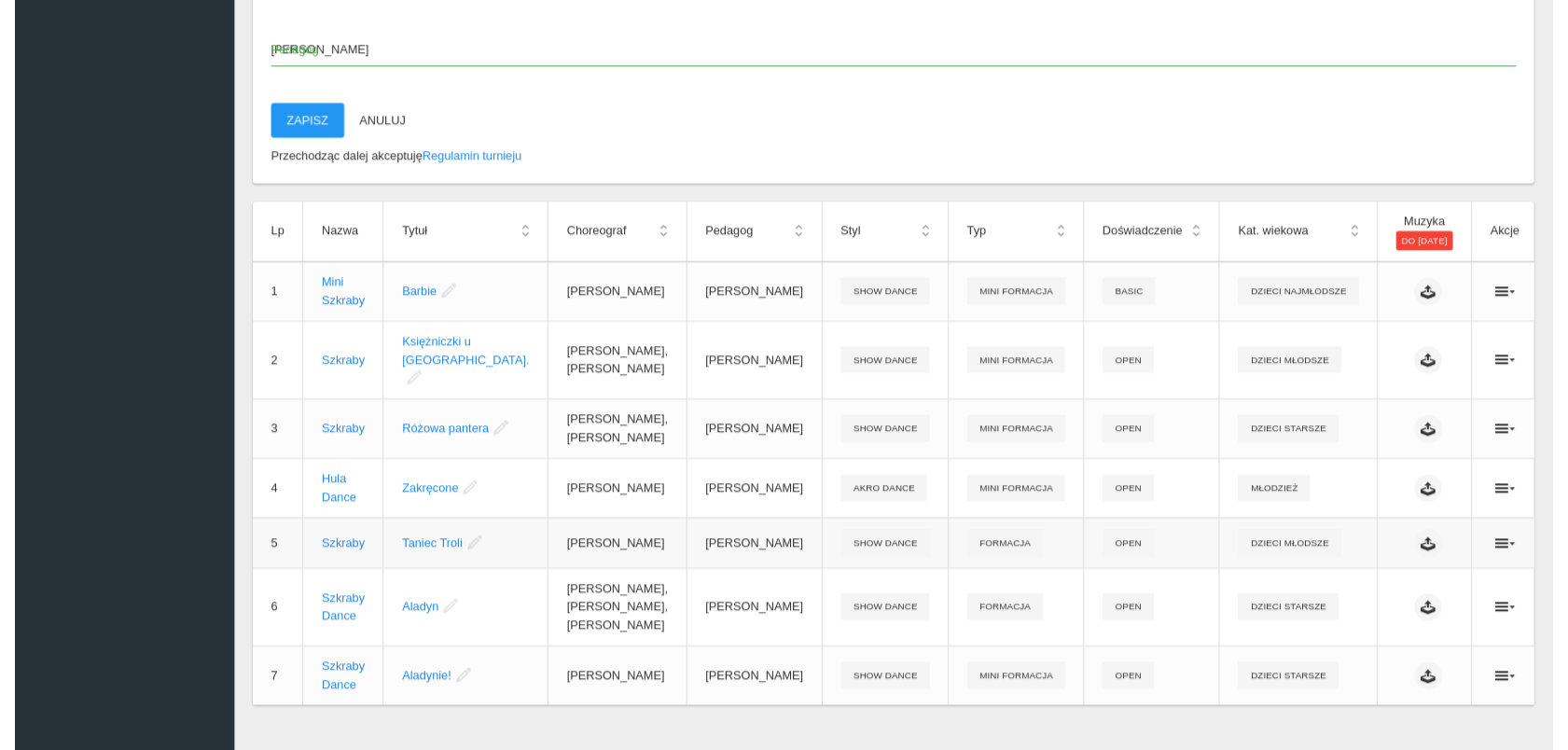
scroll to position [2366, 0]
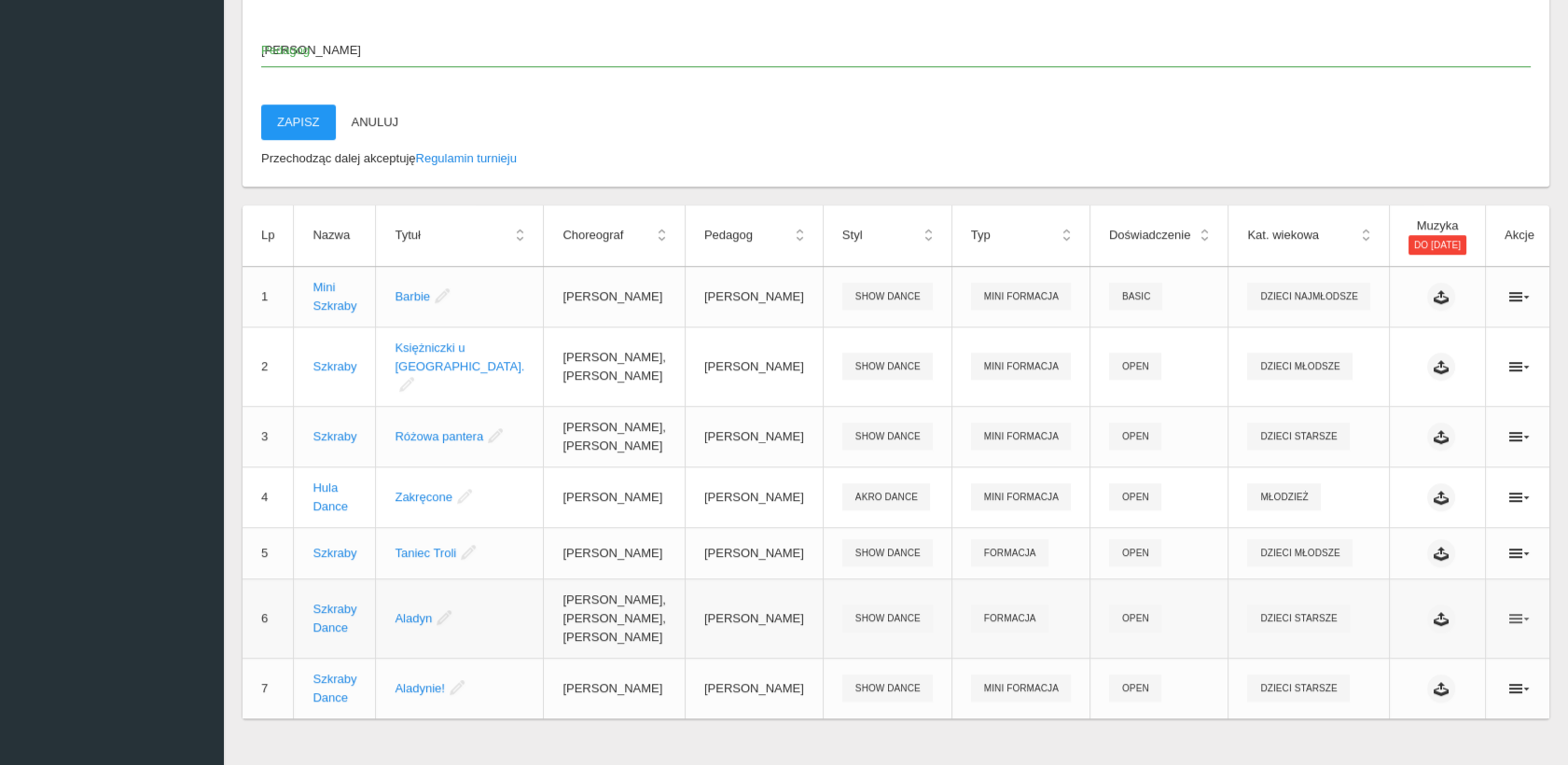
click at [1510, 611] on icon at bounding box center [1519, 618] width 20 height 15
click at [1392, 624] on link "Edytuj" at bounding box center [1410, 625] width 187 height 34
checkbox input "true"
checkbox input "false"
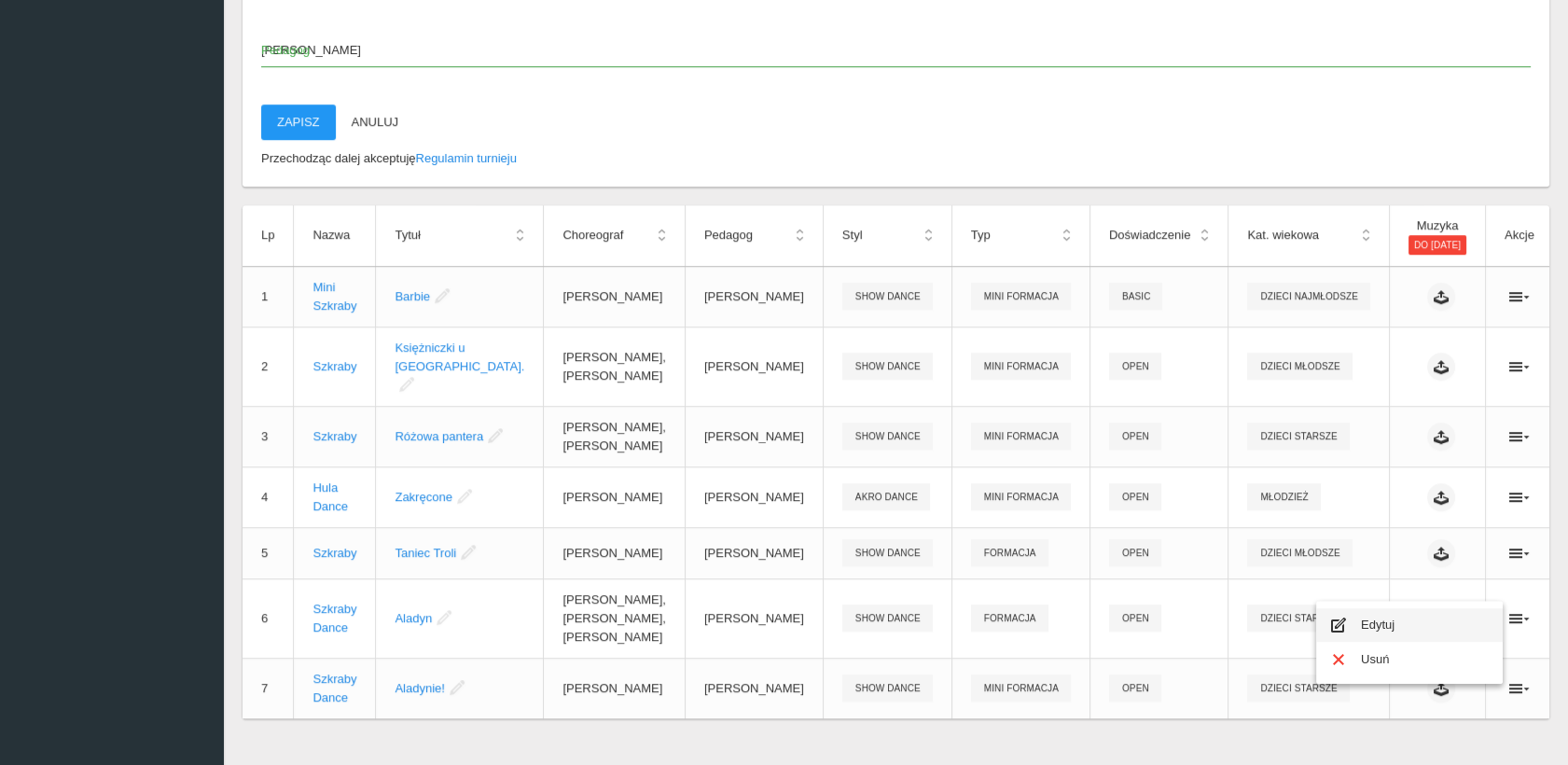
checkbox input "true"
checkbox input "false"
checkbox input "true"
checkbox input "false"
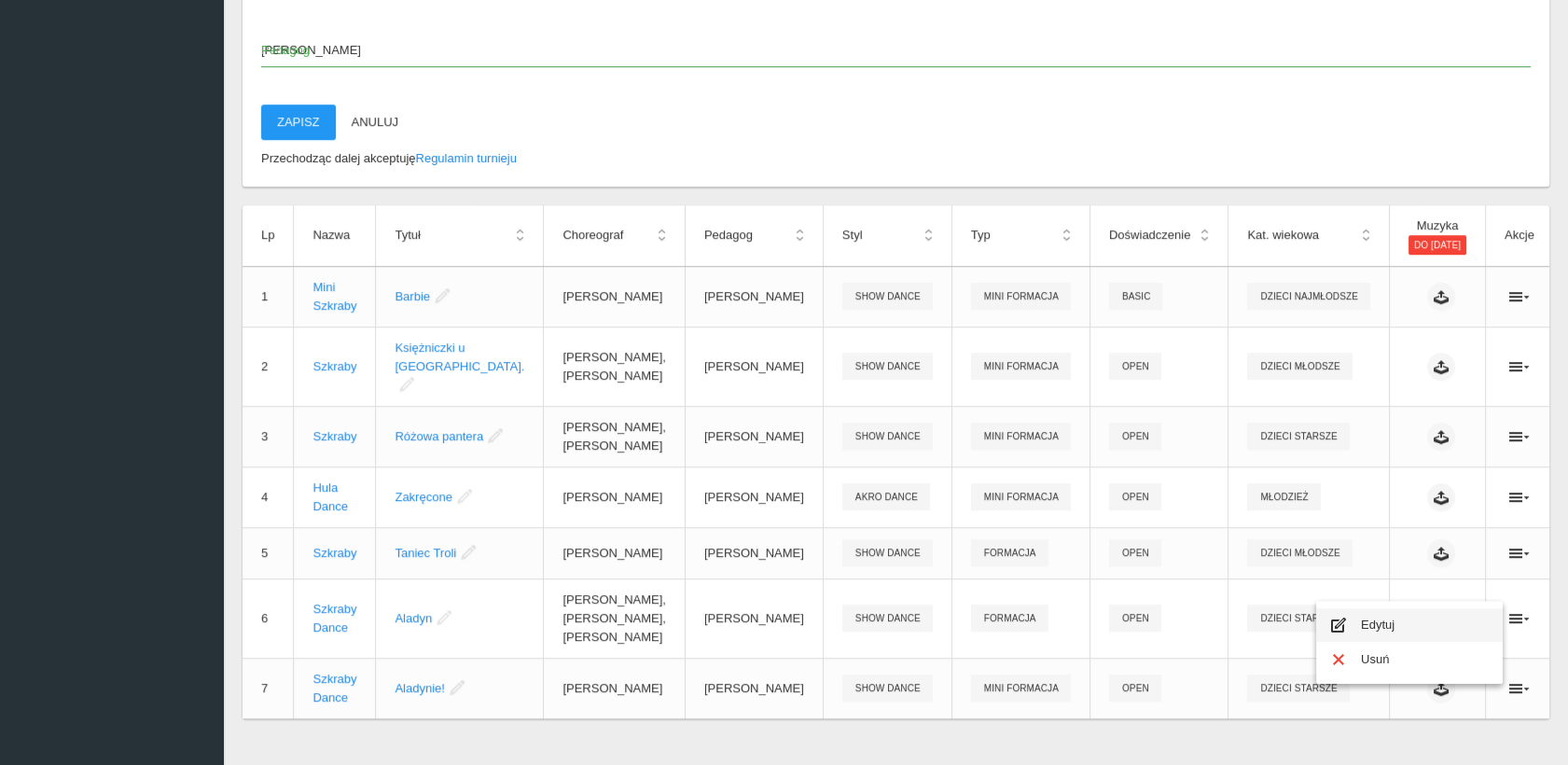
checkbox input "true"
checkbox input "false"
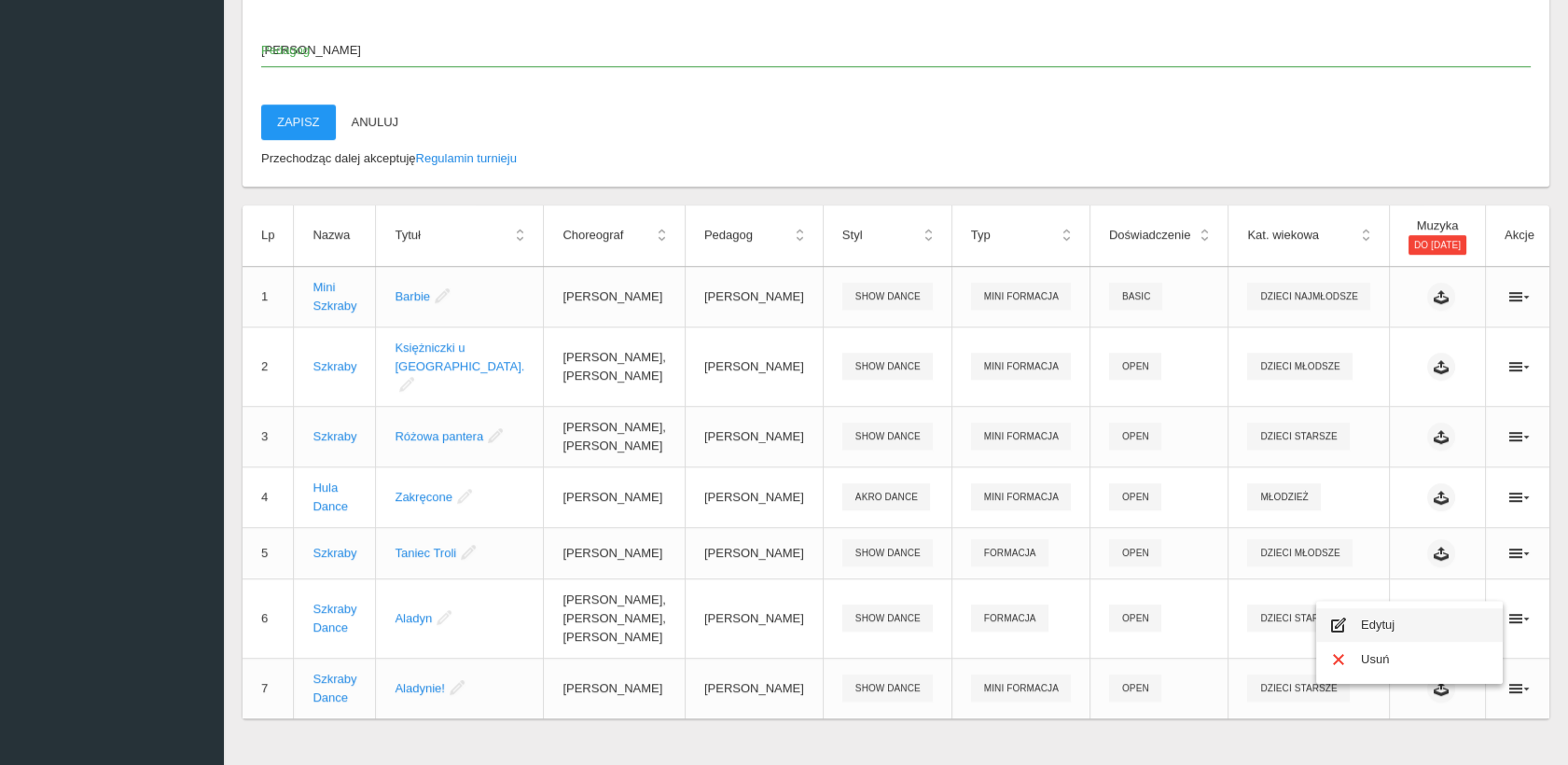
checkbox input "true"
checkbox input "false"
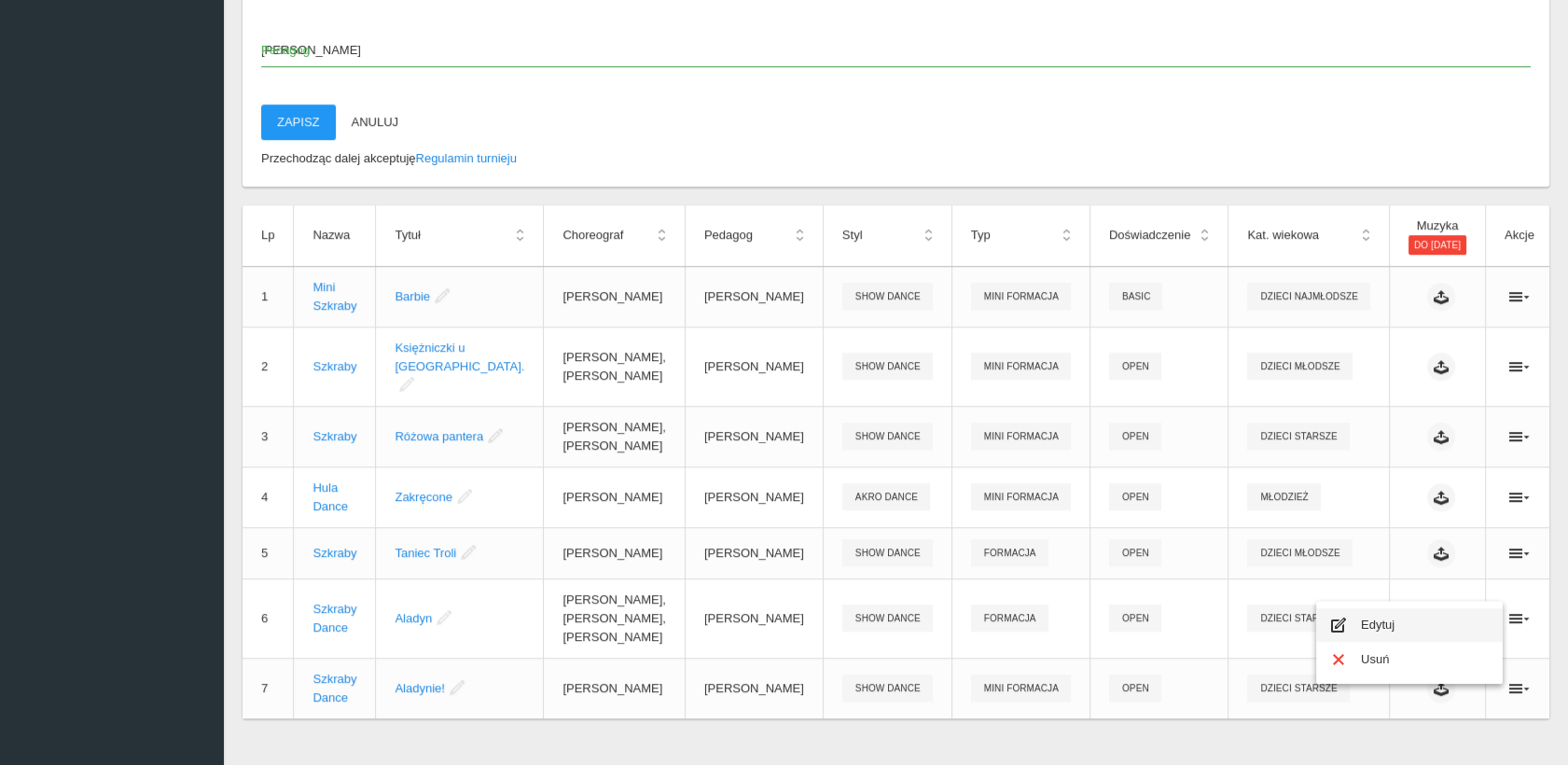
checkbox input "false"
checkbox input "true"
checkbox input "false"
type input "Szkraby Dance"
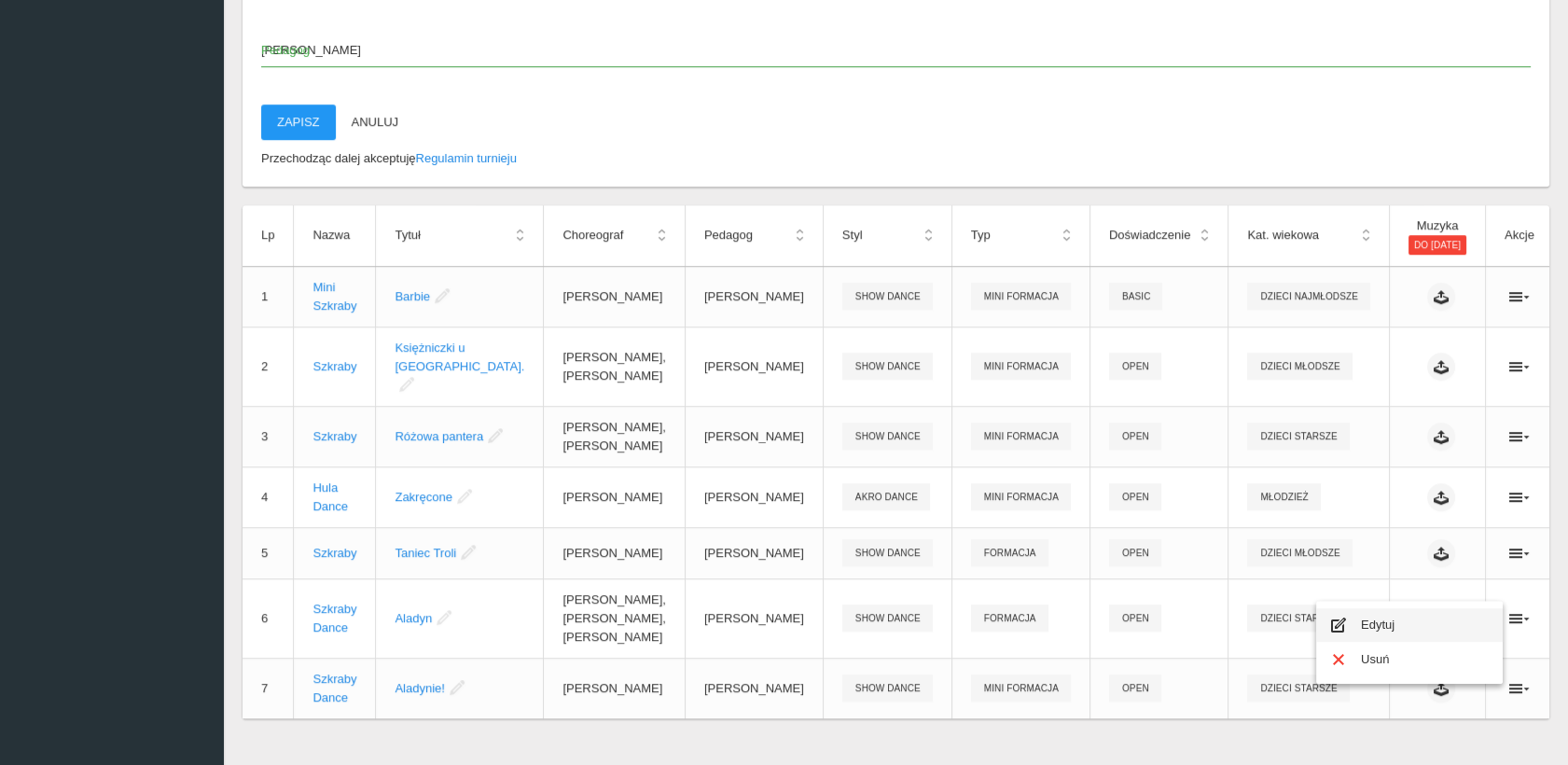
type input "Aladyn"
type input "[PERSON_NAME], [PERSON_NAME], [PERSON_NAME]"
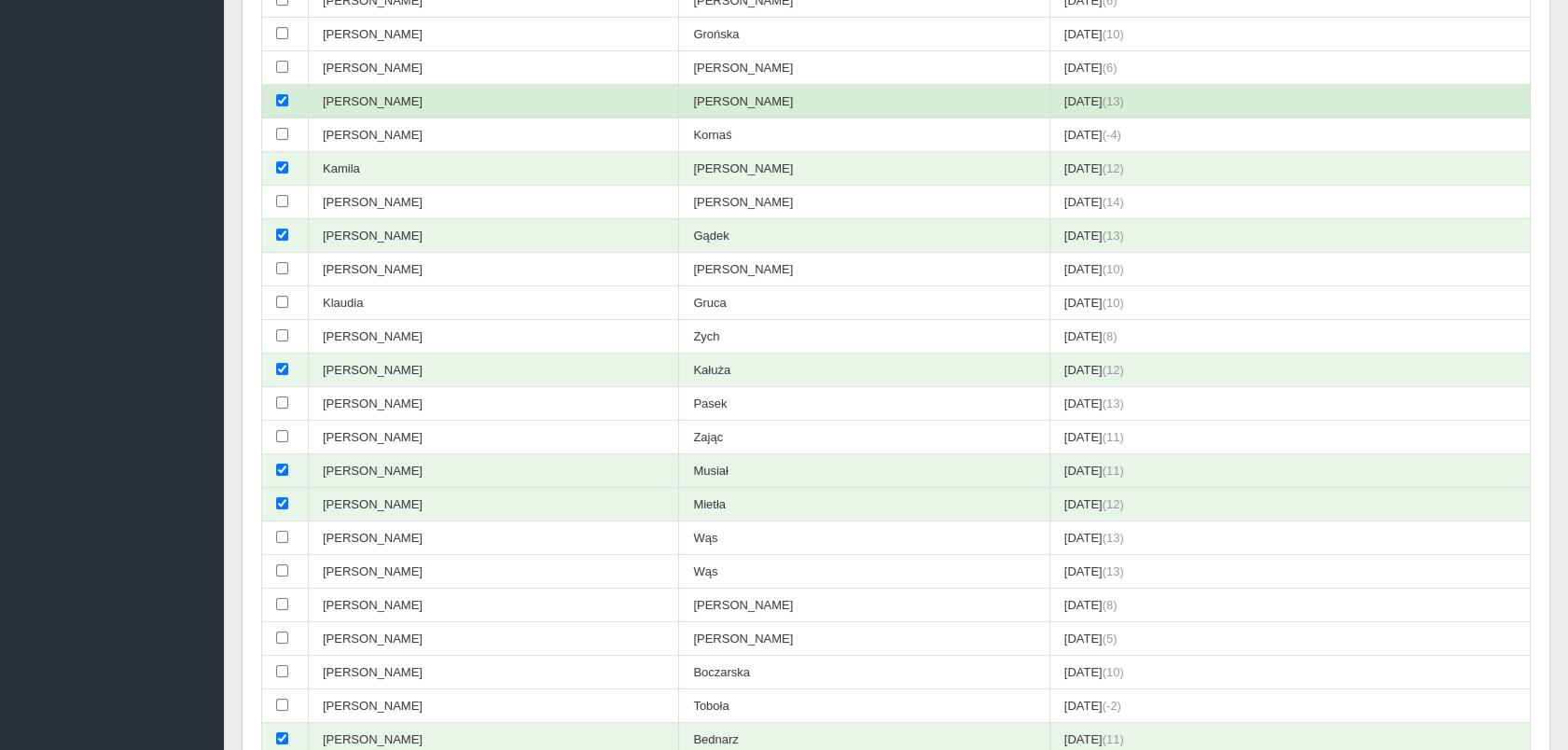
scroll to position [0, 0]
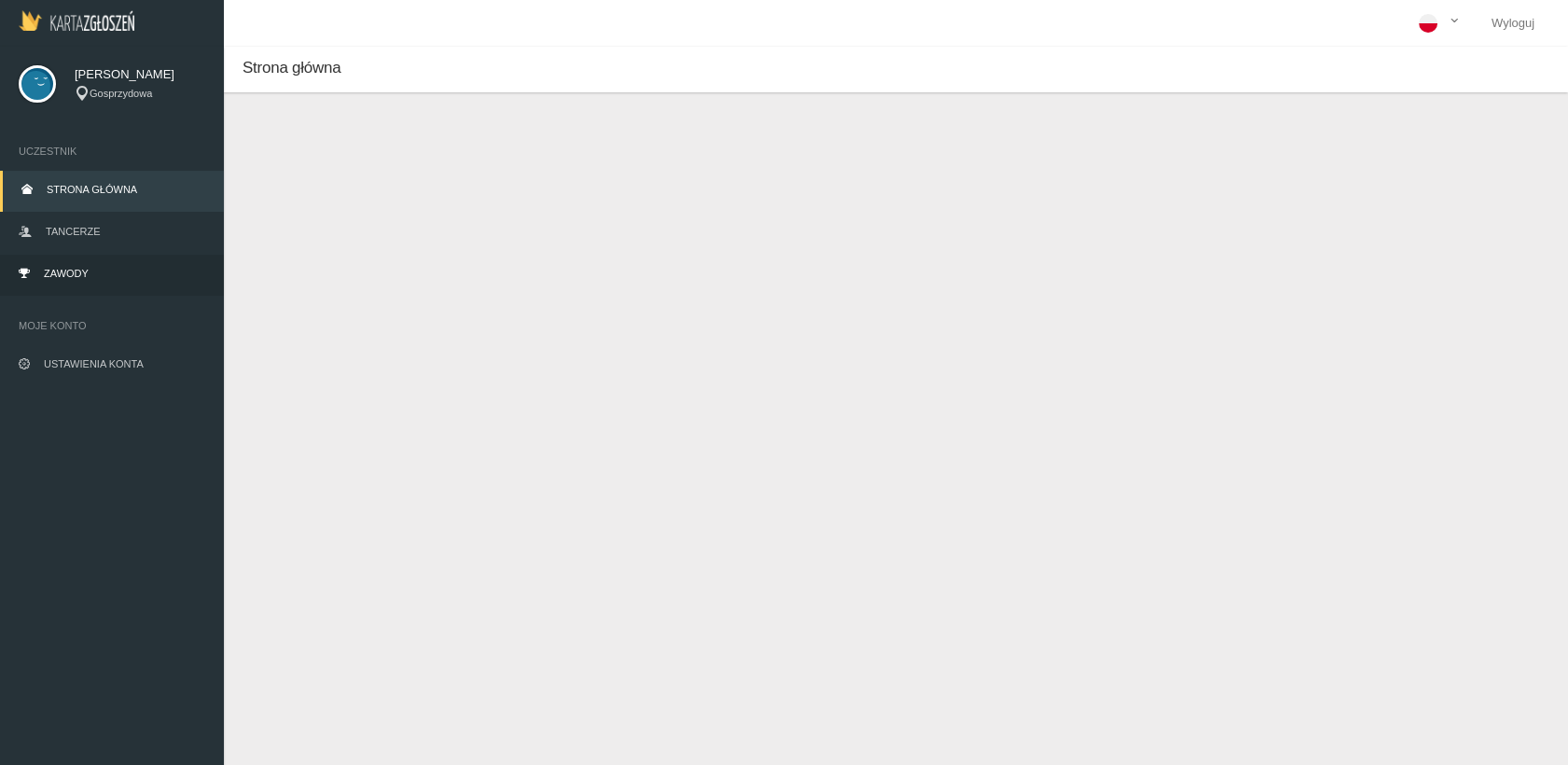
click at [100, 265] on link "Zawody" at bounding box center [112, 275] width 224 height 41
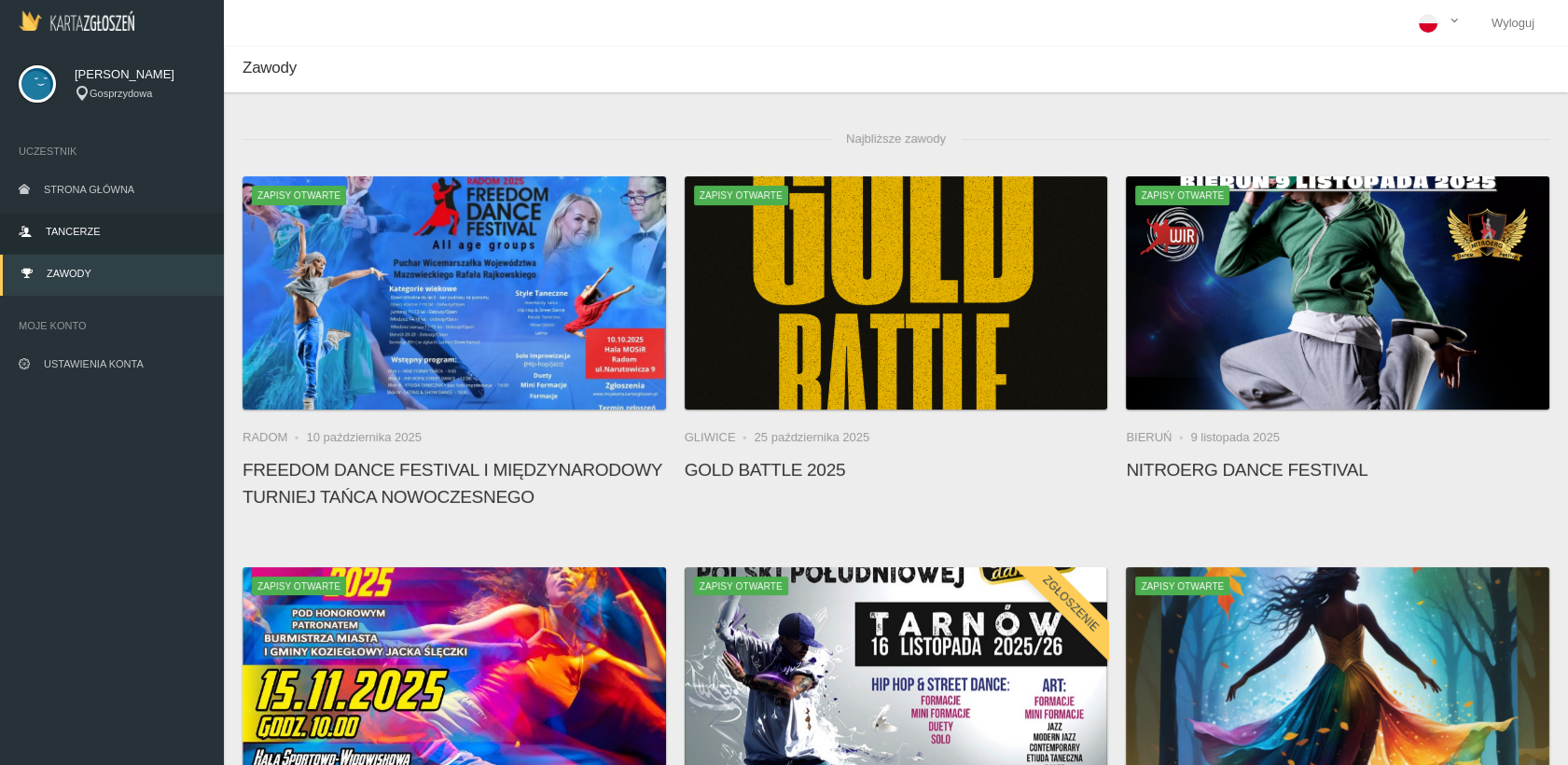
click at [118, 226] on link "Tancerze" at bounding box center [112, 233] width 224 height 41
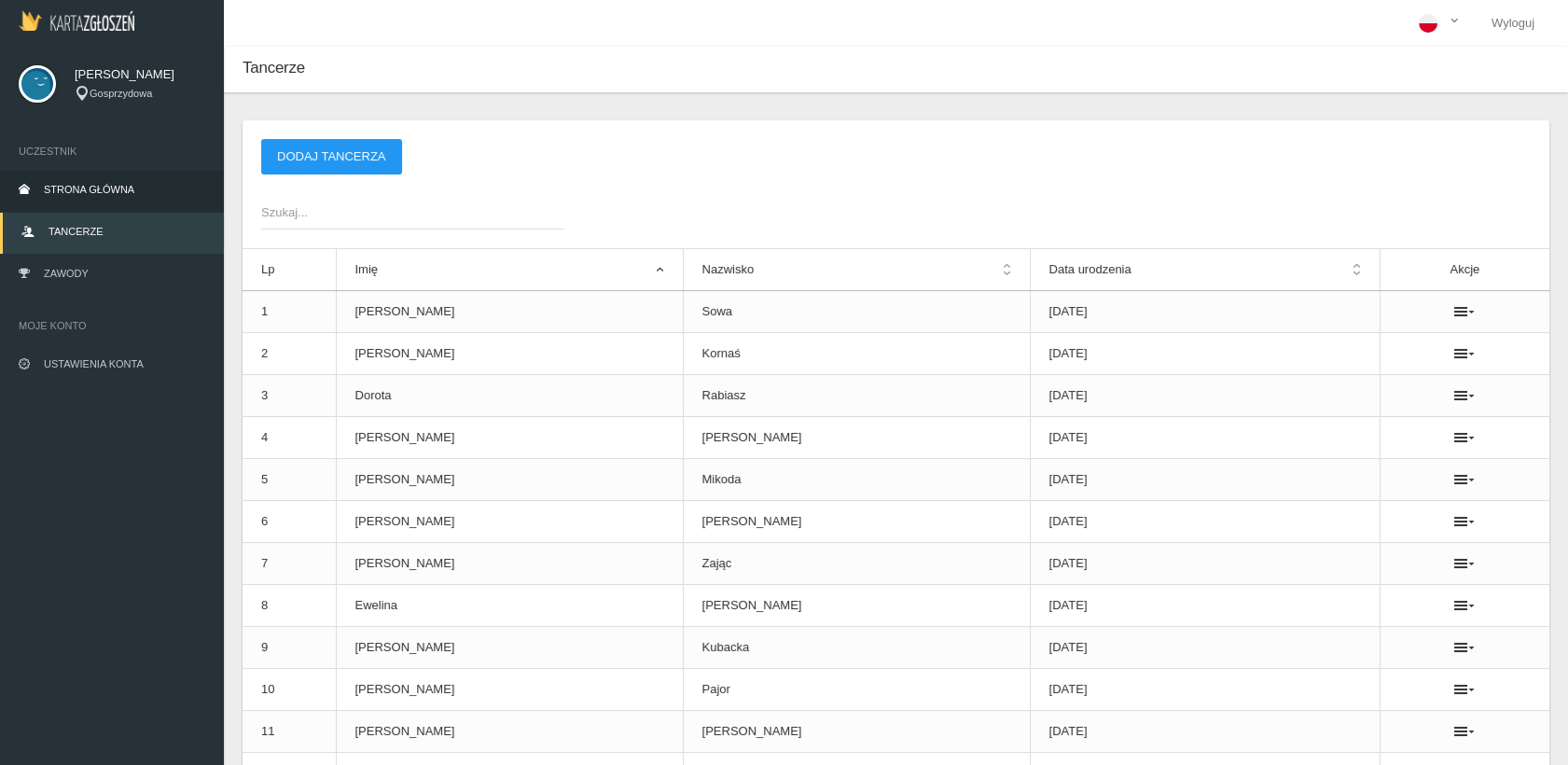
click at [120, 185] on span "Strona główna" at bounding box center [88, 190] width 90 height 12
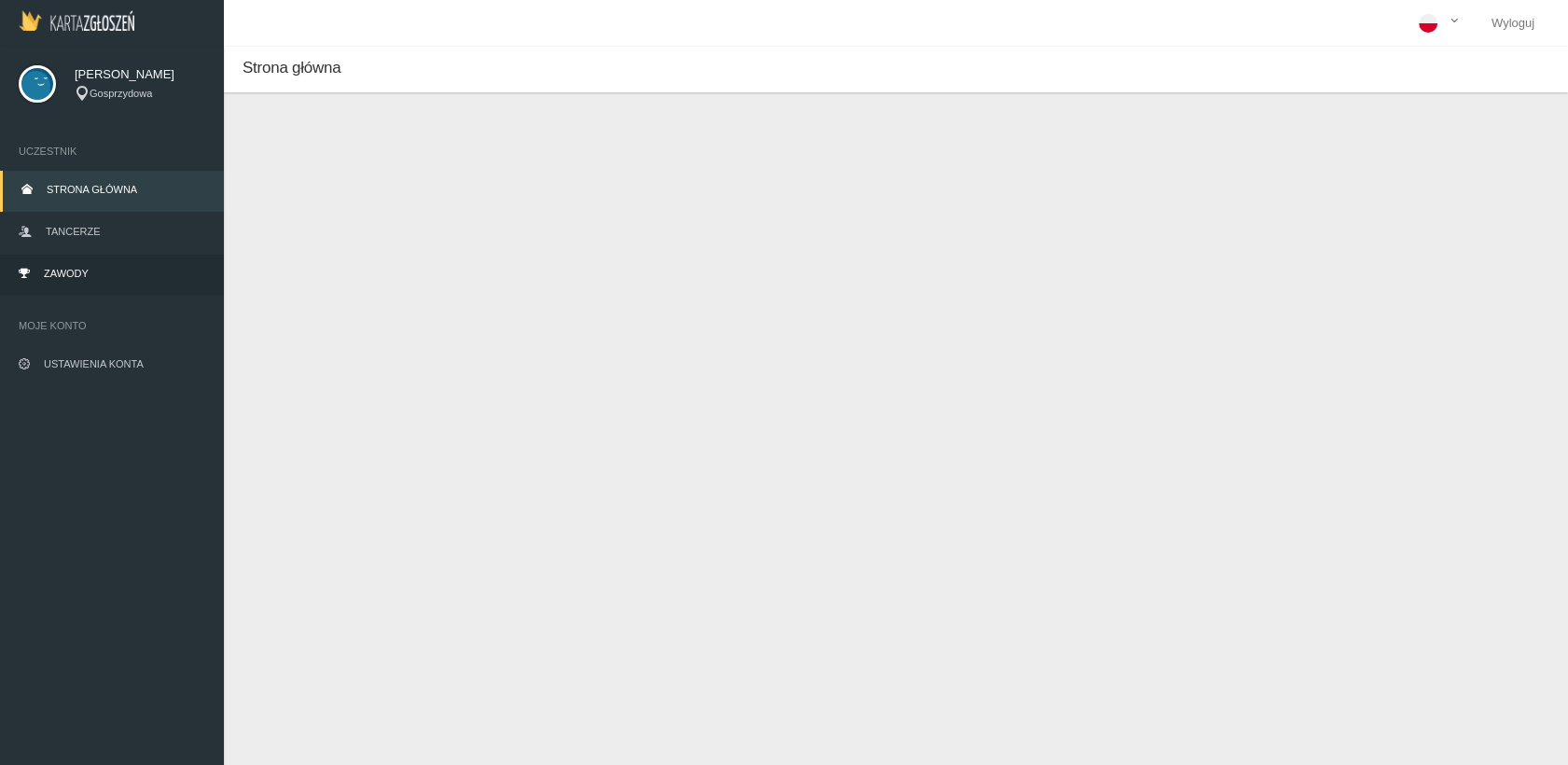
click at [101, 274] on link "Zawody" at bounding box center [112, 275] width 224 height 41
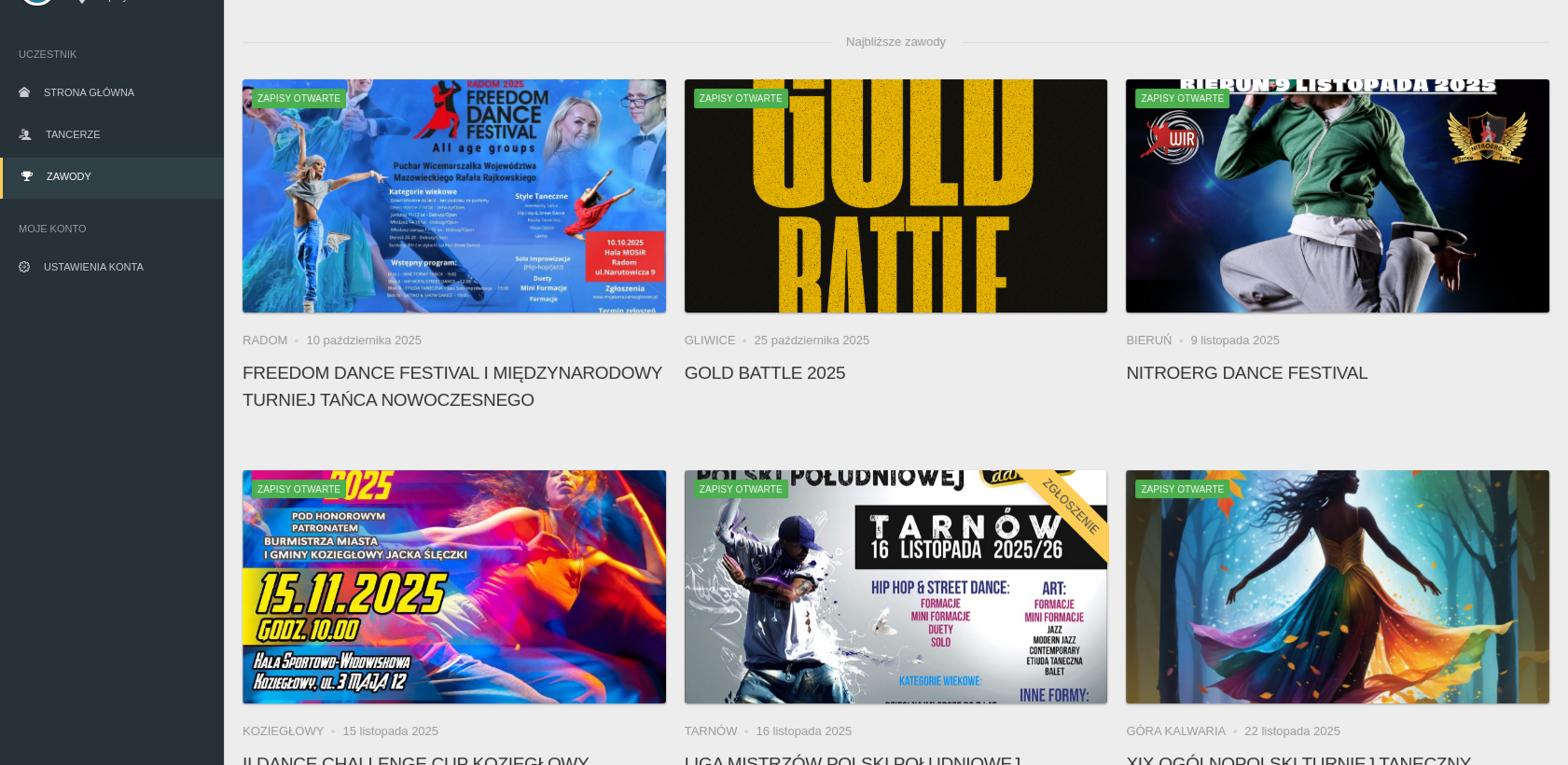
scroll to position [518, 0]
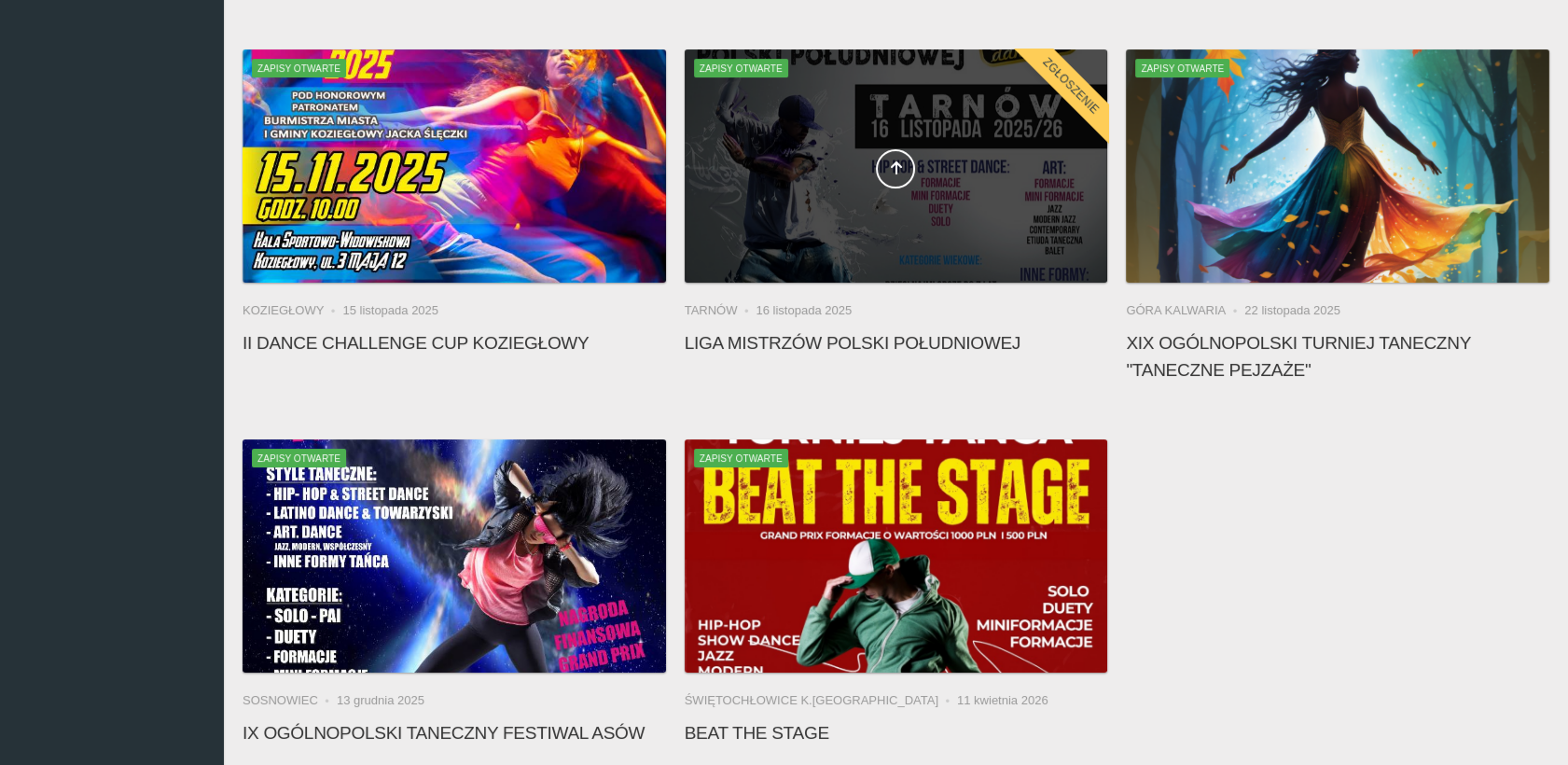
click at [871, 220] on div at bounding box center [896, 166] width 424 height 233
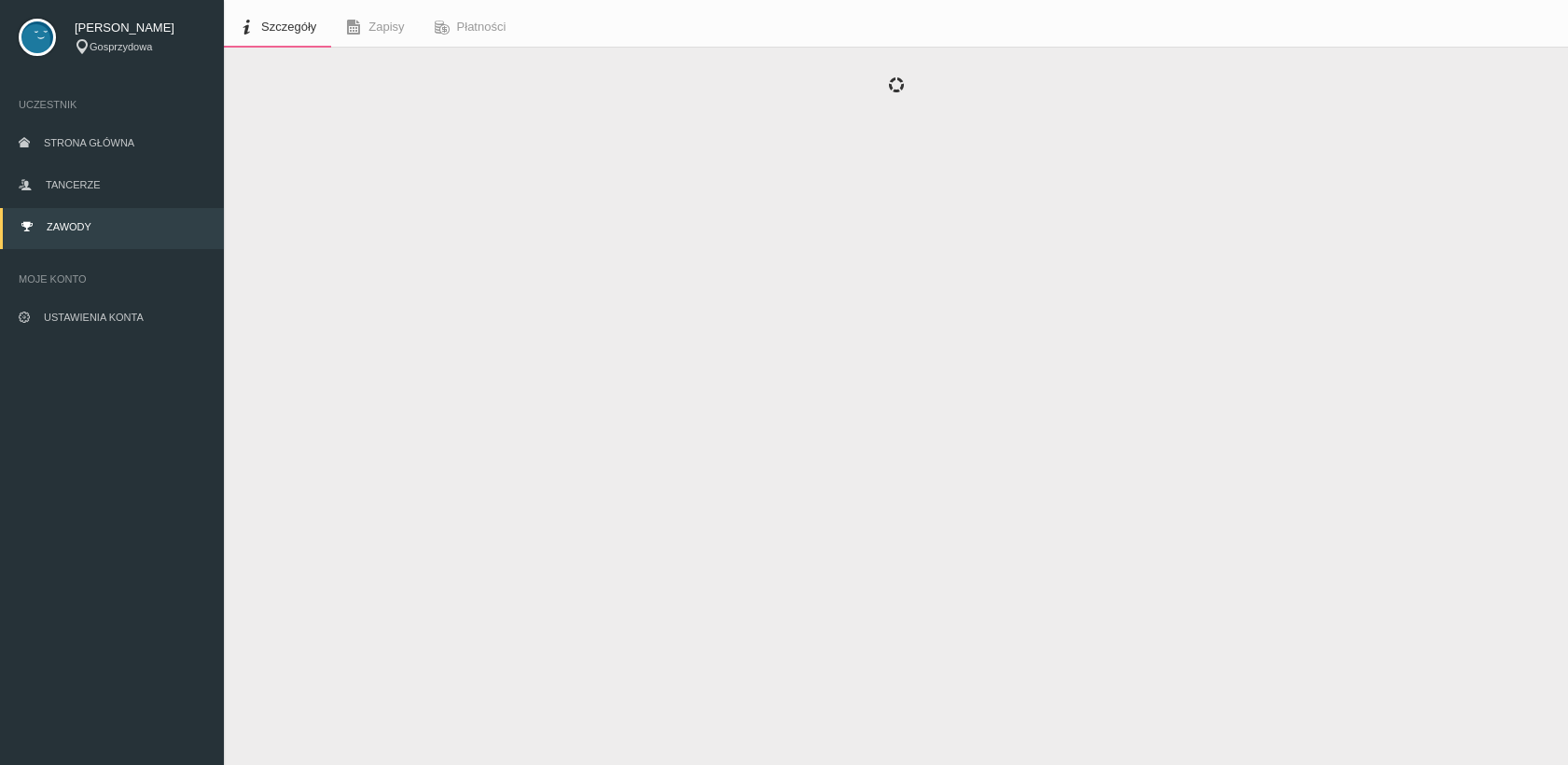
scroll to position [46, 0]
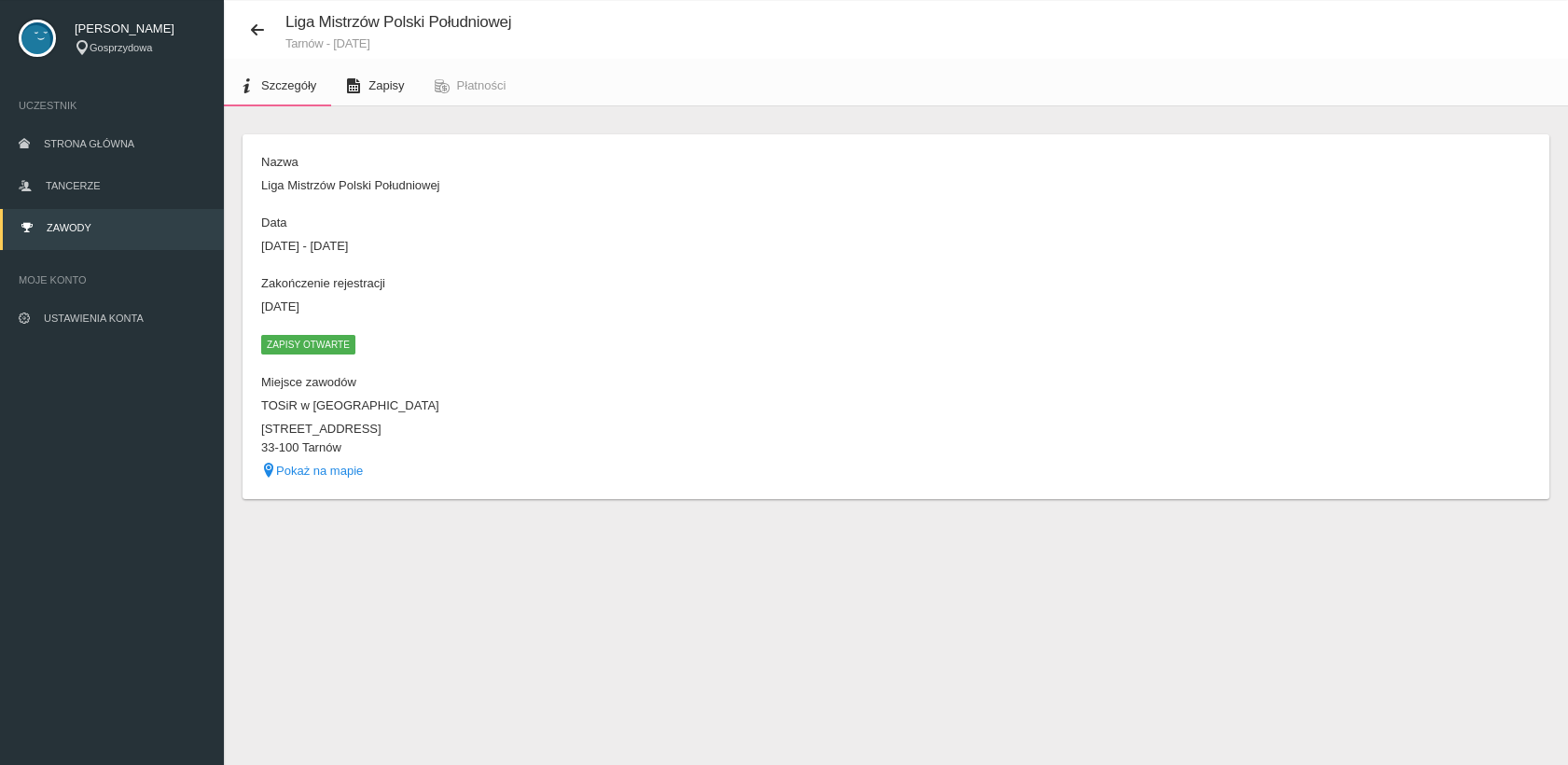
click at [386, 85] on span "Zapisy" at bounding box center [386, 86] width 35 height 14
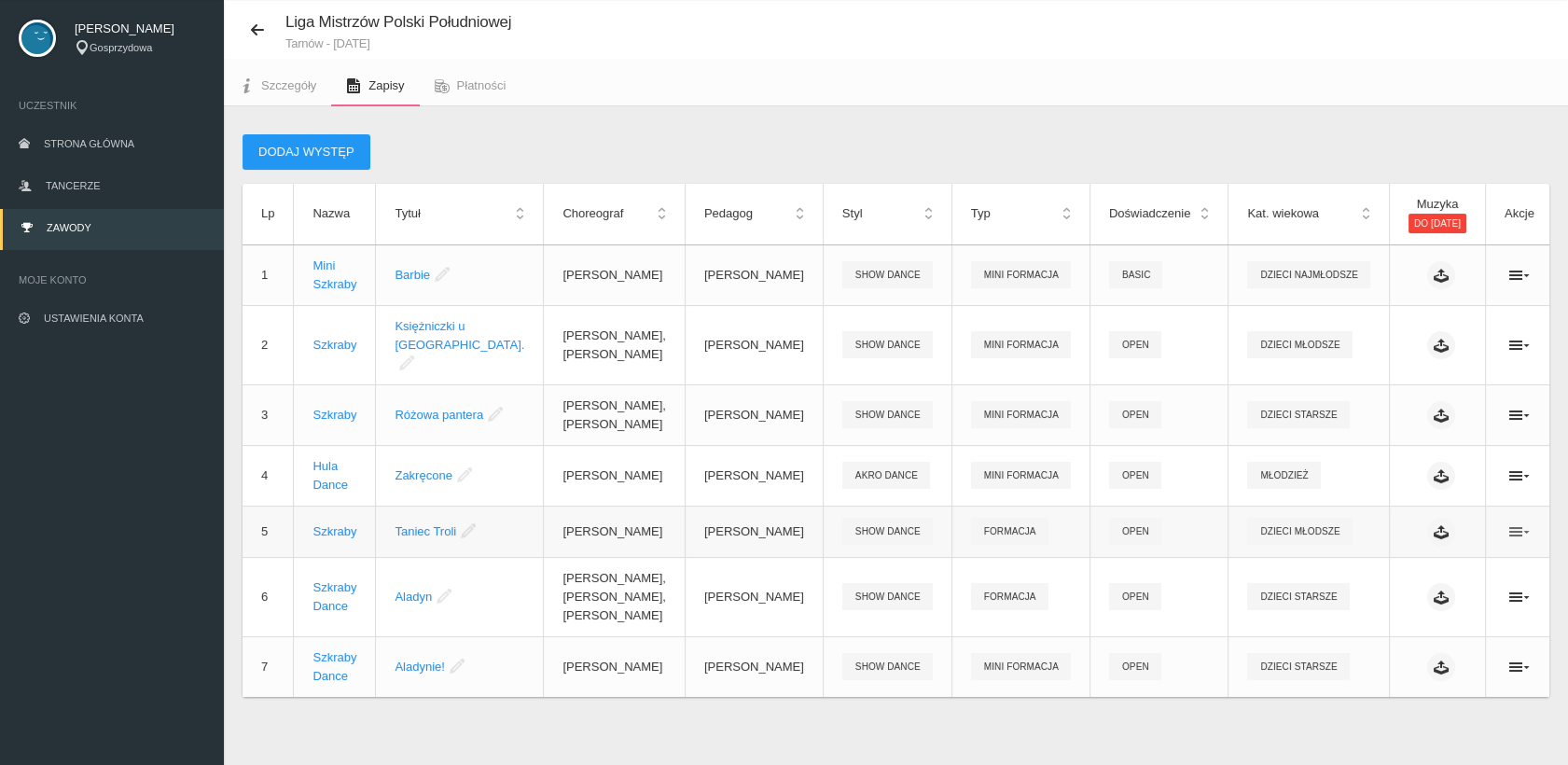
click at [1510, 524] on icon at bounding box center [1519, 531] width 20 height 15
click at [1375, 551] on link "Edytuj" at bounding box center [1410, 550] width 187 height 34
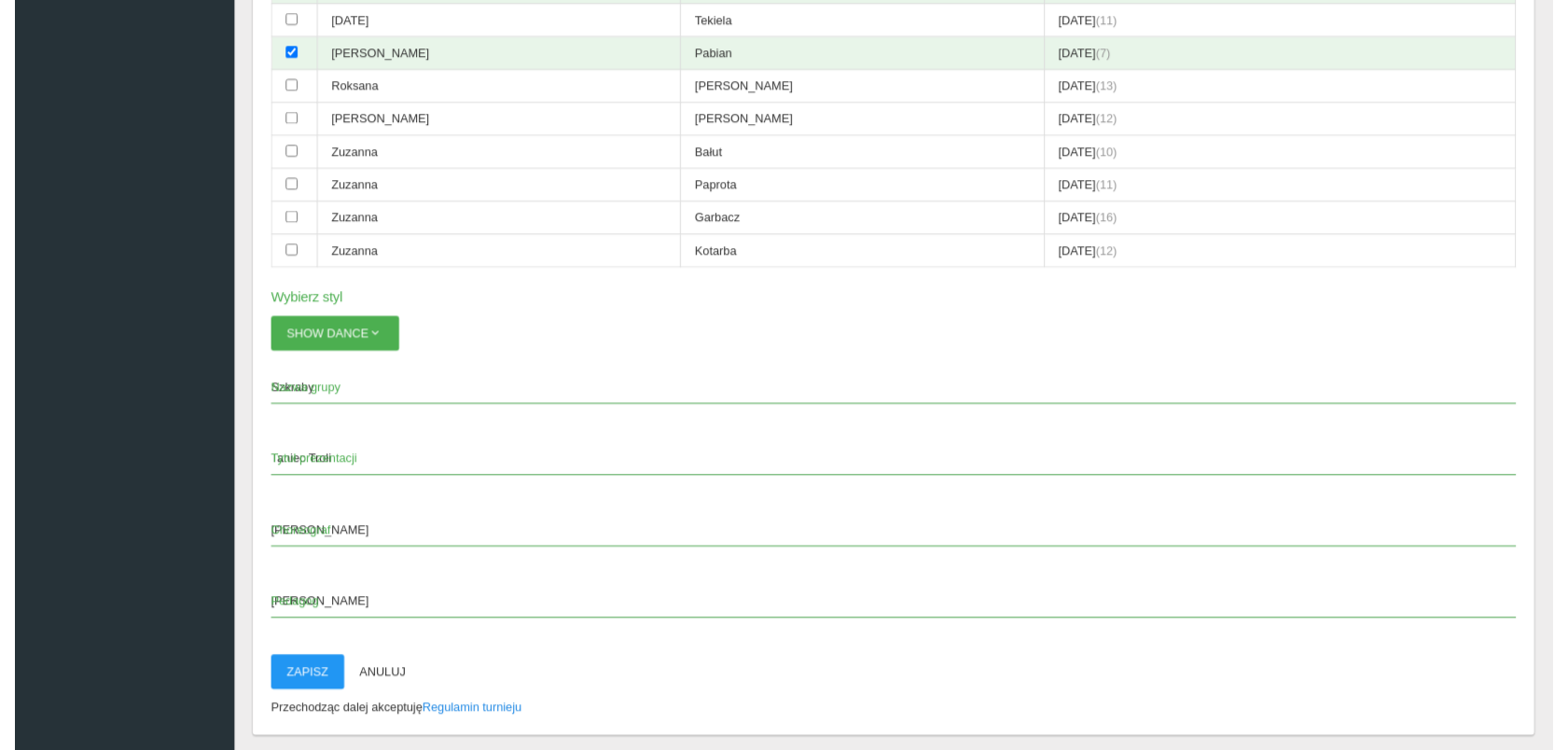
scroll to position [1703, 0]
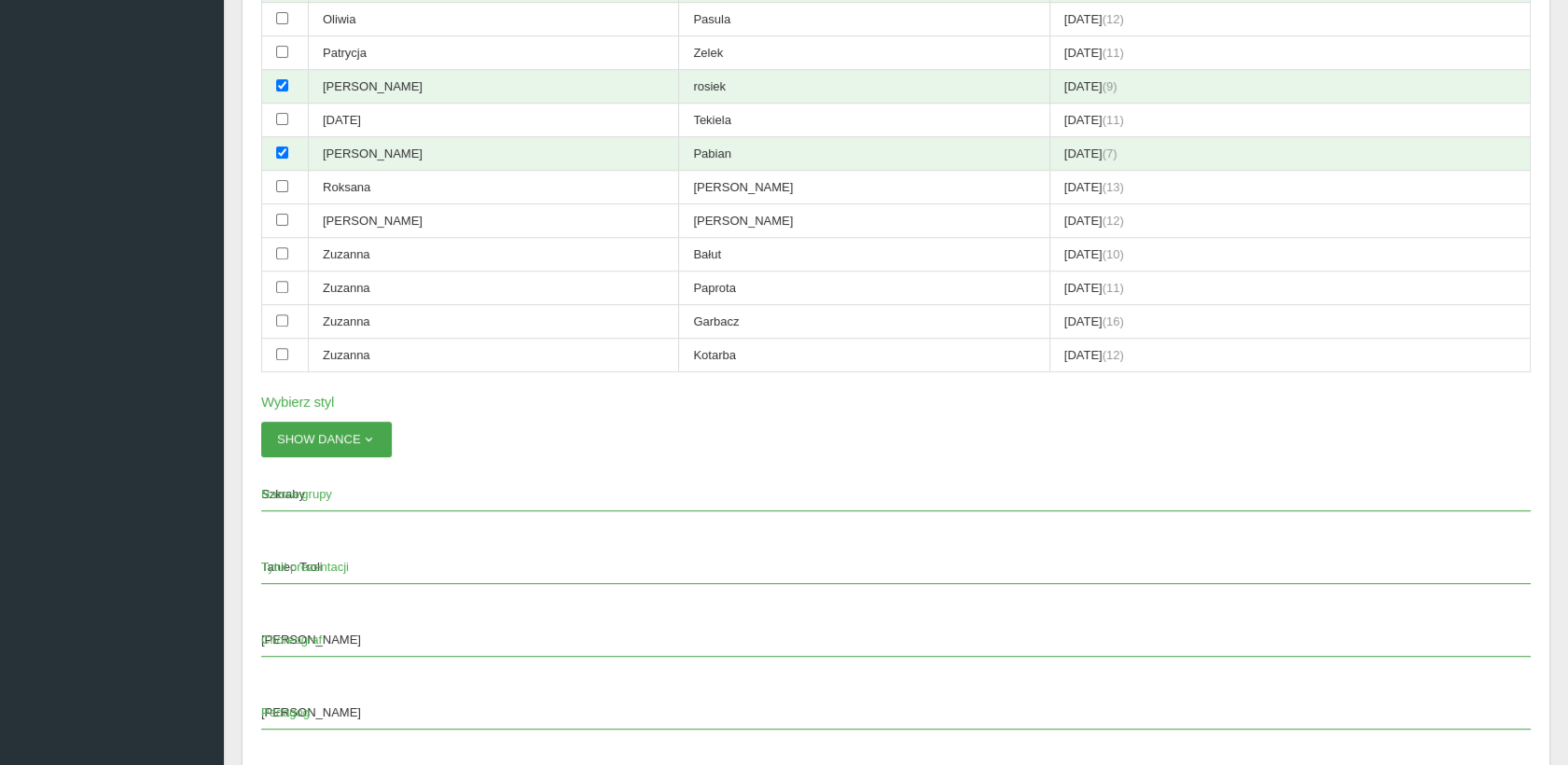
click at [348, 422] on button "SHOW DANCE" at bounding box center [327, 439] width 130 height 35
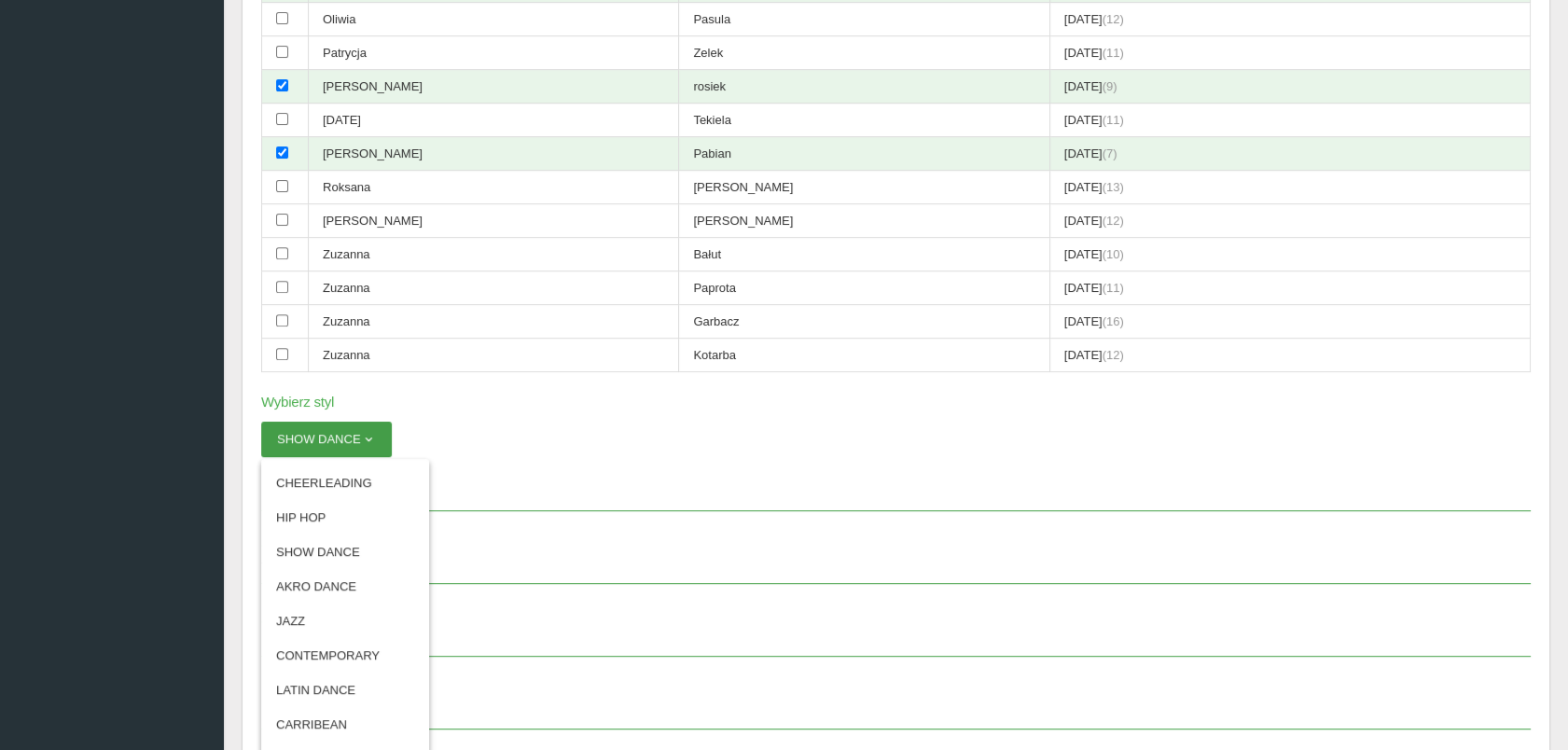
click at [348, 422] on button "SHOW DANCE" at bounding box center [327, 439] width 130 height 35
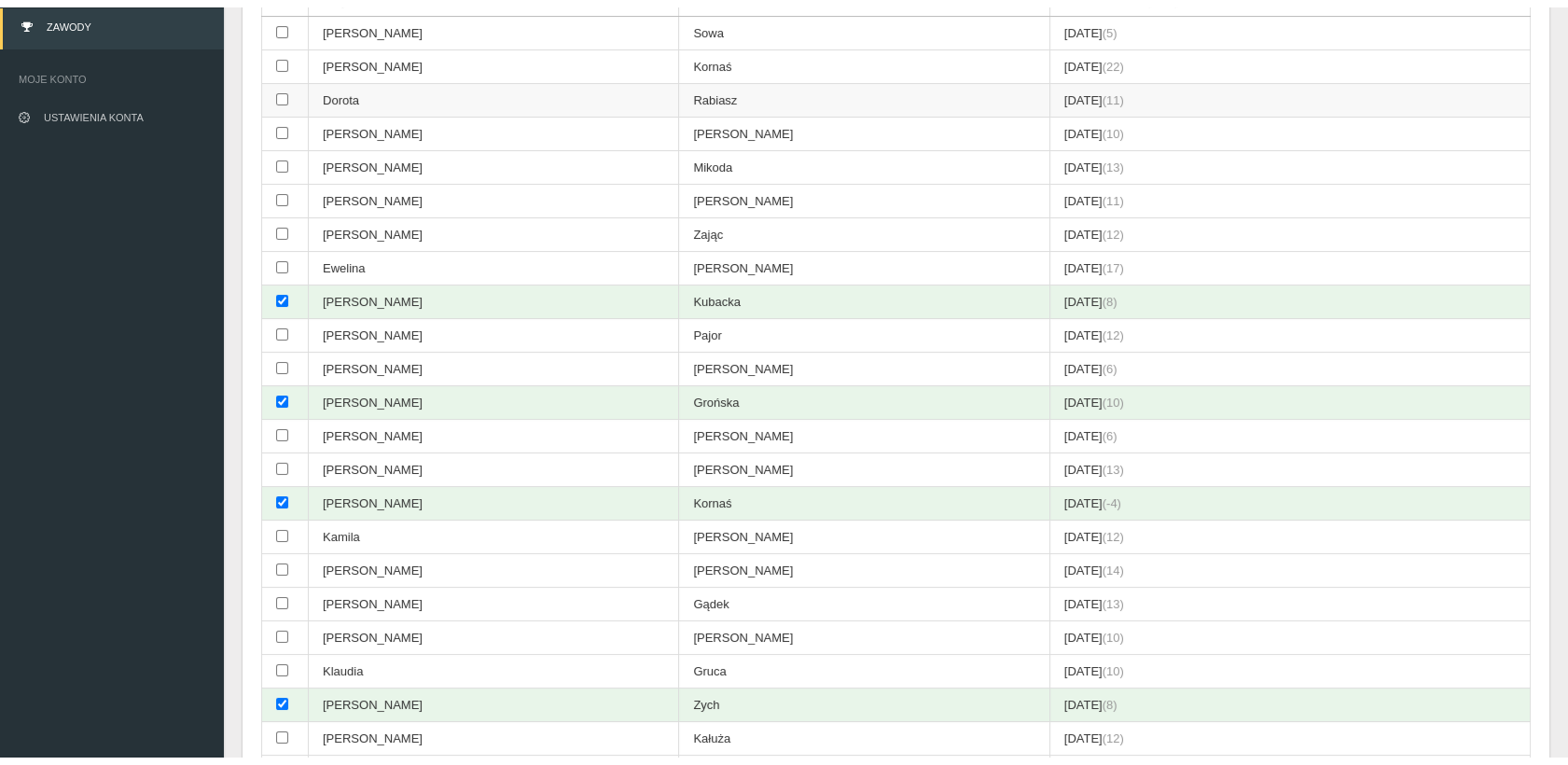
scroll to position [0, 0]
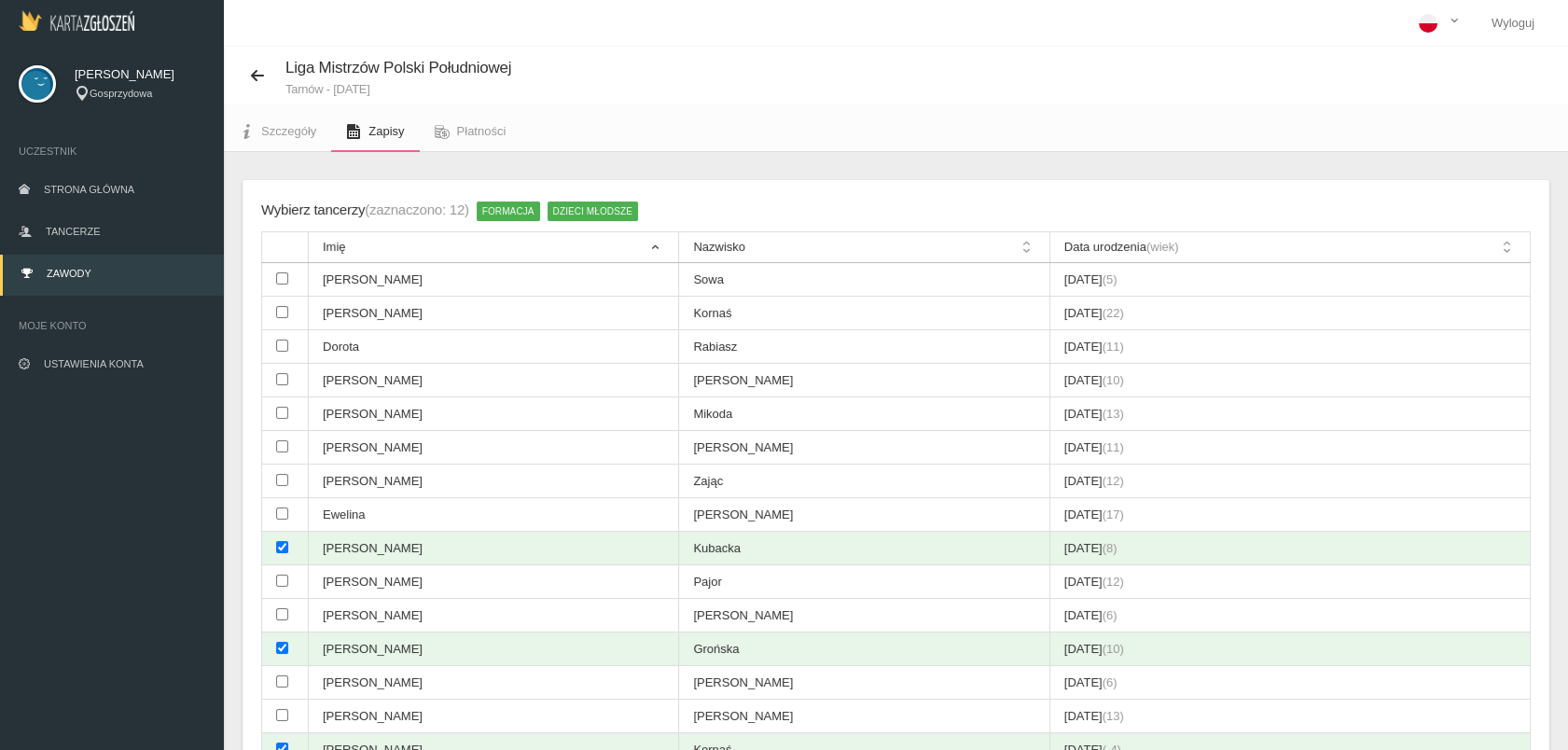
click at [124, 83] on span "[PERSON_NAME]" at bounding box center [140, 74] width 130 height 18
click at [36, 82] on img at bounding box center [37, 84] width 37 height 37
click at [72, 368] on span "Ustawienia konta" at bounding box center [93, 364] width 100 height 12
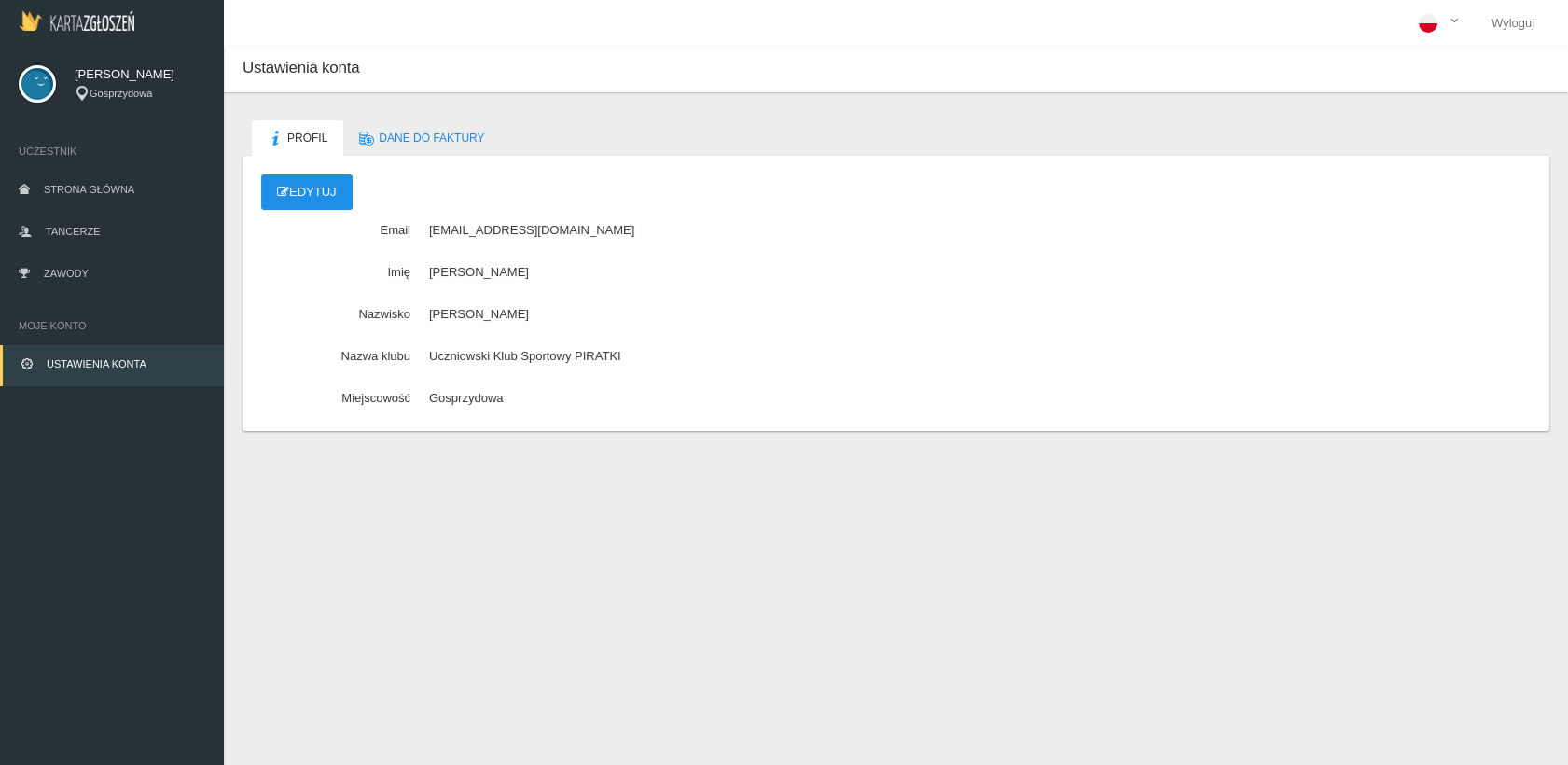
click at [313, 189] on link "Edytuj" at bounding box center [307, 191] width 91 height 35
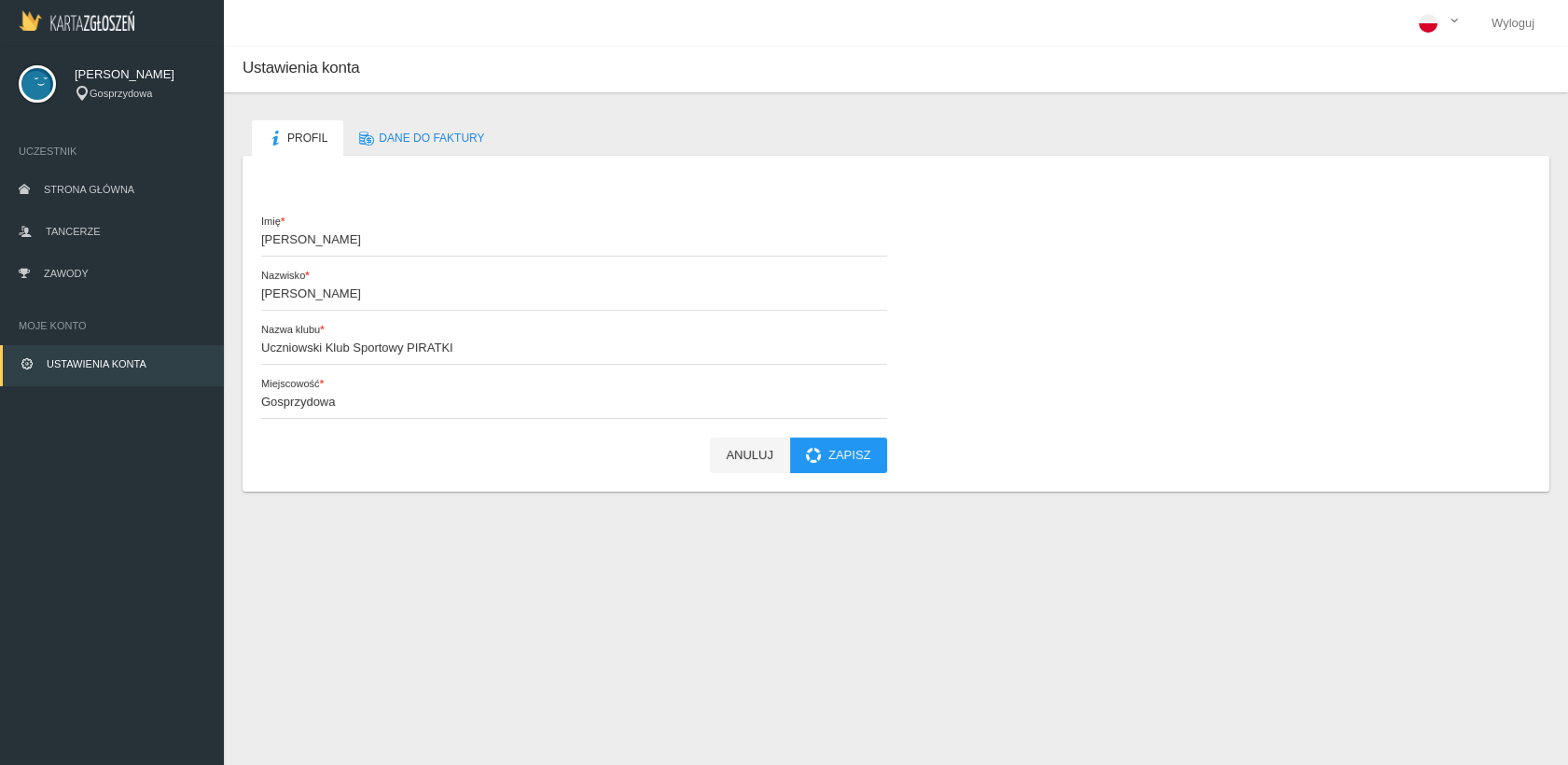
click at [104, 87] on div "Gosprzydowa" at bounding box center [140, 93] width 130 height 16
click at [73, 264] on link "Zawody" at bounding box center [112, 275] width 224 height 41
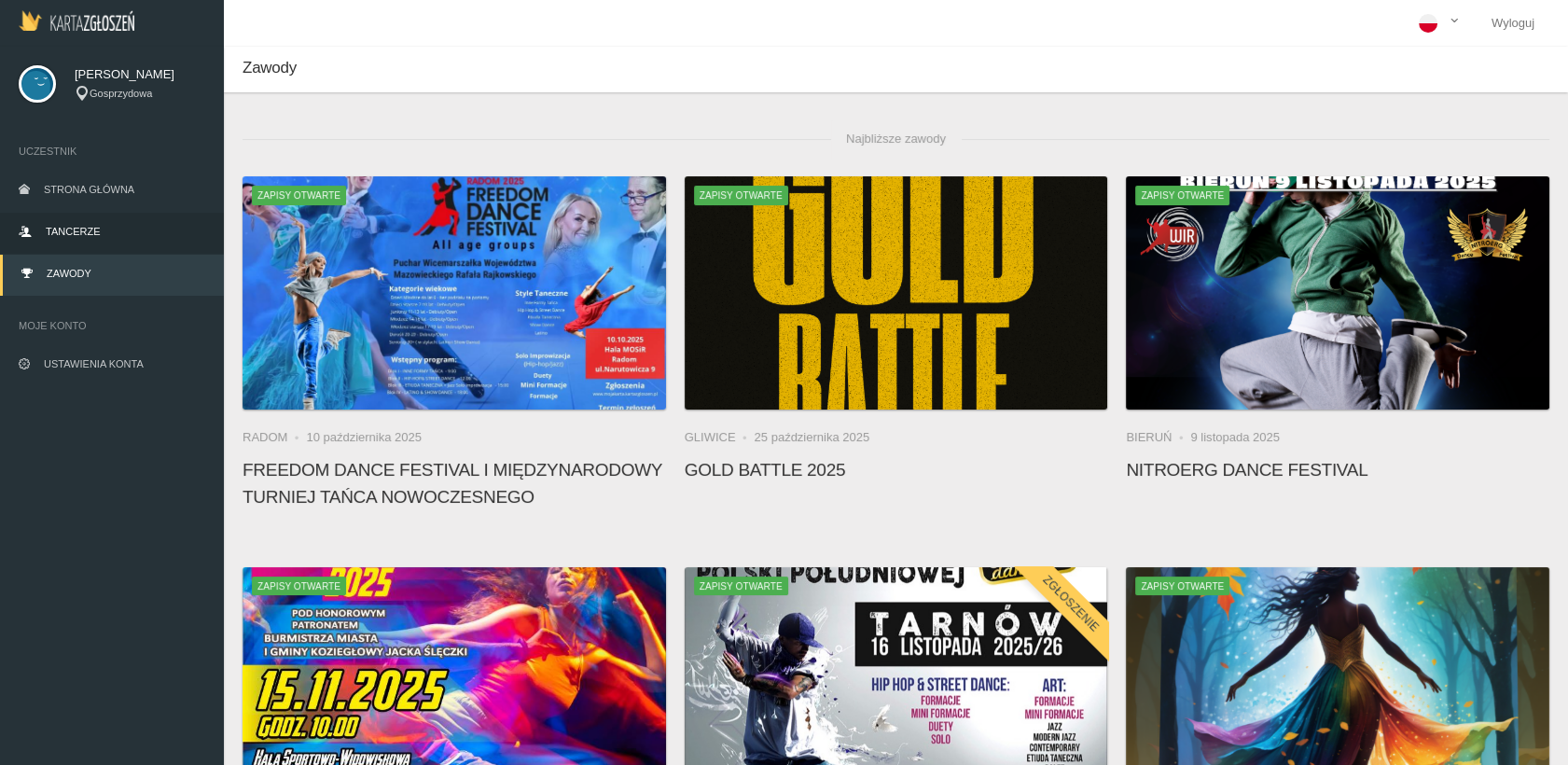
click at [78, 226] on span "Tancerze" at bounding box center [73, 231] width 54 height 12
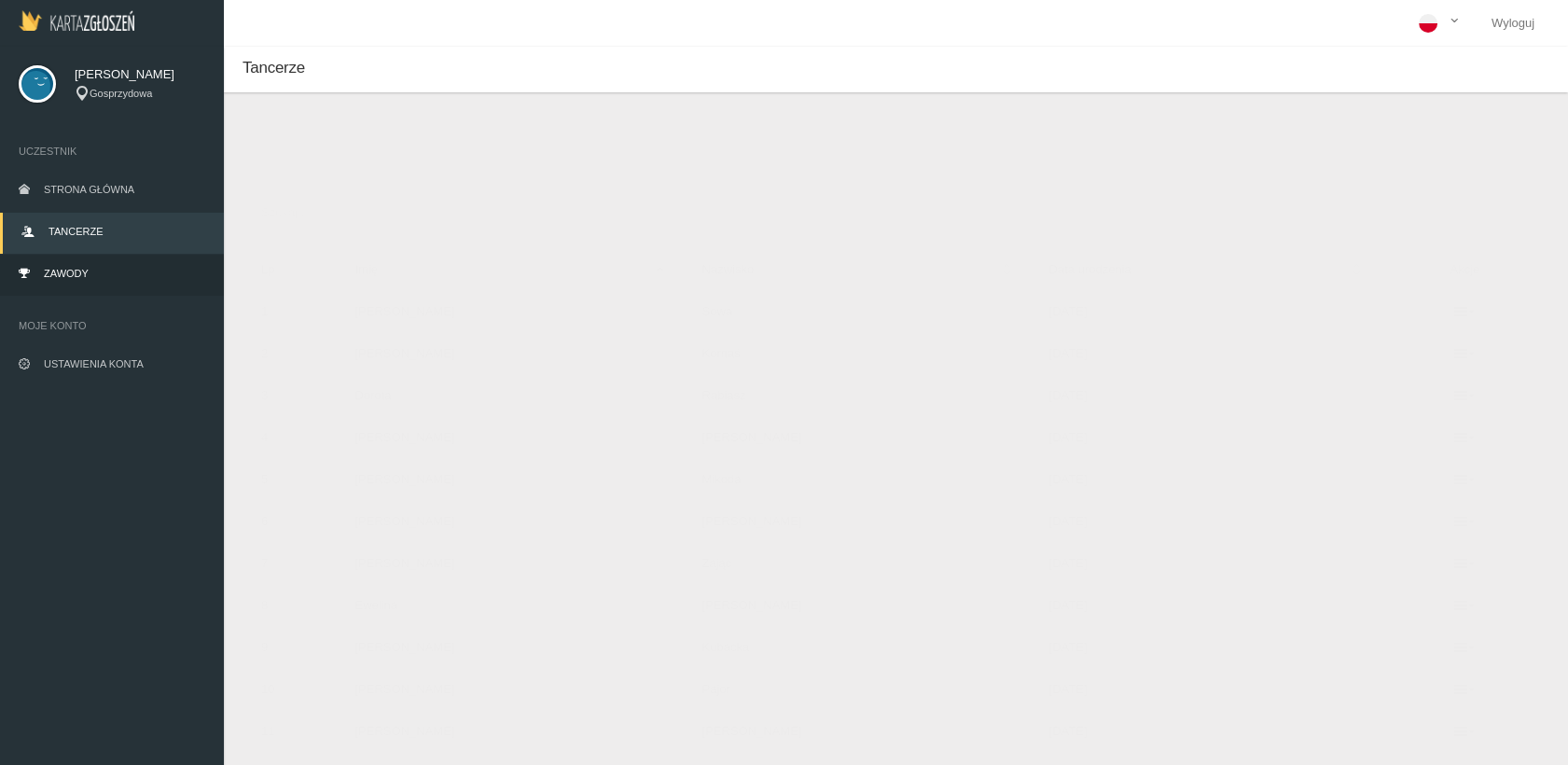
click at [68, 284] on link "Zawody" at bounding box center [112, 275] width 224 height 41
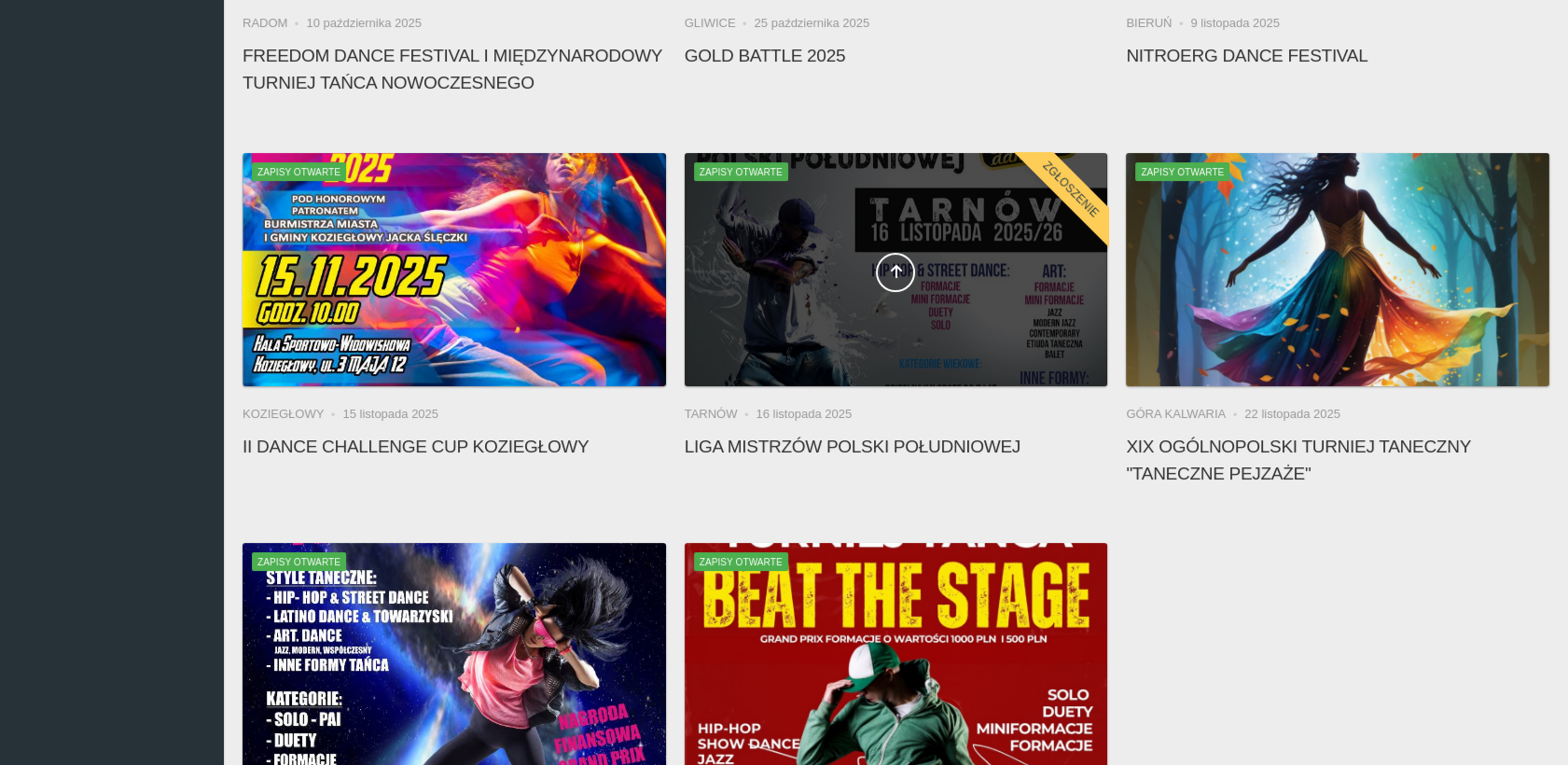
click at [922, 283] on span at bounding box center [896, 272] width 424 height 39
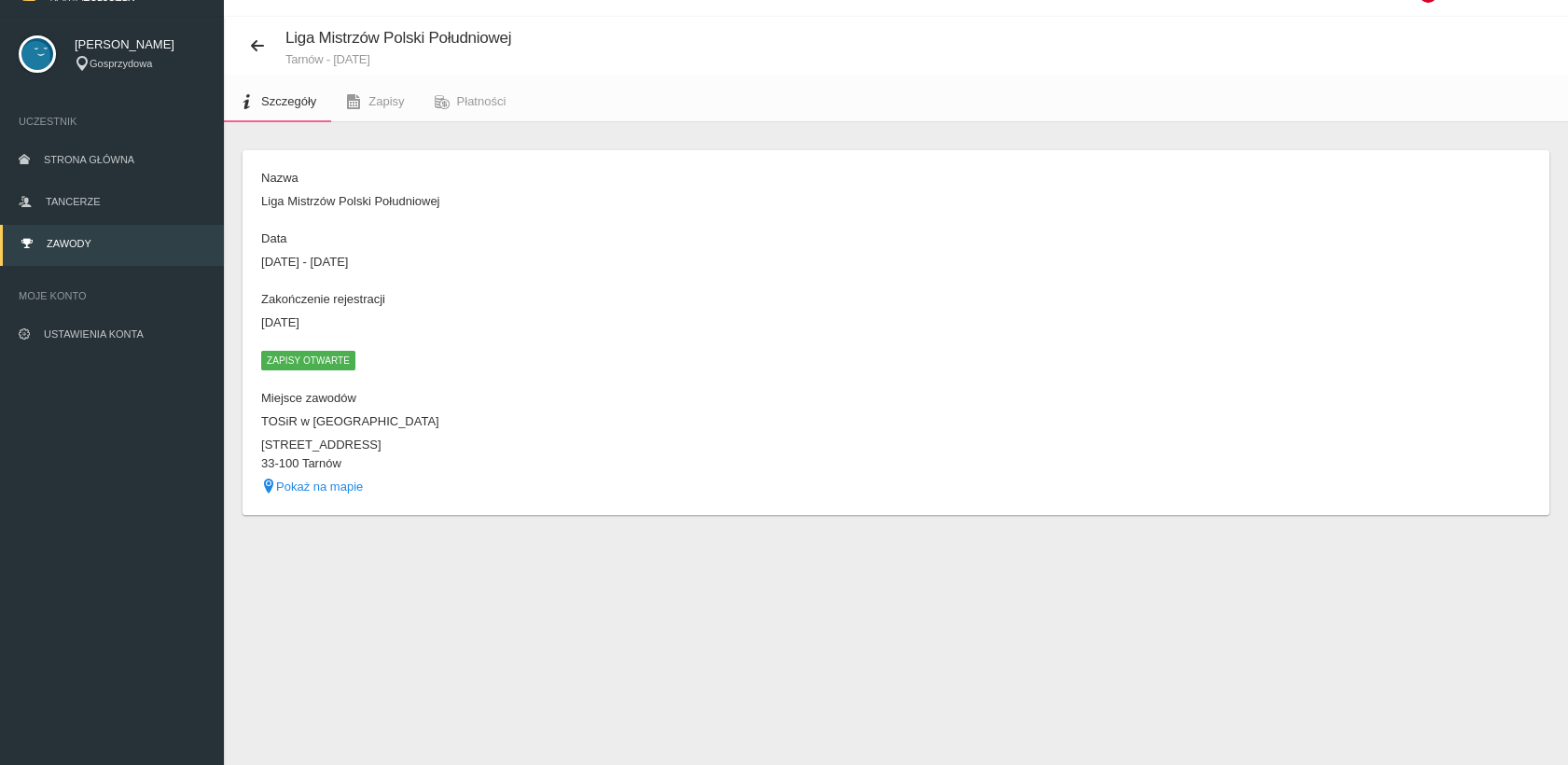
scroll to position [46, 0]
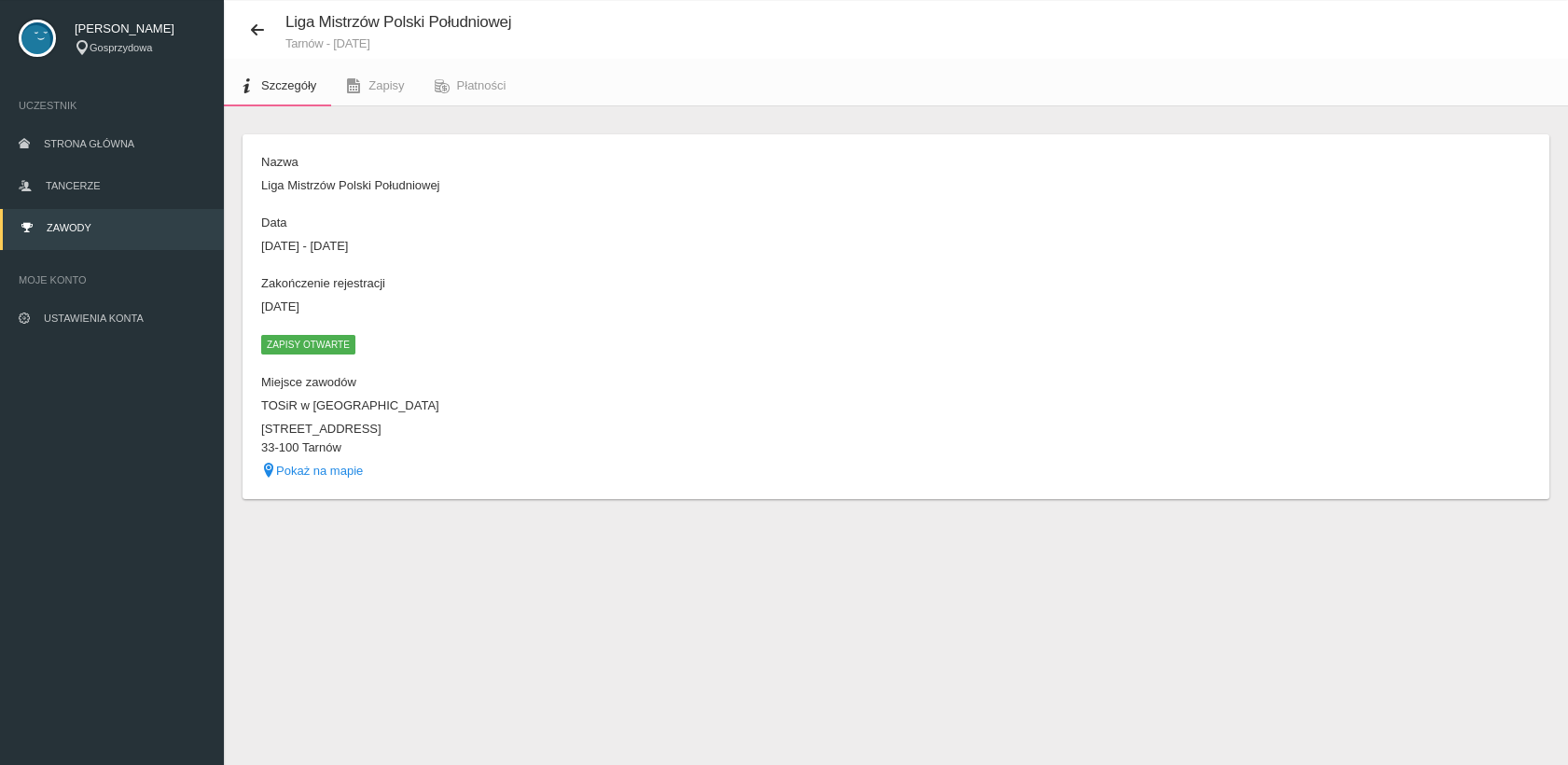
click at [86, 220] on link "Zawody" at bounding box center [112, 229] width 224 height 41
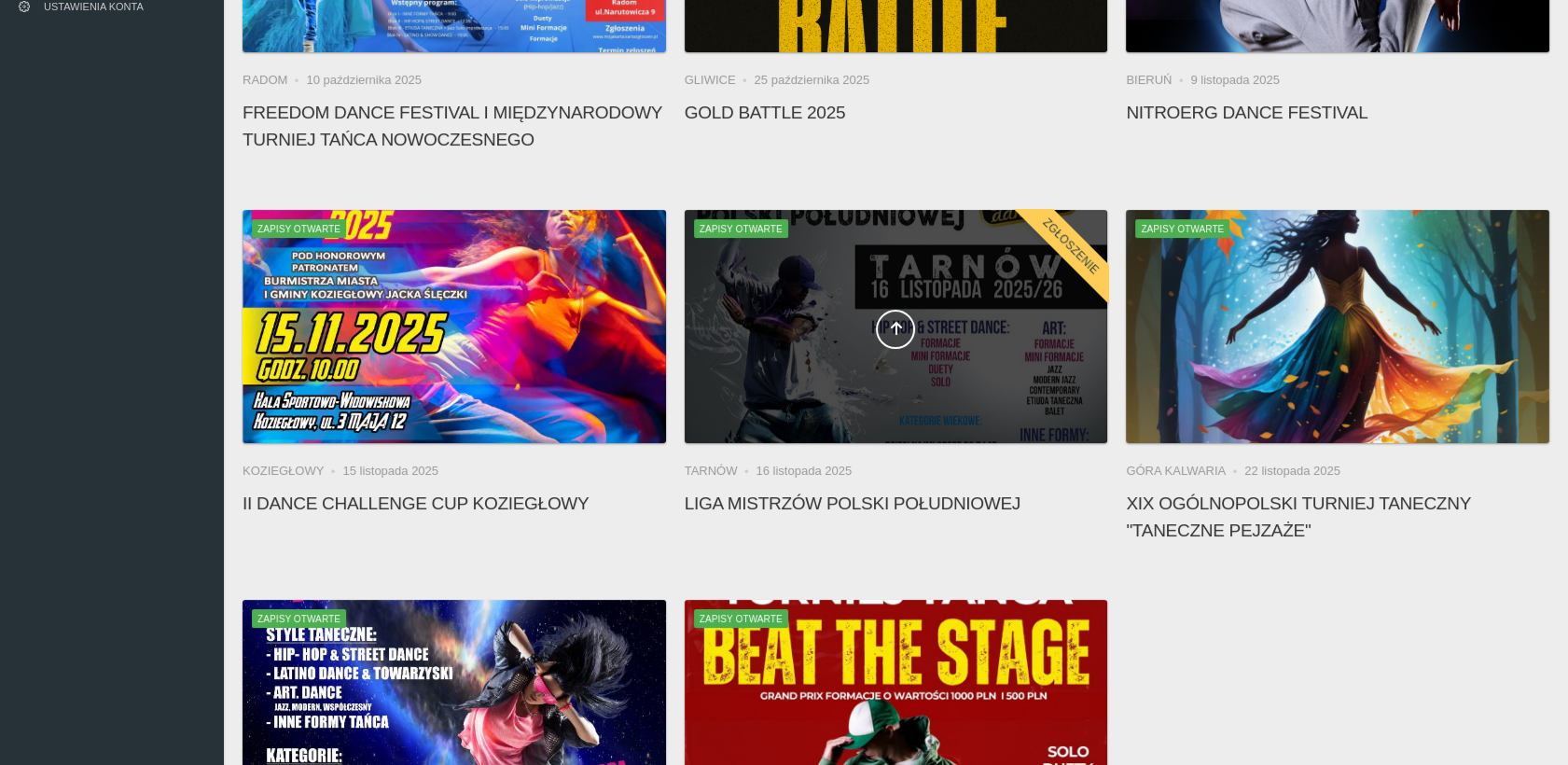
click at [889, 385] on div at bounding box center [896, 327] width 424 height 233
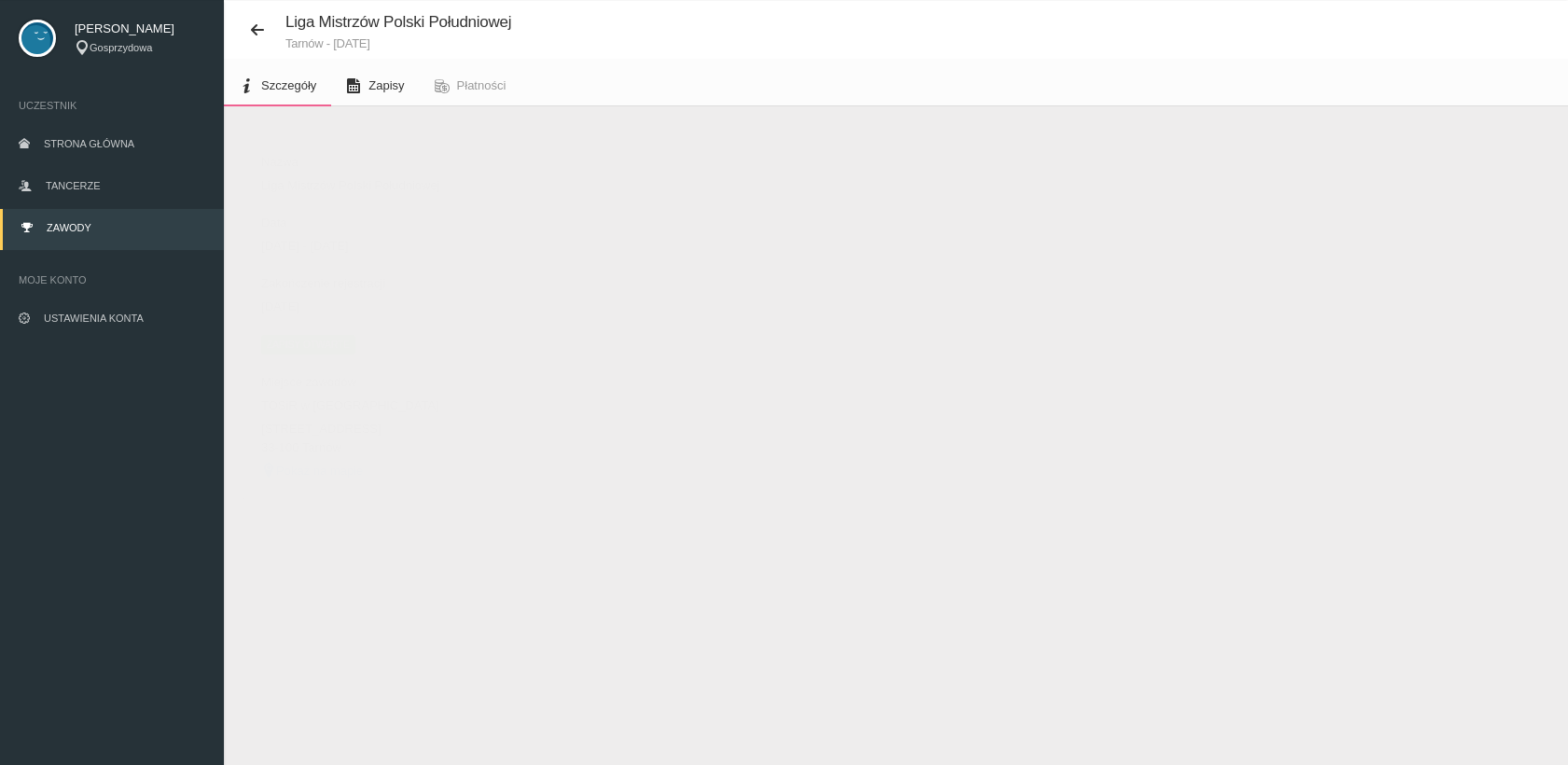
click at [388, 80] on span "Zapisy" at bounding box center [386, 86] width 35 height 14
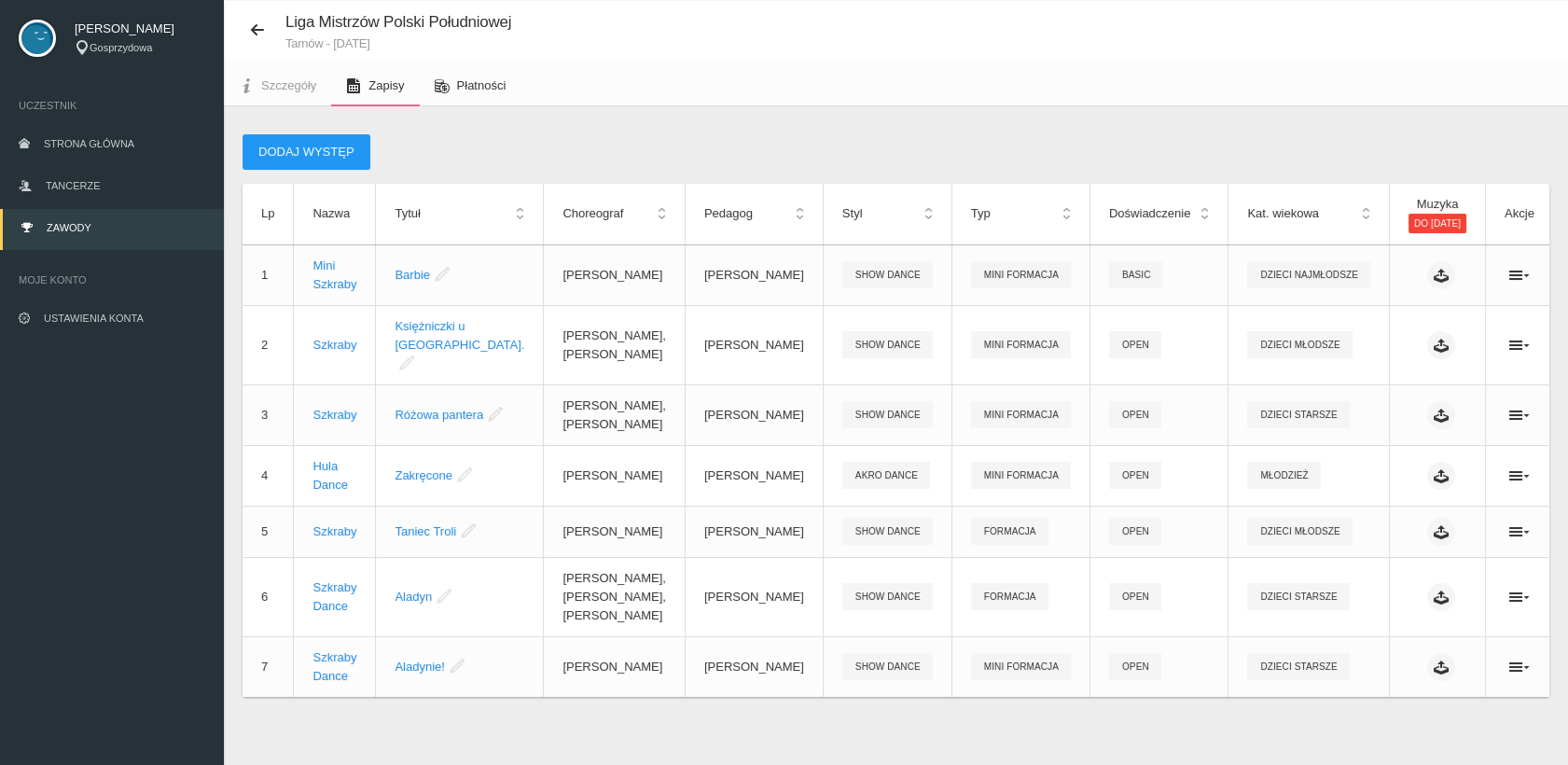
click at [479, 81] on span "Płatności" at bounding box center [481, 86] width 50 height 14
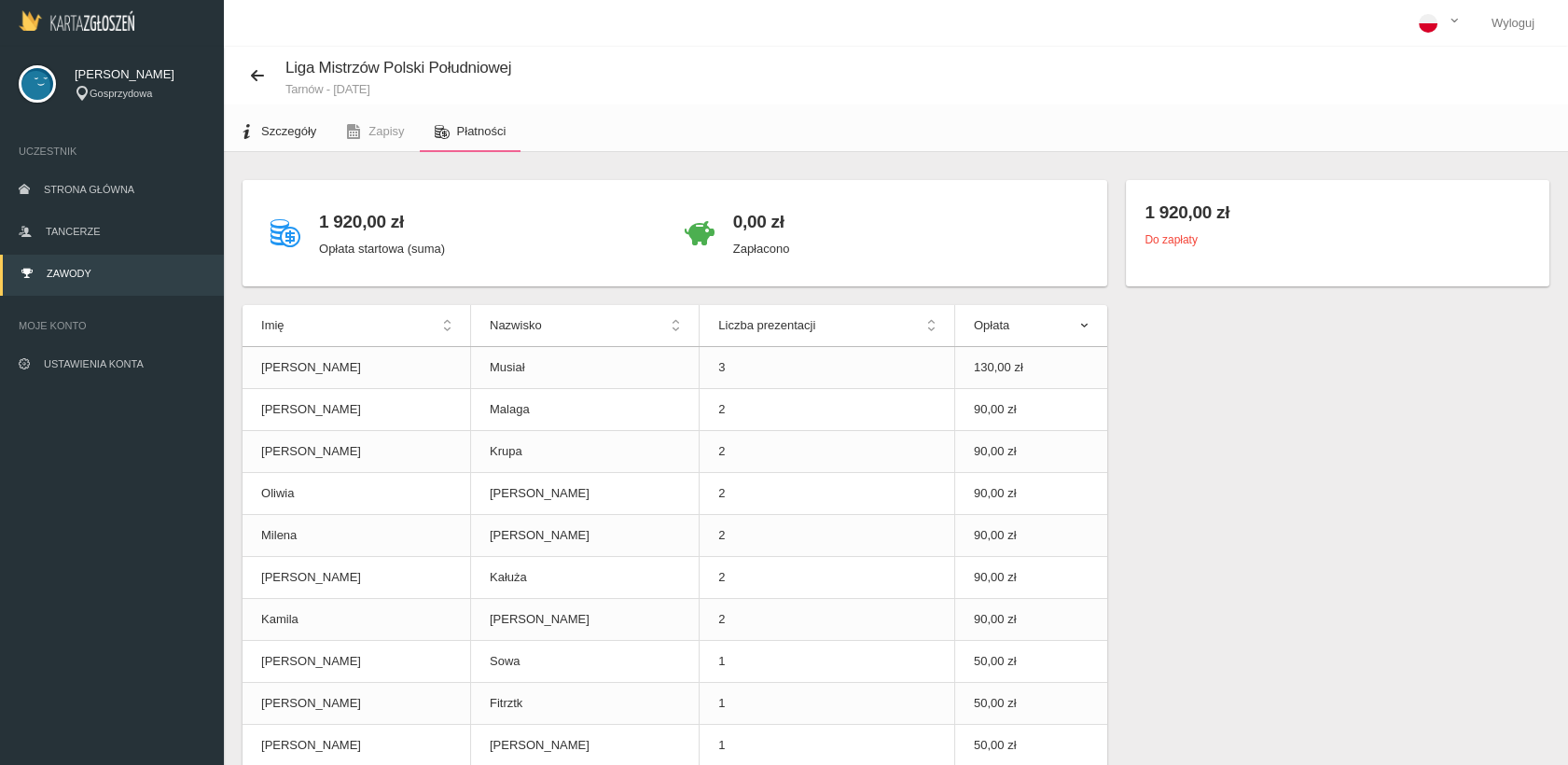
click at [283, 129] on span "Szczegóły" at bounding box center [289, 131] width 55 height 14
